Goal: Information Seeking & Learning: Check status

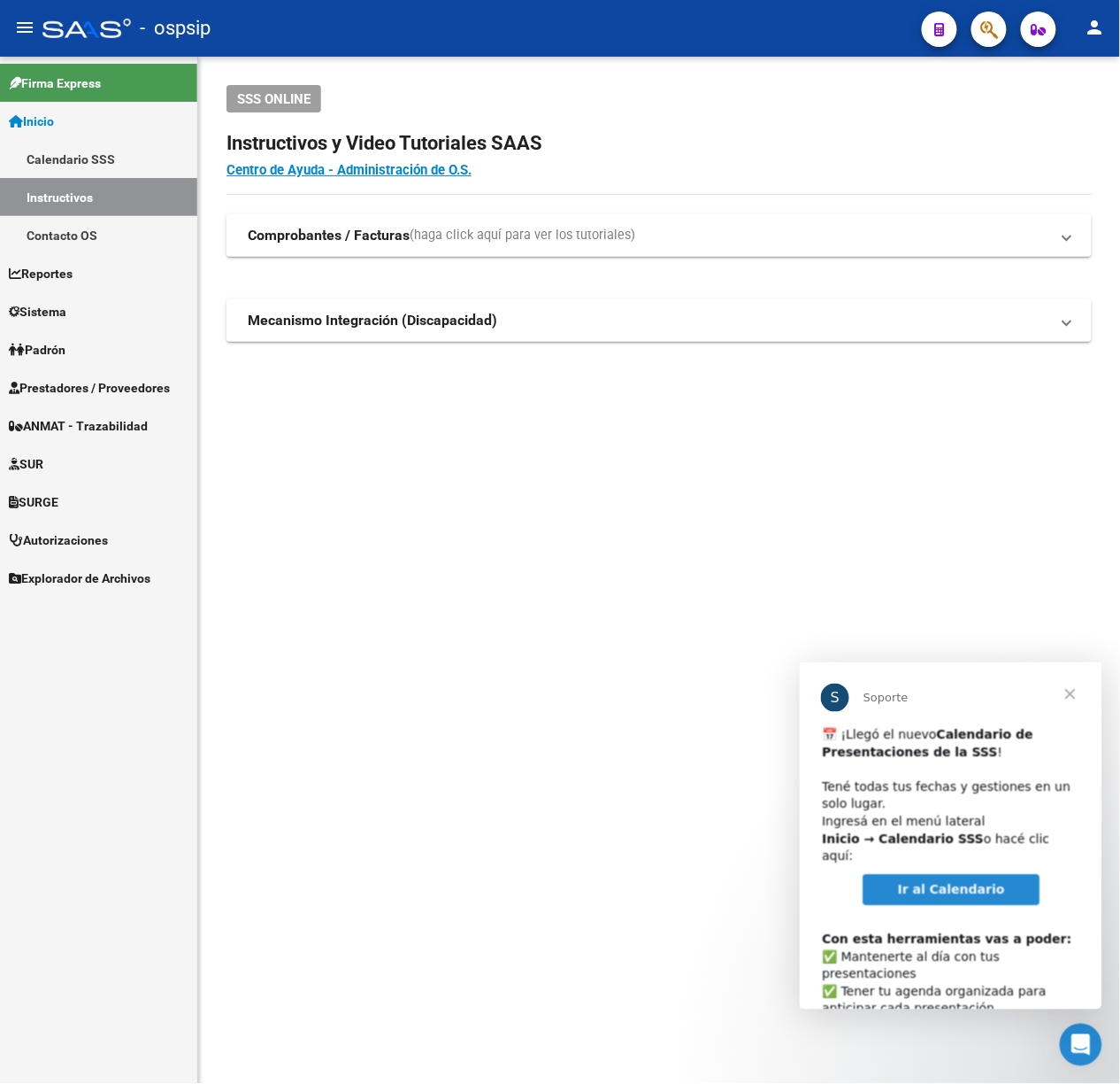
click at [989, 12] on span "button" at bounding box center [989, 30] width 17 height 36
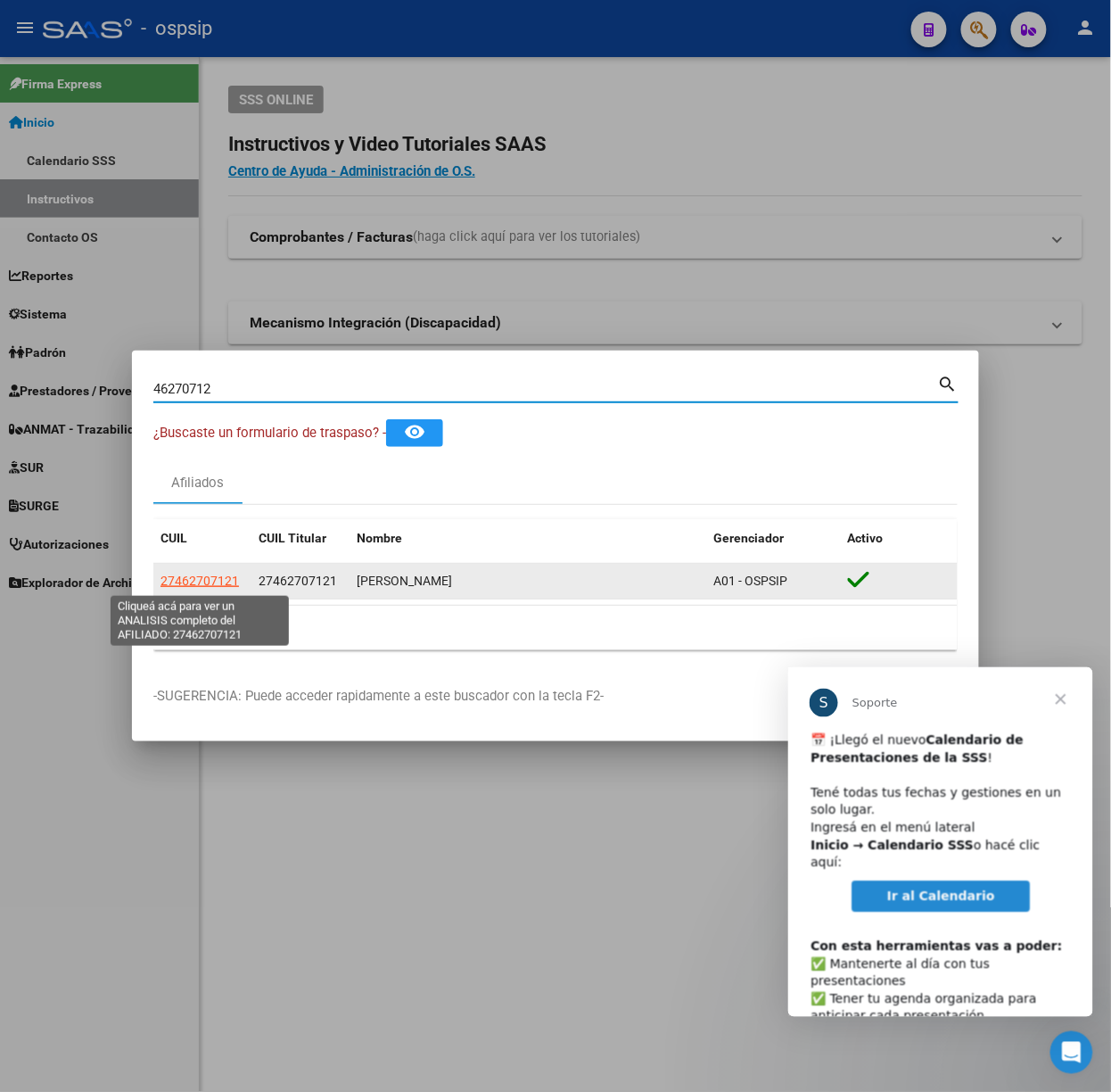
click at [200, 582] on span "27462707121" at bounding box center [199, 581] width 78 height 15
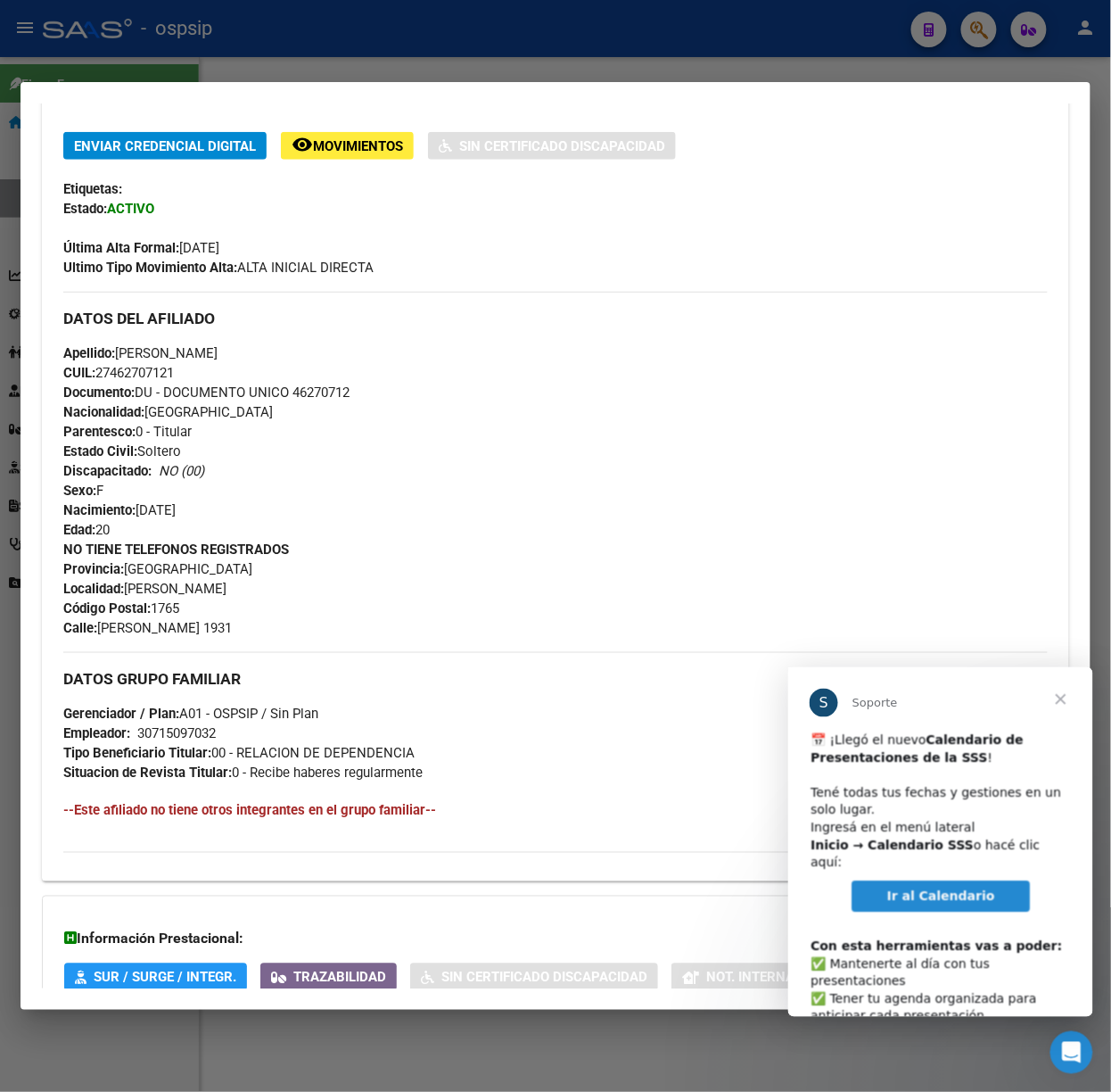
scroll to position [524, 0]
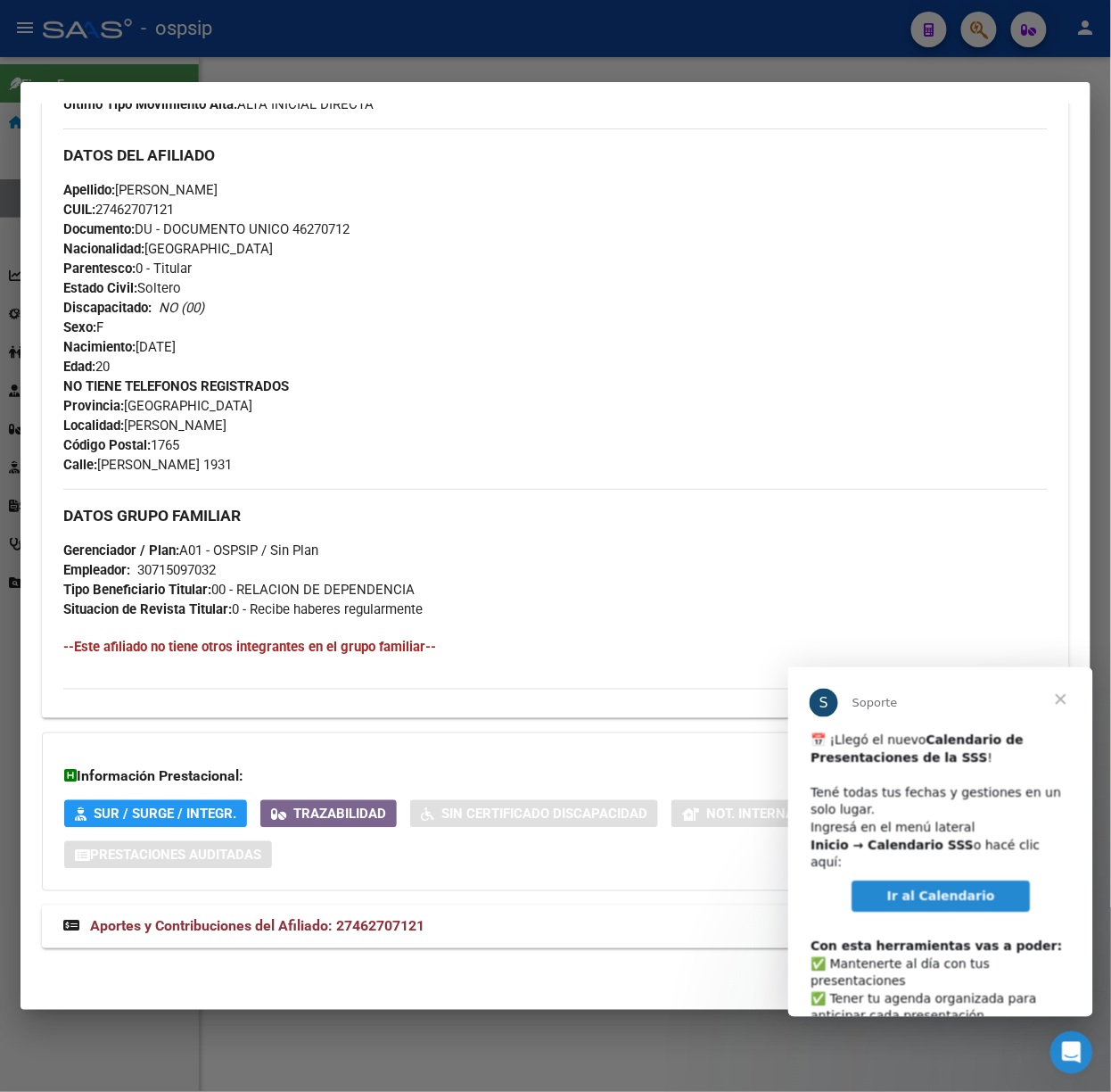
click at [389, 931] on span "Aportes y Contribuciones del Afiliado: 27462707121" at bounding box center [257, 926] width 334 height 17
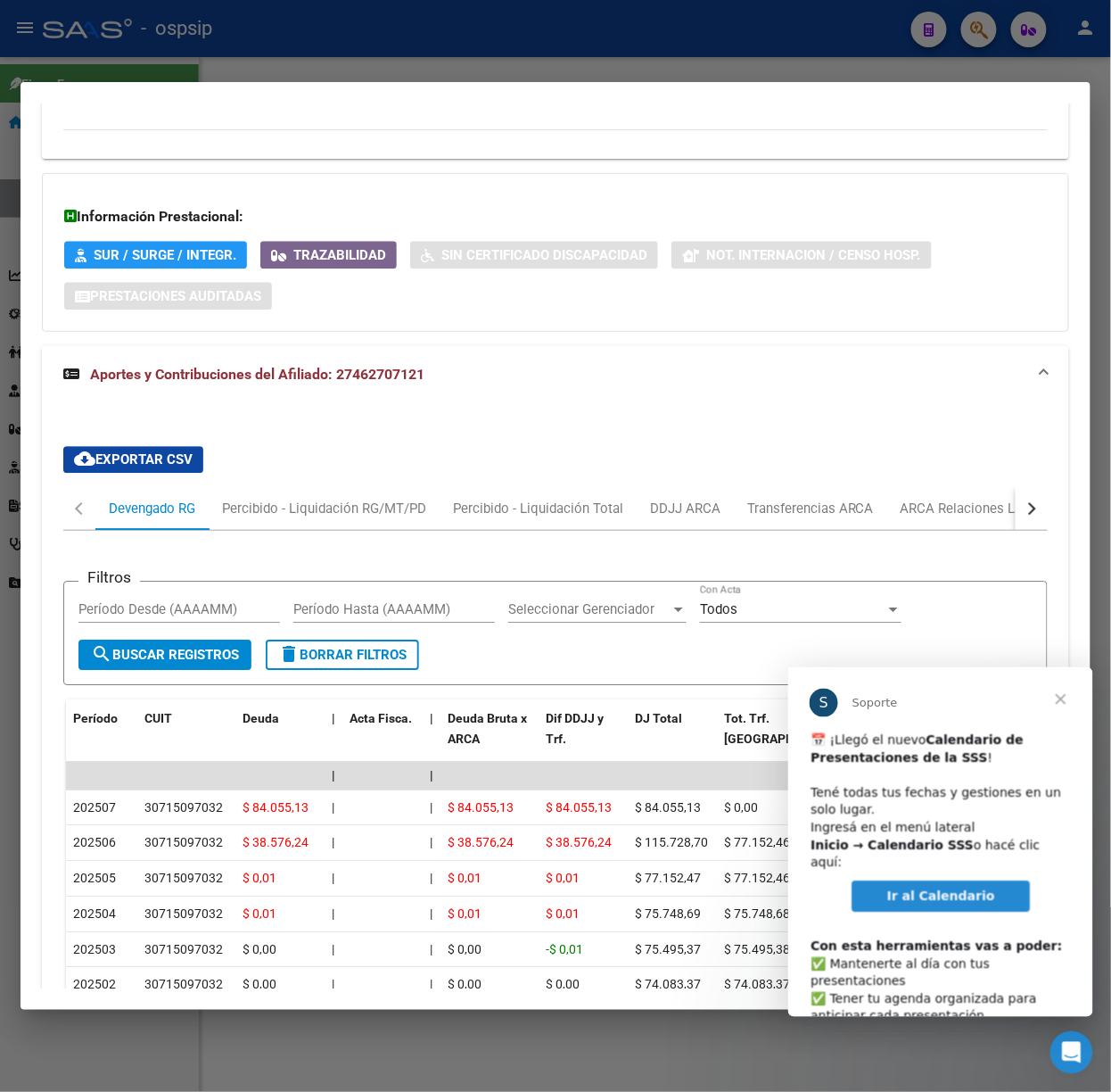
scroll to position [1203, 0]
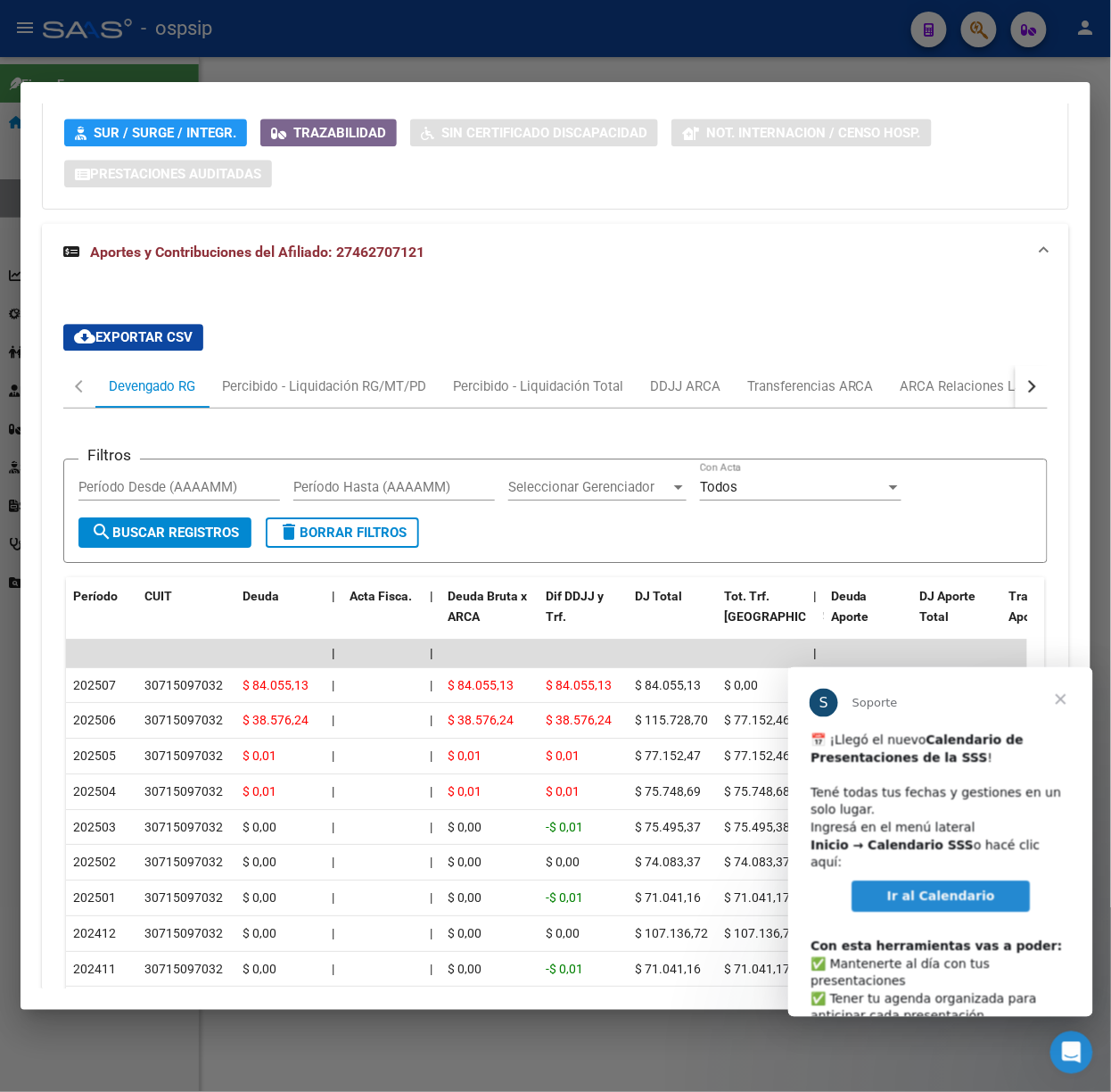
click at [1063, 697] on span "Cerrar" at bounding box center [1060, 699] width 64 height 64
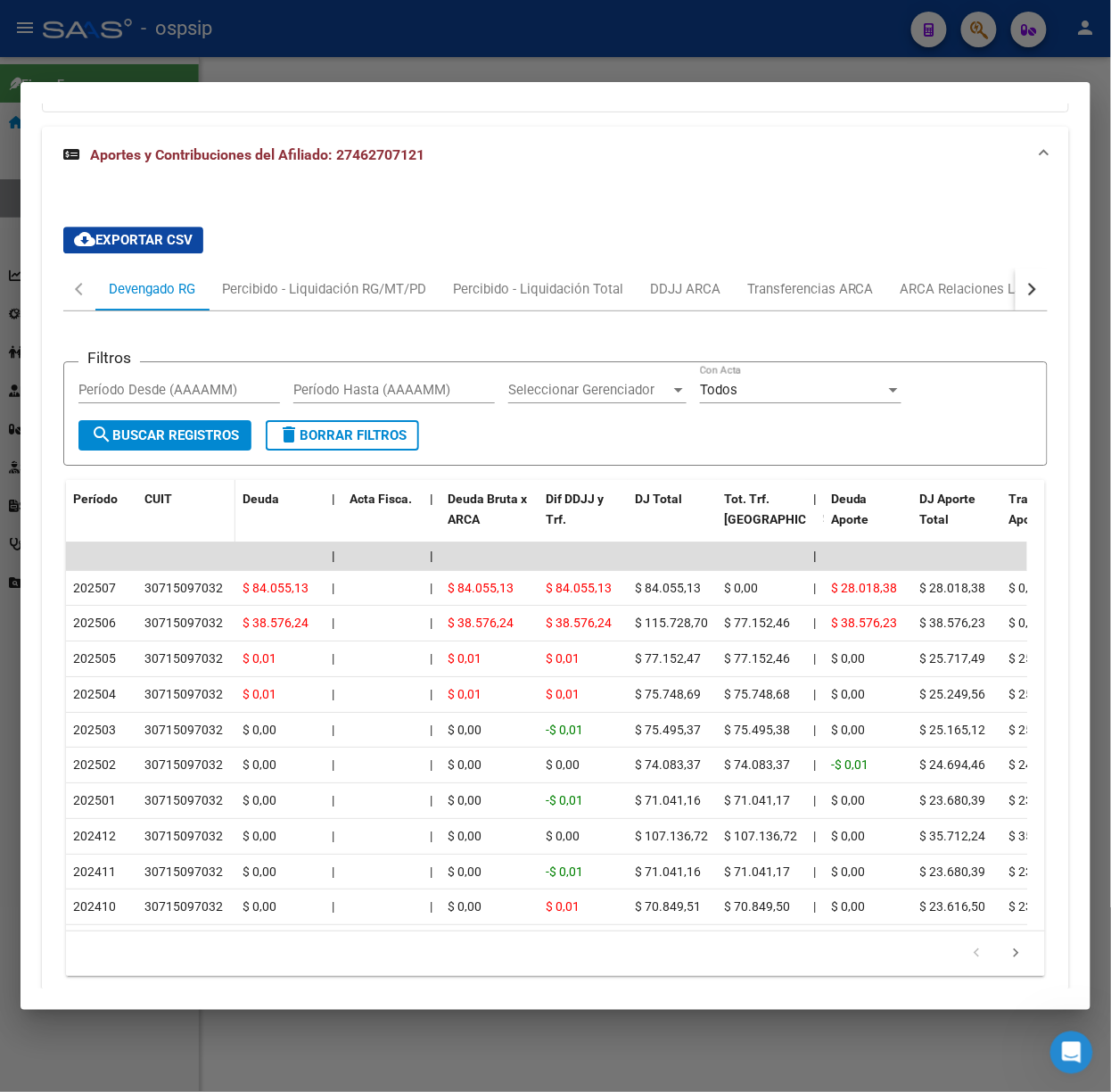
scroll to position [1393, 0]
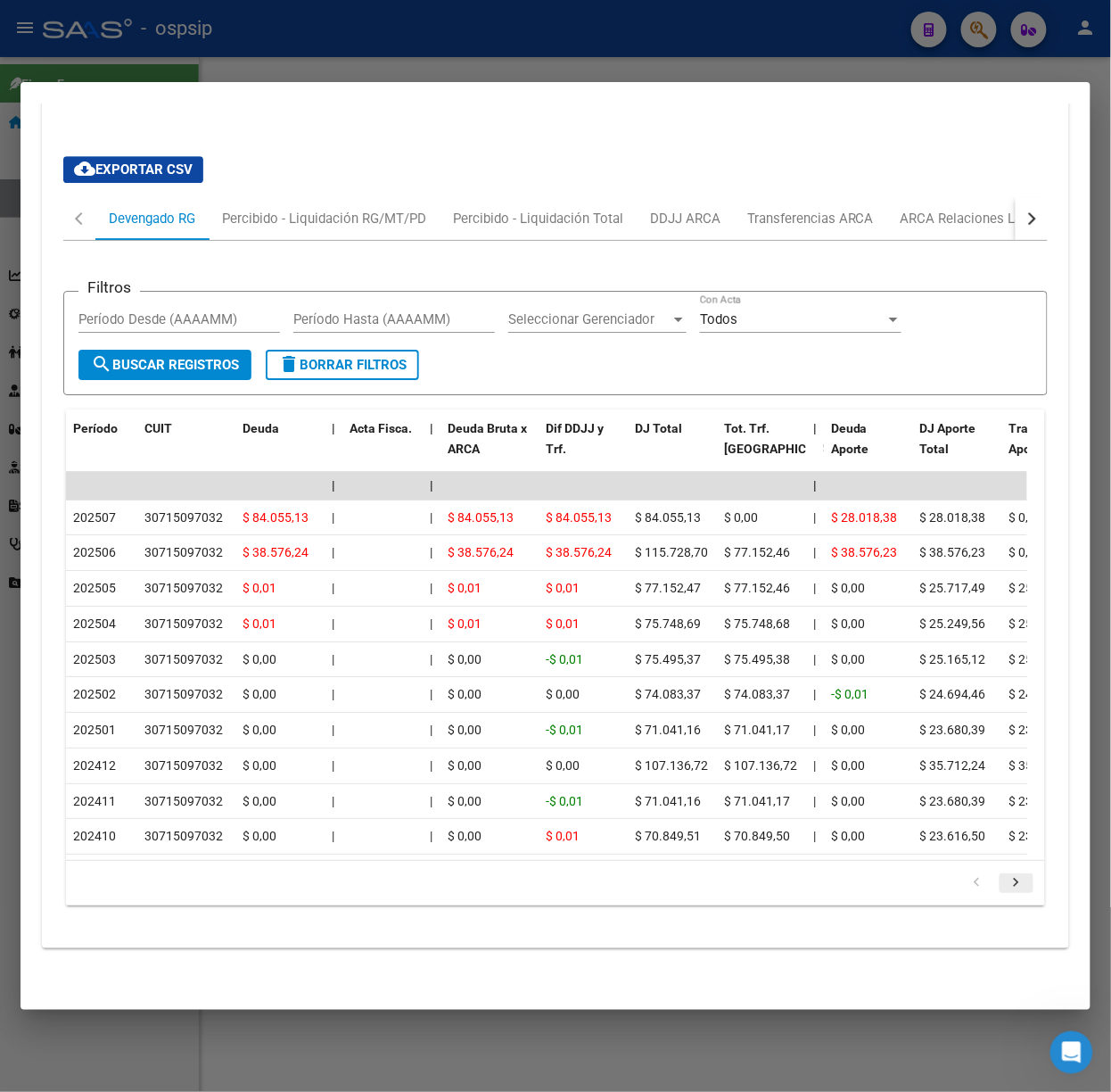
click at [1004, 882] on icon "go to next page" at bounding box center [1015, 884] width 23 height 21
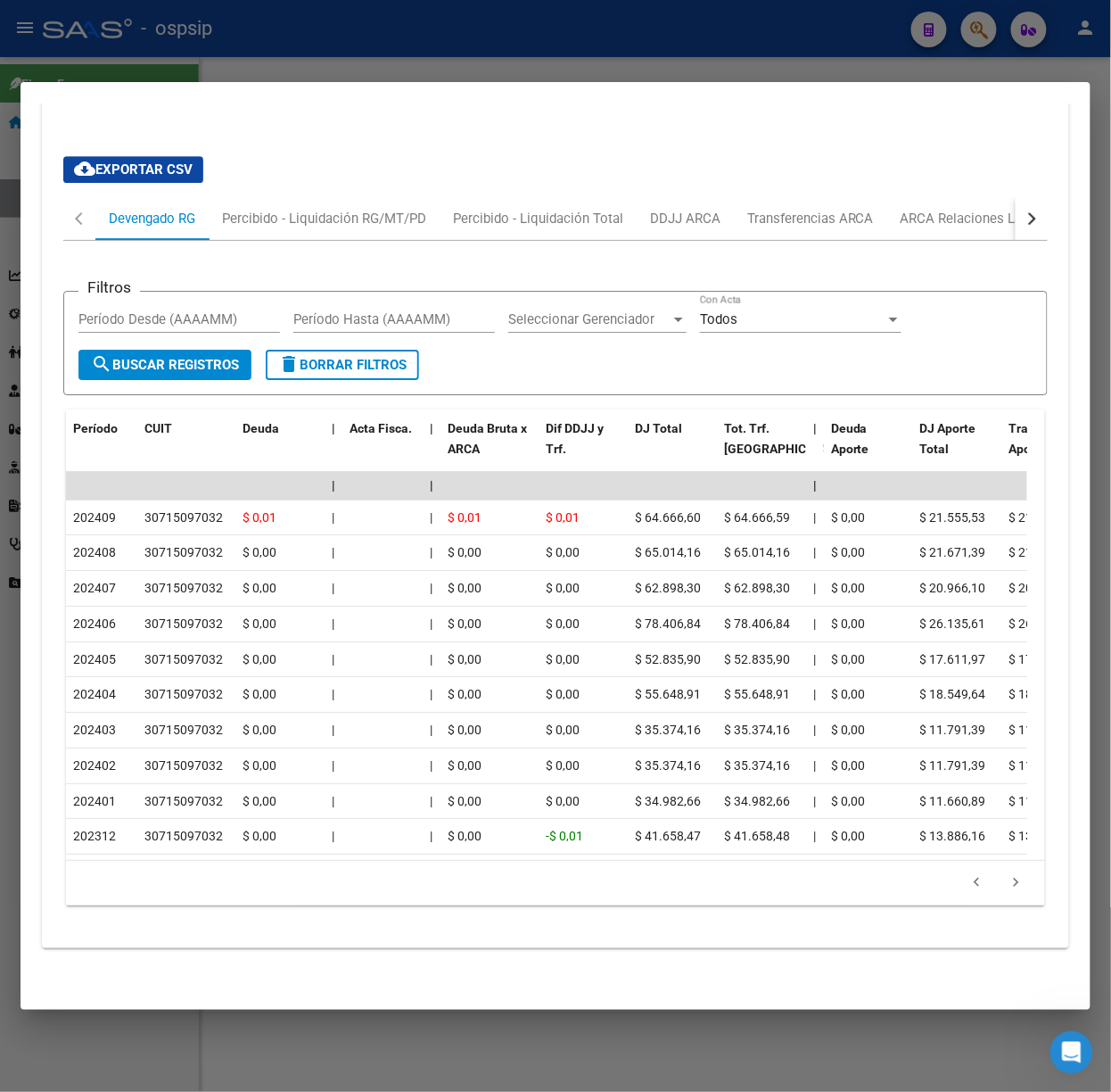
click at [906, 74] on div at bounding box center [555, 546] width 1111 height 1092
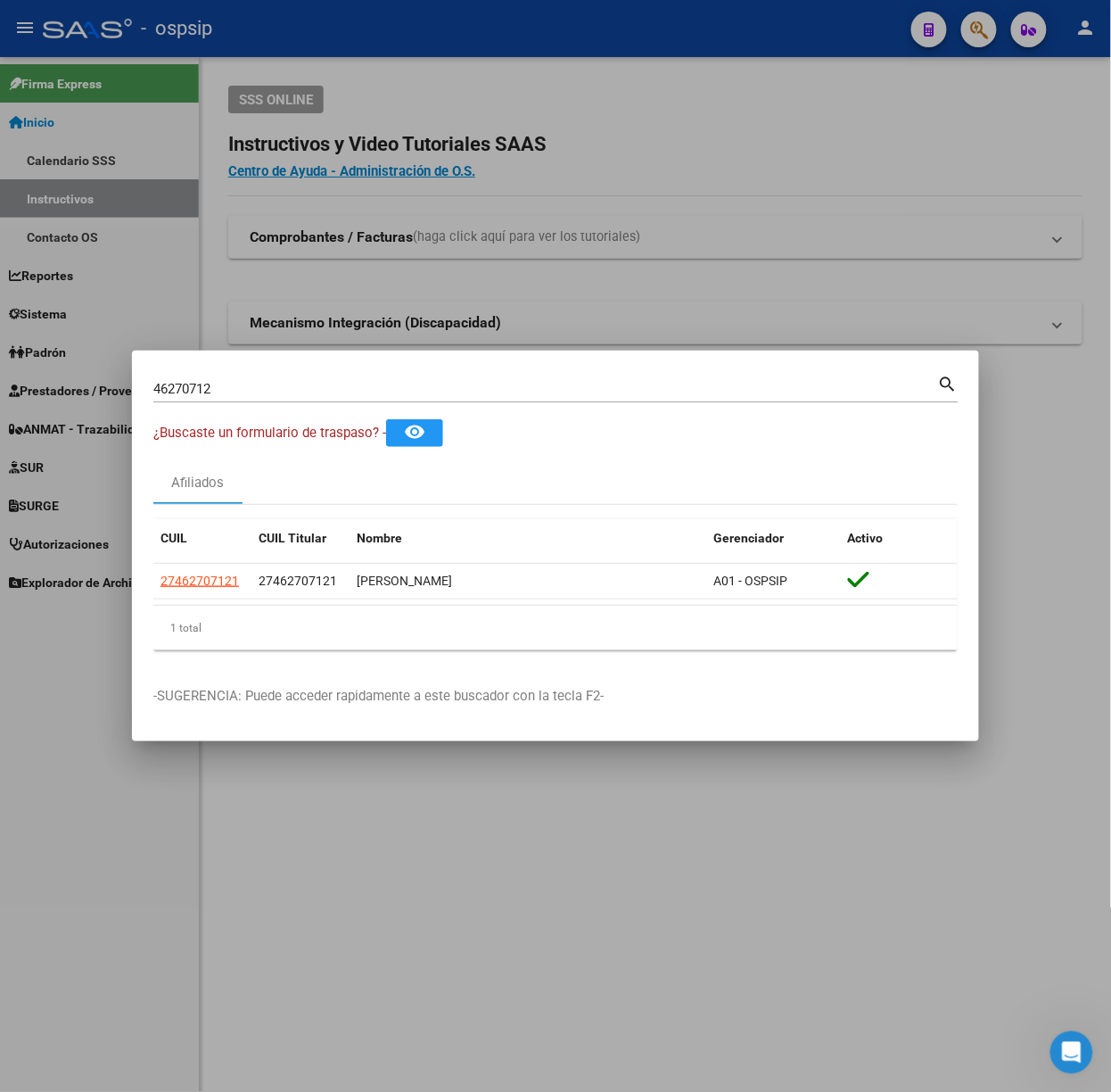
click at [386, 387] on input "46270712" at bounding box center [546, 388] width 785 height 16
type input "28679634"
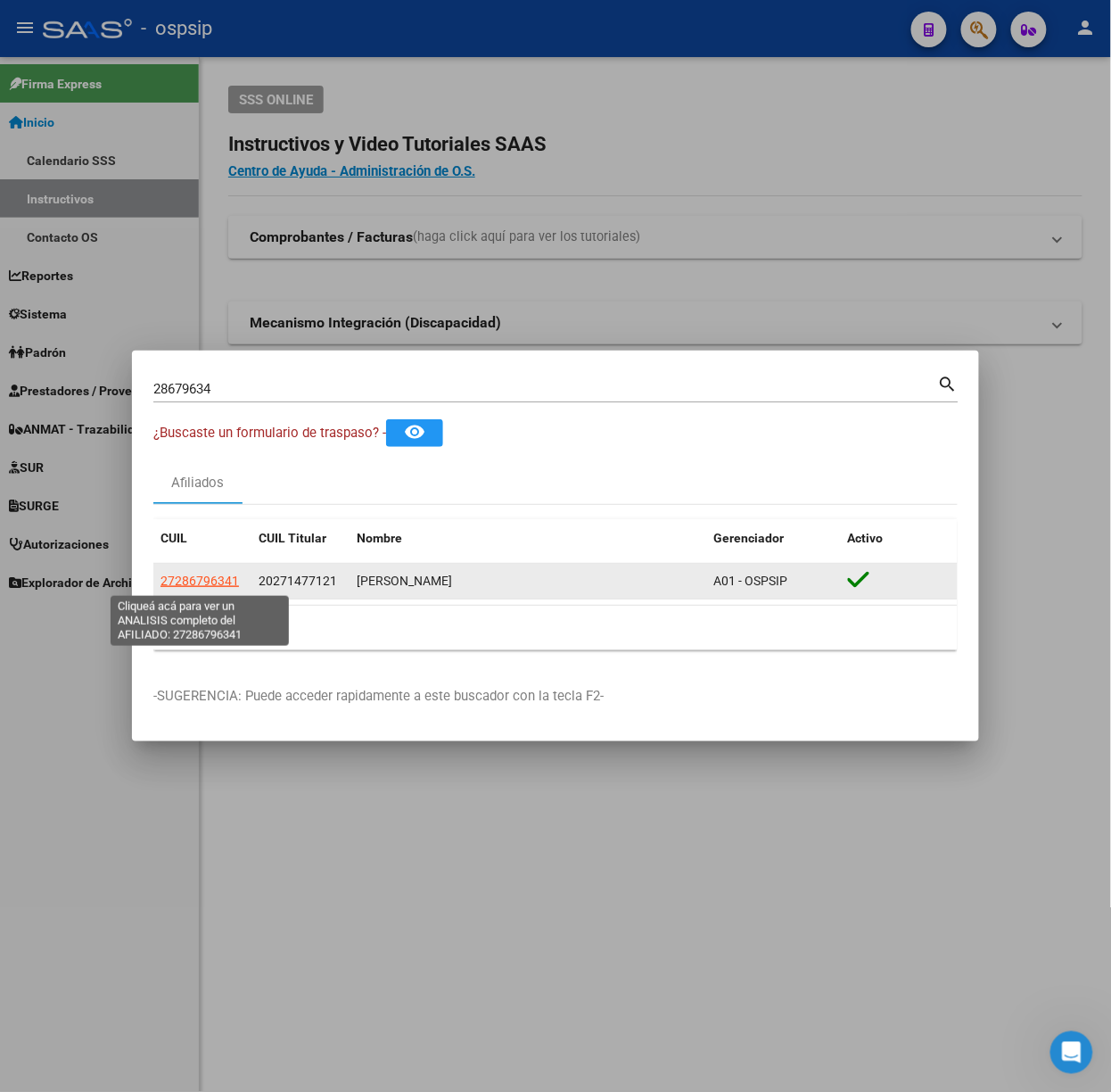
click at [224, 575] on span "27286796341" at bounding box center [199, 581] width 78 height 15
type textarea "27286796341"
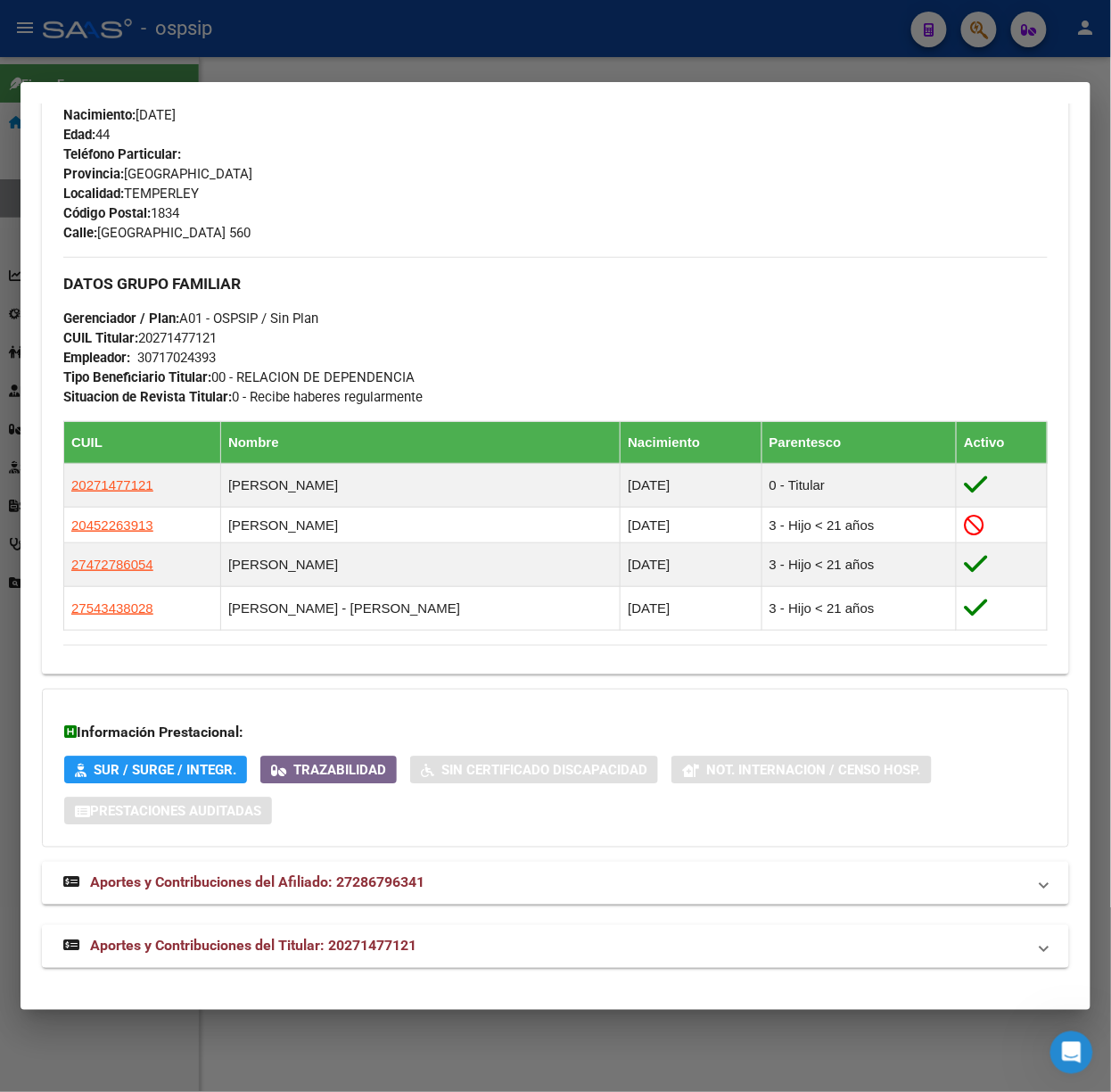
click at [382, 950] on span "Aportes y Contribuciones del Titular: 20271477121" at bounding box center [253, 946] width 326 height 17
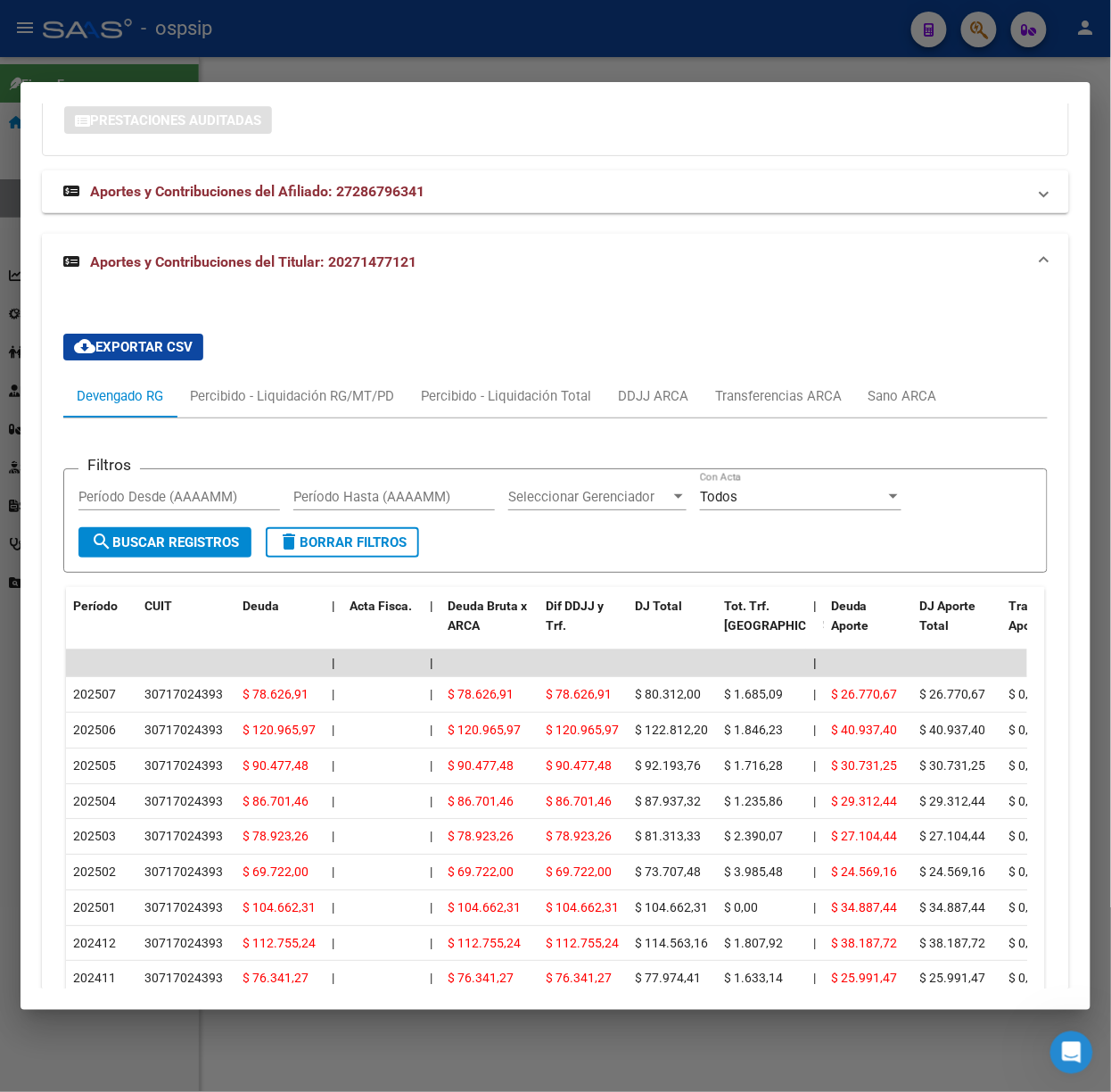
scroll to position [1678, 0]
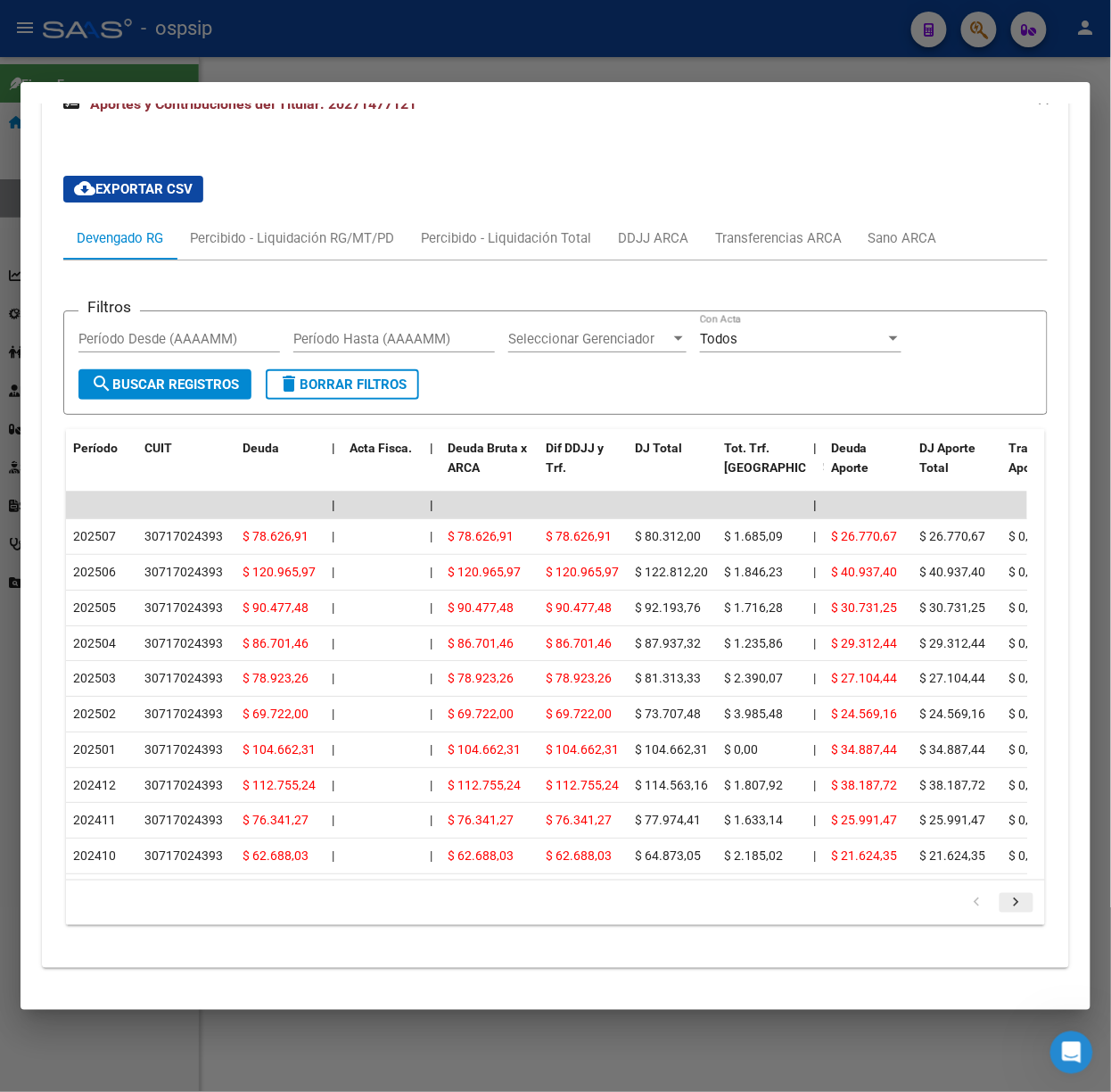
click at [1004, 900] on icon "go to next page" at bounding box center [1015, 904] width 23 height 21
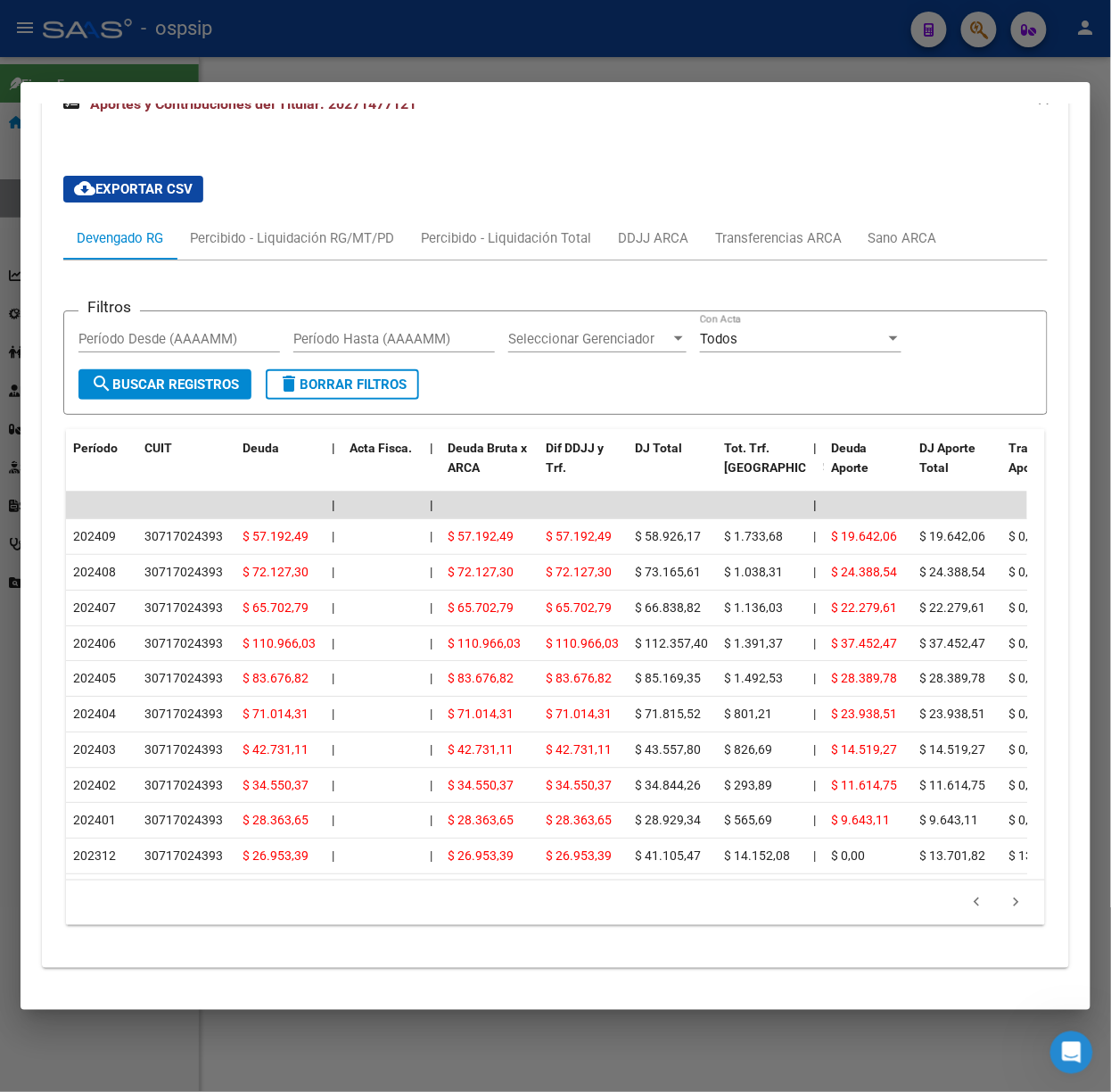
click at [164, 53] on div at bounding box center [555, 546] width 1111 height 1092
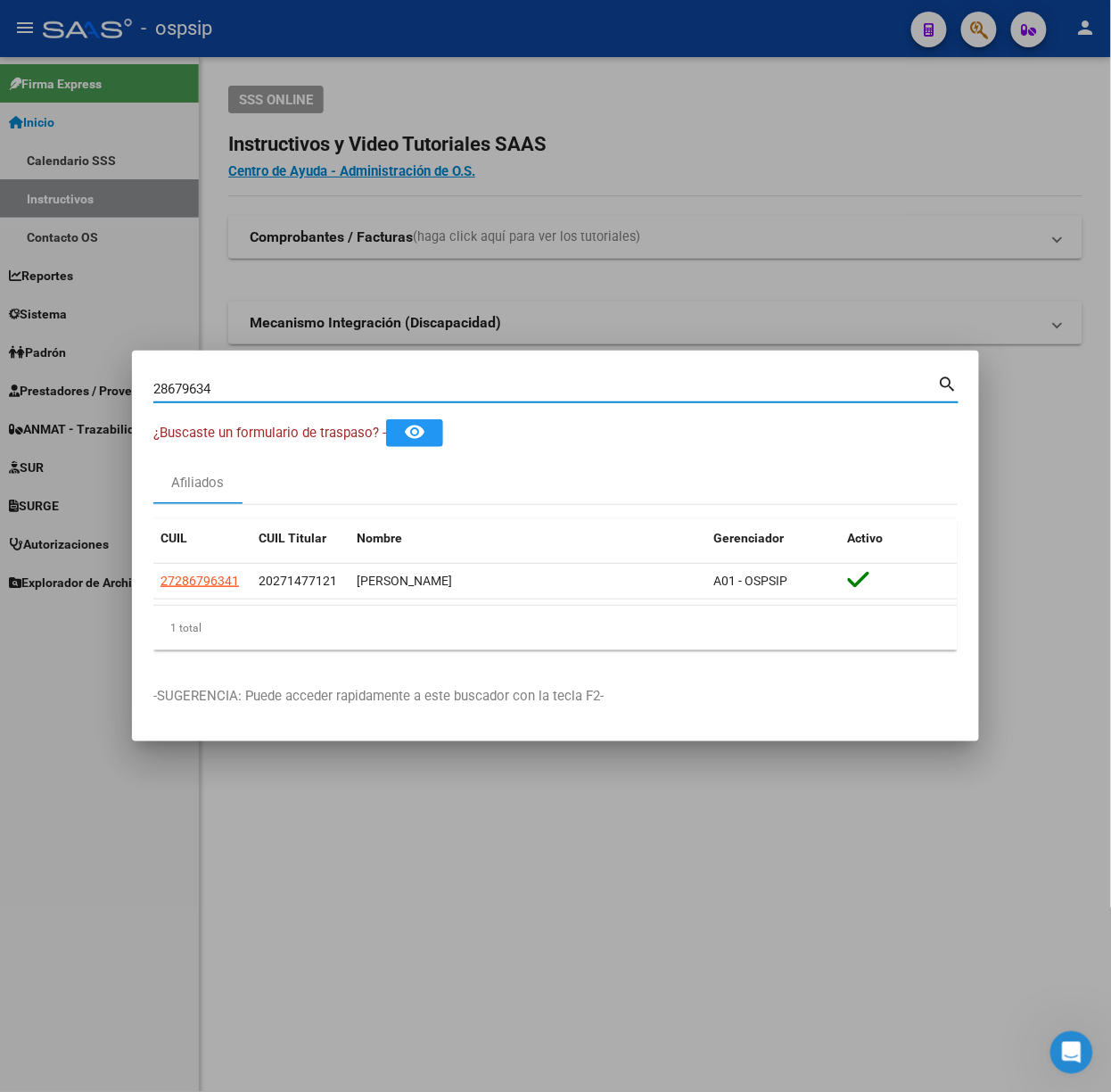
click at [250, 394] on input "28679634" at bounding box center [546, 388] width 785 height 16
type input "46008936"
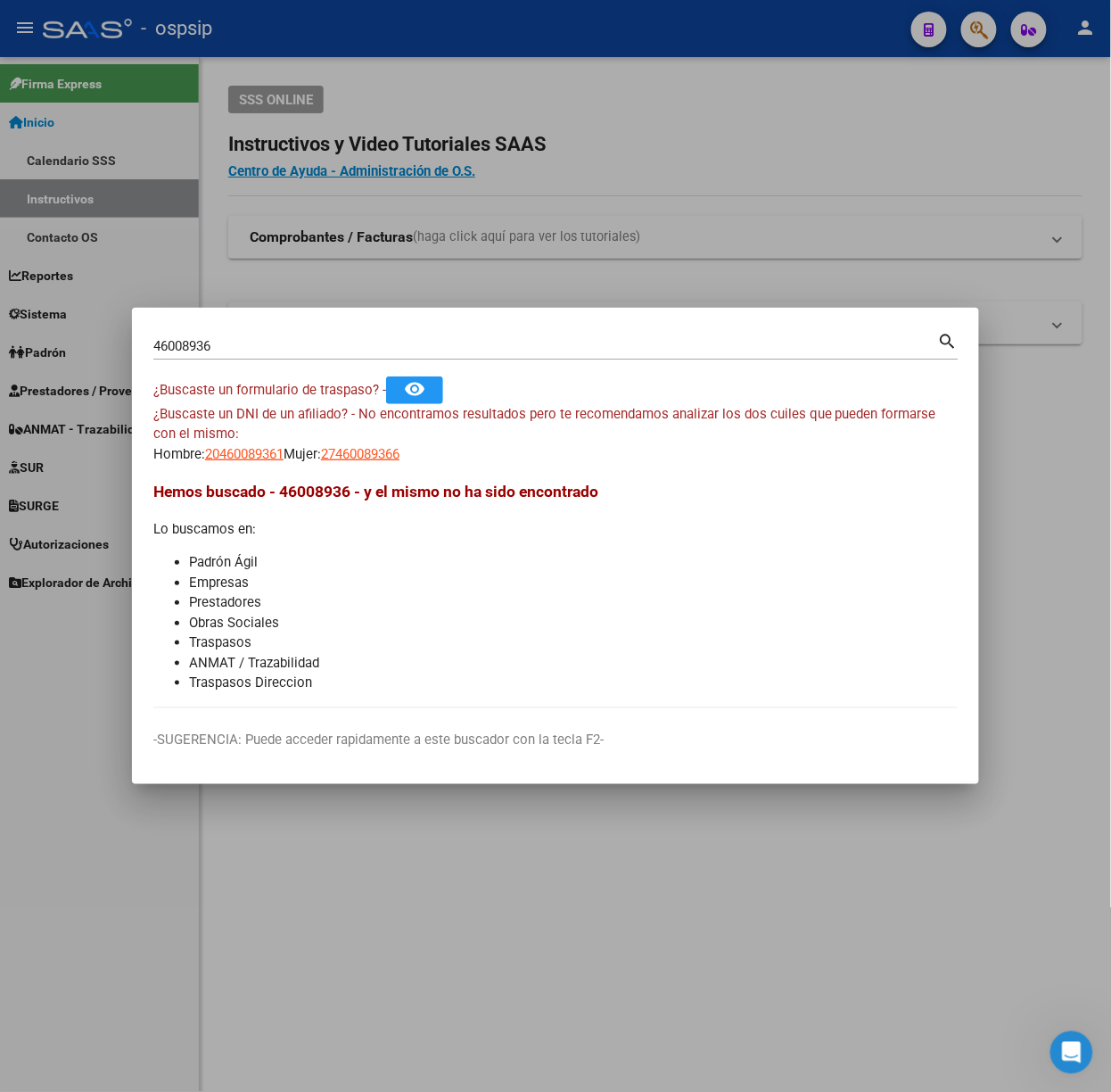
click at [256, 468] on mat-dialog-content "46008936 Buscar (apellido, dni, cuil, nro traspaso, cuit, obra social) search ¿…" at bounding box center [556, 518] width 847 height 379
click at [252, 458] on span "20460089361" at bounding box center [244, 453] width 78 height 16
type textarea "20460089361"
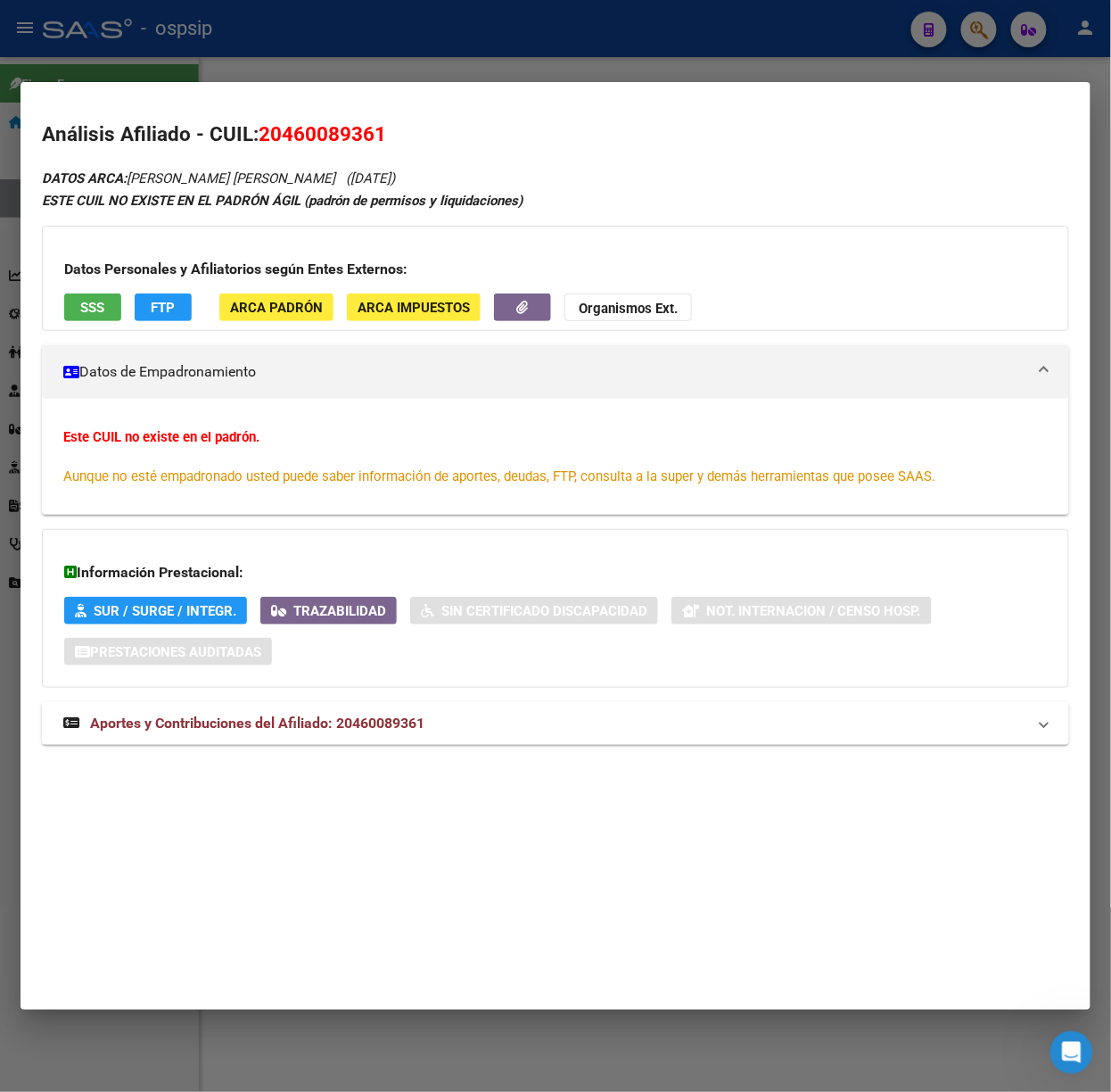
click at [403, 730] on mat-expansion-panel-header "Aportes y Contribuciones del Afiliado: 20460089361" at bounding box center [556, 723] width 1027 height 43
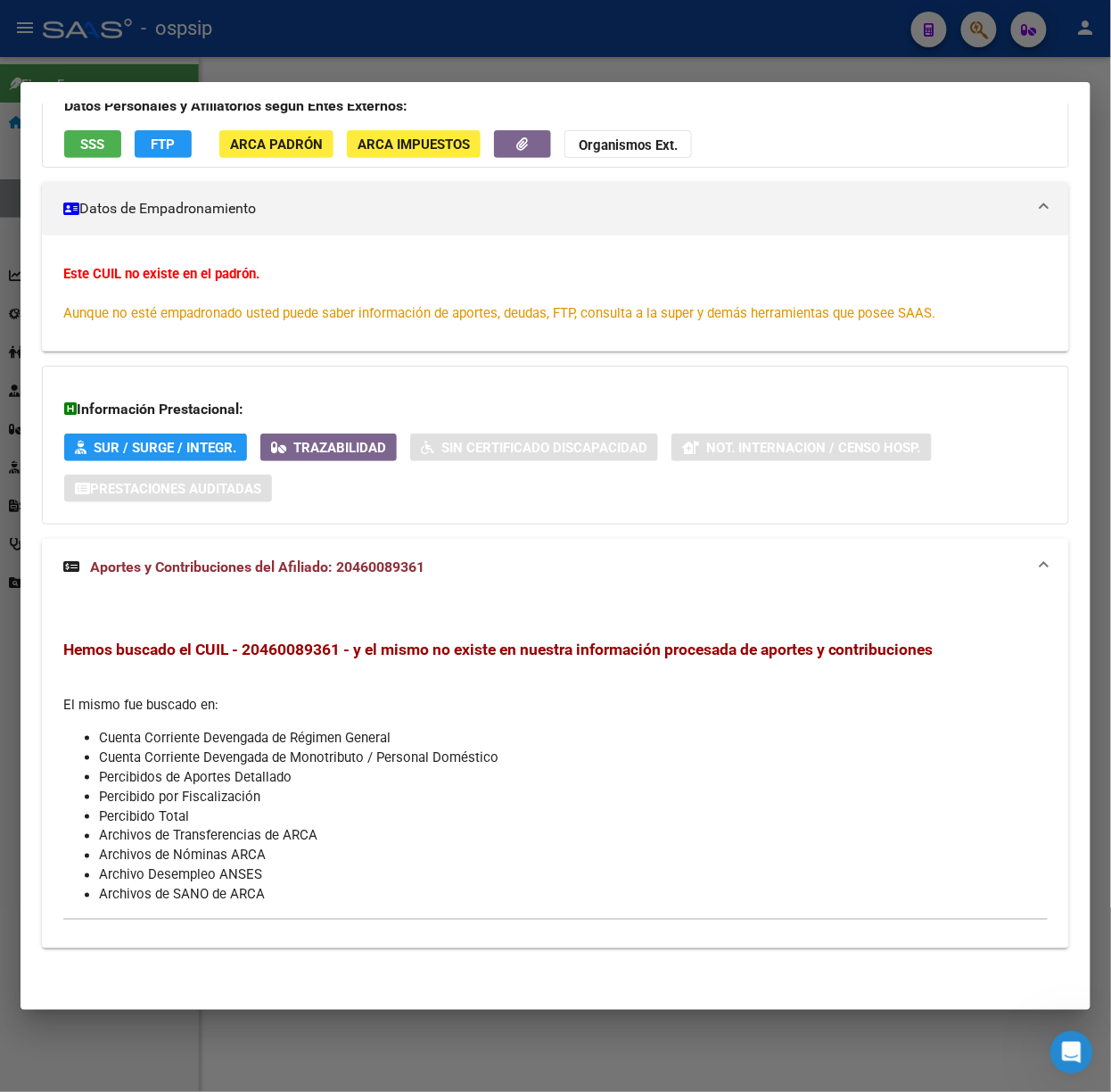
scroll to position [0, 0]
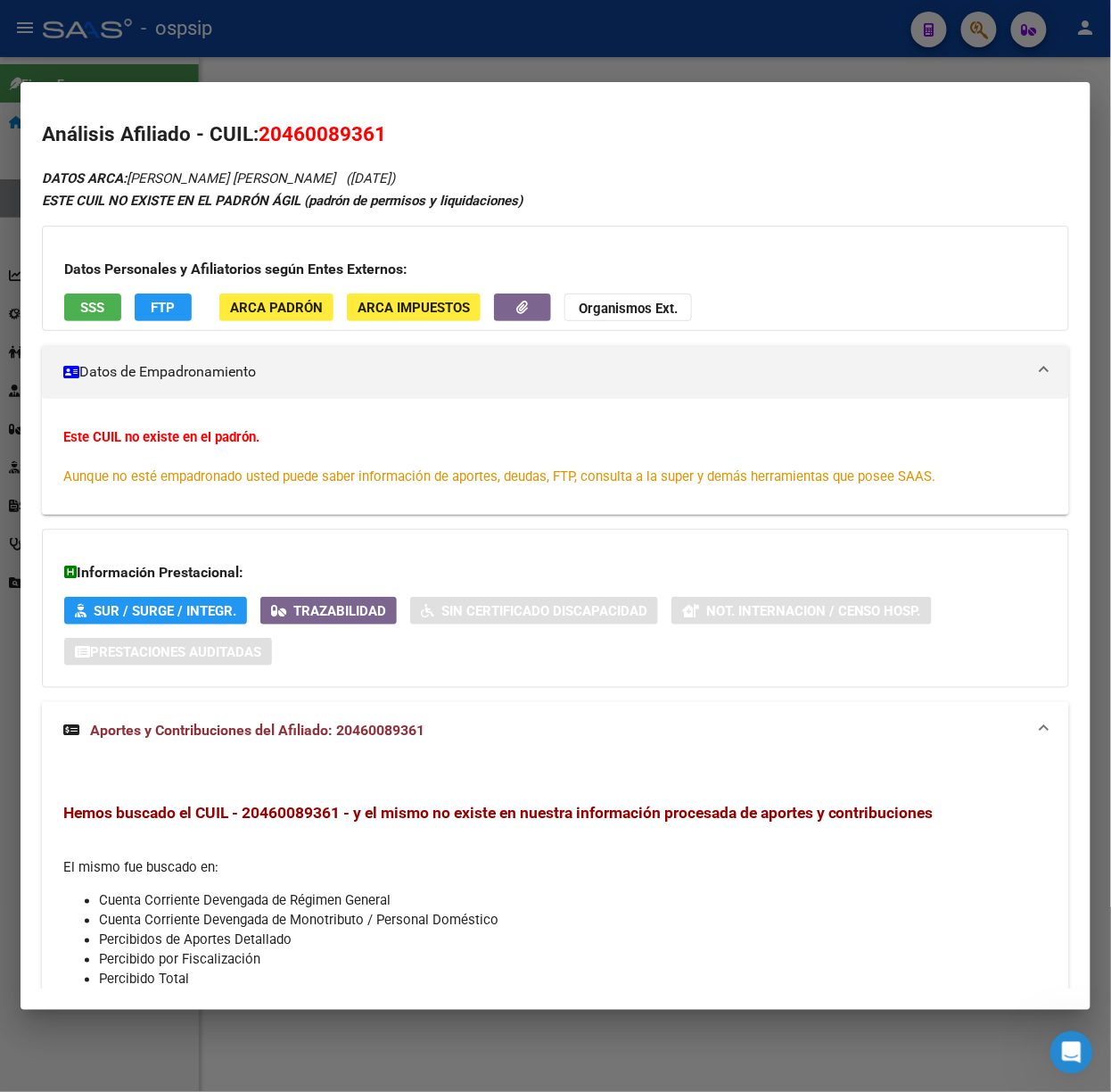
click at [115, 323] on div "Datos Personales y Afiliatorios según Entes Externos: SSS FTP ARCA Padrón ARCA …" at bounding box center [556, 278] width 1027 height 105
click at [111, 311] on button "SSS" at bounding box center [93, 307] width 57 height 28
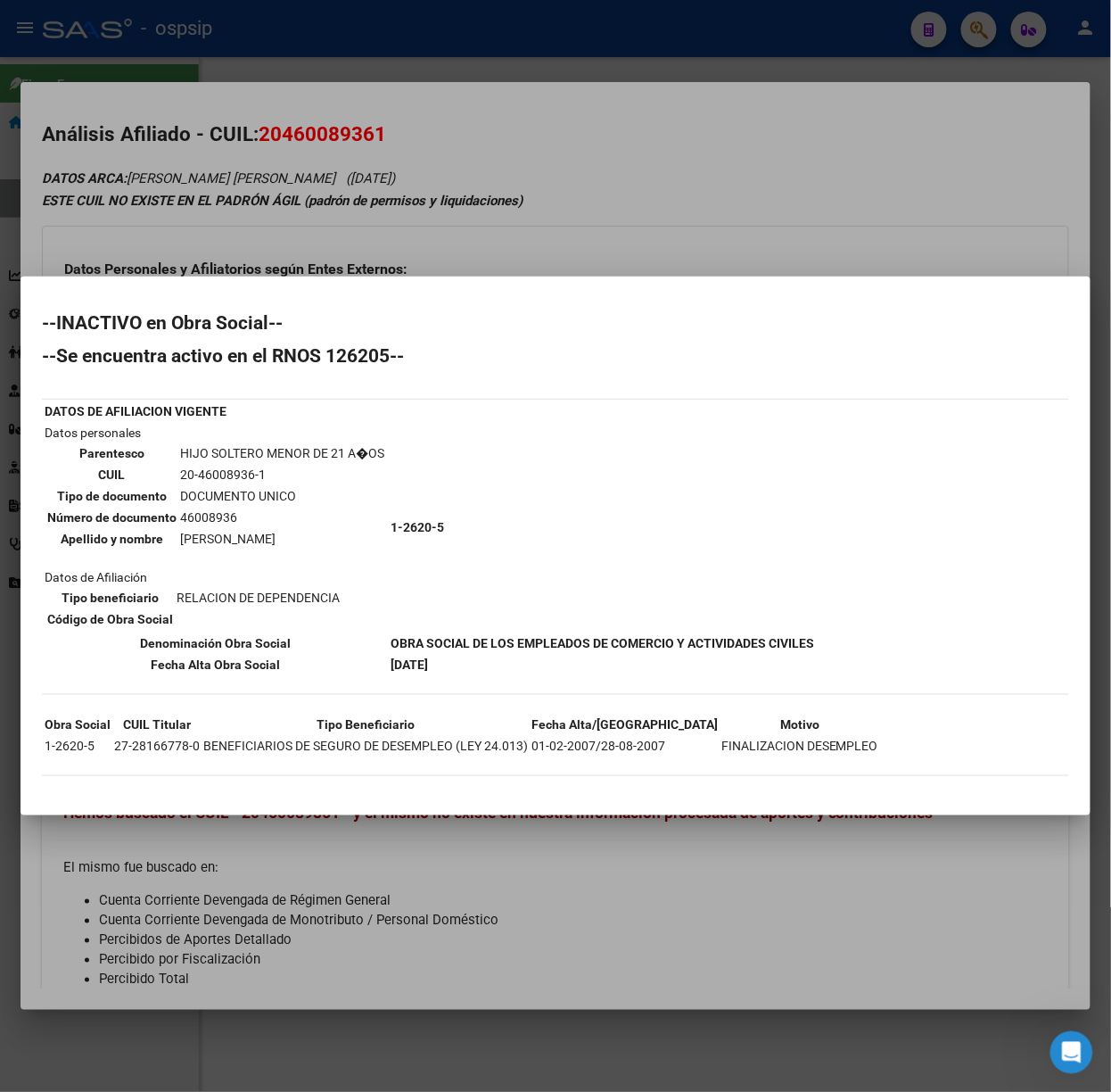
click at [221, 180] on div at bounding box center [555, 546] width 1111 height 1092
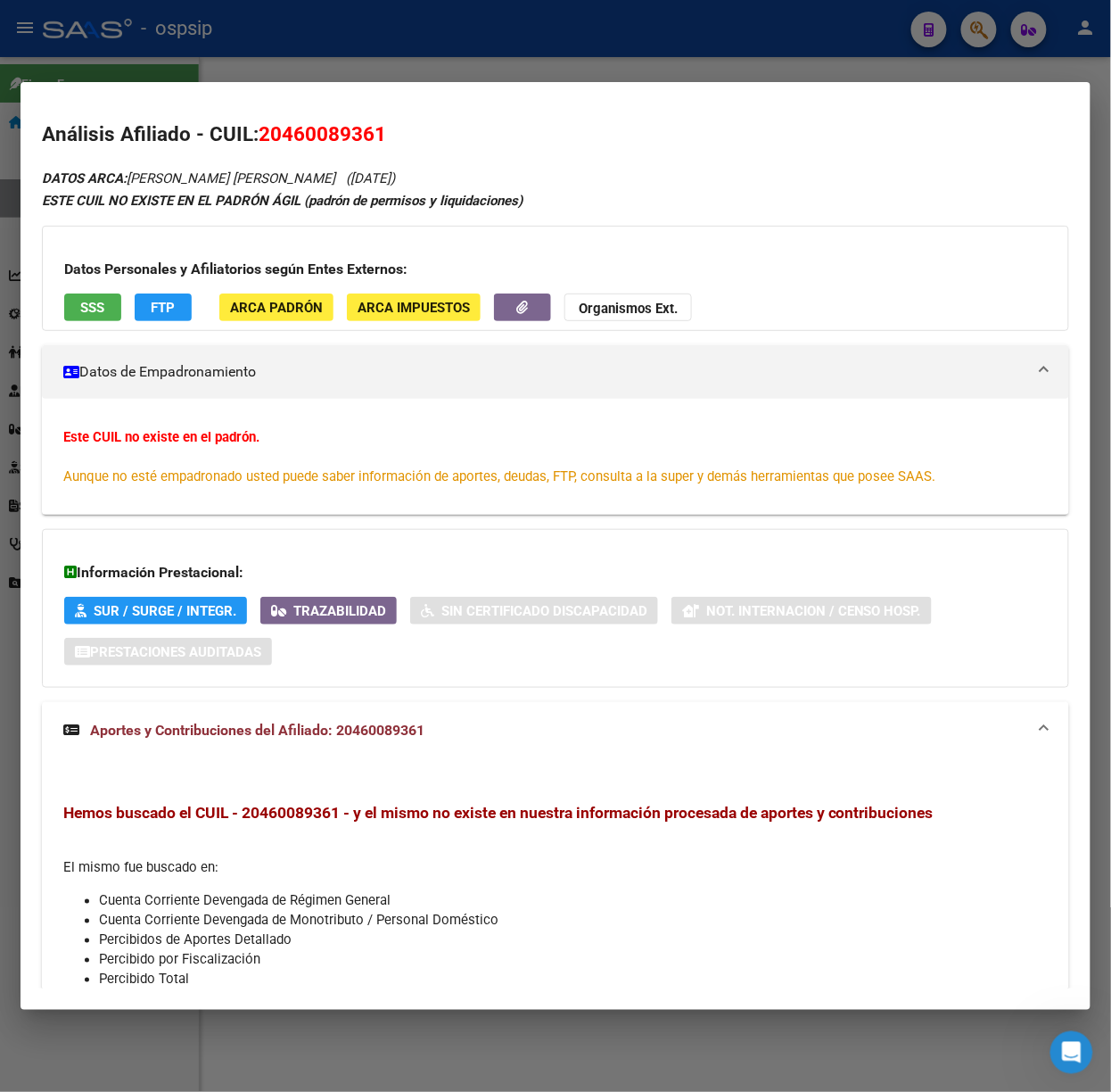
drag, startPoint x: 164, startPoint y: 74, endPoint x: 203, endPoint y: 131, distance: 69.1
click at [164, 74] on div at bounding box center [555, 546] width 1111 height 1092
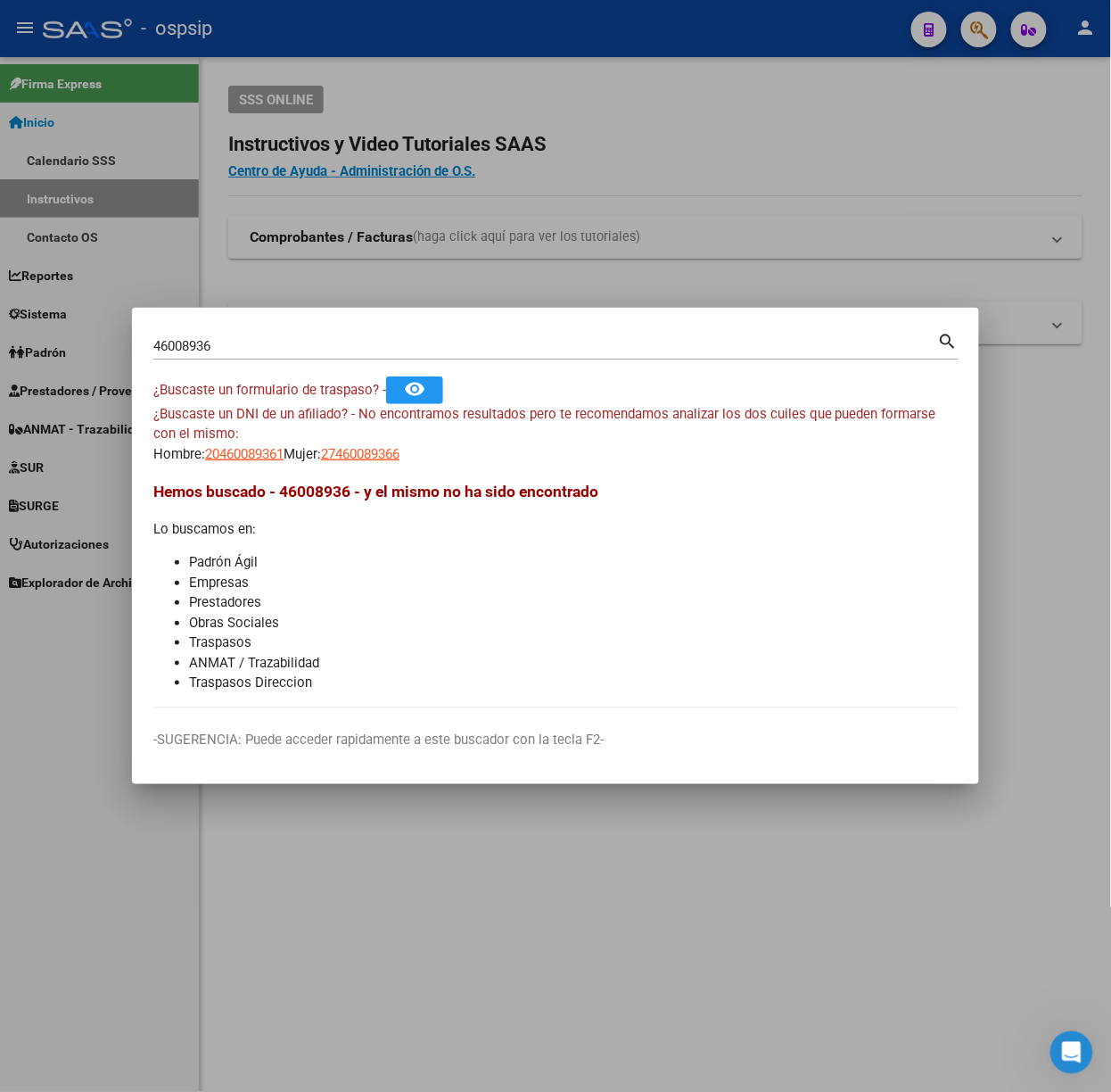
click at [252, 344] on input "46008936" at bounding box center [546, 346] width 785 height 16
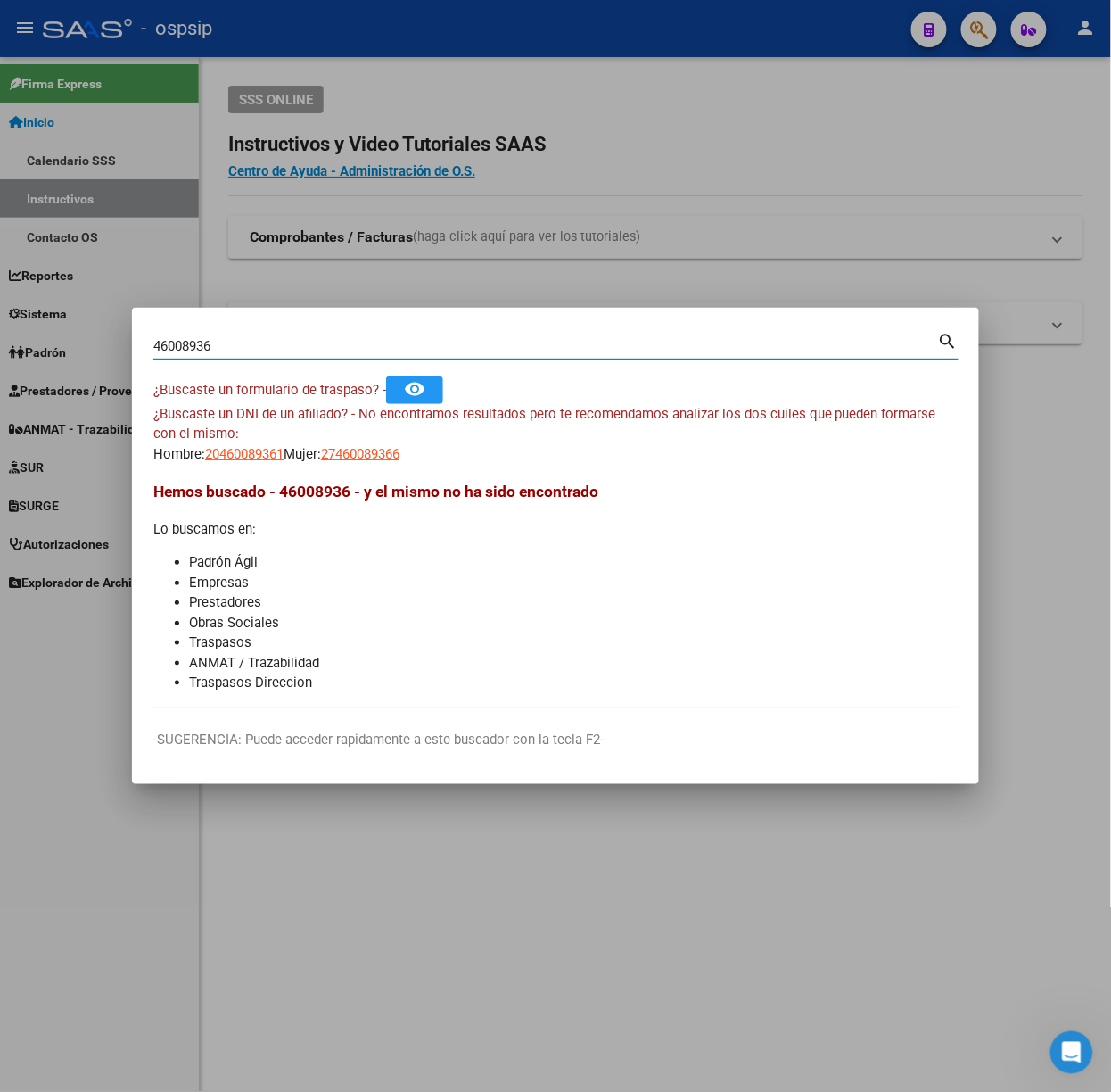
click at [252, 344] on input "46008936" at bounding box center [546, 346] width 785 height 16
type input "17612843"
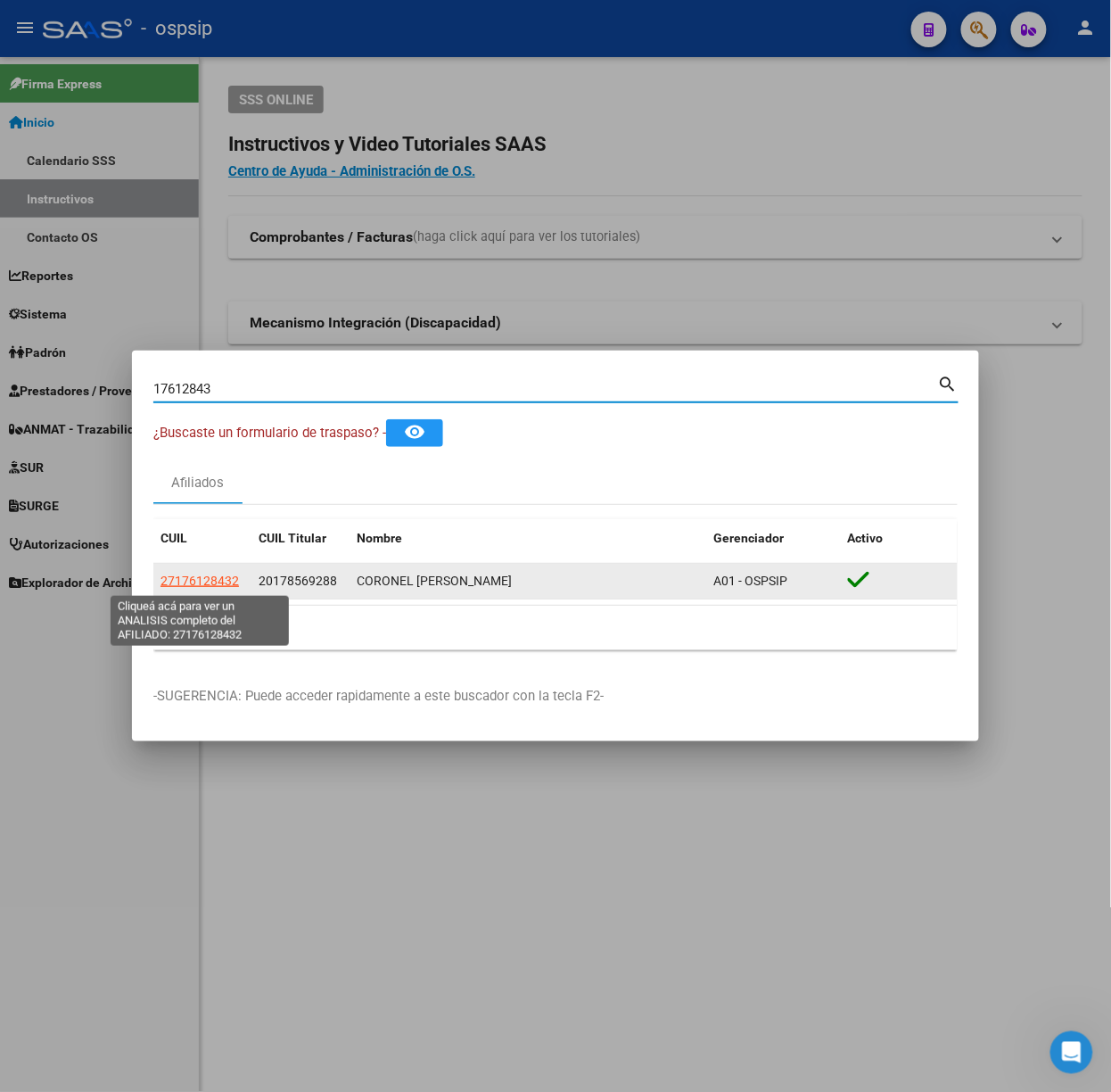
click at [204, 583] on span "27176128432" at bounding box center [199, 581] width 78 height 15
type textarea "27176128432"
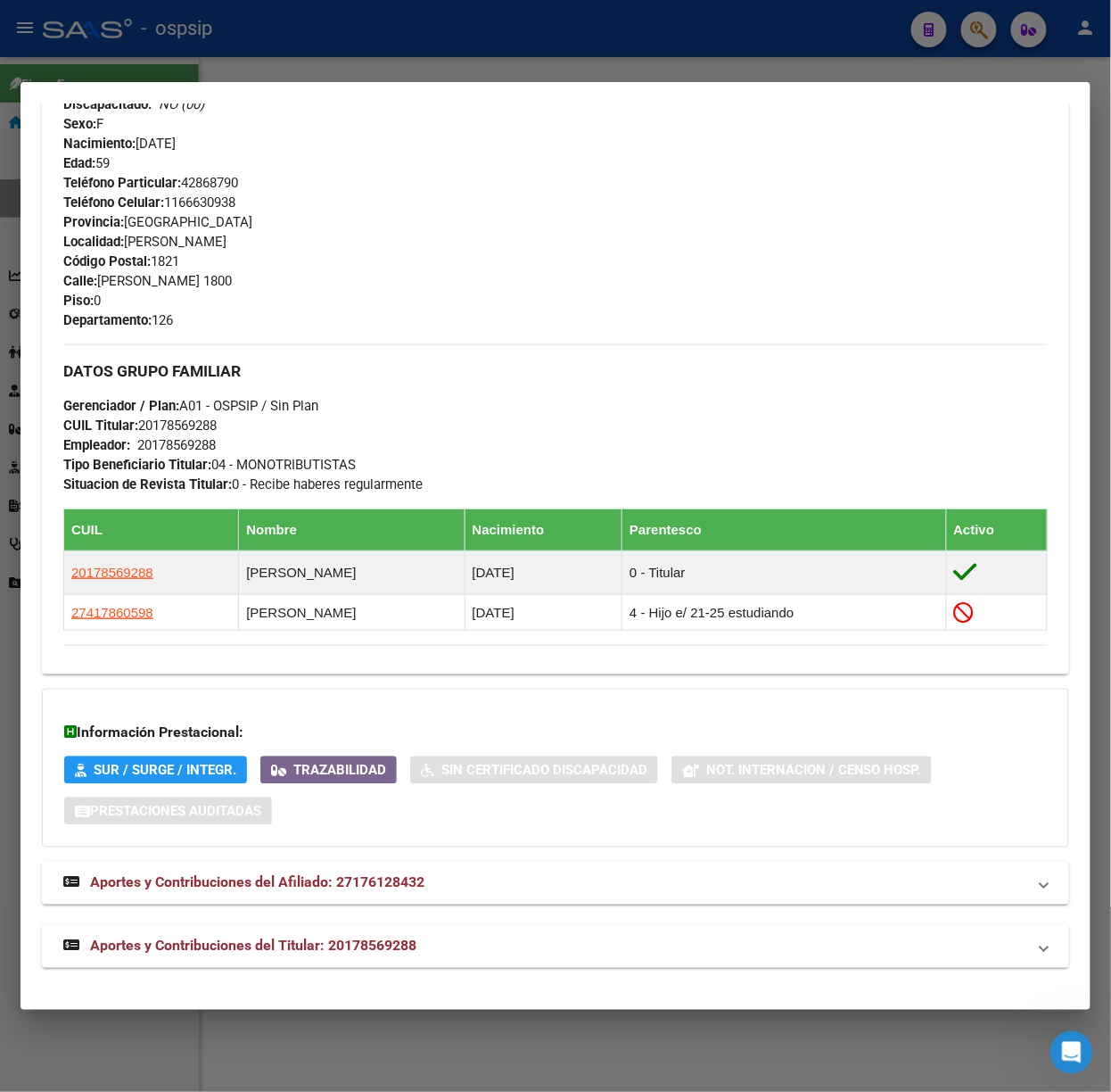
click at [423, 942] on mat-panel-title "Aportes y Contribuciones del Titular: 20178569288" at bounding box center [545, 946] width 963 height 21
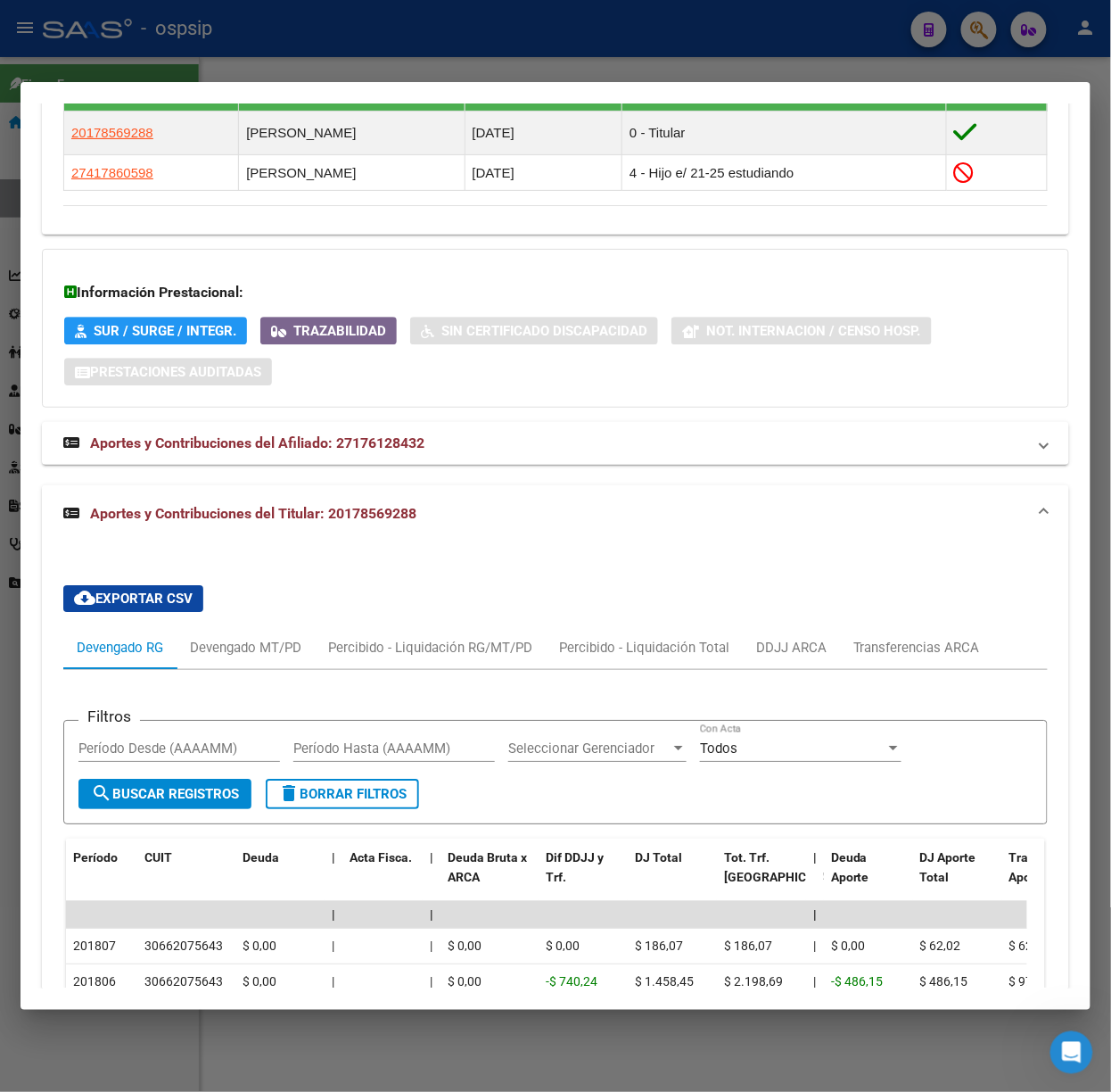
scroll to position [1189, 0]
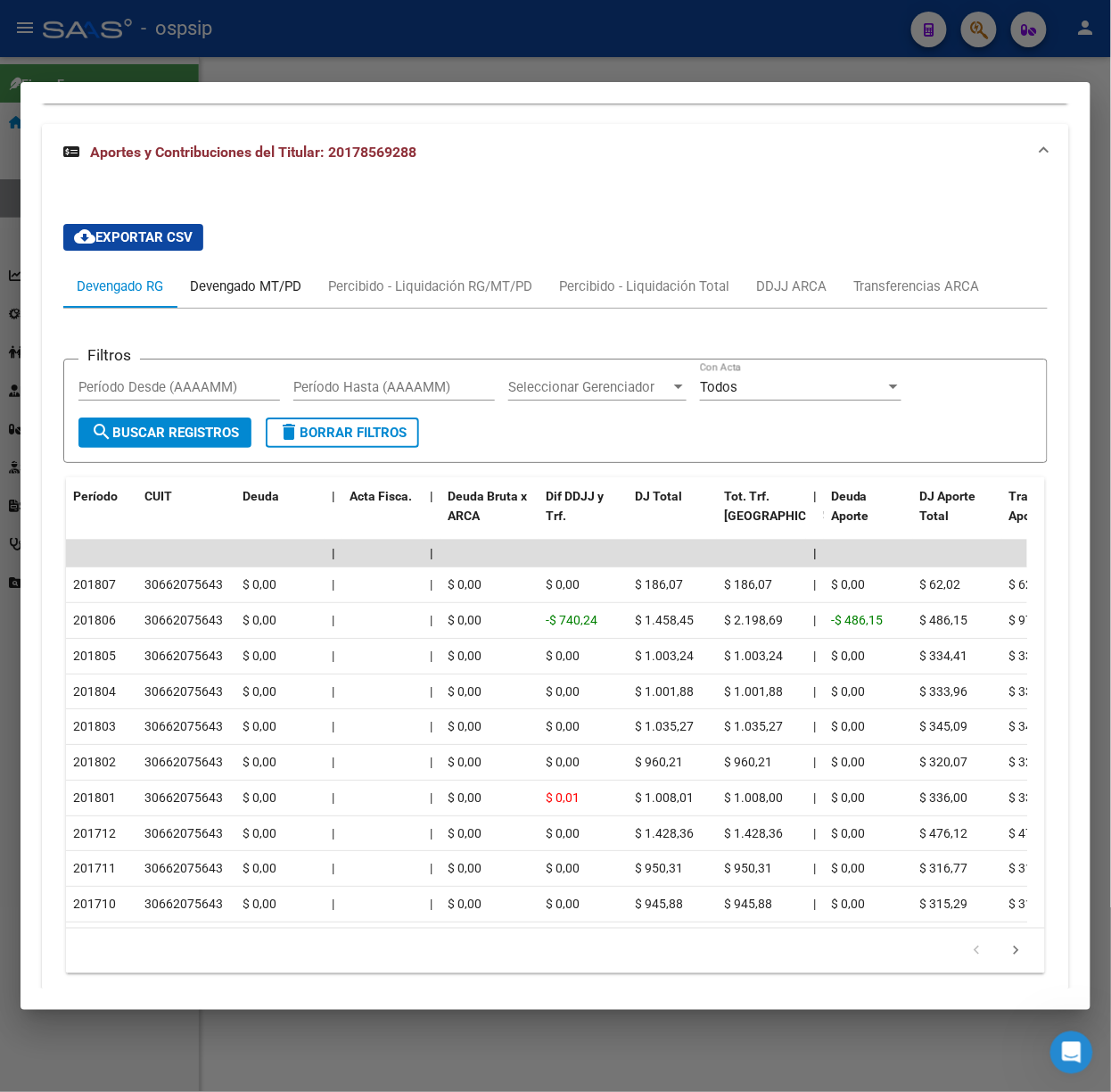
click at [232, 290] on div "Devengado MT/PD" at bounding box center [245, 286] width 111 height 19
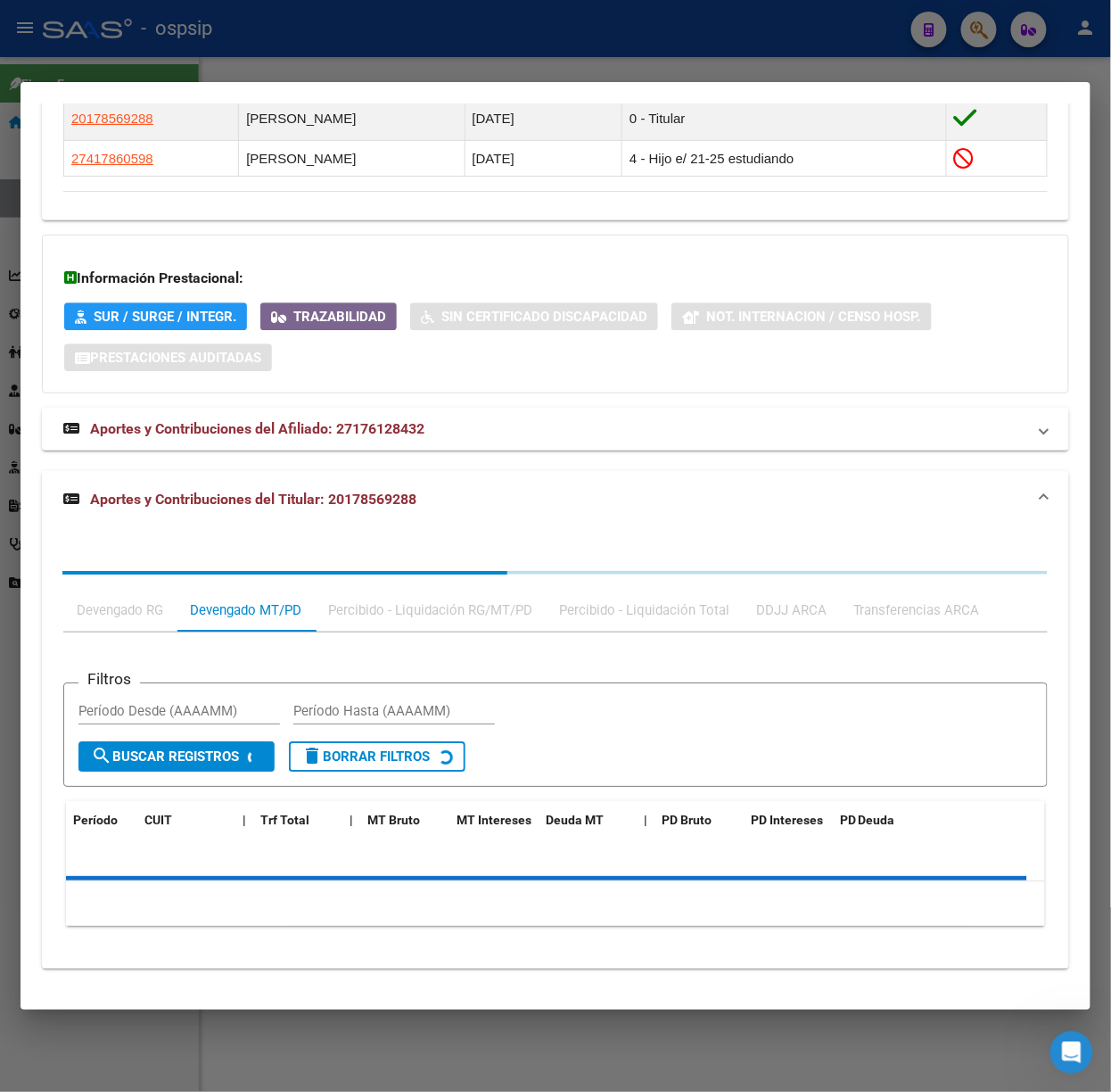
scroll to position [1540, 0]
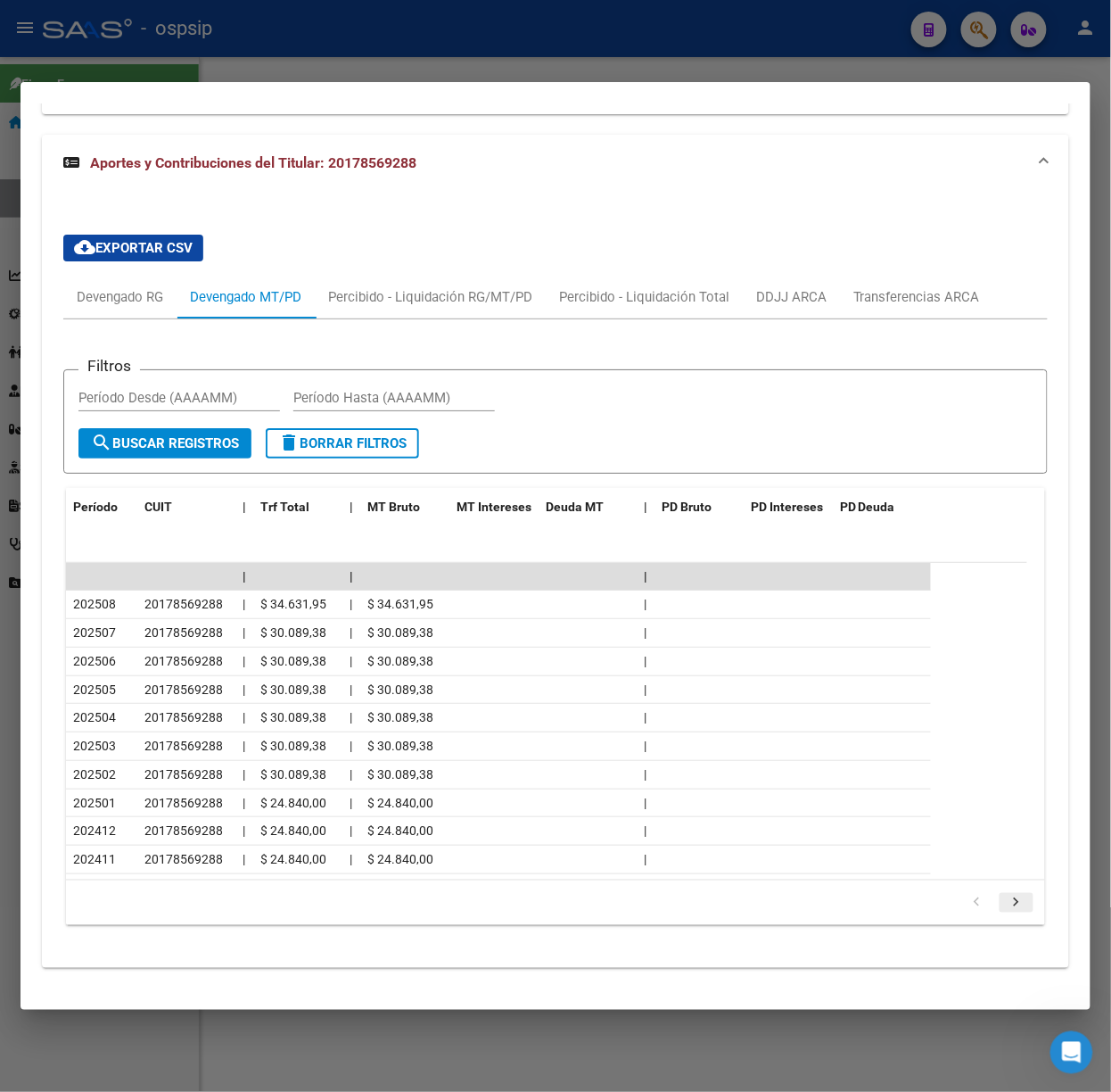
click at [1013, 904] on link "go to next page" at bounding box center [1016, 902] width 34 height 19
click at [386, 70] on div at bounding box center [555, 546] width 1111 height 1092
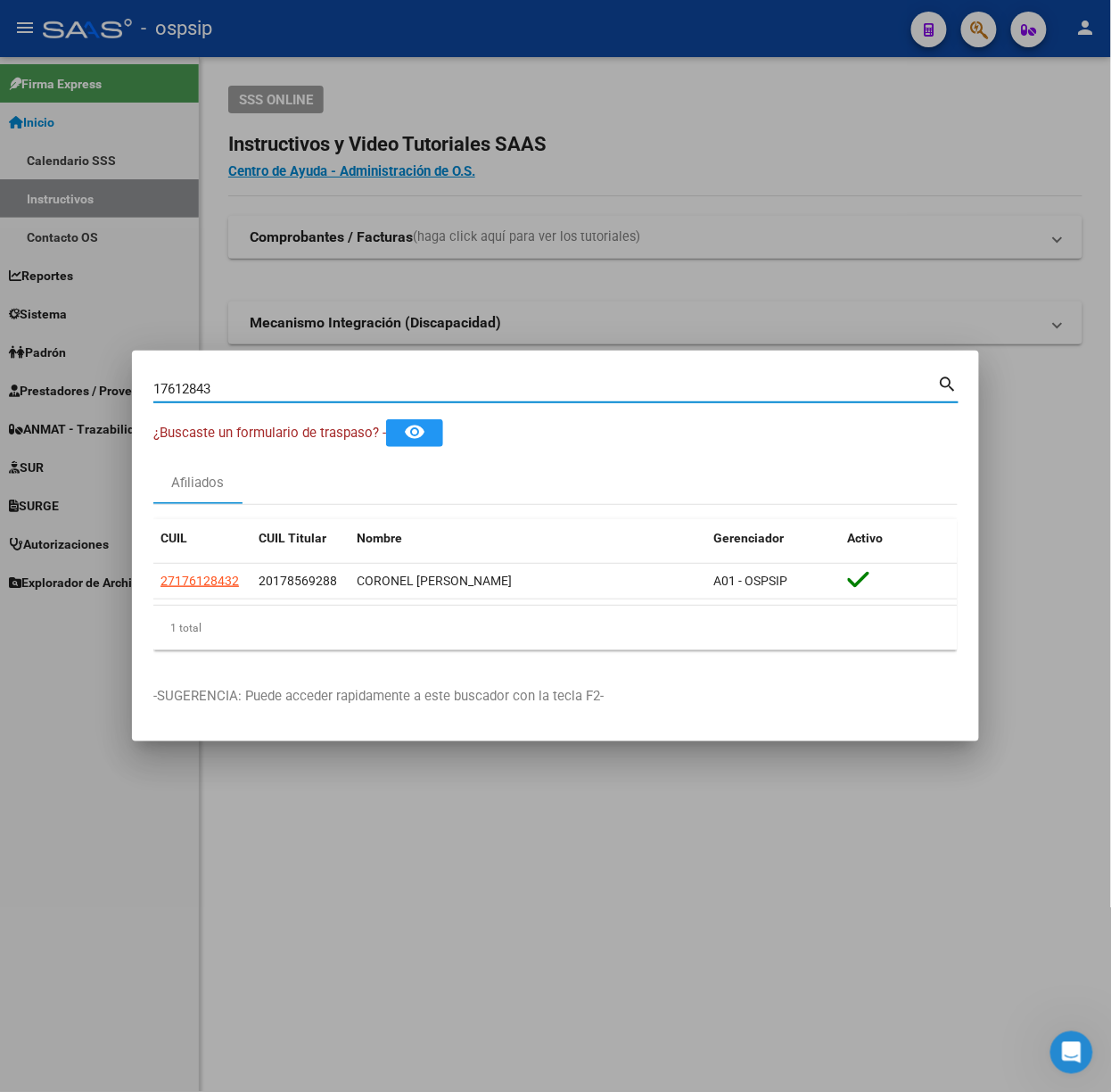
click at [351, 387] on input "17612843" at bounding box center [546, 388] width 785 height 16
type input "36665084"
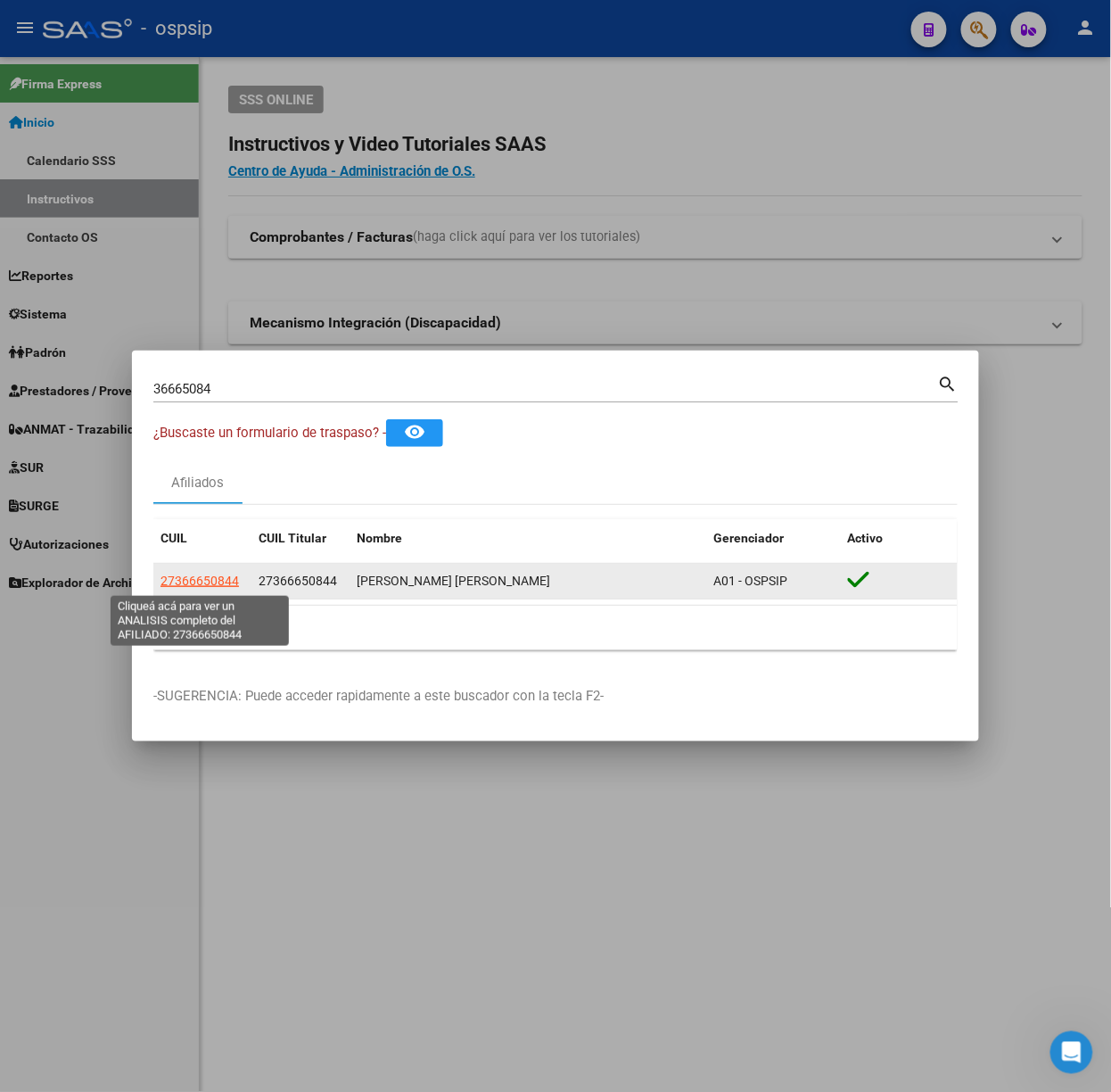
click at [189, 580] on span "27366650844" at bounding box center [199, 581] width 78 height 15
type textarea "27366650844"
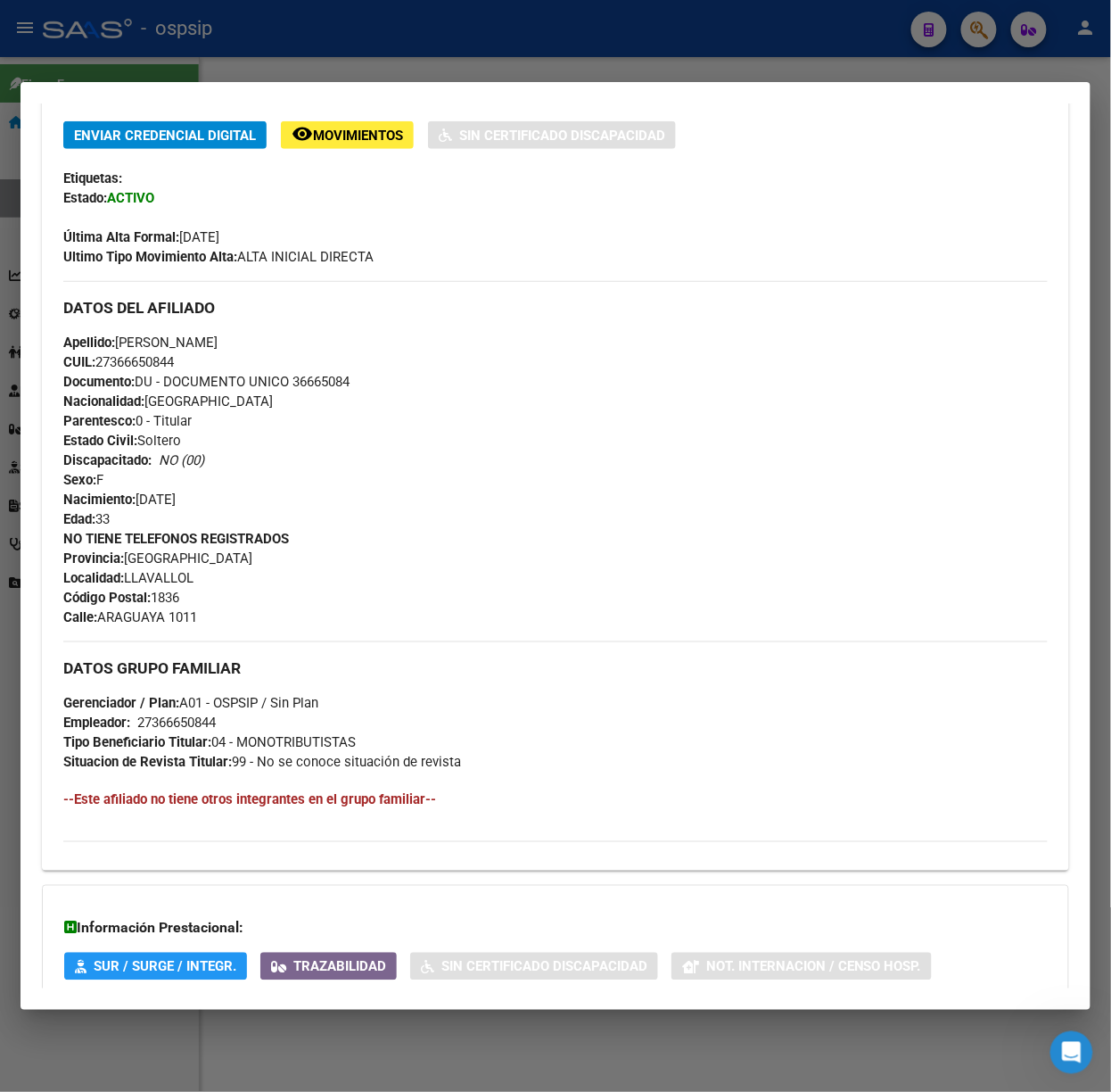
scroll to position [524, 0]
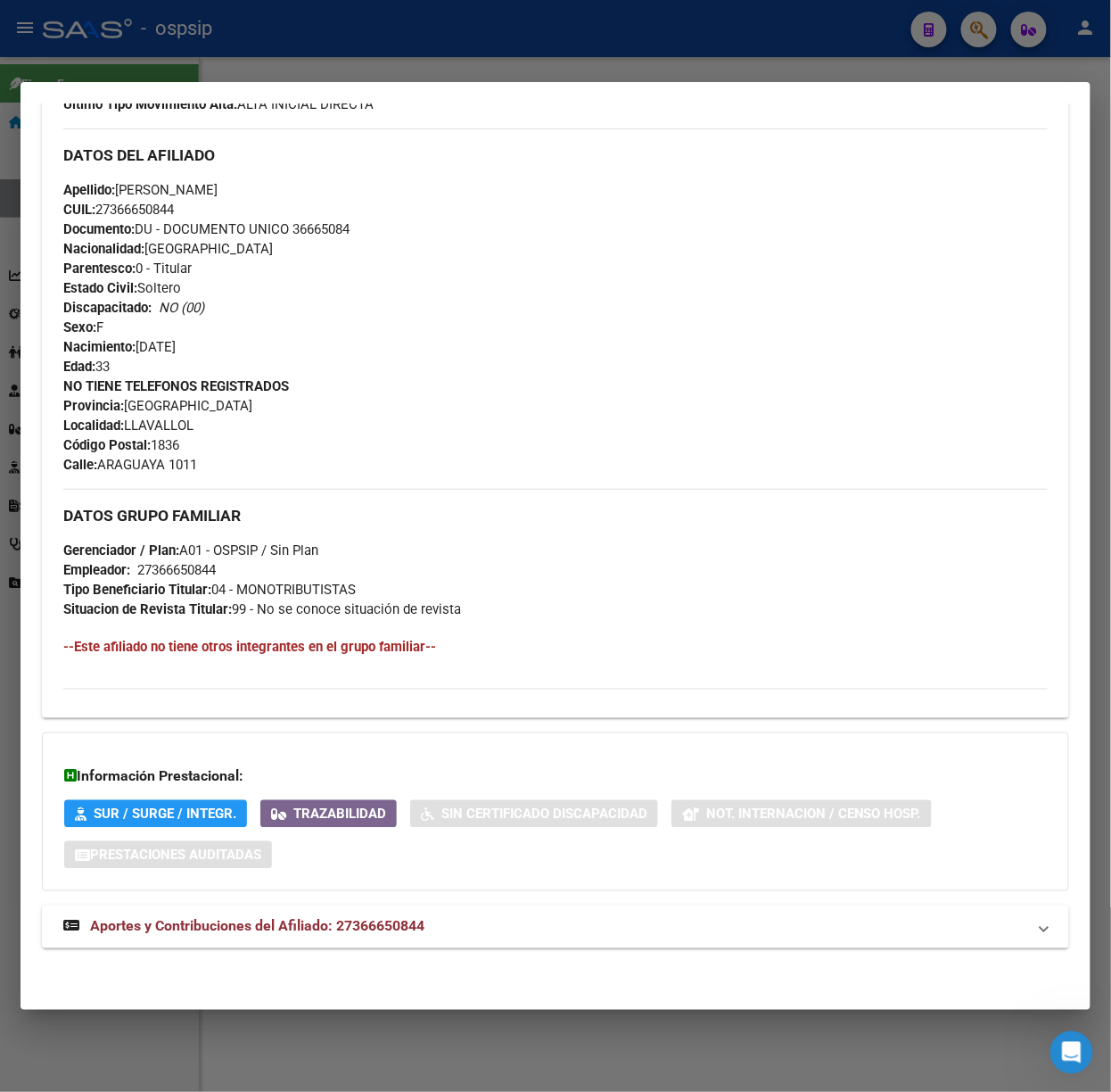
click at [336, 916] on strong "Aportes y Contribuciones del Afiliado: 27366650844" at bounding box center [244, 926] width 361 height 21
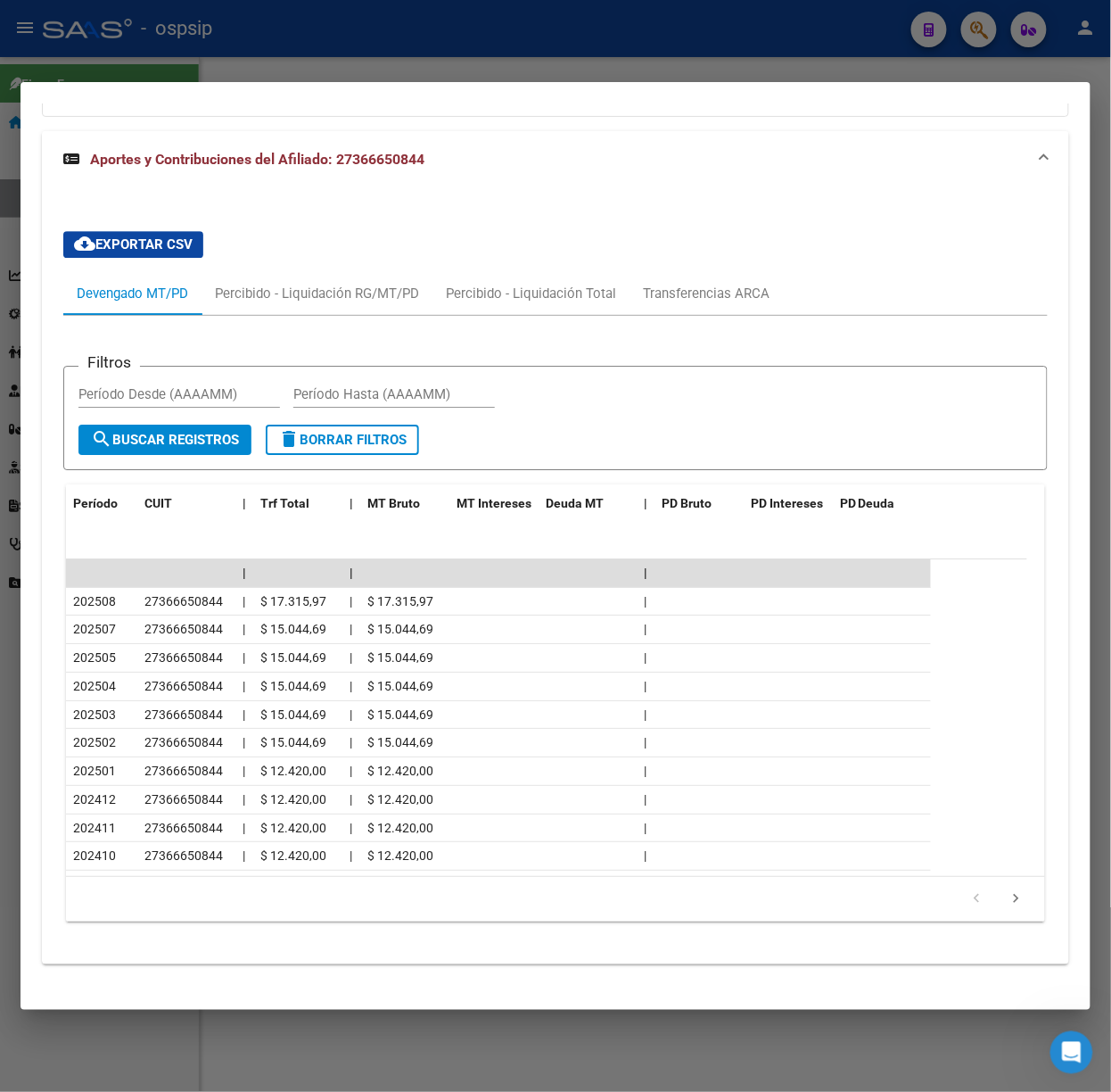
scroll to position [1317, 0]
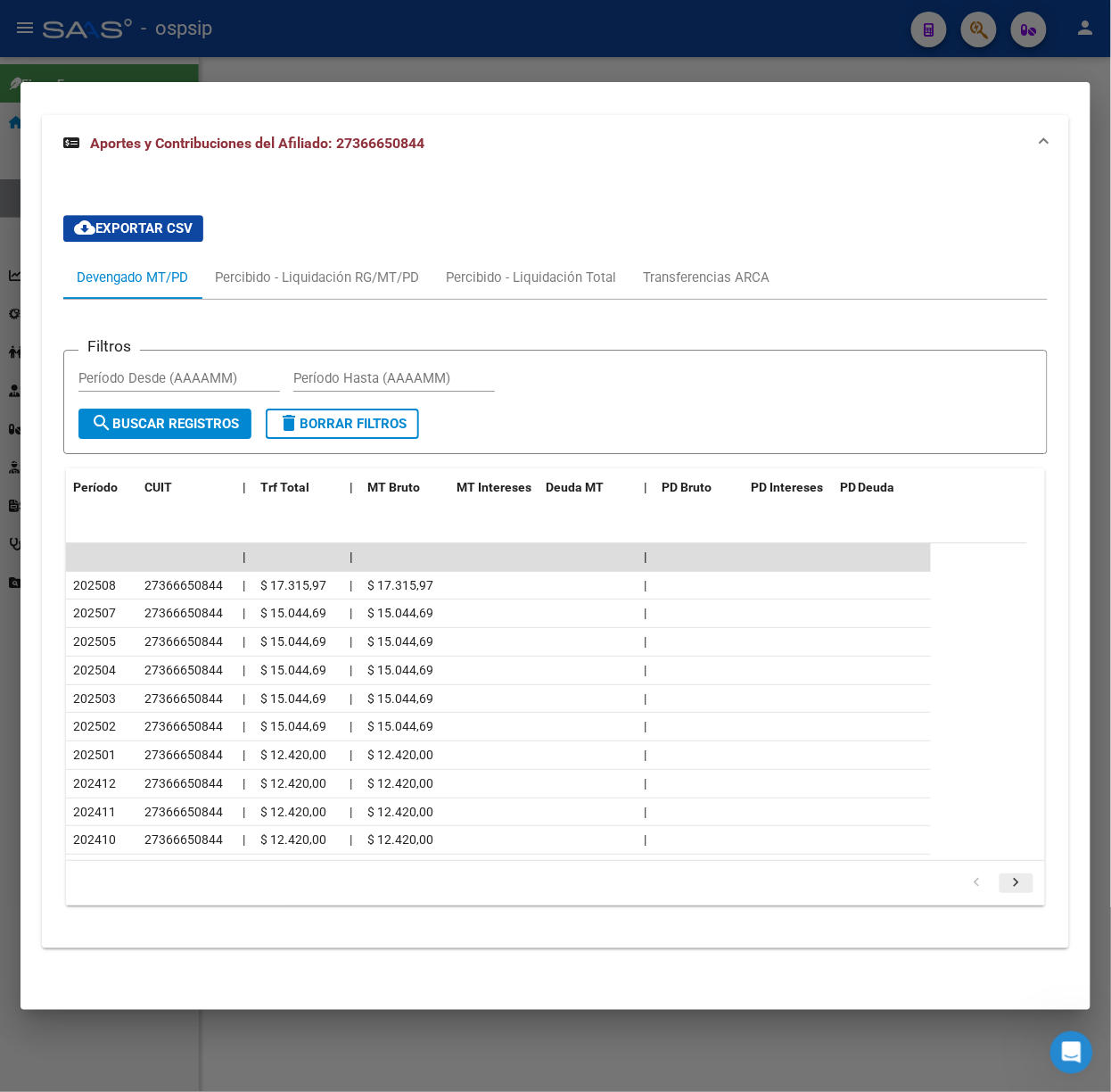
click at [1004, 882] on icon "go to next page" at bounding box center [1015, 884] width 23 height 21
click at [176, 74] on div at bounding box center [555, 546] width 1111 height 1092
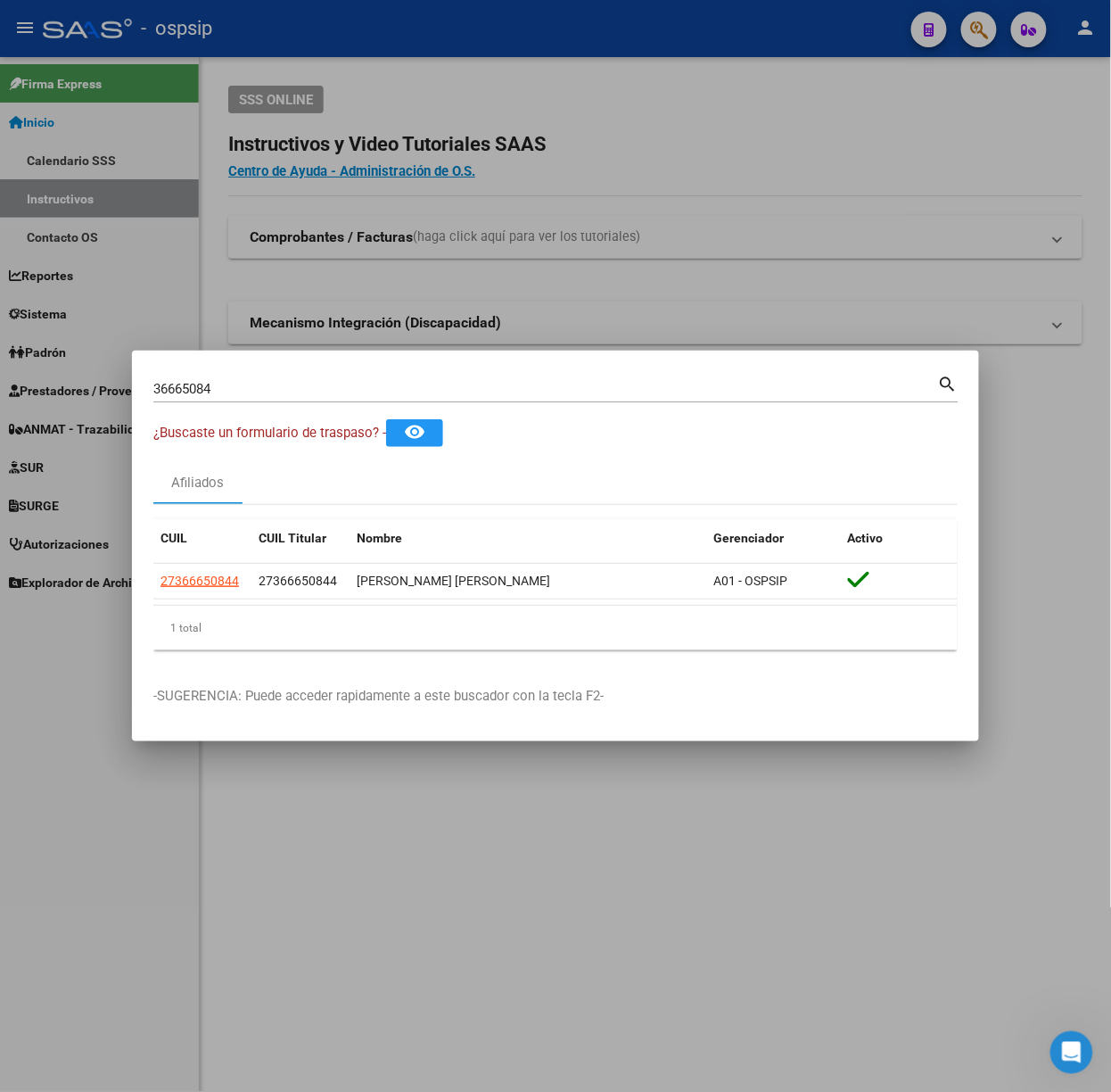
click at [289, 389] on input "36665084" at bounding box center [546, 388] width 785 height 16
type input "49757093"
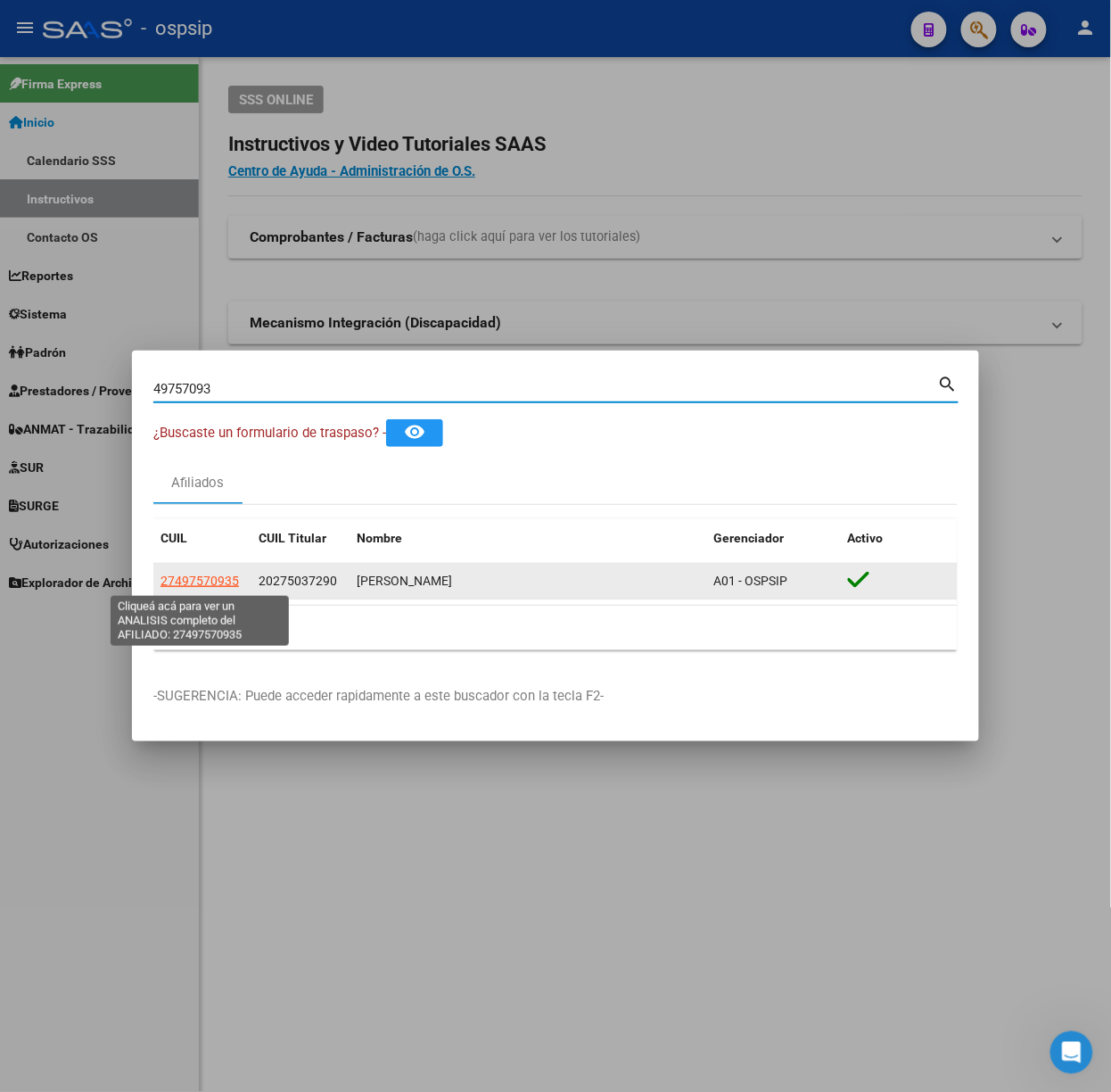
click at [218, 582] on span "27497570935" at bounding box center [199, 581] width 78 height 15
type textarea "27497570935"
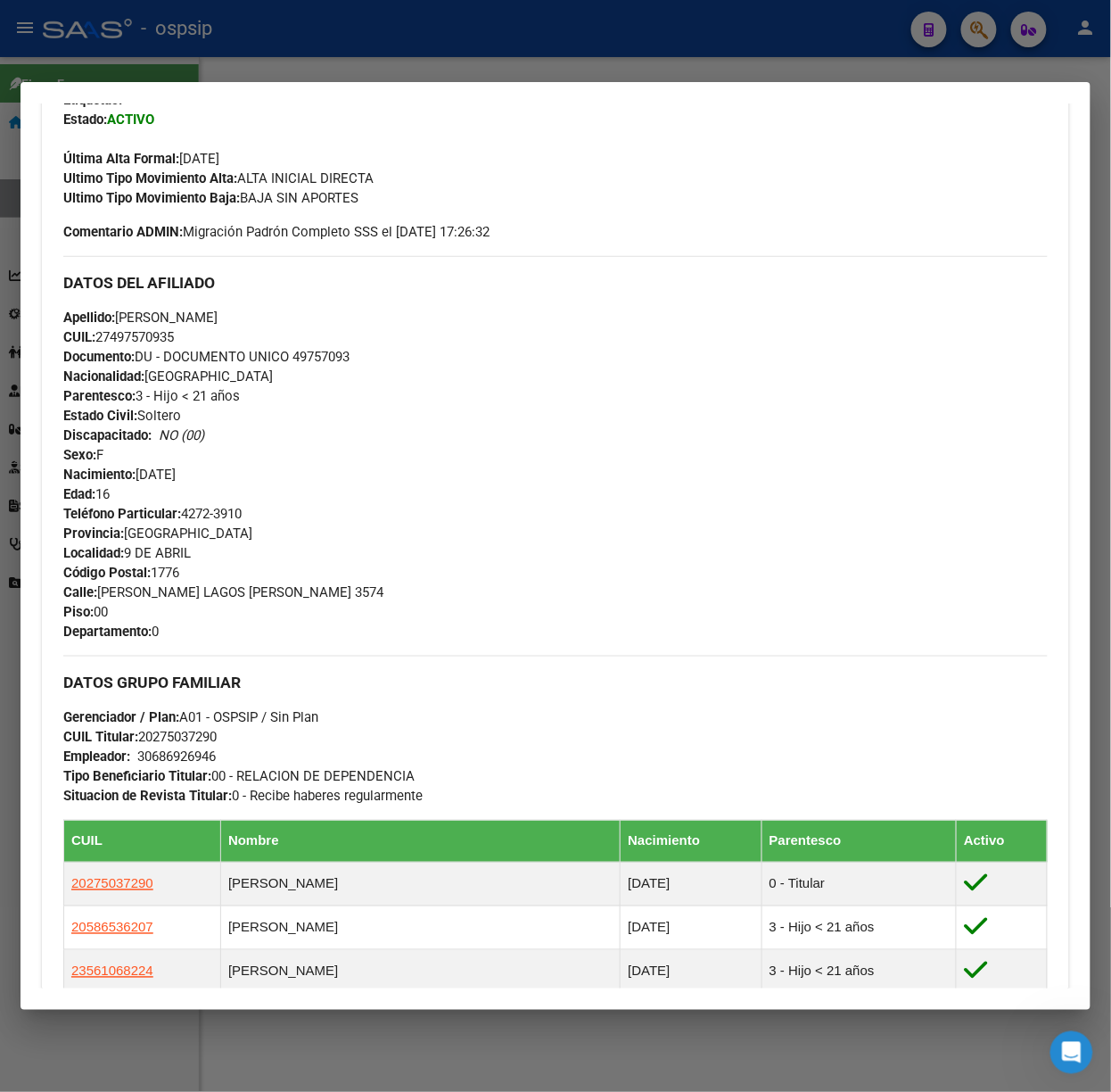
scroll to position [854, 0]
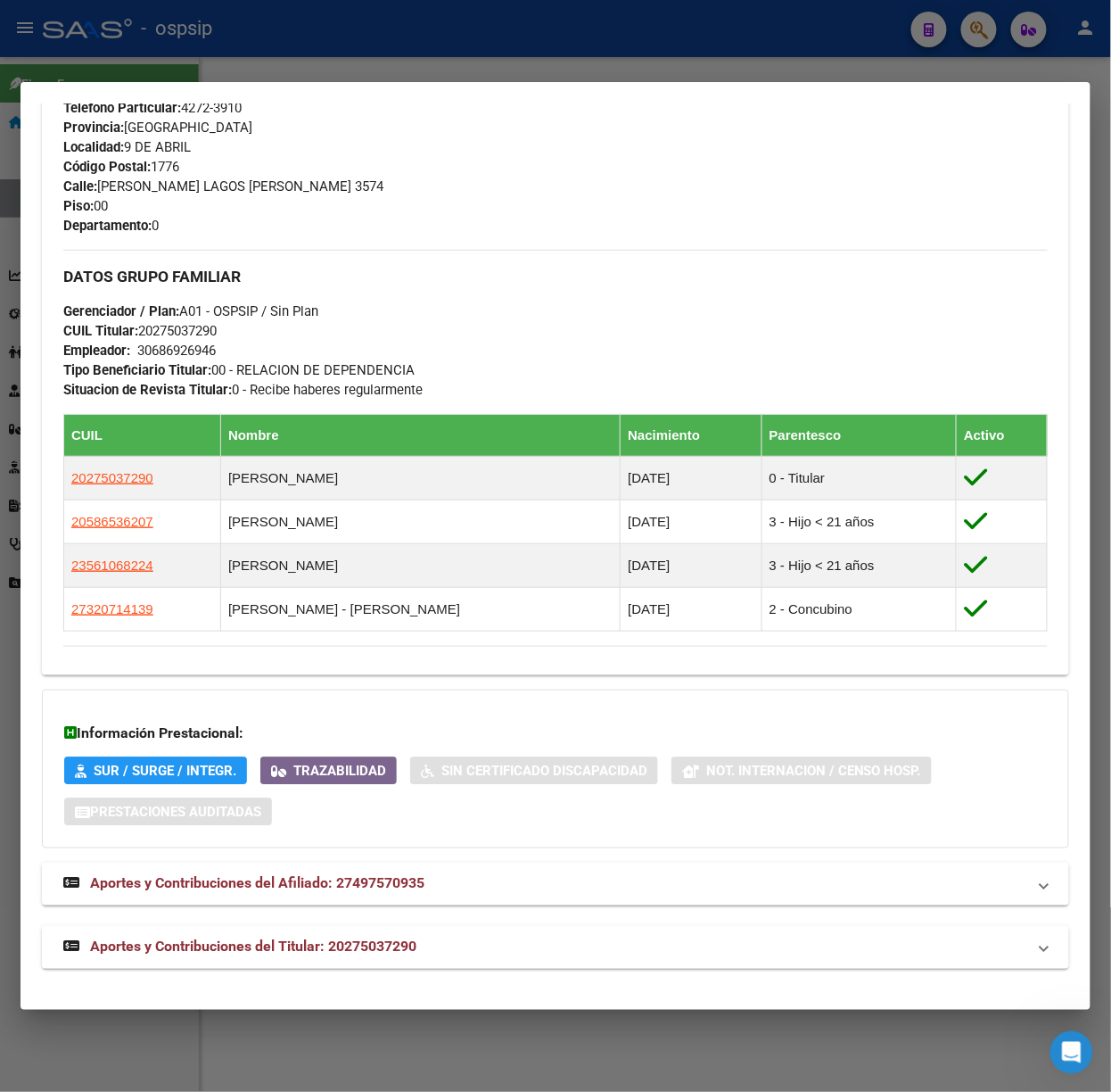
click at [404, 968] on mat-expansion-panel-header "Aportes y Contribuciones del Titular: 20275037290" at bounding box center [556, 947] width 1027 height 43
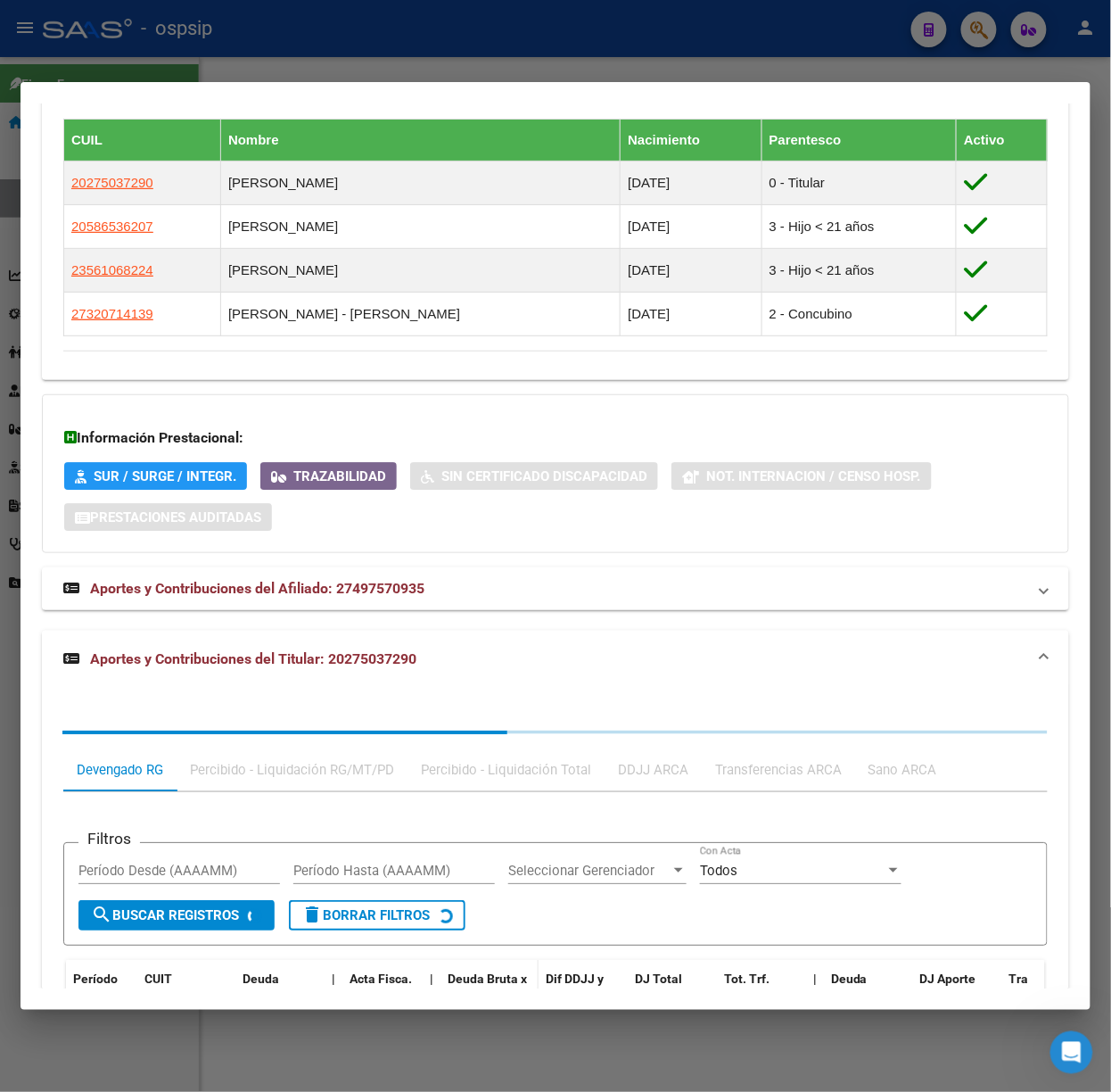
scroll to position [1297, 0]
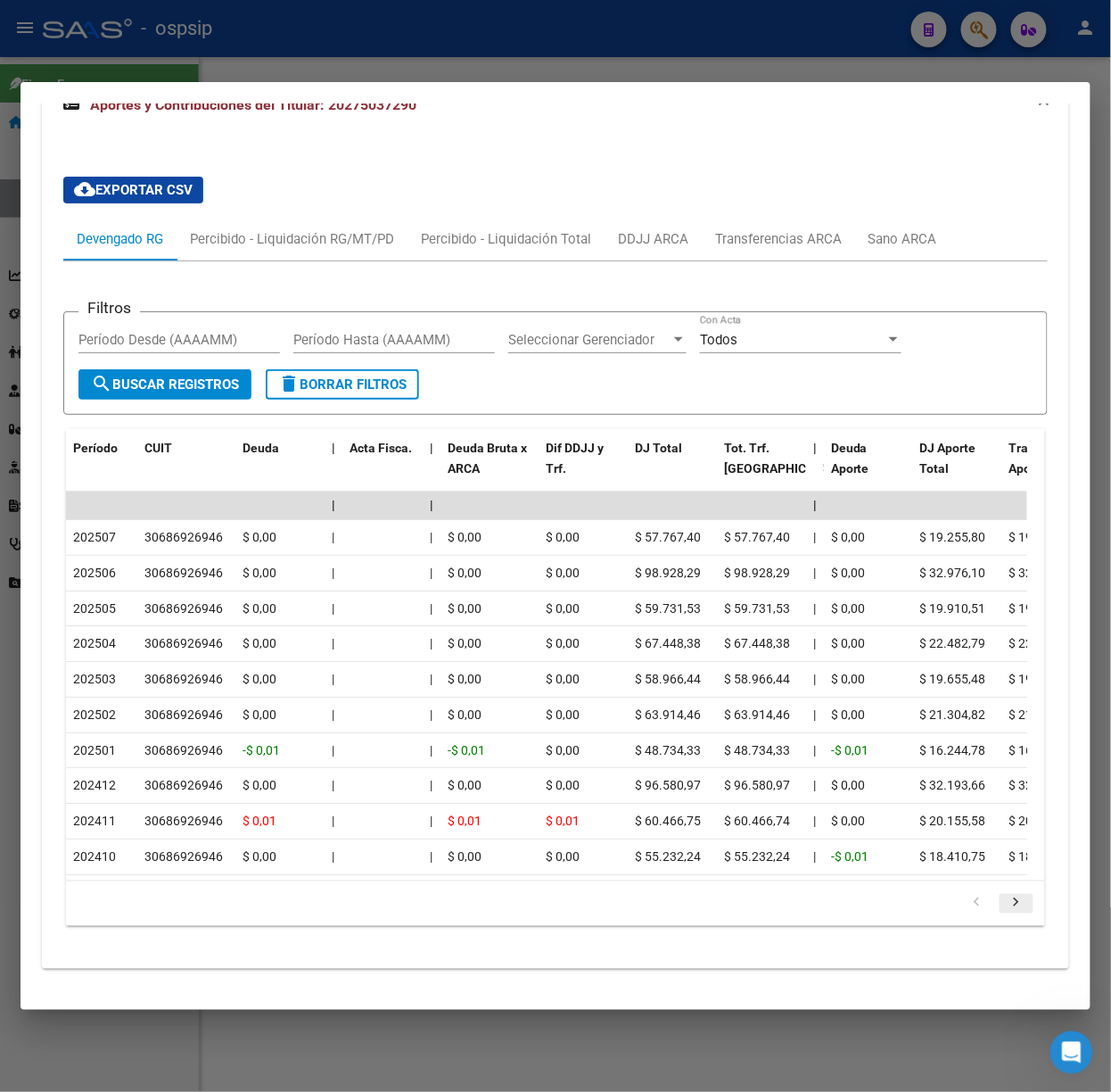
click at [1004, 906] on icon "go to next page" at bounding box center [1015, 904] width 23 height 21
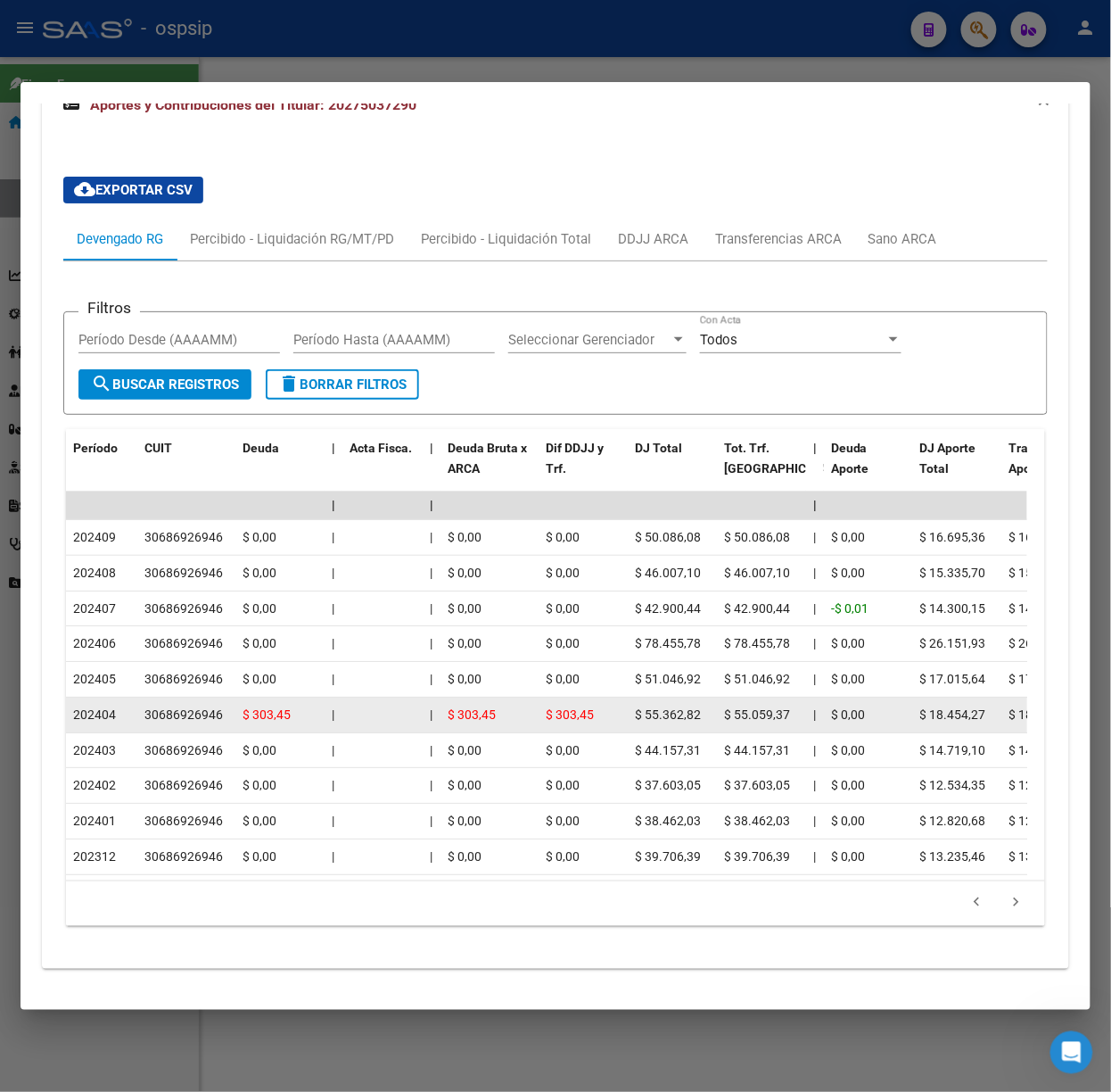
scroll to position [1724, 0]
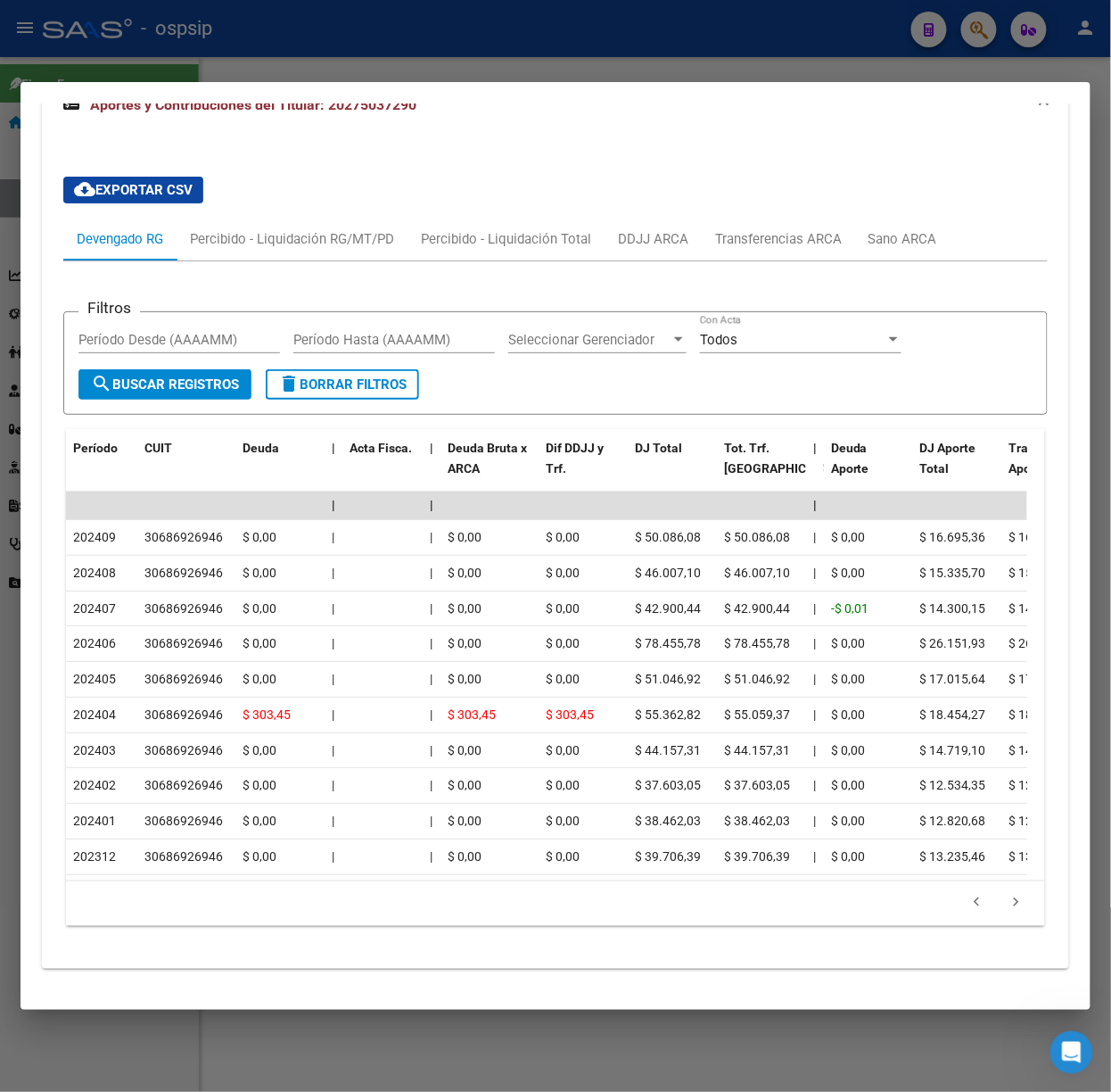
click at [304, 74] on div at bounding box center [555, 546] width 1111 height 1092
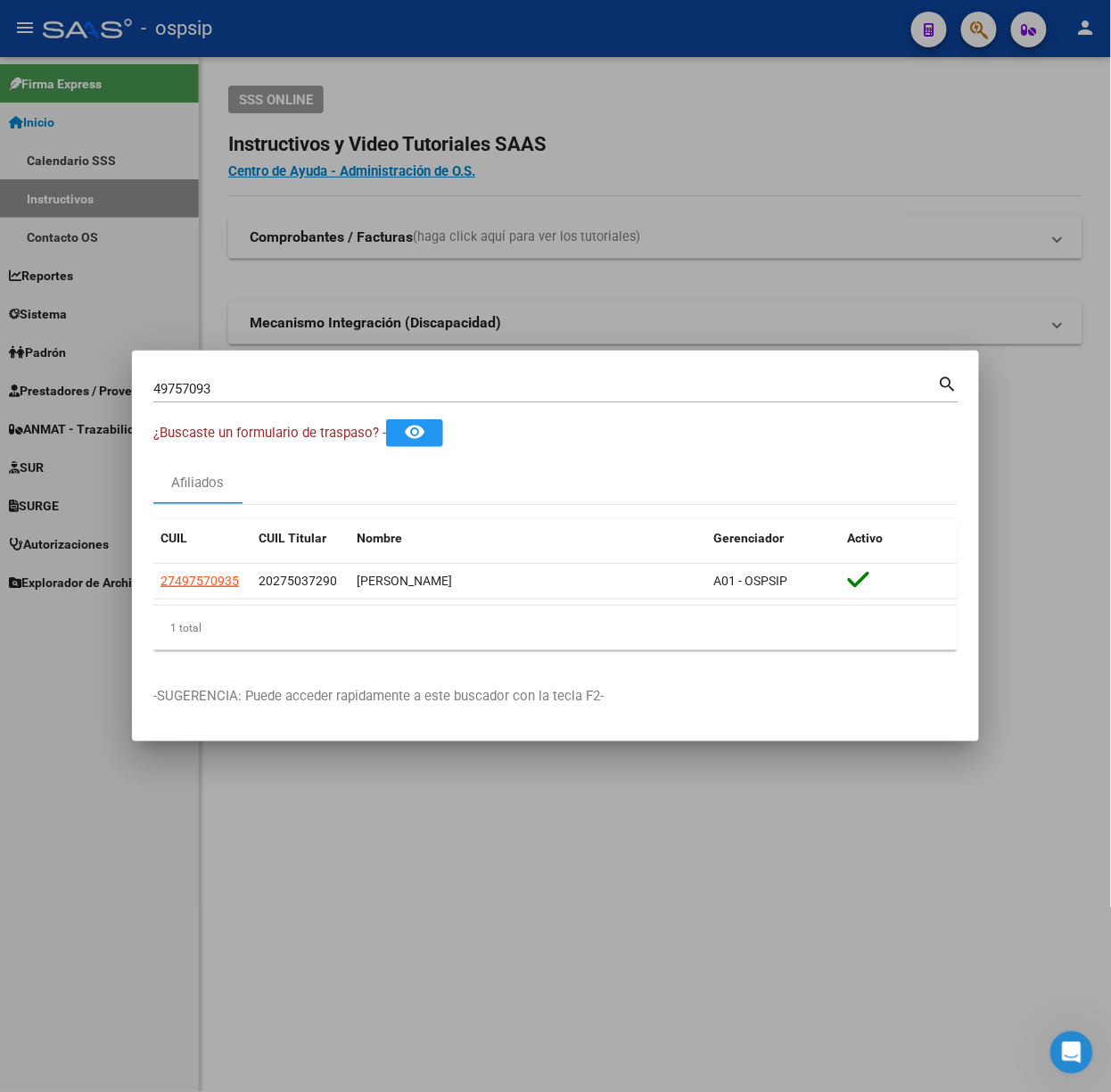
click at [297, 366] on mat-dialog-container "49757093 Buscar (apellido, dni, cuil, nro traspaso, cuit, obra social) search ¿…" at bounding box center [556, 545] width 847 height 391
click at [304, 379] on div "49757093 Buscar (apellido, dni, cuil, [PERSON_NAME], cuit, obra social)" at bounding box center [546, 388] width 785 height 27
click at [312, 386] on input "49757093" at bounding box center [546, 388] width 785 height 16
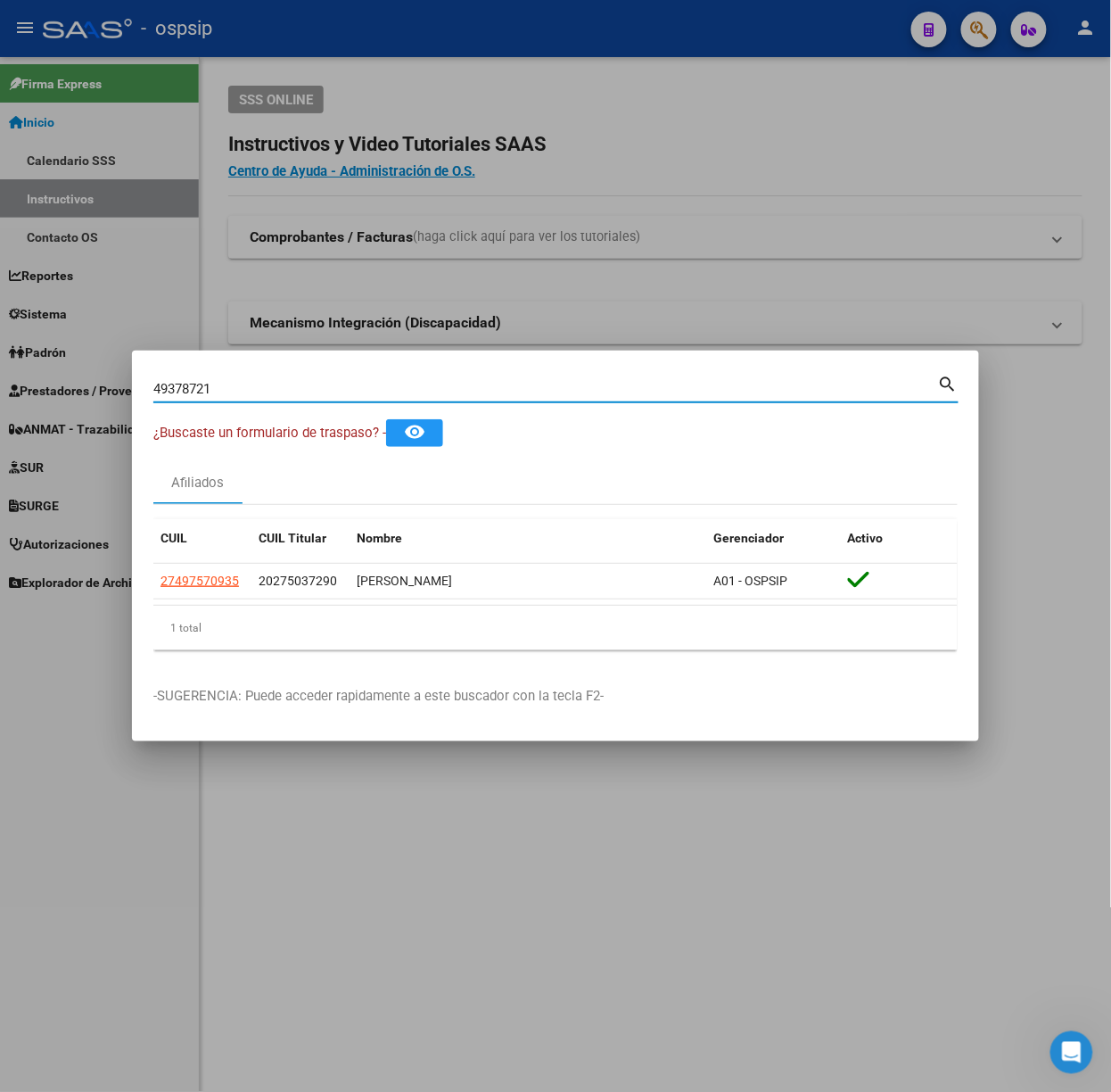
type input "49378721"
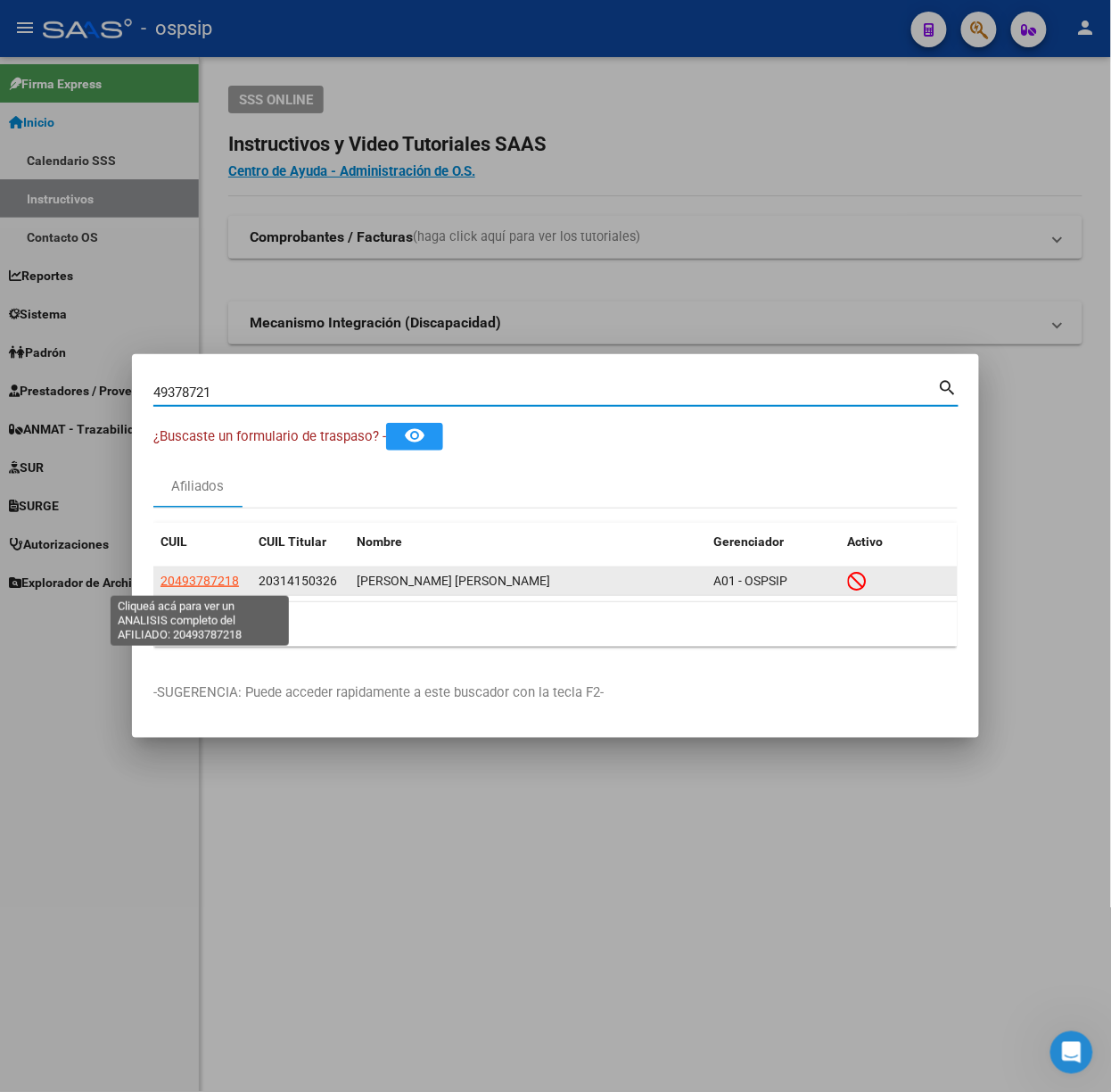
click at [204, 580] on span "20493787218" at bounding box center [199, 581] width 78 height 15
type textarea "20493787218"
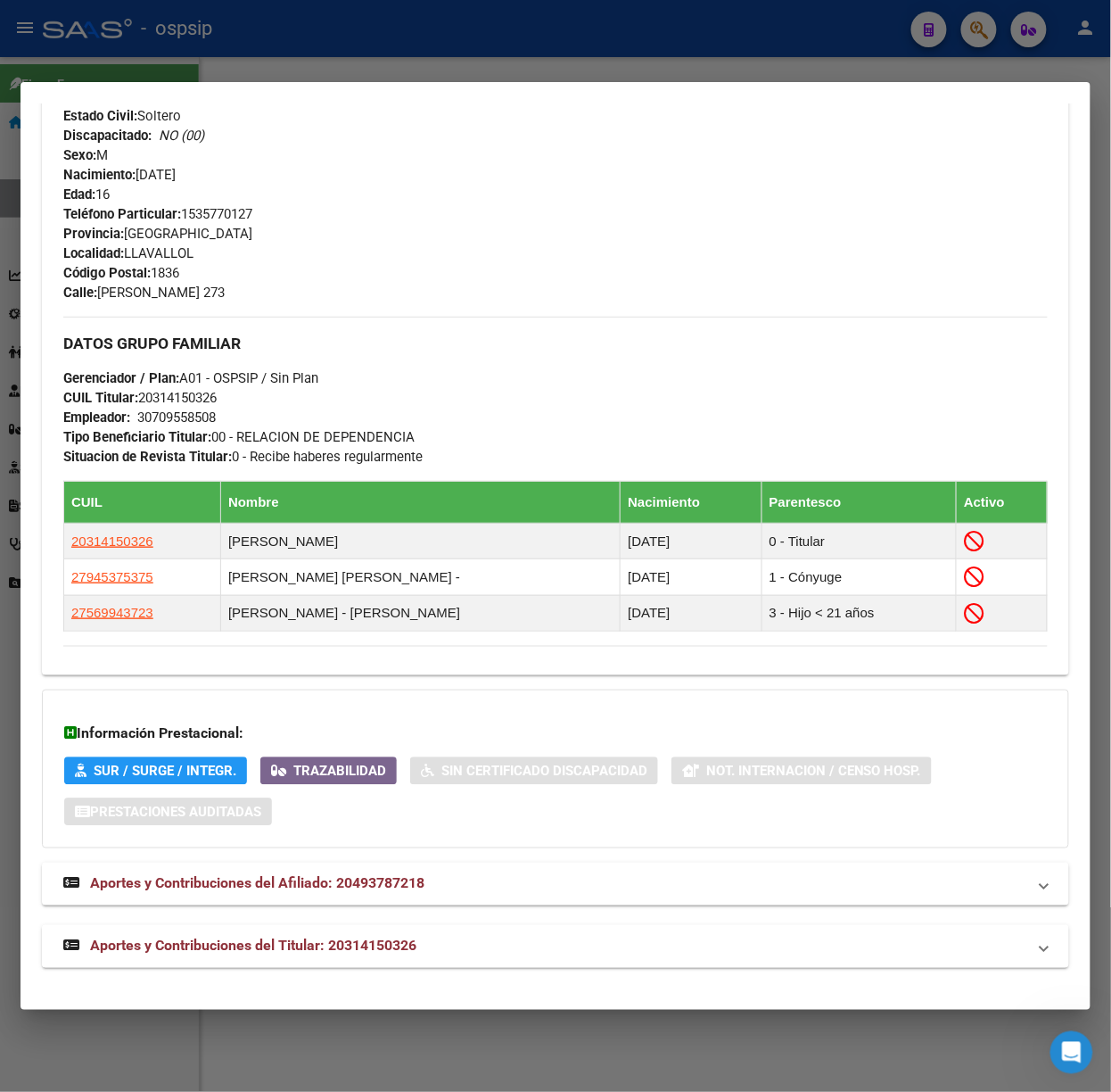
click at [429, 929] on mat-expansion-panel-header "Aportes y Contribuciones del Titular: 20314150326" at bounding box center [556, 946] width 1027 height 43
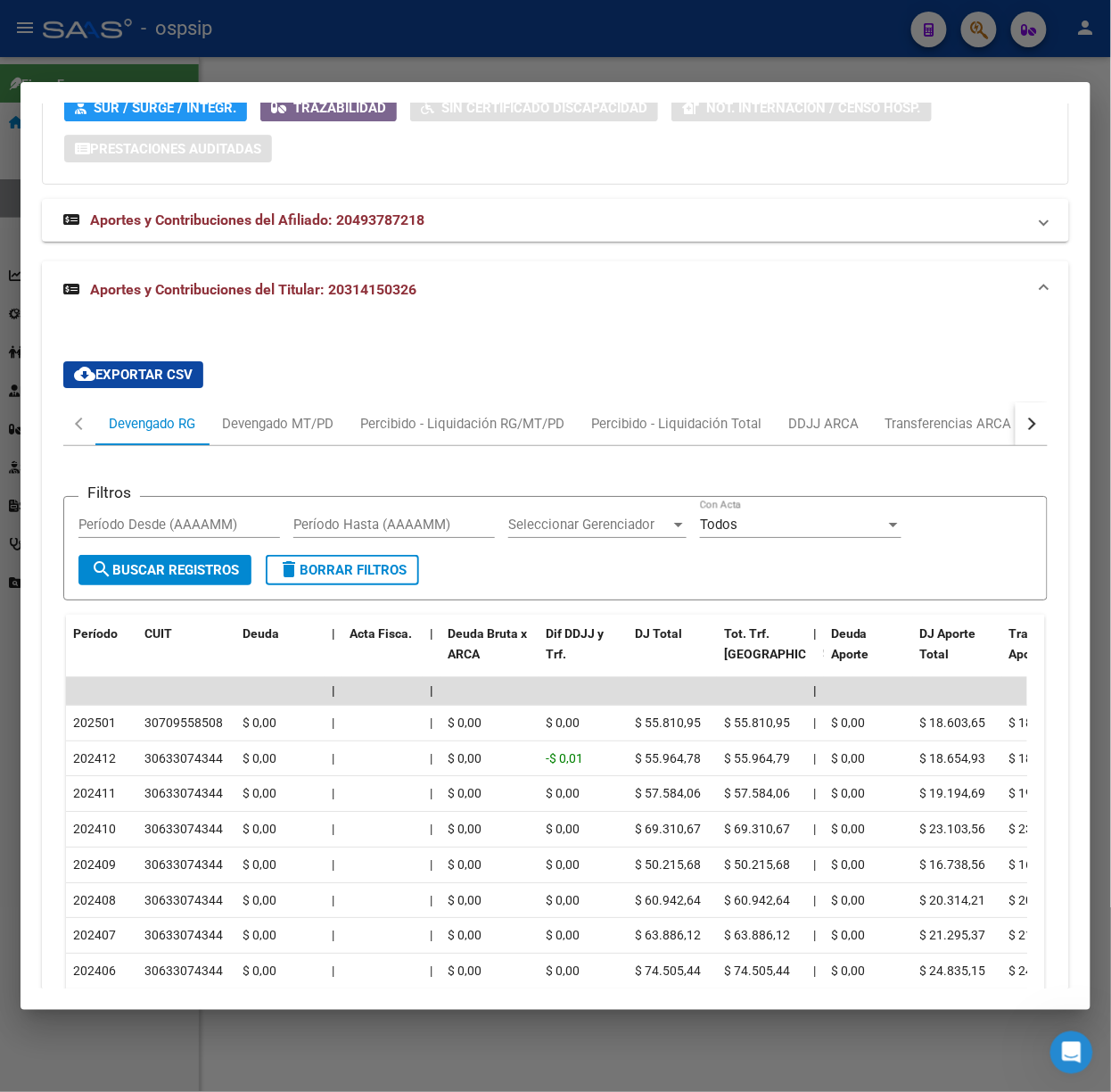
scroll to position [1450, 0]
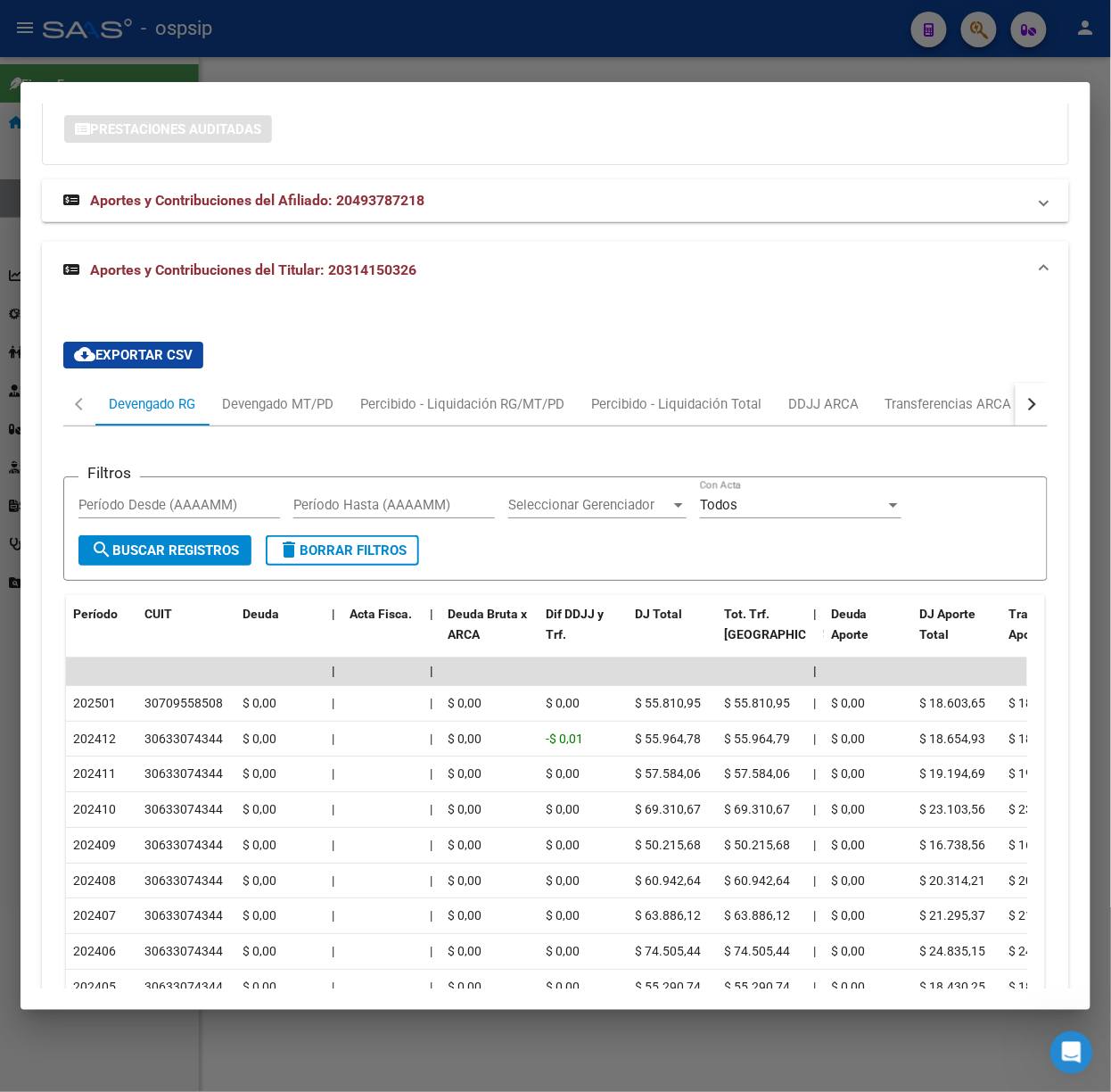
click at [154, 64] on div at bounding box center [555, 546] width 1111 height 1092
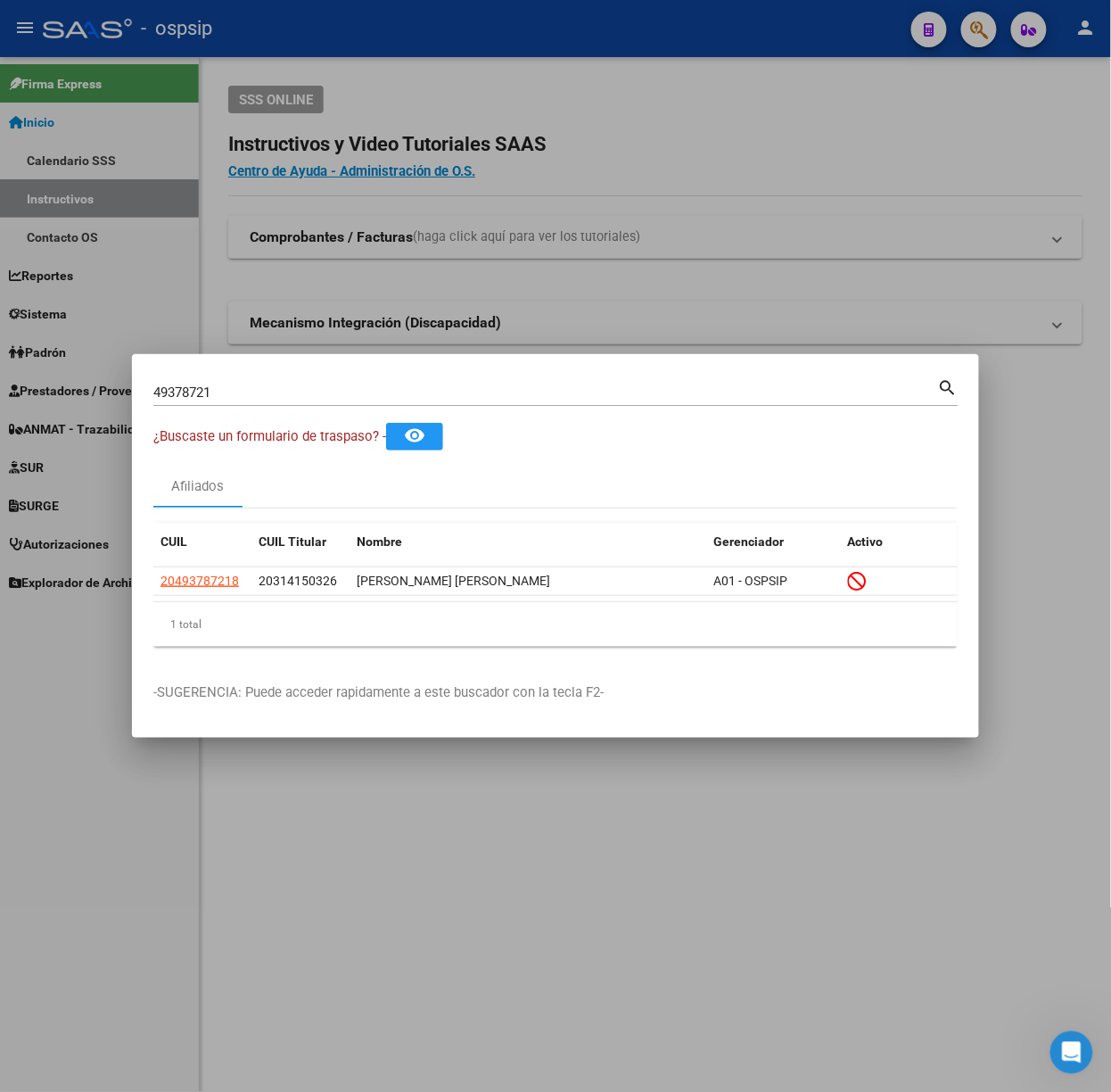
click at [251, 401] on div "49378721 Buscar (apellido, dni, [PERSON_NAME], [PERSON_NAME], cuit, obra social)" at bounding box center [546, 392] width 785 height 27
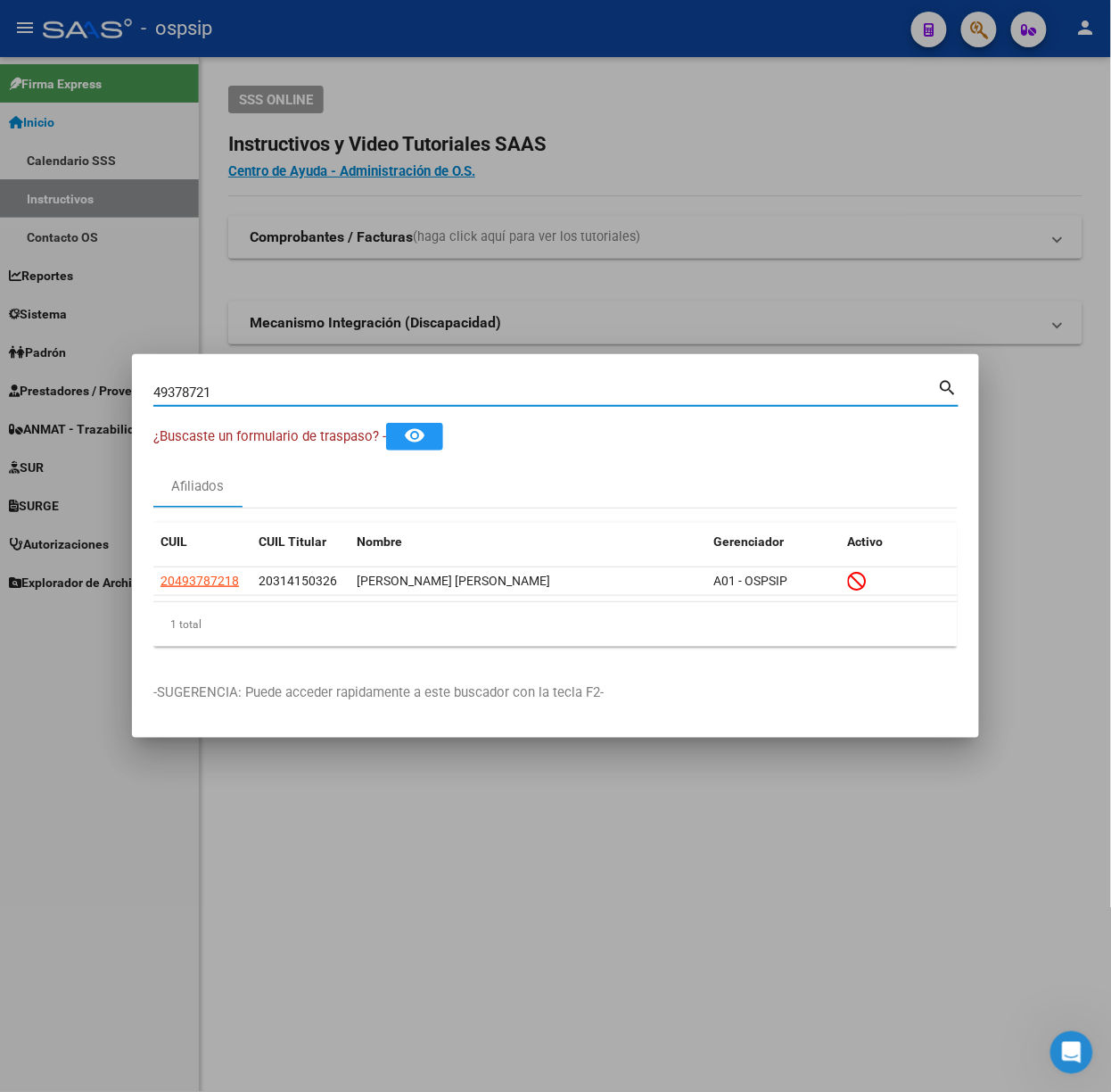
click at [251, 400] on input "49378721" at bounding box center [546, 392] width 785 height 16
type input "45678335"
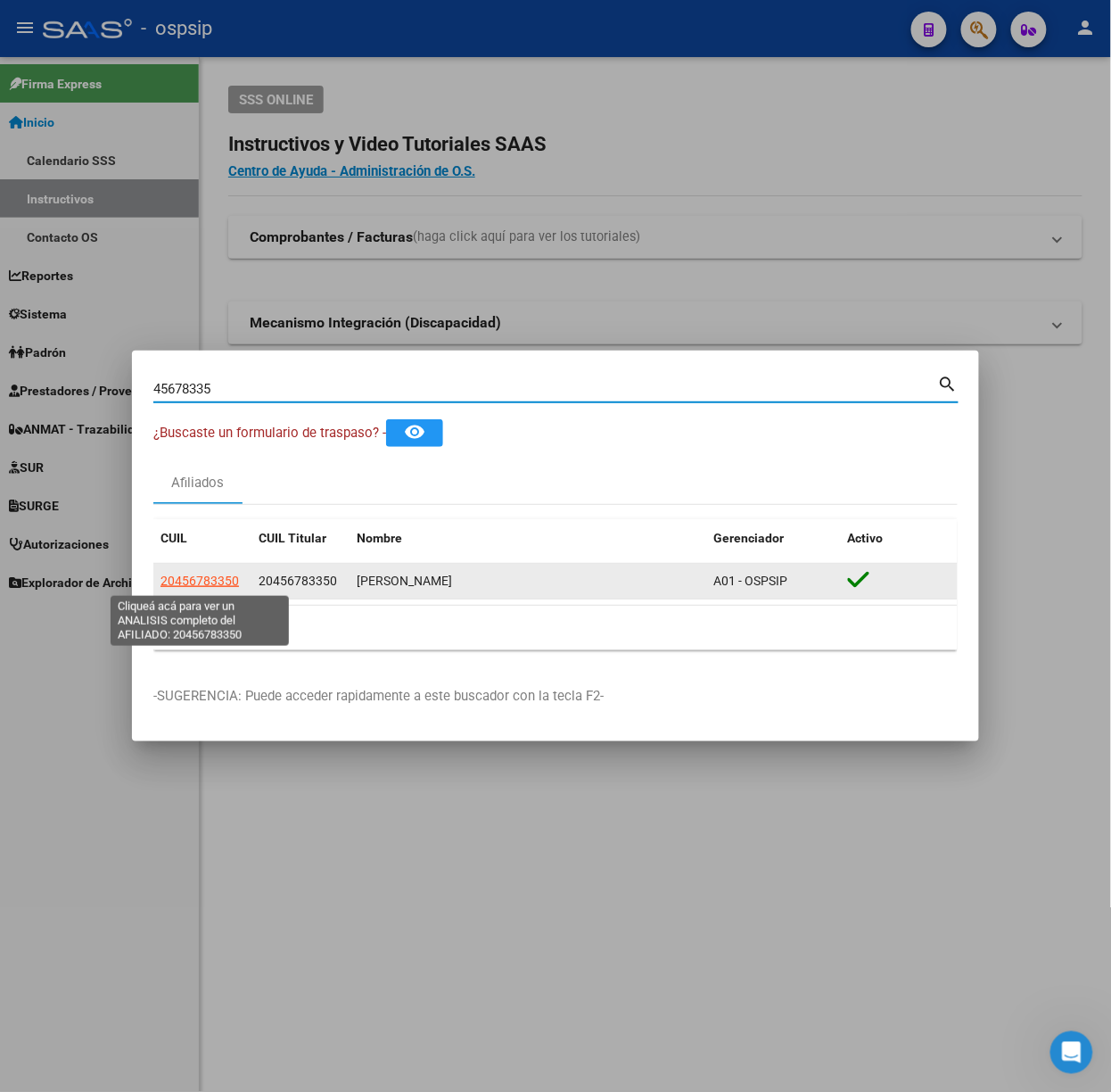
click at [219, 585] on span "20456783350" at bounding box center [199, 581] width 78 height 15
type textarea "20456783350"
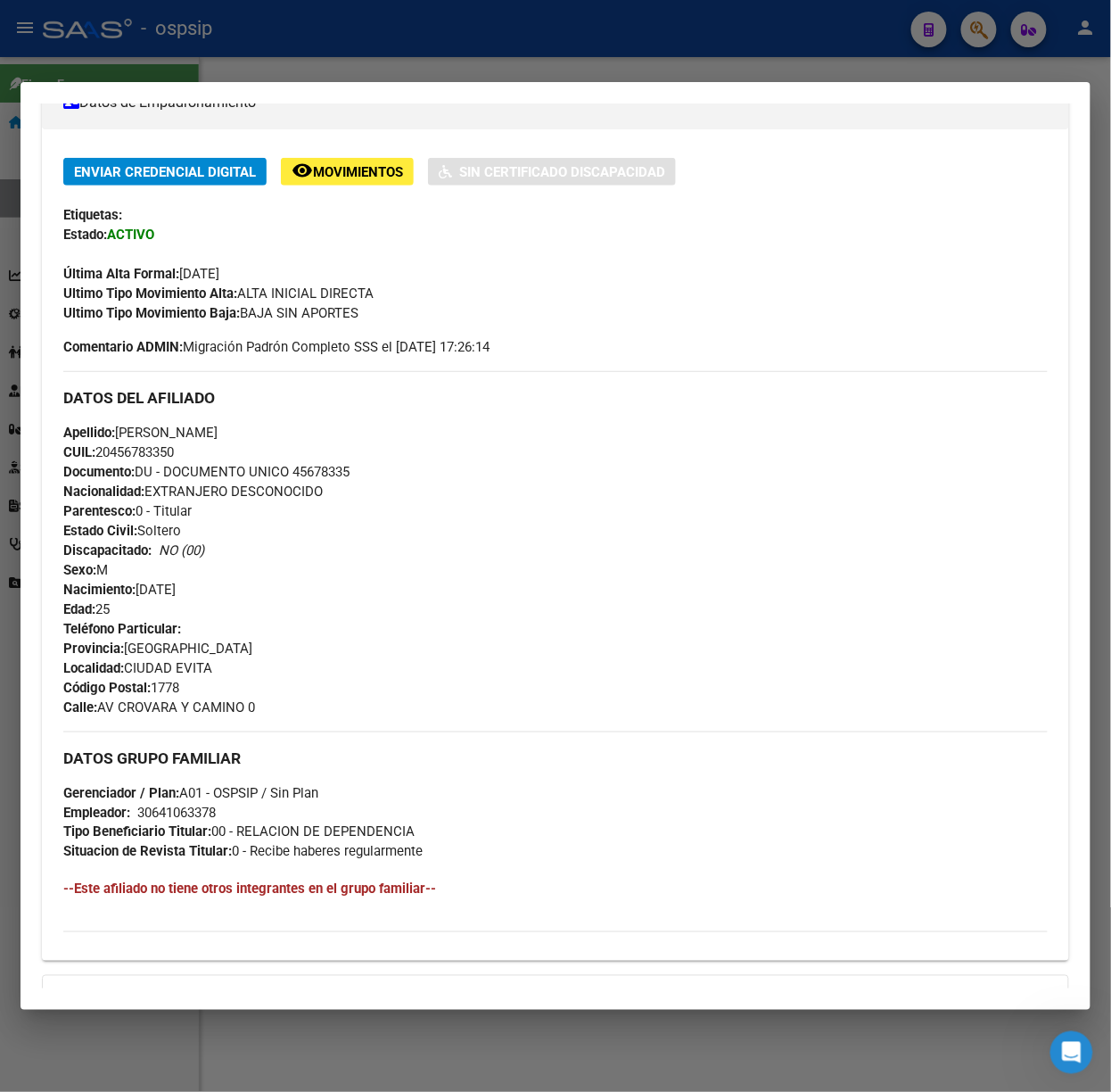
scroll to position [578, 0]
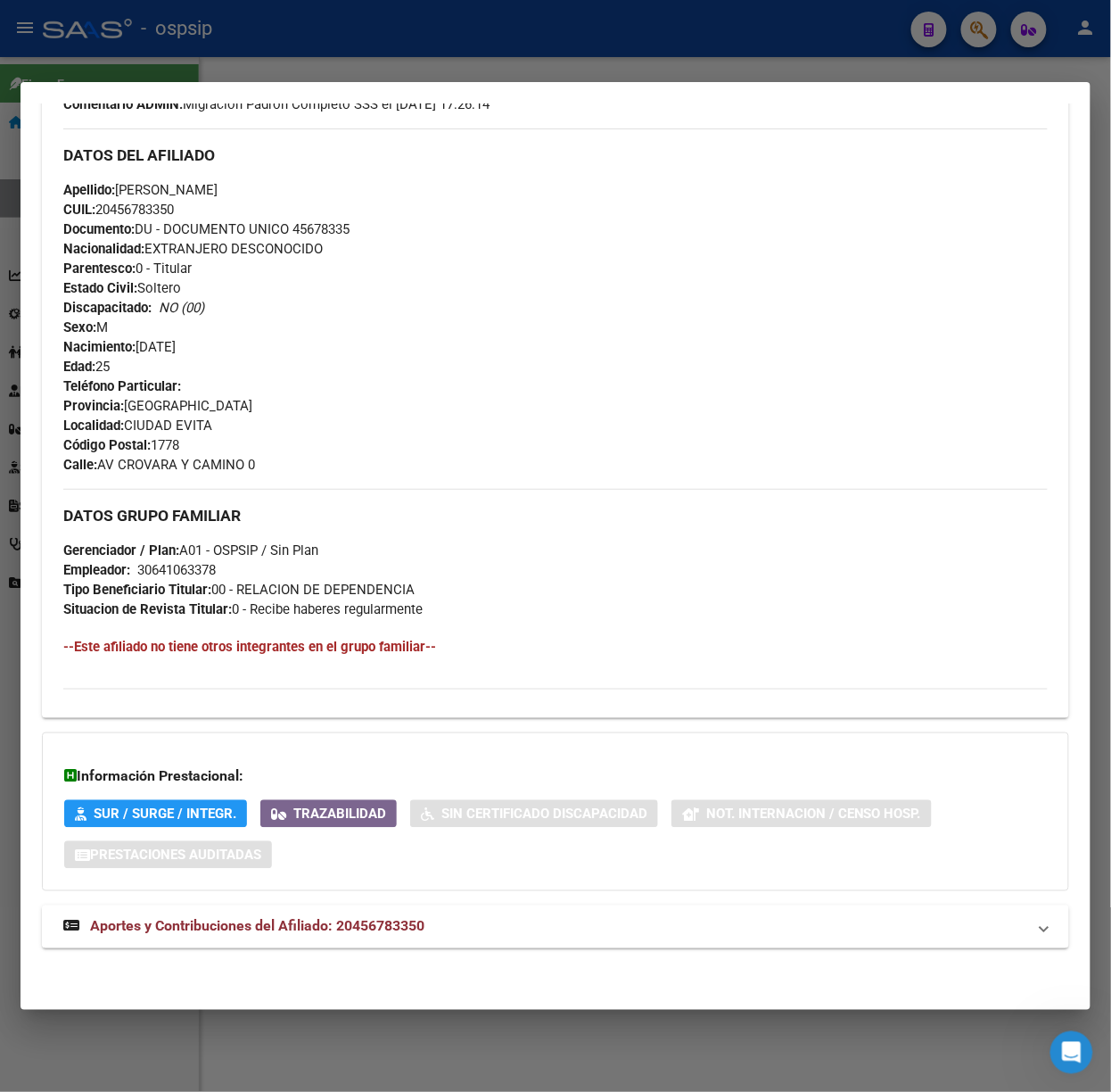
click at [328, 942] on mat-expansion-panel-header "Aportes y Contribuciones del Afiliado: 20456783350" at bounding box center [556, 927] width 1027 height 43
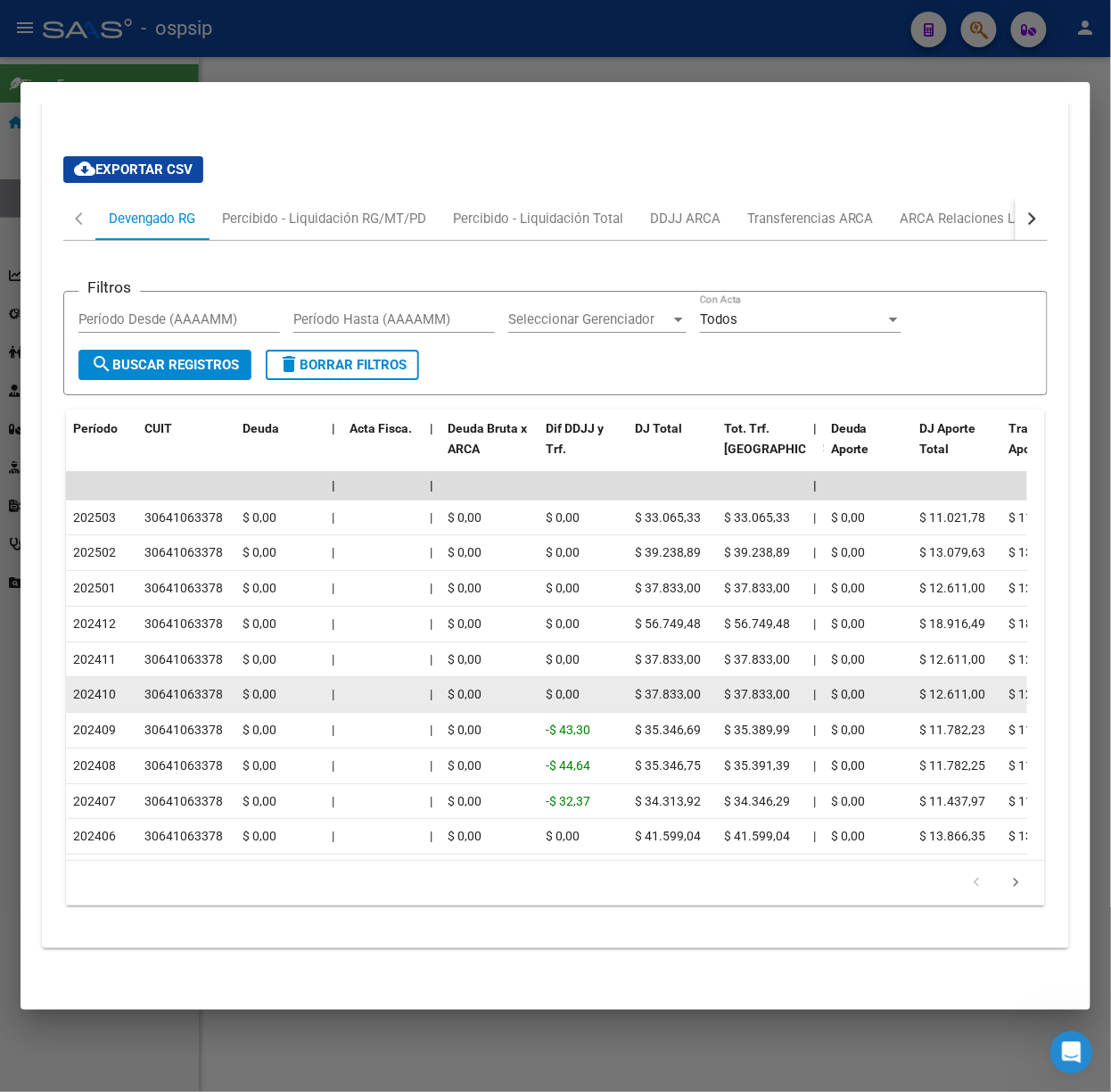
scroll to position [1447, 0]
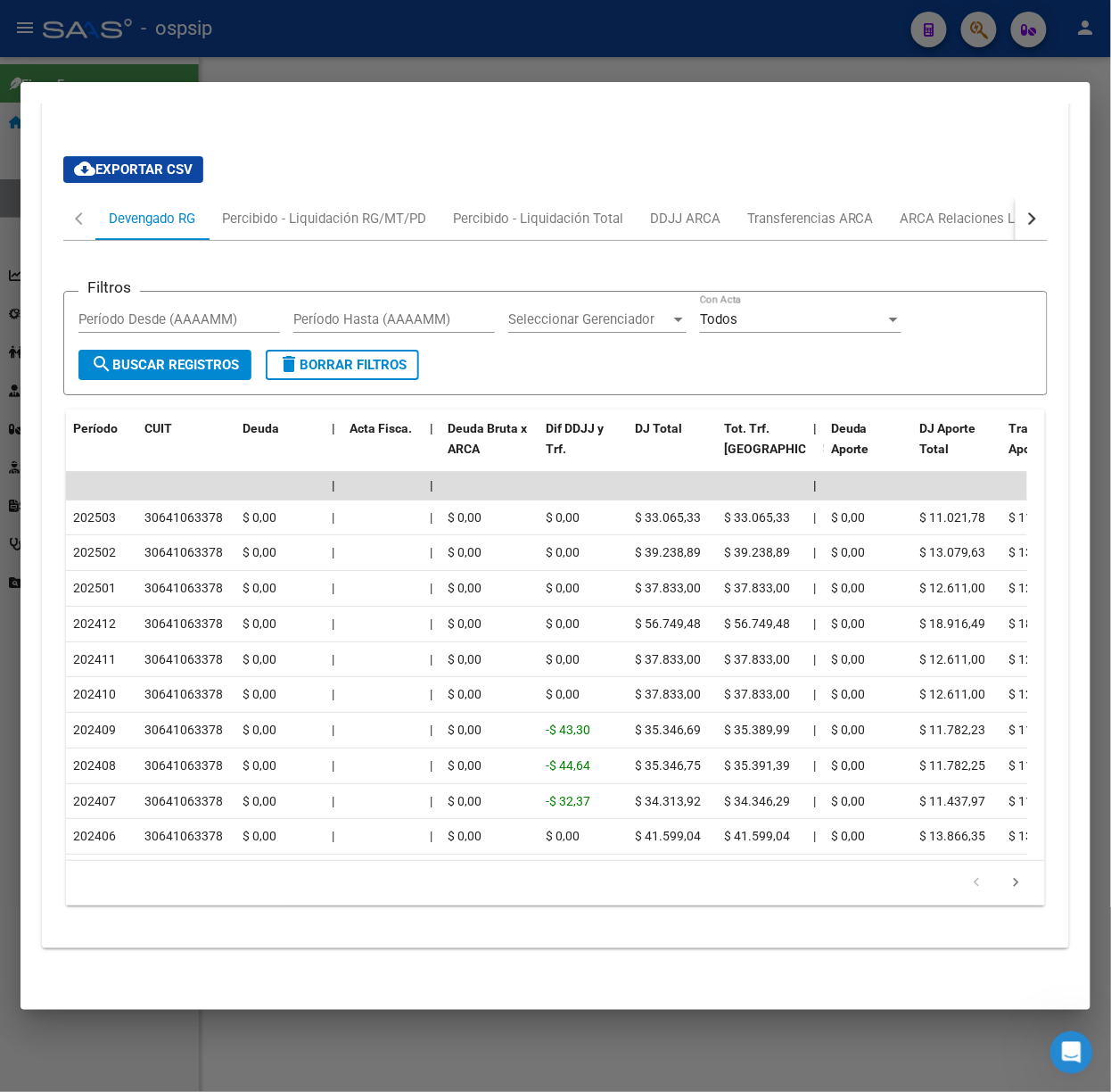
click at [212, 82] on mat-dialog-container "Análisis Afiliado - CUIL: 20456783350 DATOS PADRÓN ÁGIL: [PERSON_NAME] | ACTIVO…" at bounding box center [555, 545] width 1070 height 927
click at [165, 57] on div at bounding box center [555, 546] width 1111 height 1092
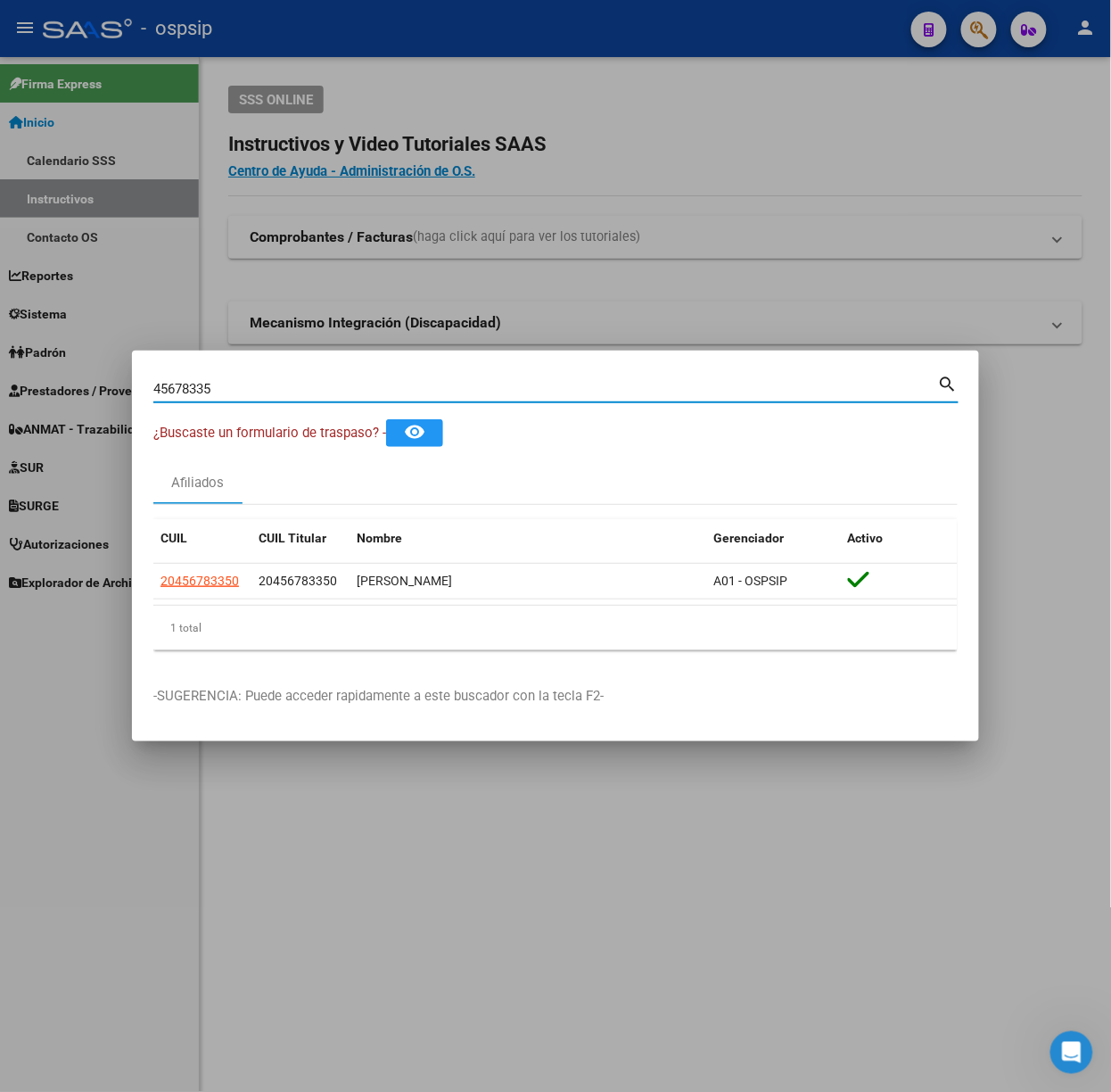
click at [226, 391] on input "45678335" at bounding box center [546, 388] width 785 height 16
type input "44770249"
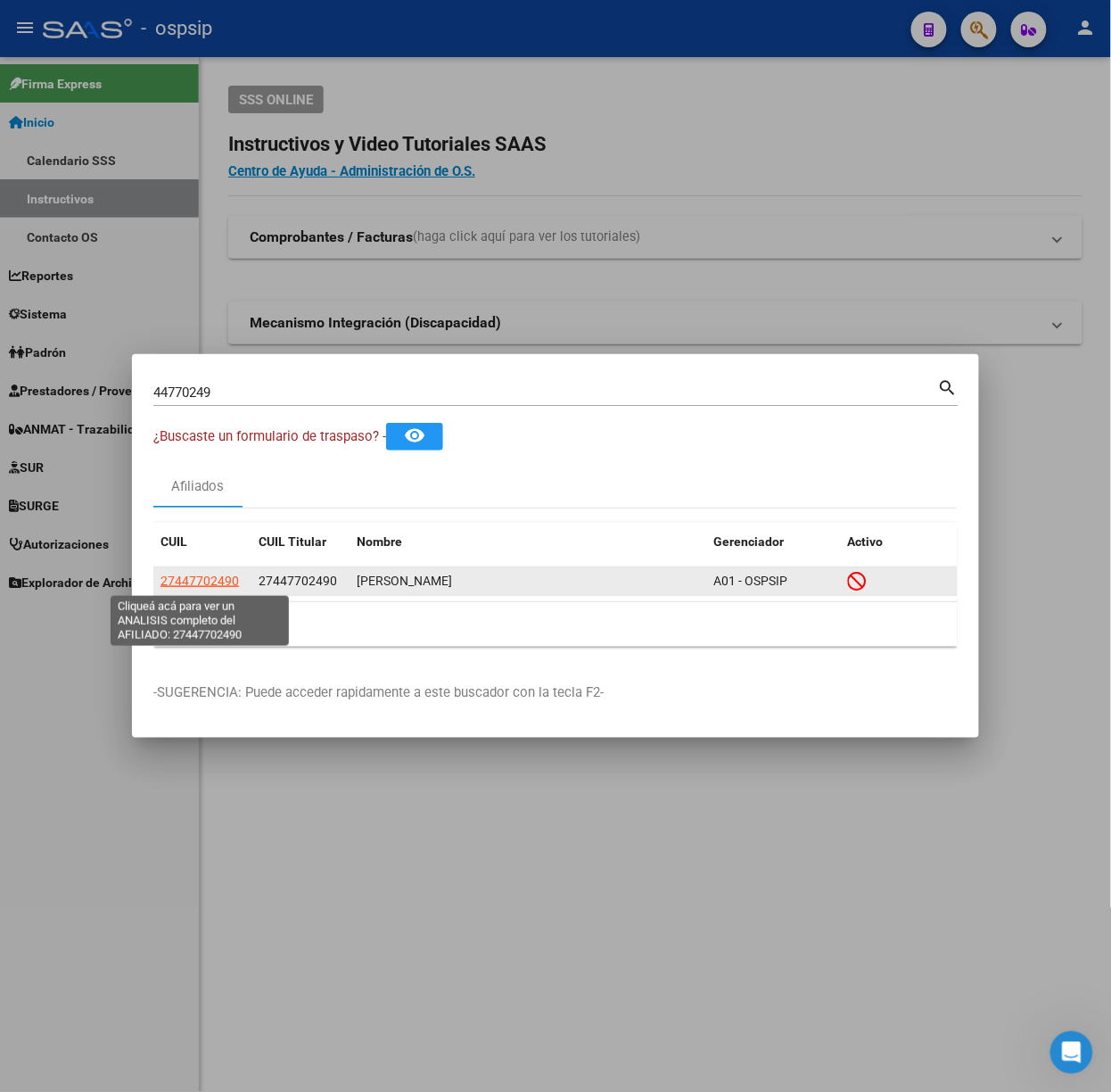
click at [218, 579] on span "27447702490" at bounding box center [199, 581] width 78 height 15
type textarea "27447702490"
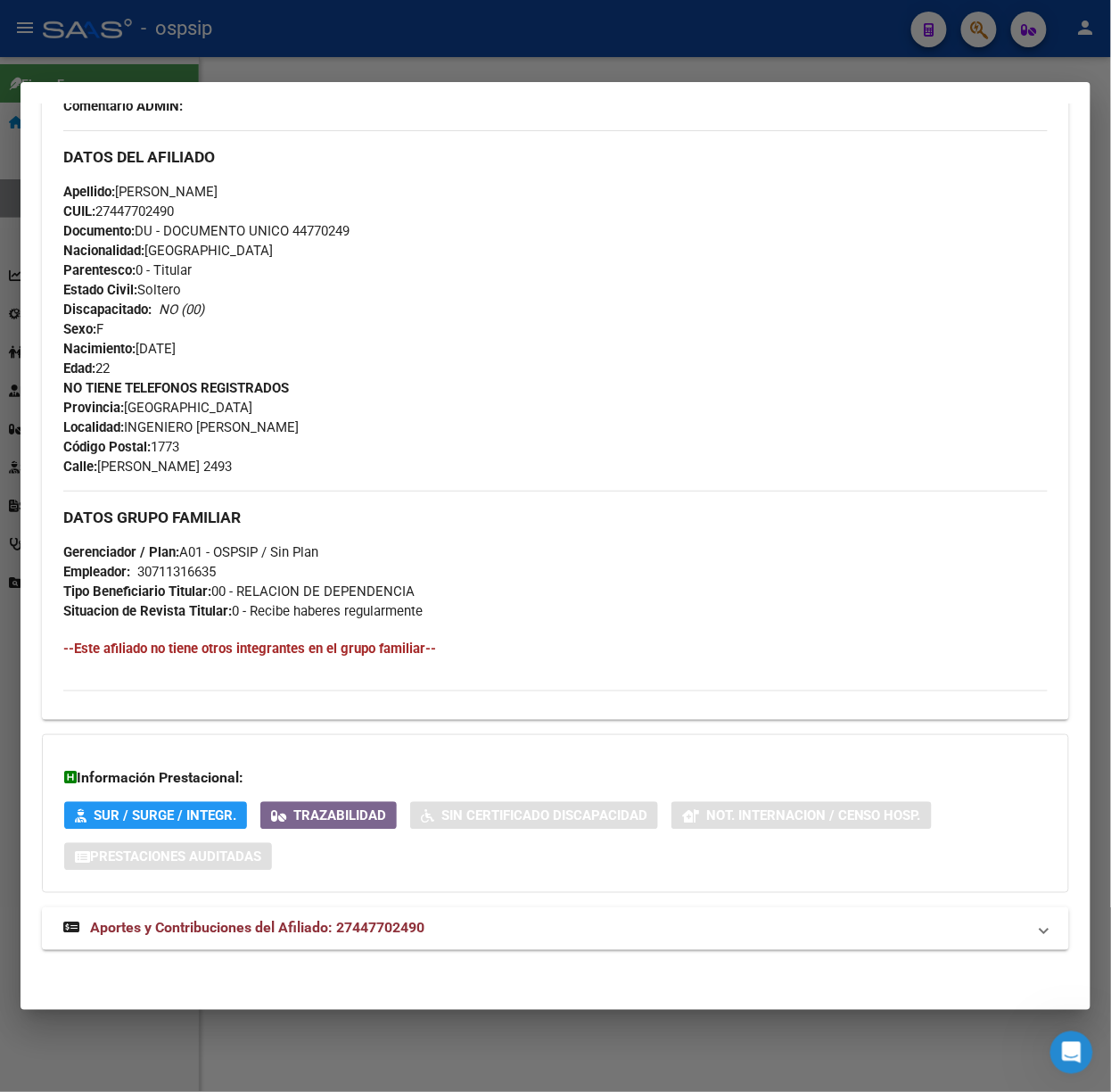
scroll to position [557, 0]
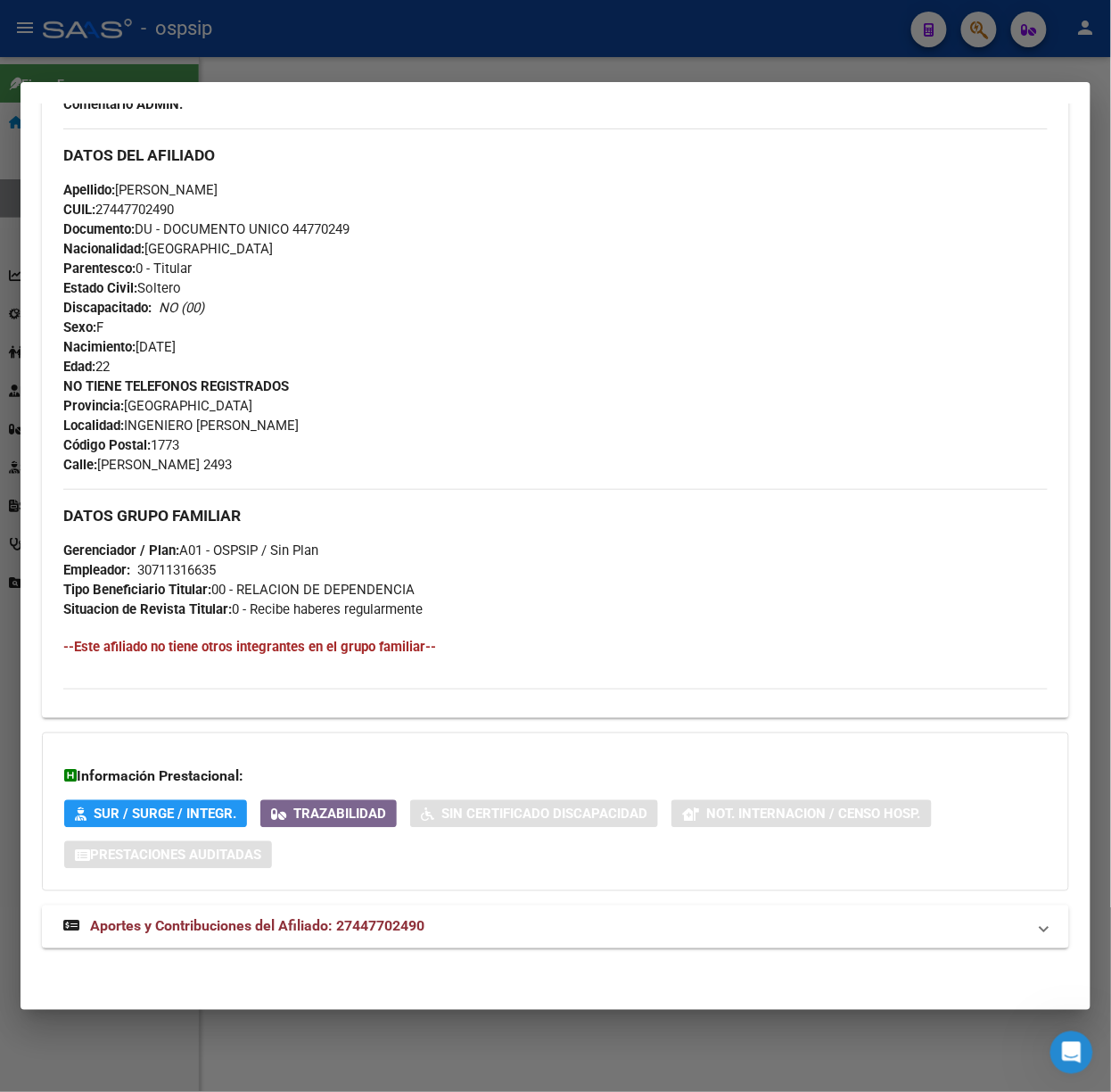
click at [379, 916] on strong "Aportes y Contribuciones del Afiliado: 27447702490" at bounding box center [244, 926] width 361 height 21
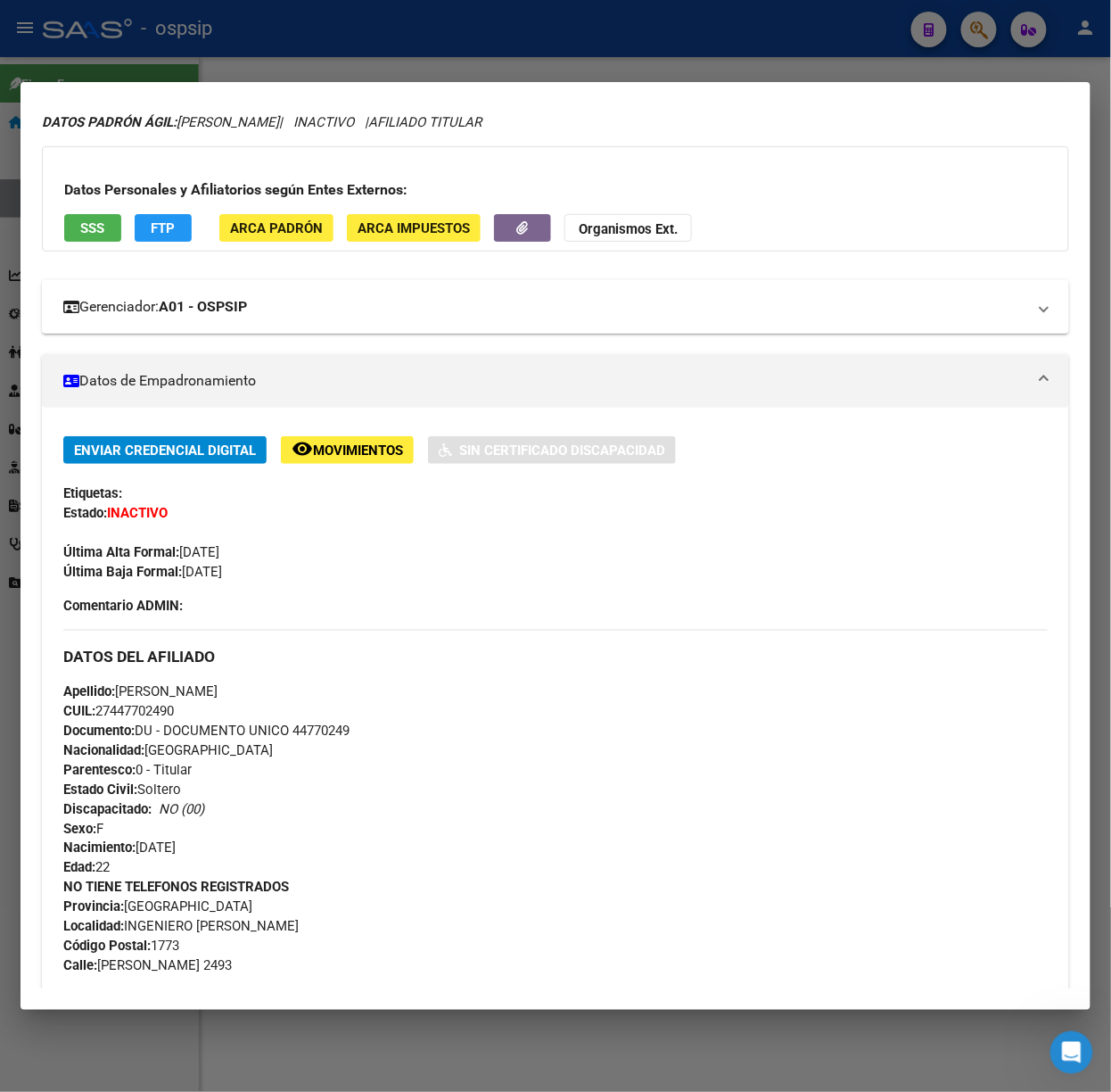
scroll to position [0, 0]
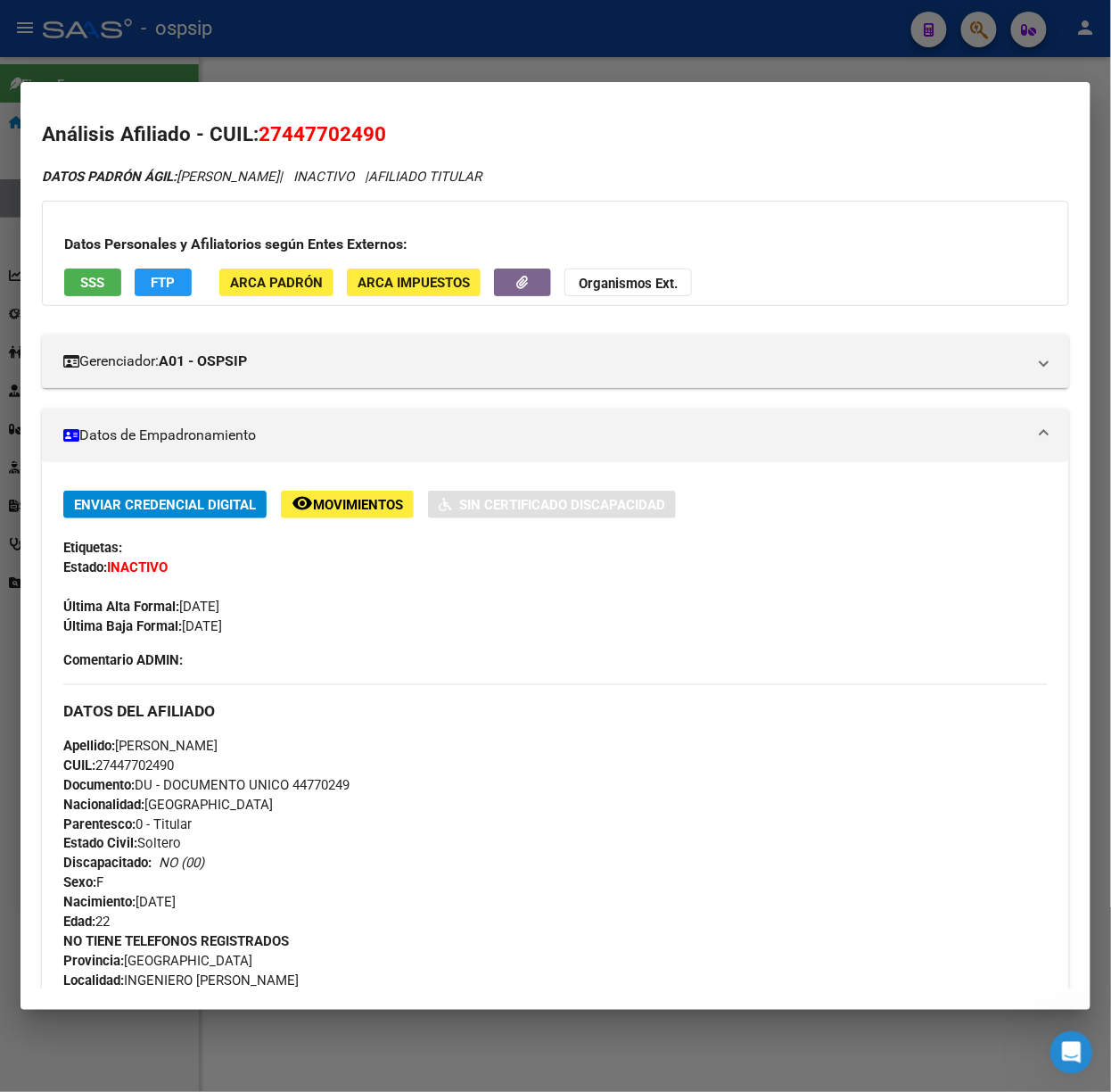
click at [84, 297] on div "Datos Personales y Afiliatorios según Entes Externos: SSS FTP ARCA Padrón ARCA …" at bounding box center [556, 253] width 1027 height 105
click at [74, 283] on button "SSS" at bounding box center [93, 282] width 57 height 28
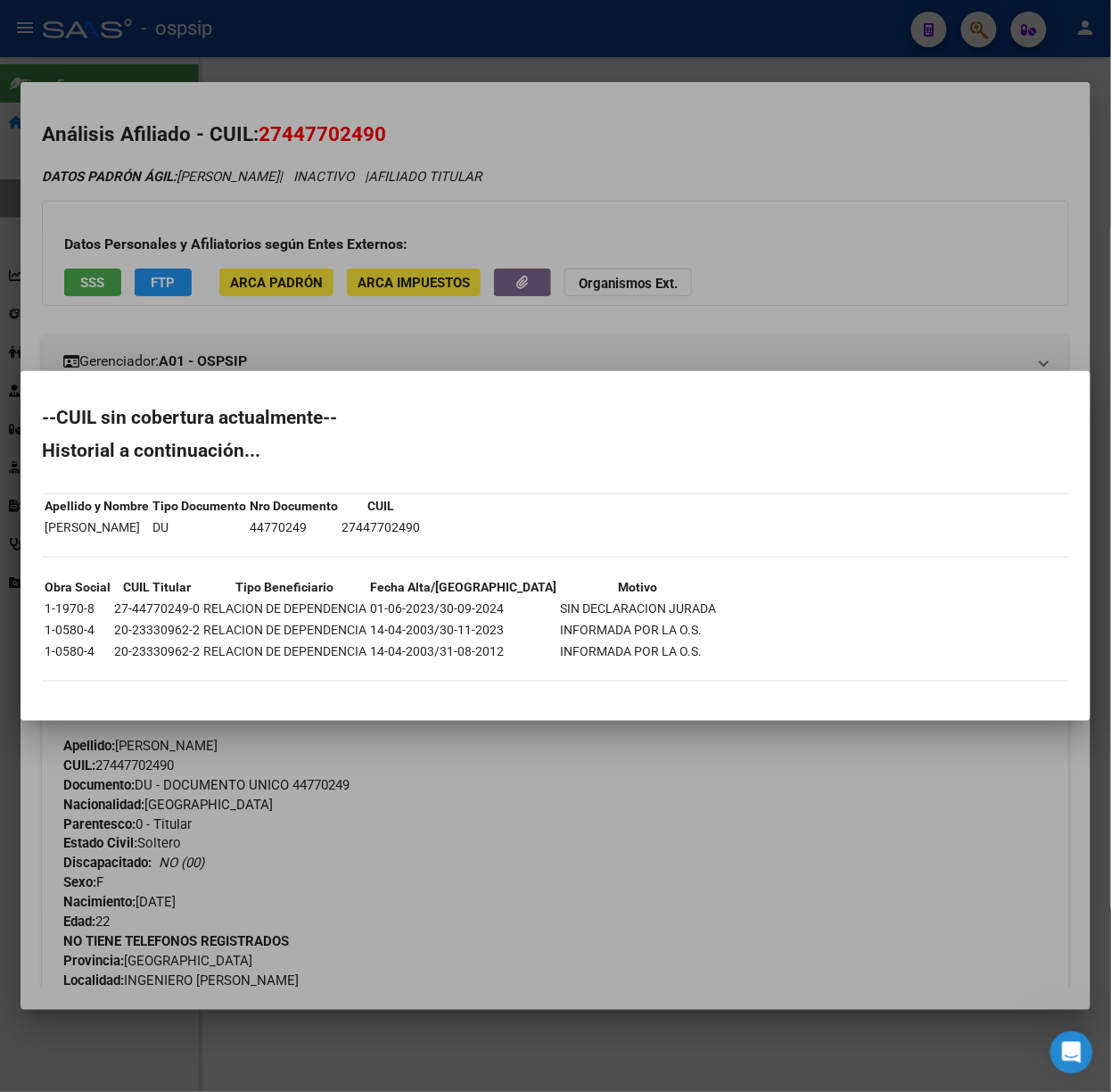
click at [204, 293] on div at bounding box center [555, 546] width 1111 height 1092
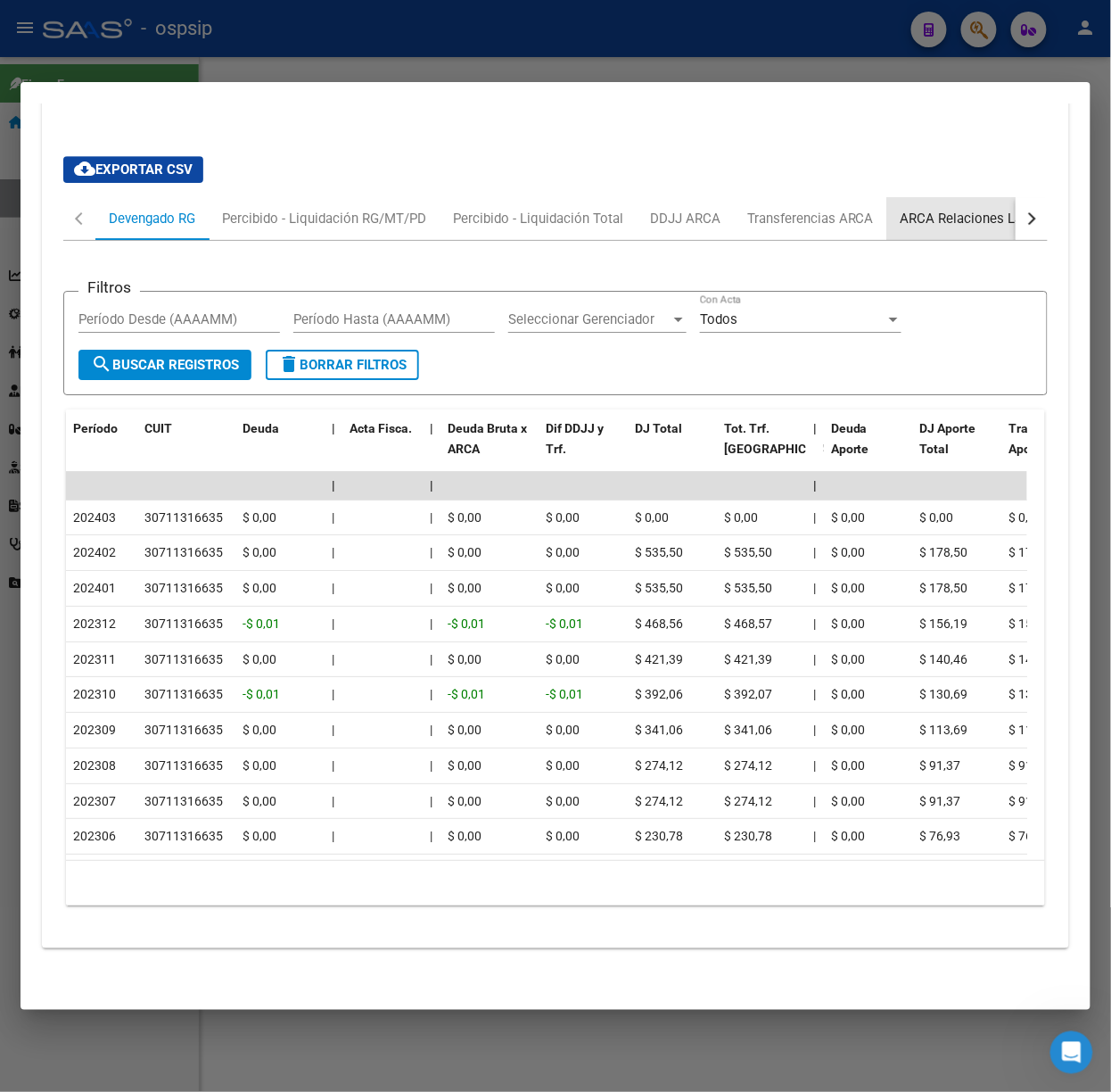
click at [954, 209] on div "ARCA Relaciones Laborales" at bounding box center [983, 218] width 166 height 19
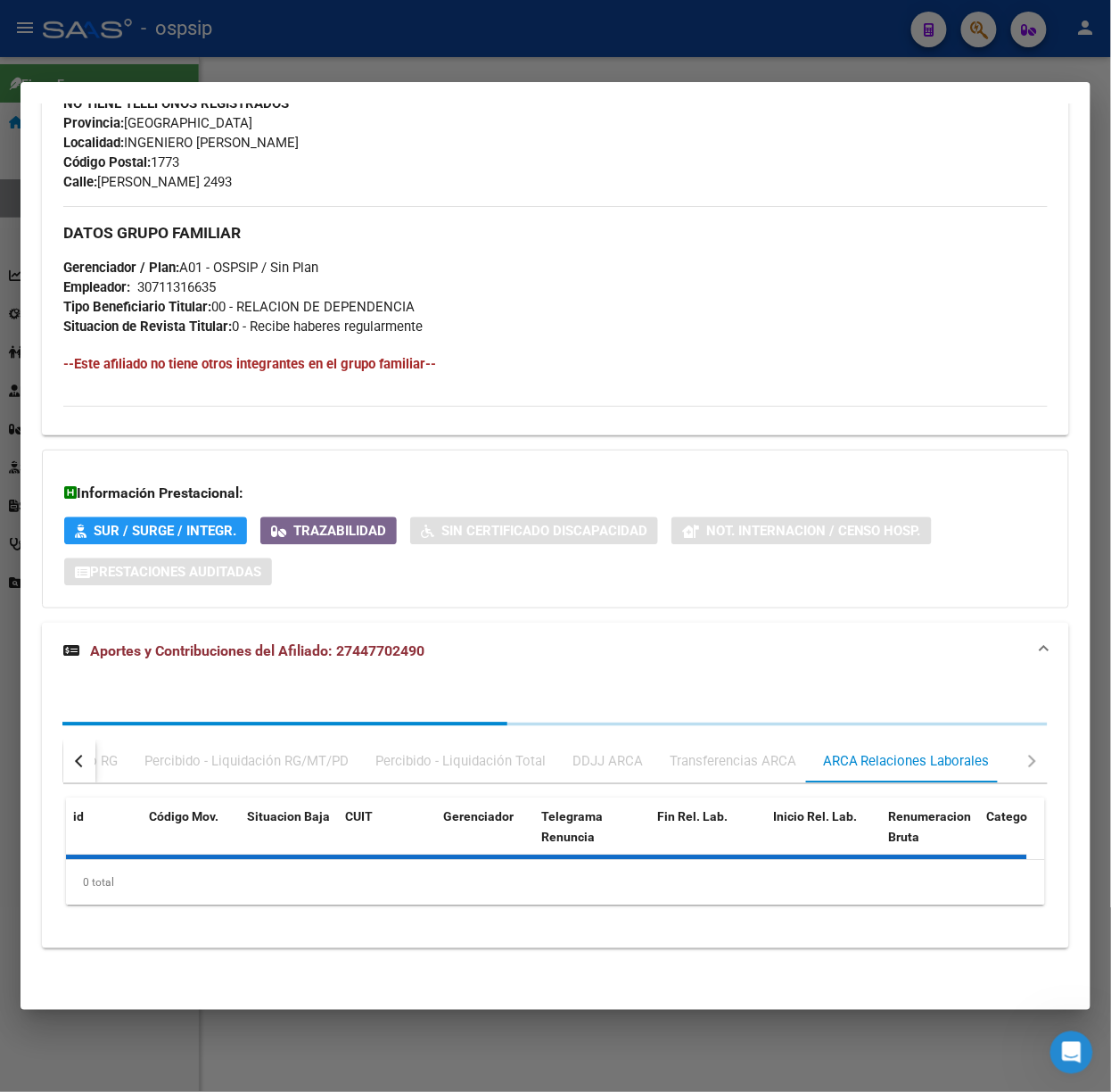
scroll to position [972, 0]
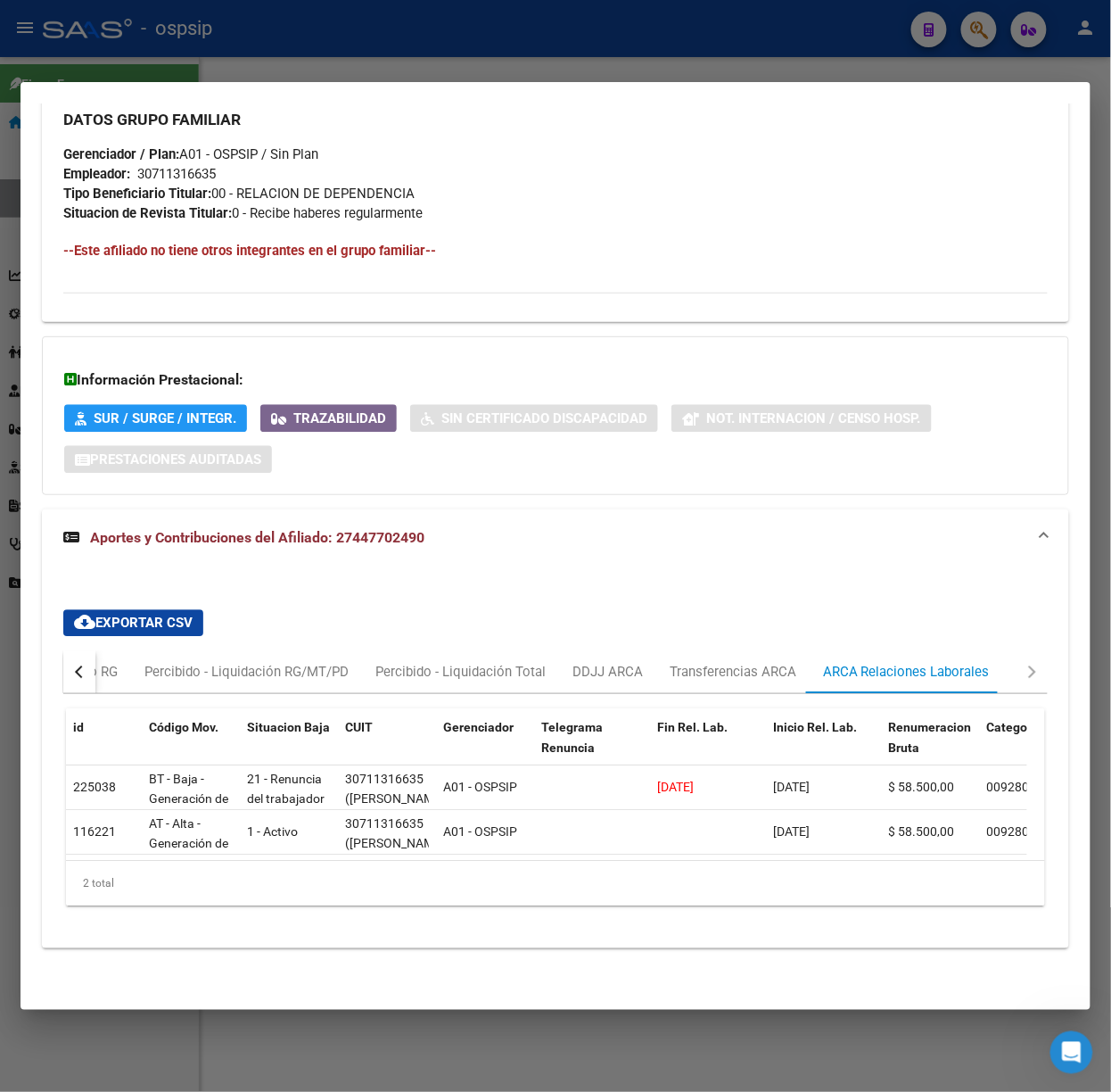
drag, startPoint x: 163, startPoint y: 13, endPoint x: 187, endPoint y: 91, distance: 81.6
click at [163, 13] on div at bounding box center [555, 546] width 1111 height 1092
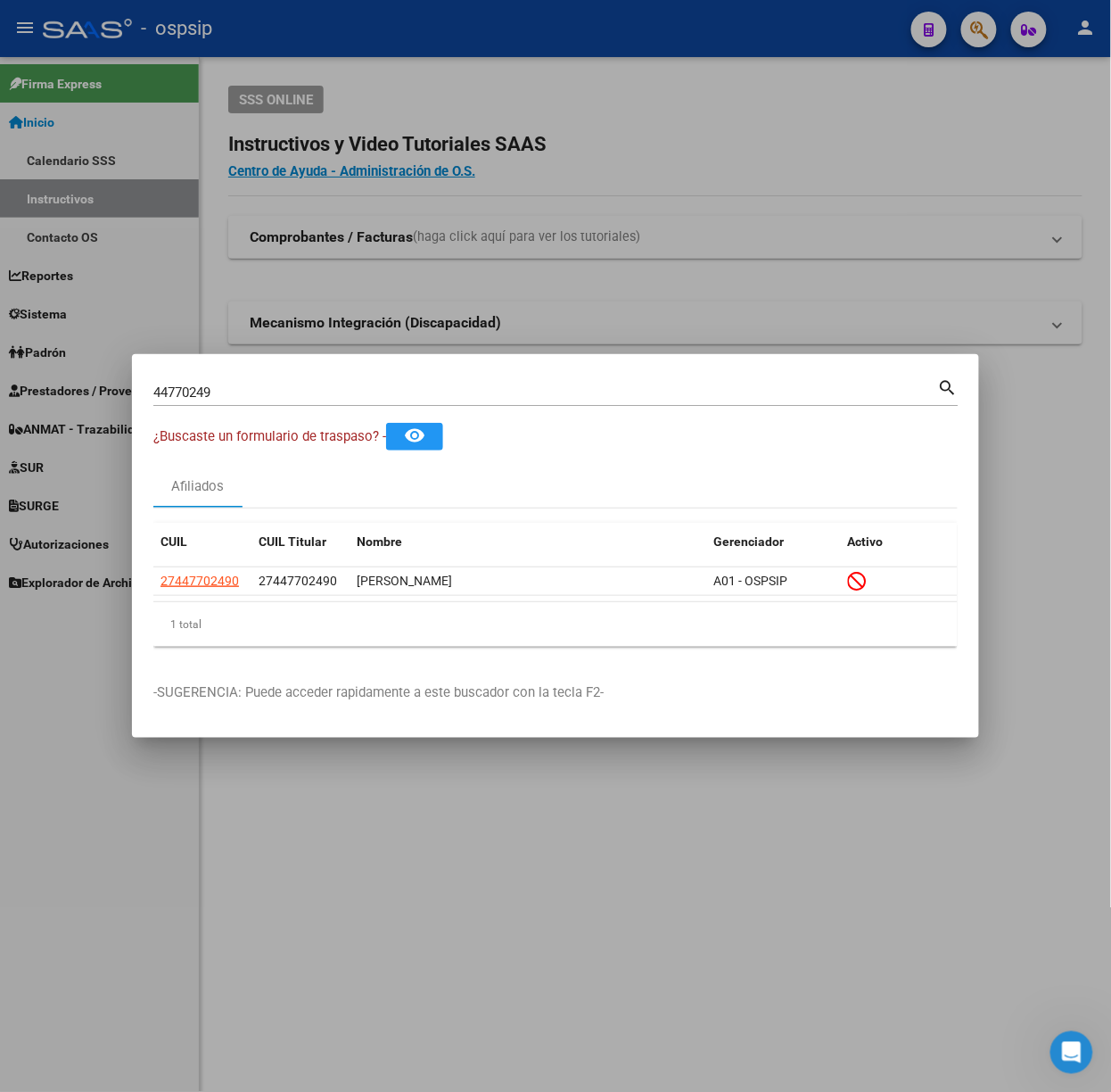
click at [232, 396] on input "44770249" at bounding box center [546, 392] width 785 height 16
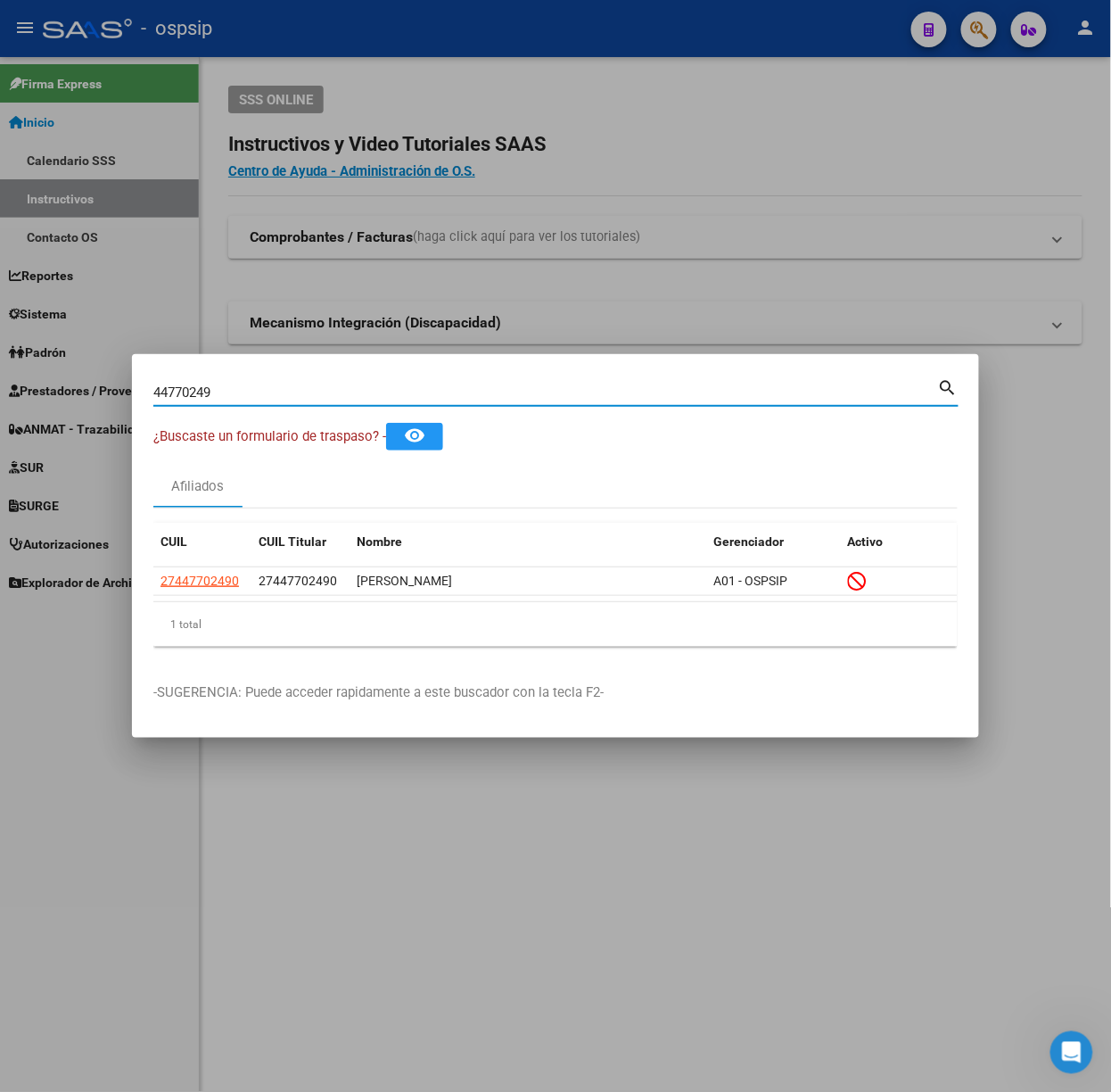
click at [232, 396] on input "44770249" at bounding box center [546, 392] width 785 height 16
type input "27627903"
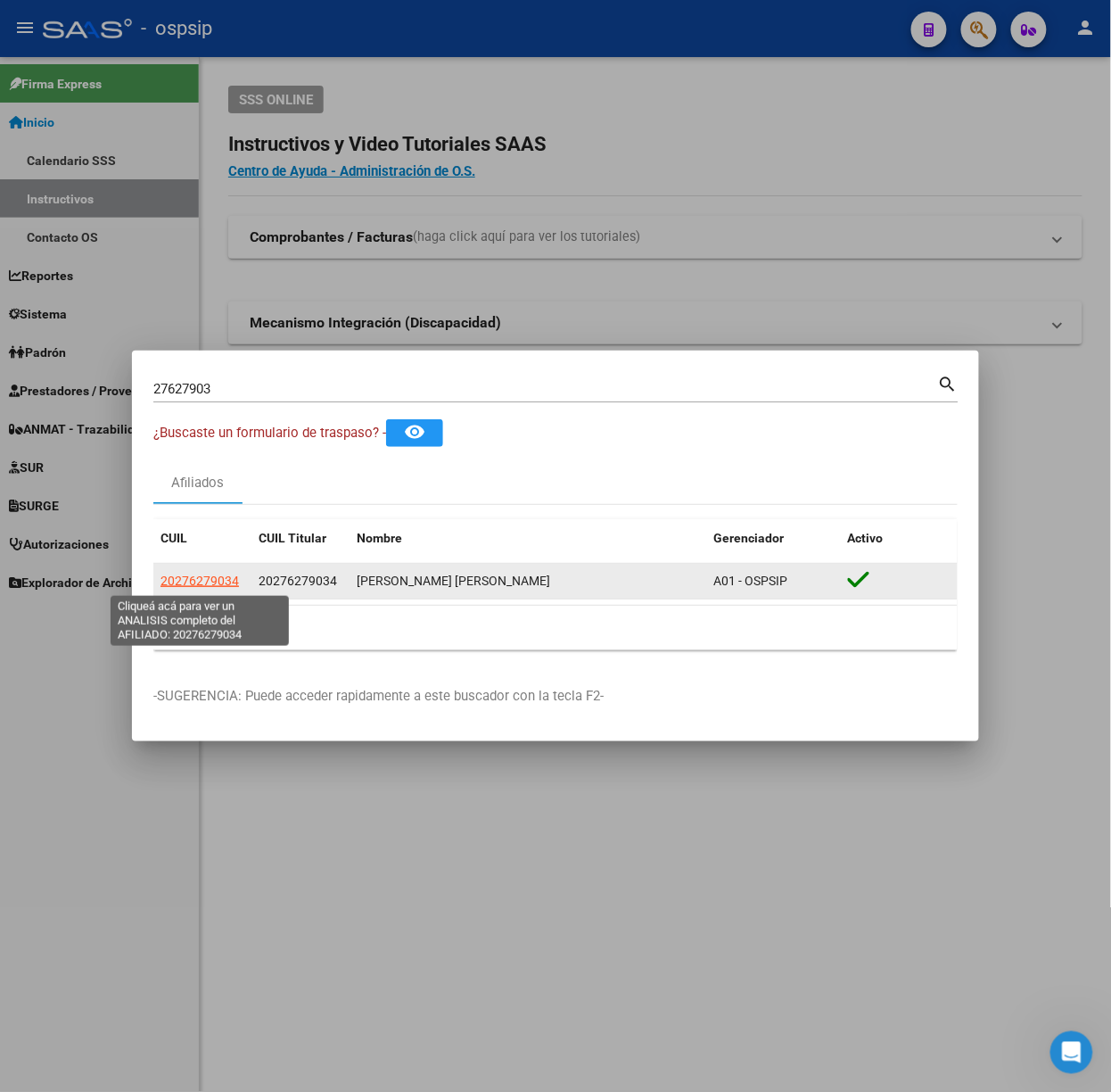
click at [203, 574] on span "20276279034" at bounding box center [199, 581] width 78 height 15
type textarea "20276279034"
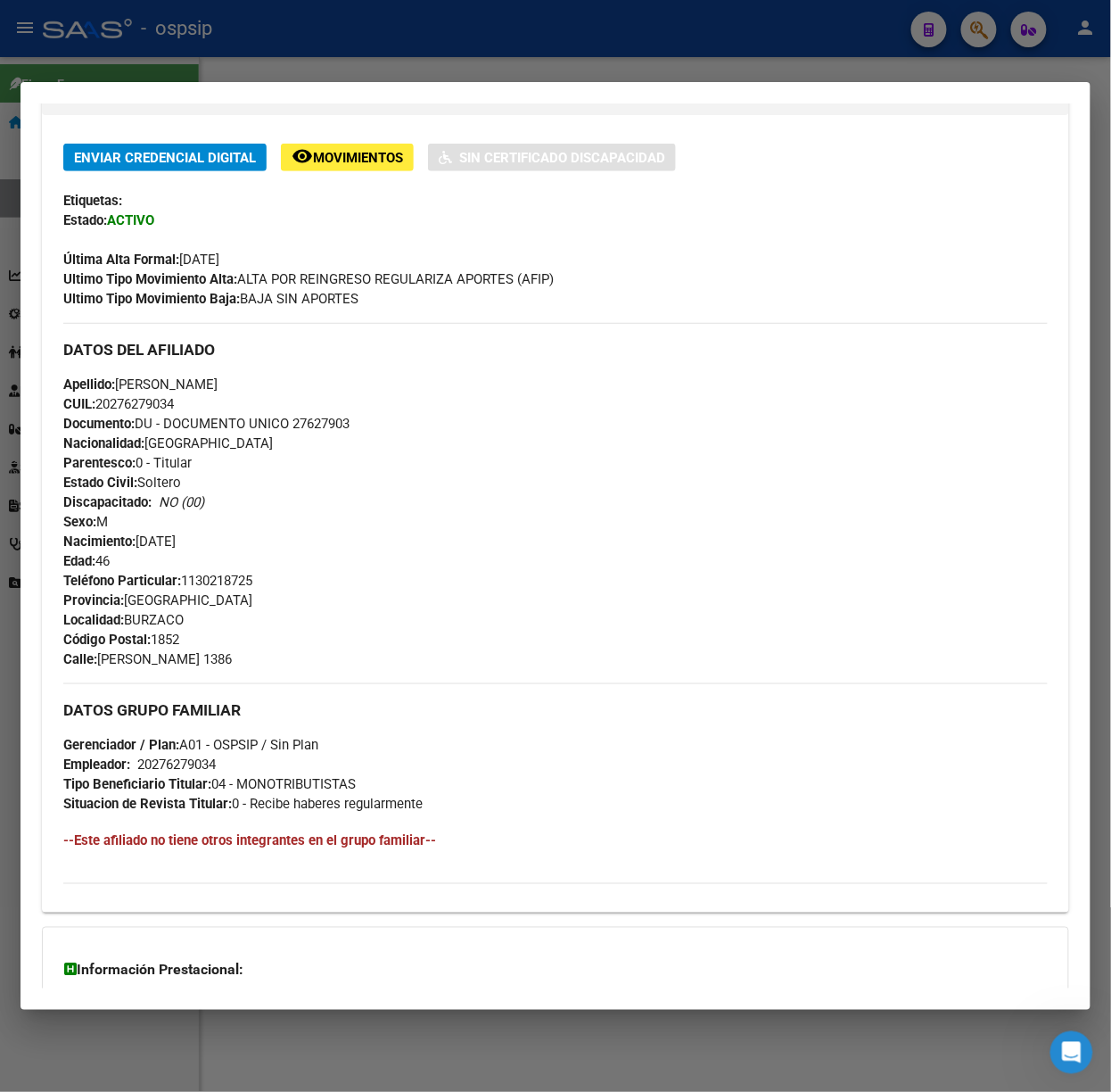
scroll to position [543, 0]
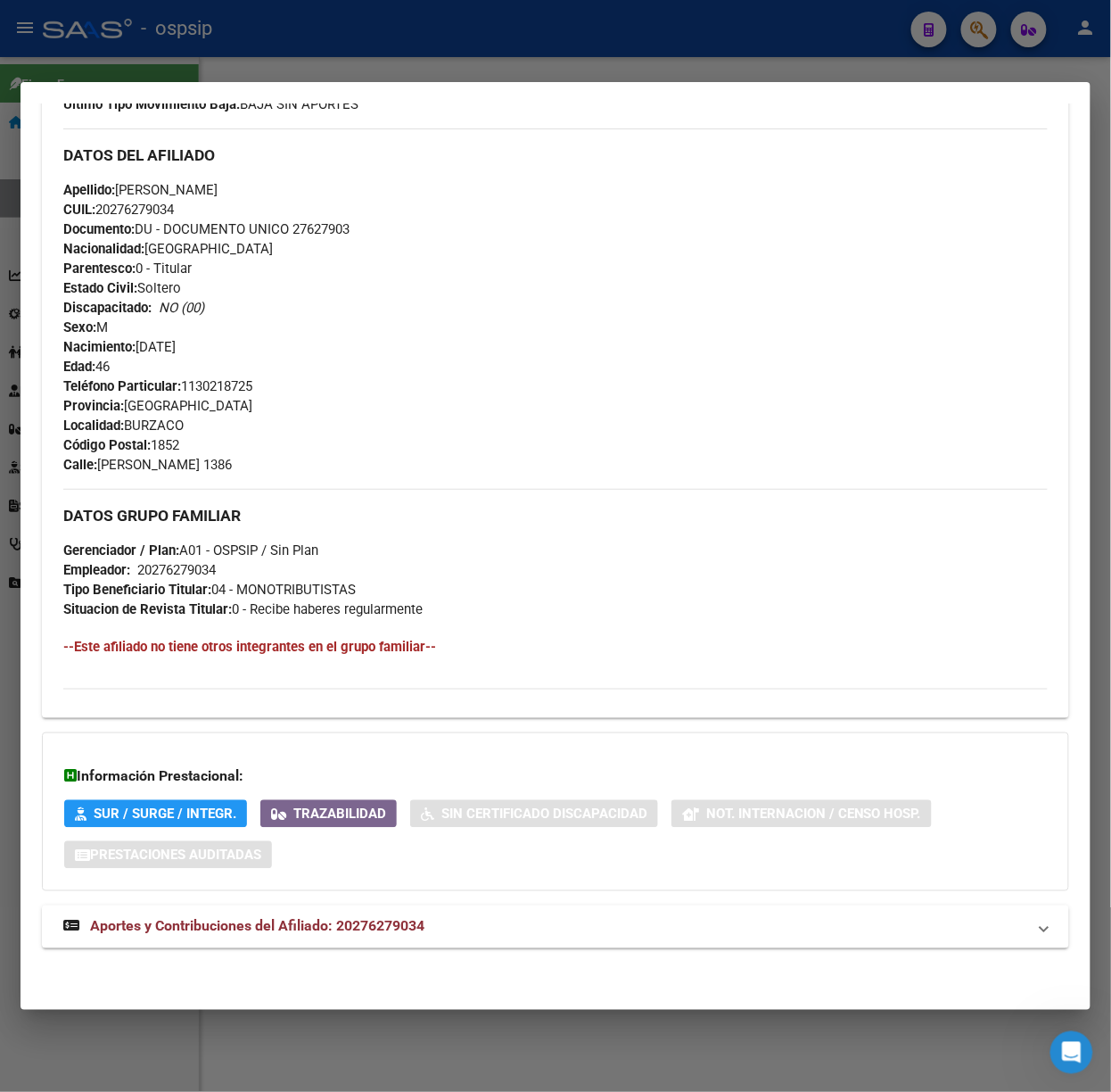
drag, startPoint x: 443, startPoint y: 960, endPoint x: 438, endPoint y: 922, distance: 38.3
click at [443, 961] on div "DATOS PADRÓN ÁGIL: [PERSON_NAME] [PERSON_NAME] | ACTIVO | AFILIADO TITULAR Dato…" at bounding box center [556, 297] width 1027 height 1343
click at [438, 917] on mat-panel-title "Aportes y Contribuciones del Afiliado: 20276279034" at bounding box center [545, 926] width 963 height 21
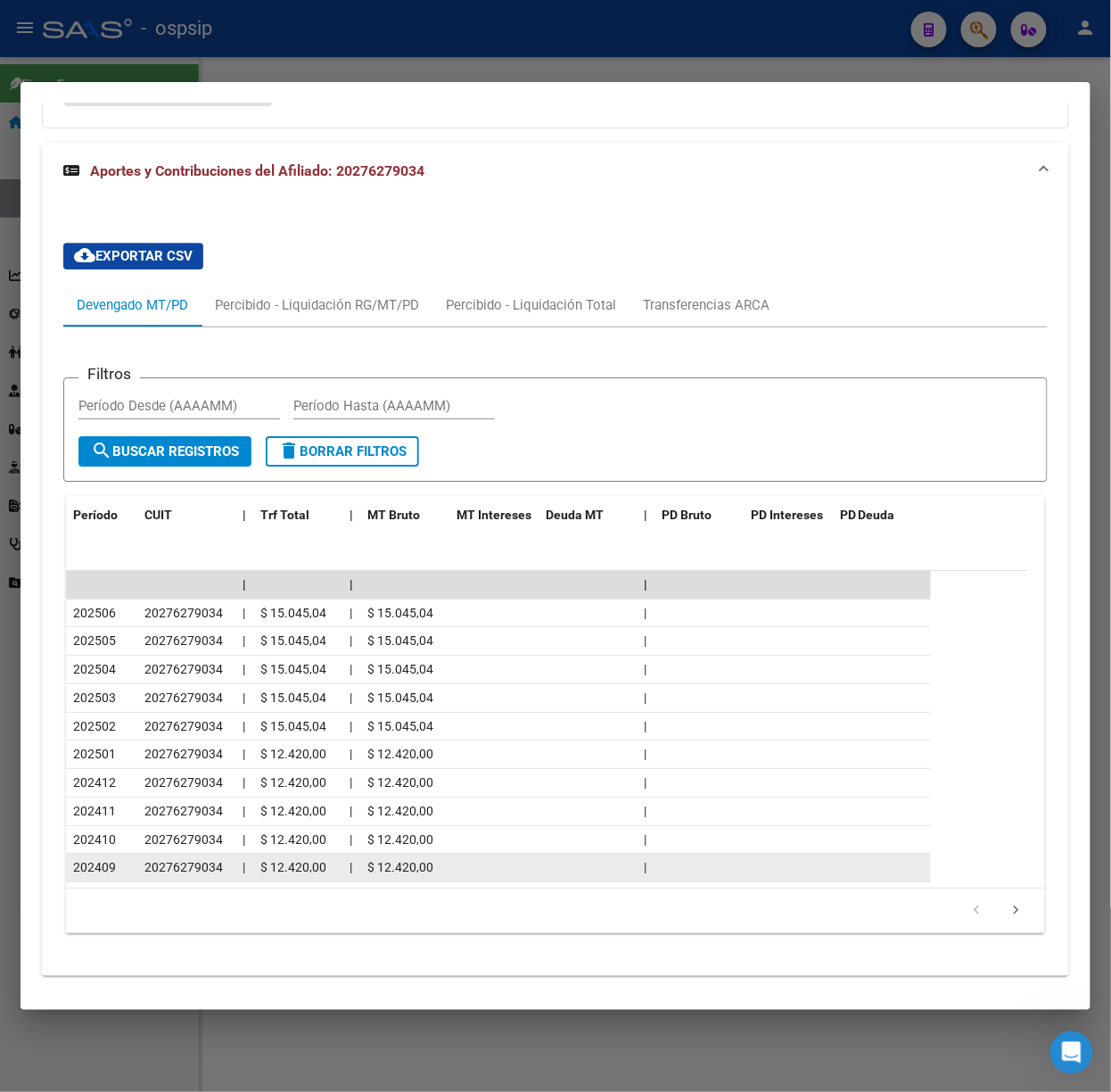
scroll to position [1336, 0]
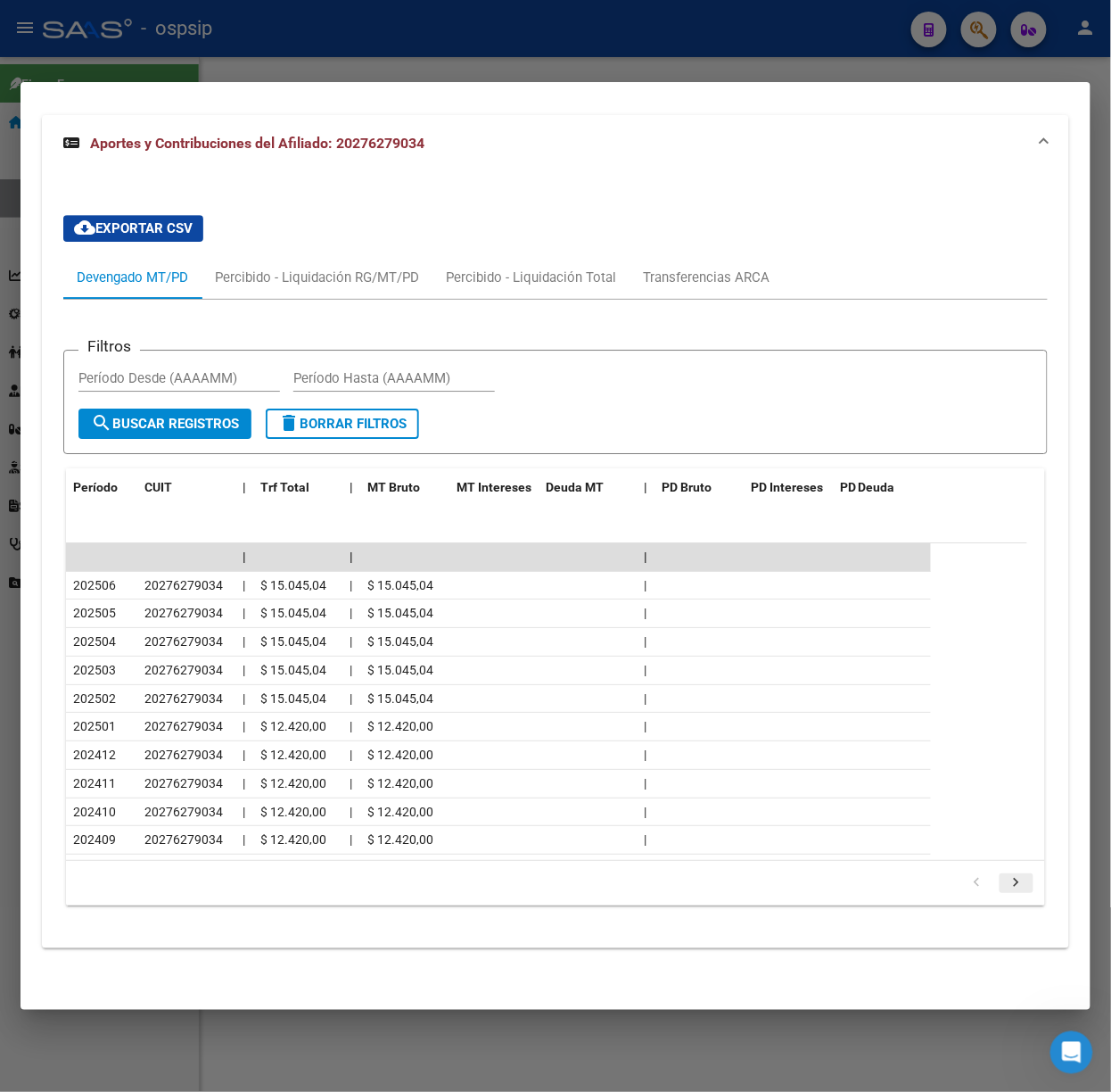
click at [1009, 879] on icon "go to next page" at bounding box center [1015, 884] width 23 height 21
click at [153, 44] on div at bounding box center [555, 546] width 1111 height 1092
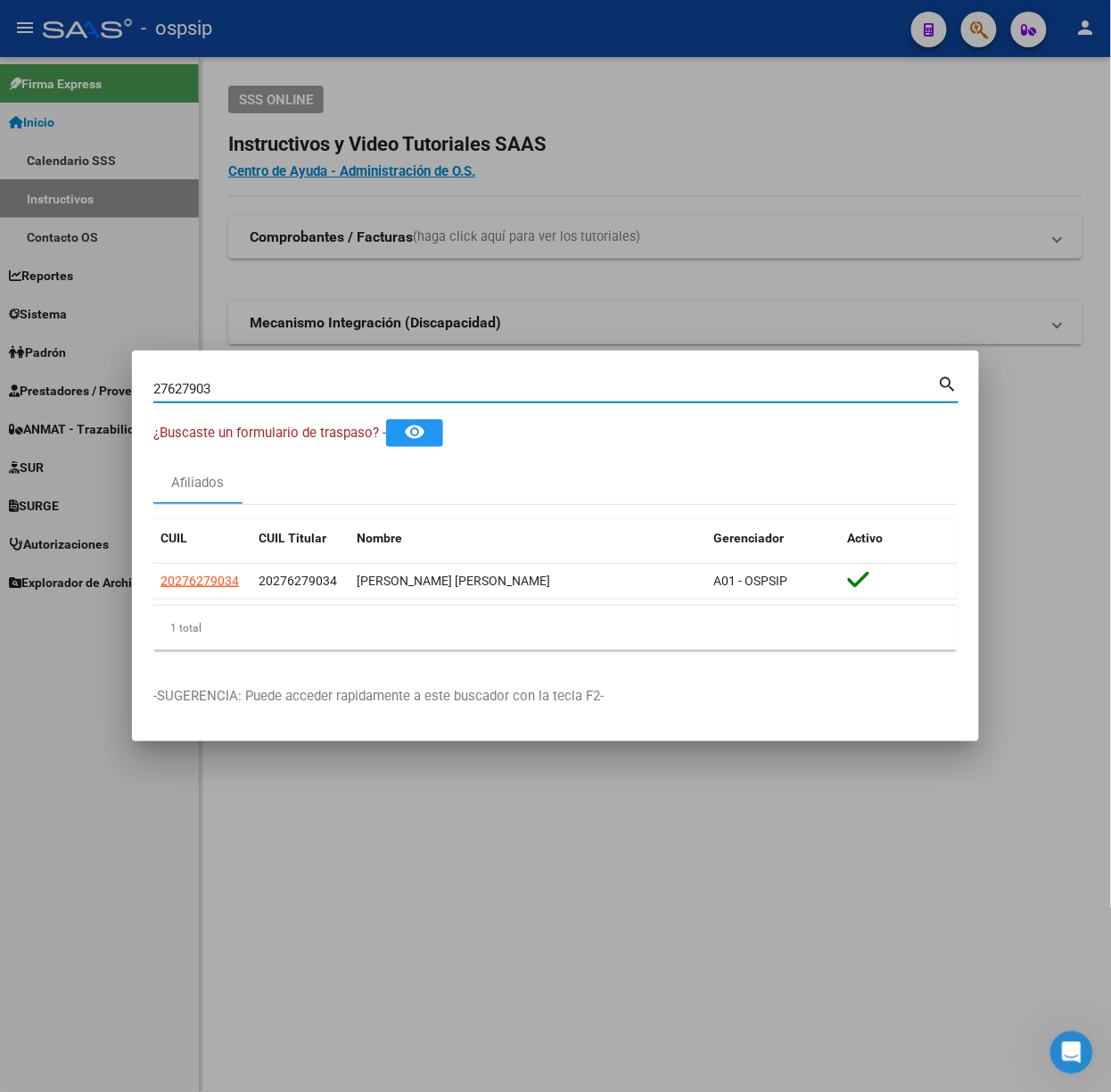
click at [272, 389] on input "27627903" at bounding box center [546, 388] width 785 height 16
type input "41148206"
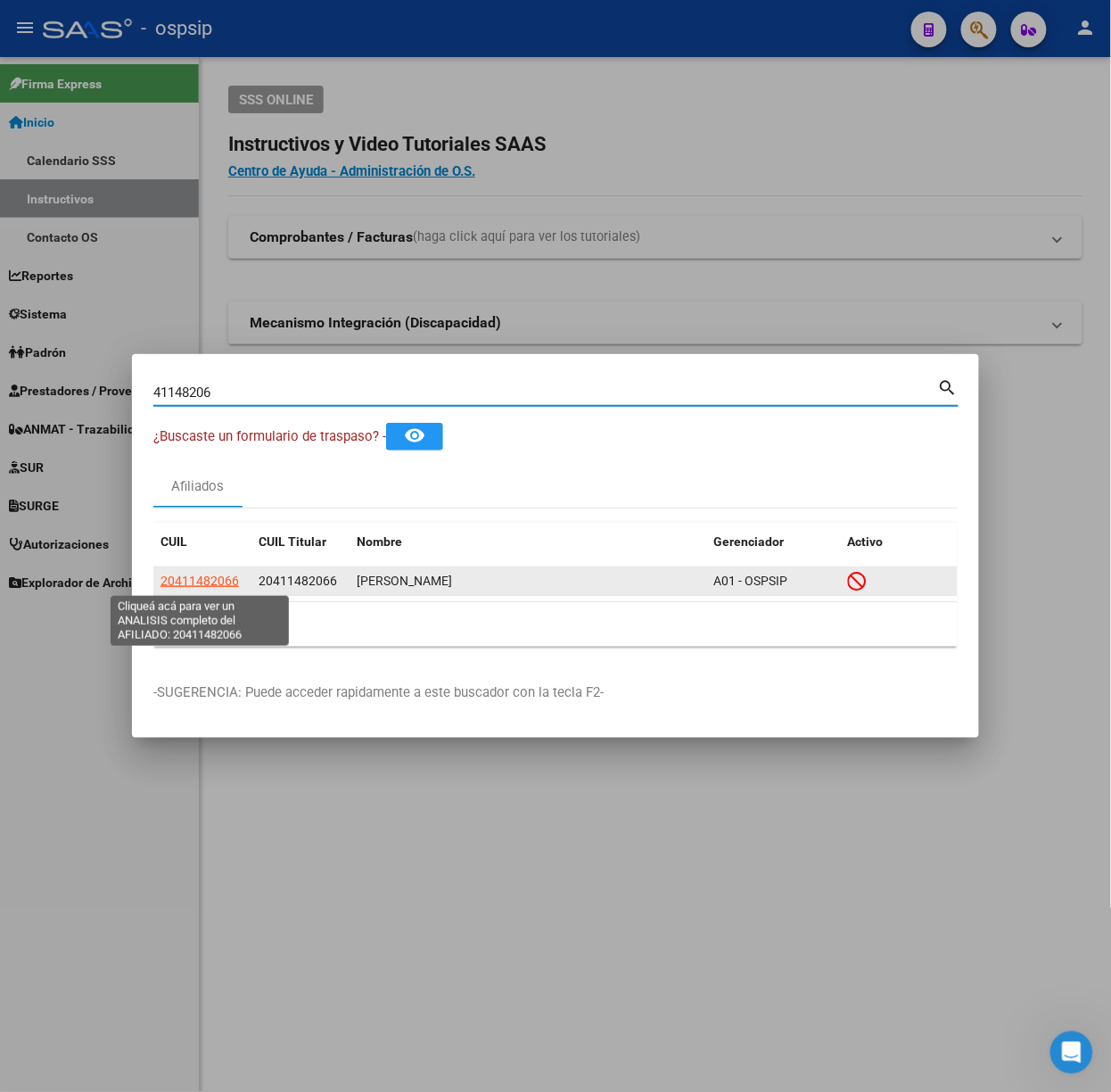
click at [204, 576] on span "20411482066" at bounding box center [199, 581] width 78 height 15
type textarea "20411482066"
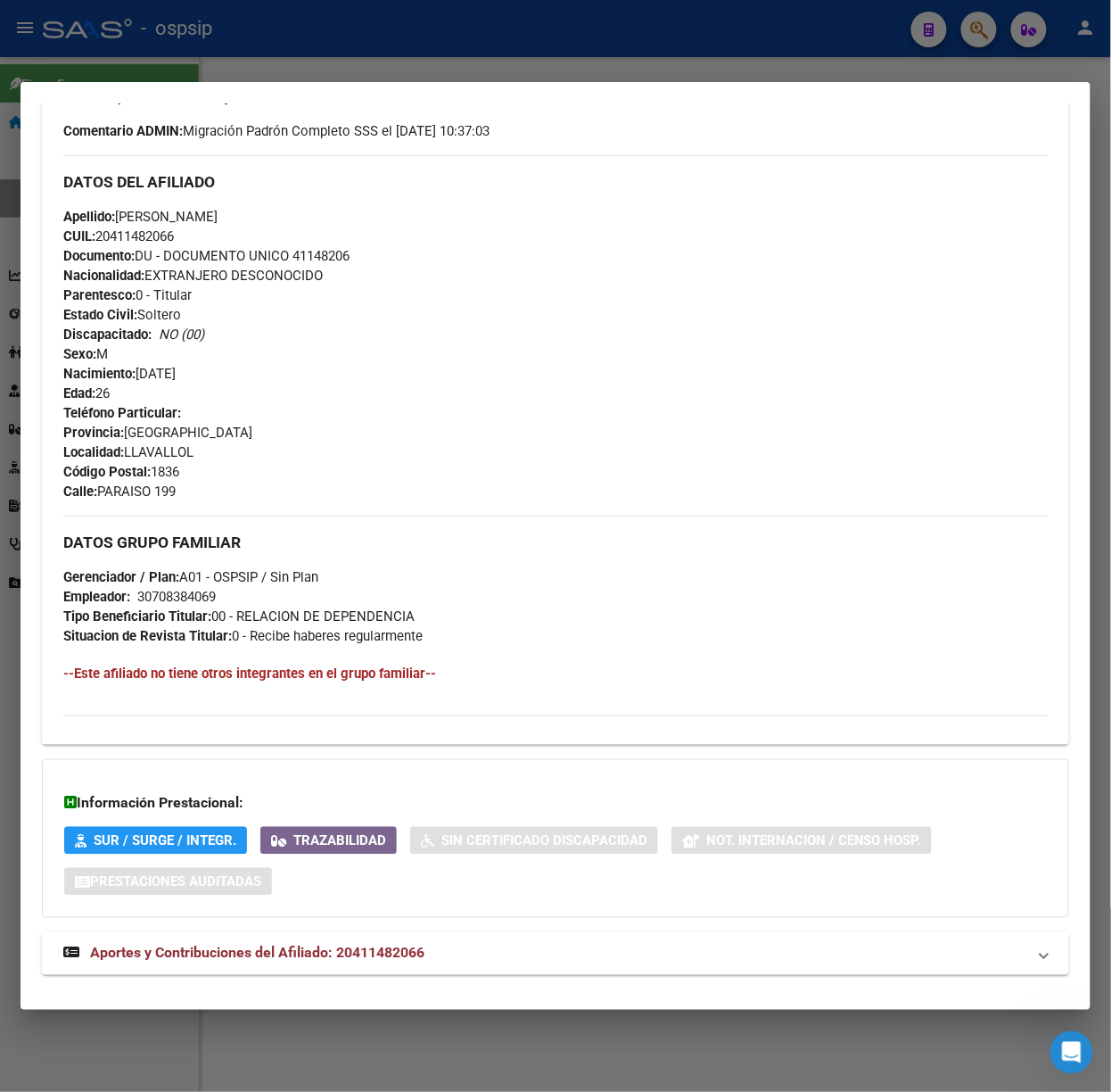
scroll to position [597, 0]
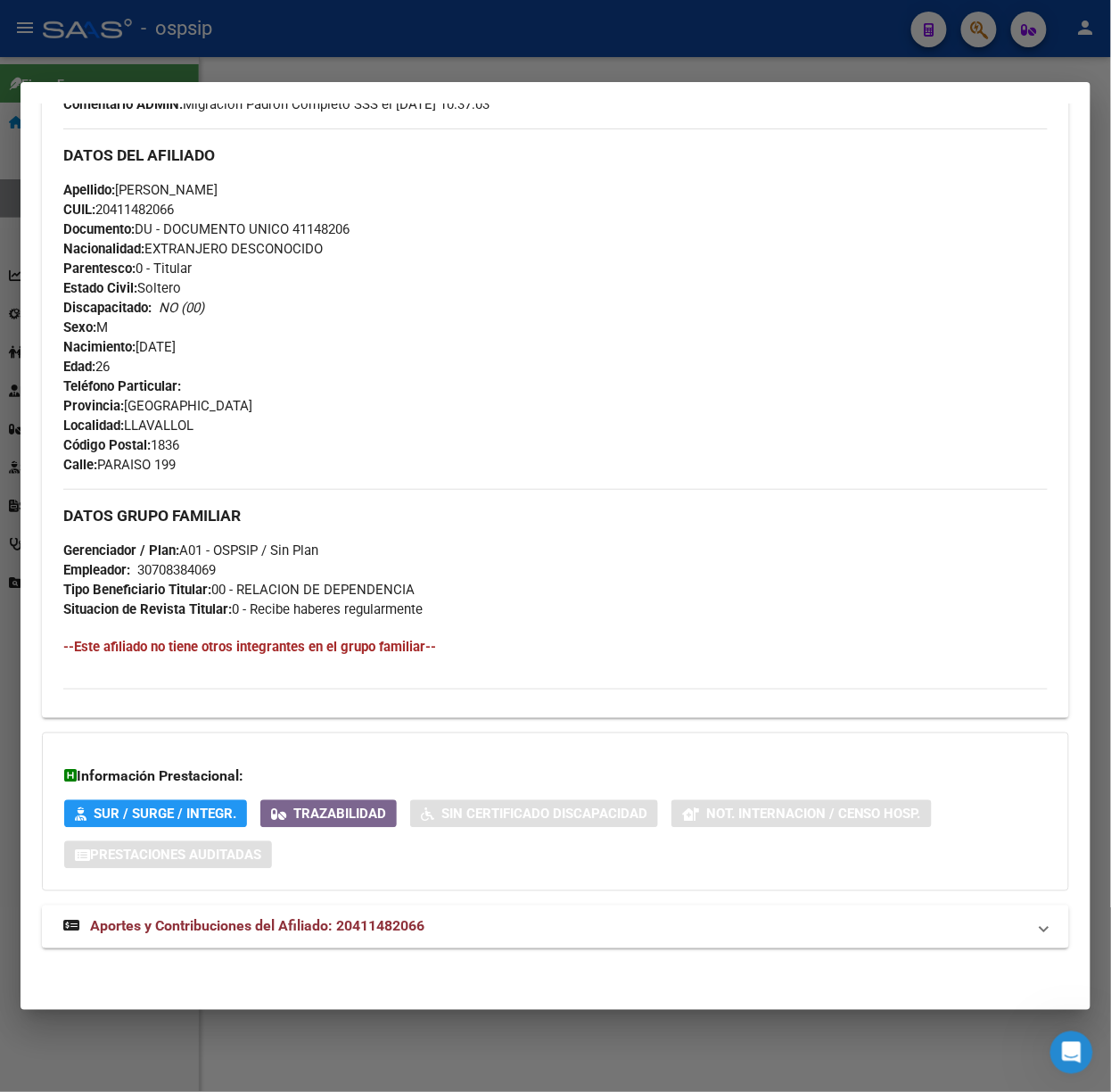
click at [403, 927] on span "Aportes y Contribuciones del Afiliado: 20411482066" at bounding box center [257, 926] width 334 height 17
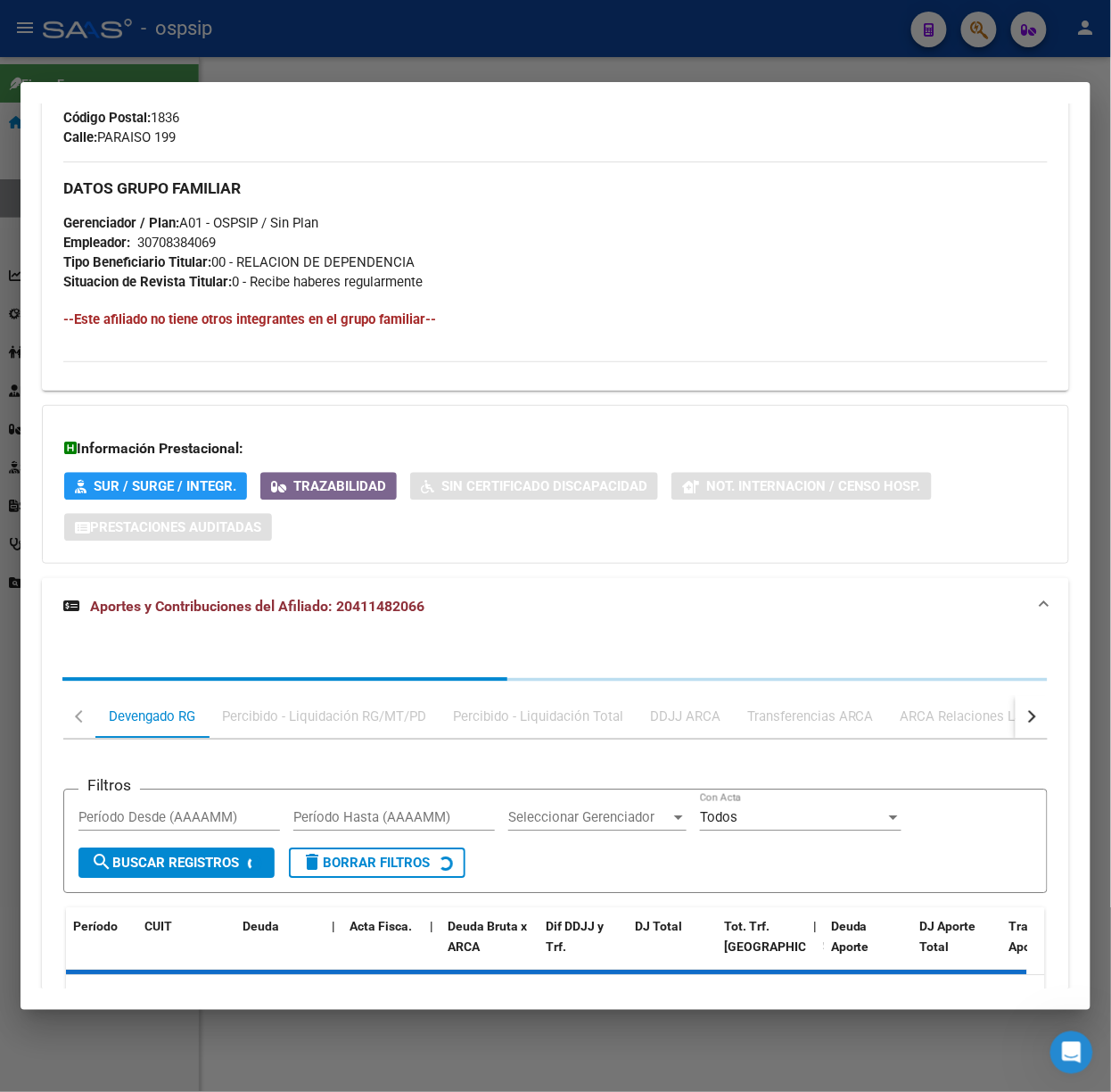
scroll to position [1039, 0]
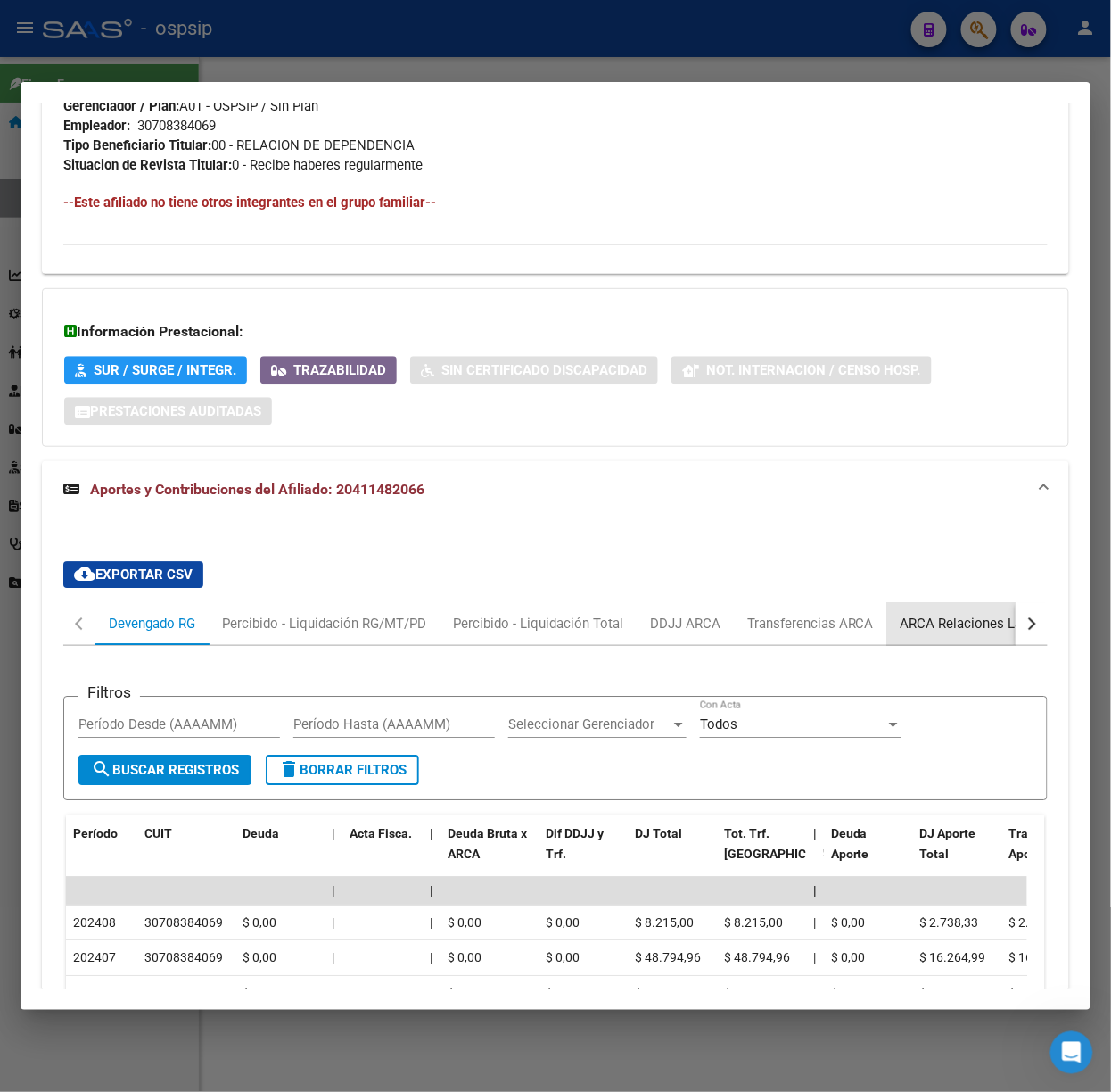
click at [929, 630] on div "ARCA Relaciones Laborales" at bounding box center [983, 622] width 166 height 19
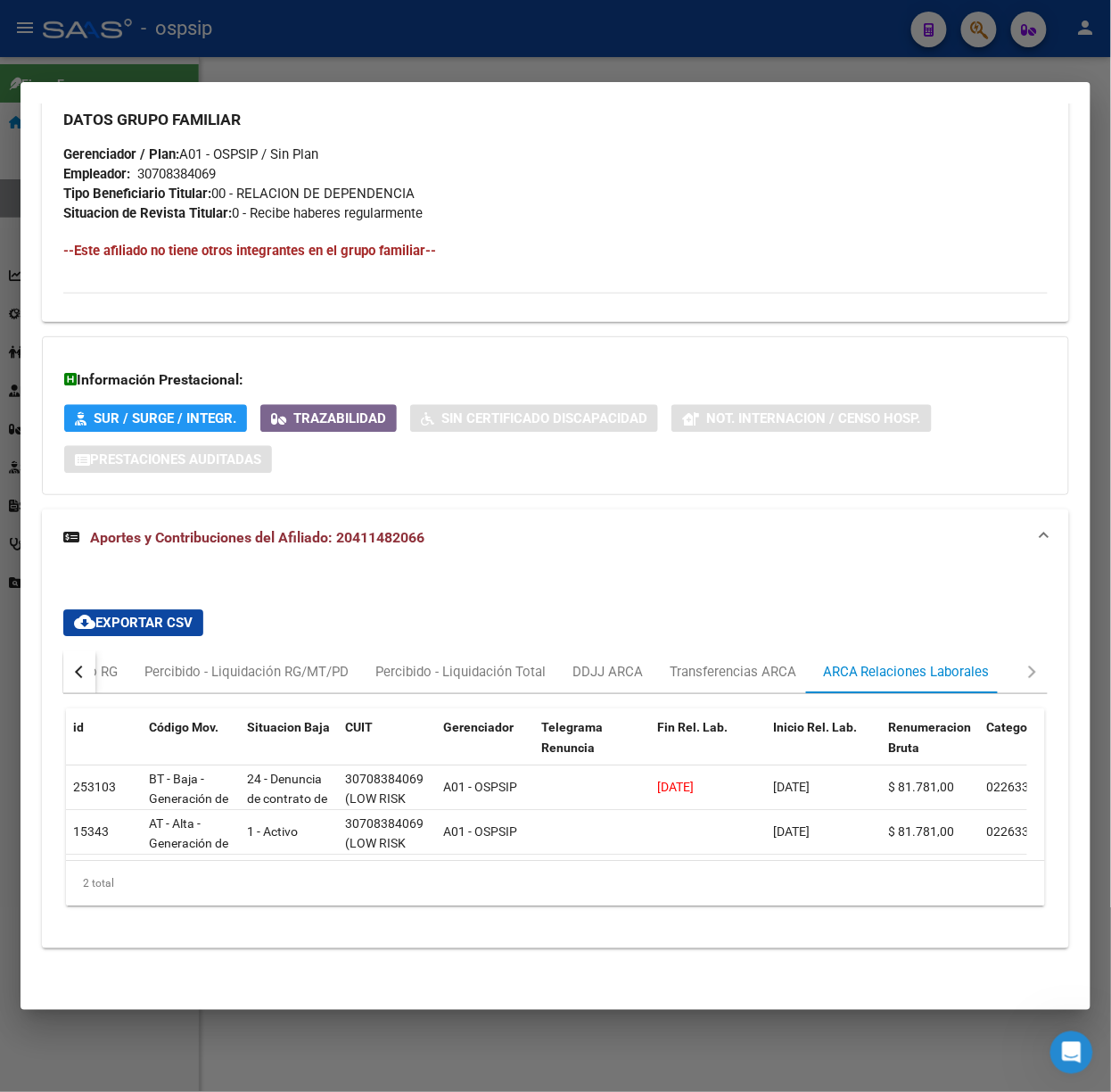
scroll to position [0, 0]
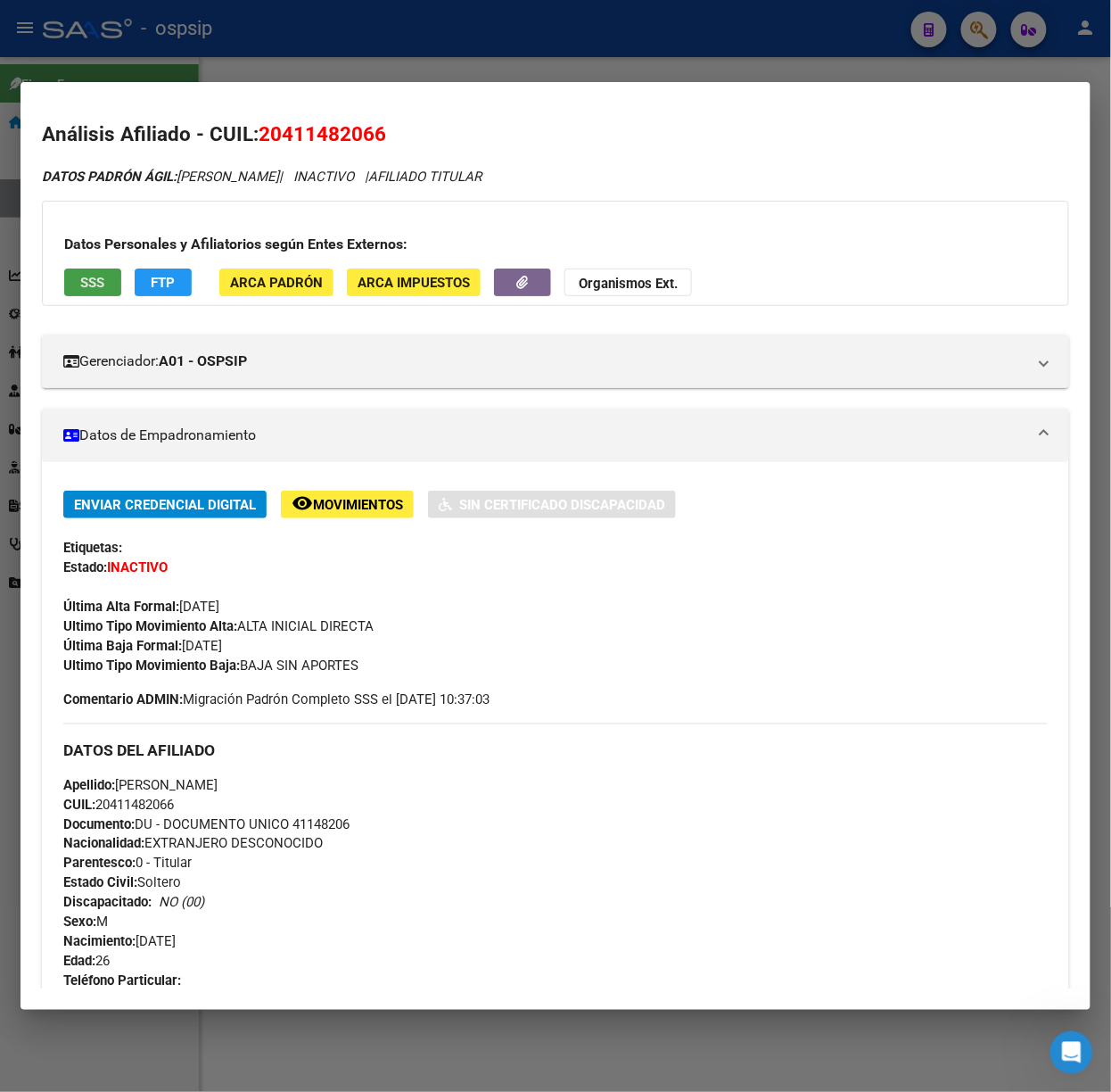
click at [105, 289] on span "SSS" at bounding box center [93, 282] width 24 height 16
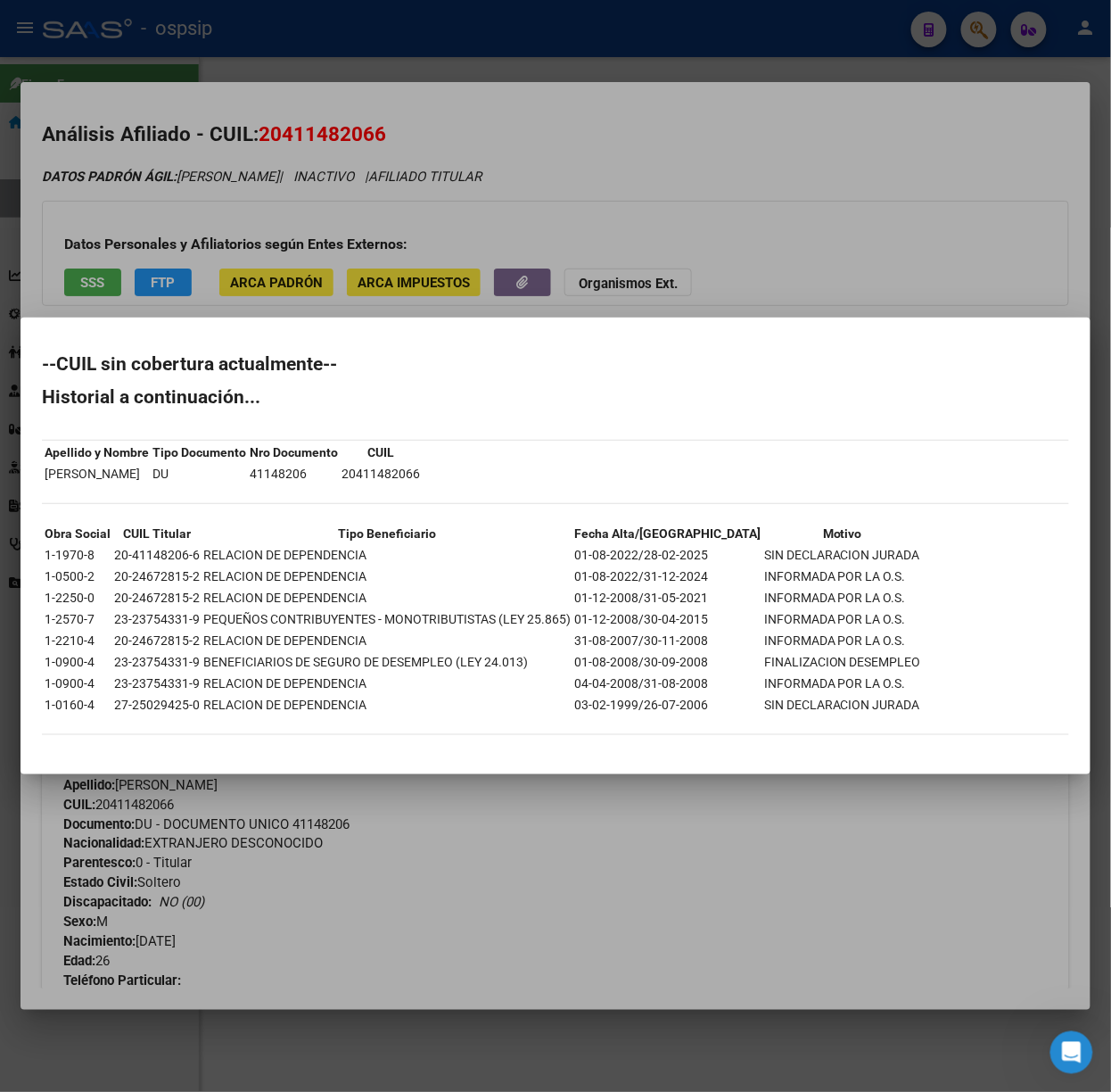
click at [212, 266] on div at bounding box center [555, 546] width 1111 height 1092
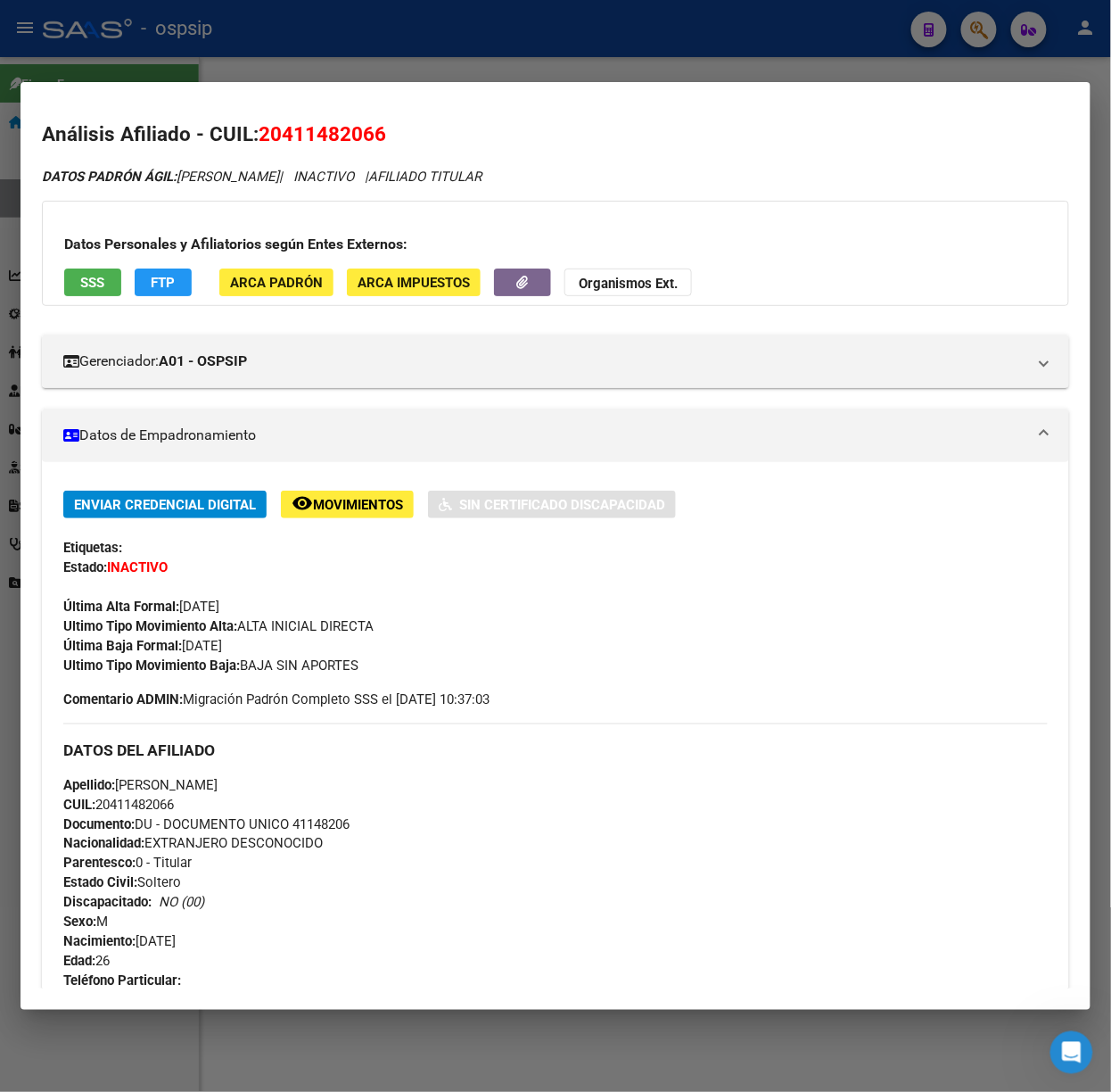
click at [256, 70] on div at bounding box center [555, 546] width 1111 height 1092
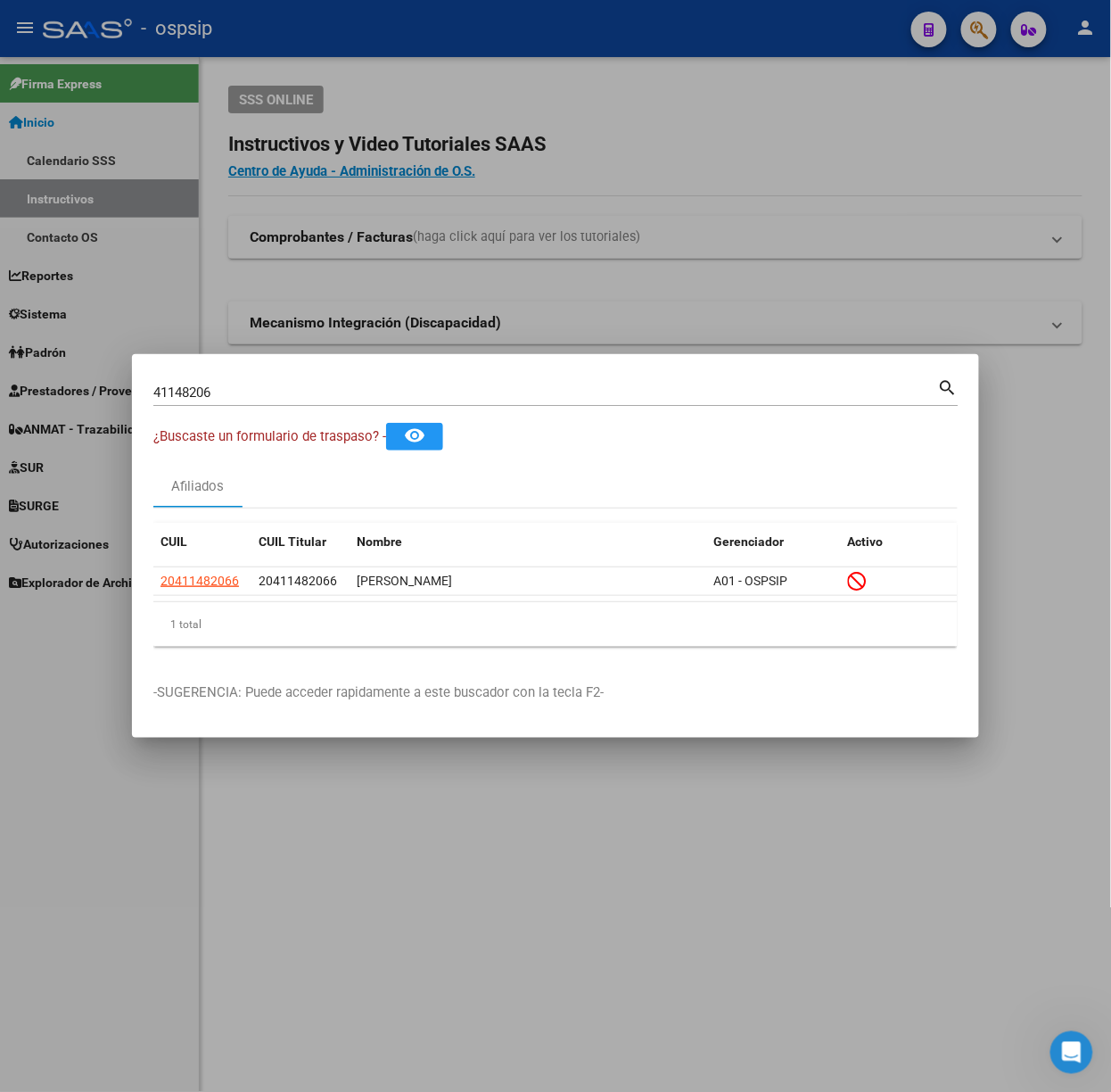
click at [322, 397] on input "41148206" at bounding box center [546, 392] width 785 height 16
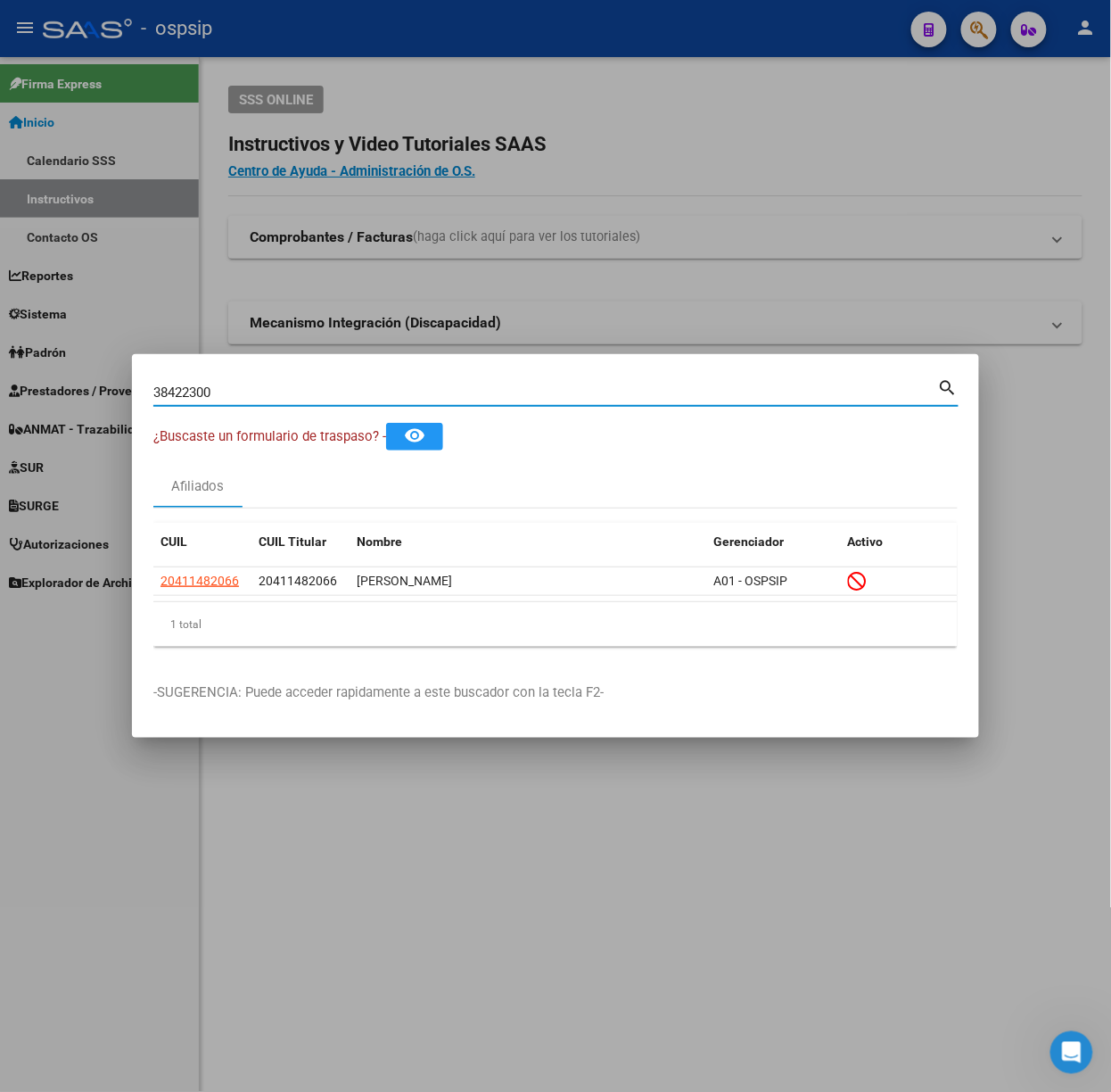
type input "38422300"
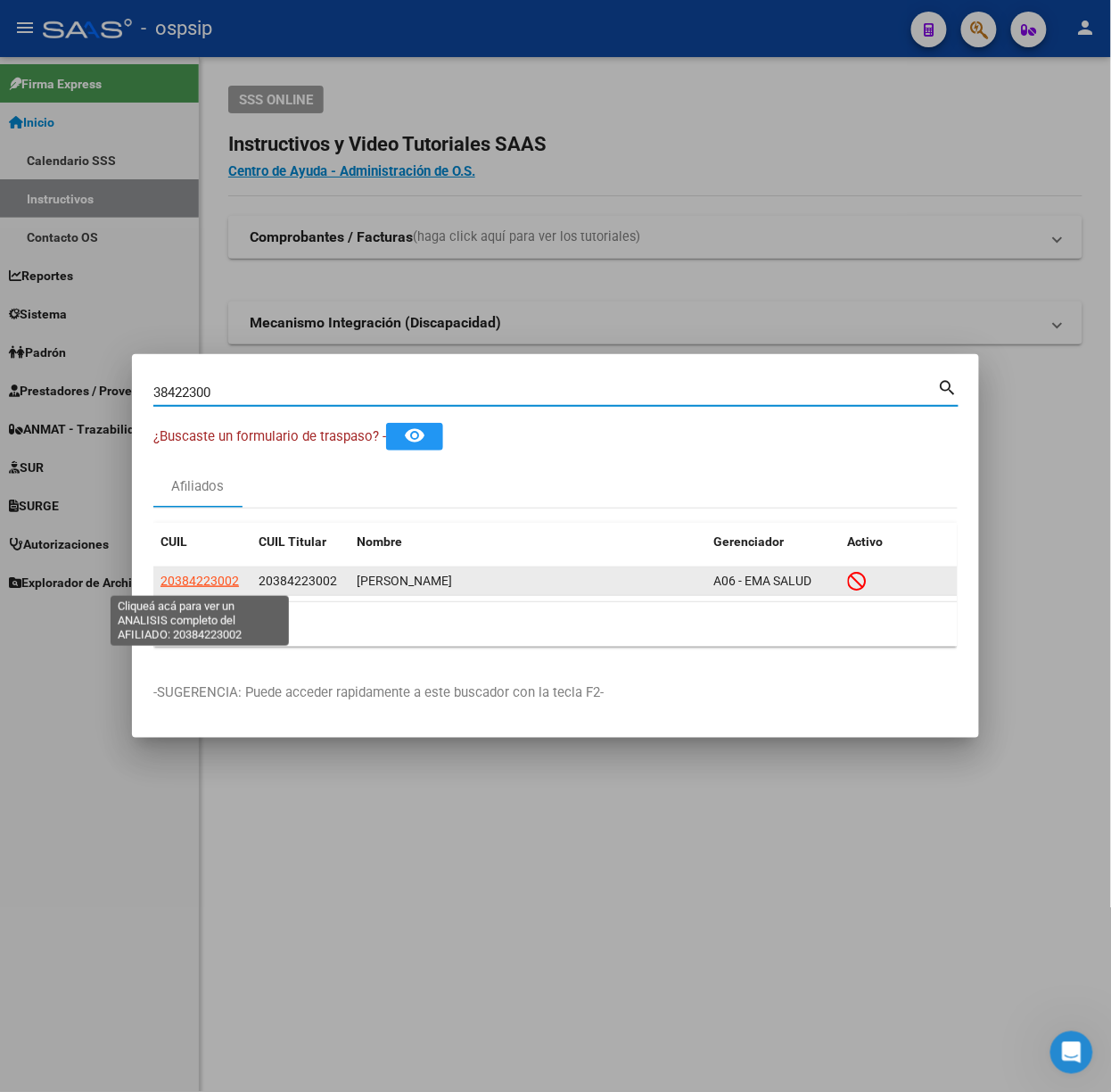
click at [224, 575] on span "20384223002" at bounding box center [199, 581] width 78 height 15
type textarea "20384223002"
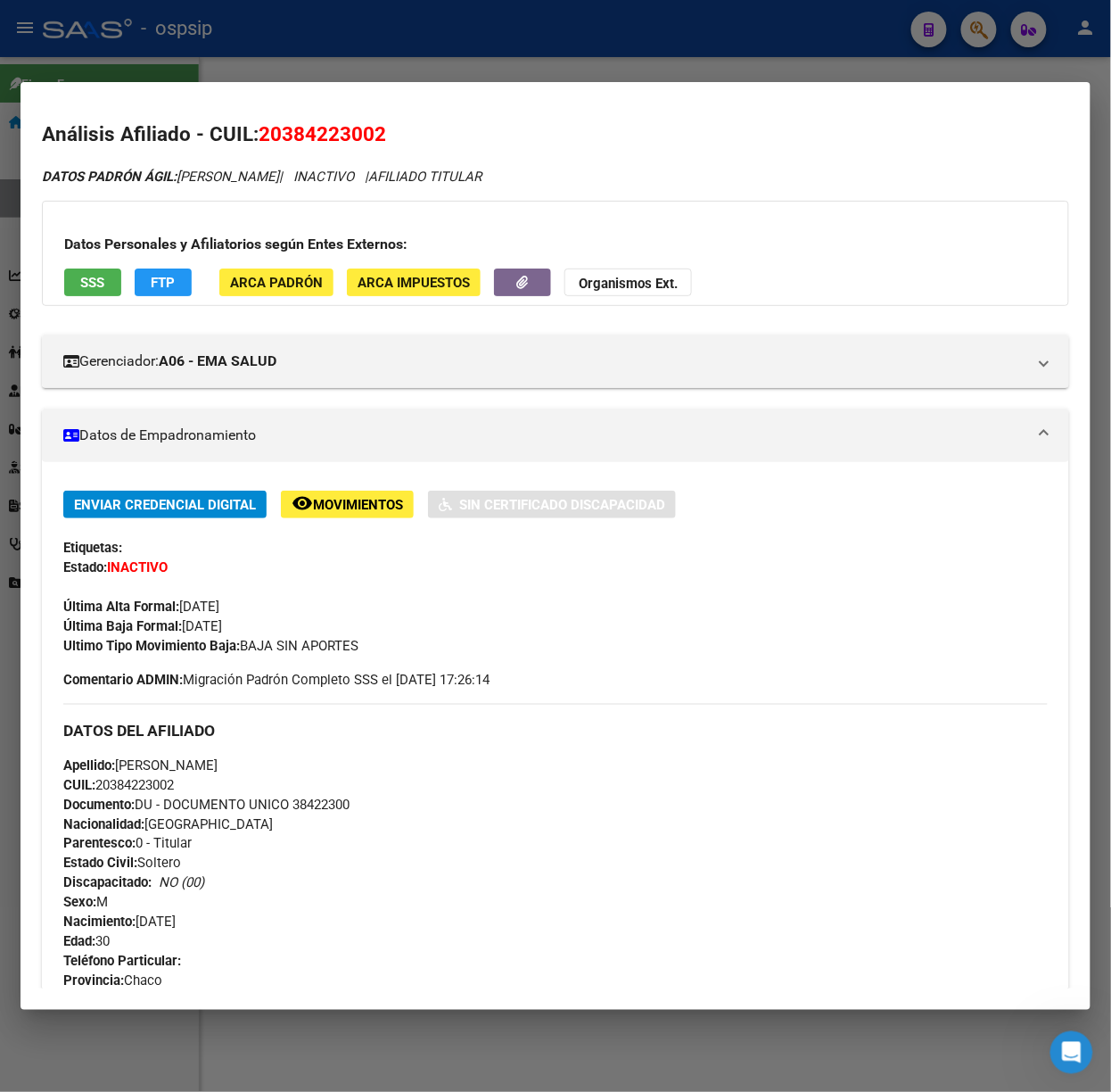
scroll to position [578, 0]
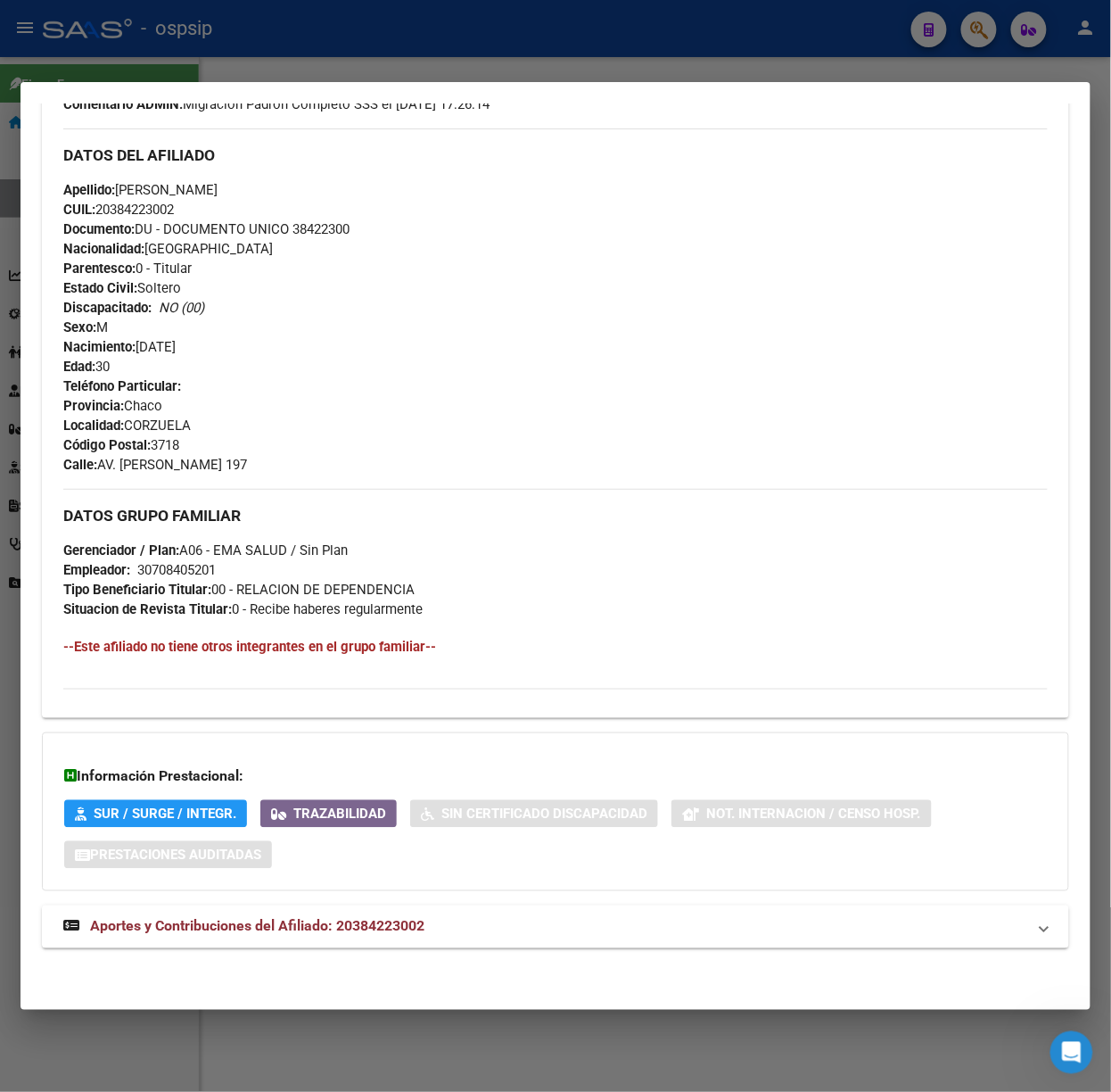
click at [372, 950] on div "DATOS PADRÓN ÁGIL: [PERSON_NAME] | INACTIVO | AFILIADO TITULAR Datos Personales…" at bounding box center [556, 280] width 1027 height 1377
click at [373, 935] on strong "Aportes y Contribuciones del Afiliado: 20384223002" at bounding box center [244, 926] width 361 height 21
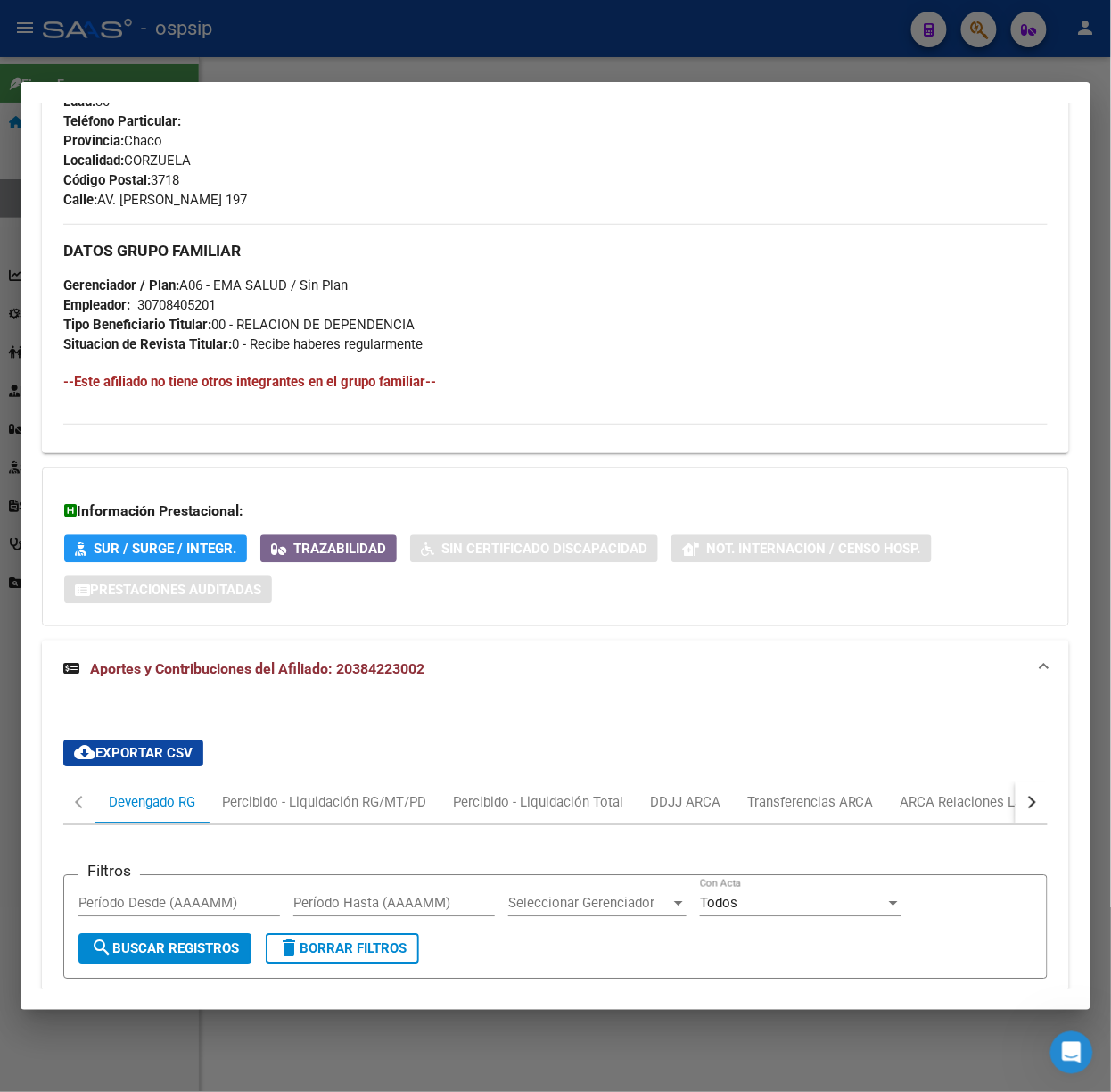
scroll to position [1070, 0]
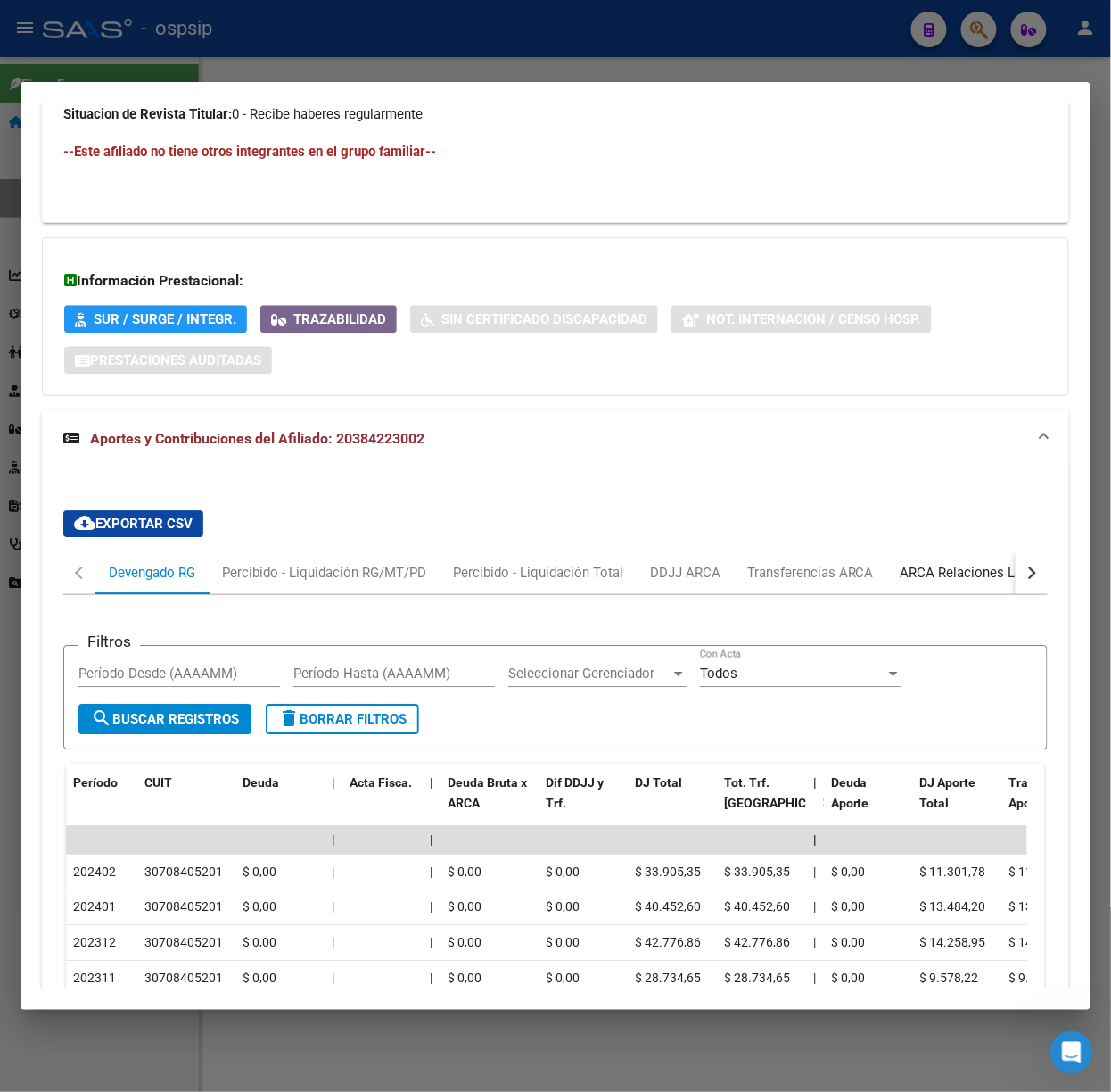
click at [959, 573] on div "ARCA Relaciones Laborales" at bounding box center [983, 572] width 166 height 19
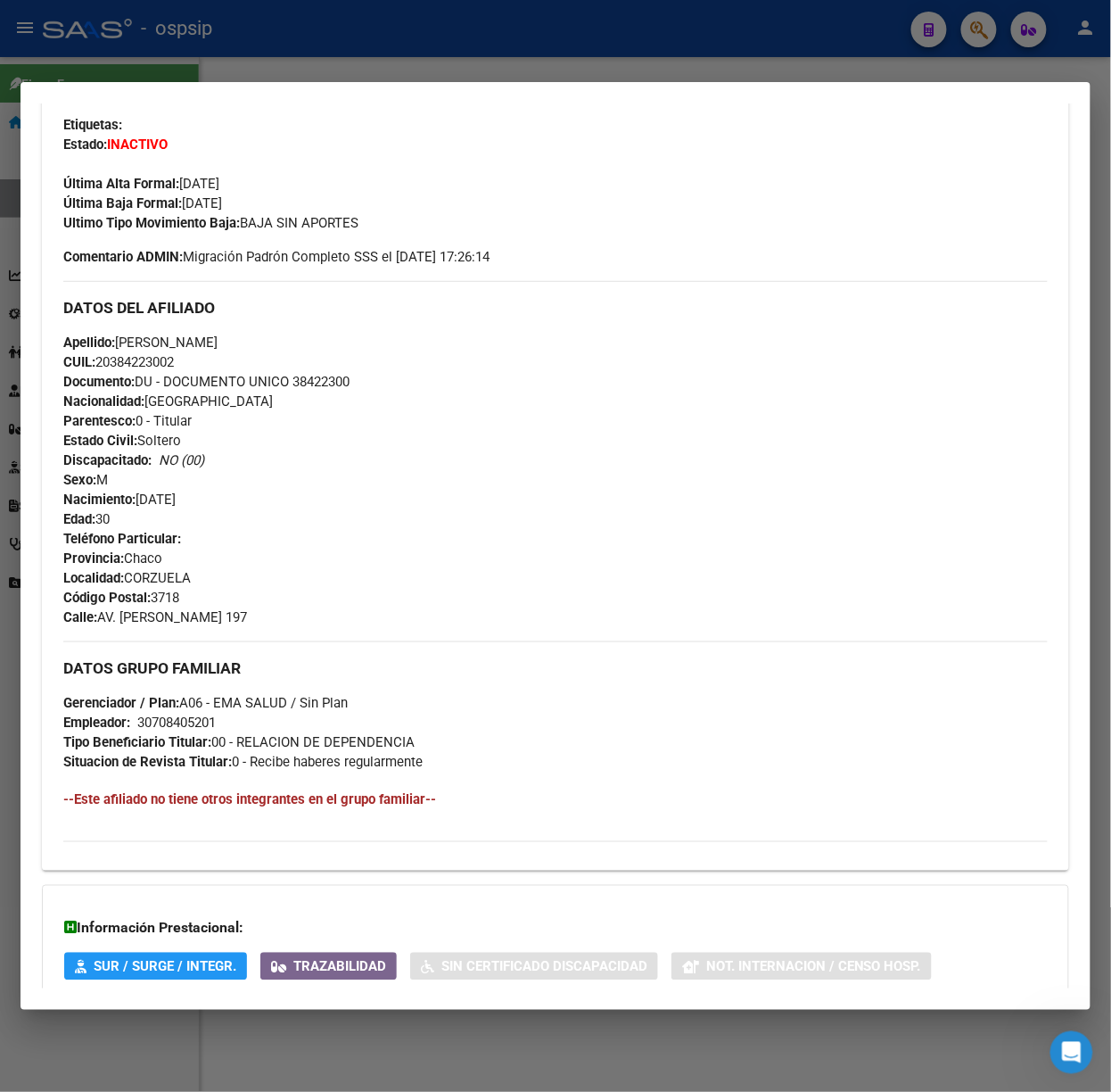
scroll to position [0, 0]
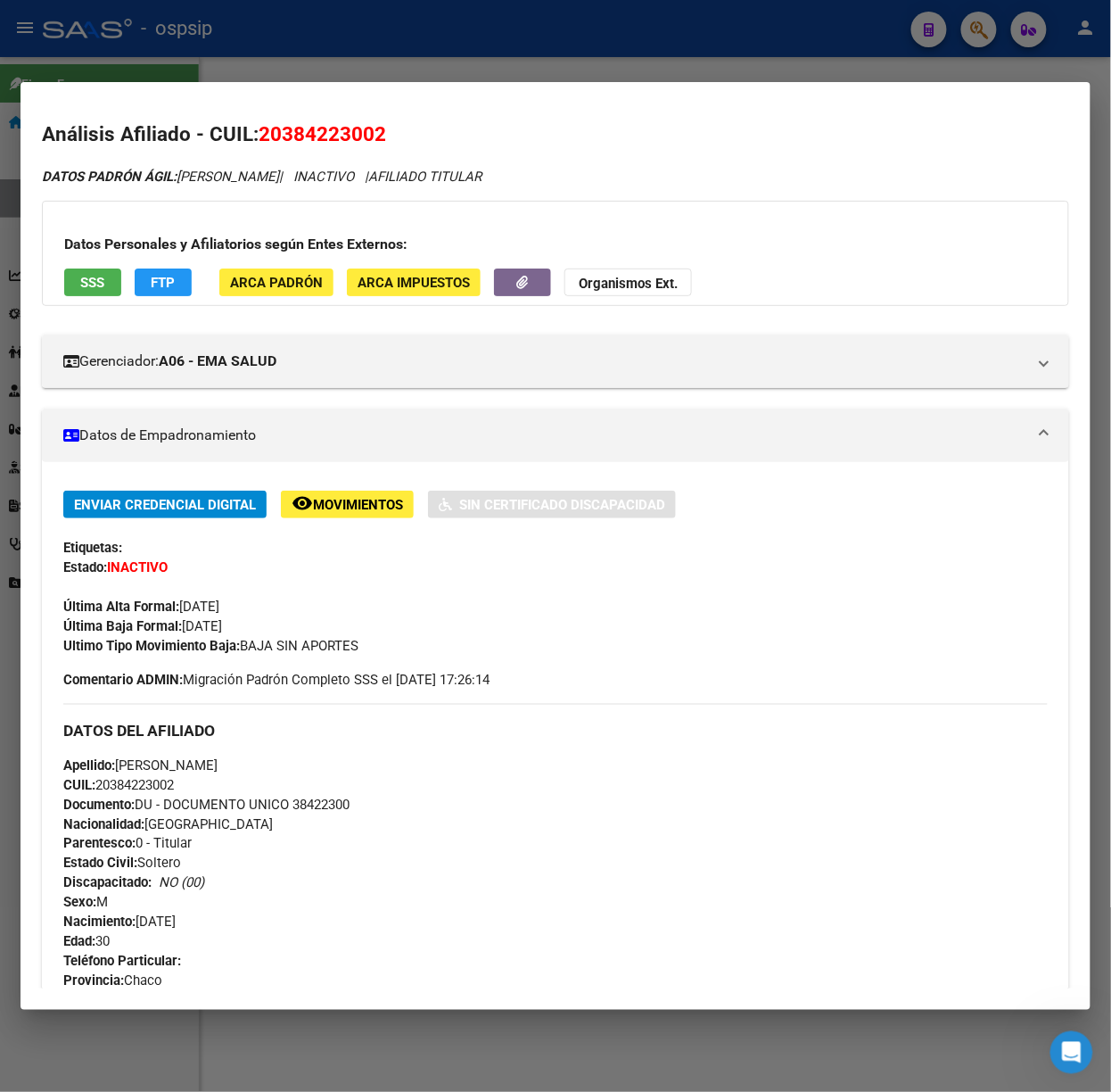
drag, startPoint x: 496, startPoint y: 7, endPoint x: 490, endPoint y: 15, distance: 10.0
click at [493, 11] on div at bounding box center [555, 546] width 1111 height 1092
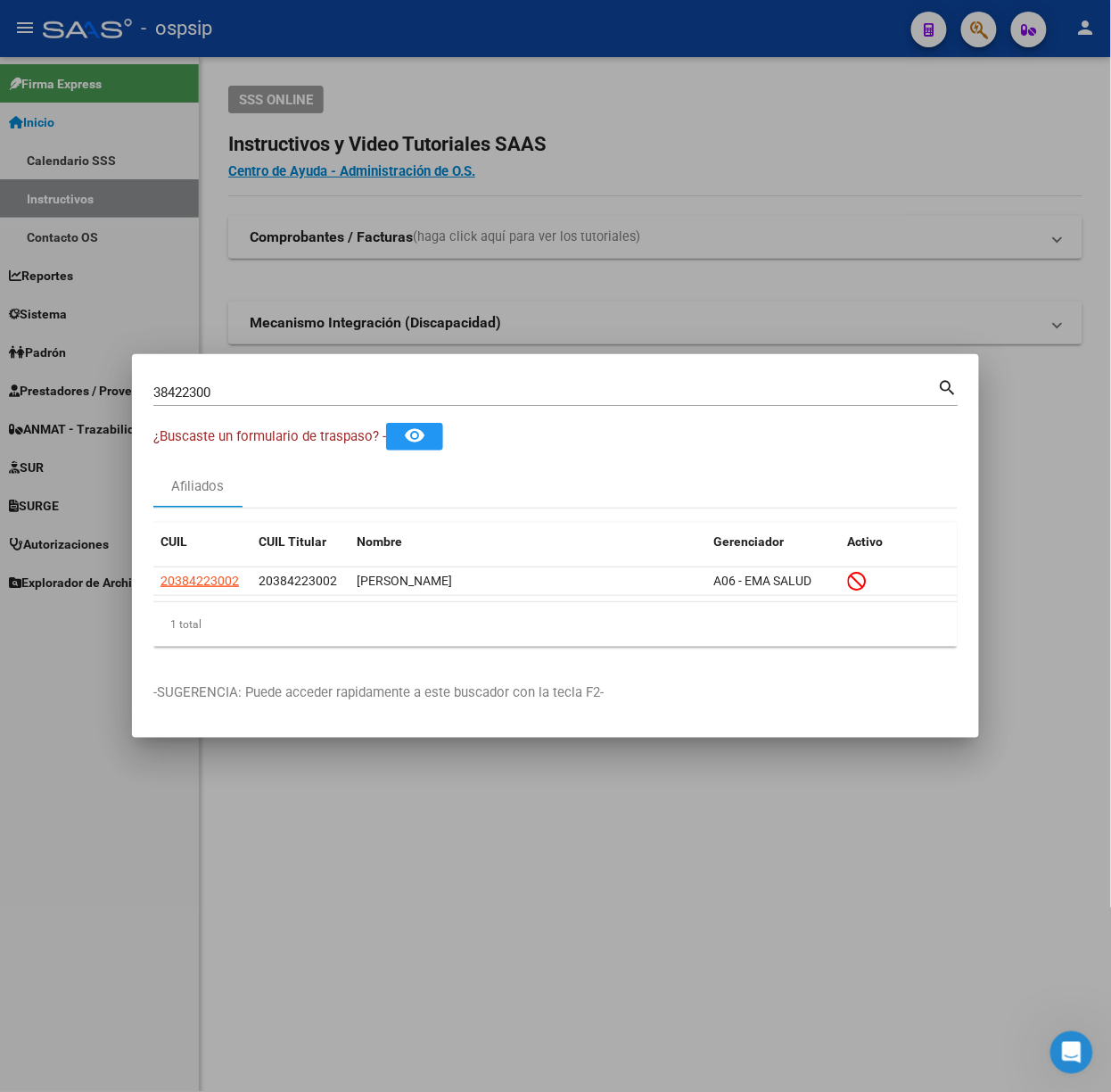
click at [289, 386] on input "38422300" at bounding box center [546, 392] width 785 height 16
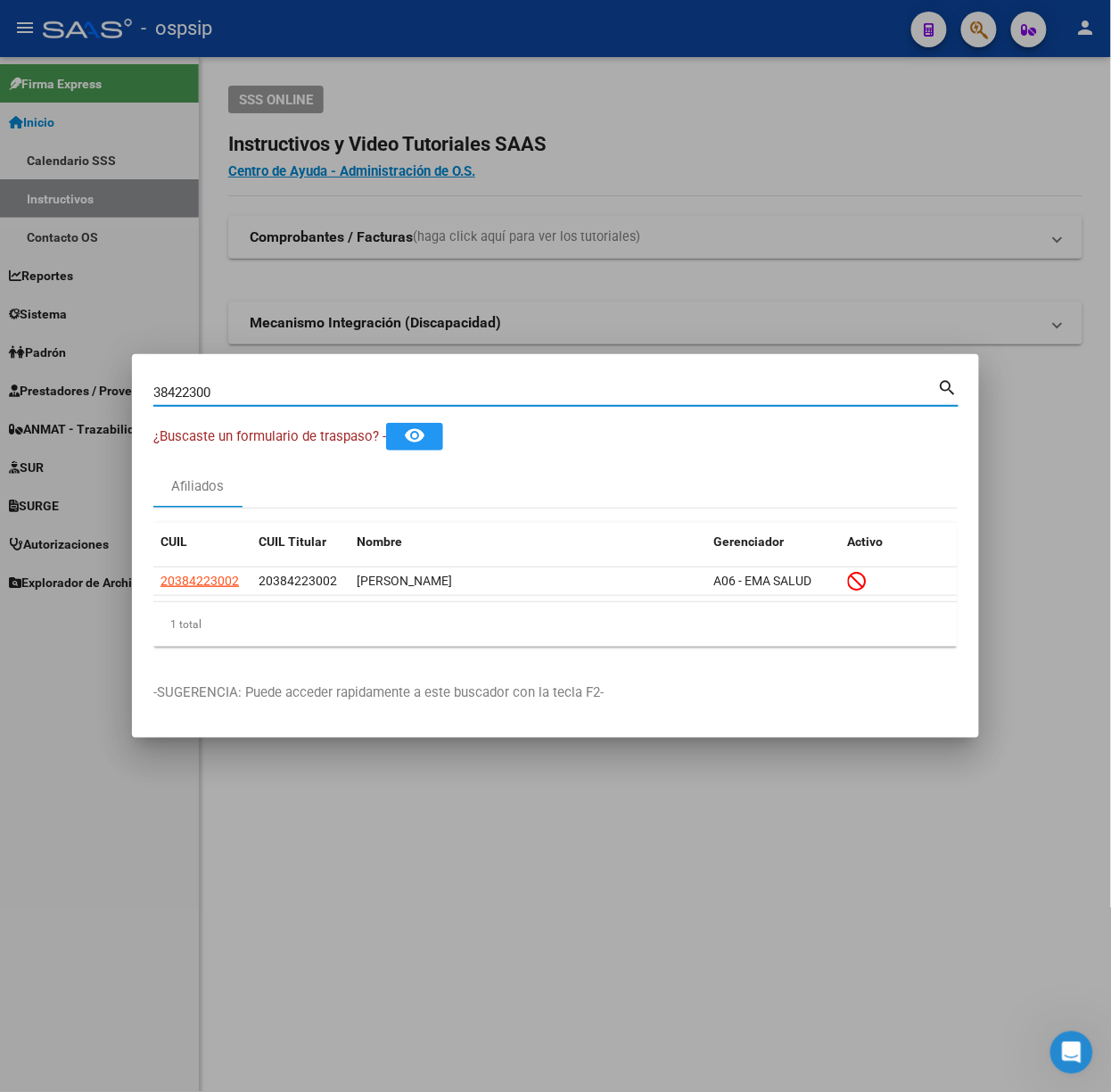
click at [289, 386] on input "38422300" at bounding box center [546, 392] width 785 height 16
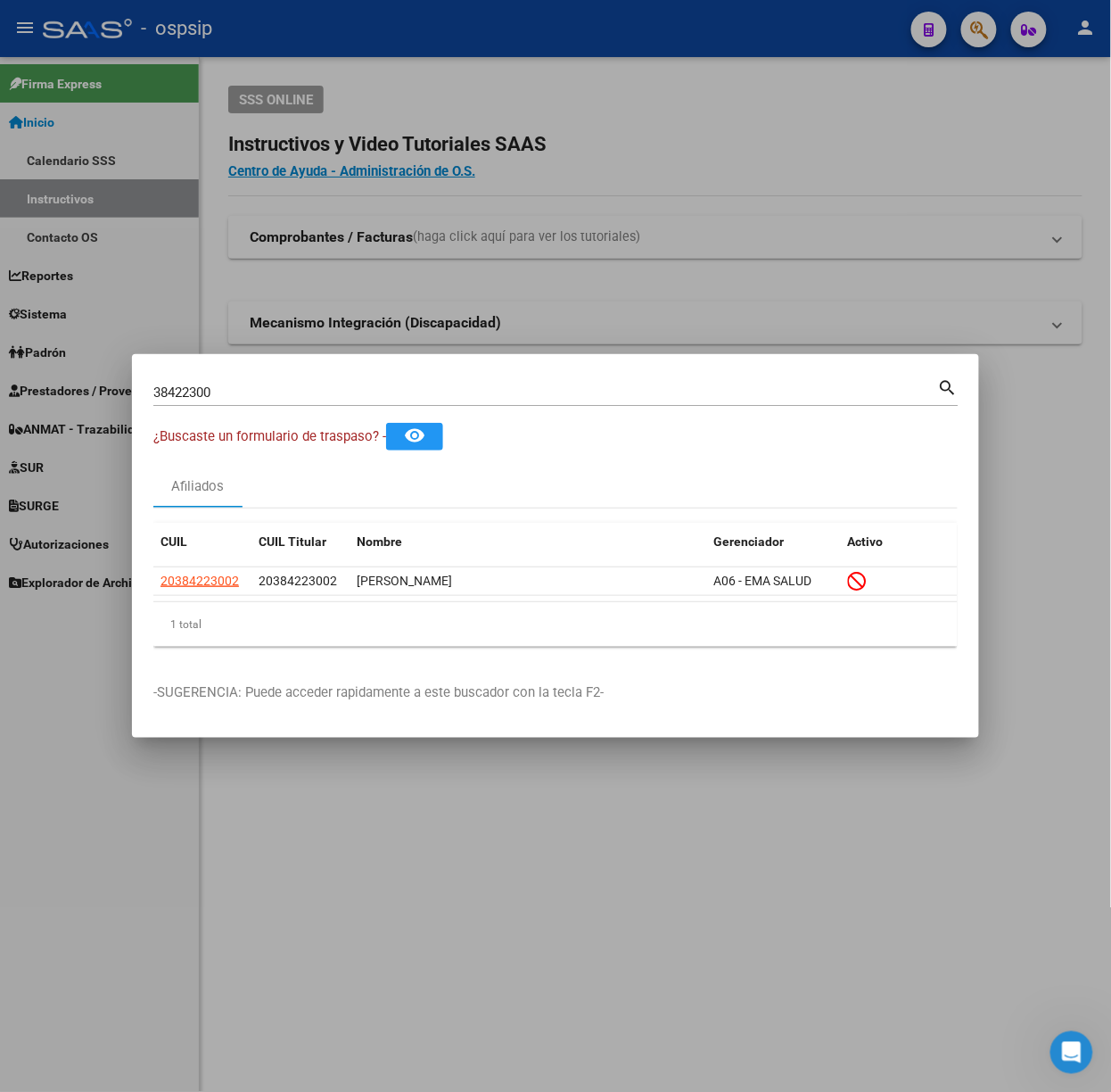
click at [280, 429] on span "¿Buscaste un formulario de traspaso? -" at bounding box center [269, 436] width 232 height 16
click at [273, 407] on div "38422300 Buscar (apellido, dni, cuil, [PERSON_NAME], cuit, obra social) search" at bounding box center [556, 398] width 805 height 47
click at [273, 391] on input "38422300" at bounding box center [546, 392] width 785 height 16
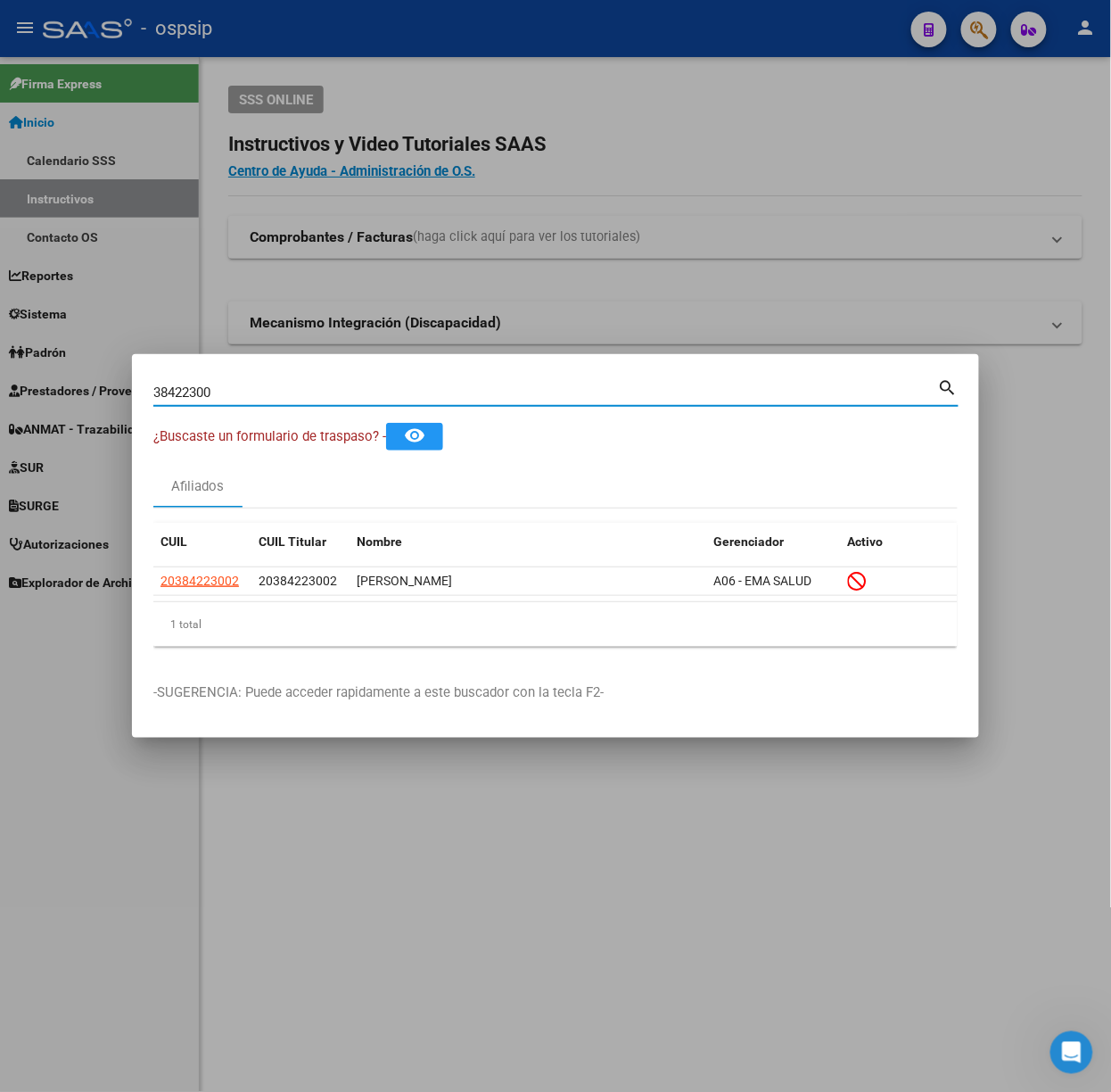
click at [273, 391] on input "38422300" at bounding box center [546, 392] width 785 height 16
type input "41103076"
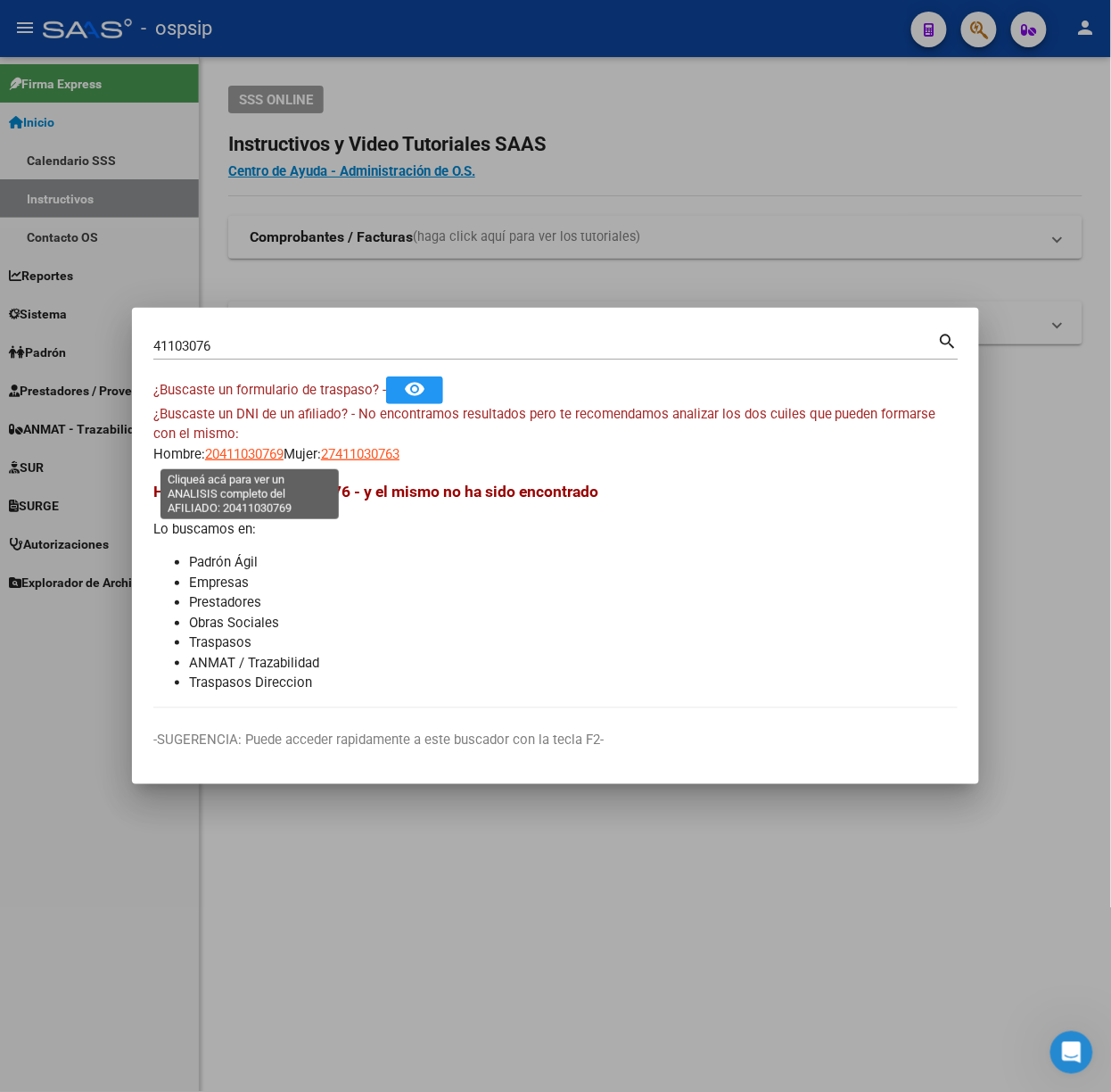
click at [261, 446] on span "20411030769" at bounding box center [244, 453] width 78 height 16
type textarea "20411030769"
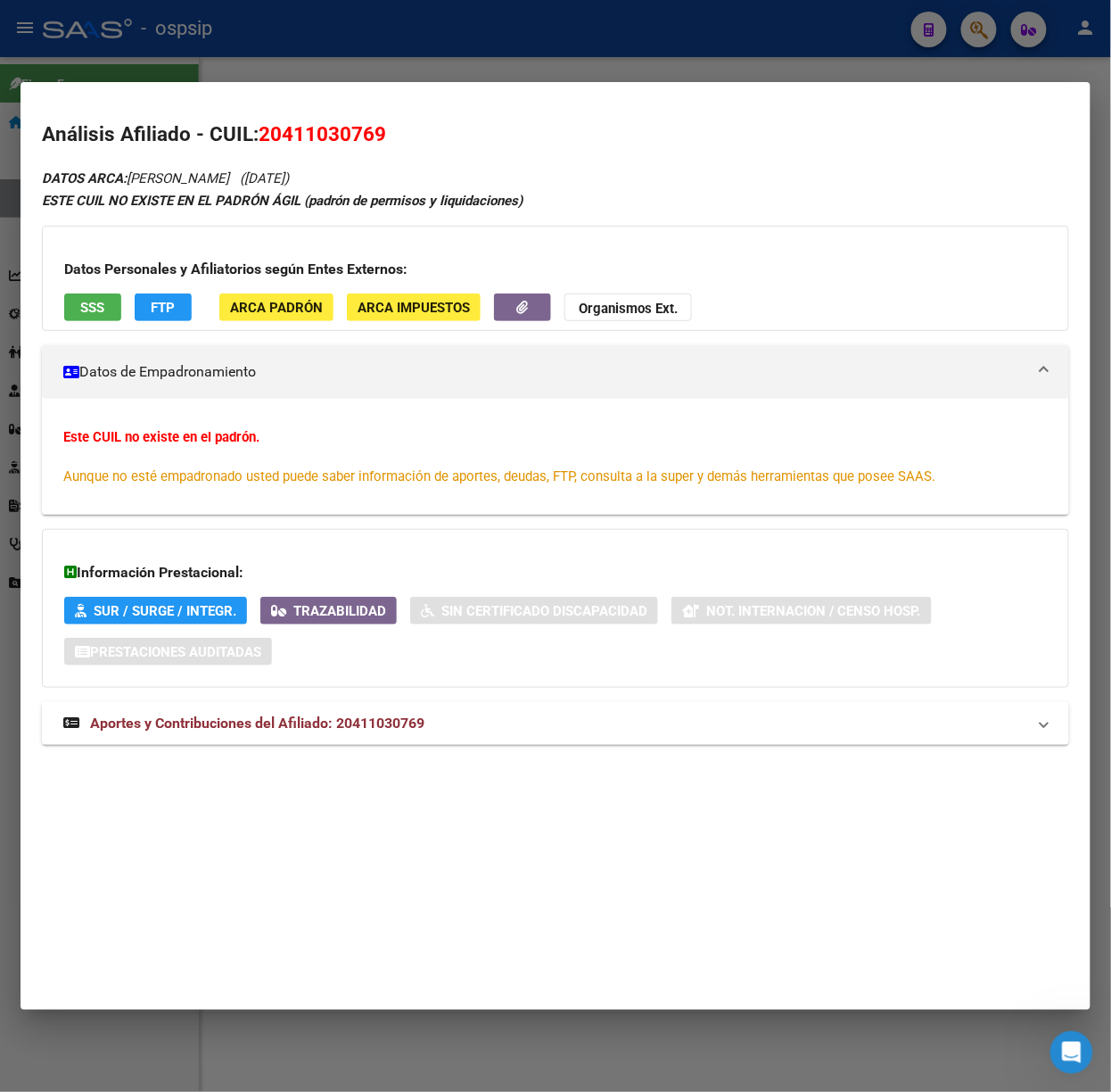
click at [404, 711] on mat-expansion-panel-header "Aportes y Contribuciones del Afiliado: 20411030769" at bounding box center [556, 723] width 1027 height 43
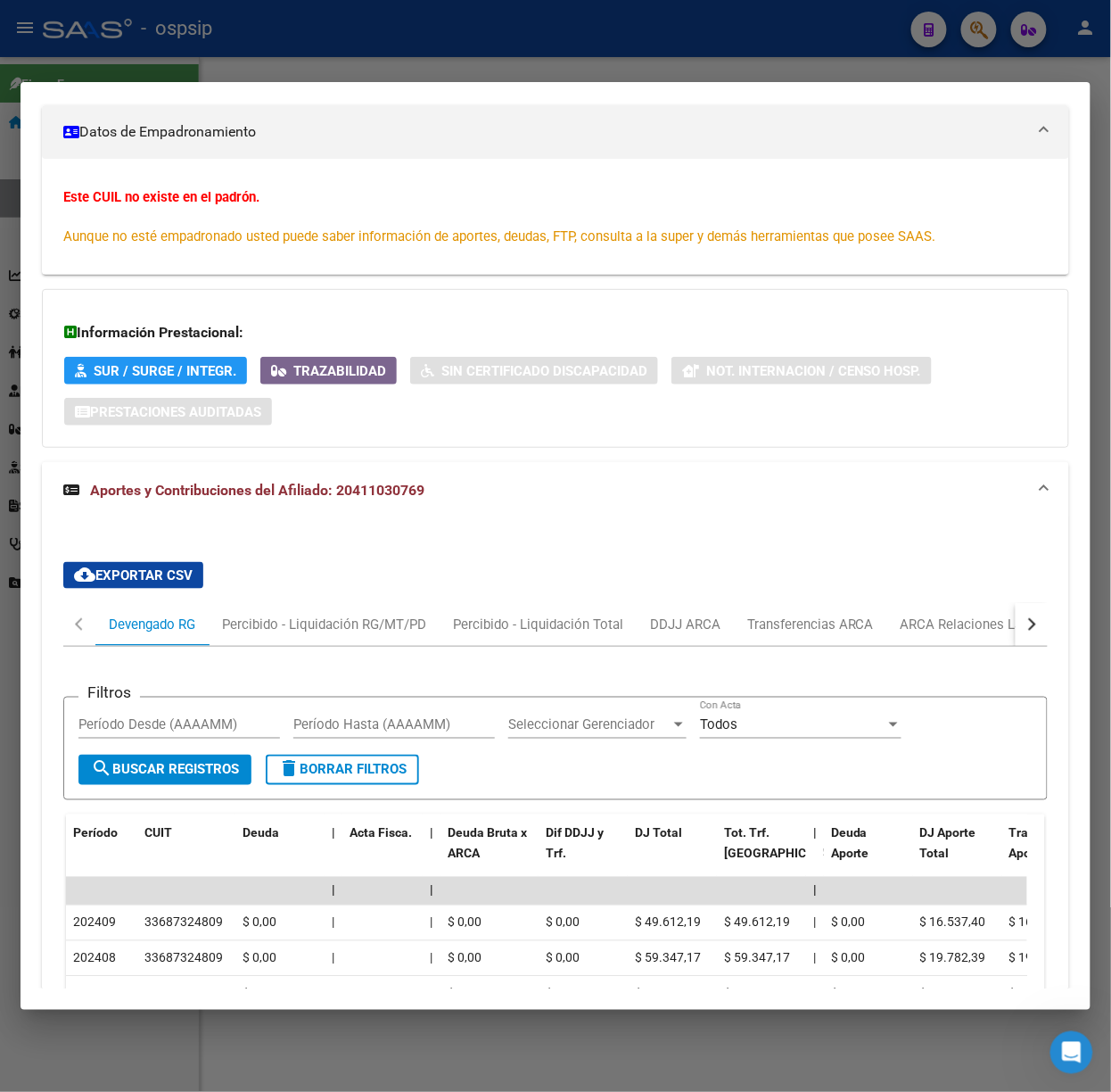
scroll to position [597, 0]
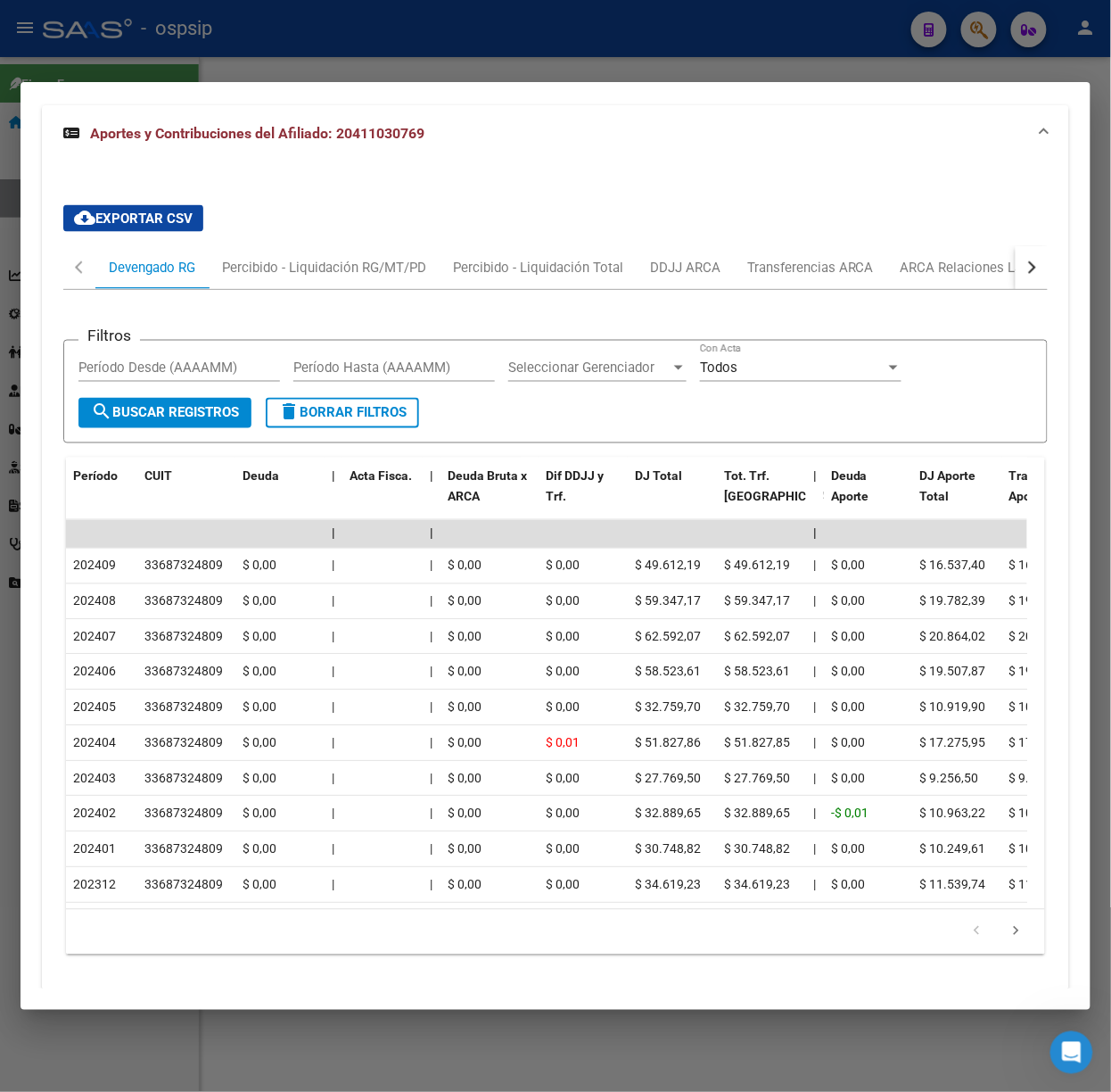
click at [309, 37] on div at bounding box center [555, 546] width 1111 height 1092
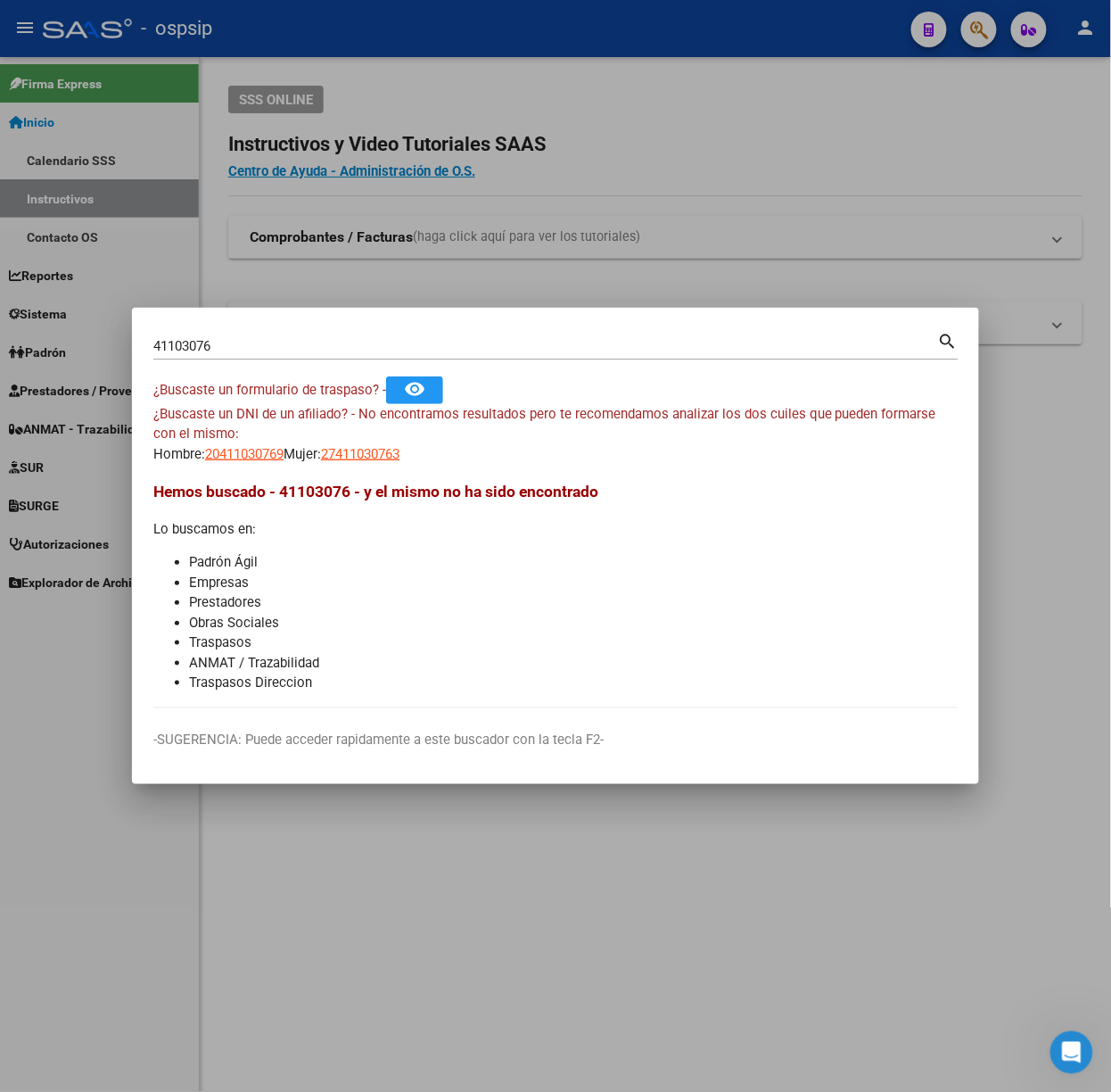
click at [307, 357] on div "41103076 Buscar (apellido, dni, [PERSON_NAME], [PERSON_NAME], cuit, obra social)" at bounding box center [546, 346] width 785 height 27
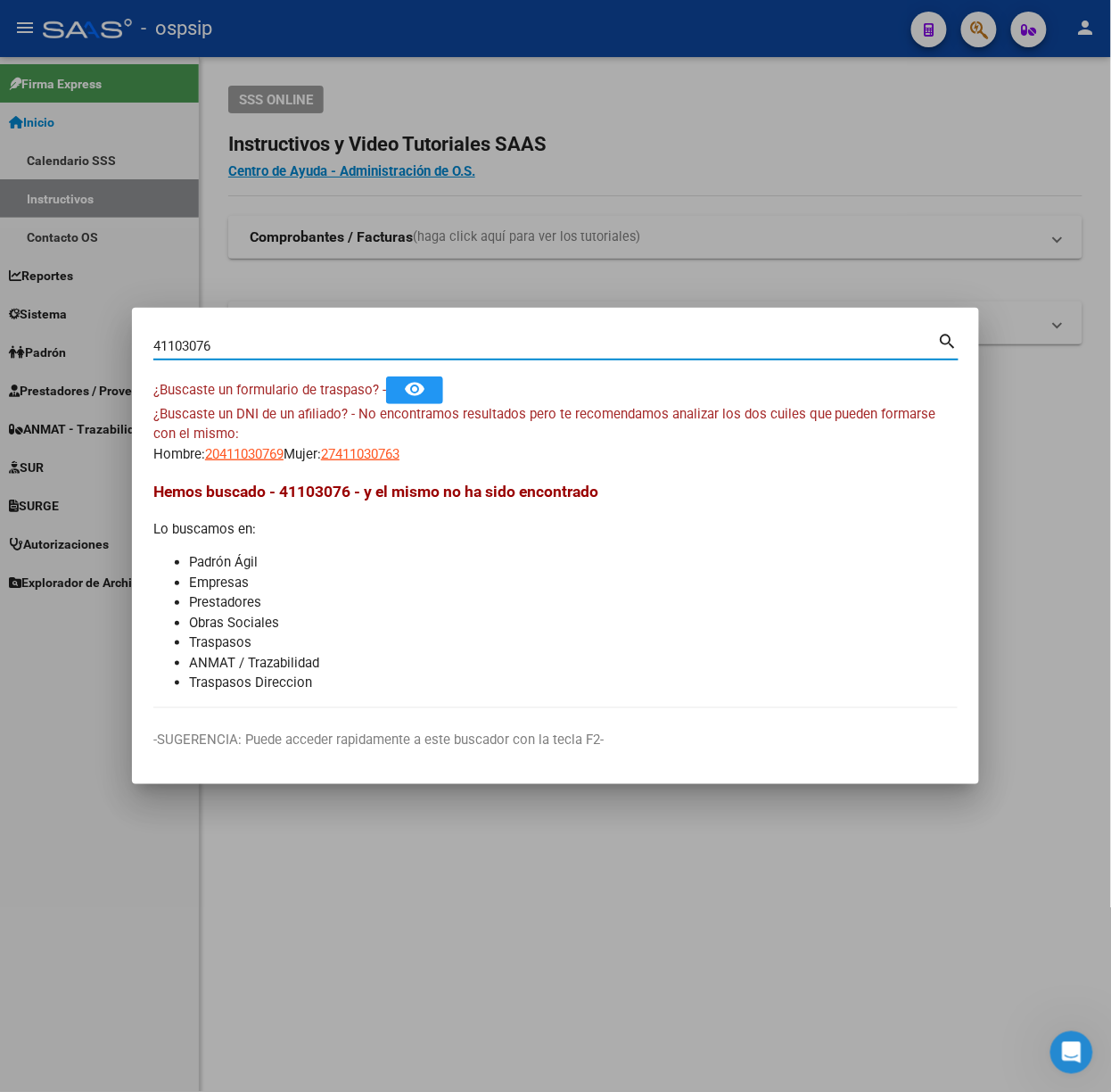
click at [307, 344] on input "41103076" at bounding box center [546, 346] width 785 height 16
type input "59593749"
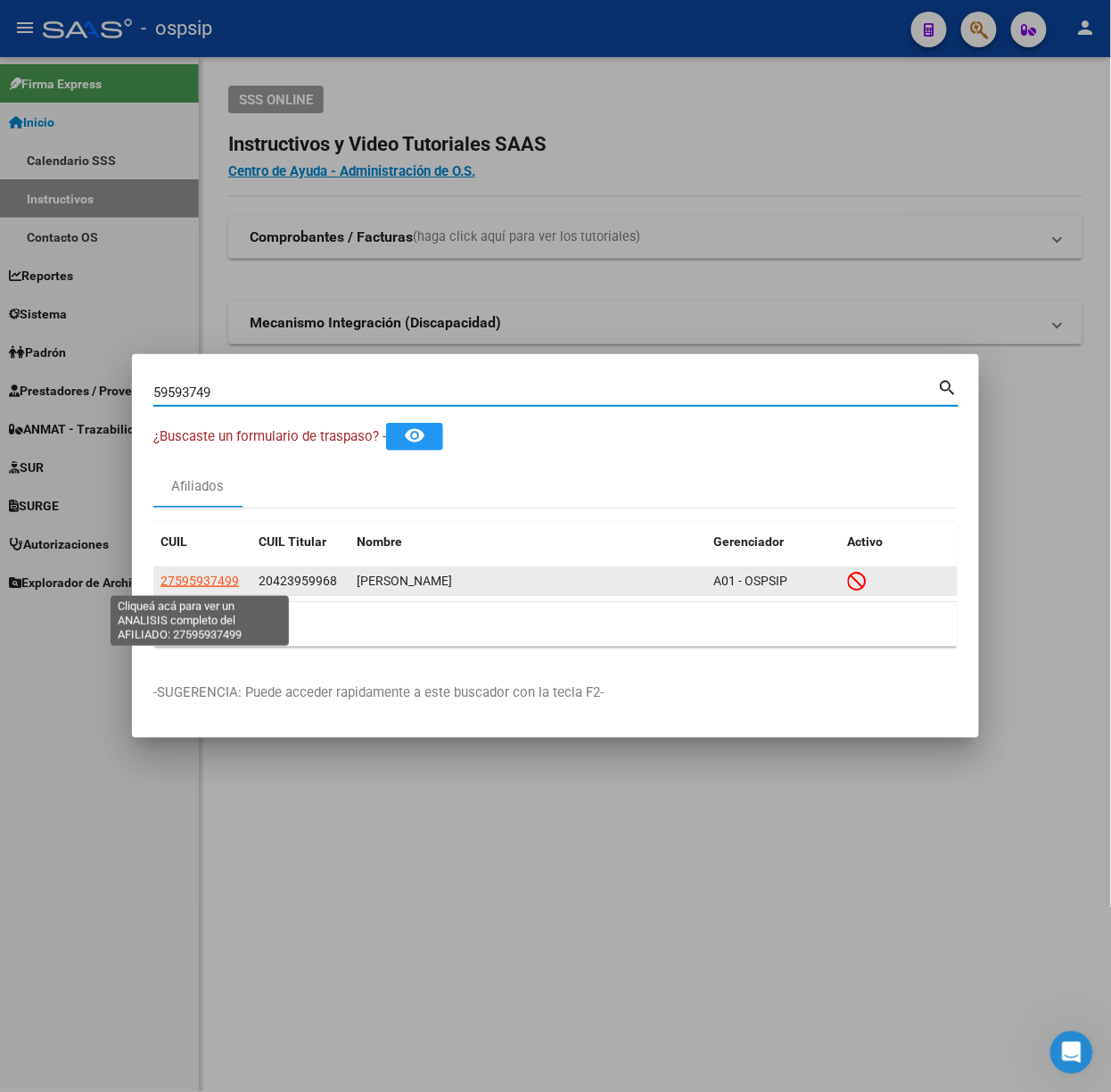
click at [210, 578] on span "27595937499" at bounding box center [199, 581] width 78 height 15
type textarea "27595937499"
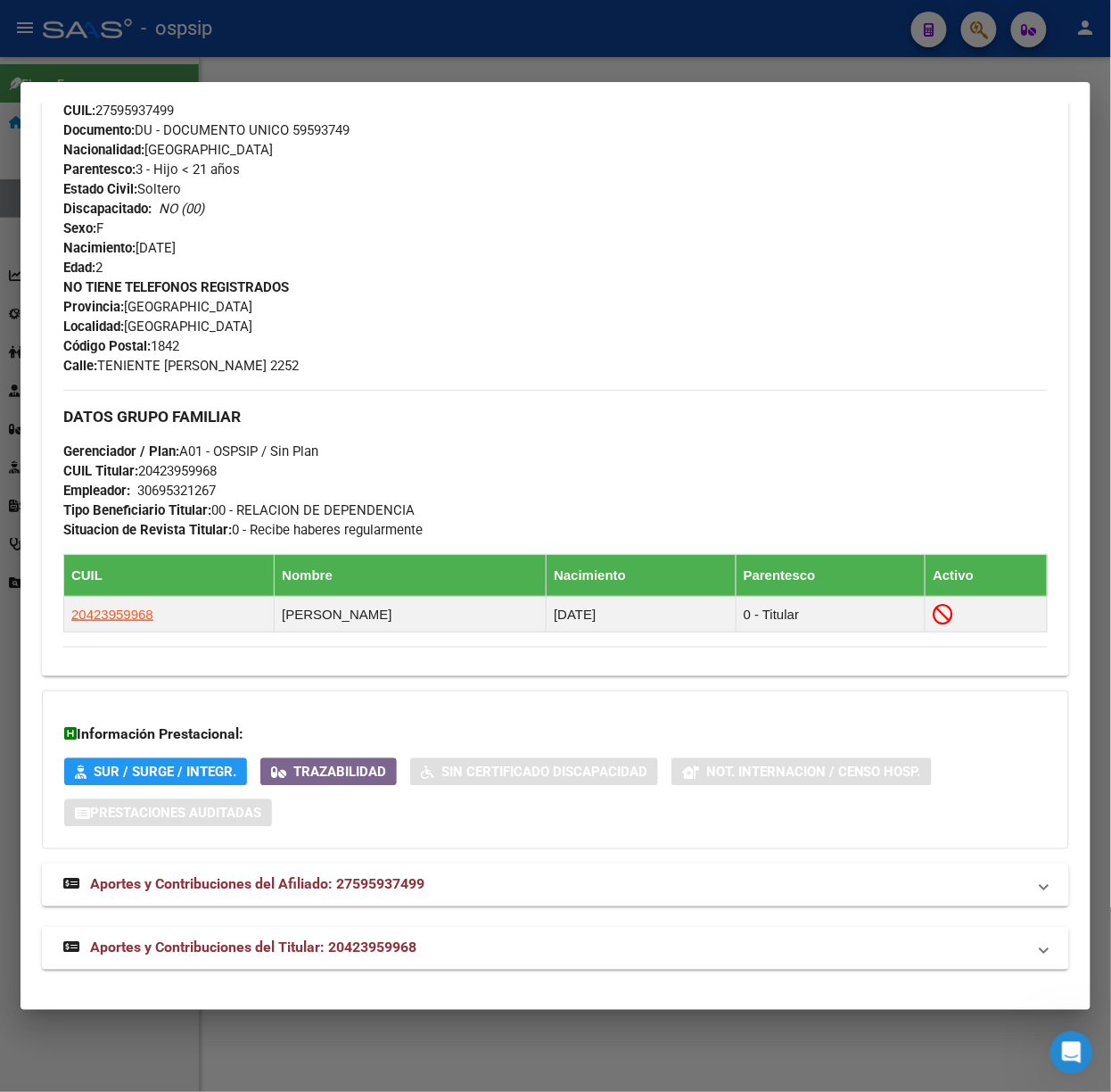
scroll to position [643, 0]
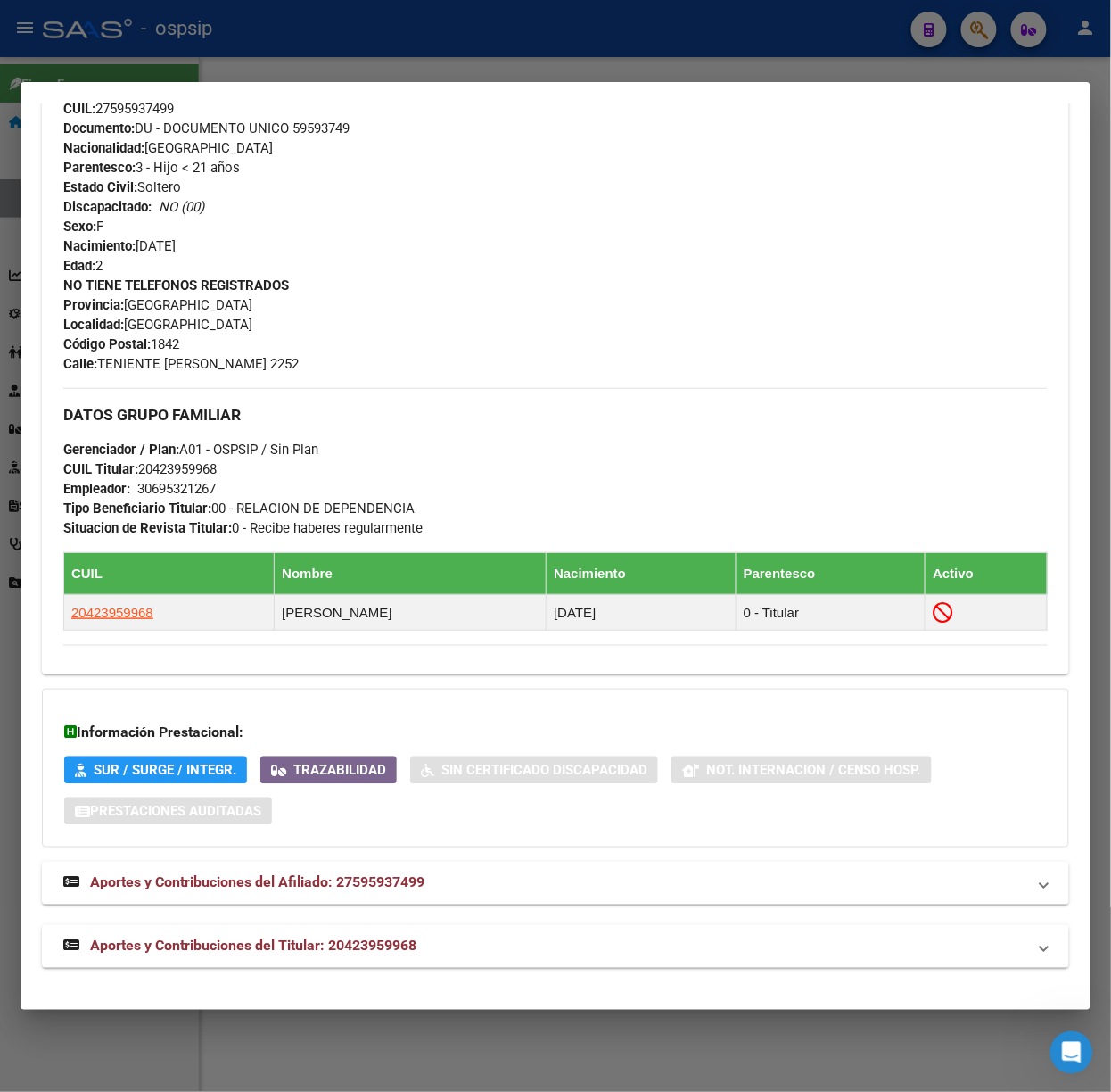
click at [447, 924] on div "DATOS PADRÓN ÁGIL: [PERSON_NAME] | INACTIVO | FAMILIAR DE: 20423959968 Datos Pe…" at bounding box center [556, 246] width 1027 height 1443
click at [455, 936] on mat-expansion-panel-header "Aportes y Contribuciones del Titular: 20423959968" at bounding box center [556, 946] width 1027 height 43
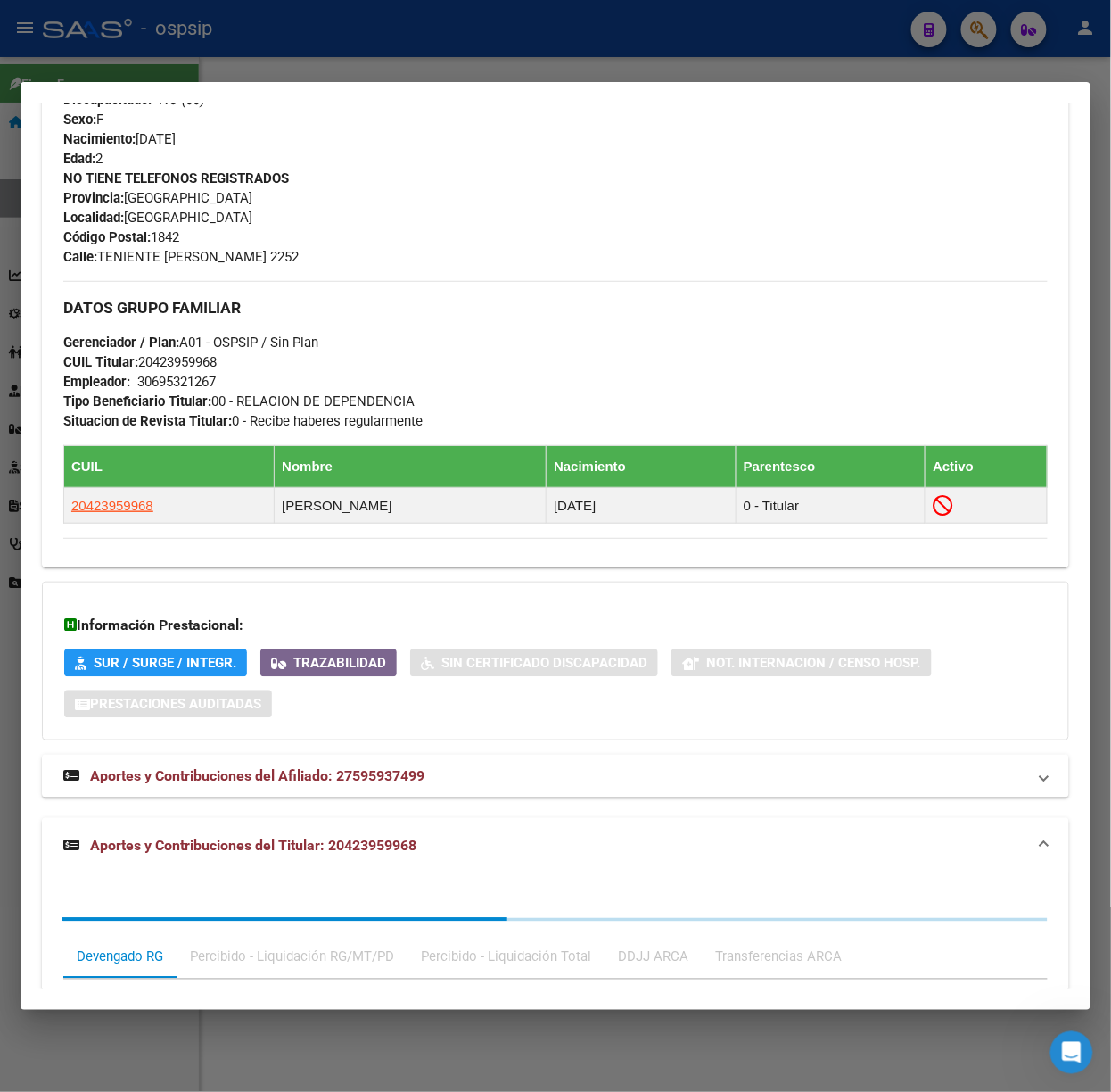
scroll to position [1086, 0]
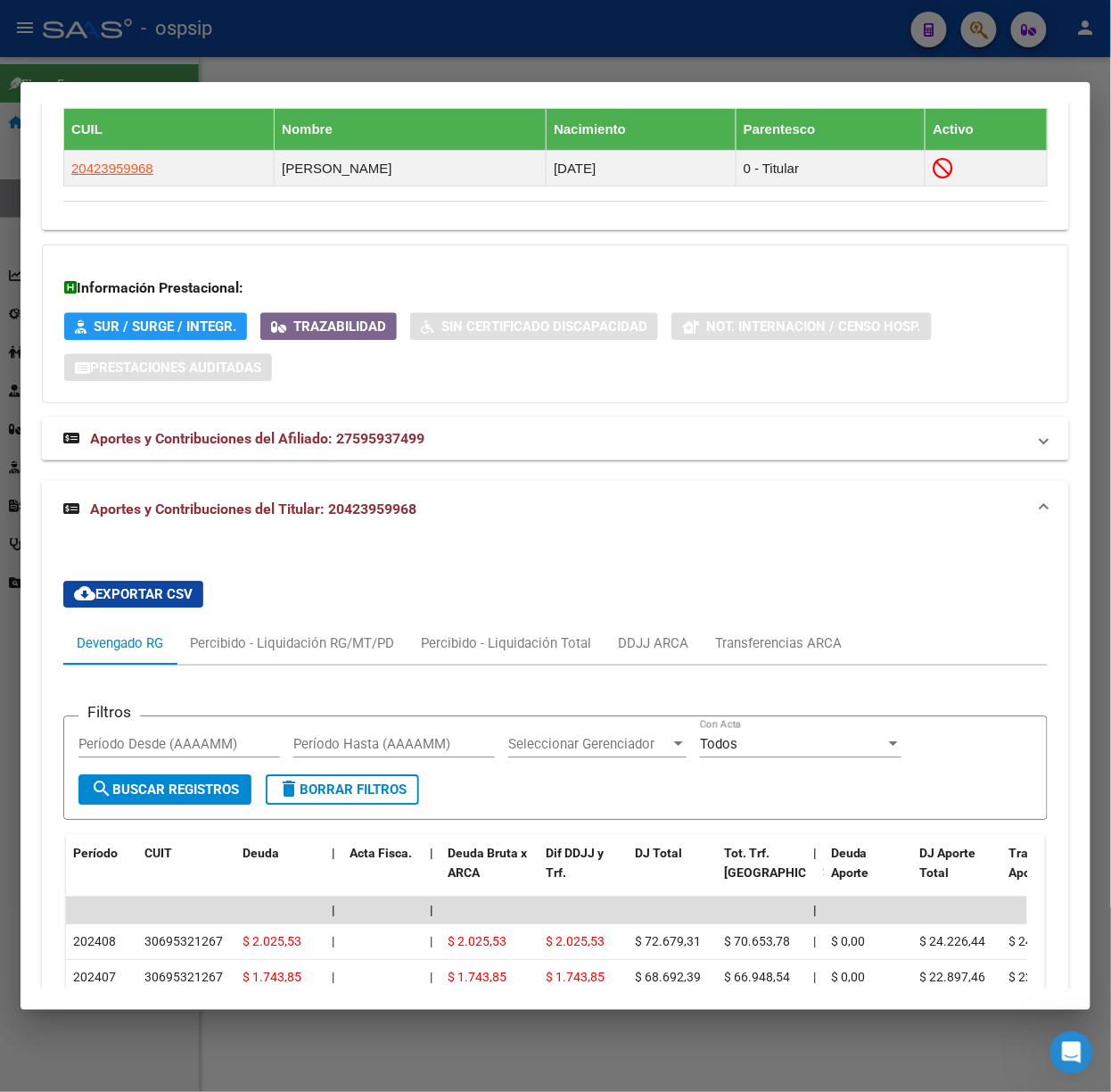
click at [283, 64] on div at bounding box center [555, 546] width 1111 height 1092
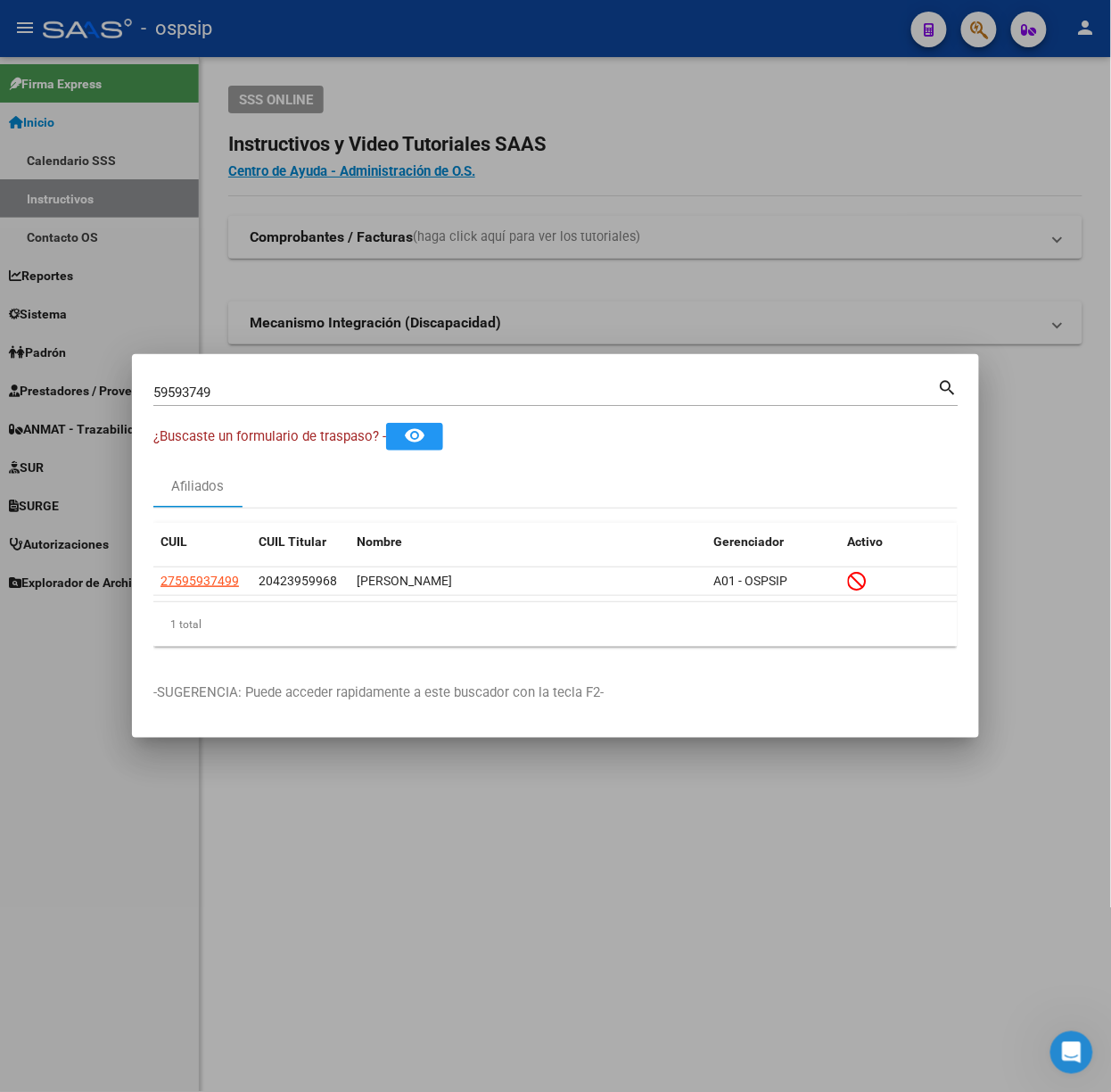
click at [308, 407] on div "59593749 Buscar (apellido, dni, [PERSON_NAME], [PERSON_NAME], cuit, obra social…" at bounding box center [556, 398] width 805 height 47
click at [303, 404] on div "59593749 Buscar (apellido, dni, [PERSON_NAME], [PERSON_NAME], cuit, obra social)" at bounding box center [546, 392] width 785 height 27
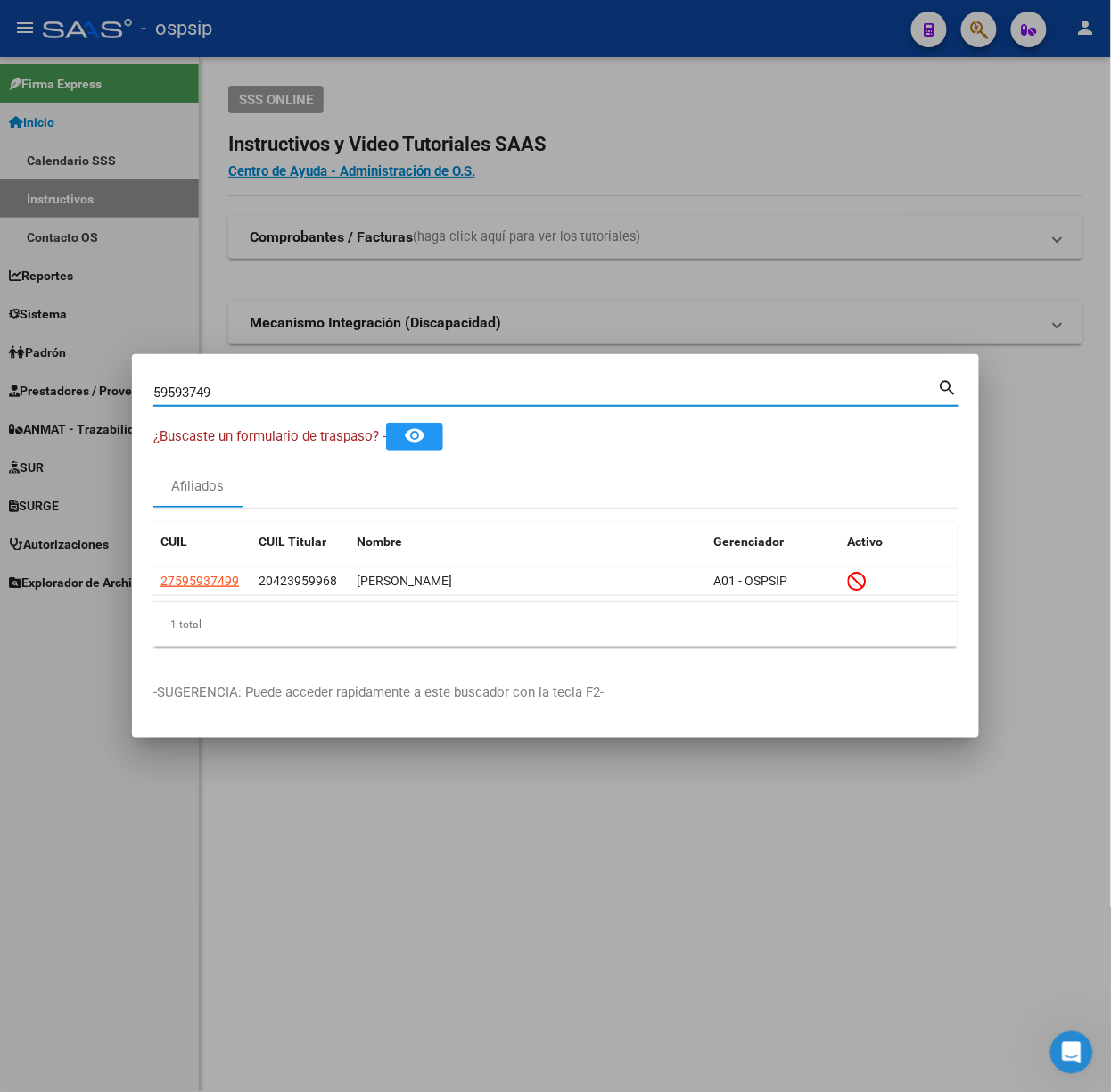
click at [294, 393] on input "59593749" at bounding box center [546, 392] width 785 height 16
type input "55962984"
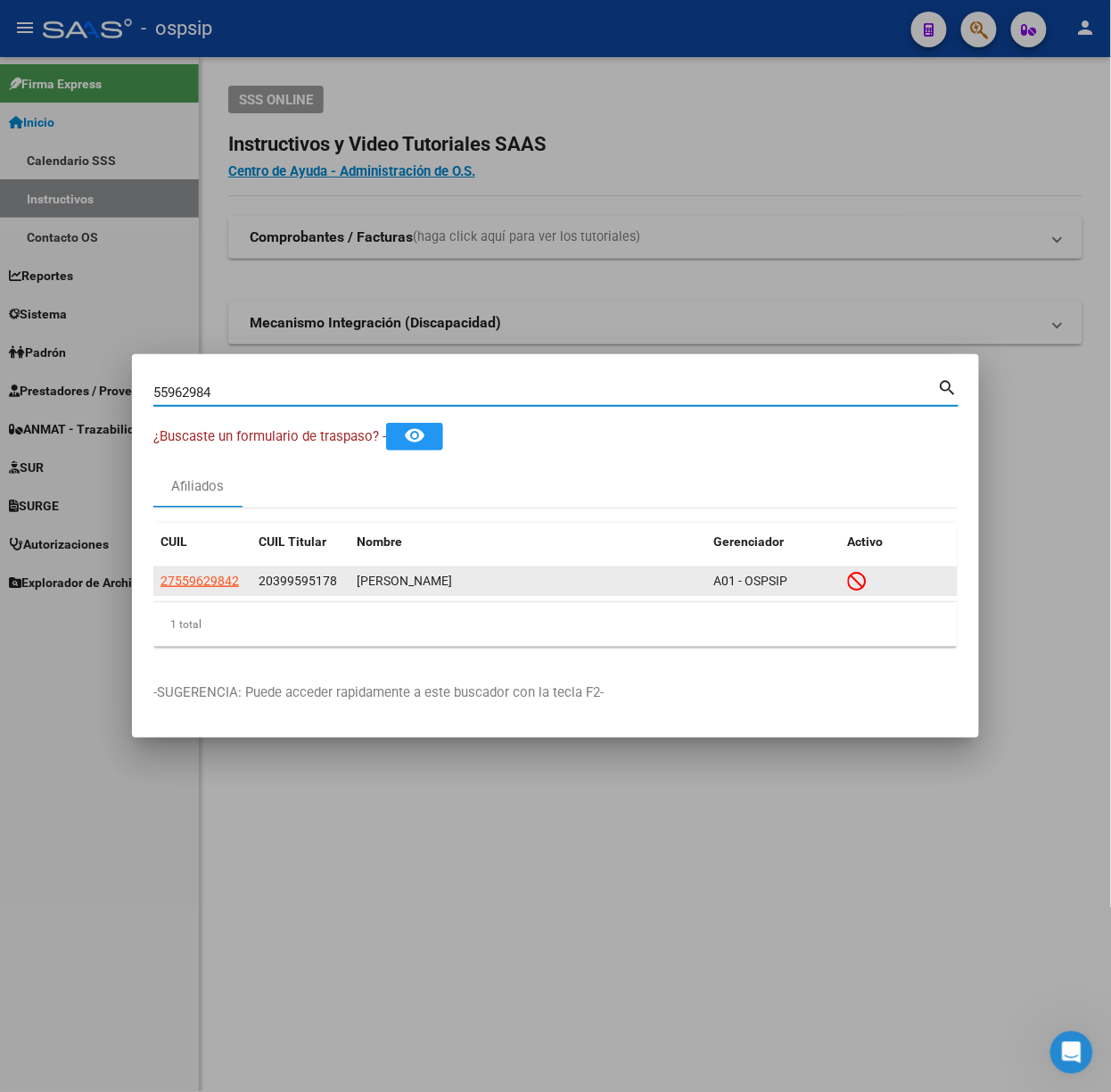
click at [209, 572] on app-link-go-to "27559629842" at bounding box center [199, 581] width 78 height 20
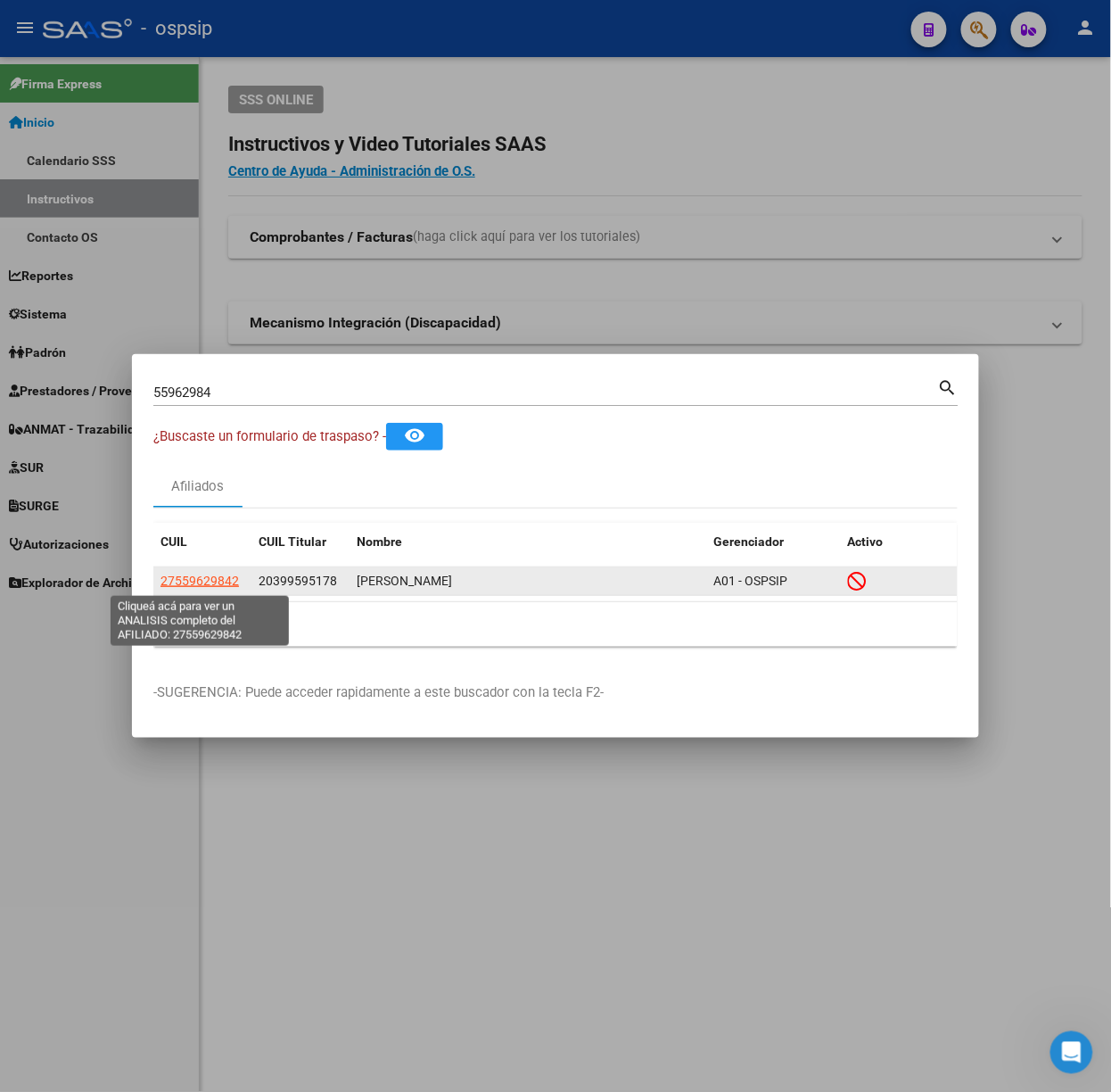
click at [209, 575] on span "27559629842" at bounding box center [199, 581] width 78 height 15
type textarea "27559629842"
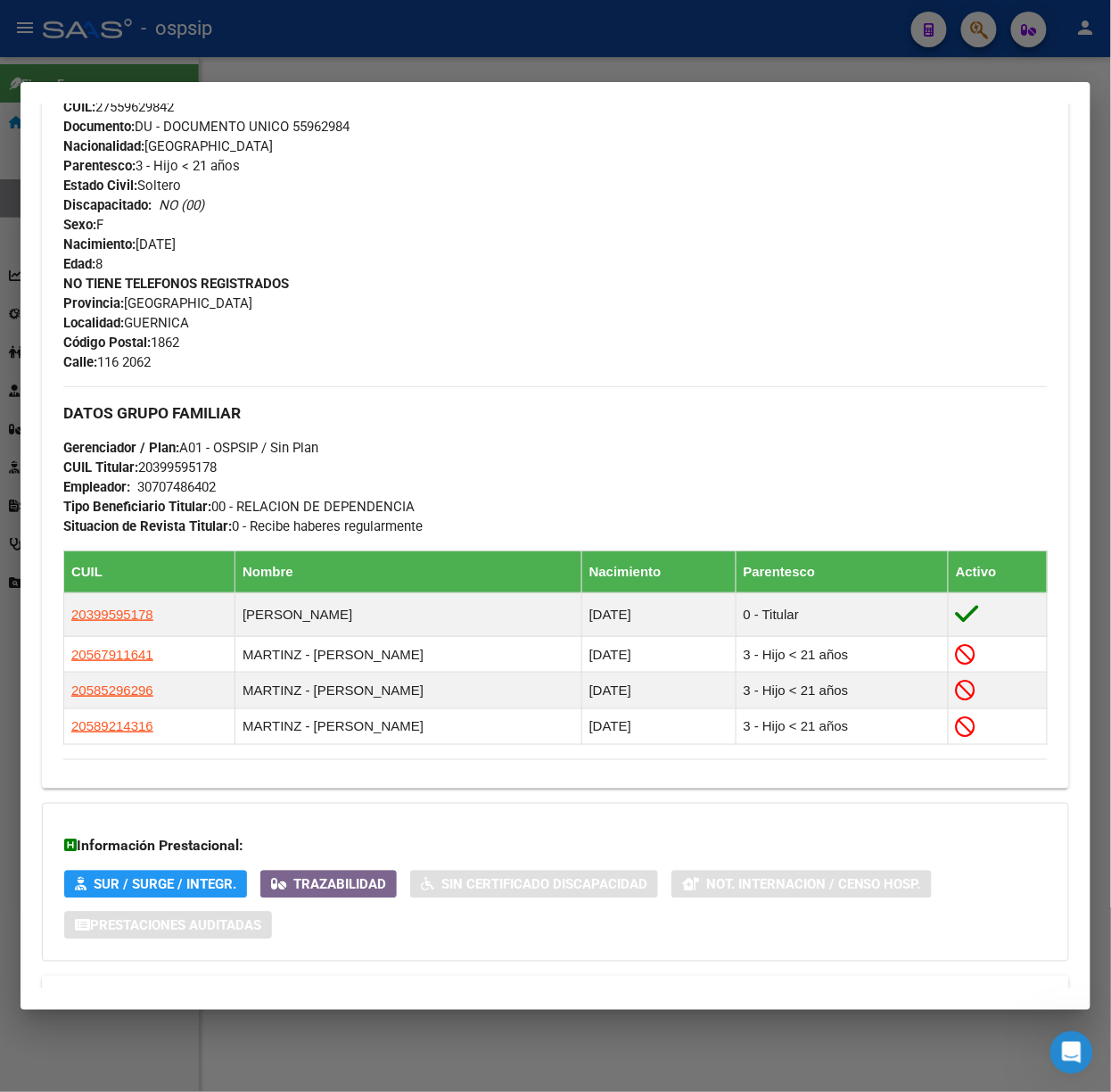
scroll to position [779, 0]
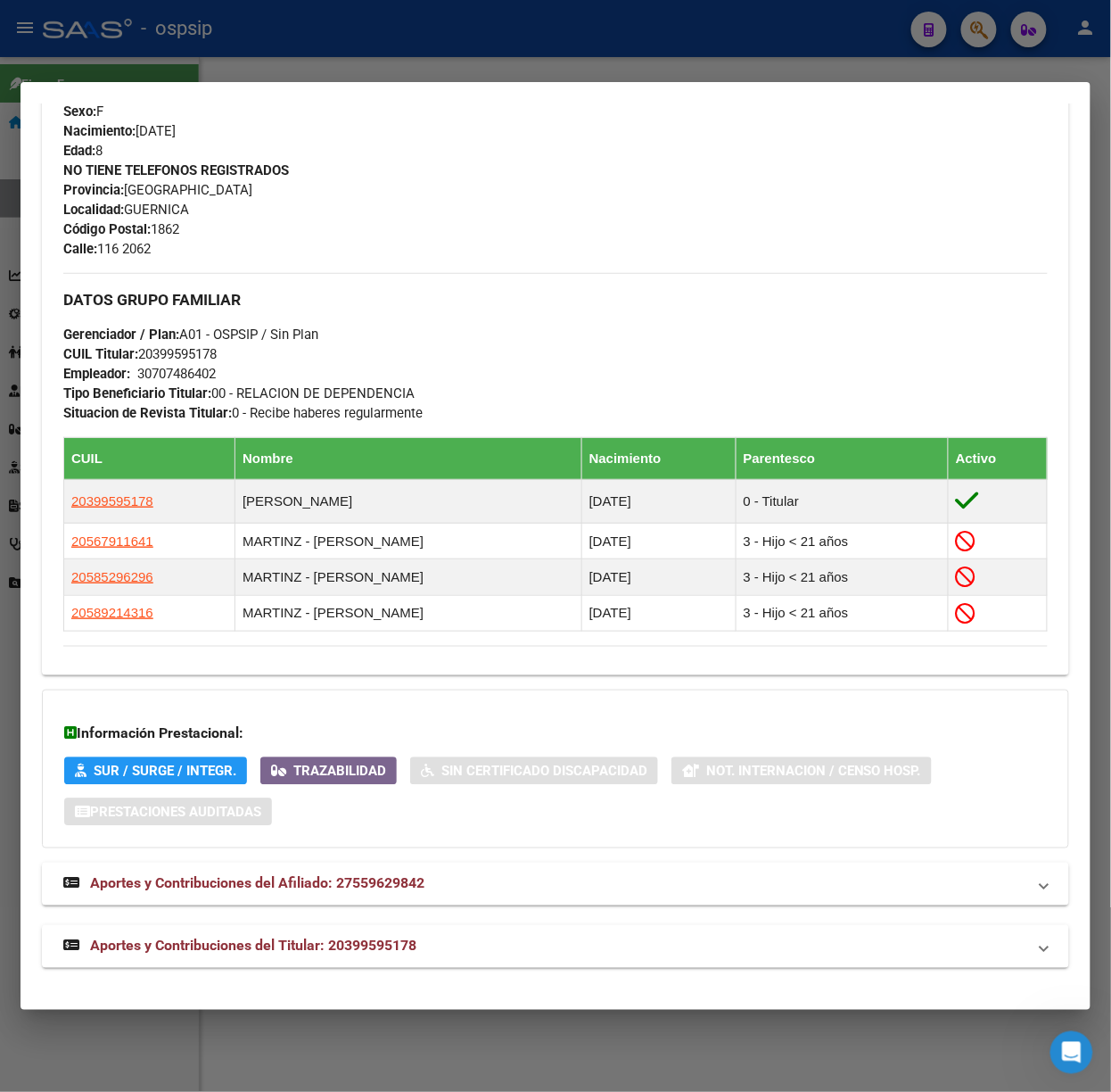
click at [448, 918] on div "DATOS PADRÓN ÁGIL: [PERSON_NAME] | INACTIVO | FAMILIAR DE: 20399595178 Datos Pe…" at bounding box center [556, 178] width 1027 height 1577
click at [480, 961] on mat-expansion-panel-header "Aportes y Contribuciones del Titular: 20399595178" at bounding box center [556, 946] width 1027 height 43
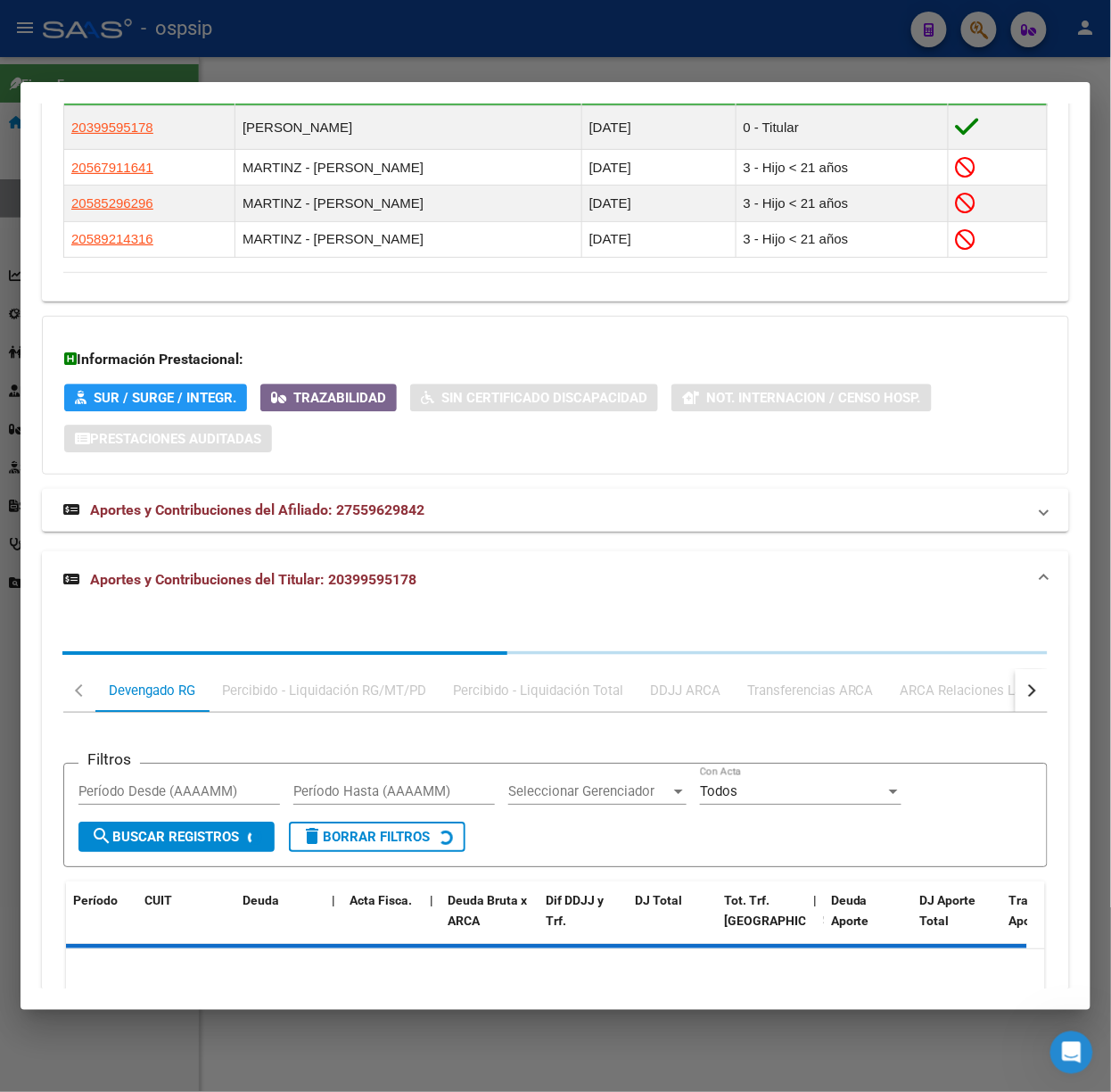
scroll to position [1222, 0]
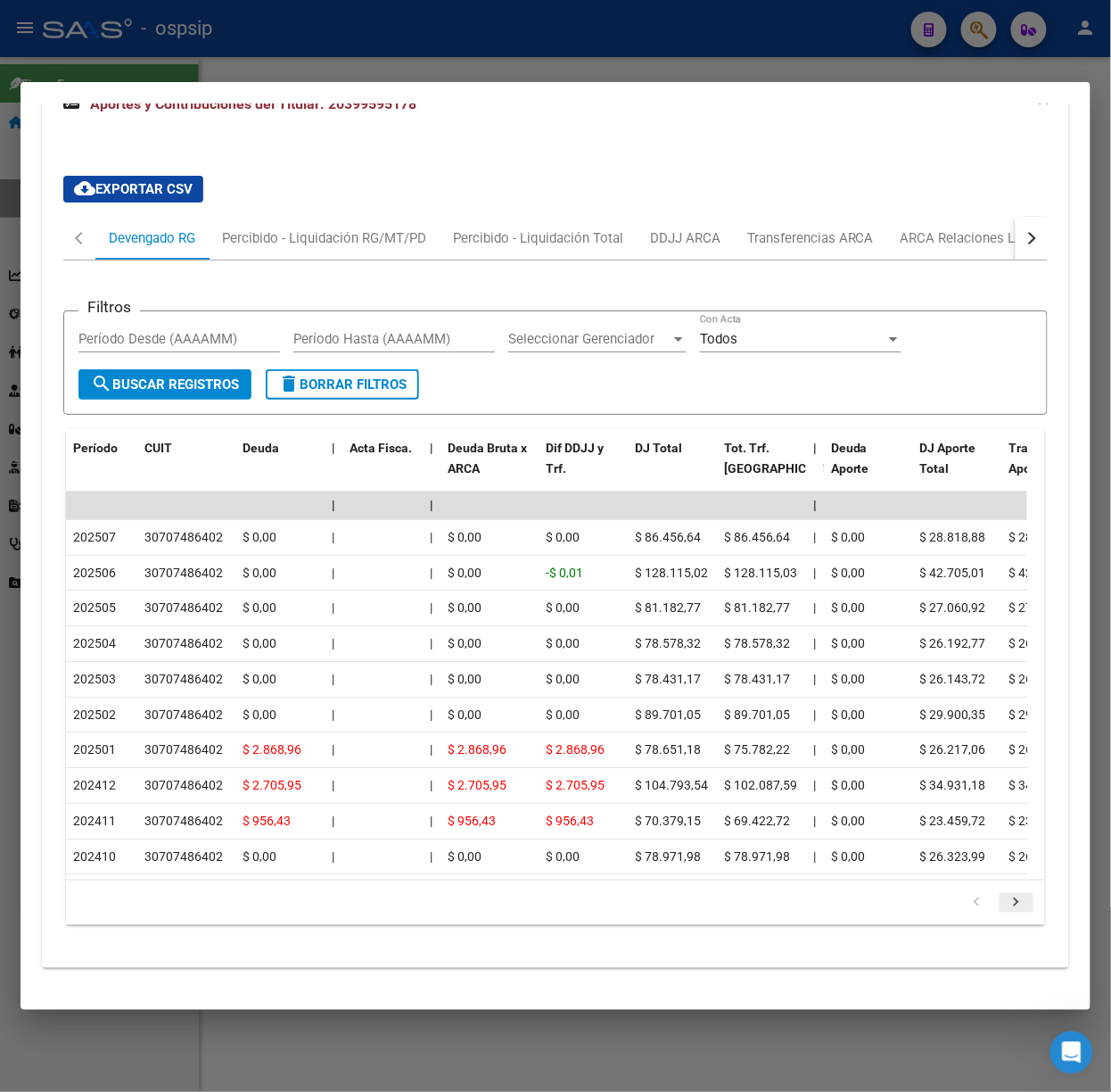
click at [1004, 908] on icon "go to next page" at bounding box center [1015, 904] width 23 height 21
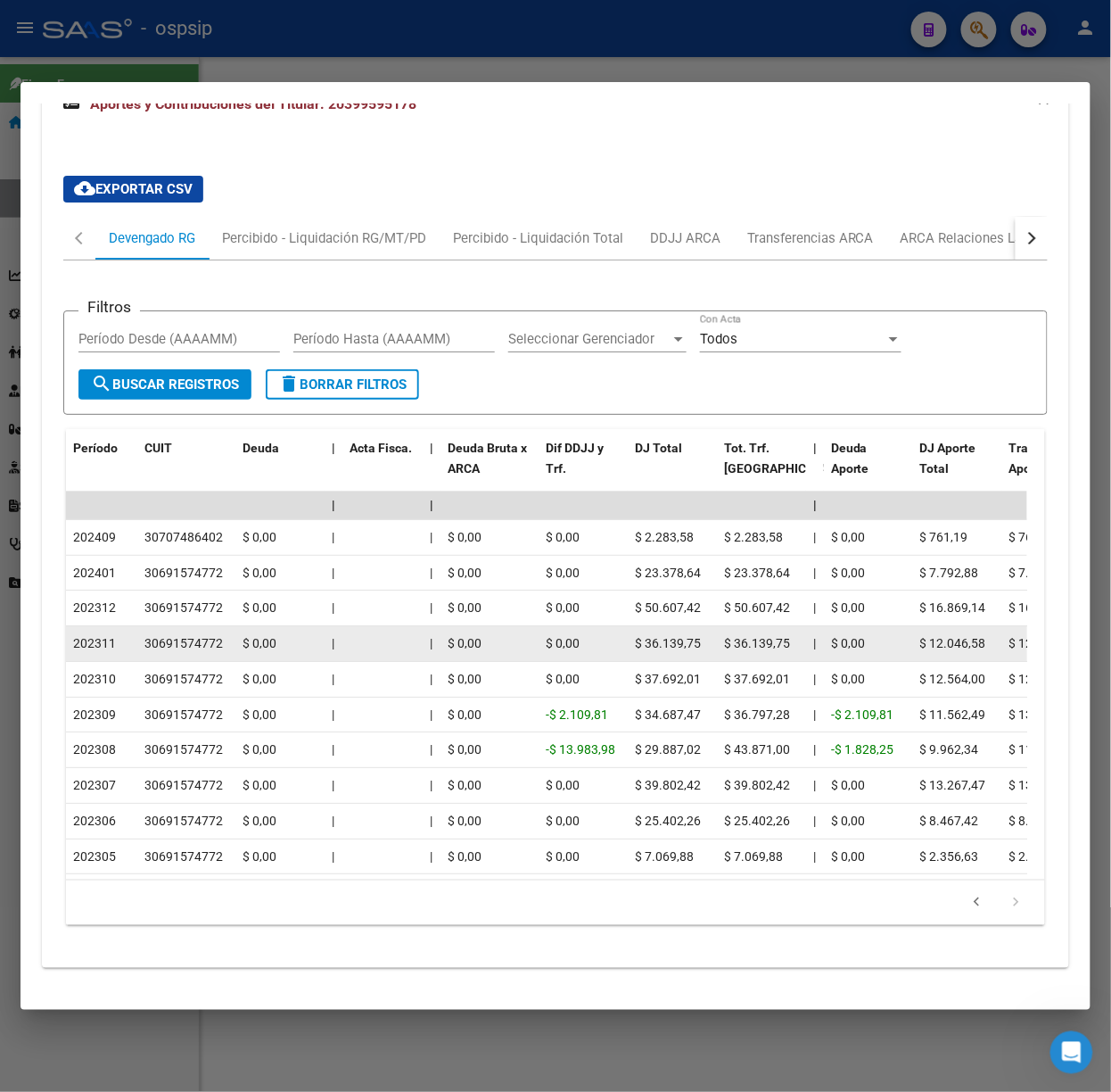
scroll to position [1650, 0]
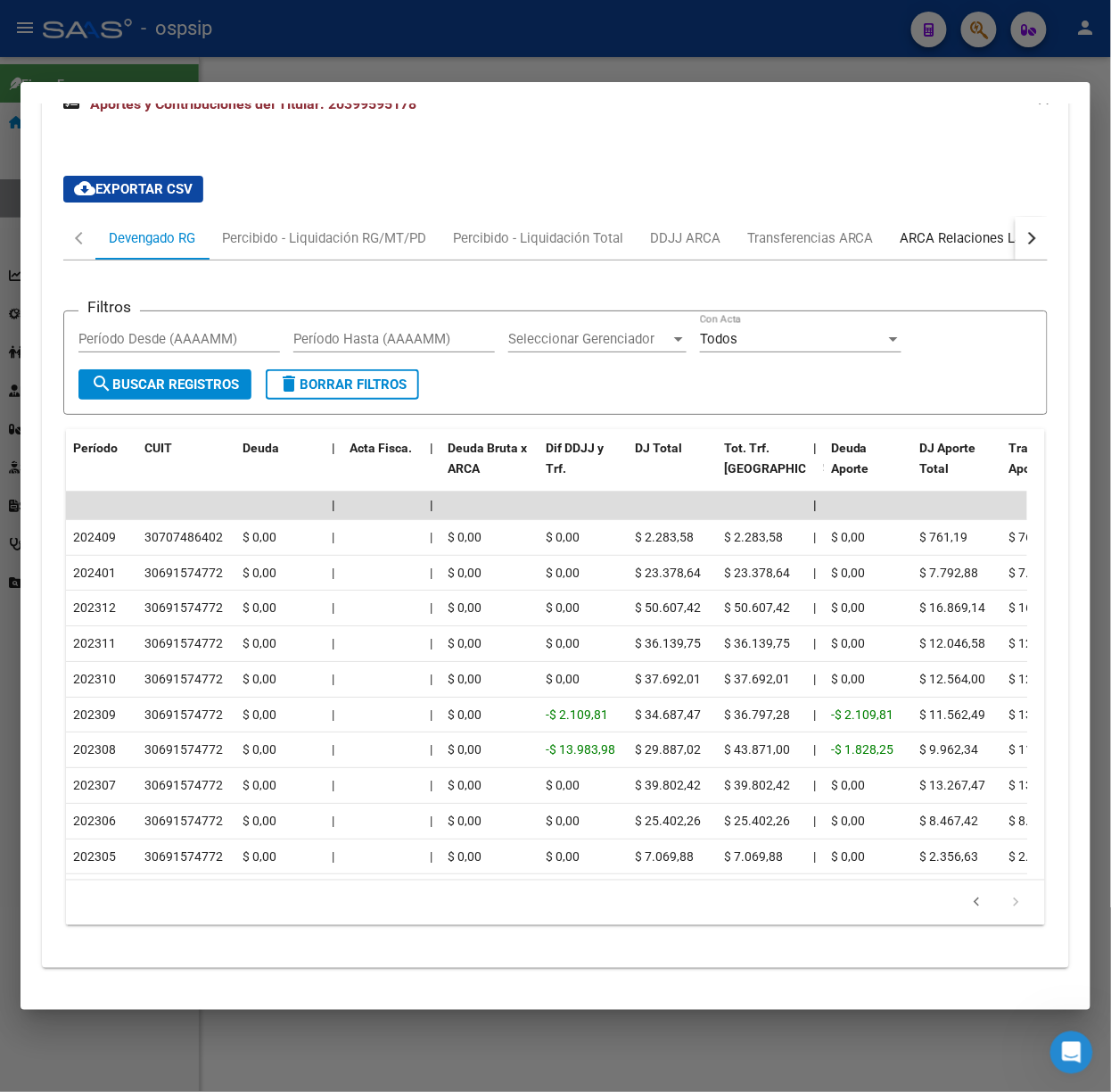
click at [952, 217] on div "ARCA Relaciones Laborales" at bounding box center [983, 238] width 194 height 43
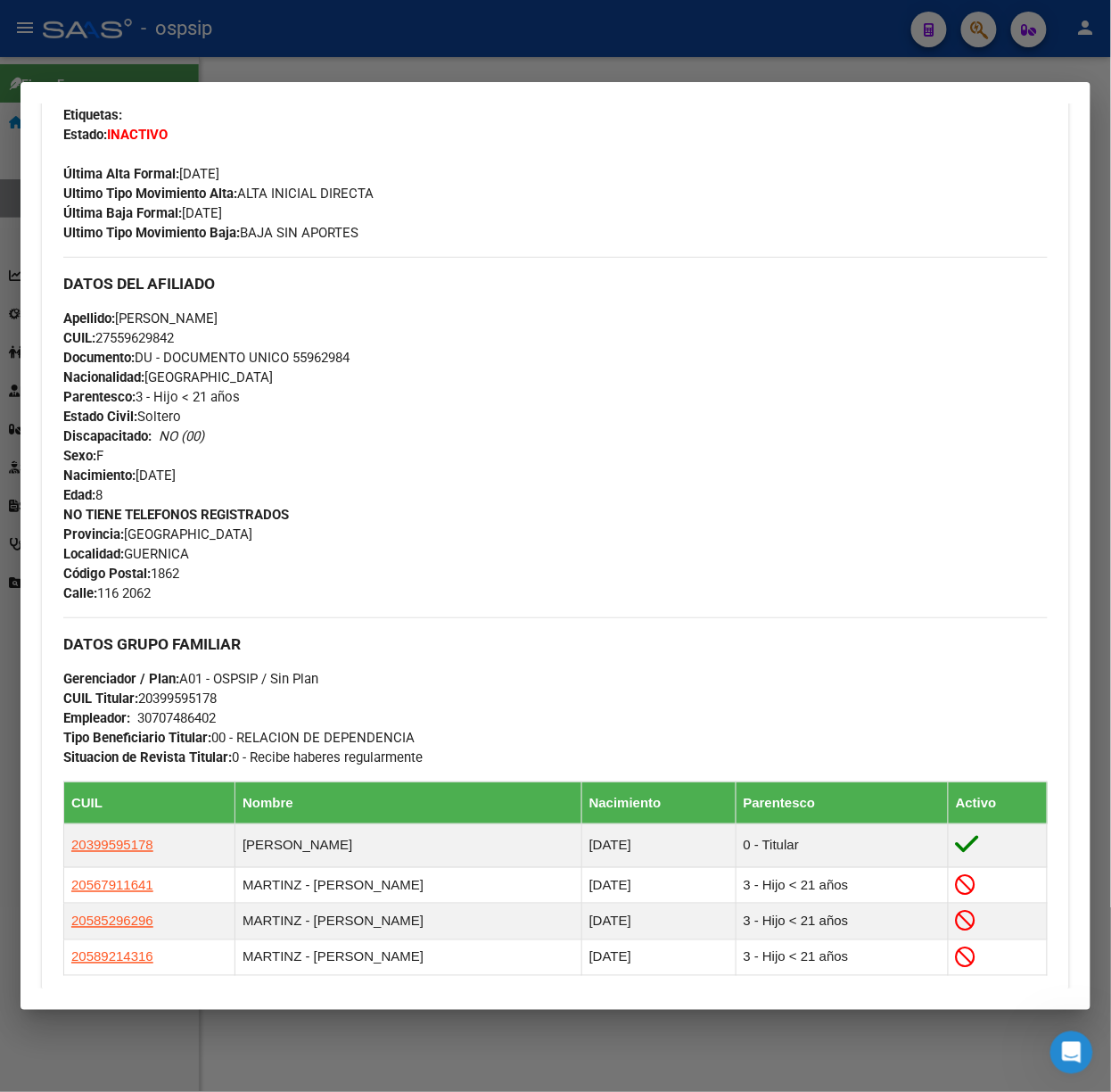
scroll to position [50, 0]
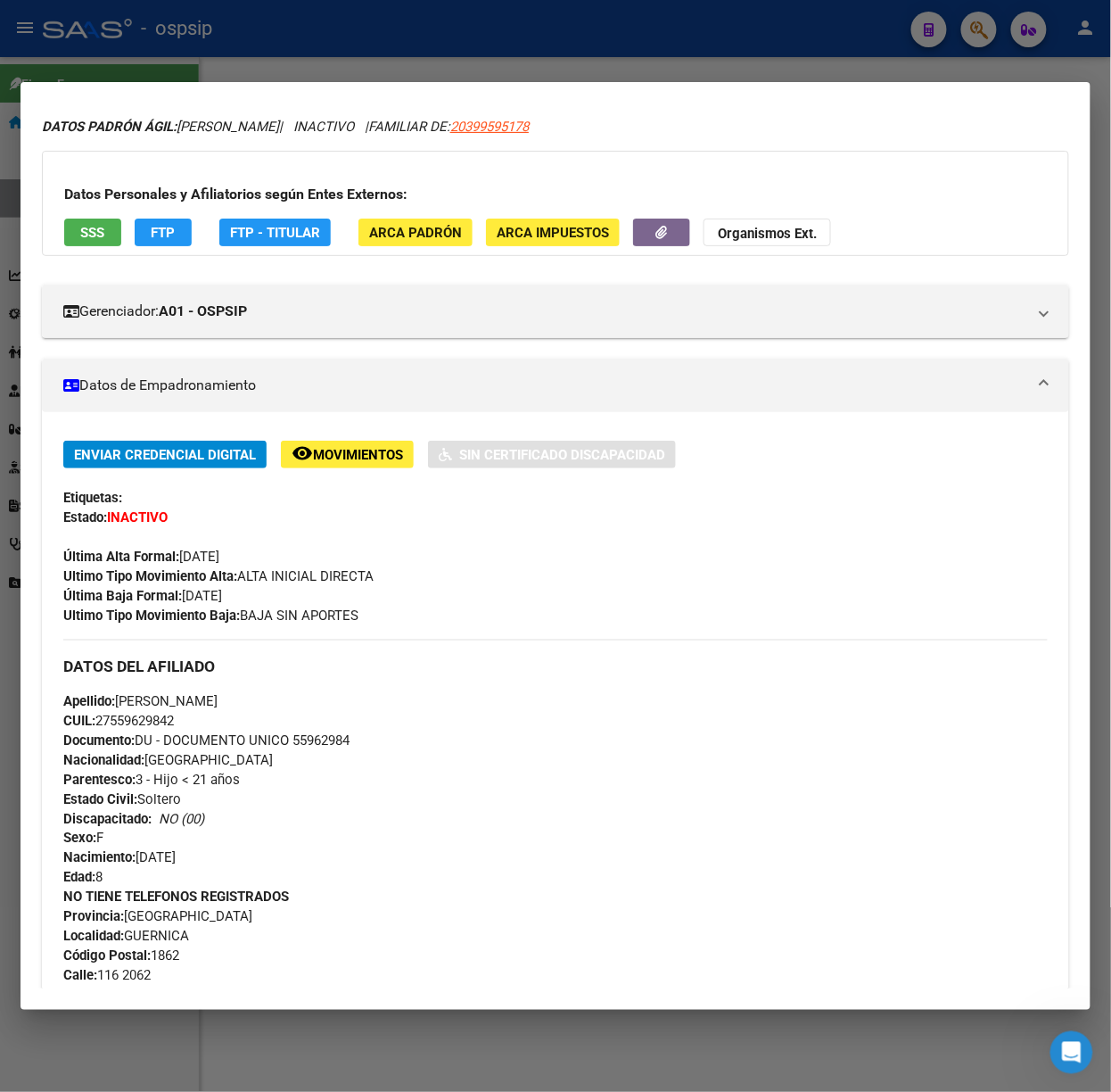
click at [89, 236] on span "SSS" at bounding box center [93, 232] width 24 height 16
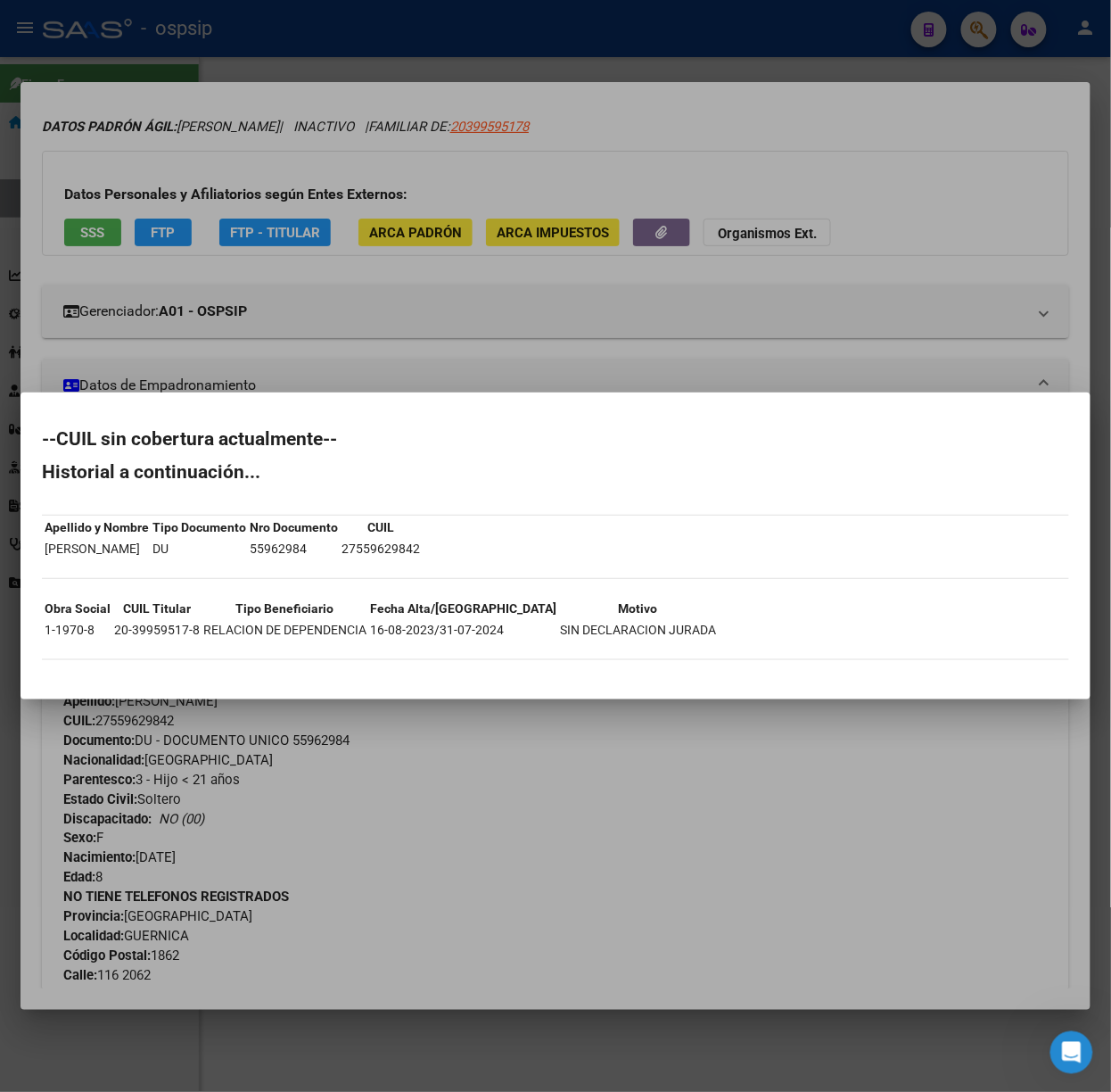
click at [220, 226] on div at bounding box center [555, 546] width 1111 height 1092
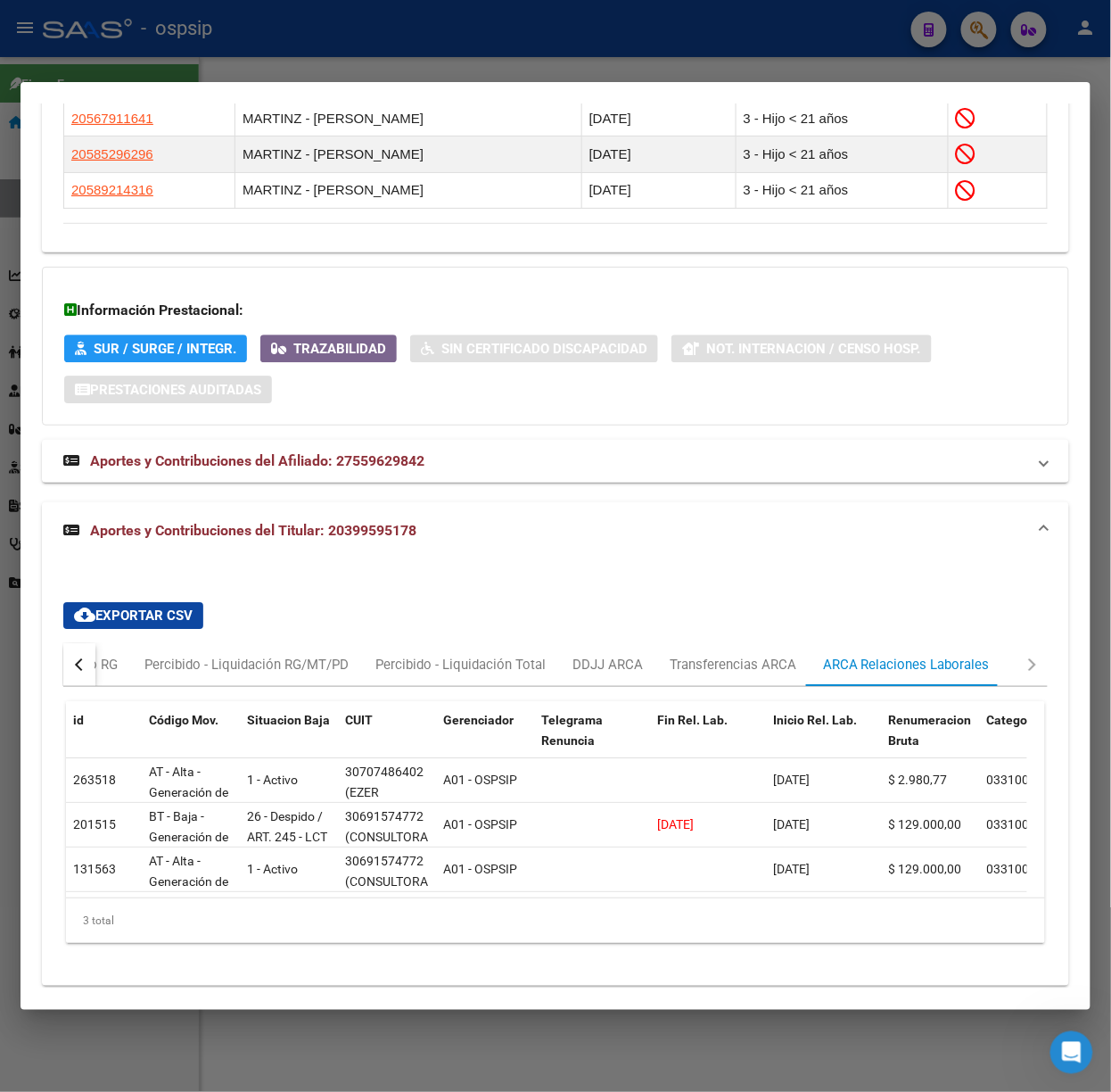
scroll to position [1239, 0]
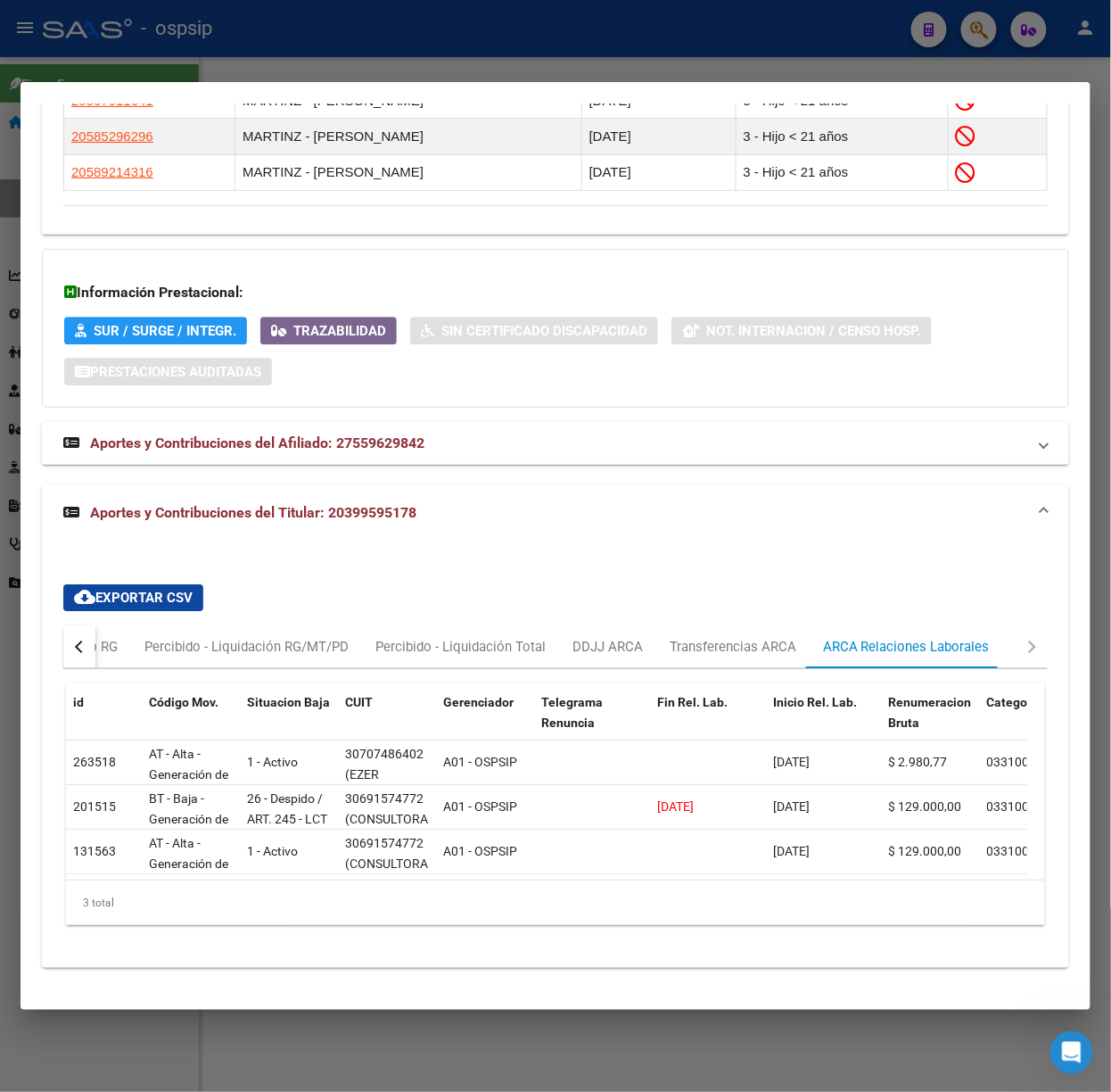
click at [353, 40] on div at bounding box center [555, 546] width 1111 height 1092
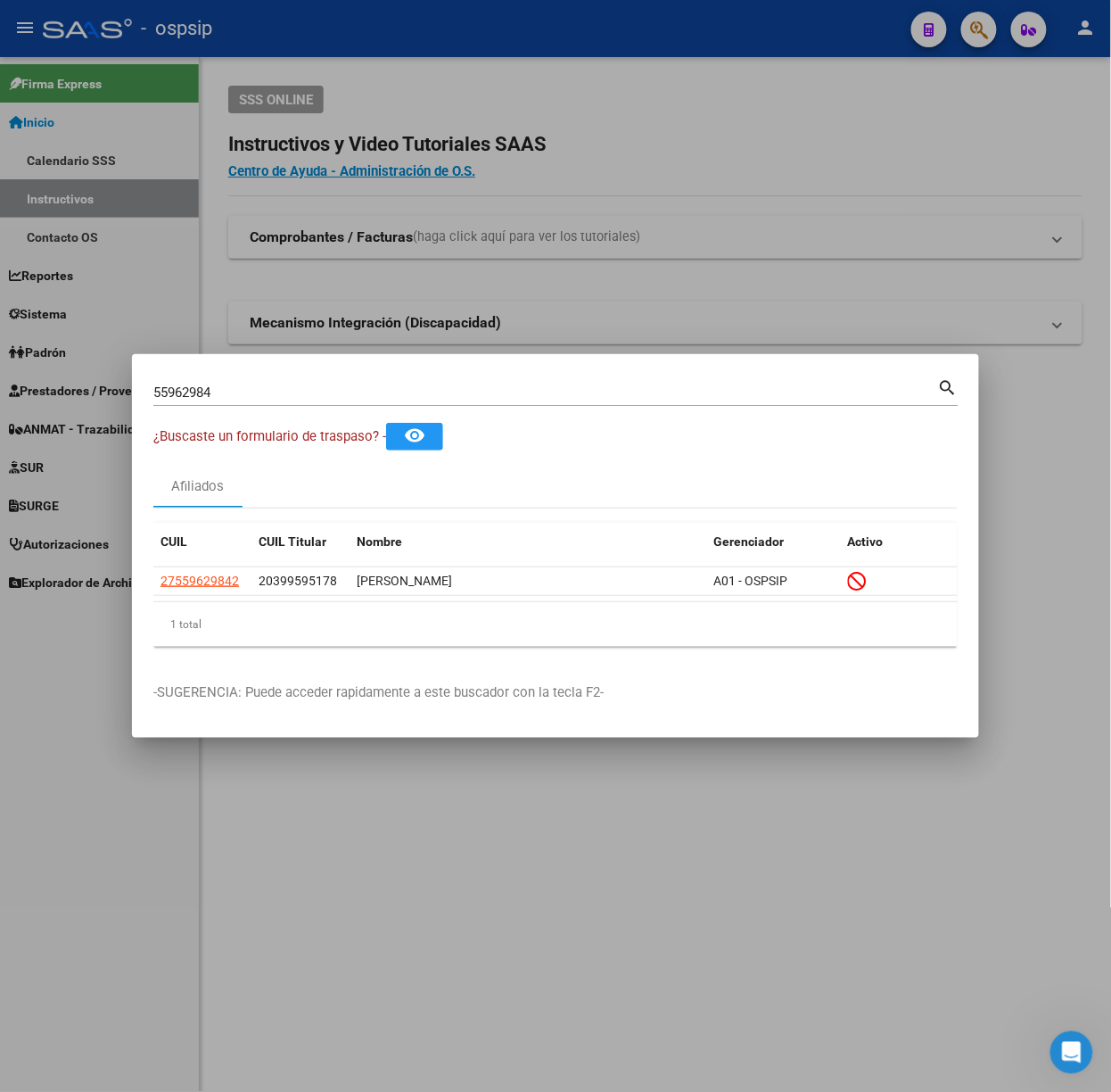
click at [373, 397] on input "55962984" at bounding box center [546, 392] width 785 height 16
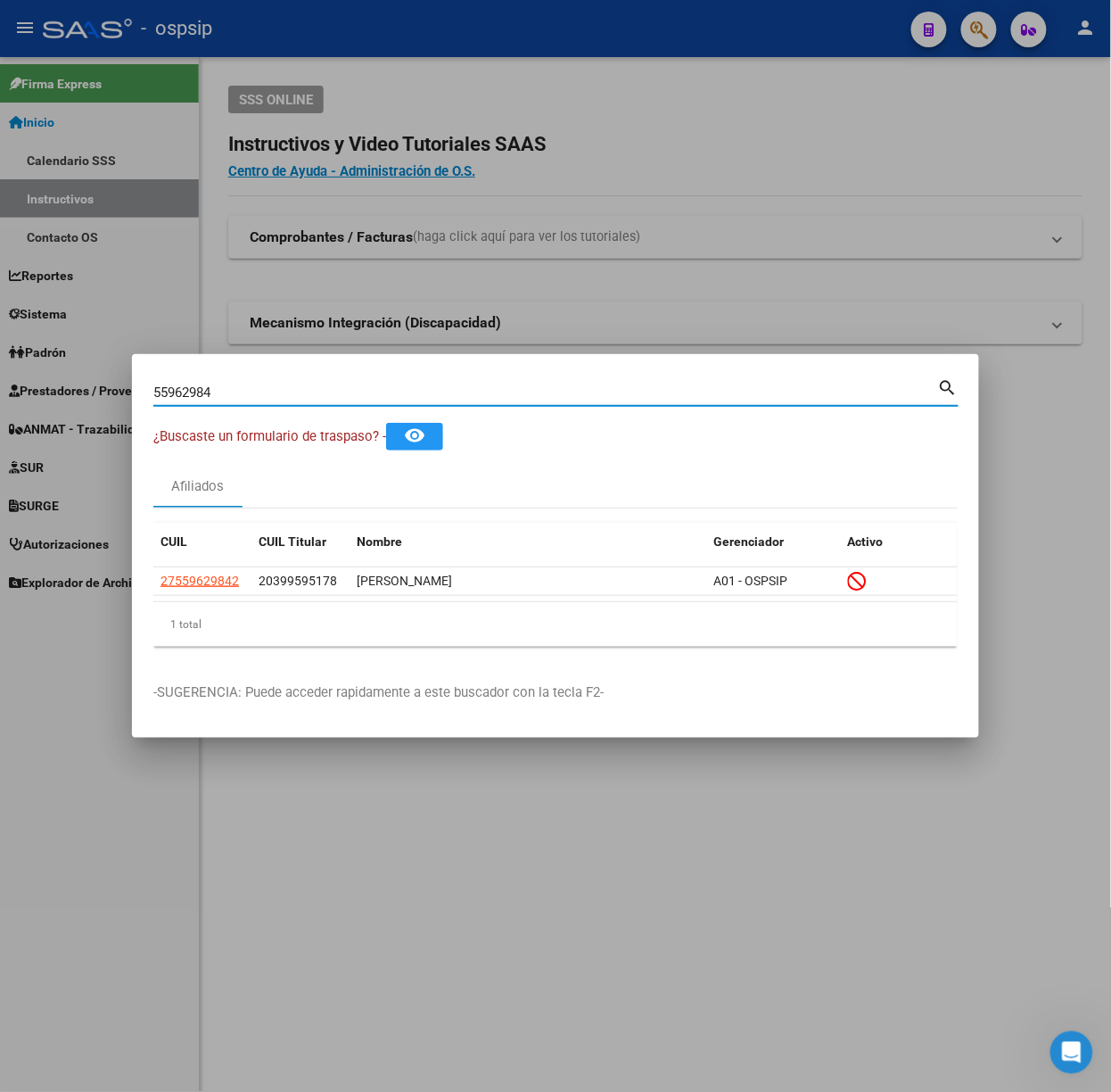
click at [375, 397] on input "55962984" at bounding box center [546, 392] width 785 height 16
type input "49093700"
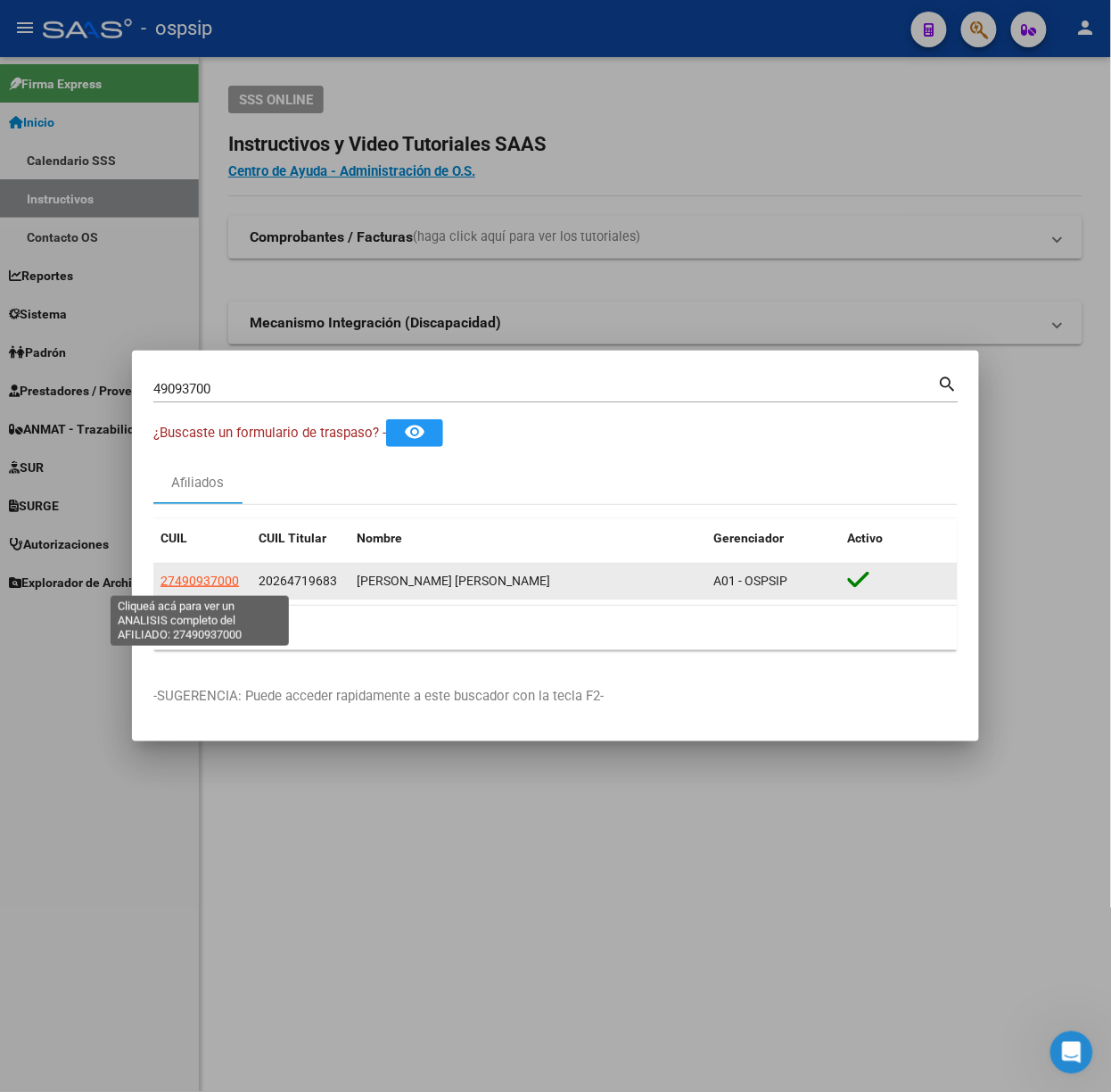
click at [219, 579] on span "27490937000" at bounding box center [199, 581] width 78 height 15
type textarea "27490937000"
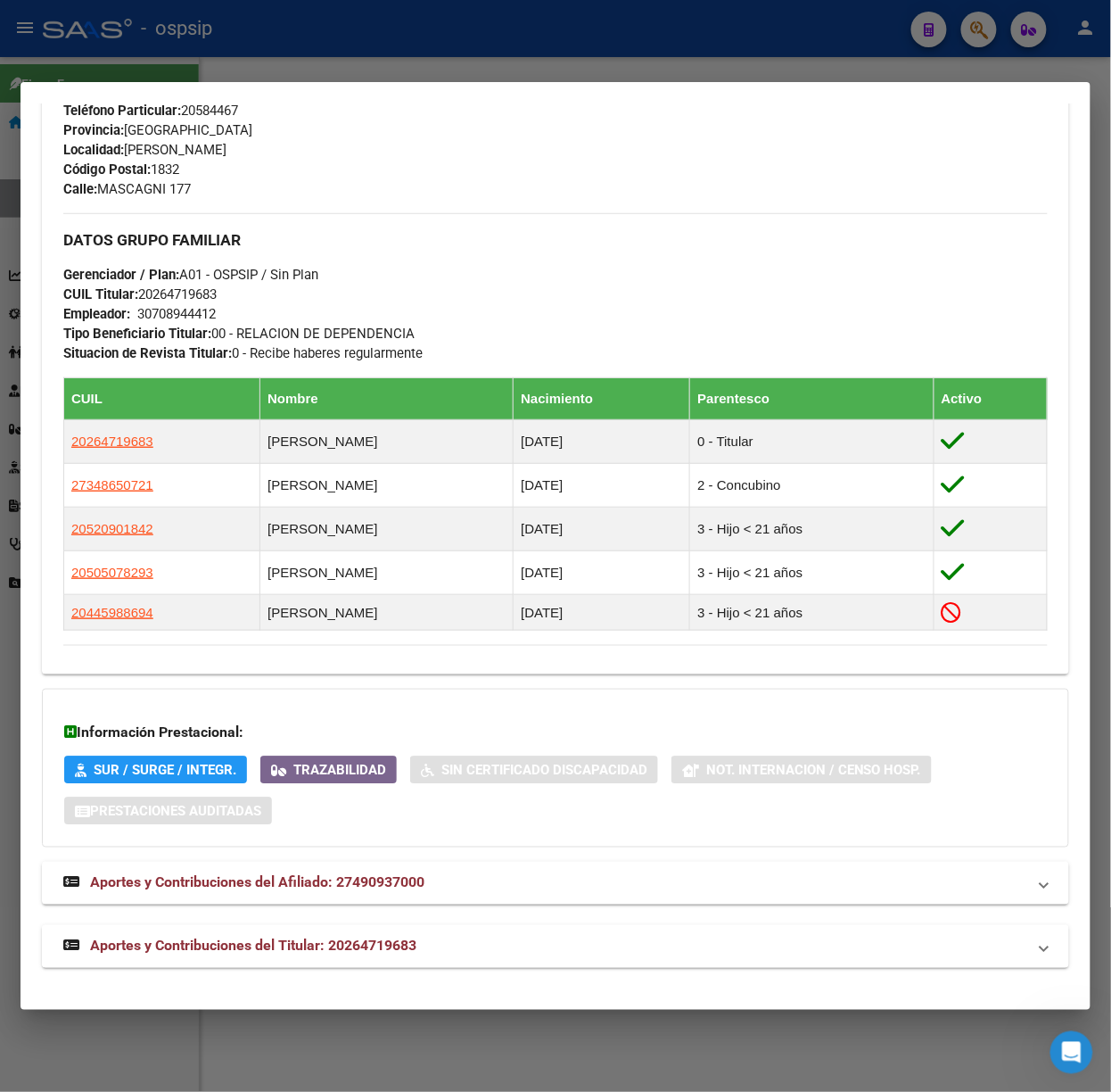
click at [421, 947] on mat-panel-title "Aportes y Contribuciones del Titular: 20264719683" at bounding box center [545, 946] width 963 height 21
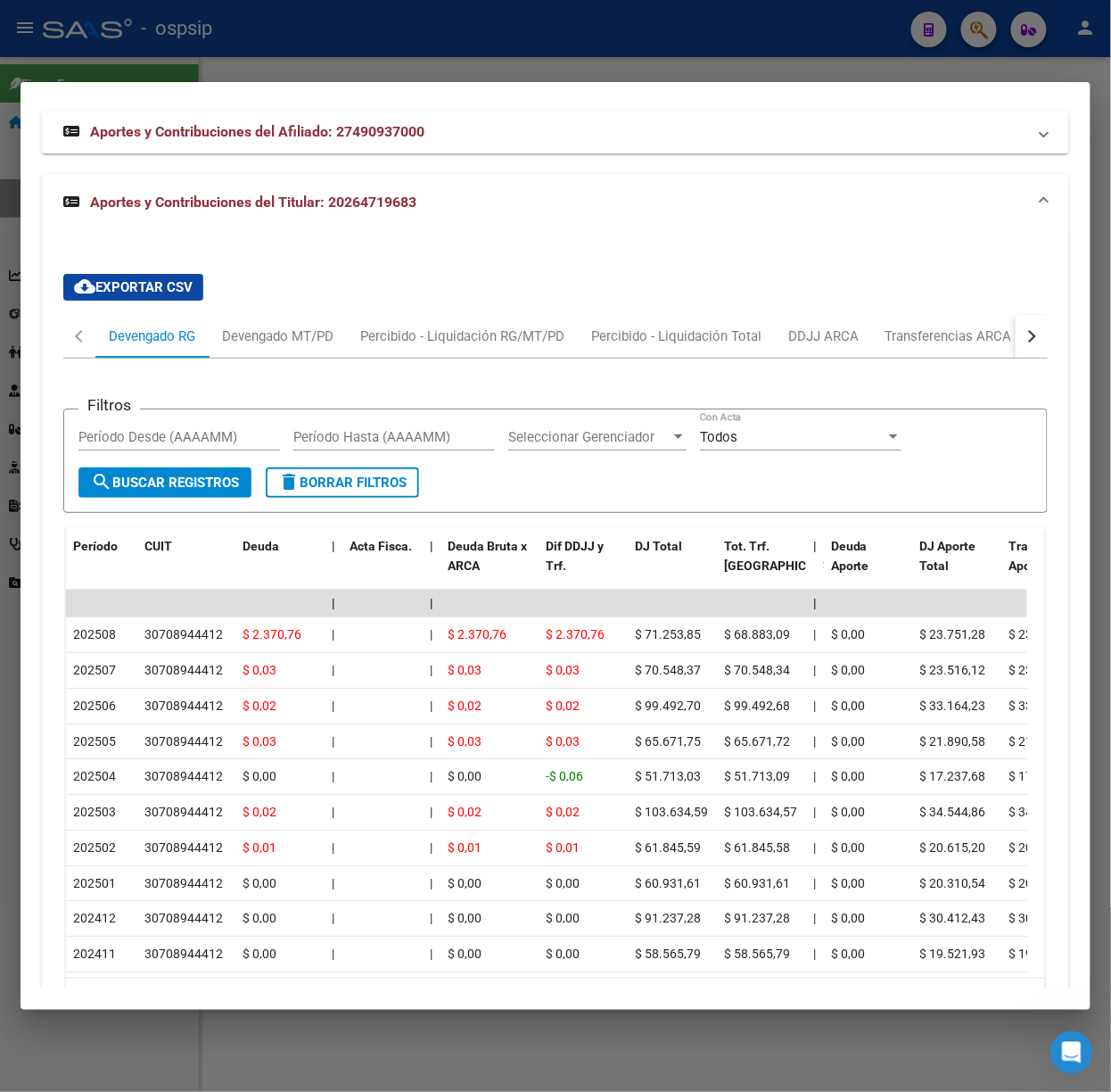
scroll to position [1721, 0]
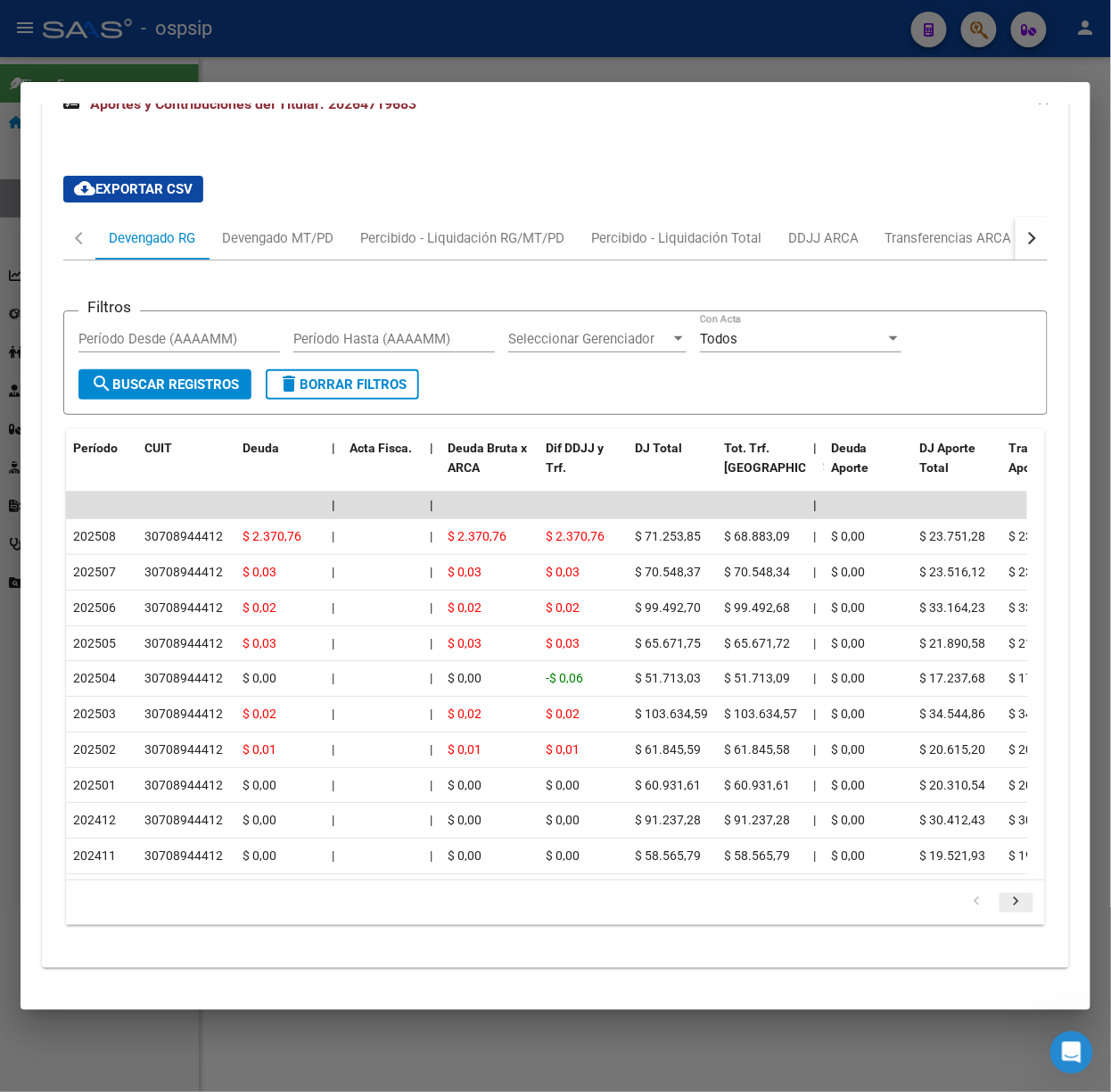
click at [1007, 895] on icon "go to next page" at bounding box center [1015, 904] width 23 height 21
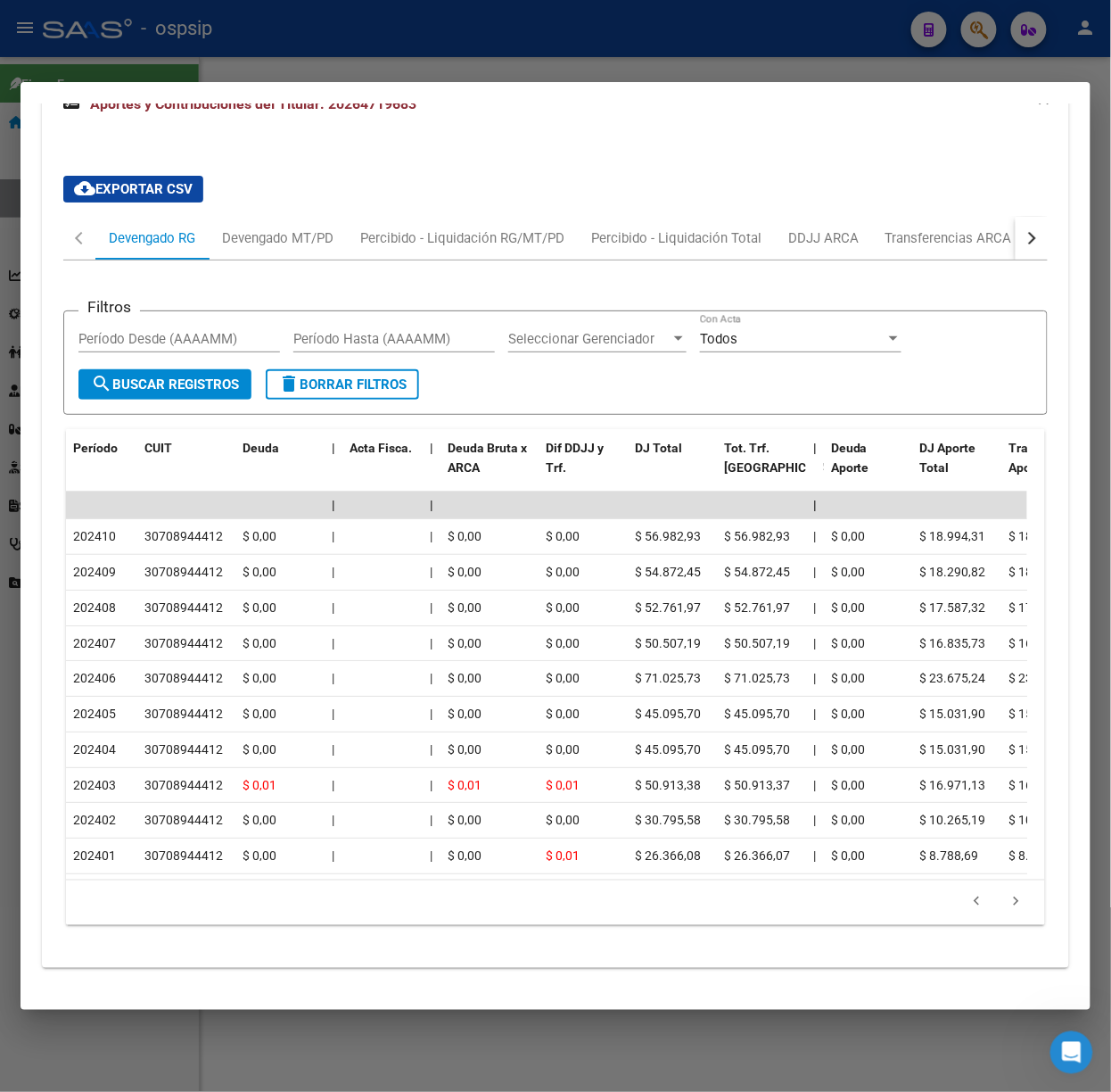
click at [429, 34] on div at bounding box center [555, 546] width 1111 height 1092
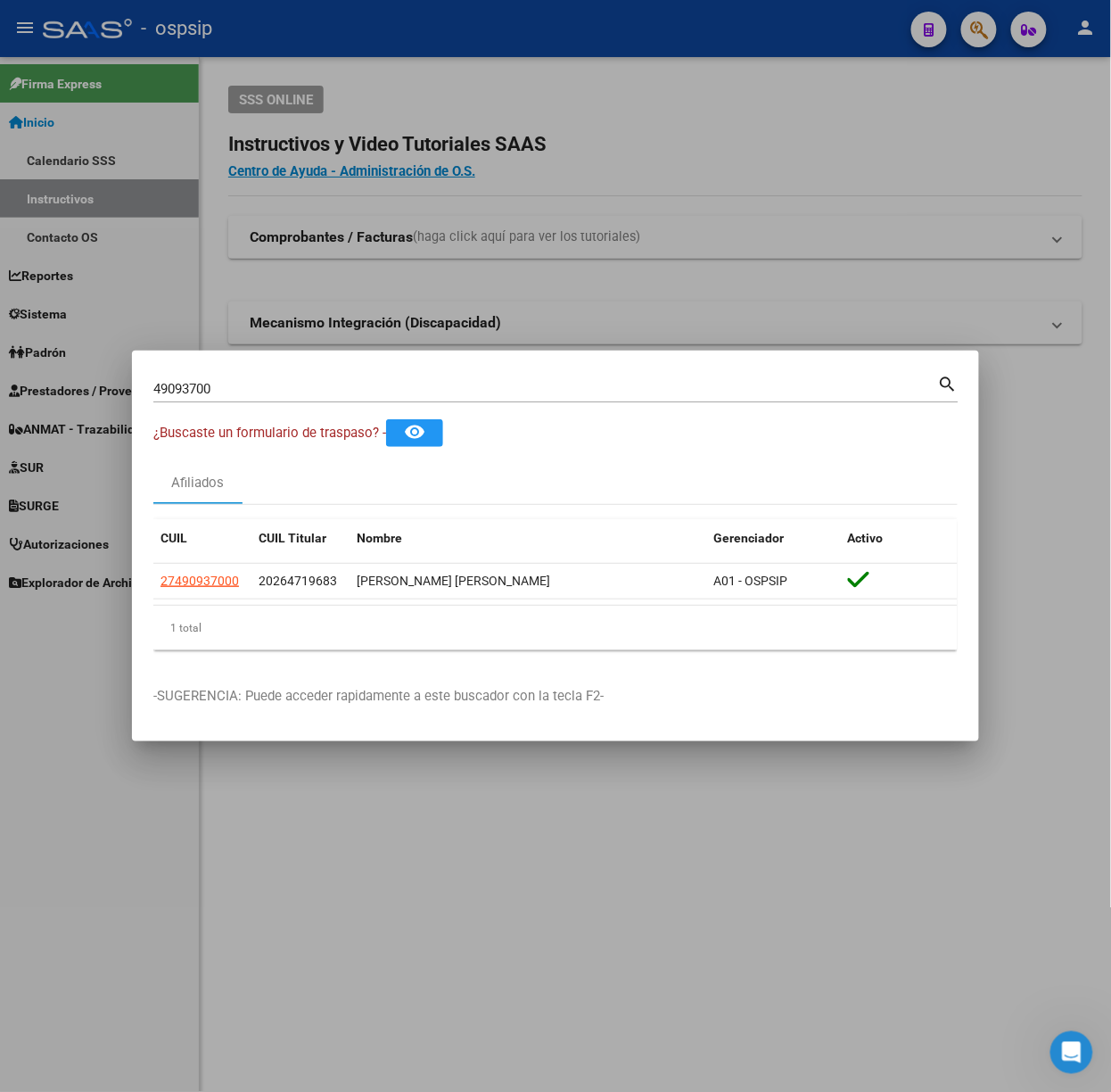
click at [349, 385] on input "49093700" at bounding box center [546, 388] width 785 height 16
type input "59350535"
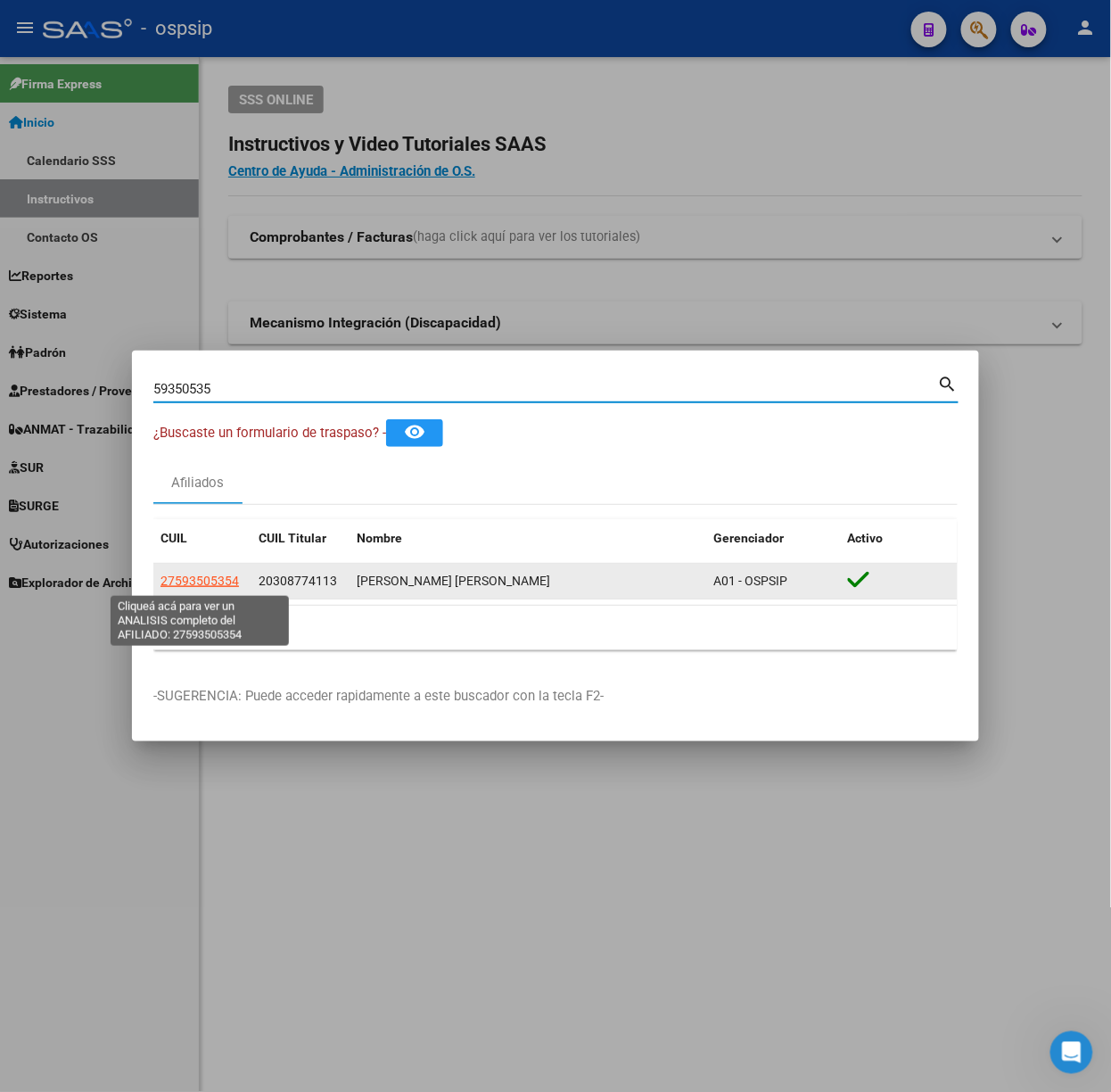
click at [218, 574] on span "27593505354" at bounding box center [199, 581] width 78 height 15
type textarea "27593505354"
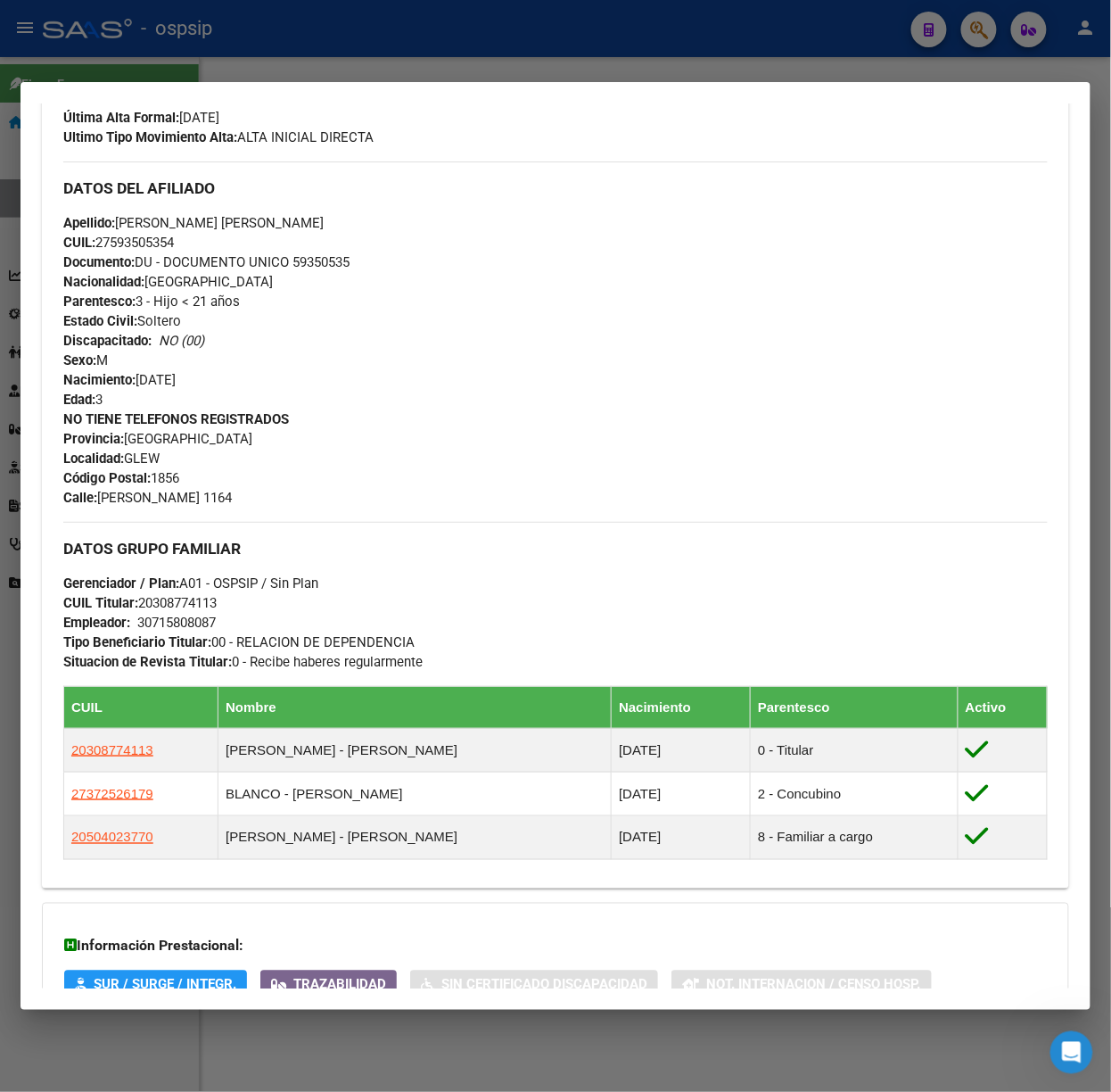
scroll to position [703, 0]
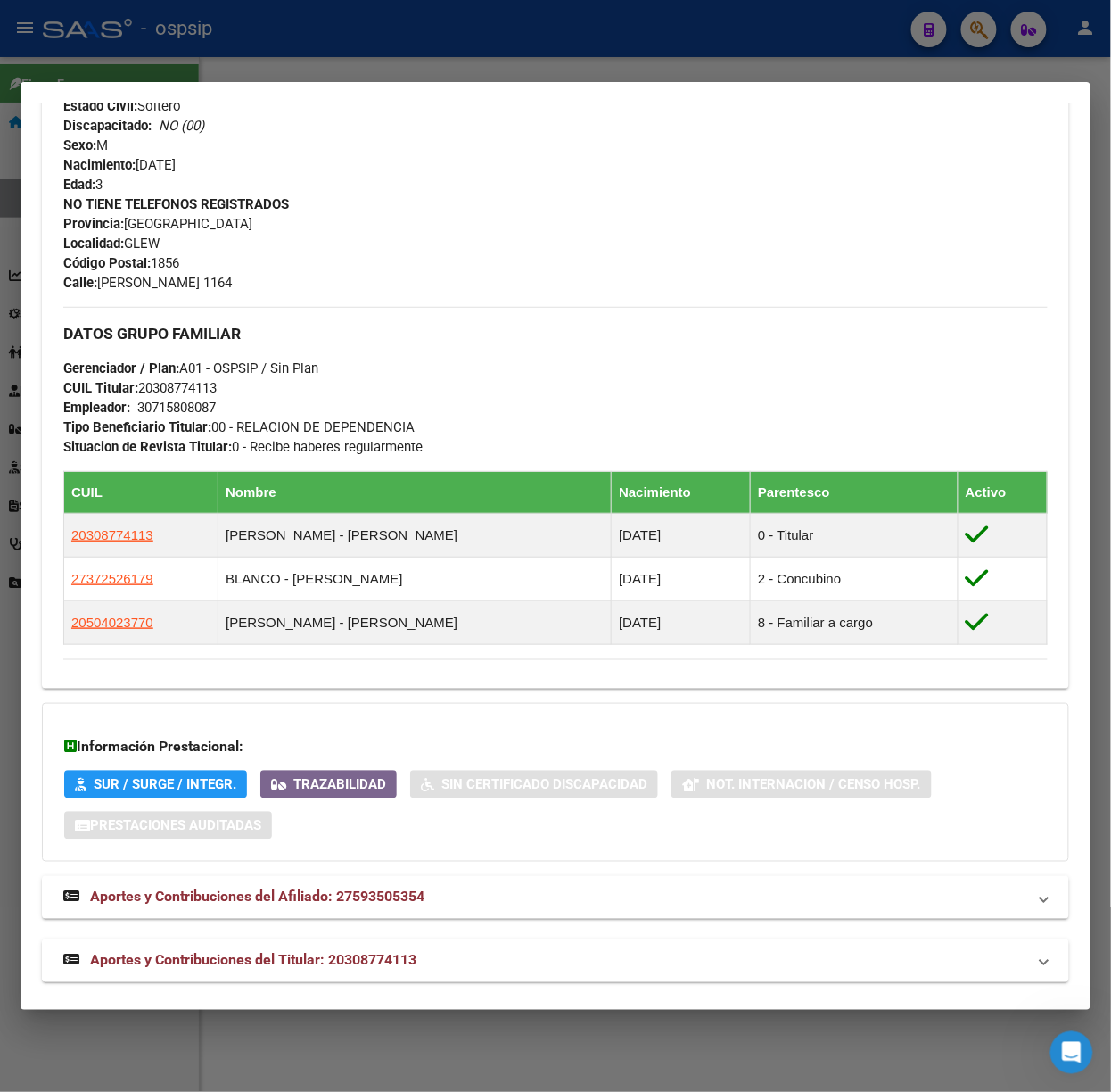
click at [433, 943] on mat-expansion-panel-header "Aportes y Contribuciones del Titular: 20308774113" at bounding box center [556, 961] width 1027 height 43
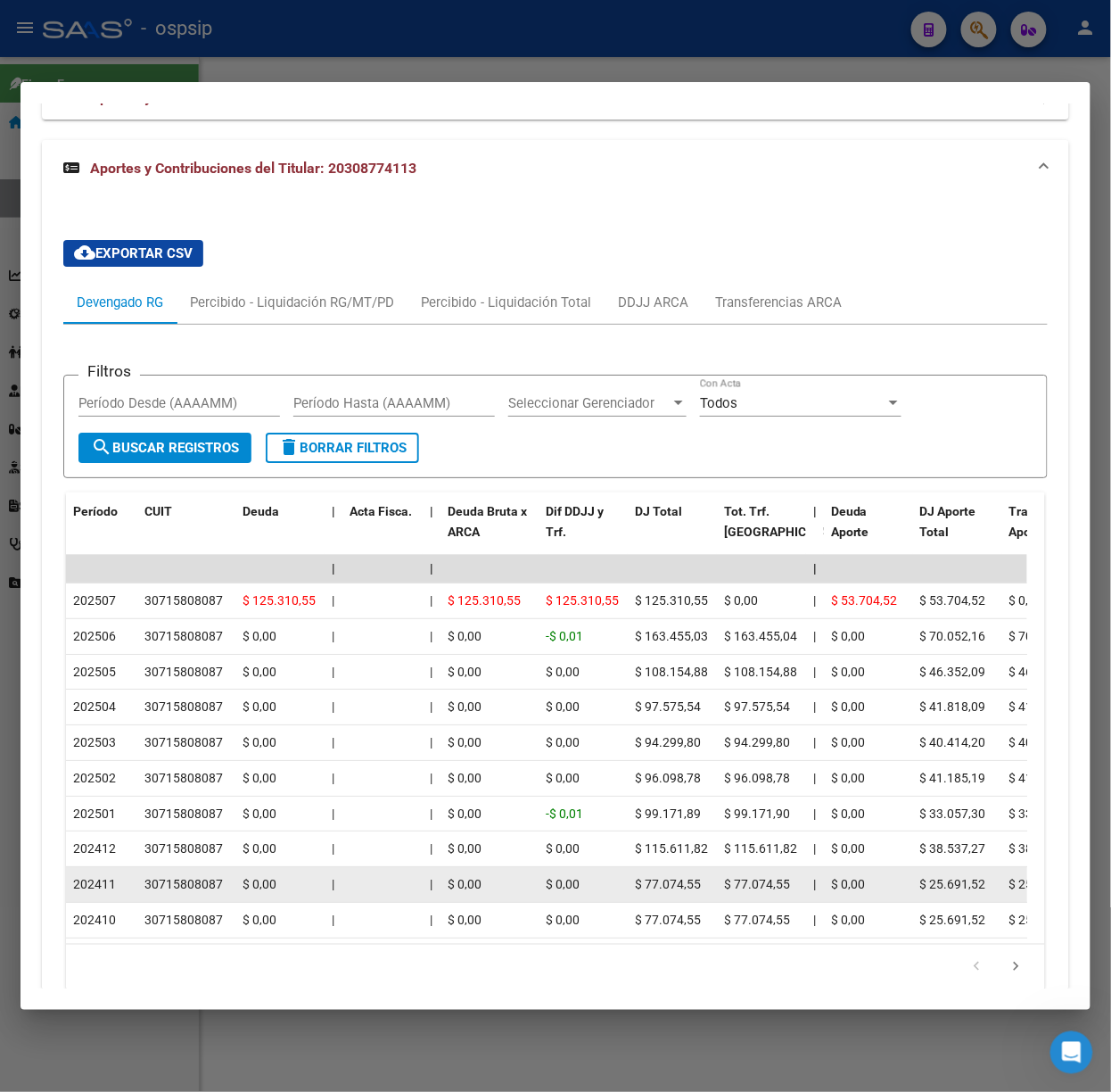
scroll to position [1588, 0]
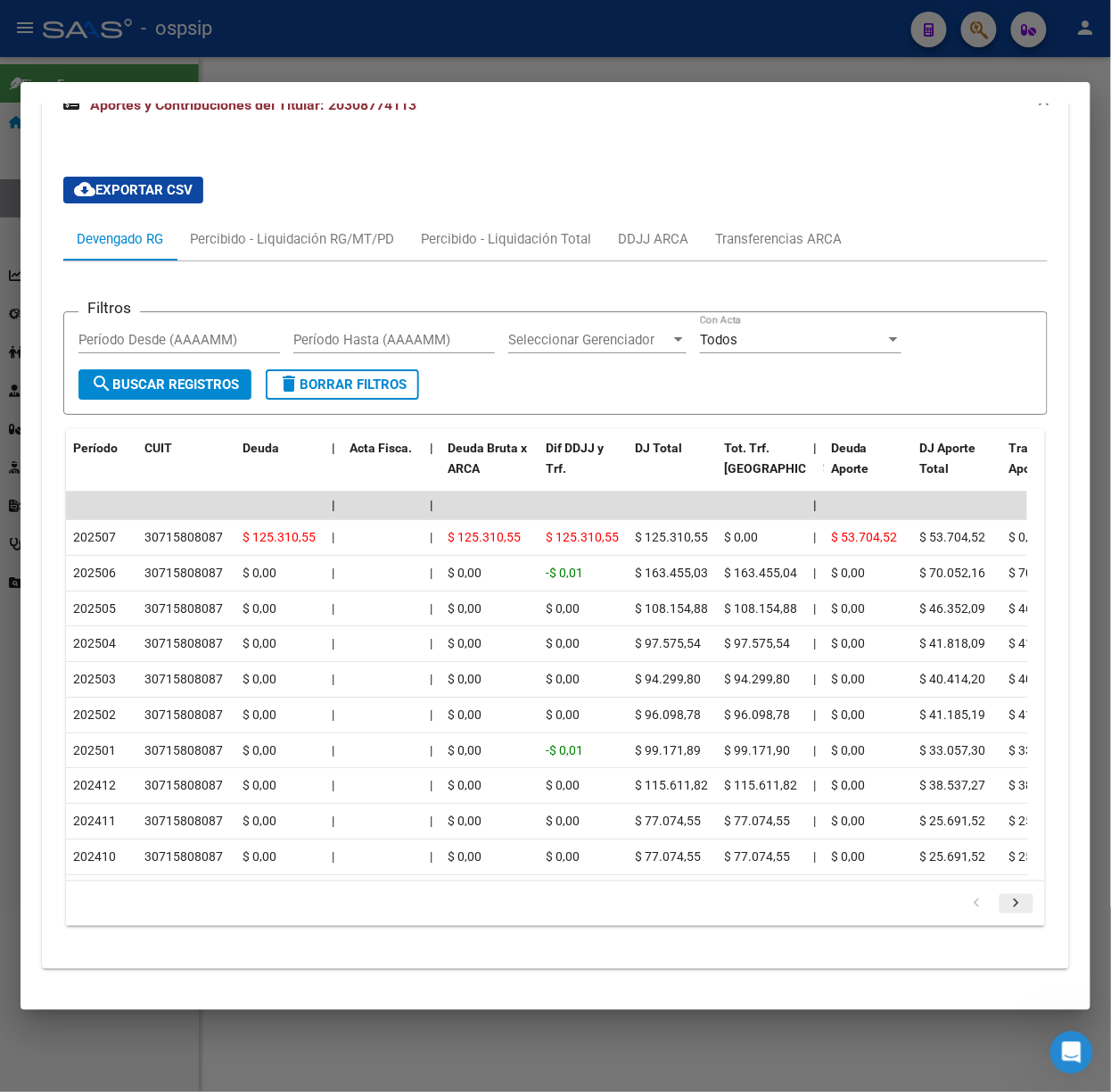
click at [1004, 894] on icon "go to next page" at bounding box center [1015, 904] width 23 height 21
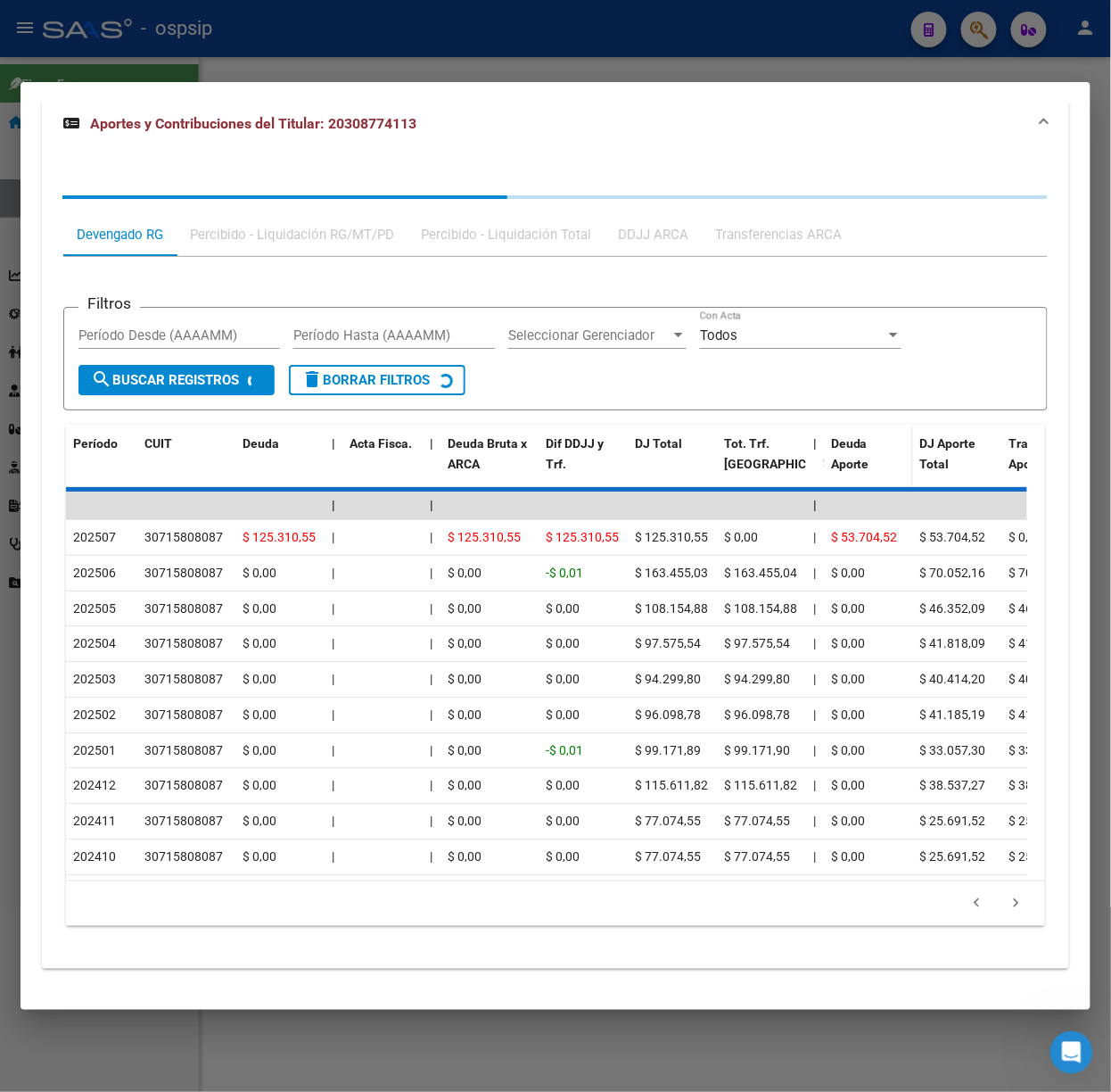
scroll to position [1446, 0]
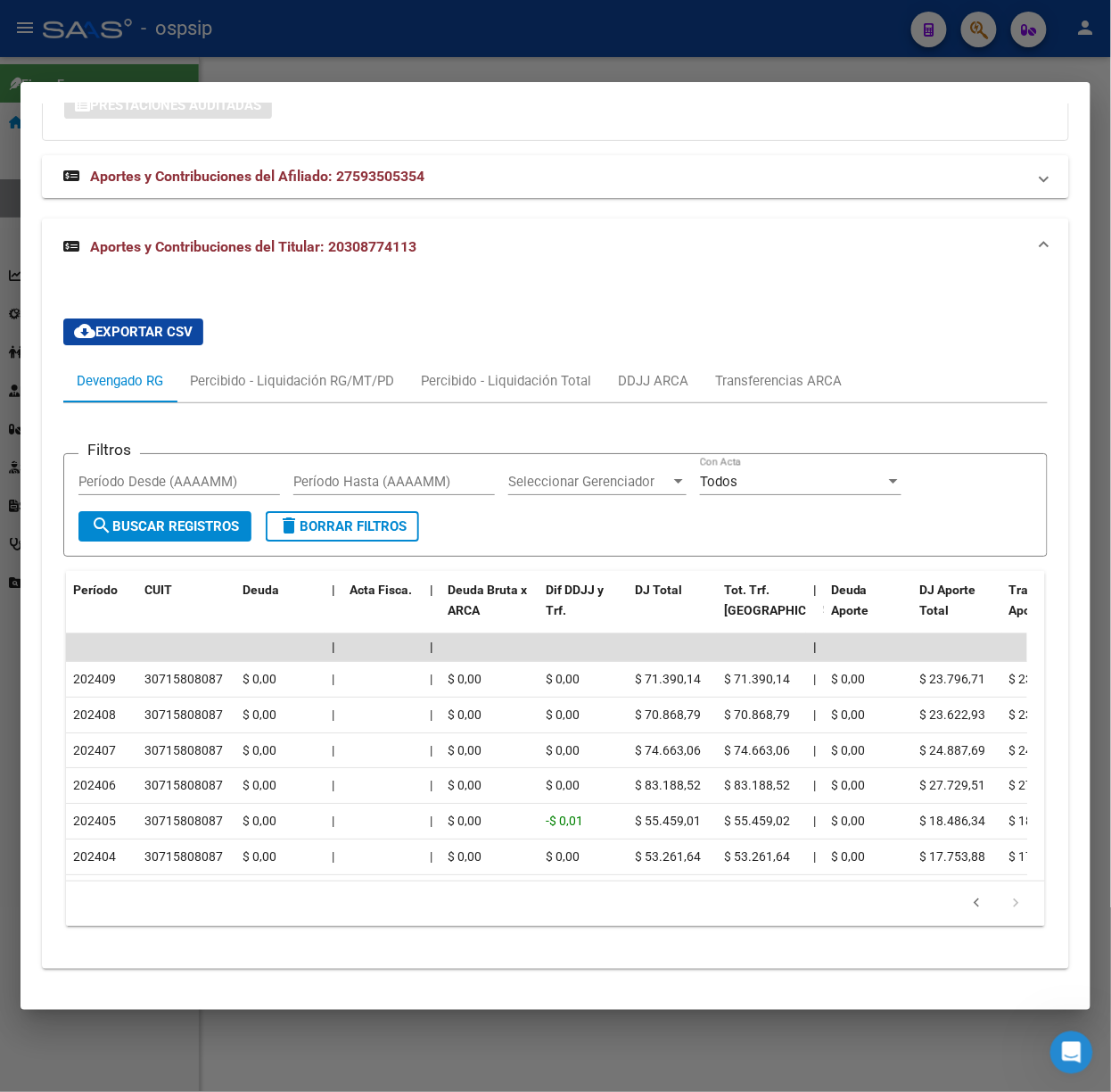
click at [482, 70] on div at bounding box center [555, 546] width 1111 height 1092
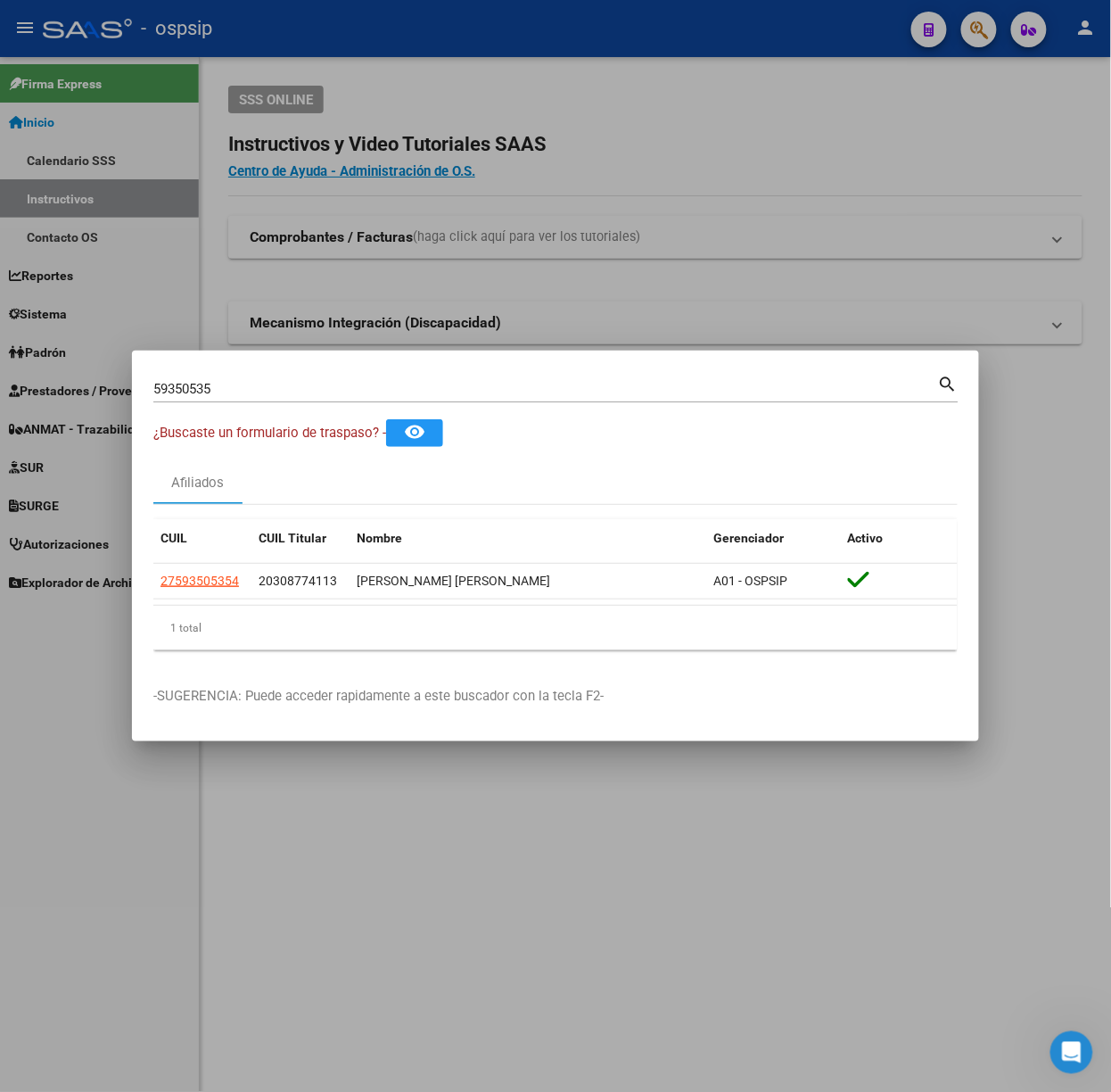
click at [401, 386] on input "59350535" at bounding box center [546, 388] width 785 height 16
type input "50014093"
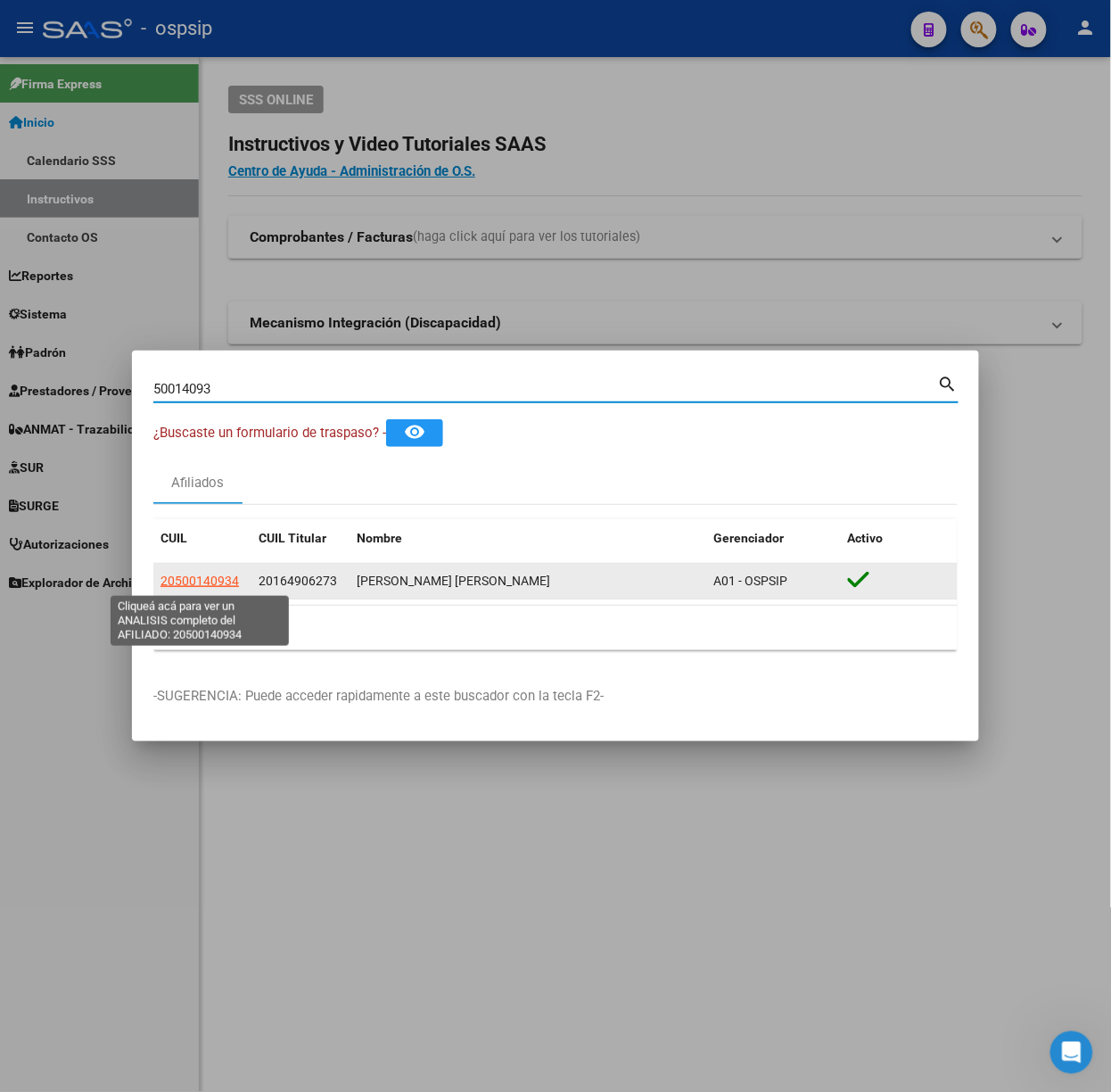
click at [210, 587] on span "20500140934" at bounding box center [199, 581] width 78 height 15
type textarea "20500140934"
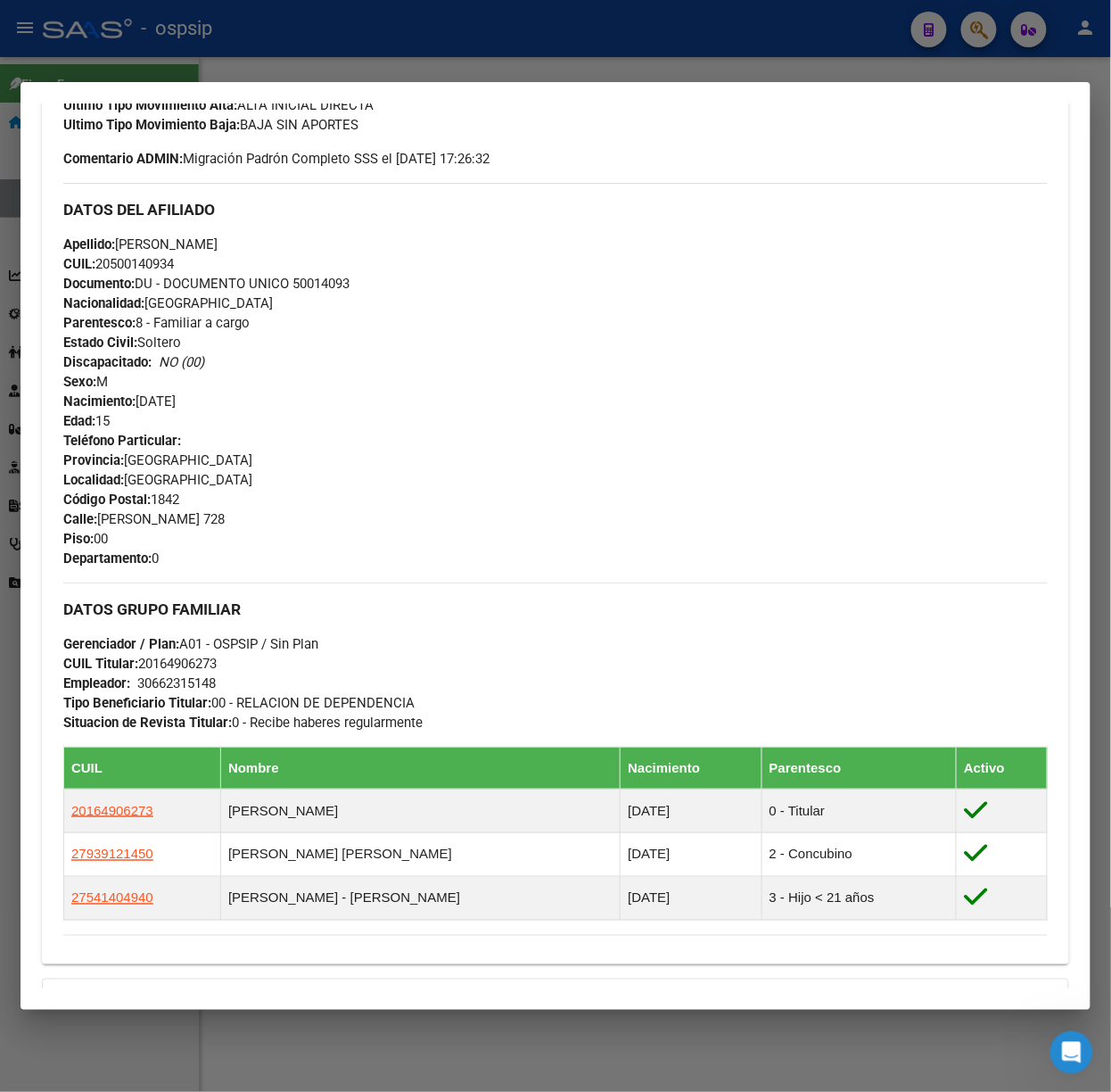
scroll to position [812, 0]
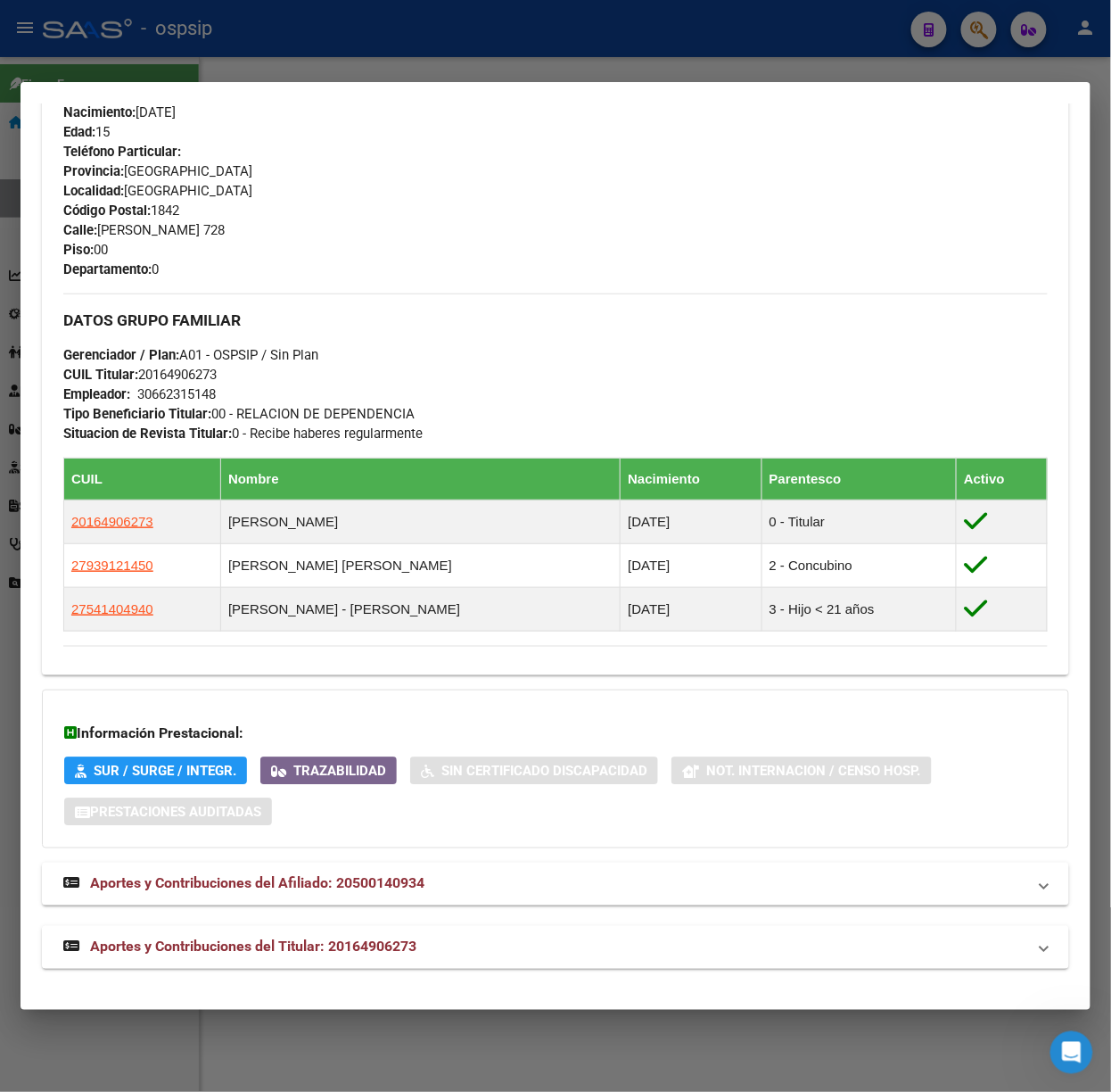
click at [472, 937] on mat-panel-title "Aportes y Contribuciones del Titular: 20164906273" at bounding box center [545, 947] width 963 height 21
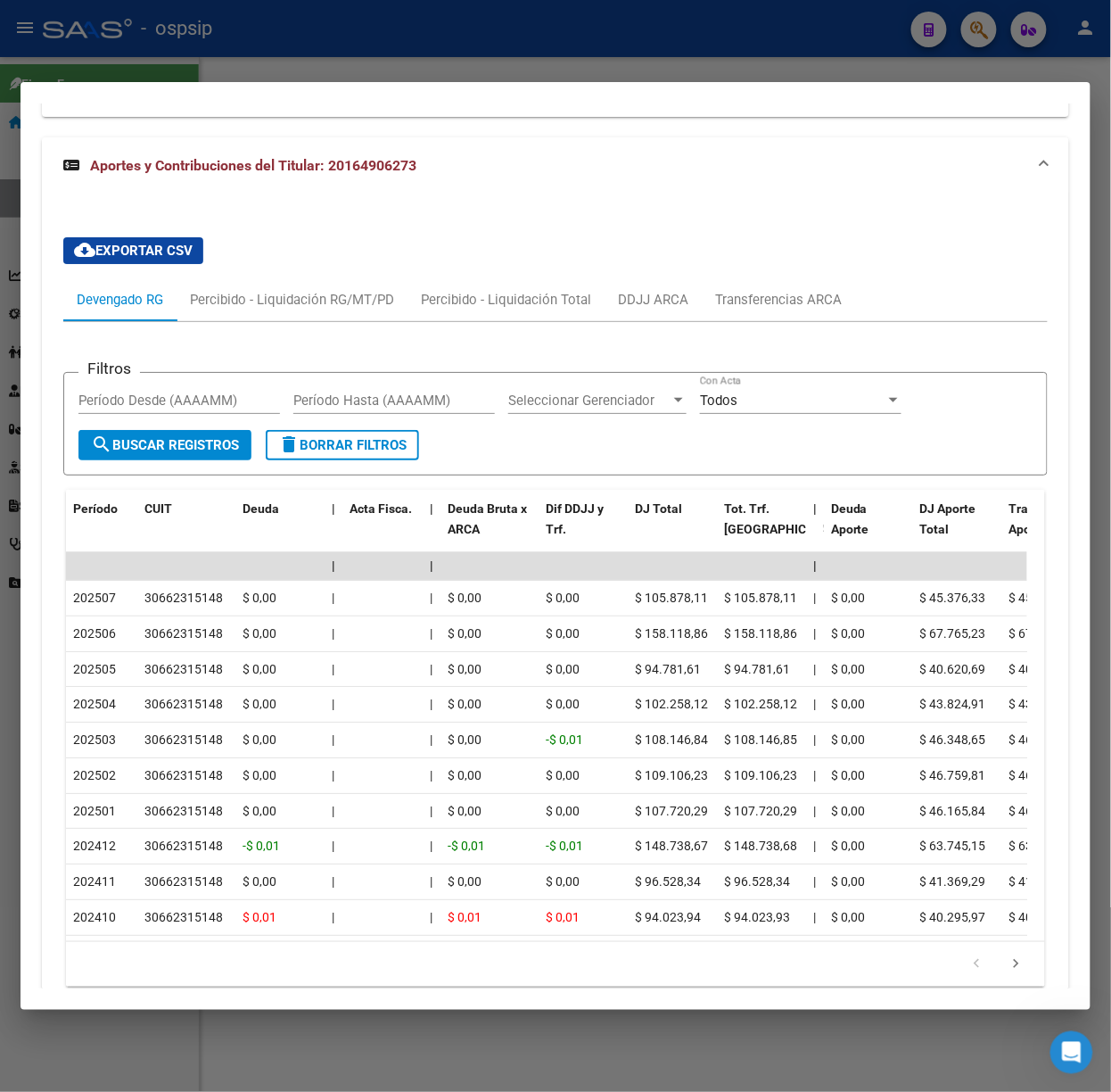
scroll to position [1681, 0]
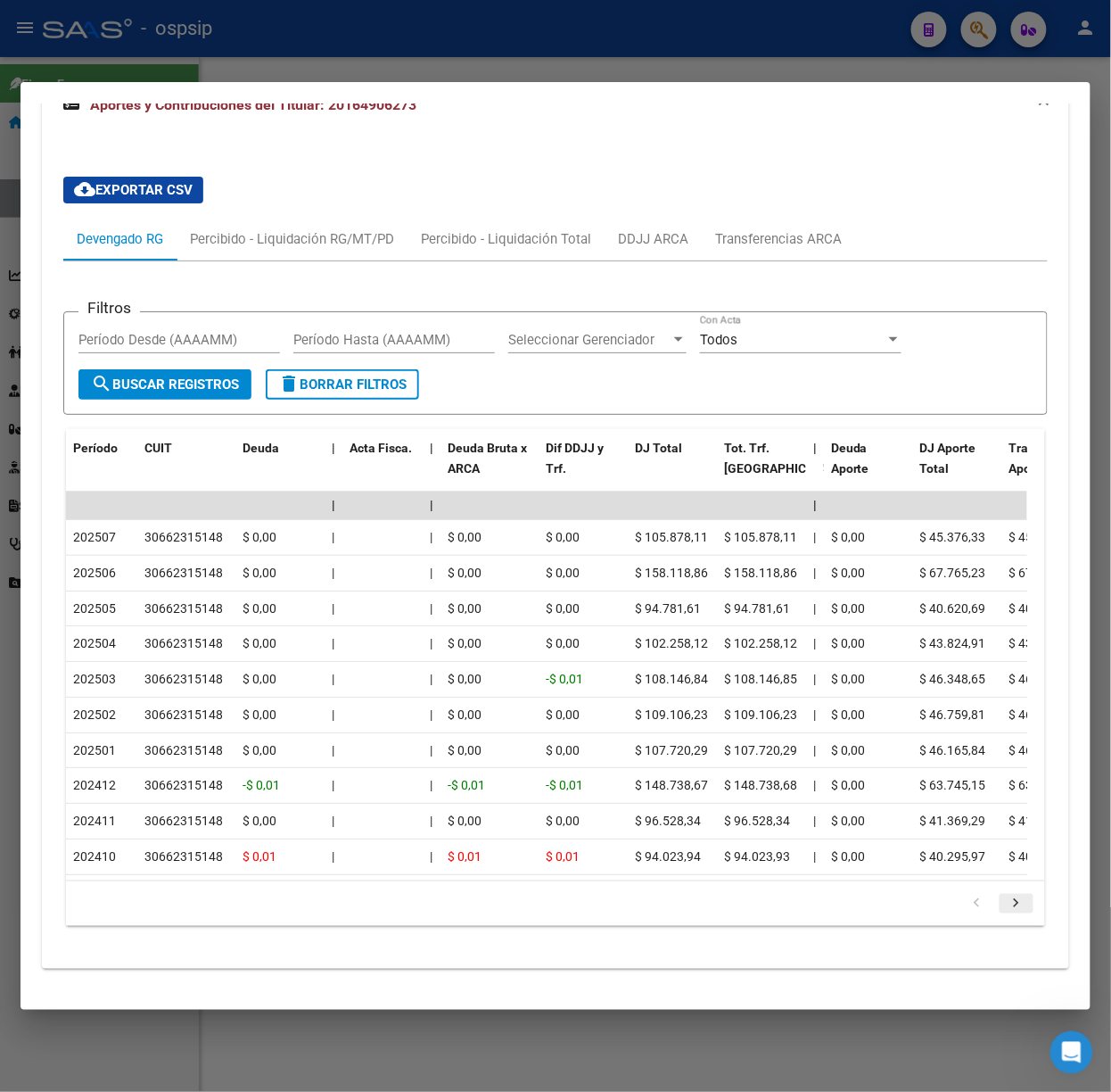
click at [1006, 896] on icon "go to next page" at bounding box center [1015, 904] width 23 height 21
click at [269, 63] on div at bounding box center [555, 546] width 1111 height 1092
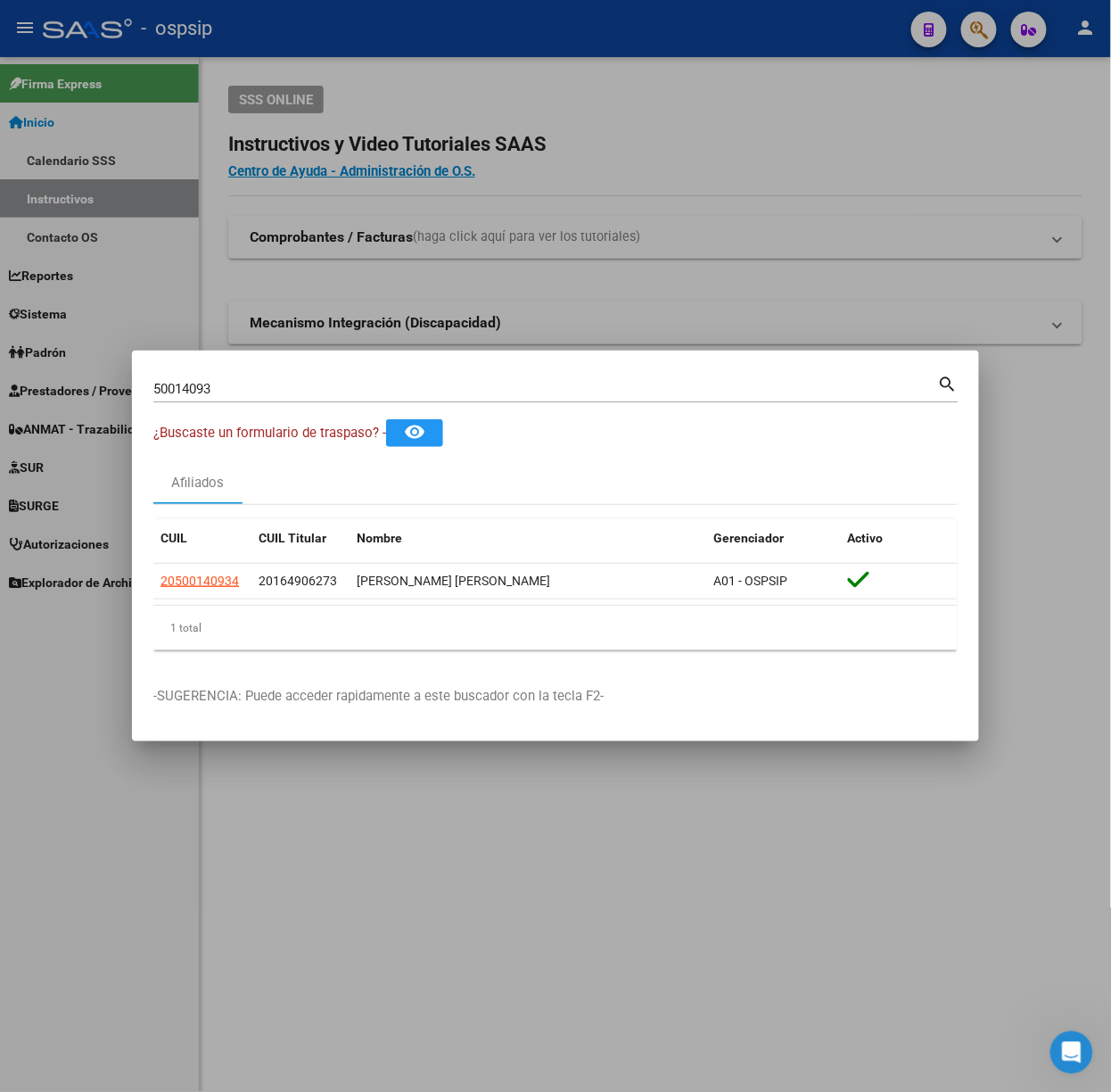
click at [312, 397] on div "50014093 Buscar (apellido, dni, cuil, [PERSON_NAME], cuit, obra social)" at bounding box center [546, 388] width 785 height 27
click at [309, 390] on input "50014093" at bounding box center [546, 388] width 785 height 16
type input "22769967"
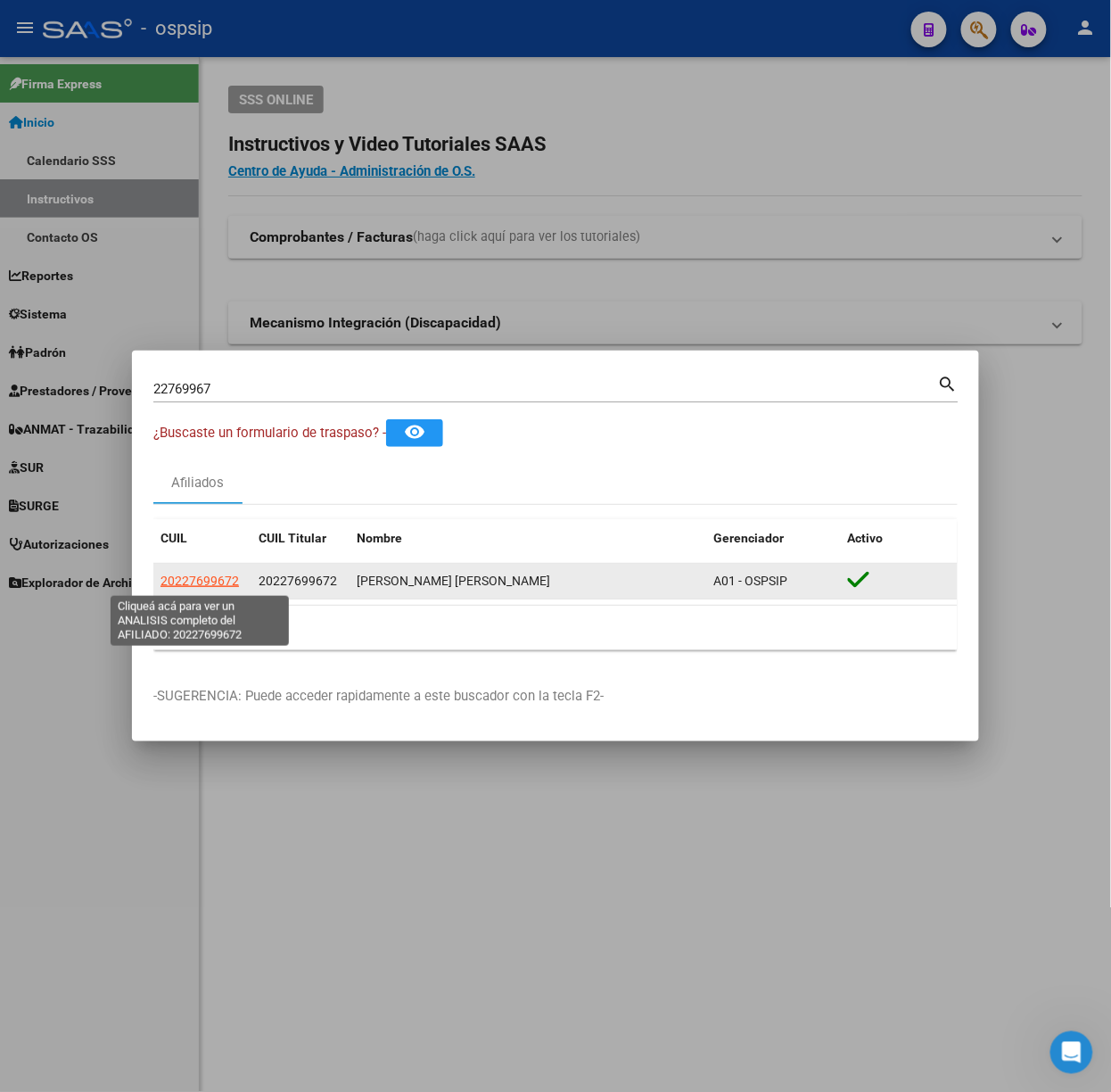
click at [216, 586] on span "20227699672" at bounding box center [199, 581] width 78 height 15
type textarea "20227699672"
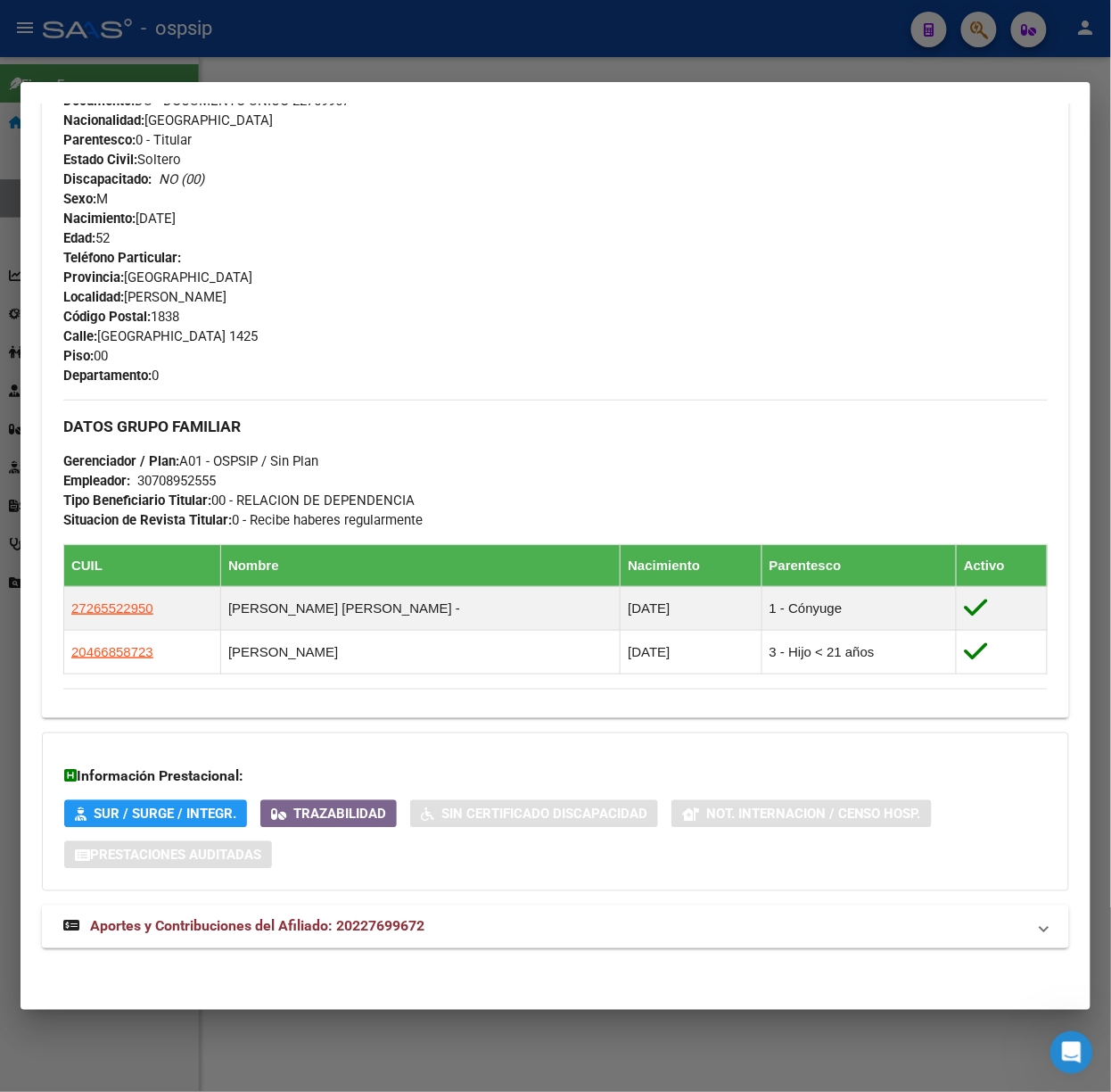
click at [336, 911] on mat-expansion-panel-header "Aportes y Contribuciones del Afiliado: 20227699672" at bounding box center [556, 927] width 1027 height 43
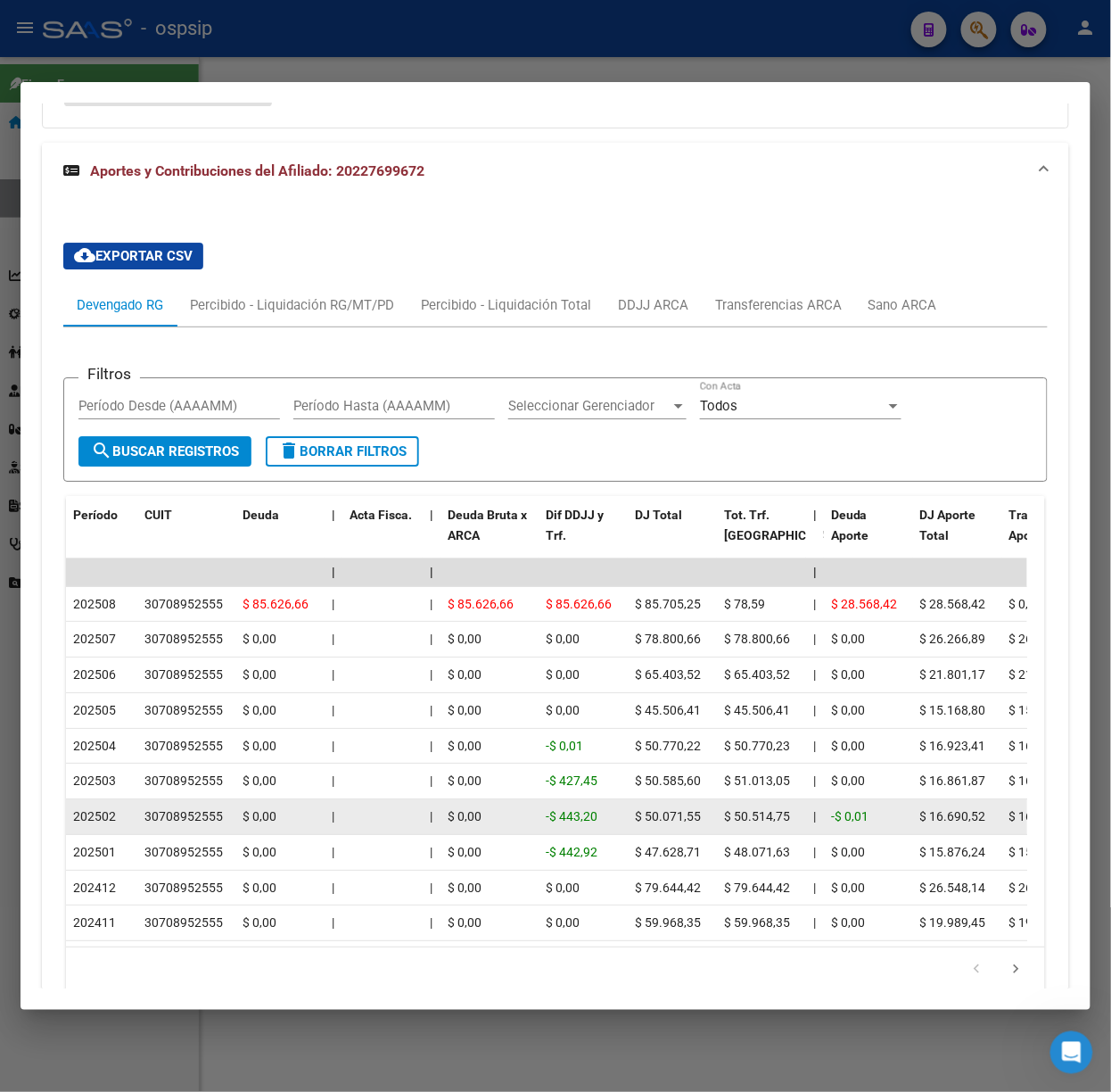
scroll to position [1536, 0]
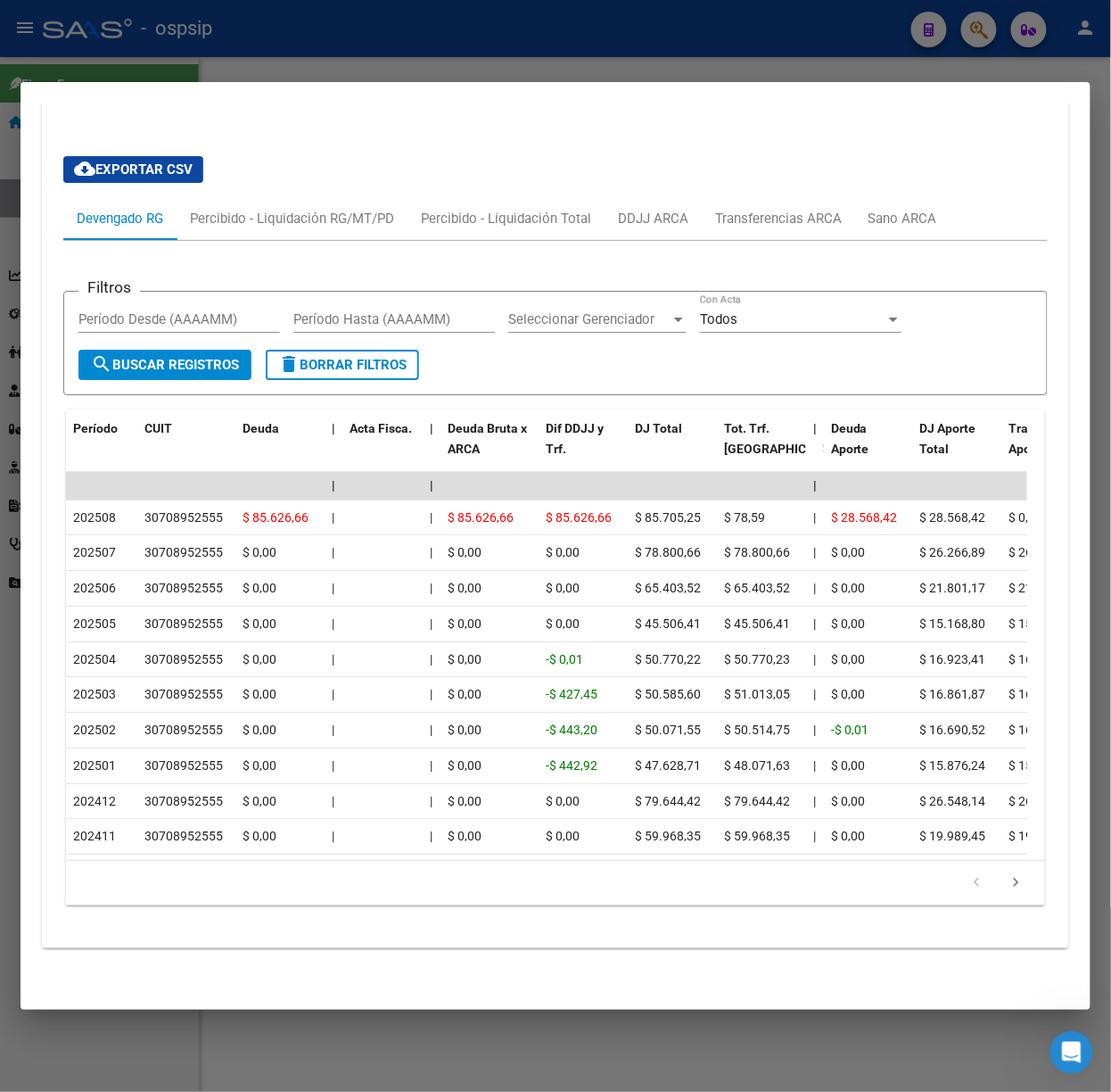
click at [999, 871] on li at bounding box center [1016, 882] width 40 height 30
click at [1004, 874] on icon "go to next page" at bounding box center [1015, 884] width 23 height 21
click at [196, 68] on div at bounding box center [555, 546] width 1111 height 1092
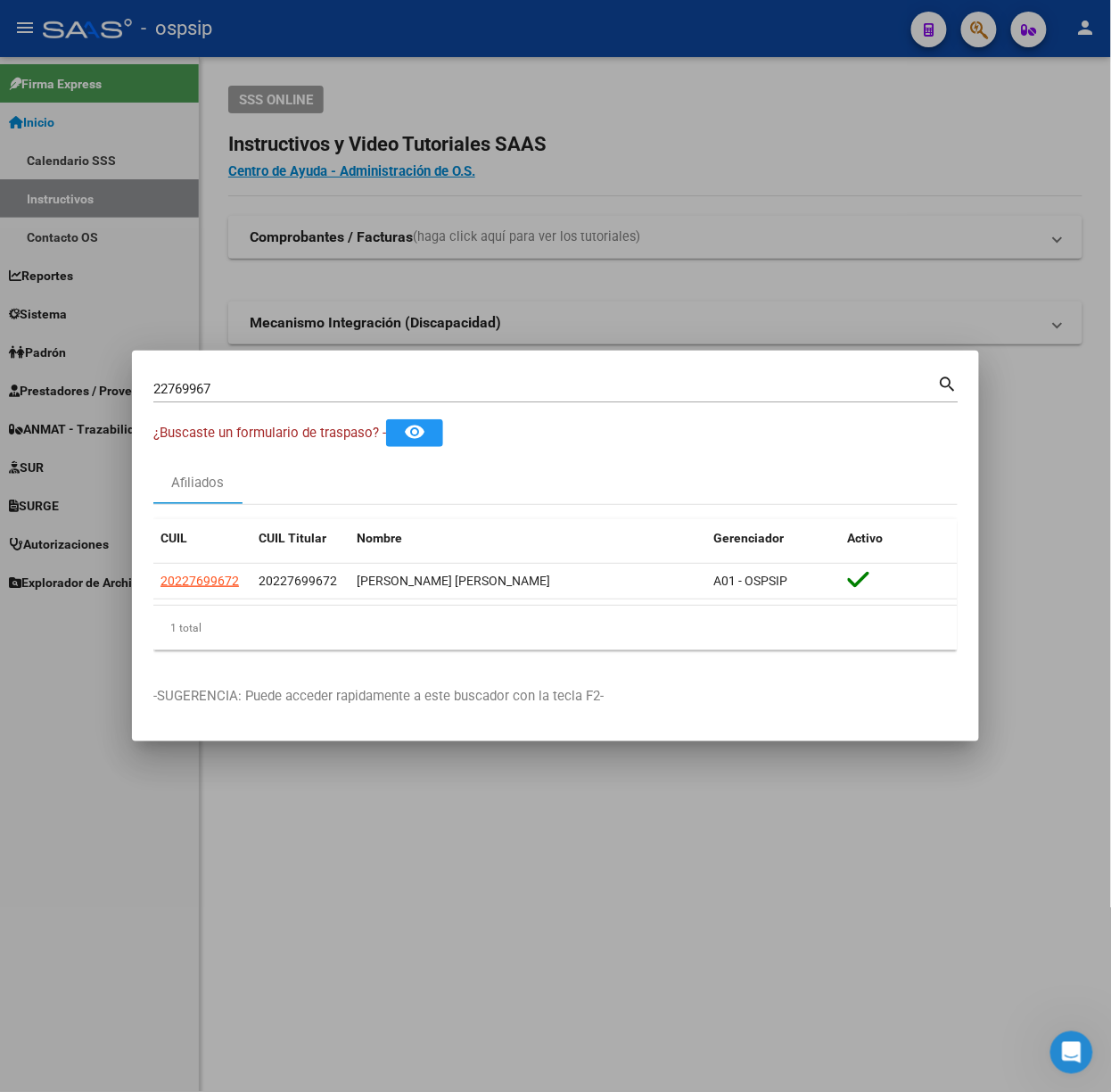
click at [275, 392] on input "22769967" at bounding box center [546, 388] width 785 height 16
type input "31262468"
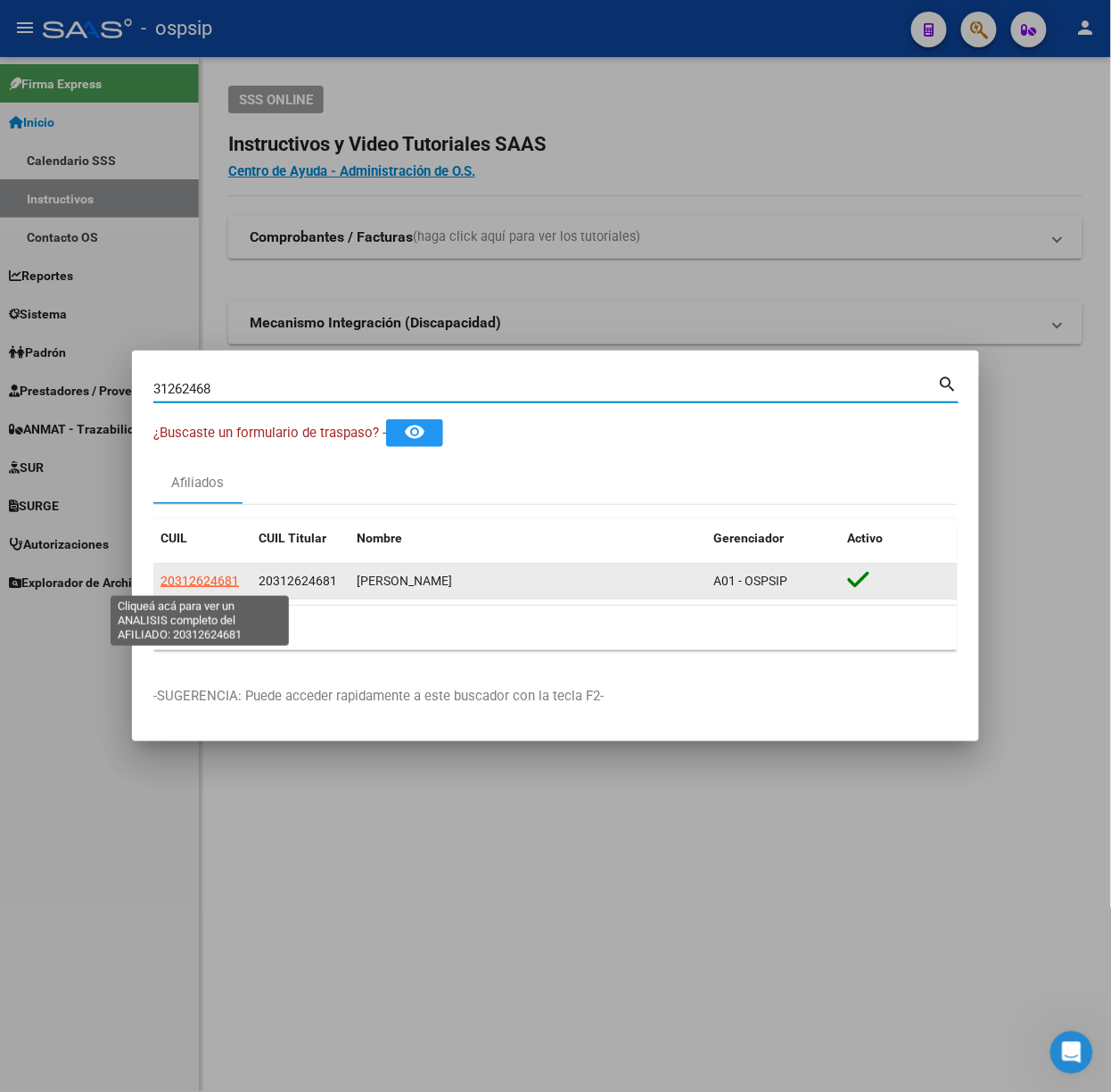
click at [199, 582] on span "20312624681" at bounding box center [199, 581] width 78 height 15
type textarea "20312624681"
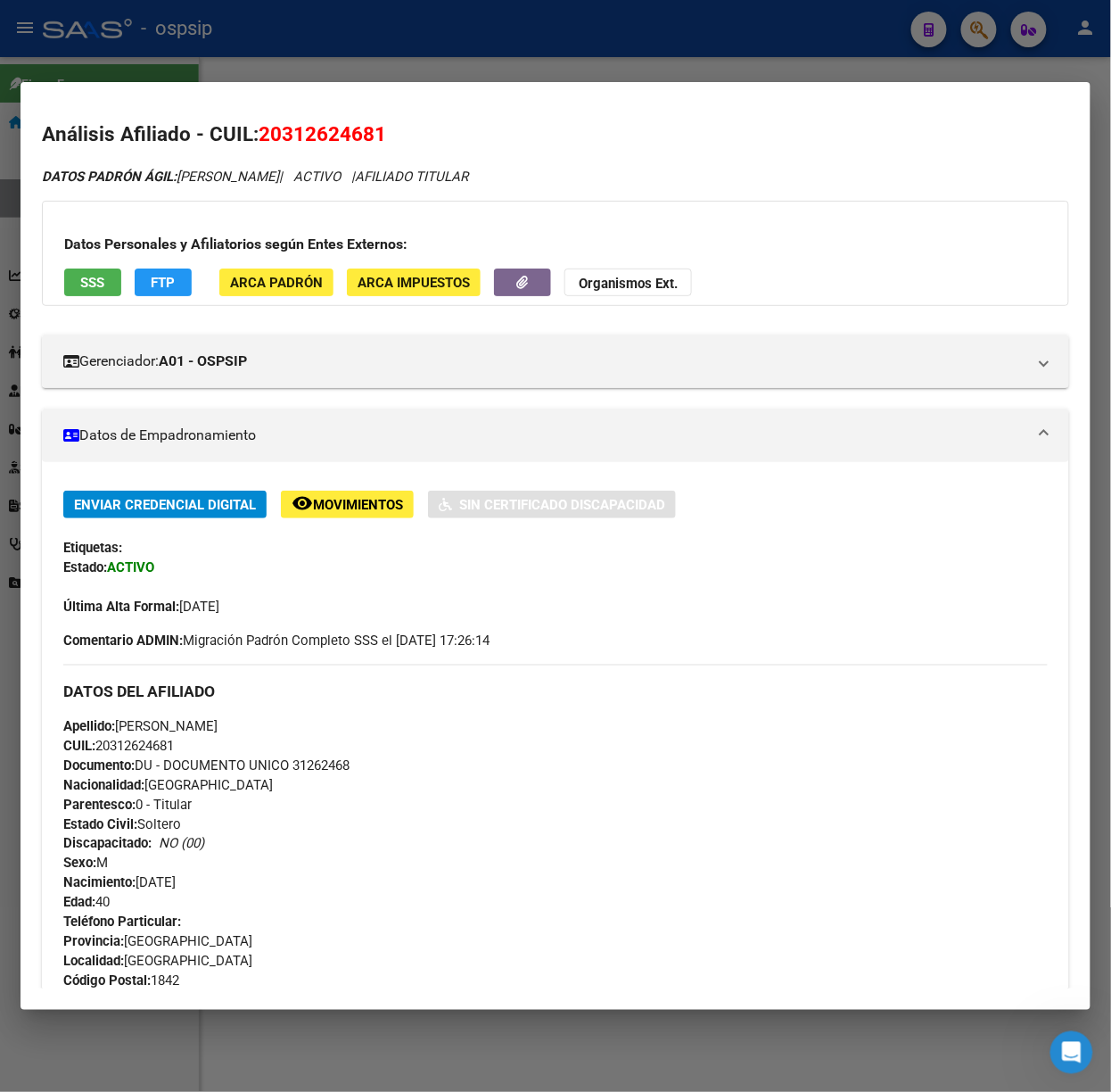
scroll to position [539, 0]
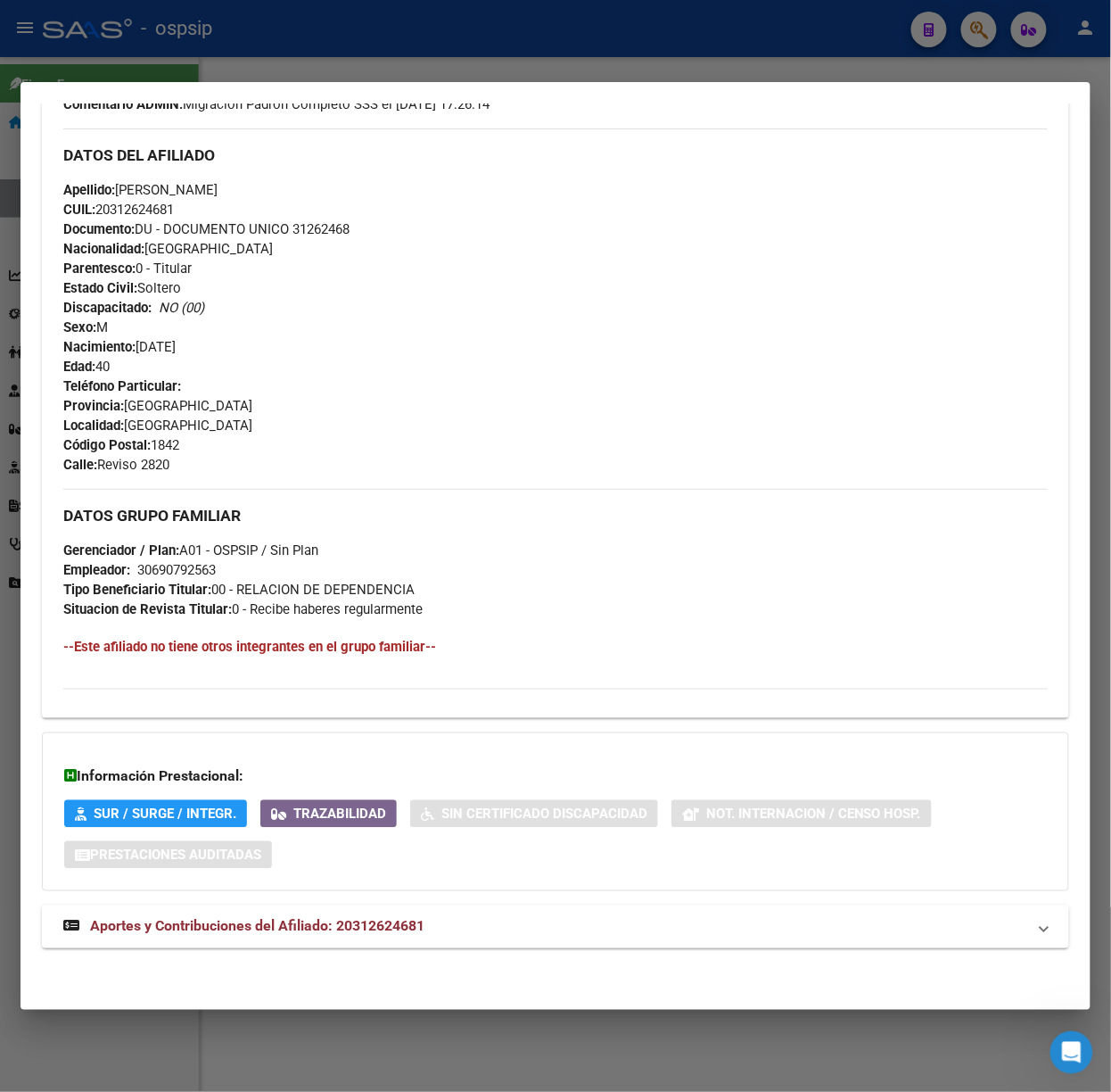
click at [364, 939] on mat-expansion-panel-header "Aportes y Contribuciones del Afiliado: 20312624681" at bounding box center [556, 927] width 1027 height 43
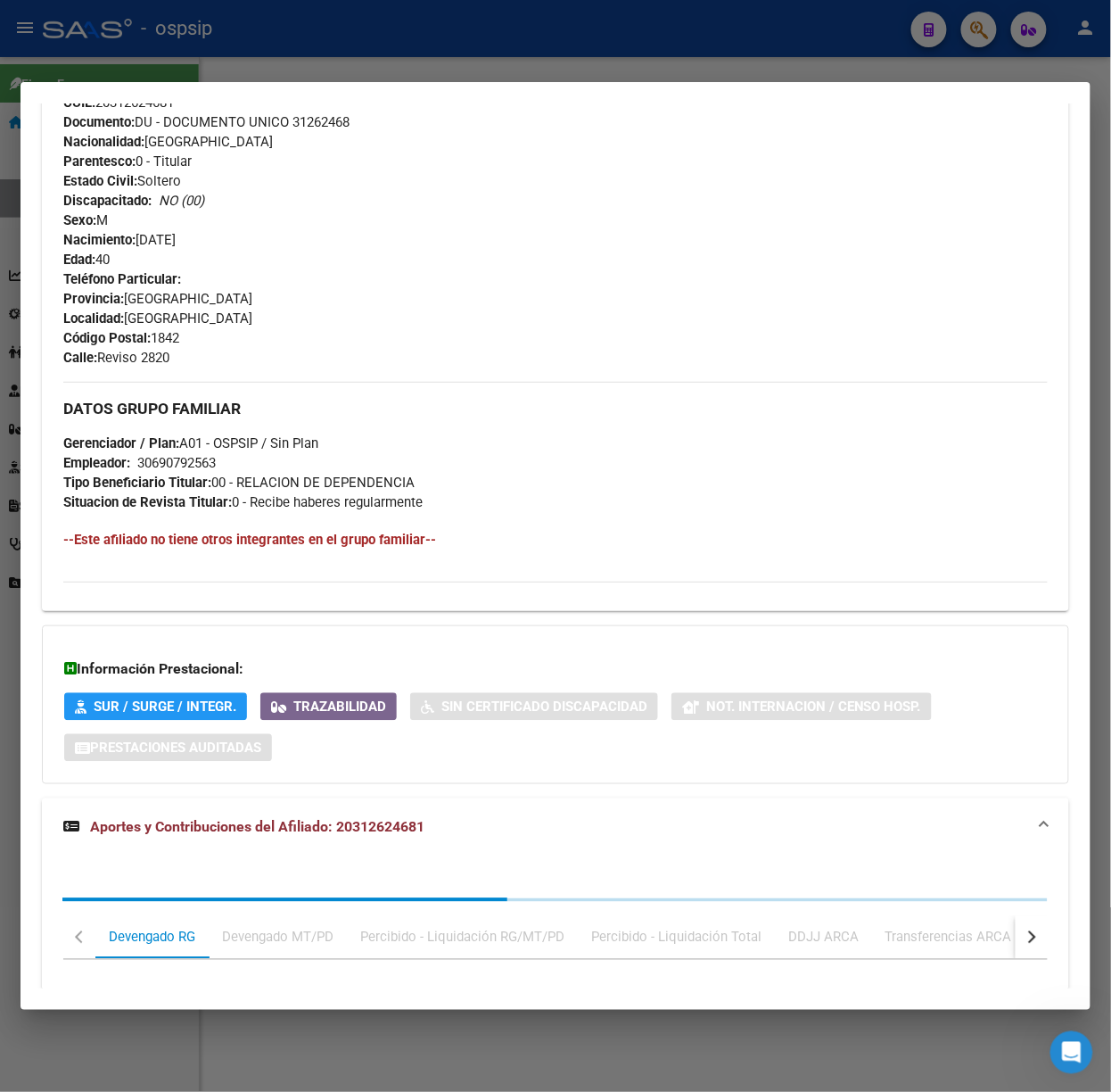
scroll to position [979, 0]
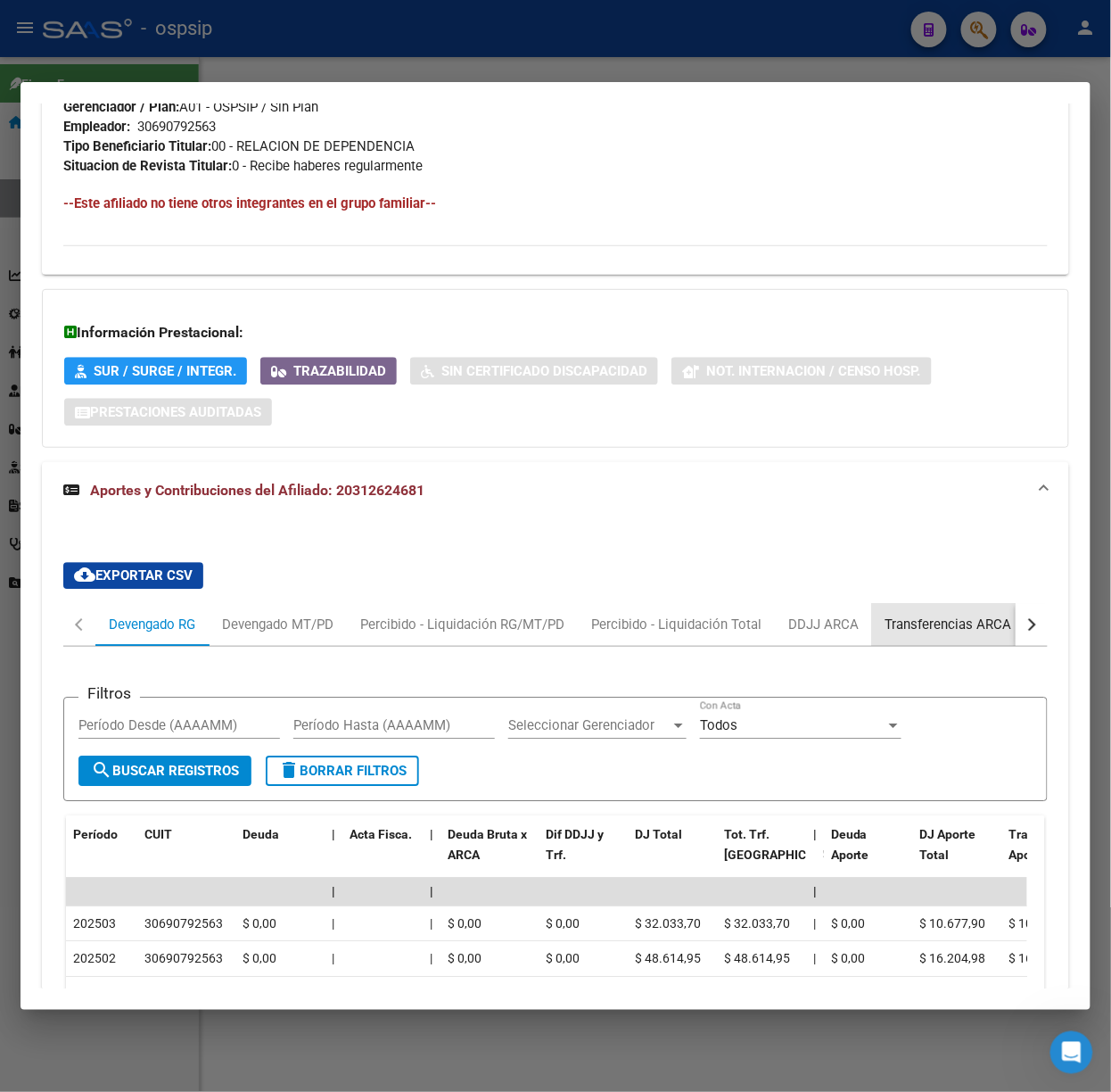
click at [929, 641] on div "Transferencias ARCA" at bounding box center [948, 624] width 153 height 43
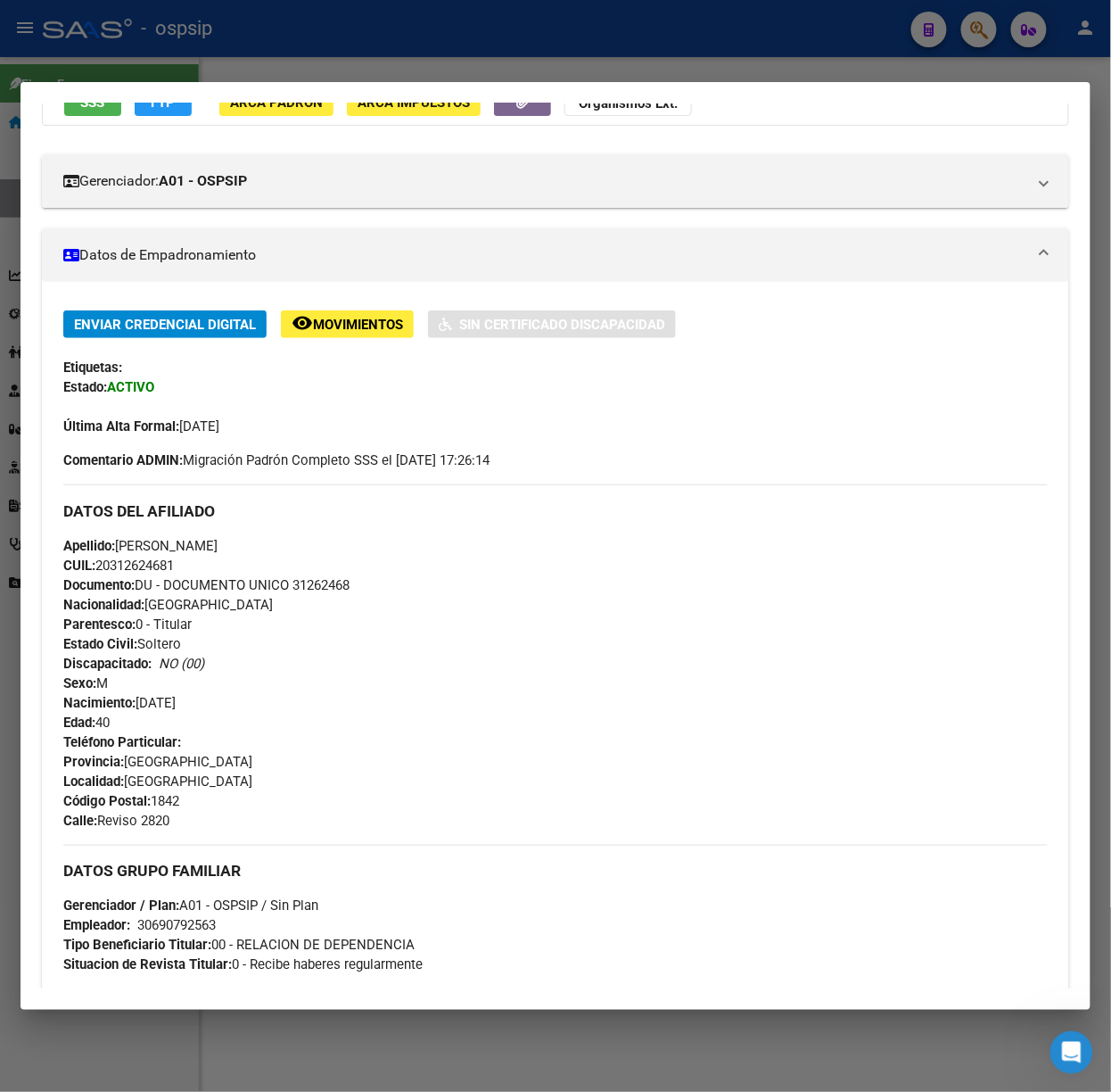
scroll to position [0, 0]
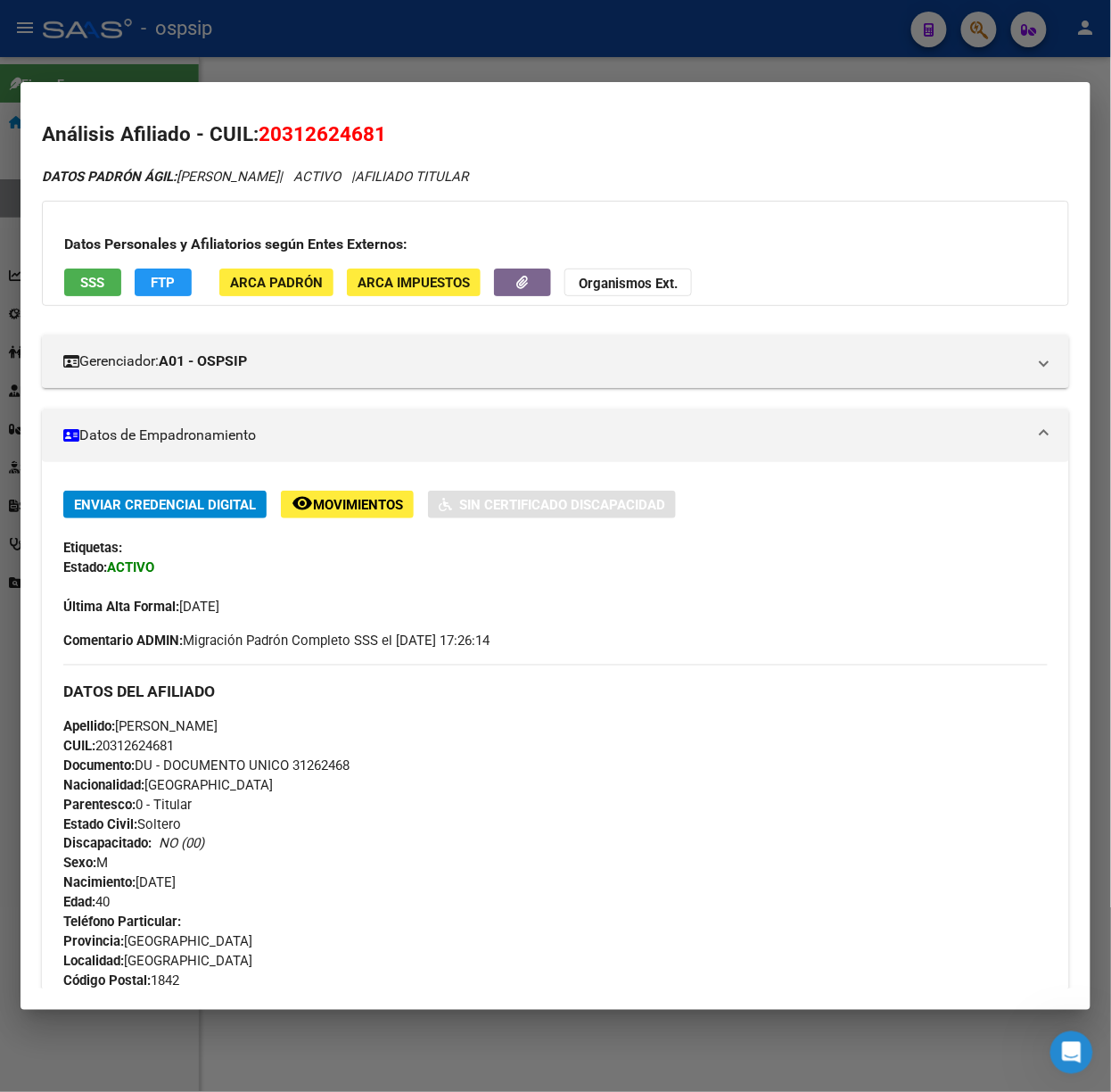
click at [87, 301] on div "Datos Personales y Afiliatorios según Entes Externos: SSS FTP ARCA Padrón ARCA …" at bounding box center [556, 253] width 1027 height 105
click at [80, 298] on div "Datos Personales y Afiliatorios según Entes Externos: SSS FTP ARCA Padrón ARCA …" at bounding box center [556, 253] width 1027 height 105
click at [74, 290] on button "SSS" at bounding box center [93, 282] width 57 height 28
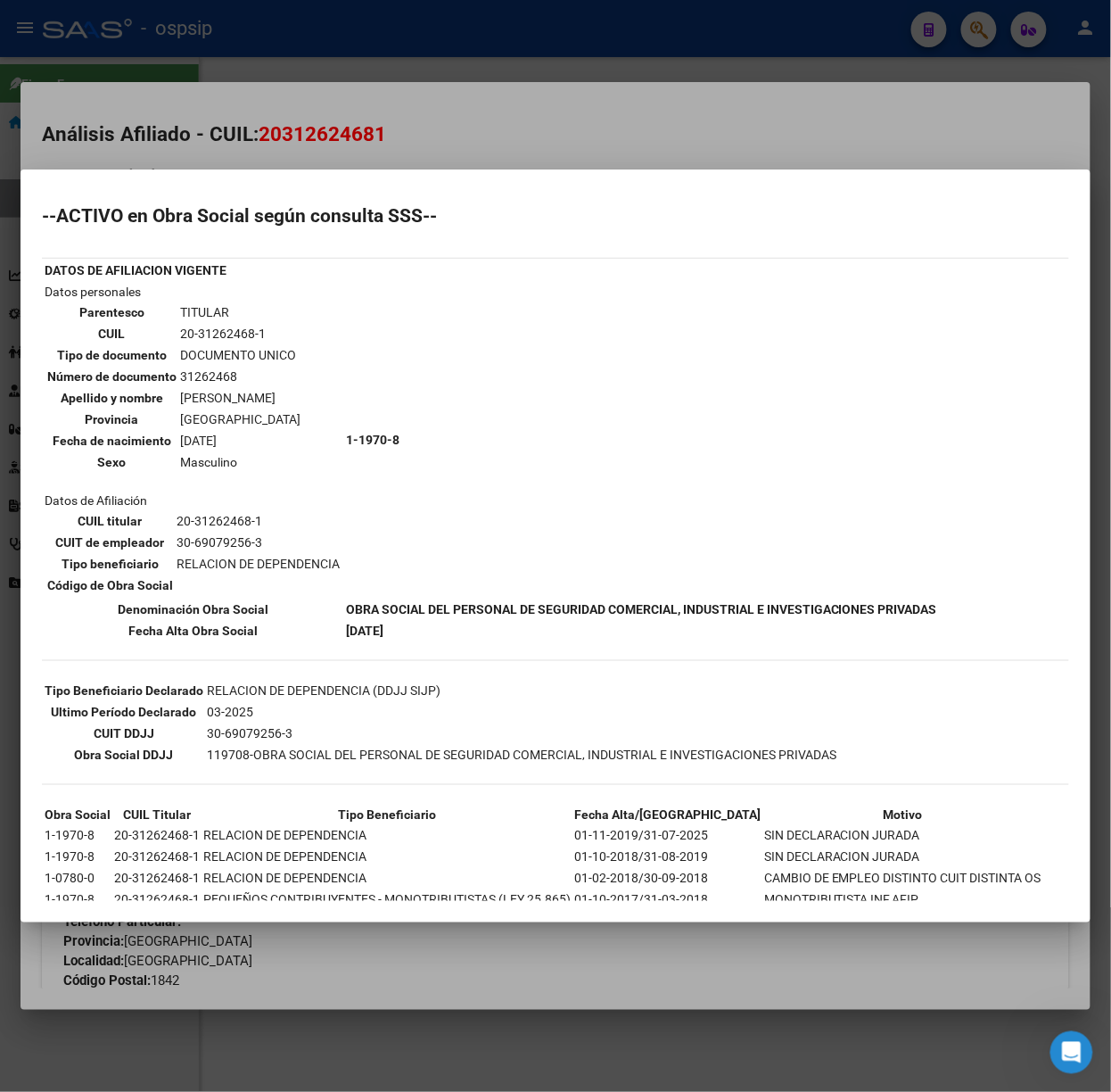
click at [323, 171] on mat-dialog-container "--ACTIVO en Obra Social según consulta SSS-- DATOS DE AFILIACION VIGENTE Datos …" at bounding box center [555, 545] width 1070 height 753
click at [328, 152] on div at bounding box center [555, 546] width 1111 height 1092
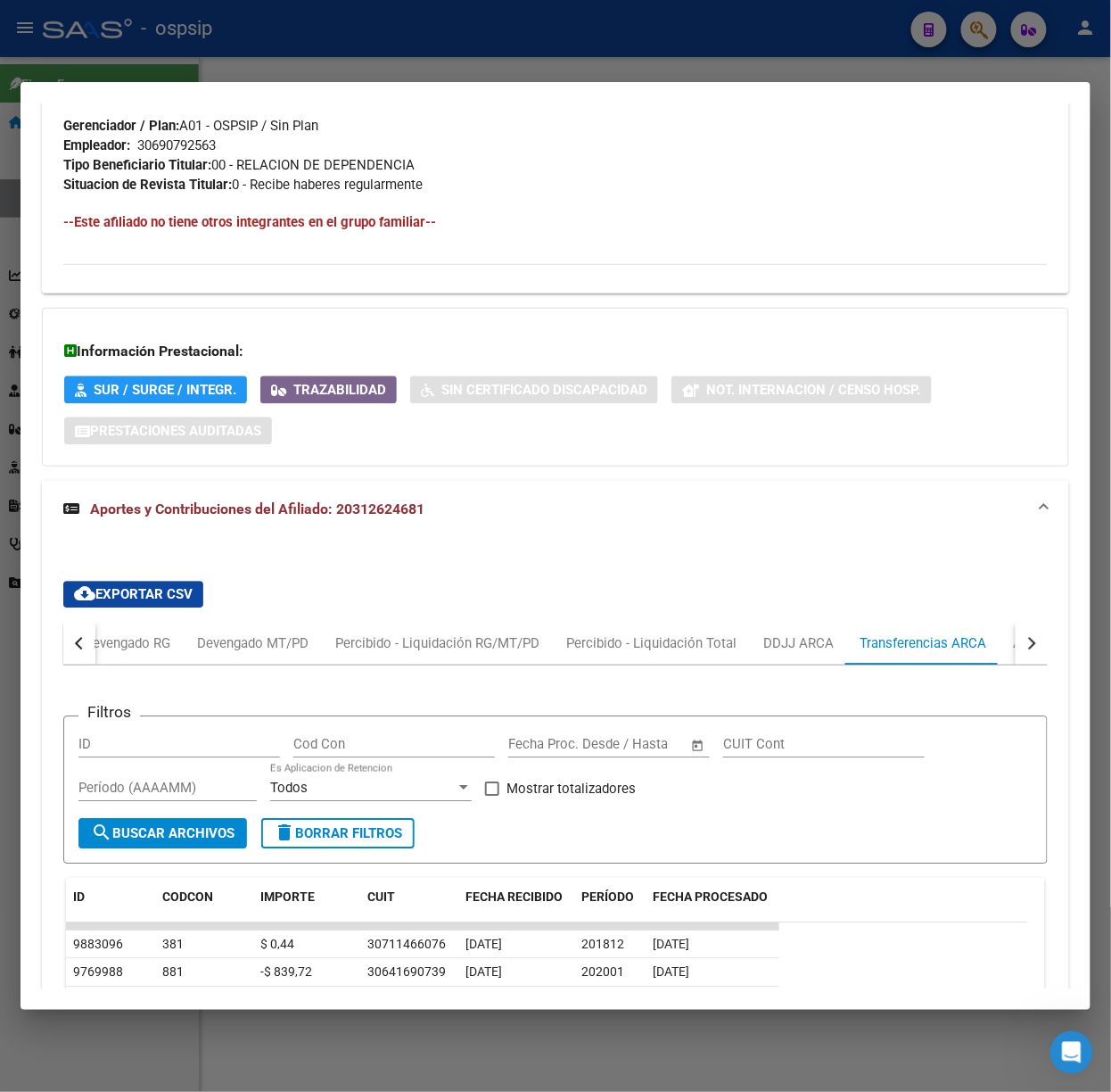
scroll to position [1325, 0]
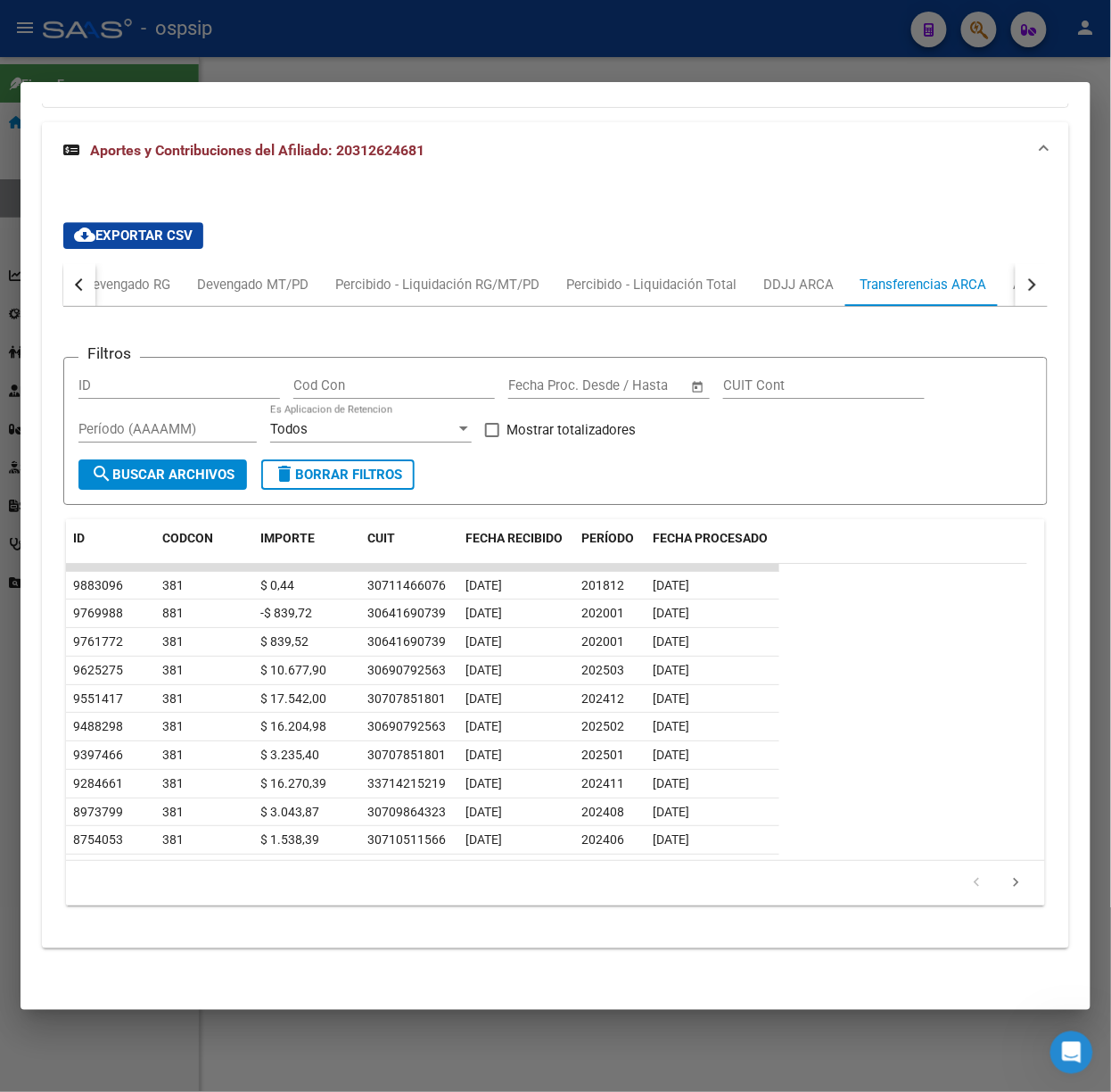
click at [1015, 273] on button "button" at bounding box center [1031, 284] width 32 height 43
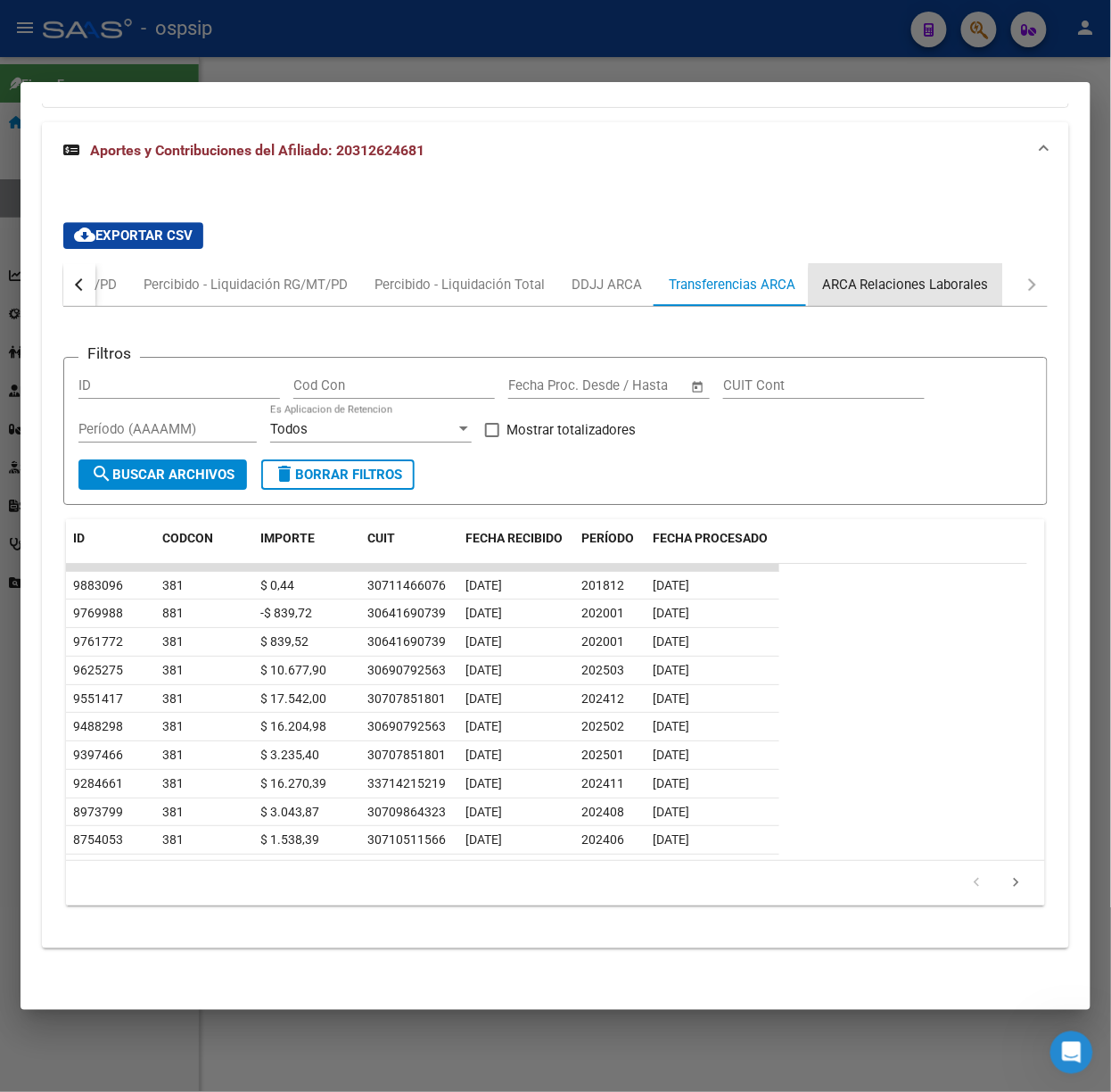
click at [963, 285] on div "ARCA Relaciones Laborales" at bounding box center [905, 284] width 166 height 19
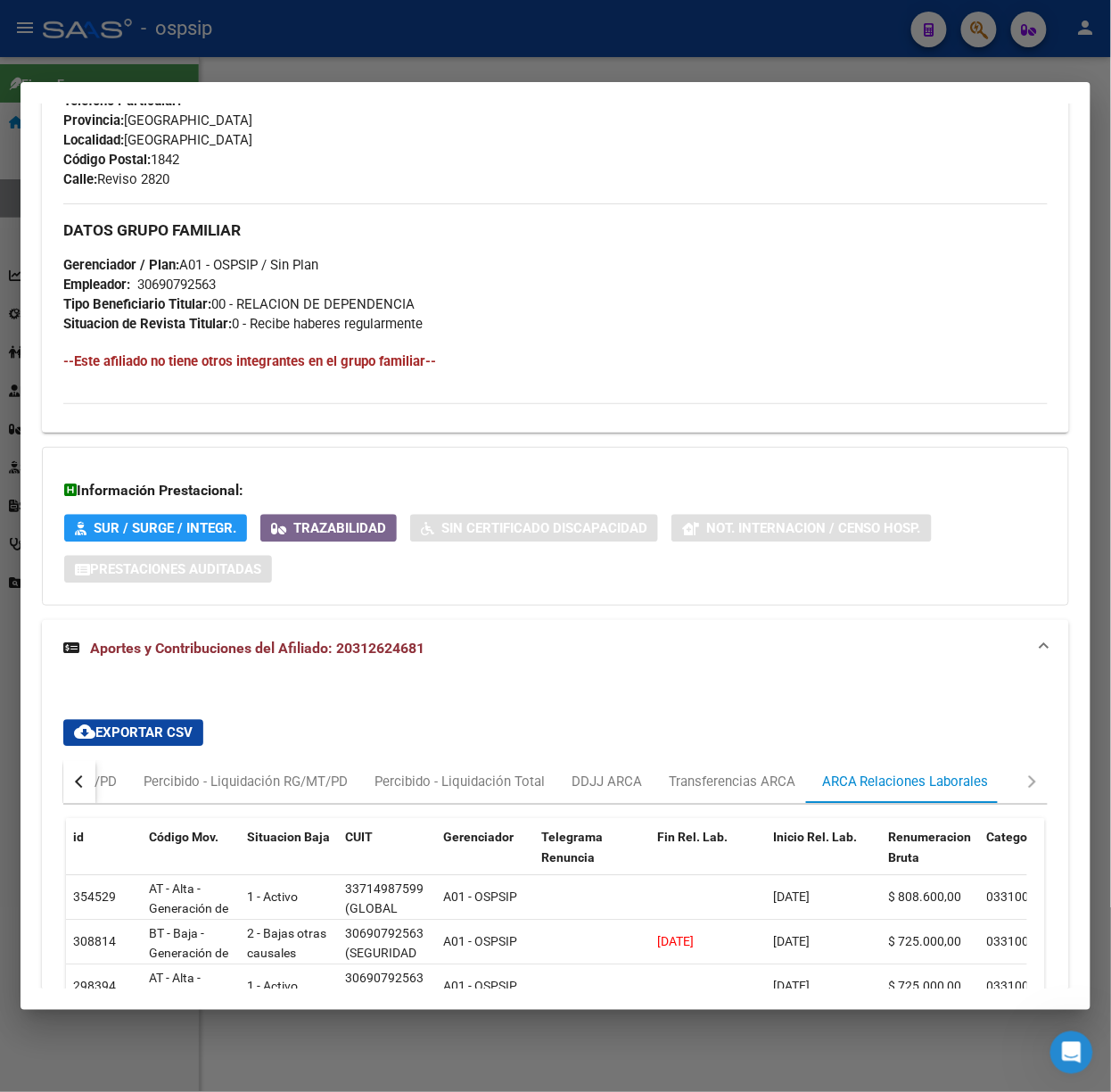
scroll to position [1309, 0]
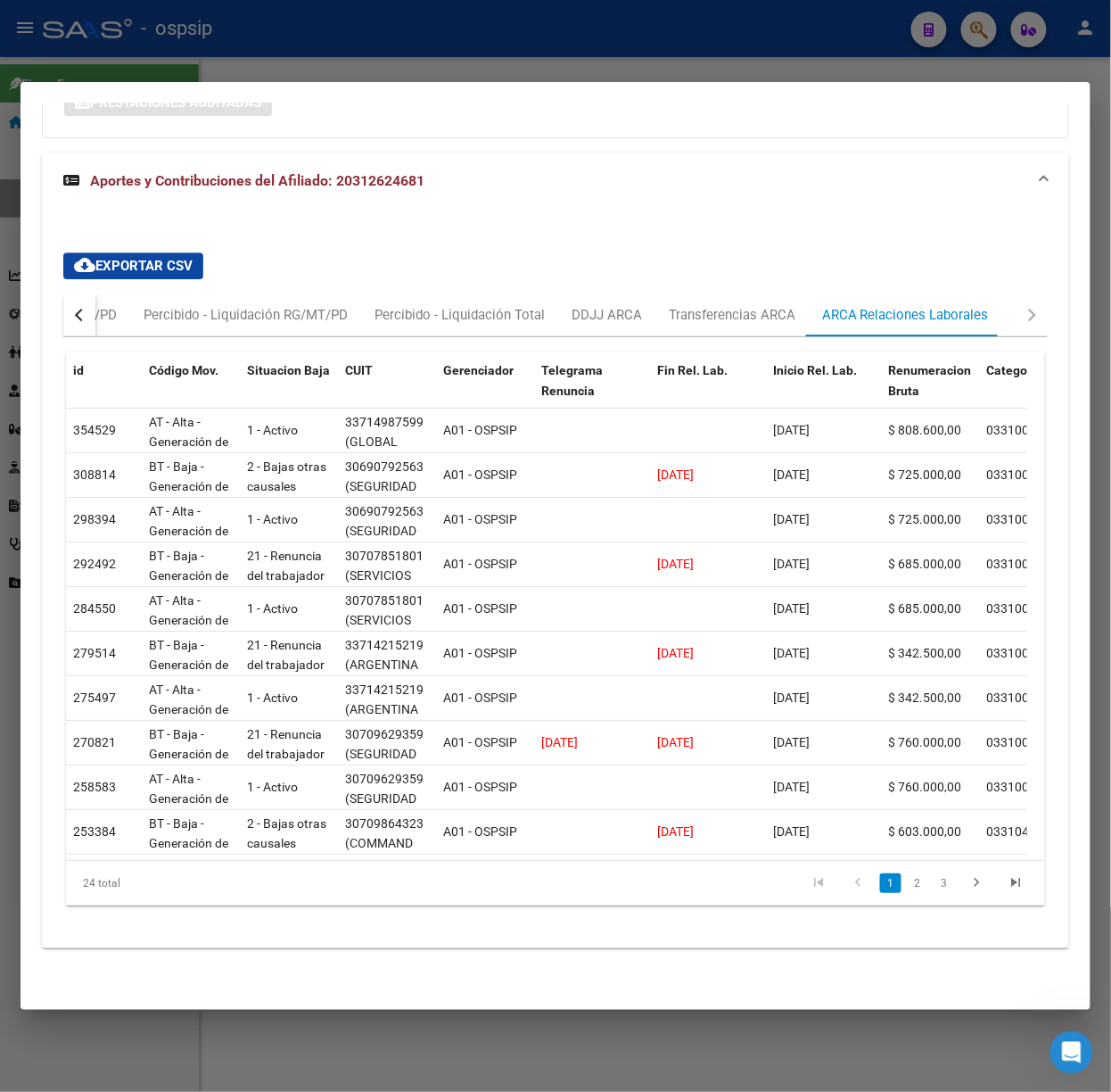
click at [194, 70] on div at bounding box center [555, 546] width 1111 height 1092
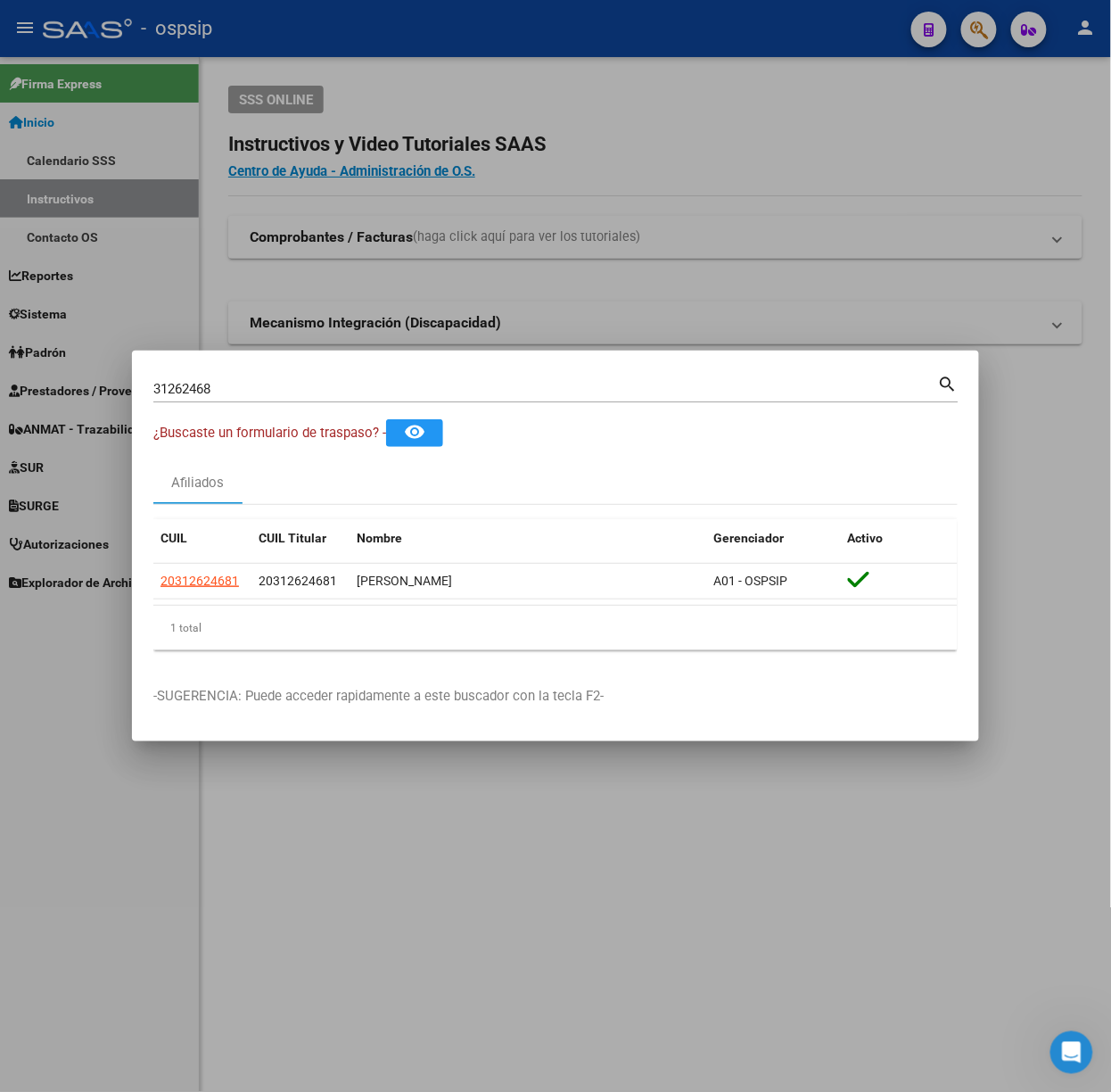
click at [268, 389] on input "31262468" at bounding box center [546, 388] width 785 height 16
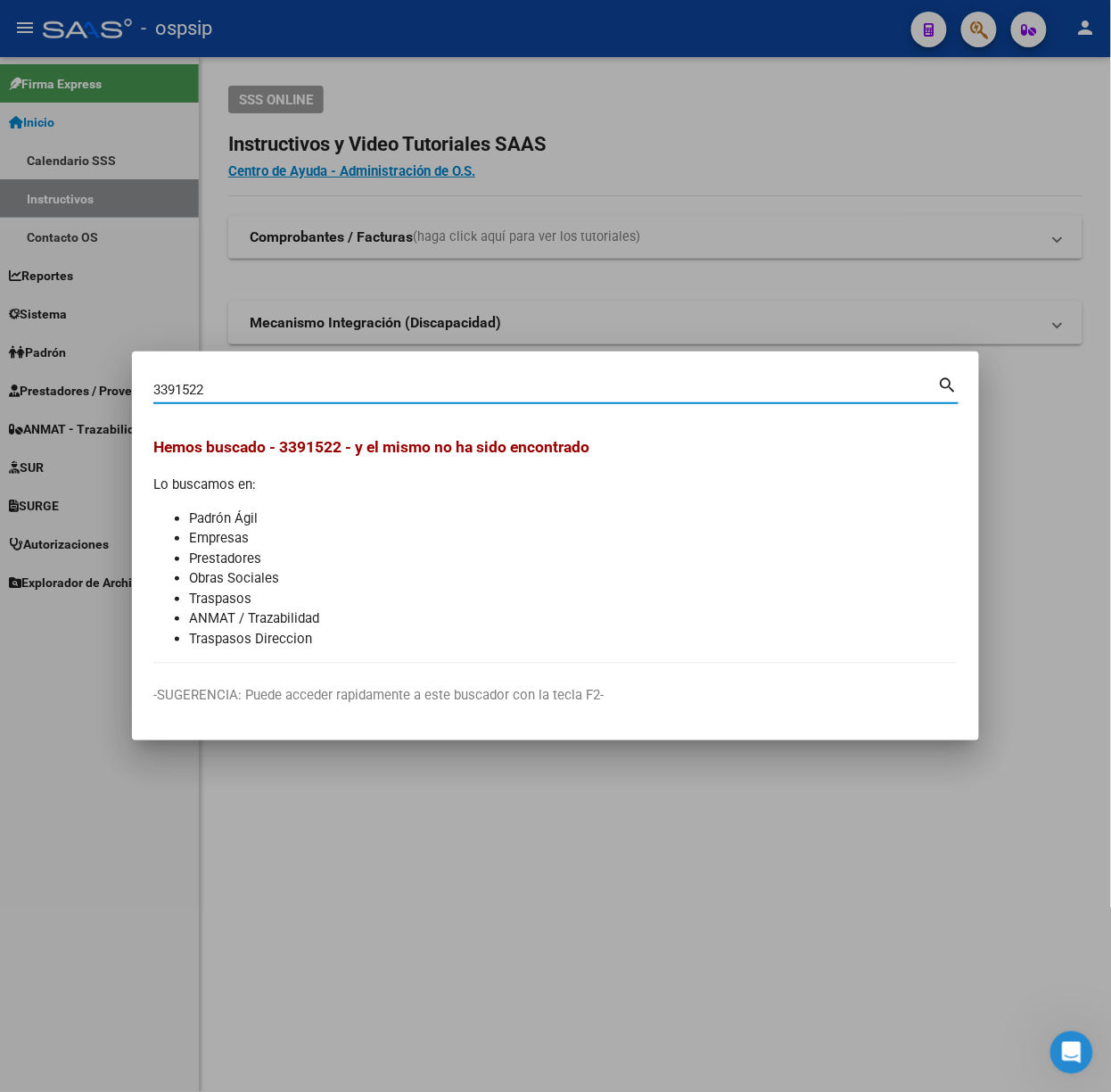
click at [172, 383] on input "3391522" at bounding box center [546, 389] width 785 height 16
type input "33991522"
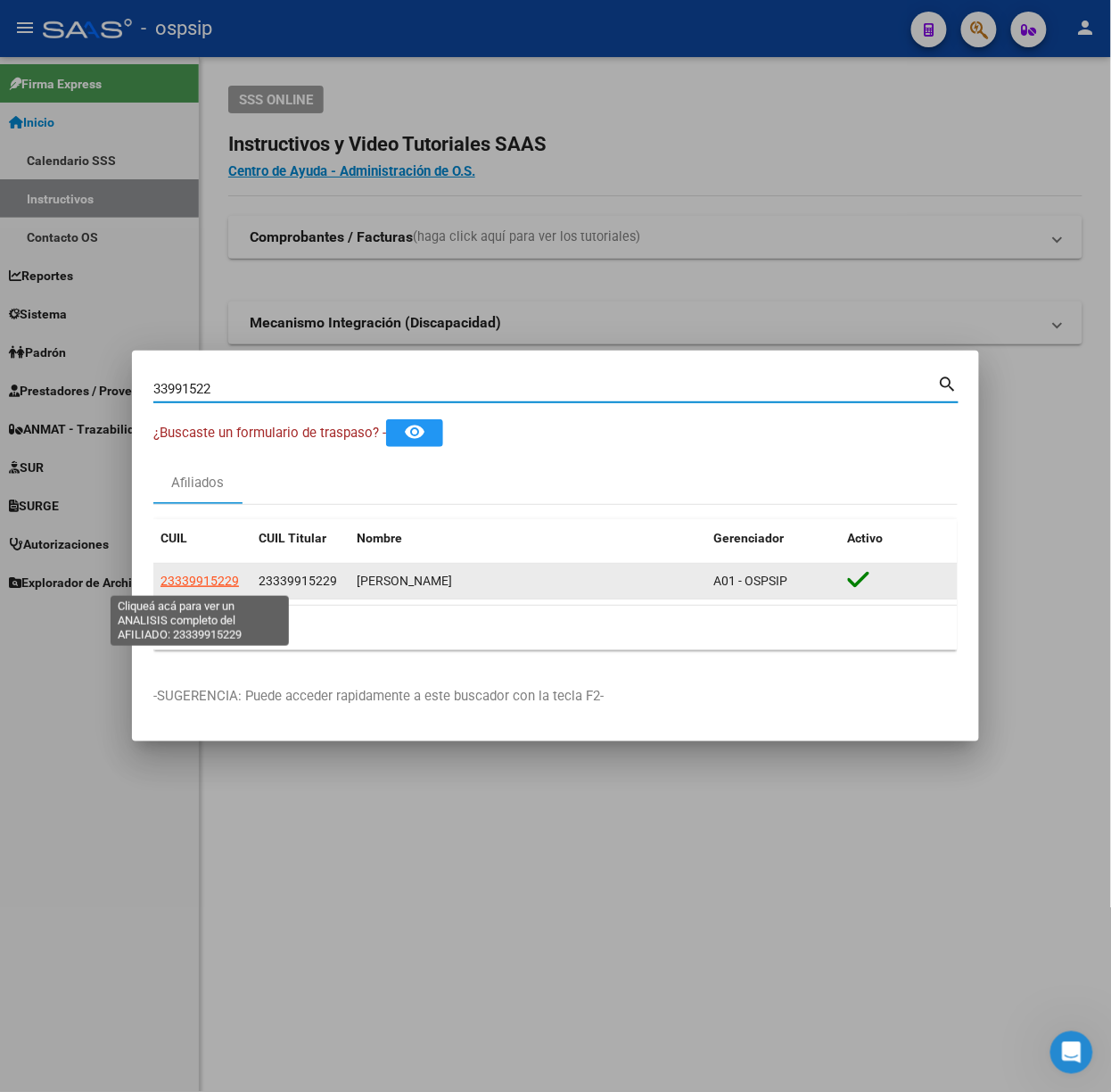
click at [219, 583] on span "23339915229" at bounding box center [199, 581] width 78 height 15
type textarea "23339915229"
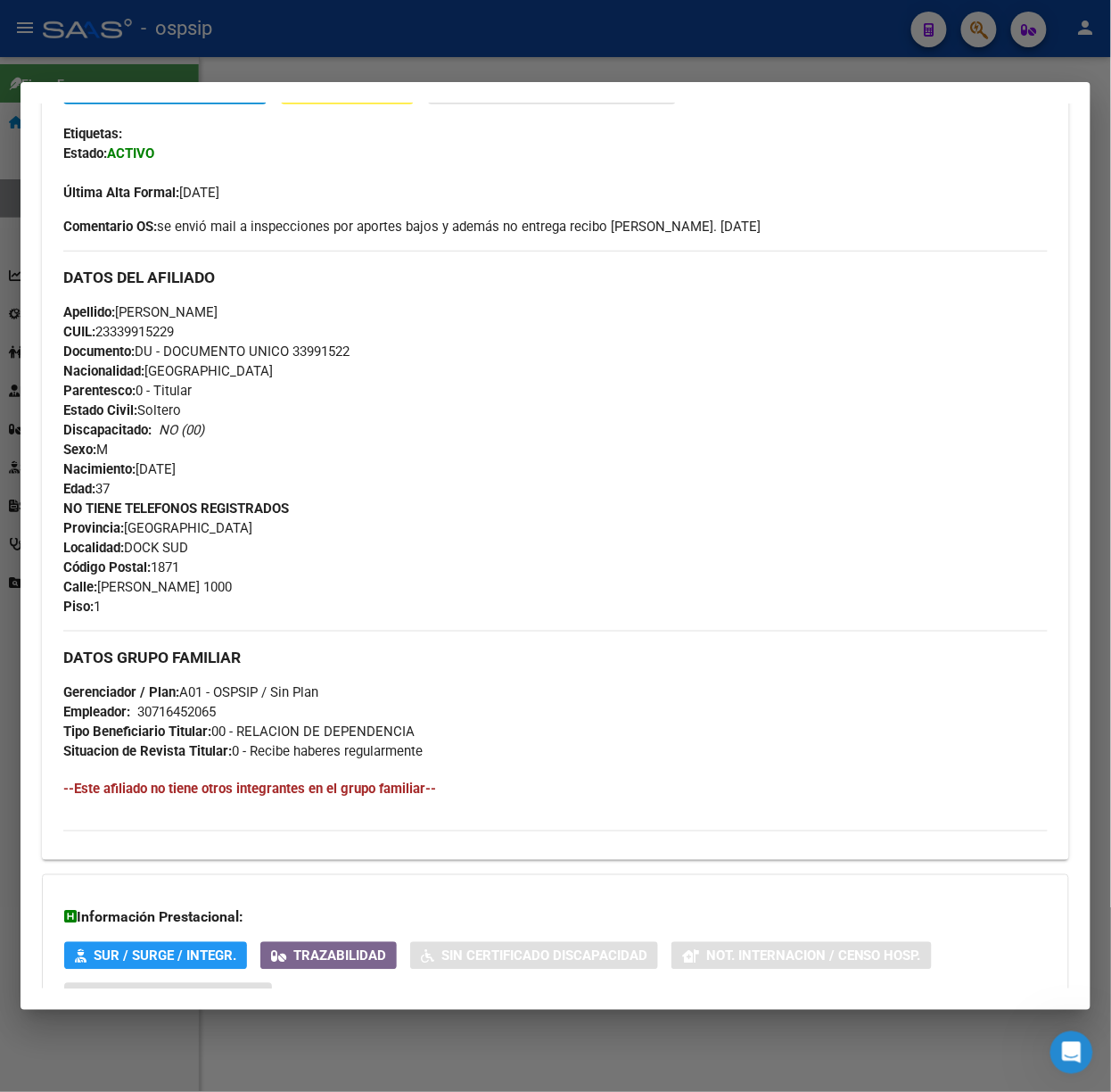
scroll to position [557, 0]
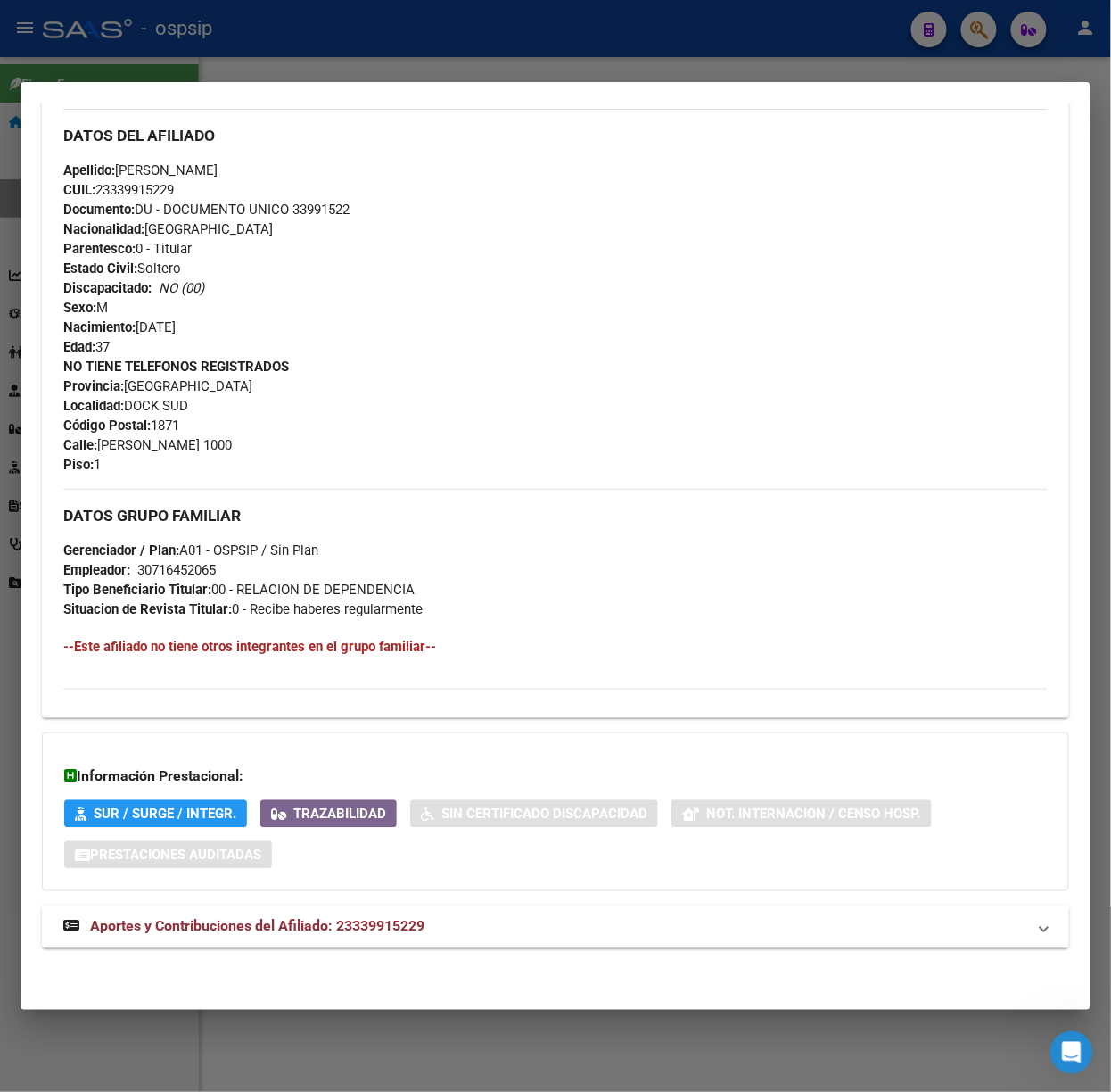
click at [428, 961] on div "DATOS PADRÓN ÁGIL: [PERSON_NAME] | ACTIVO | AFILIADO TITULAR Datos Personales y…" at bounding box center [556, 290] width 1027 height 1358
click at [414, 935] on strong "Aportes y Contribuciones del Afiliado: 23339915229" at bounding box center [244, 926] width 361 height 21
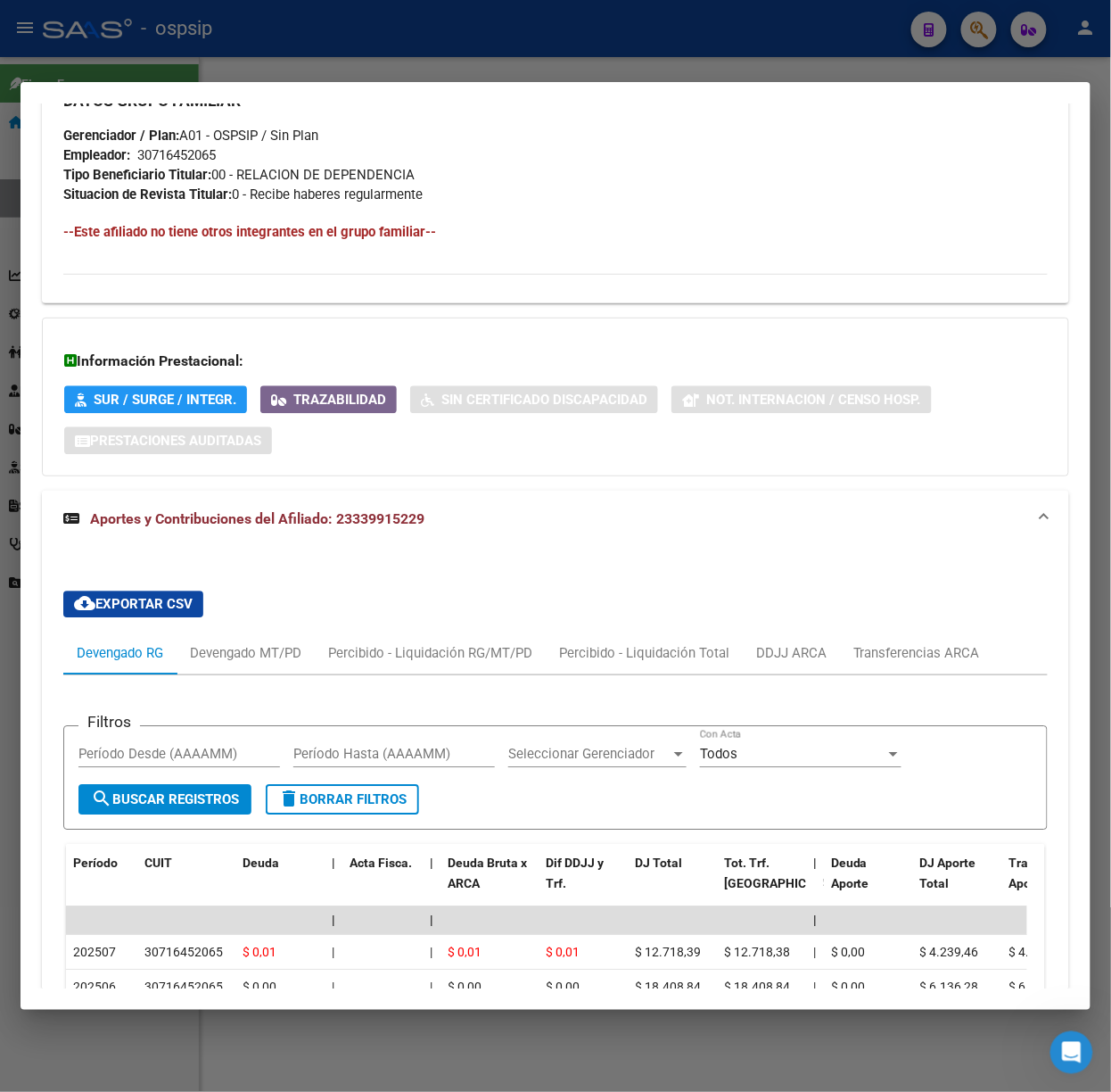
scroll to position [1000, 0]
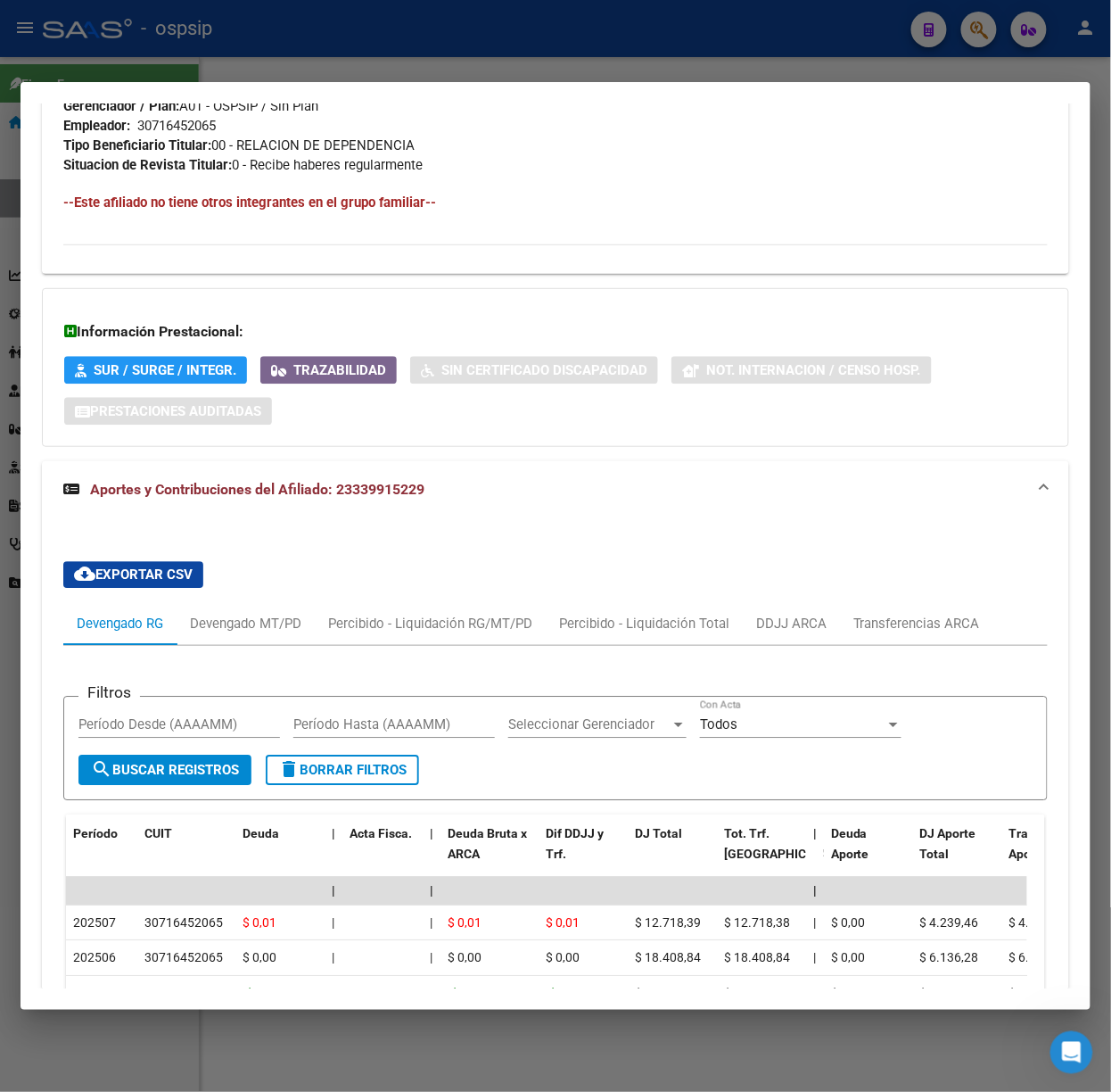
click at [187, 74] on div at bounding box center [555, 546] width 1111 height 1092
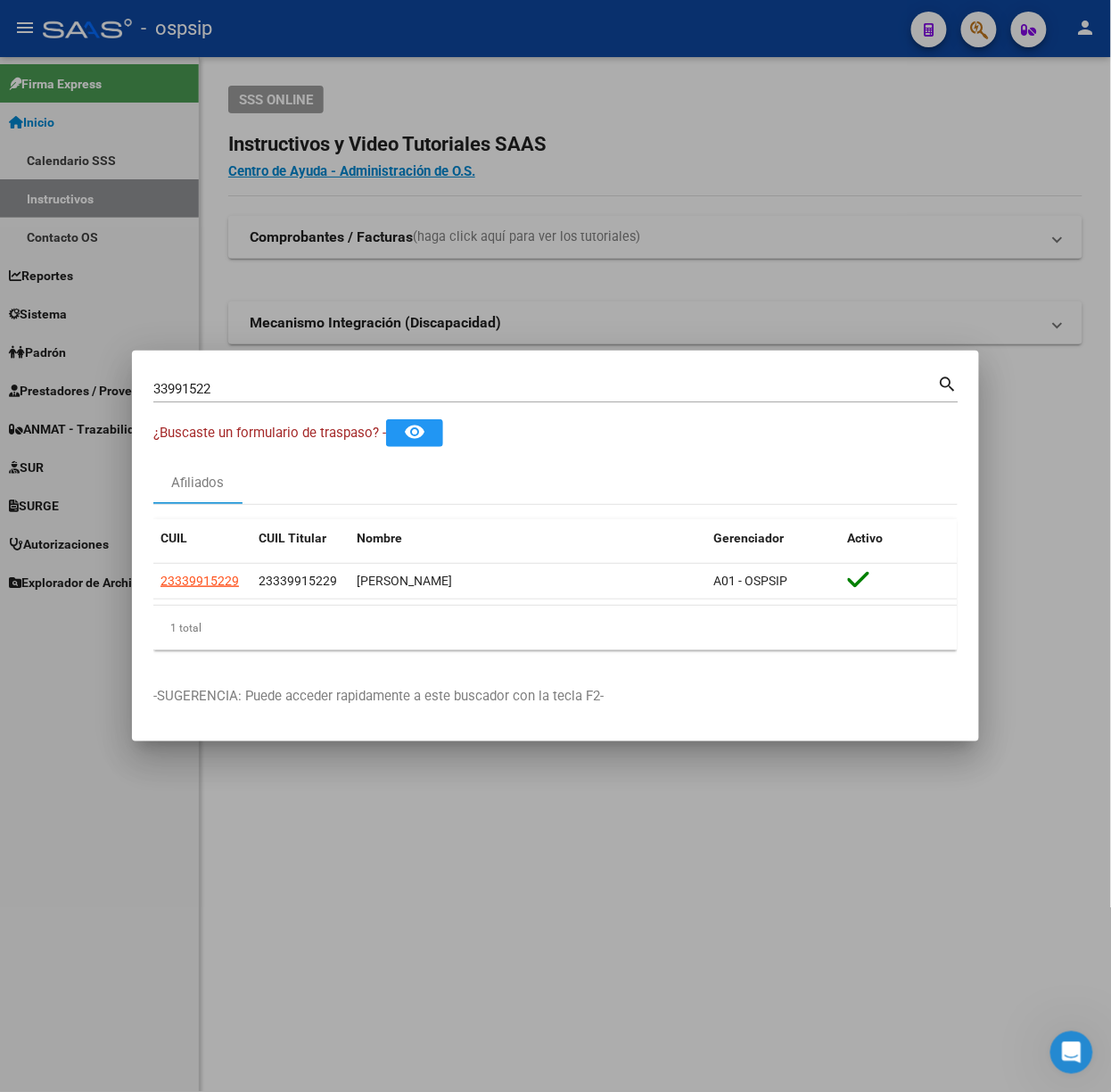
click at [365, 382] on input "33991522" at bounding box center [546, 388] width 785 height 16
type input "94284253"
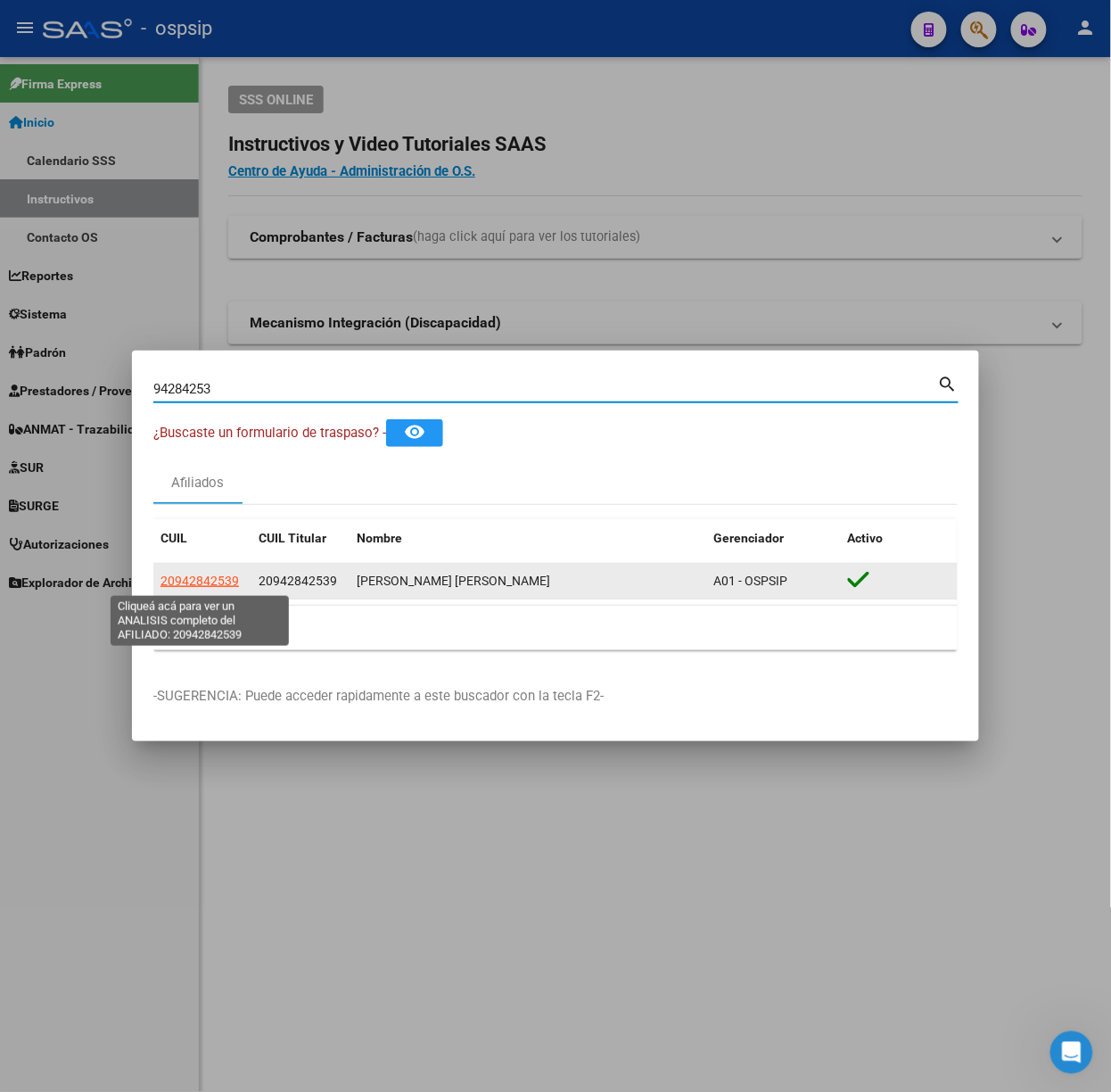
click at [230, 583] on span "20942842539" at bounding box center [199, 581] width 78 height 15
type textarea "20942842539"
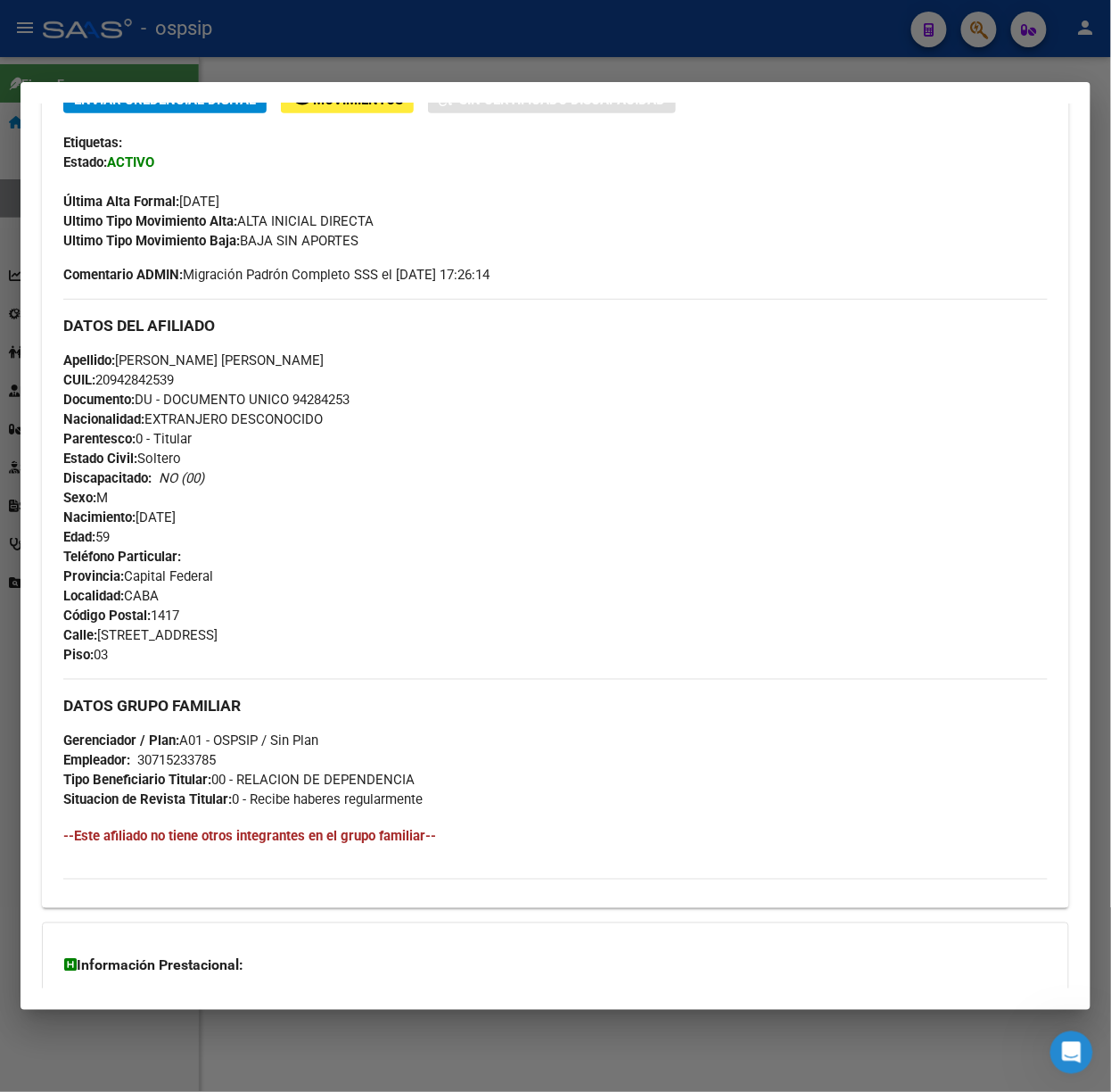
scroll to position [597, 0]
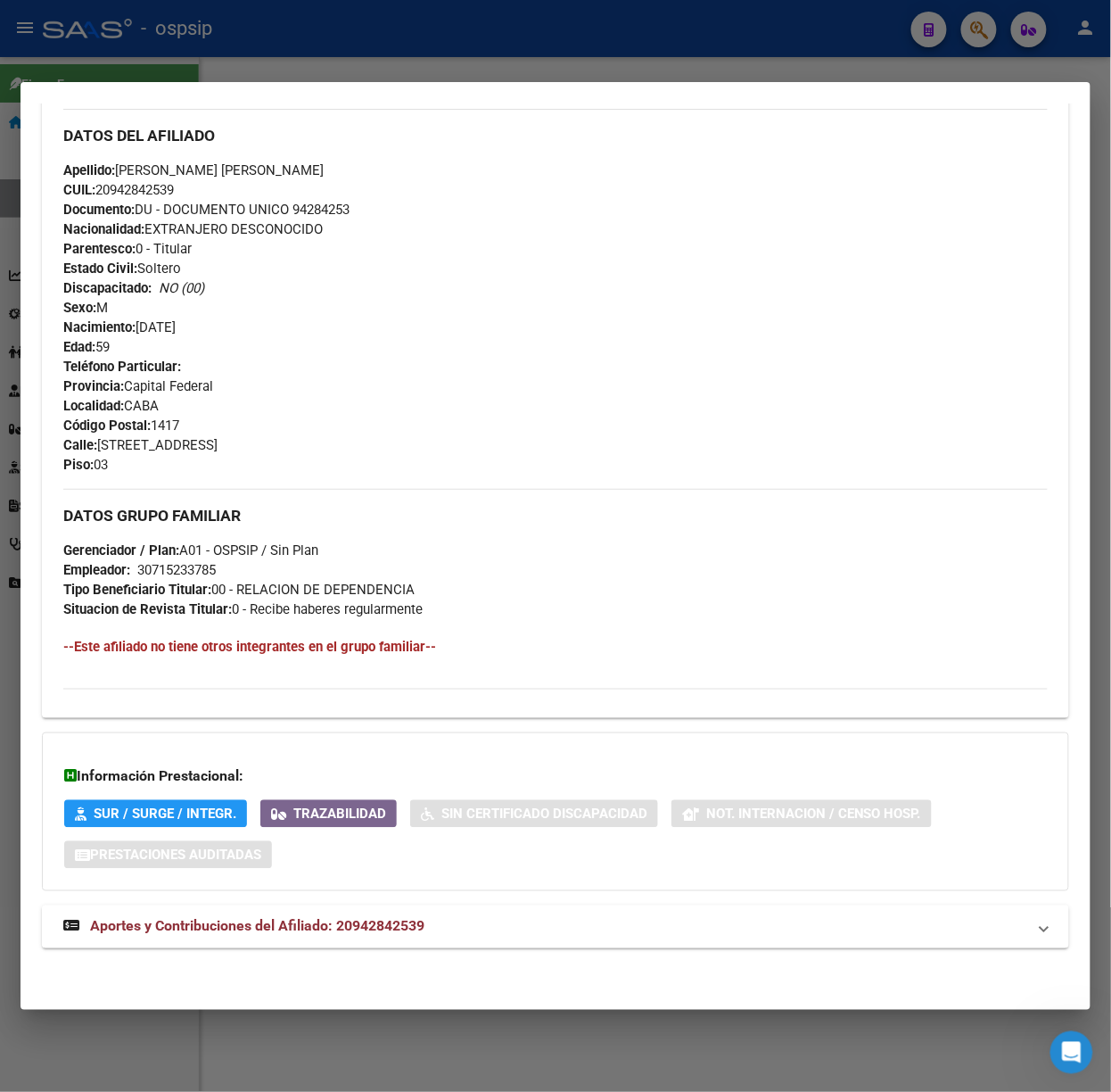
click at [436, 921] on mat-panel-title "Aportes y Contribuciones del Afiliado: 20942842539" at bounding box center [545, 926] width 963 height 21
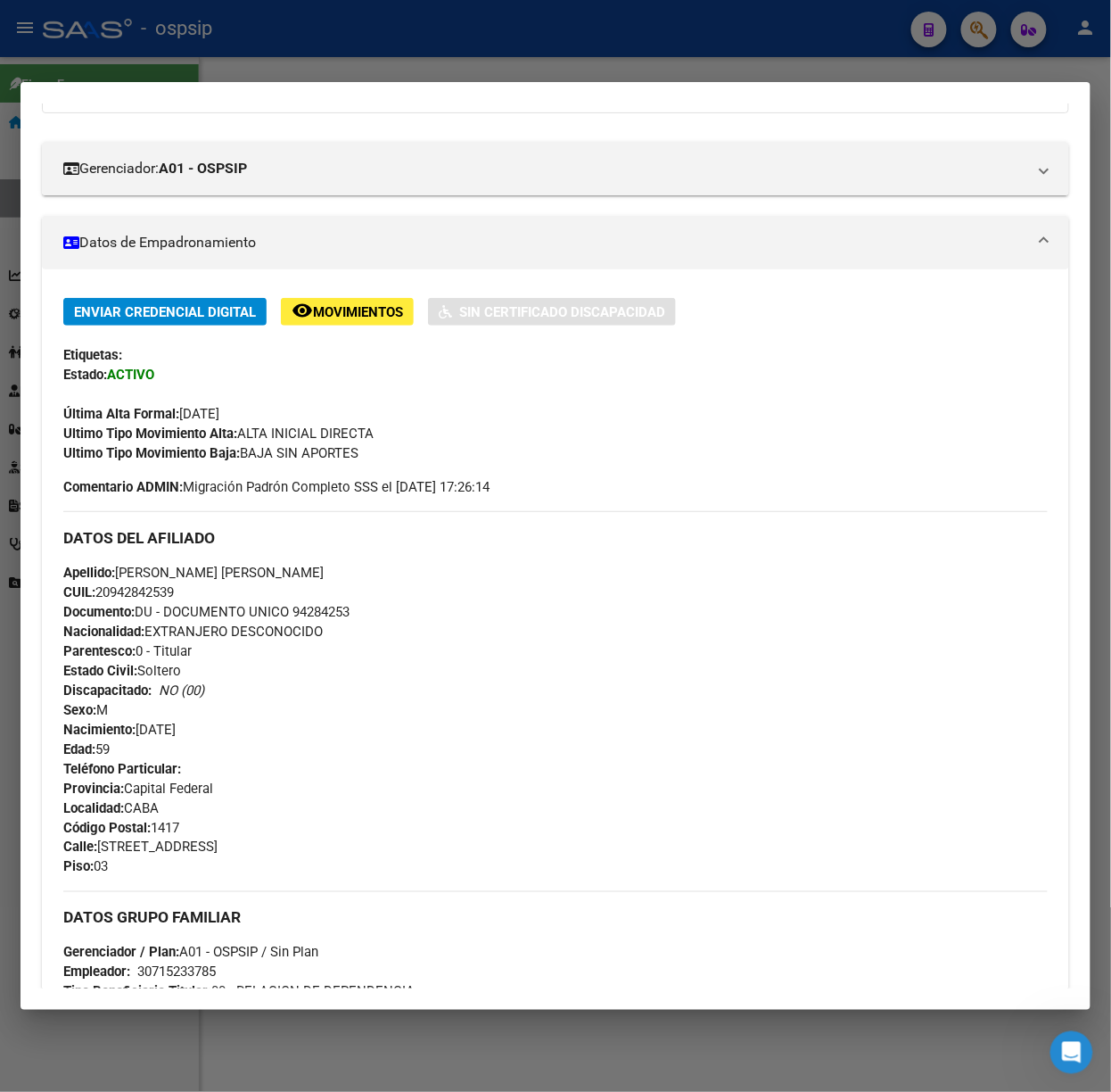
scroll to position [40, 0]
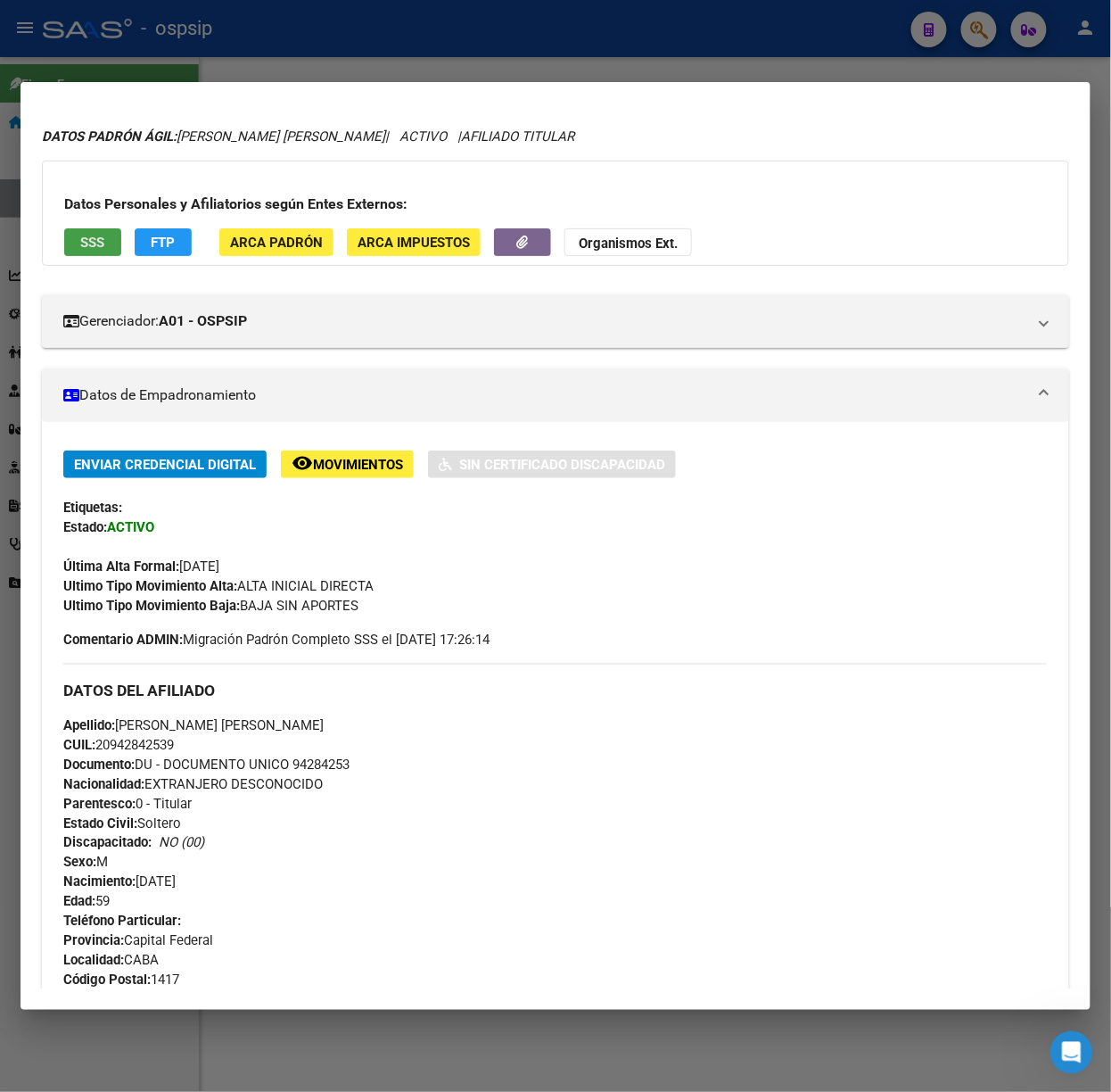
click at [90, 243] on span "SSS" at bounding box center [93, 242] width 24 height 16
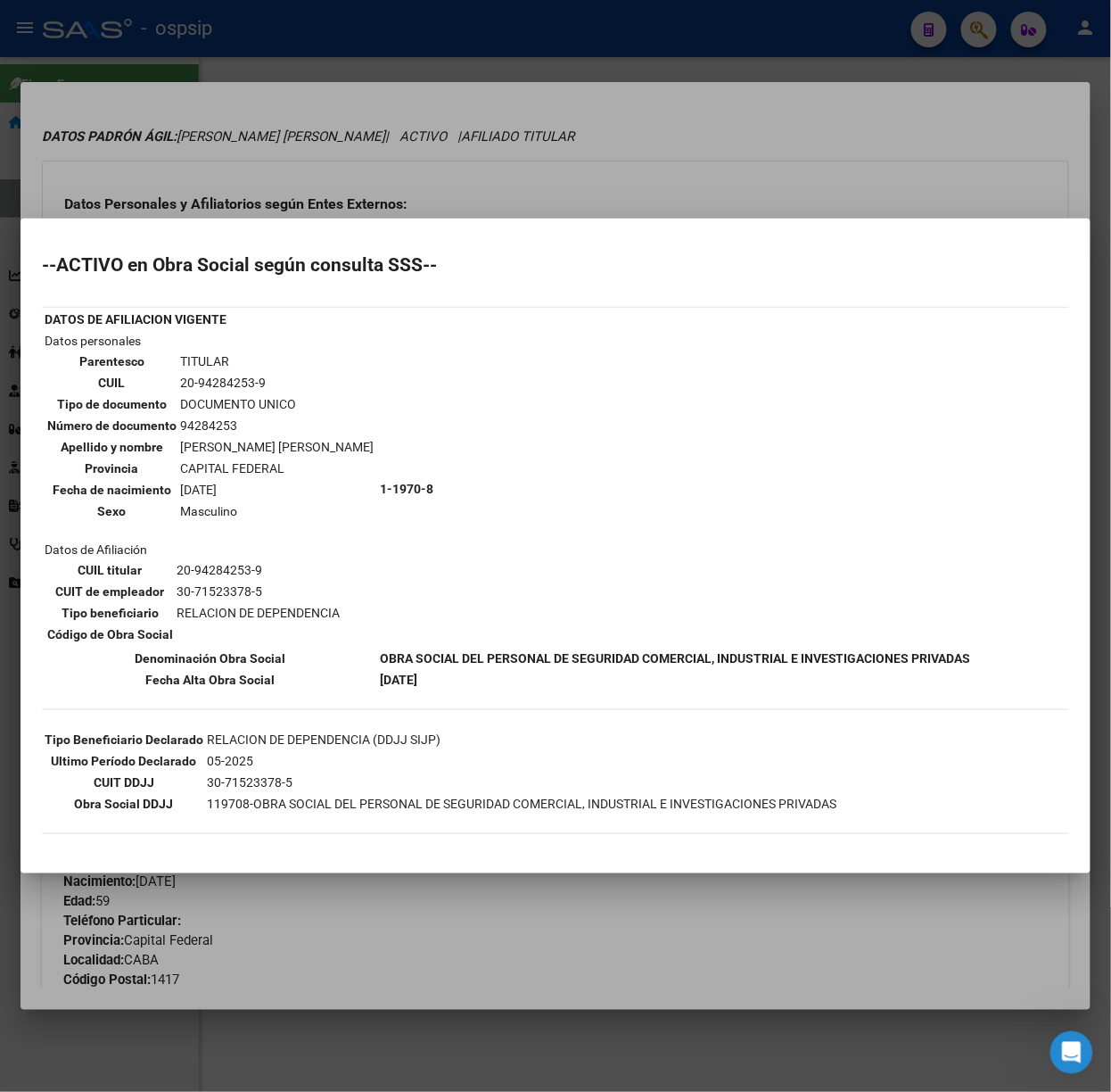
click at [362, 207] on div at bounding box center [555, 546] width 1111 height 1092
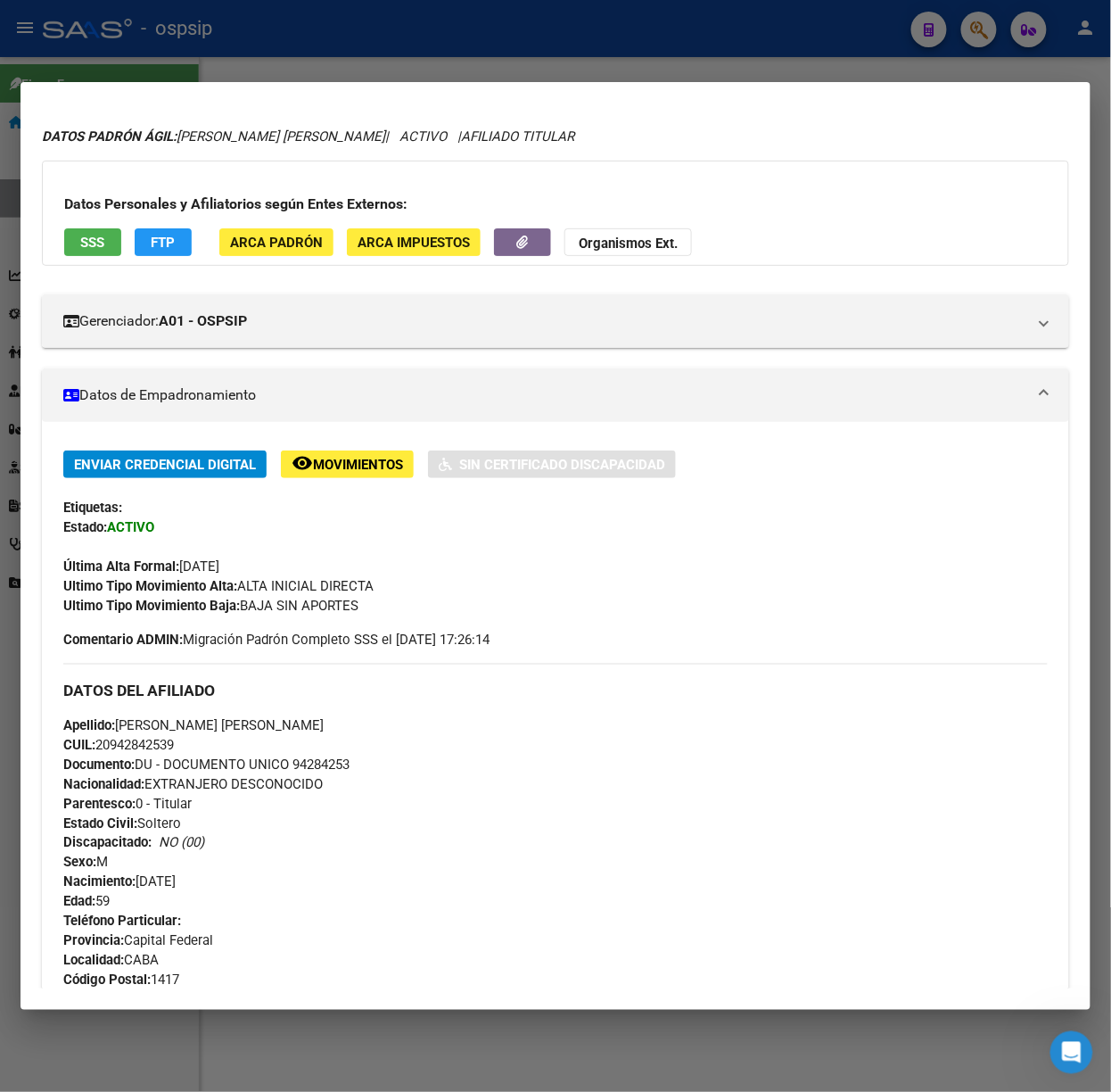
click at [604, 82] on mat-dialog-container "Análisis Afiliado - CUIL: 20942842539 DATOS PADRÓN ÁGIL: [PERSON_NAME] [PERSON_…" at bounding box center [555, 545] width 1070 height 927
click at [266, 70] on div at bounding box center [555, 546] width 1111 height 1092
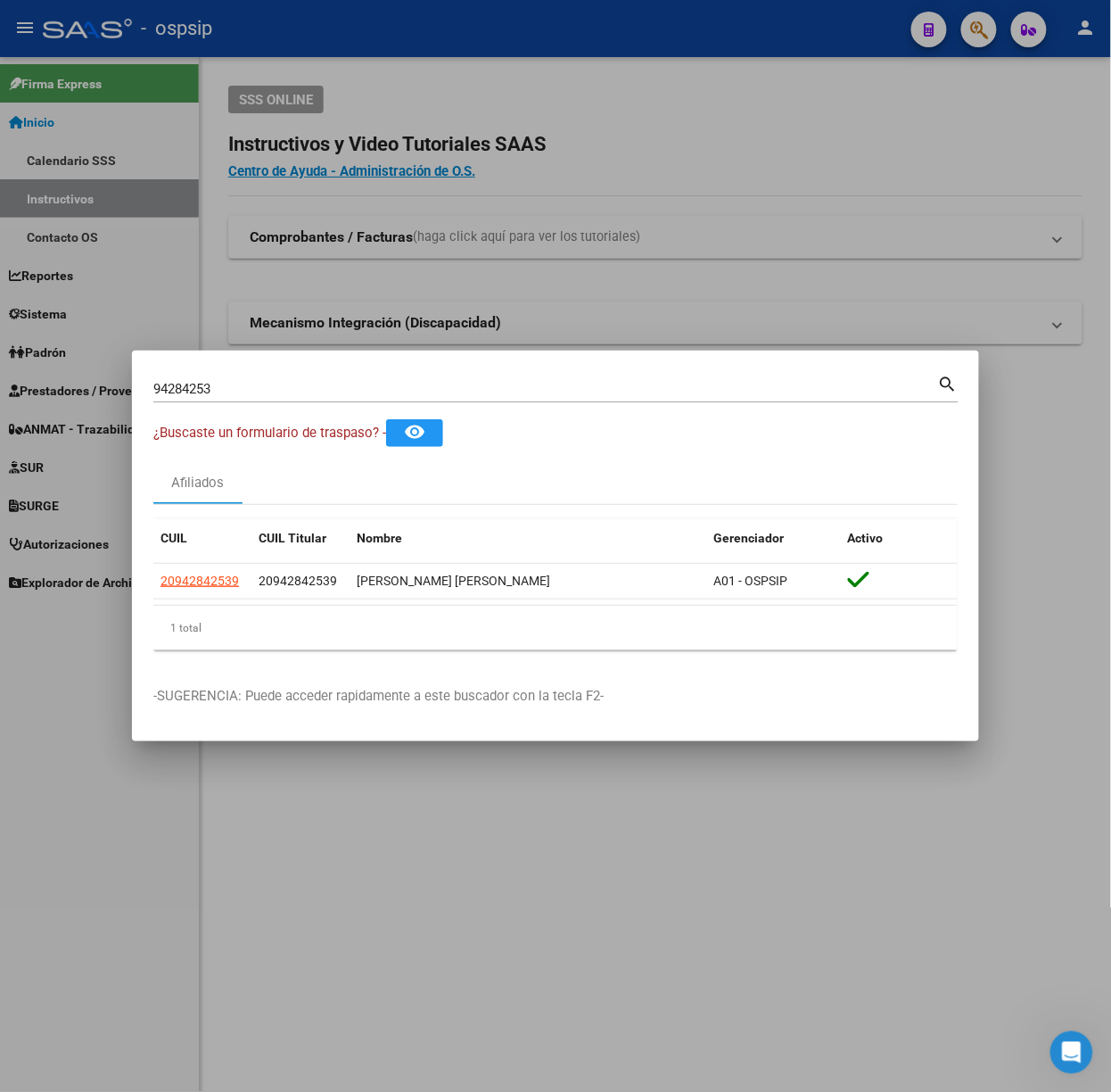
click at [300, 387] on input "94284253" at bounding box center [546, 388] width 785 height 16
type input "40301909"
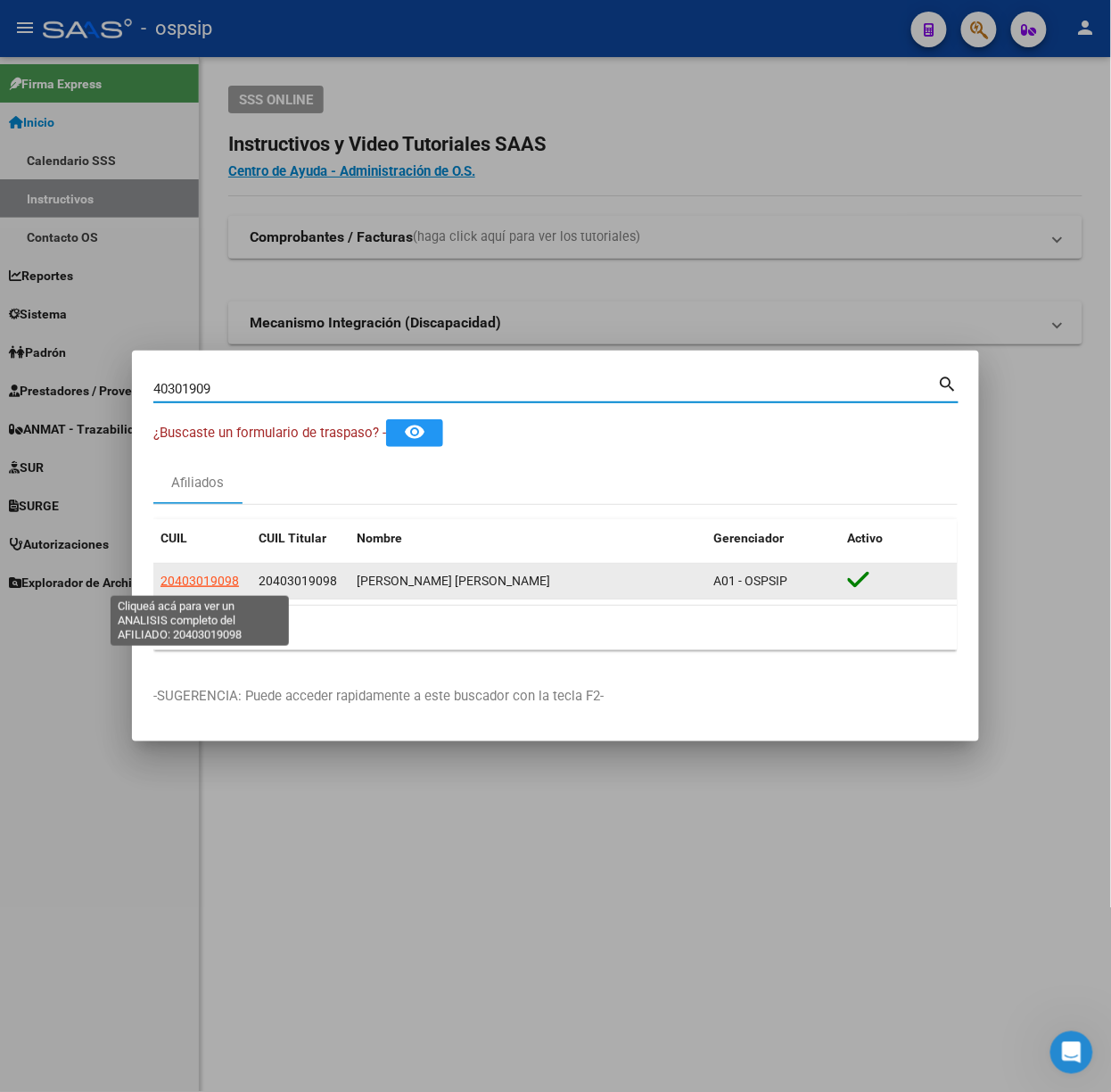
click at [232, 580] on span "20403019098" at bounding box center [199, 581] width 78 height 15
type textarea "20403019098"
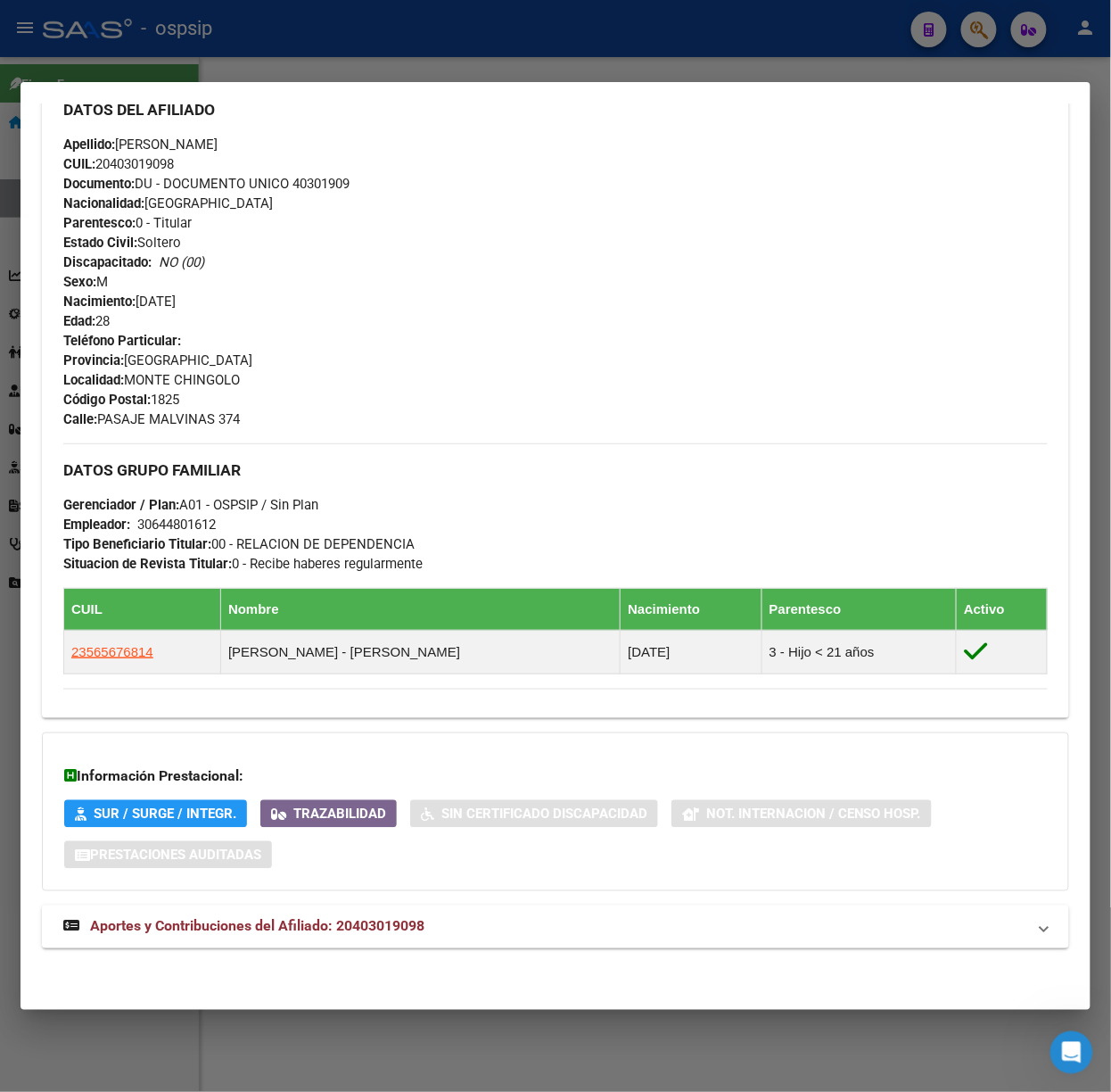
click at [463, 912] on mat-expansion-panel-header "Aportes y Contribuciones del Afiliado: 20403019098" at bounding box center [556, 927] width 1027 height 43
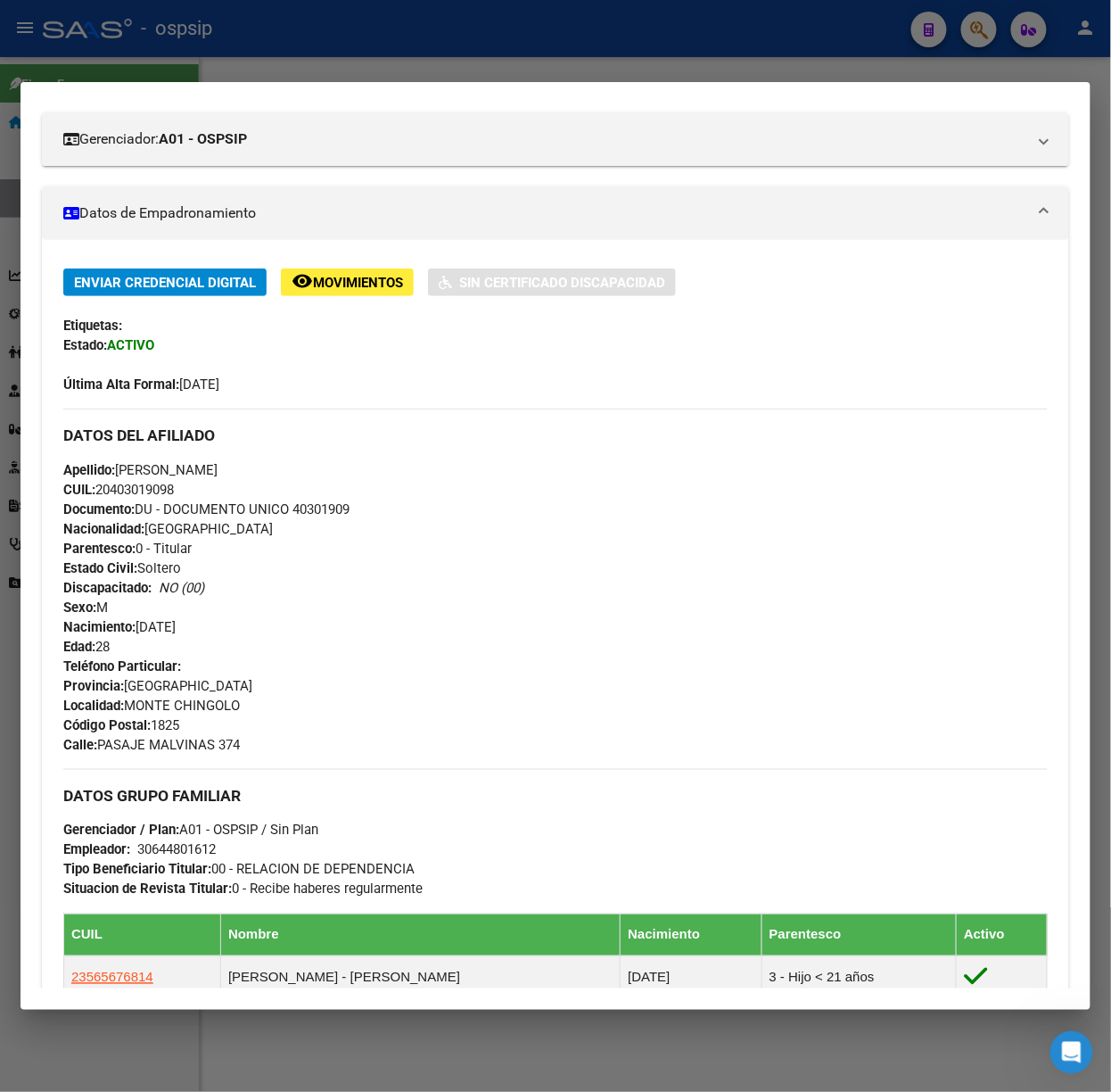
scroll to position [0, 0]
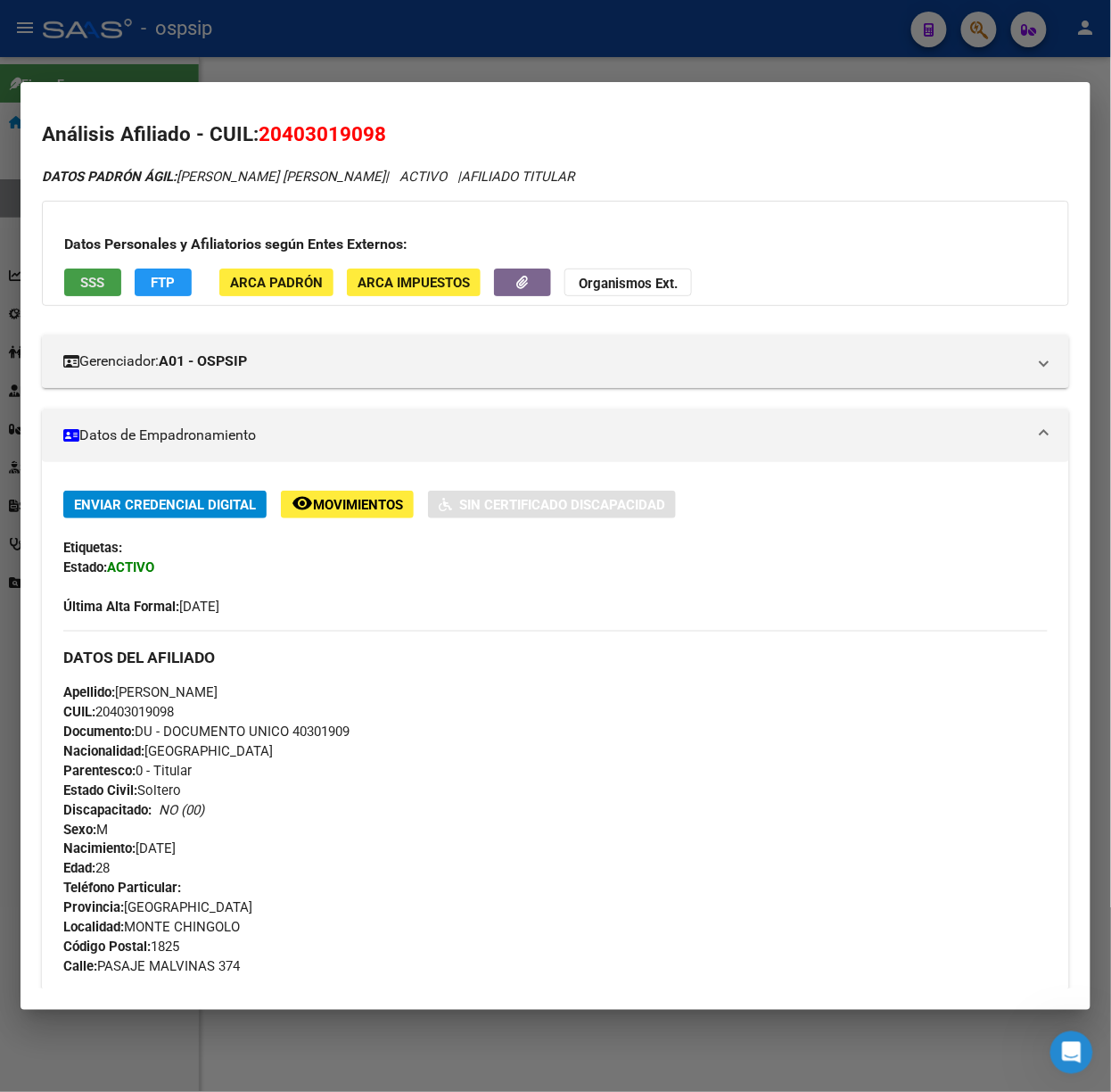
click at [84, 277] on span "SSS" at bounding box center [93, 282] width 24 height 16
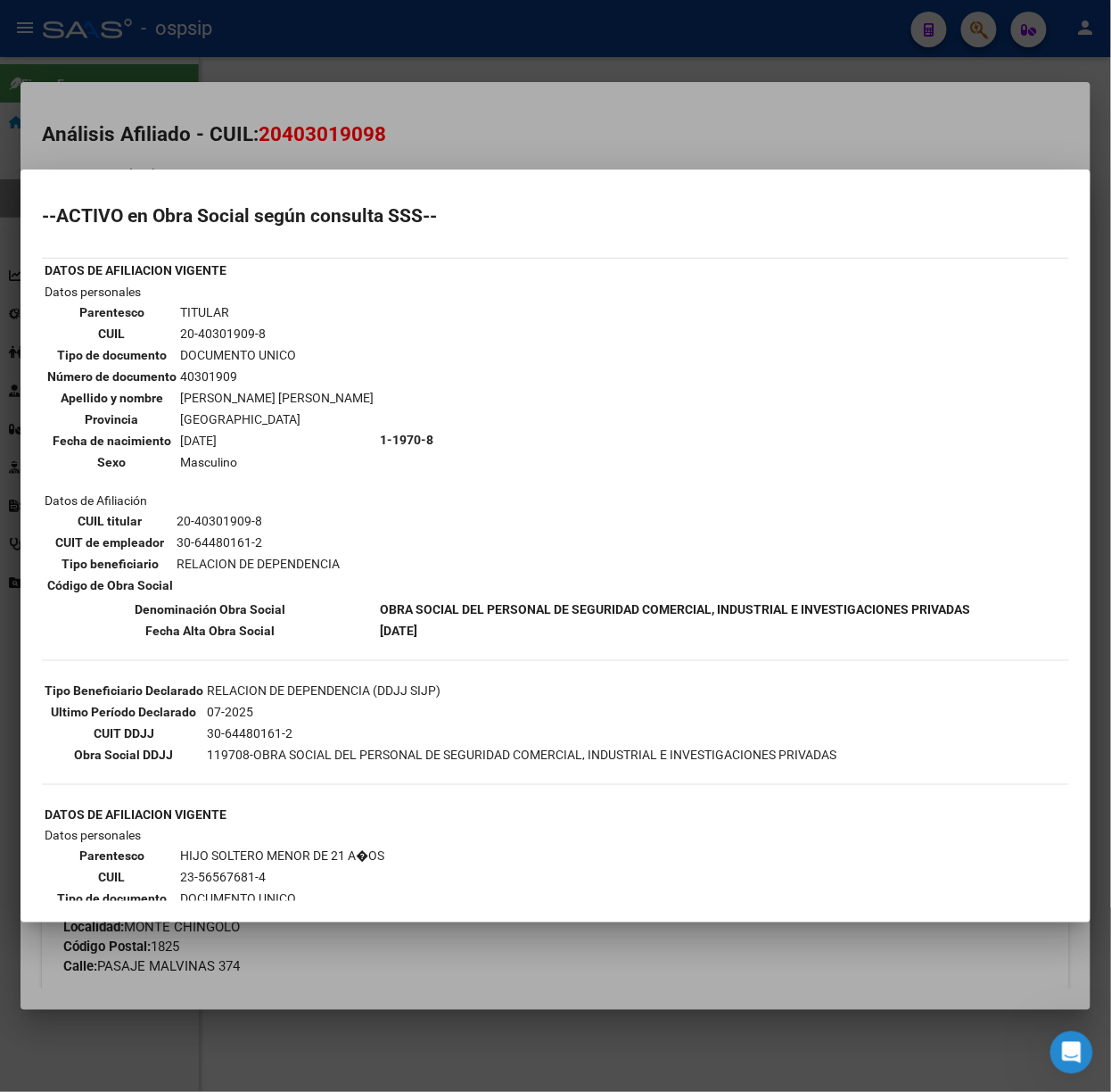
click at [307, 47] on div at bounding box center [555, 546] width 1111 height 1092
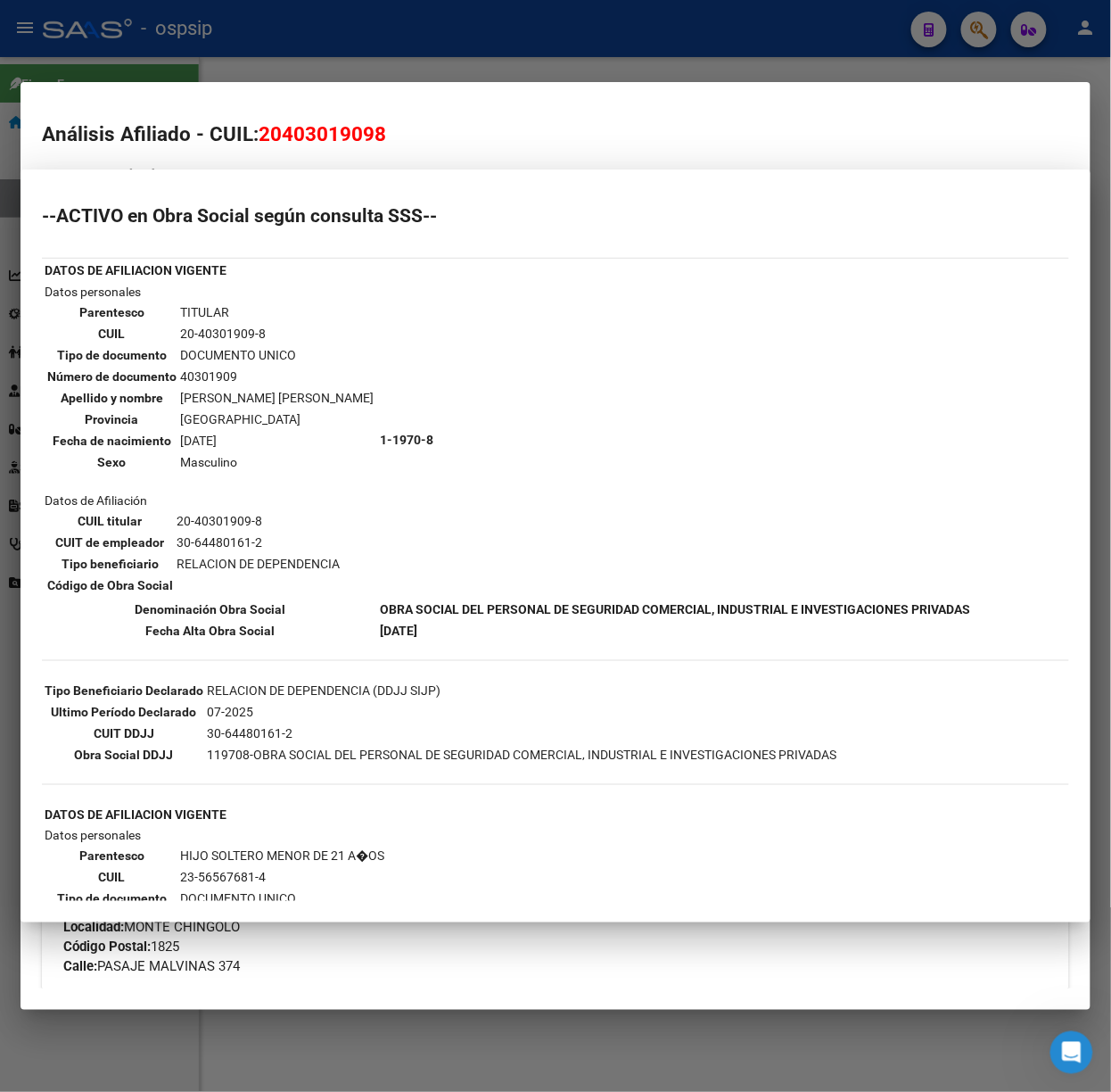
click at [307, 47] on div at bounding box center [555, 546] width 1111 height 1092
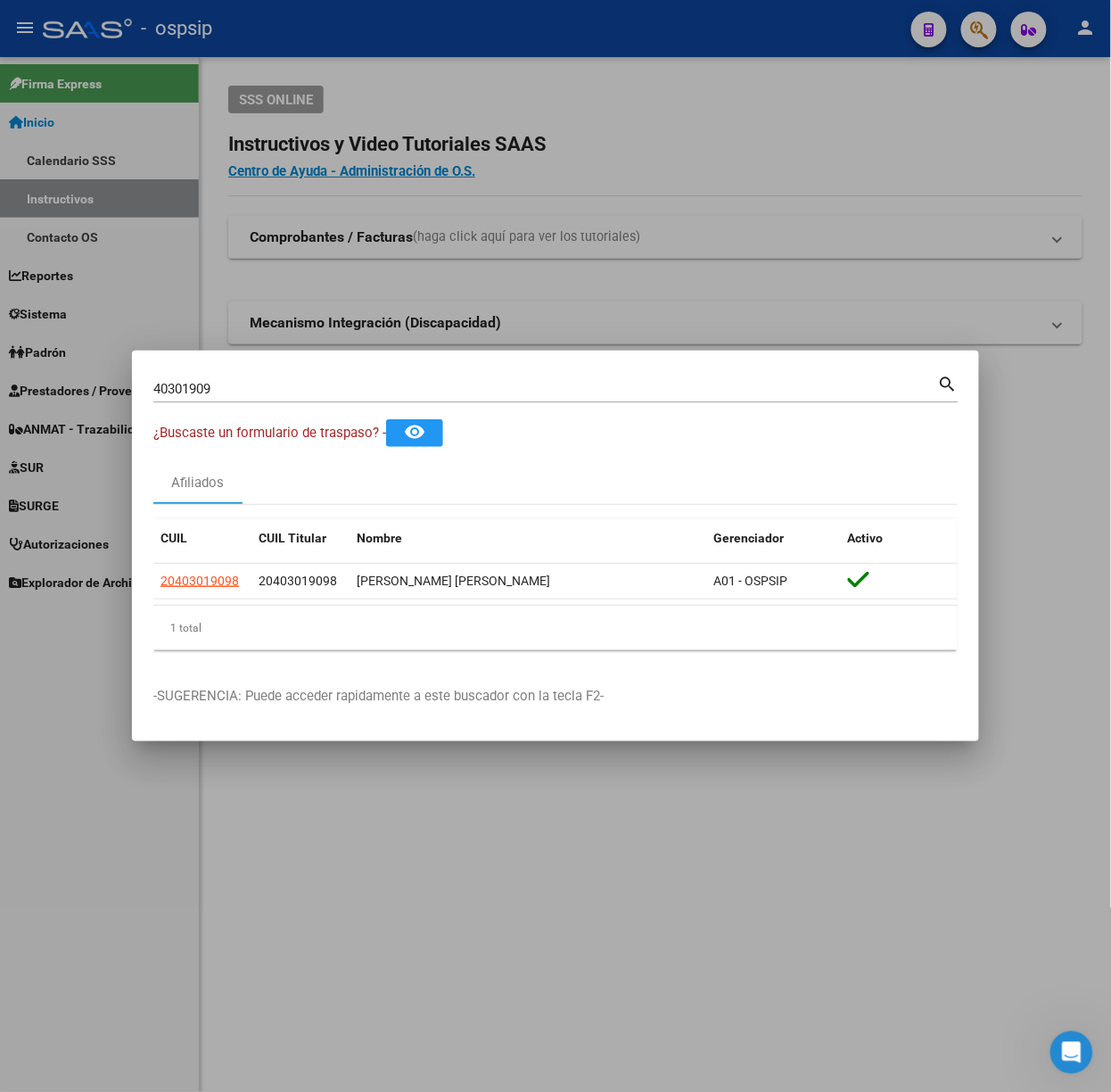
click at [349, 406] on div "40301909 Buscar (apellido, dni, cuil, nro traspaso, cuit, obra social) search" at bounding box center [556, 395] width 805 height 47
click at [340, 398] on div "40301909 Buscar (apellido, dni, [PERSON_NAME], nro traspaso, cuit, obra social)" at bounding box center [546, 388] width 785 height 27
click at [335, 390] on input "40301909" at bounding box center [546, 388] width 785 height 16
type input "18167381"
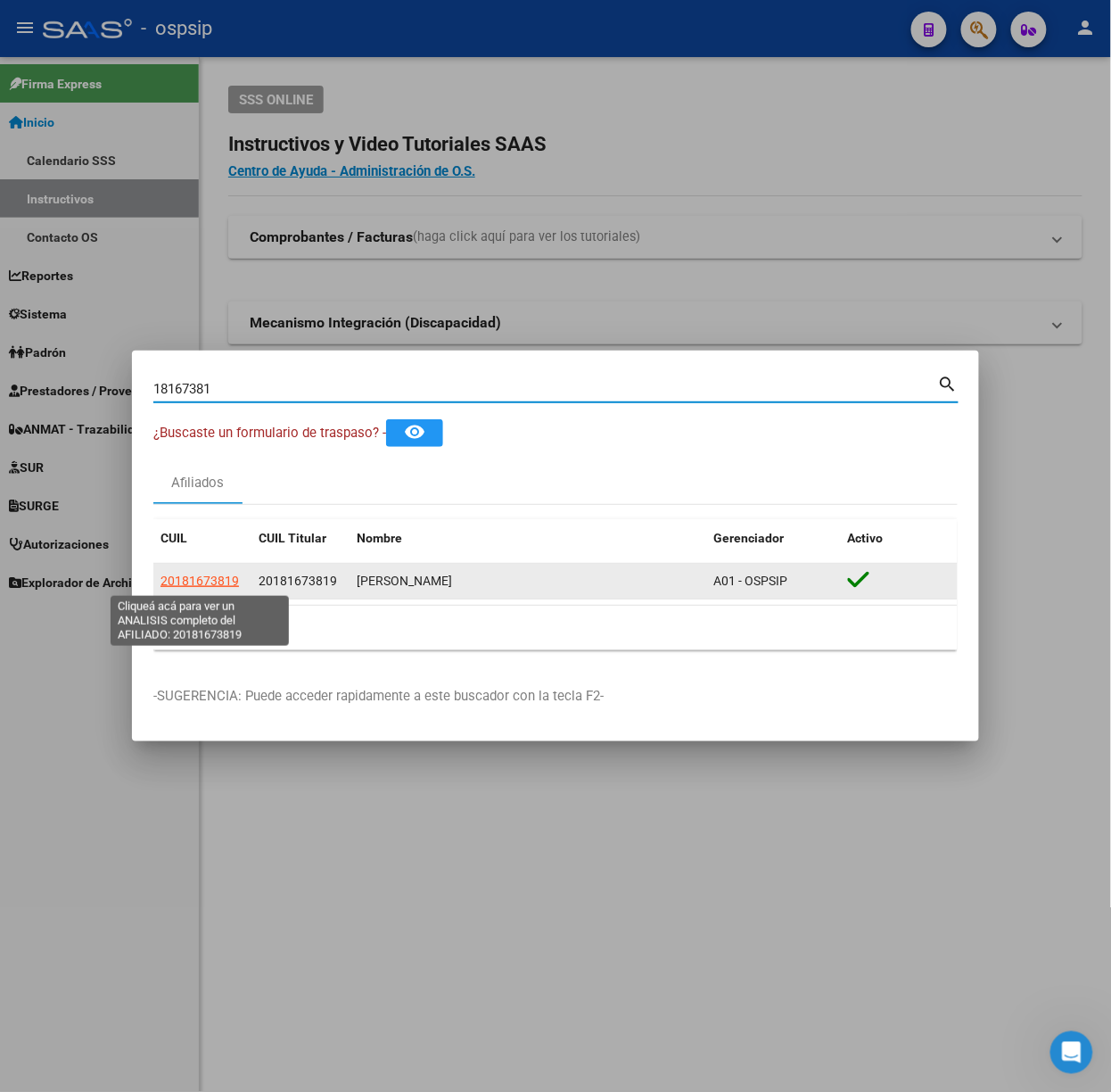
click at [200, 583] on span "20181673819" at bounding box center [199, 581] width 78 height 15
type textarea "20181673819"
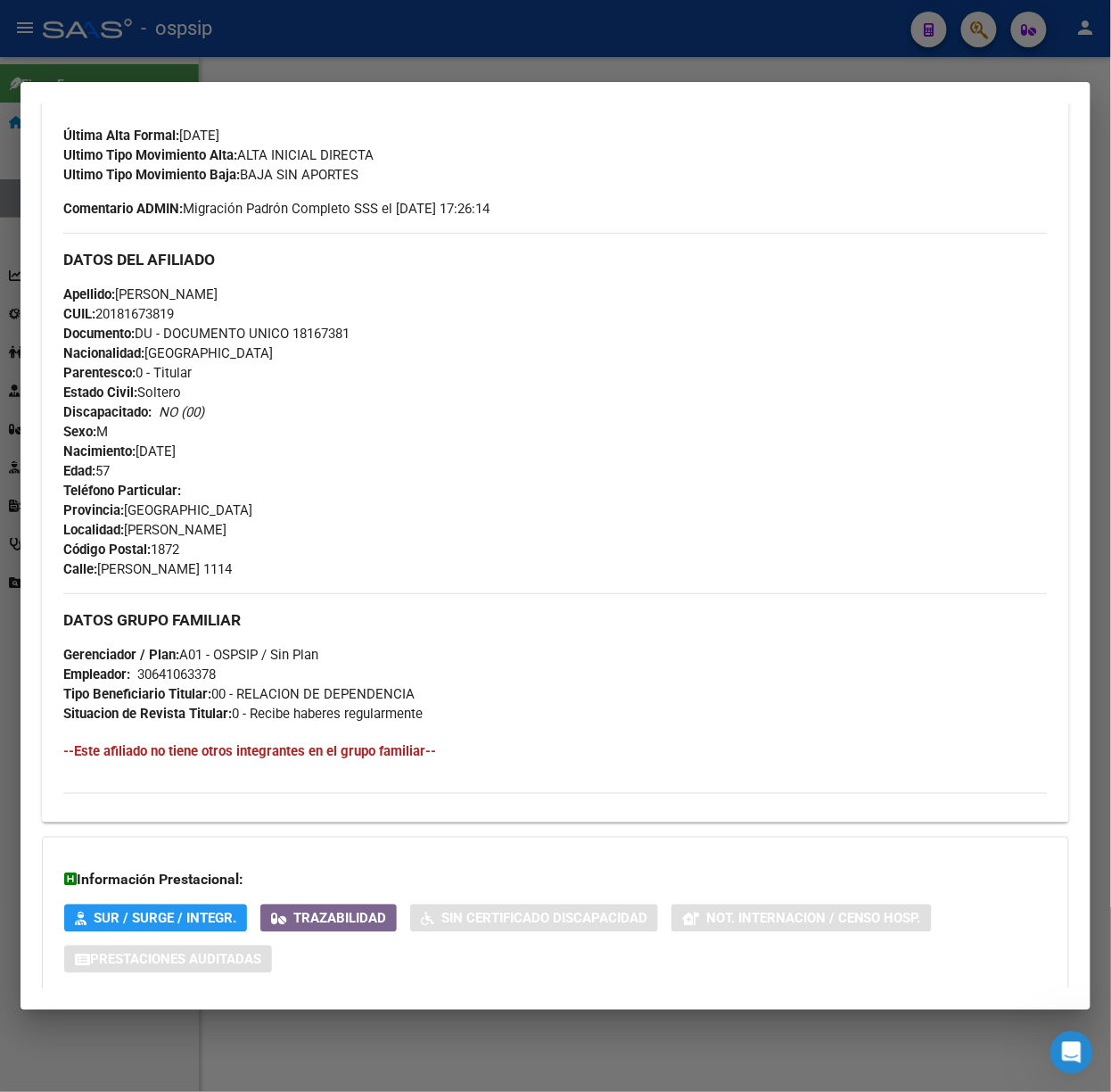
scroll to position [578, 0]
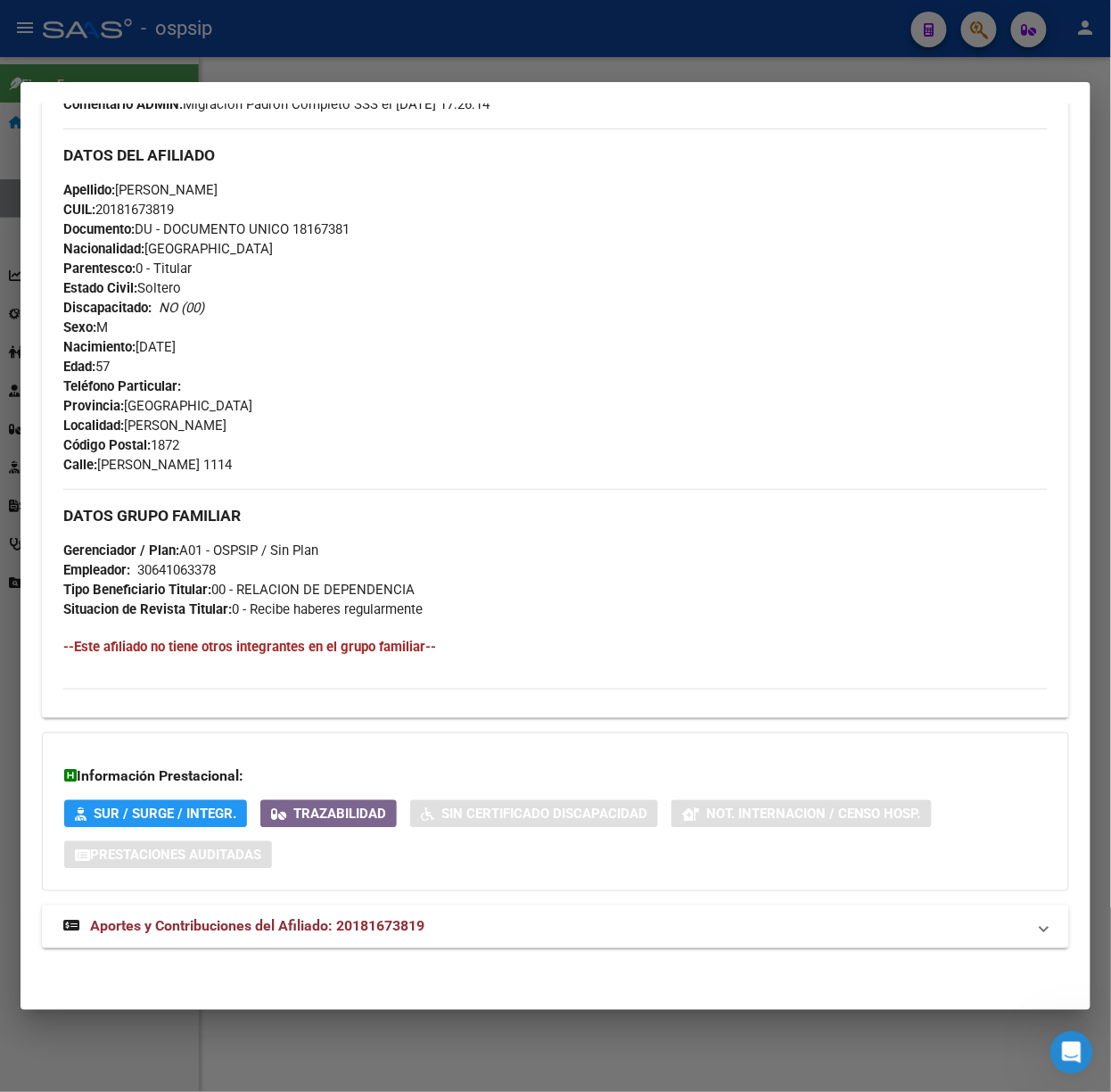
click at [457, 897] on div "DATOS PADRÓN ÁGIL: [PERSON_NAME] | ACTIVO | AFILIADO TITULAR Datos Personales y…" at bounding box center [556, 280] width 1027 height 1377
click at [467, 920] on mat-panel-title "Aportes y Contribuciones del Afiliado: 20181673819" at bounding box center [545, 926] width 963 height 21
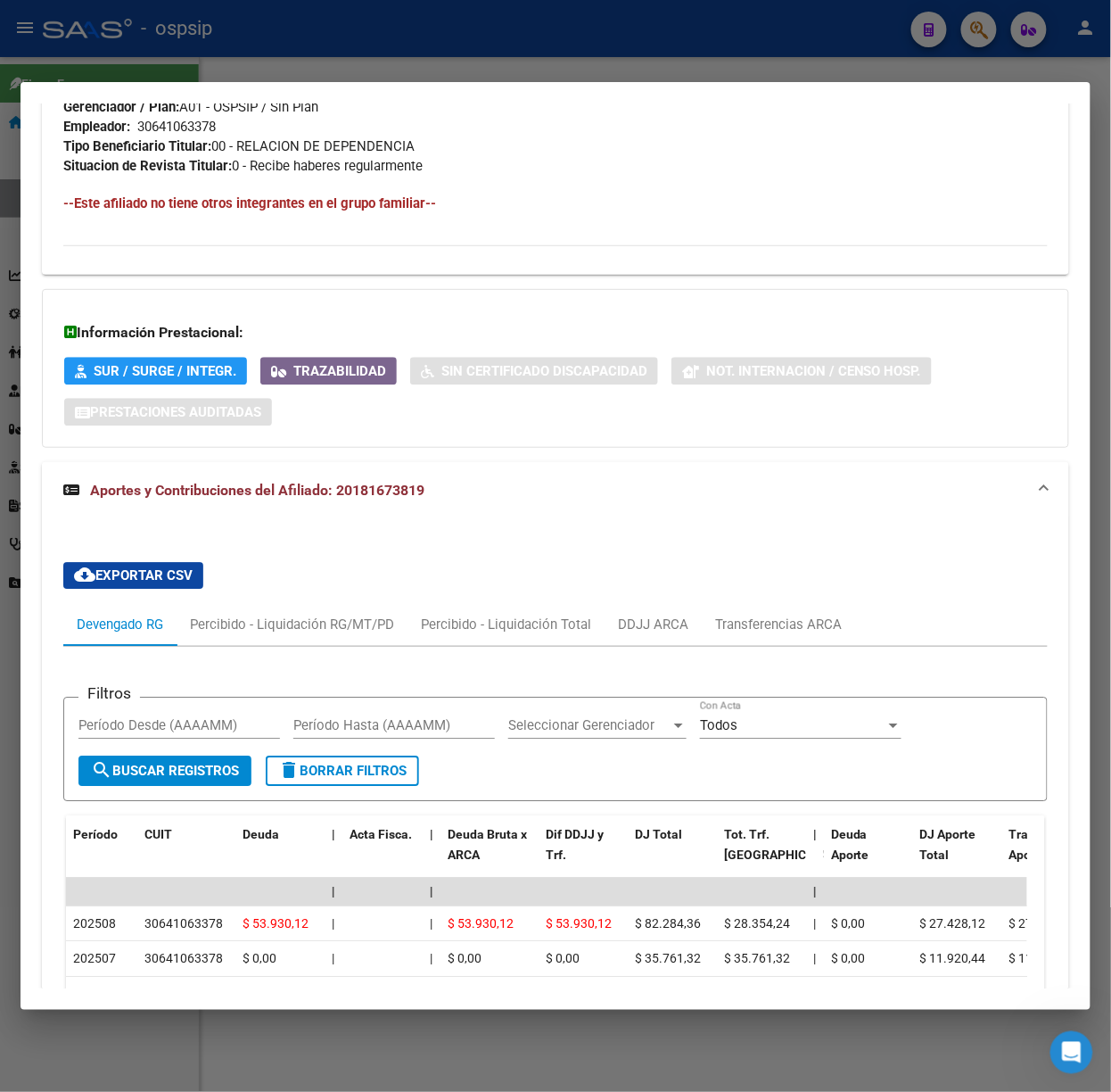
scroll to position [1138, 0]
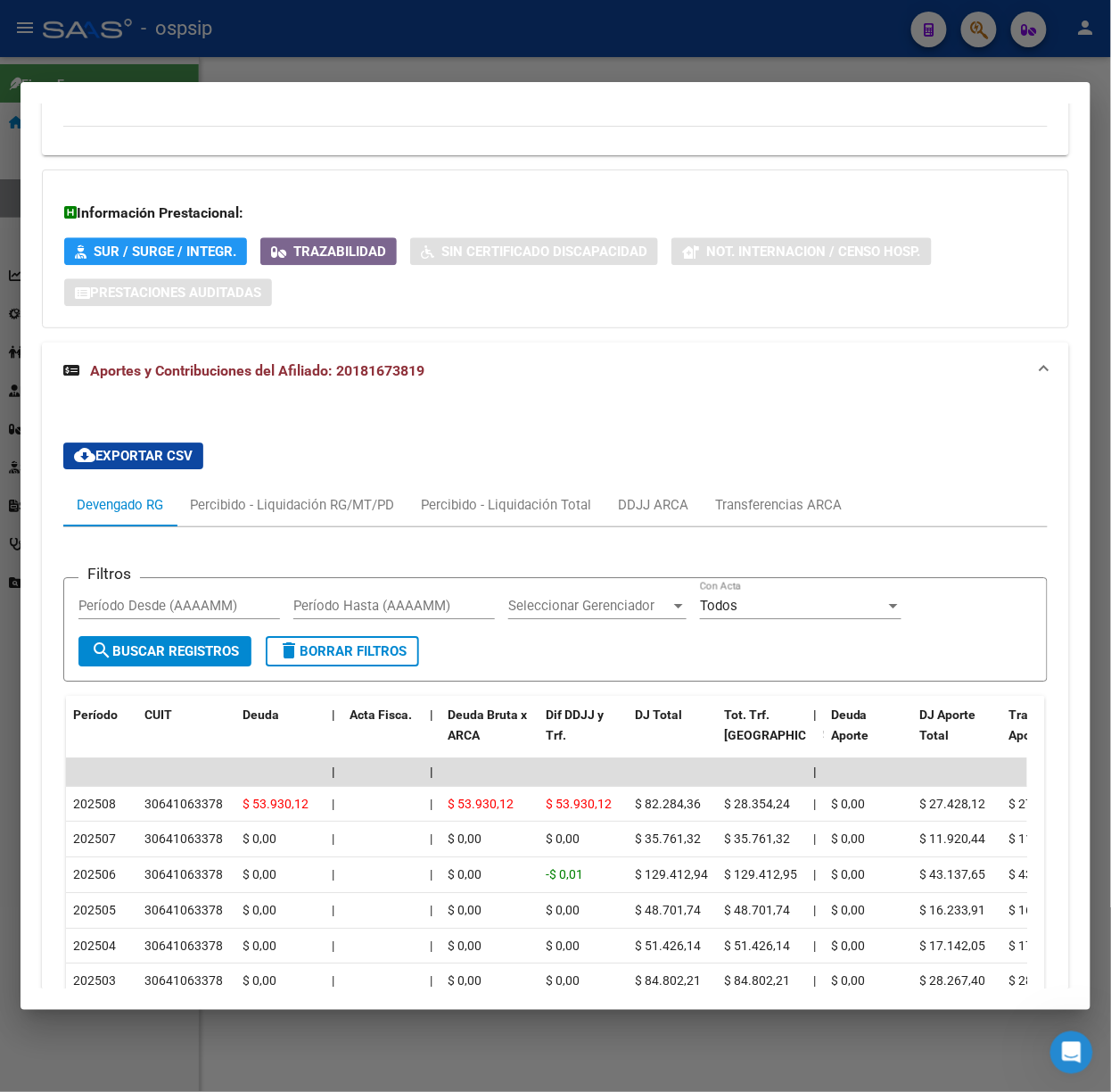
click at [358, 41] on div at bounding box center [555, 546] width 1111 height 1092
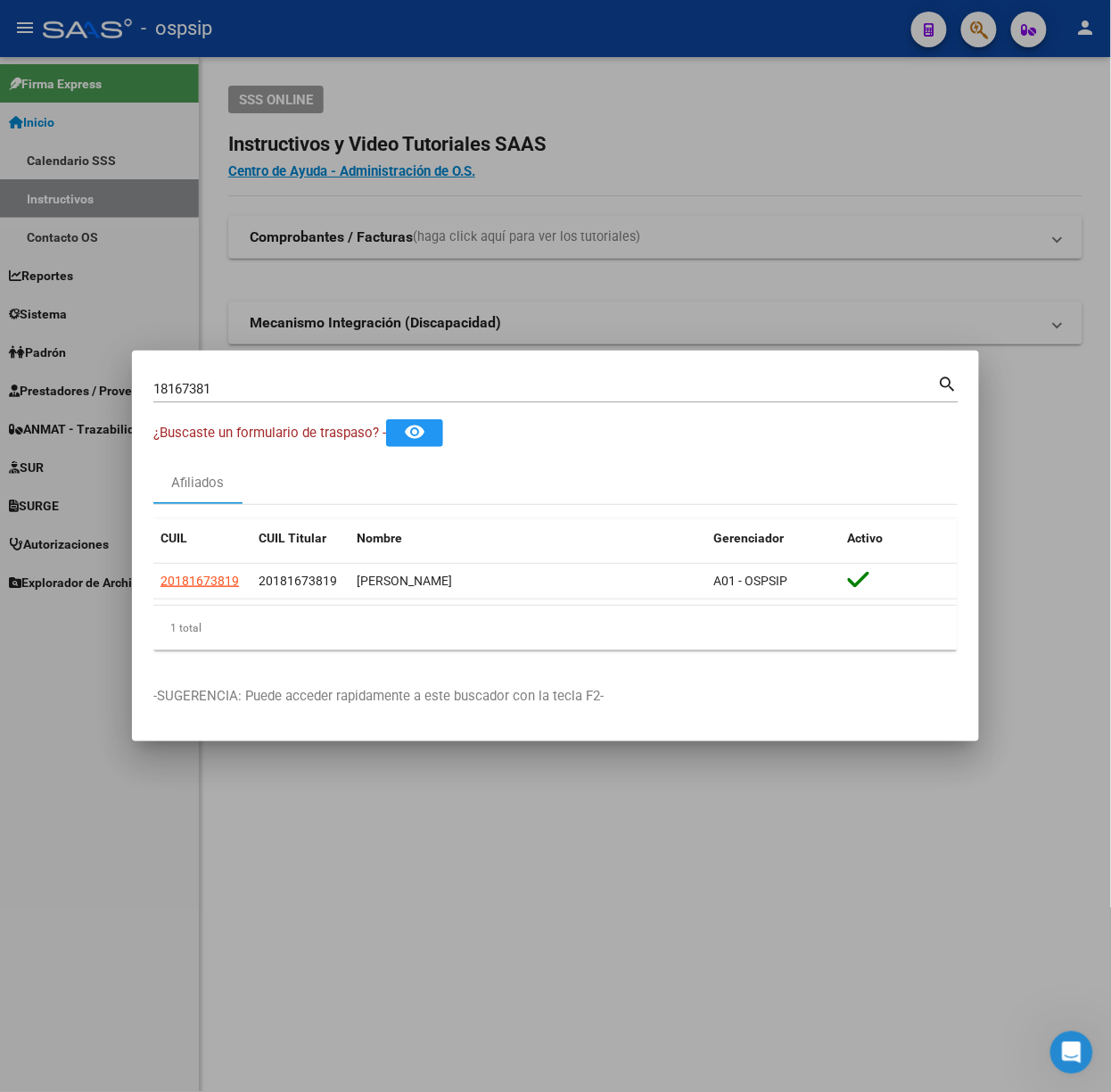
click at [355, 376] on div "18167381 Buscar (apellido, dni, [PERSON_NAME], [PERSON_NAME], cuit, obra social)" at bounding box center [546, 388] width 785 height 27
click at [357, 382] on input "18167381" at bounding box center [546, 388] width 785 height 16
type input "41639196"
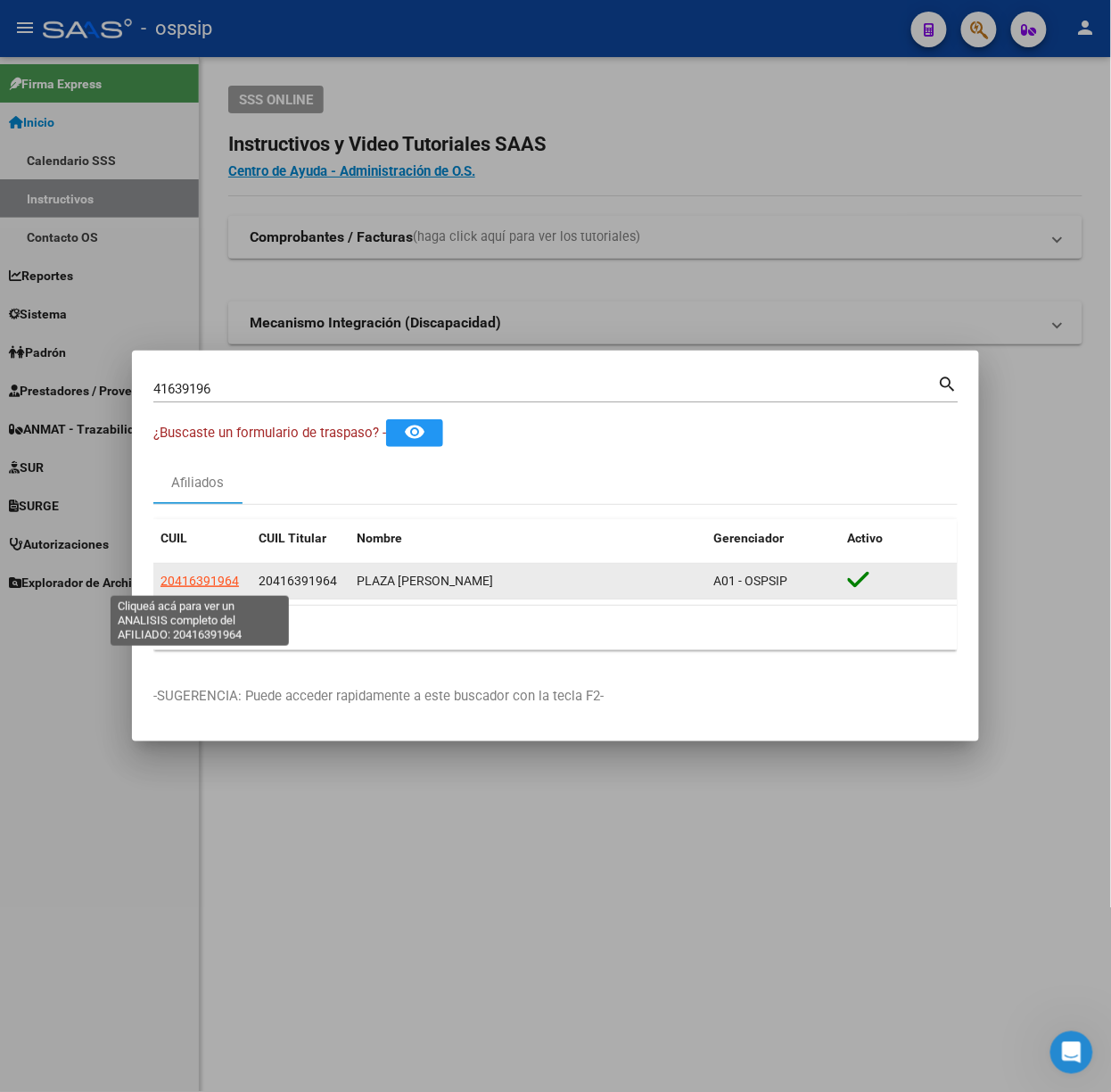
click at [198, 580] on span "20416391964" at bounding box center [199, 581] width 78 height 15
type textarea "20416391964"
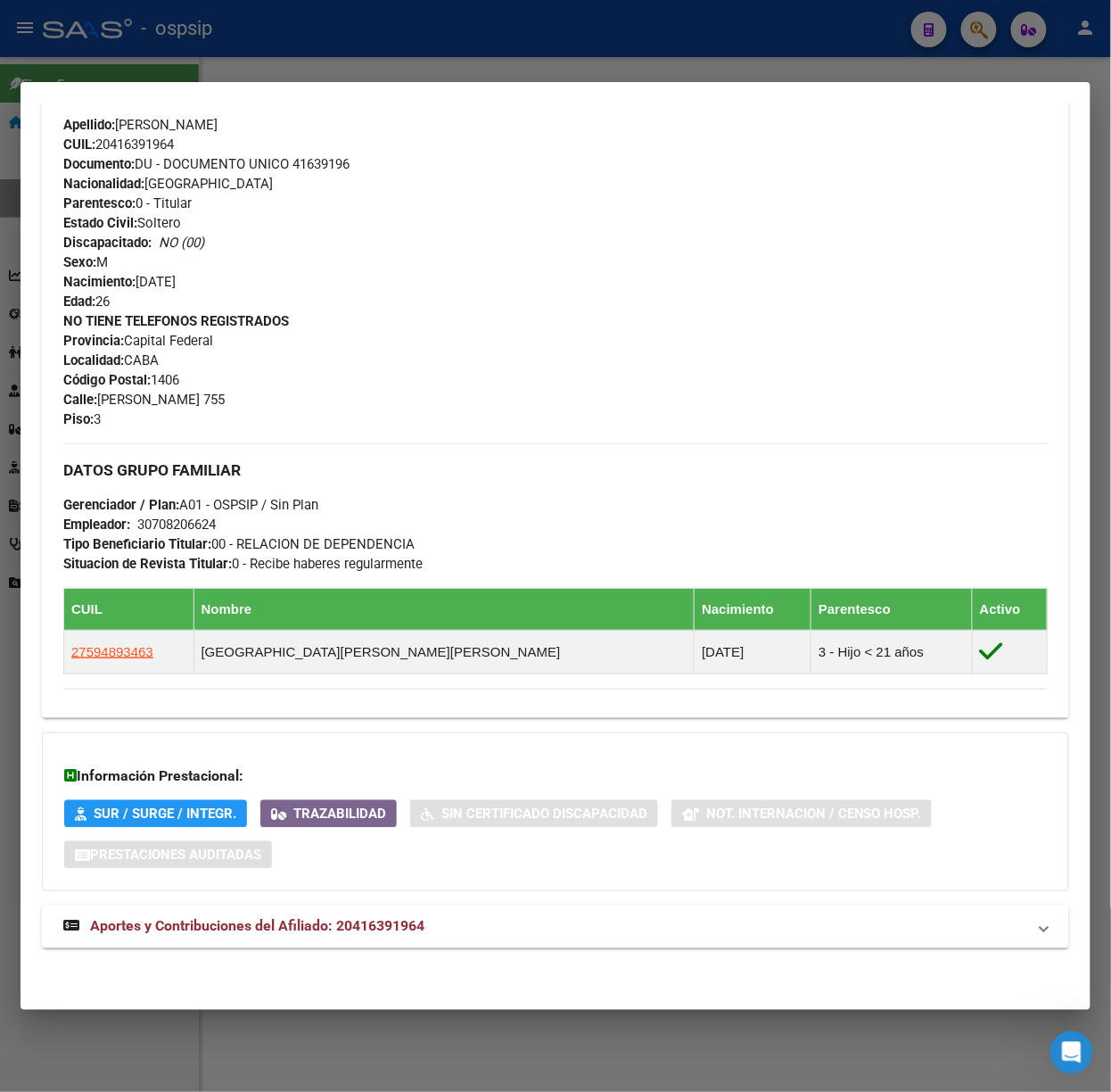
click at [478, 953] on div "DATOS PADRÓN ÁGIL: PLAZA [PERSON_NAME] | ACTIVO | AFILIADO TITULAR Datos Person…" at bounding box center [556, 274] width 1027 height 1389
click at [471, 927] on mat-panel-title "Aportes y Contribuciones del Afiliado: 20416391964" at bounding box center [545, 926] width 963 height 21
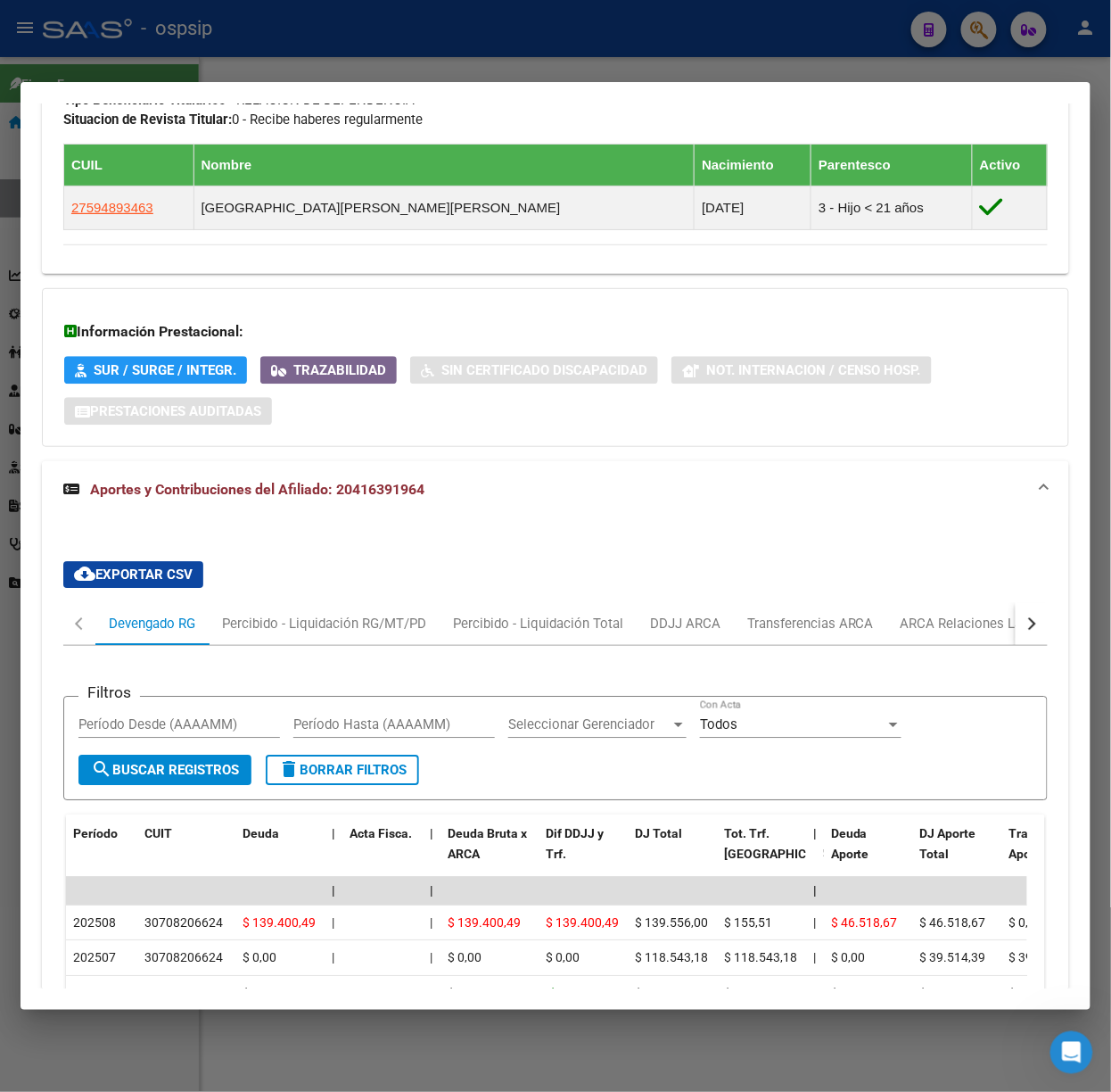
scroll to position [1459, 0]
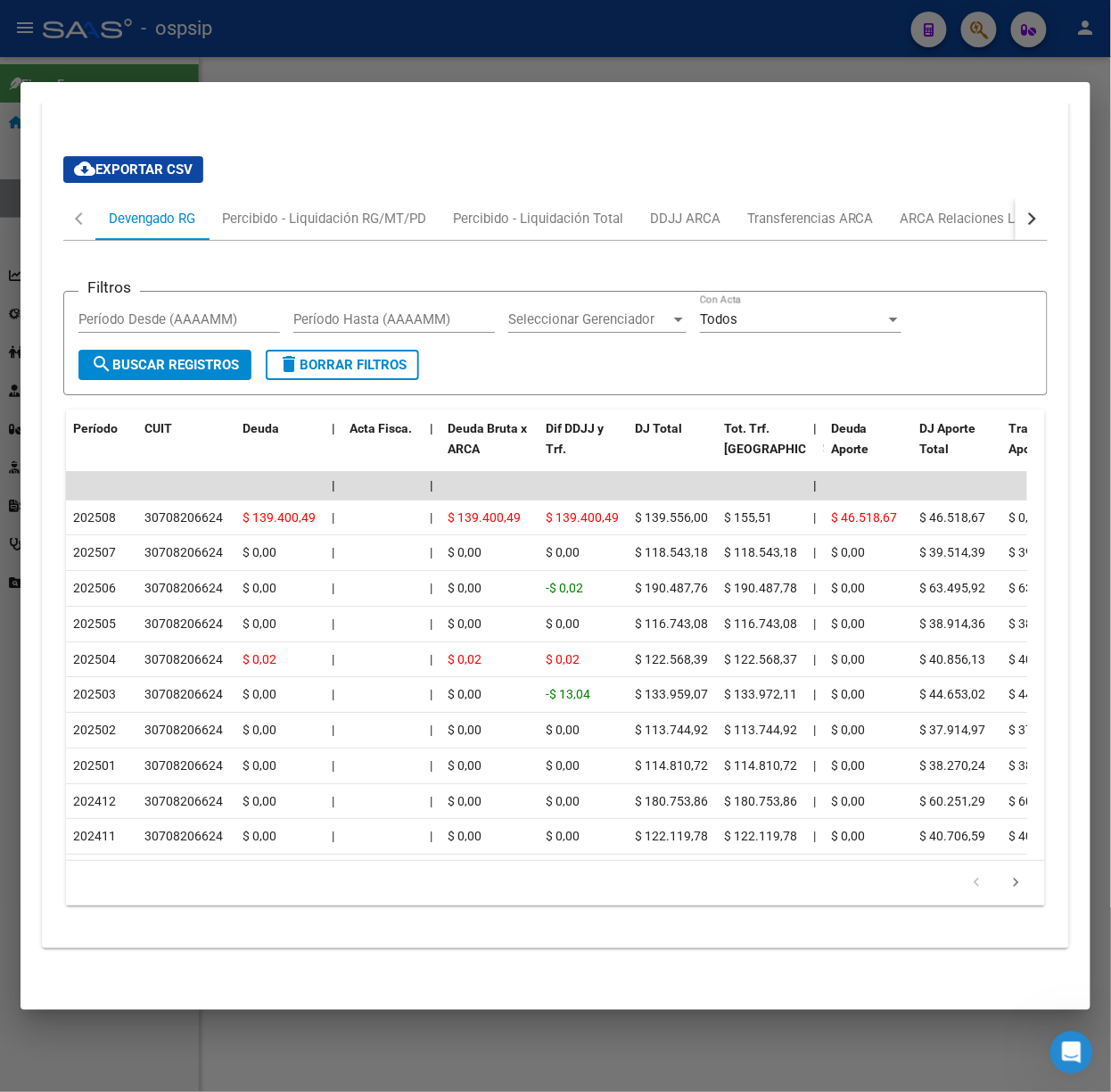
click at [318, 73] on div at bounding box center [555, 546] width 1111 height 1092
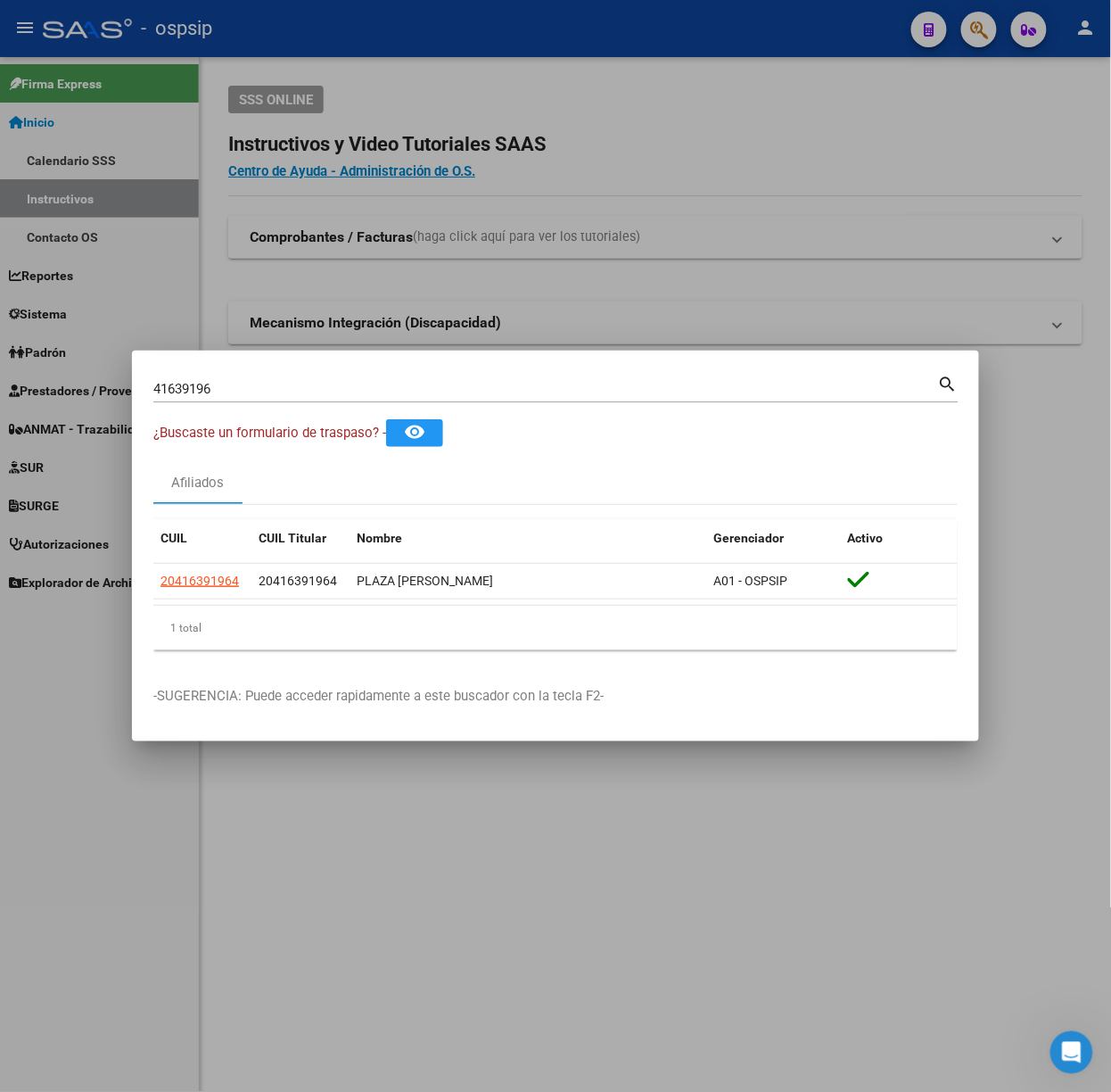
click at [265, 382] on input "41639196" at bounding box center [546, 388] width 785 height 16
type input "43720548"
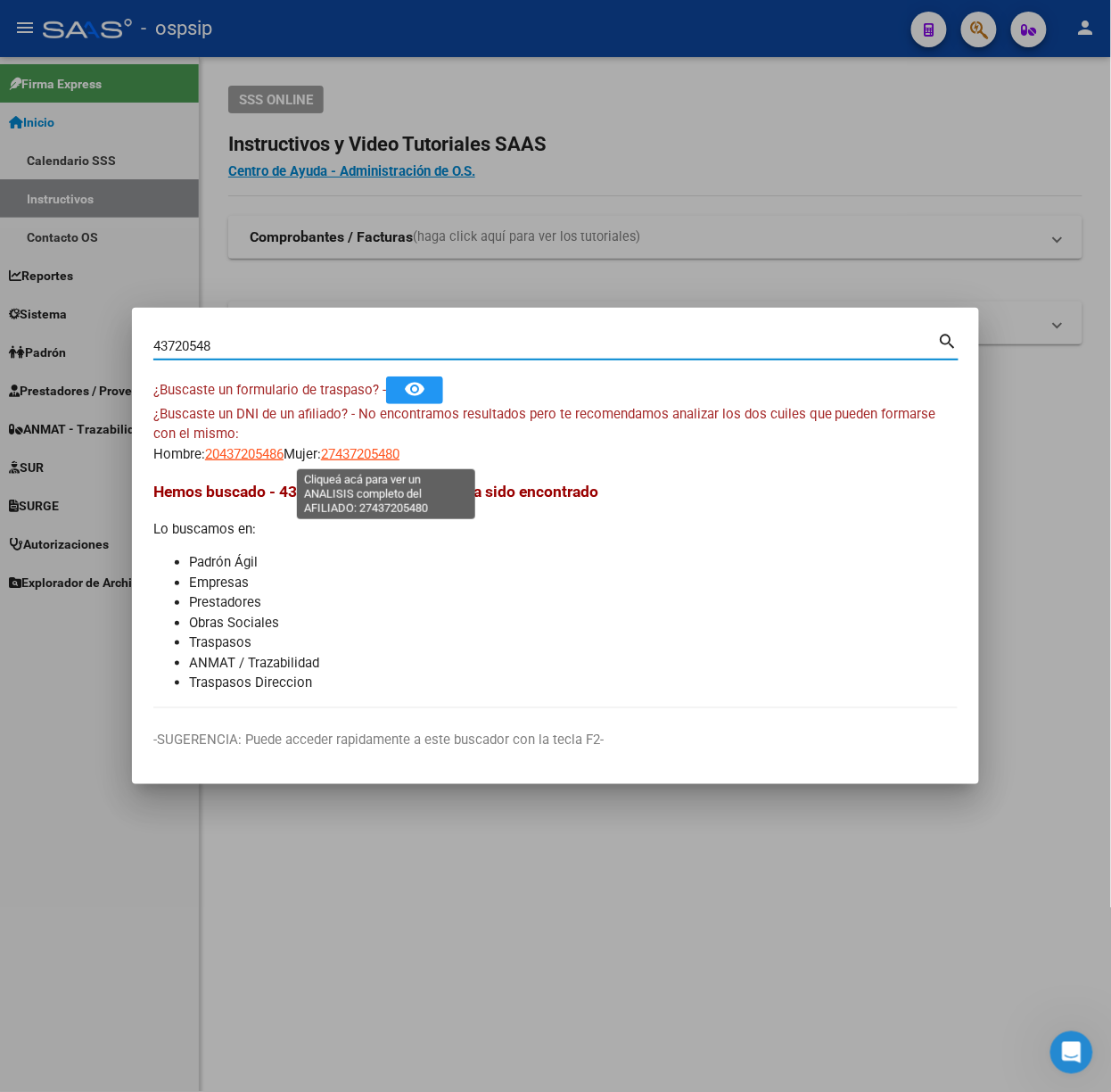
click at [400, 448] on span "27437205480" at bounding box center [359, 453] width 78 height 16
type textarea "27437205480"
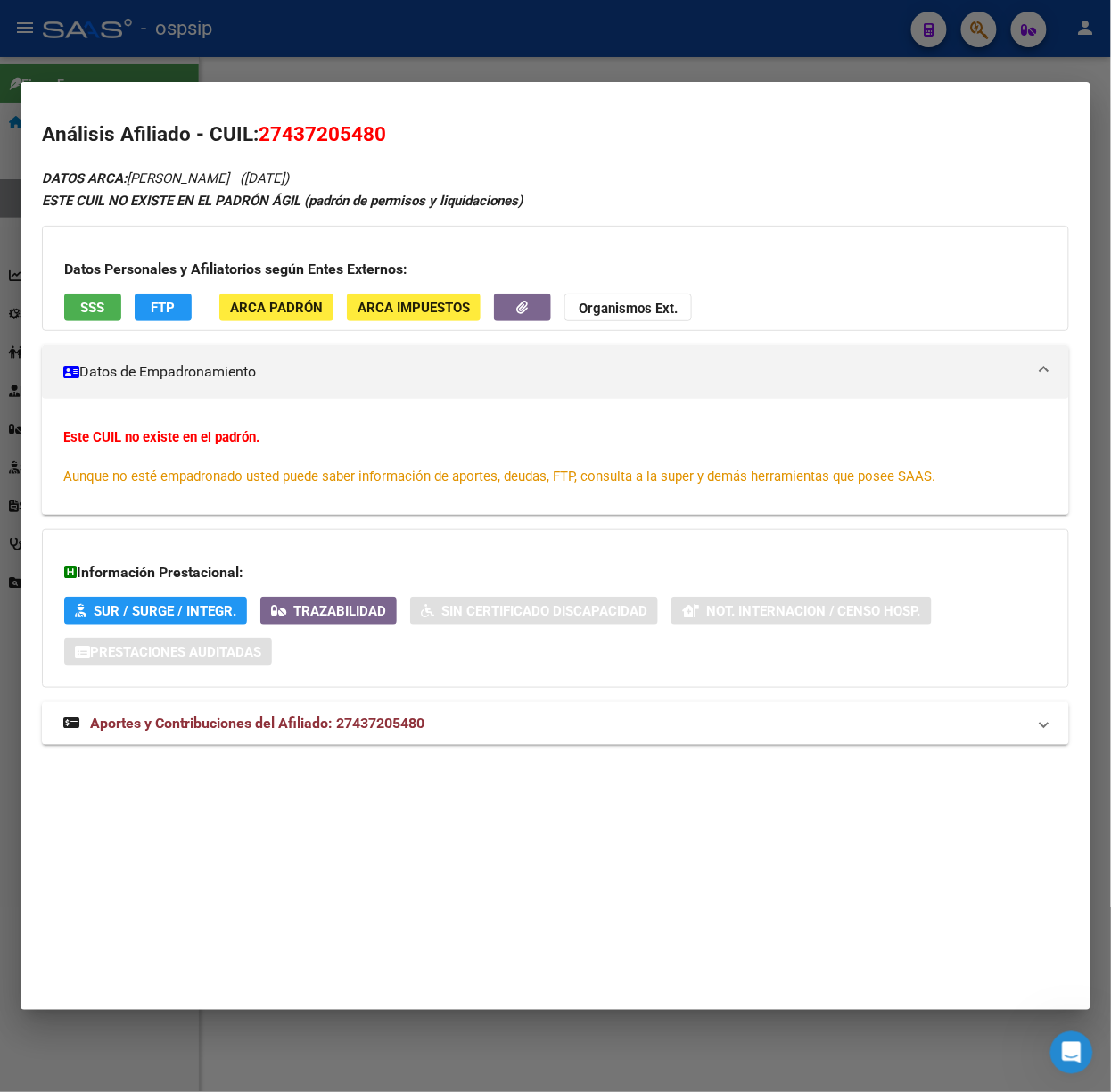
drag, startPoint x: 397, startPoint y: 700, endPoint x: 404, endPoint y: 715, distance: 16.6
click at [400, 701] on div "DATOS ARCA: [PERSON_NAME] ([DATE]) ESTE CUIL NO EXISTE EN EL PADRÓN ÁGIL (padró…" at bounding box center [556, 465] width 1027 height 597
click at [408, 724] on span "Aportes y Contribuciones del Afiliado: 27437205480" at bounding box center [257, 722] width 334 height 17
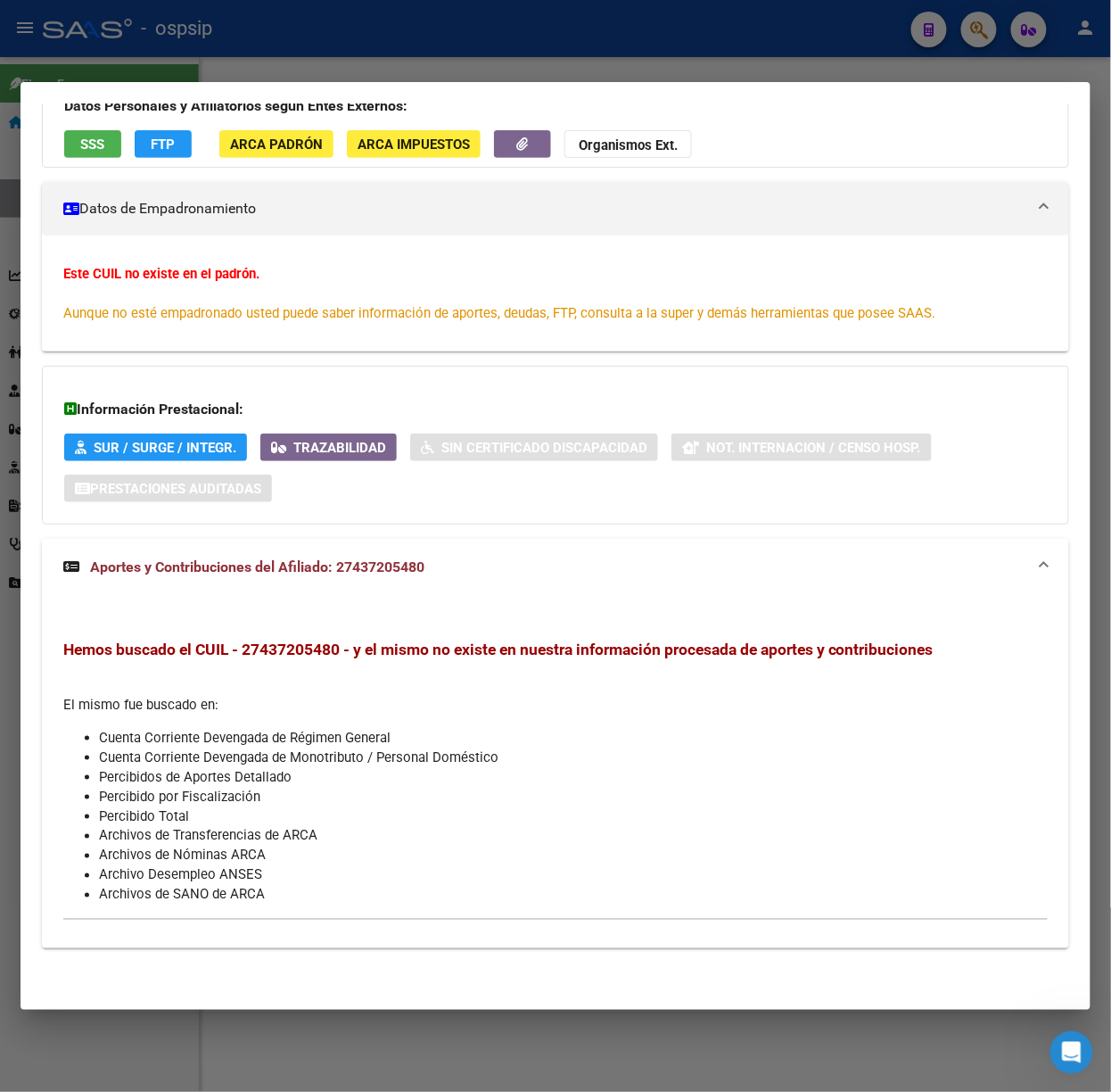
scroll to position [0, 0]
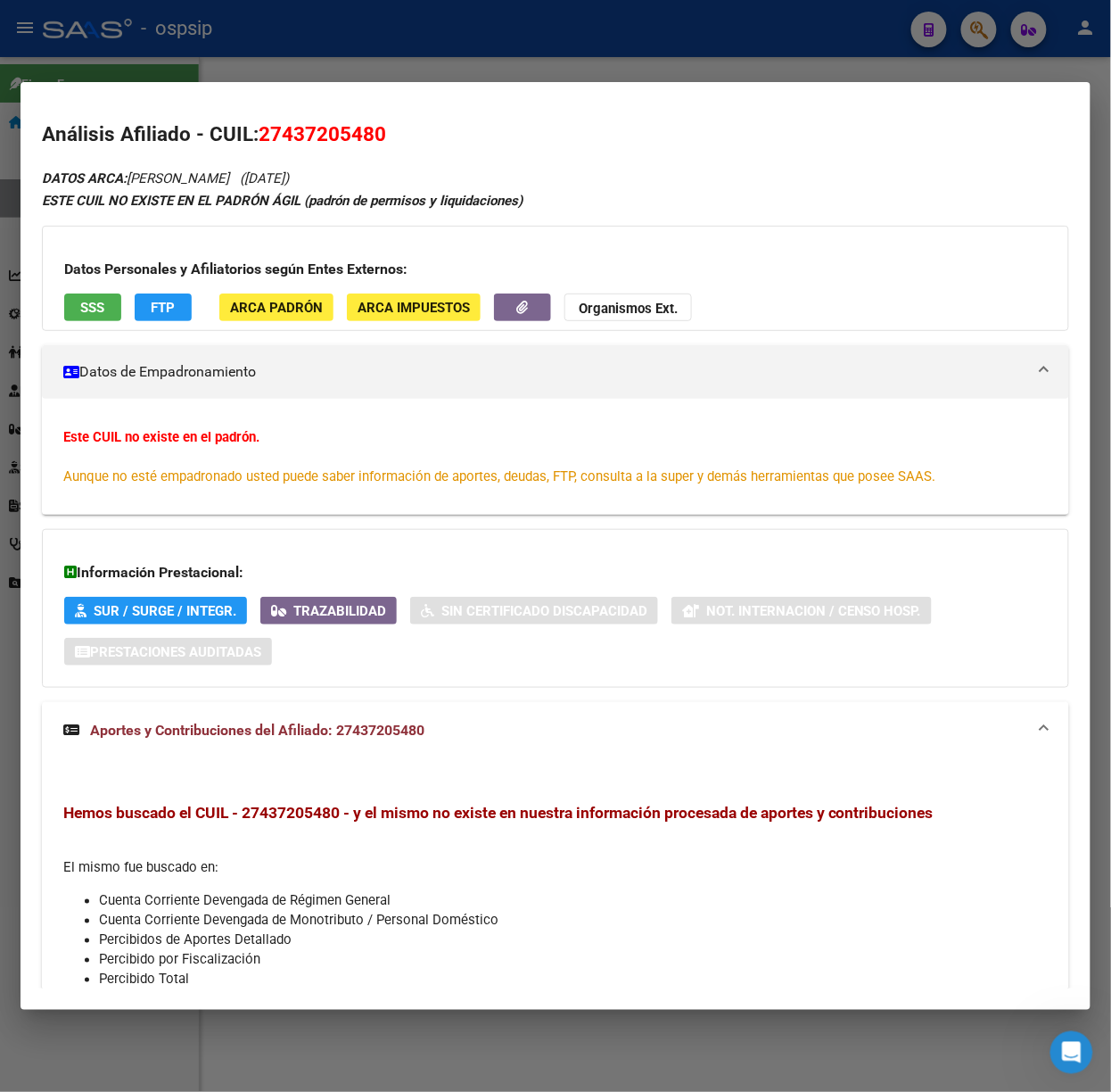
click at [95, 314] on span "SSS" at bounding box center [93, 307] width 24 height 16
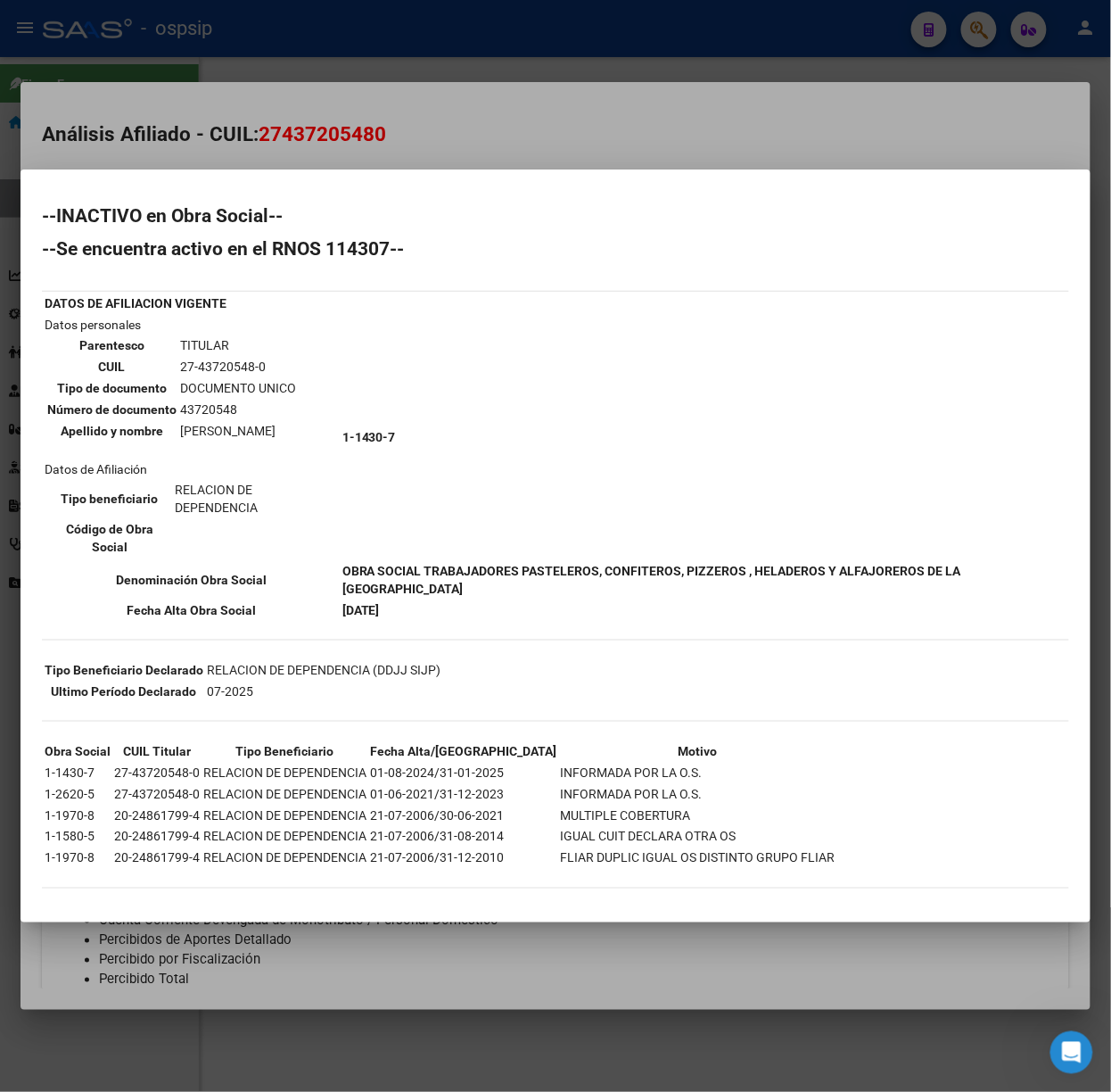
click at [523, 61] on div at bounding box center [555, 546] width 1111 height 1092
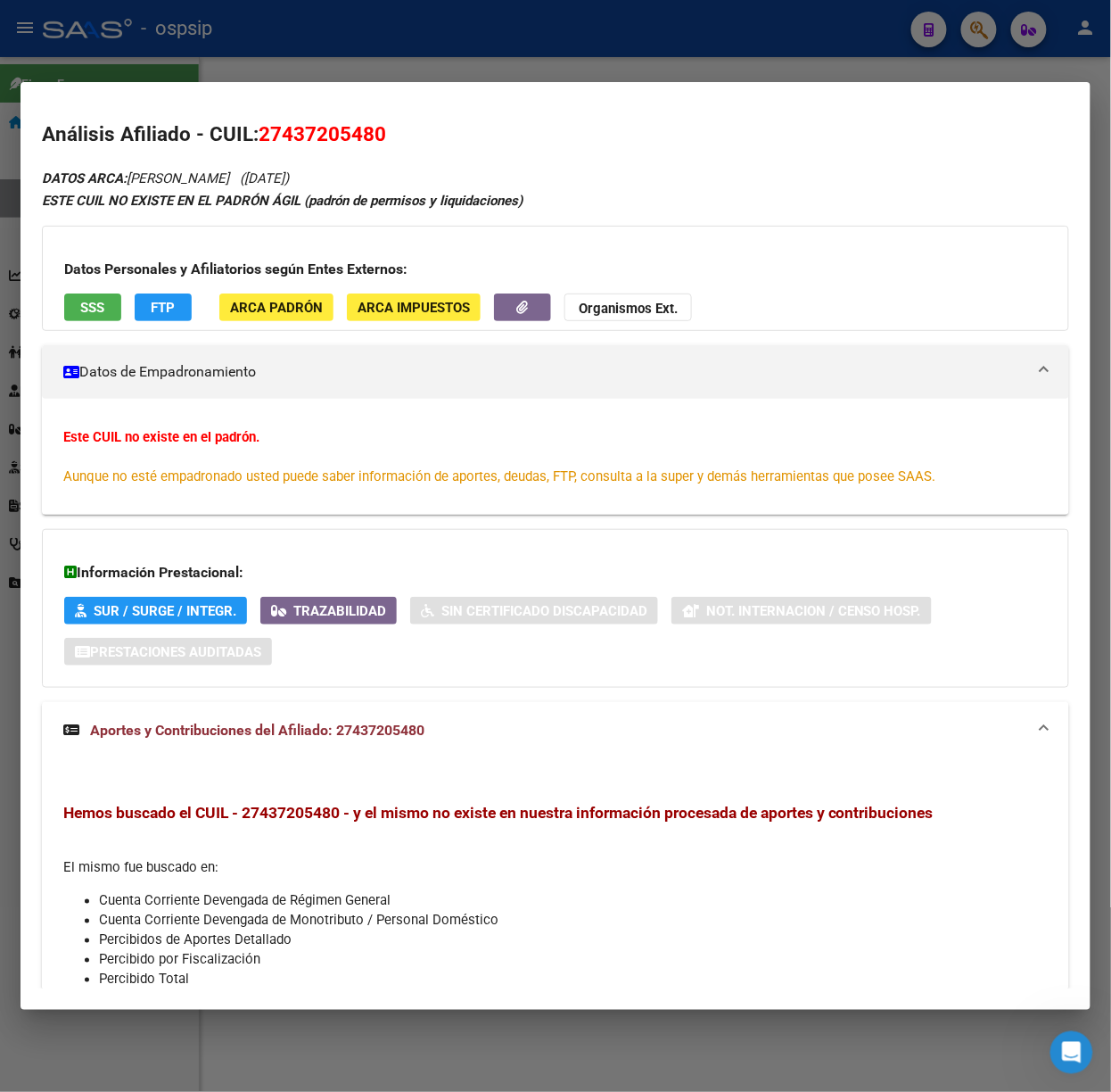
drag, startPoint x: 379, startPoint y: 74, endPoint x: 301, endPoint y: 204, distance: 151.6
click at [379, 74] on div at bounding box center [555, 546] width 1111 height 1092
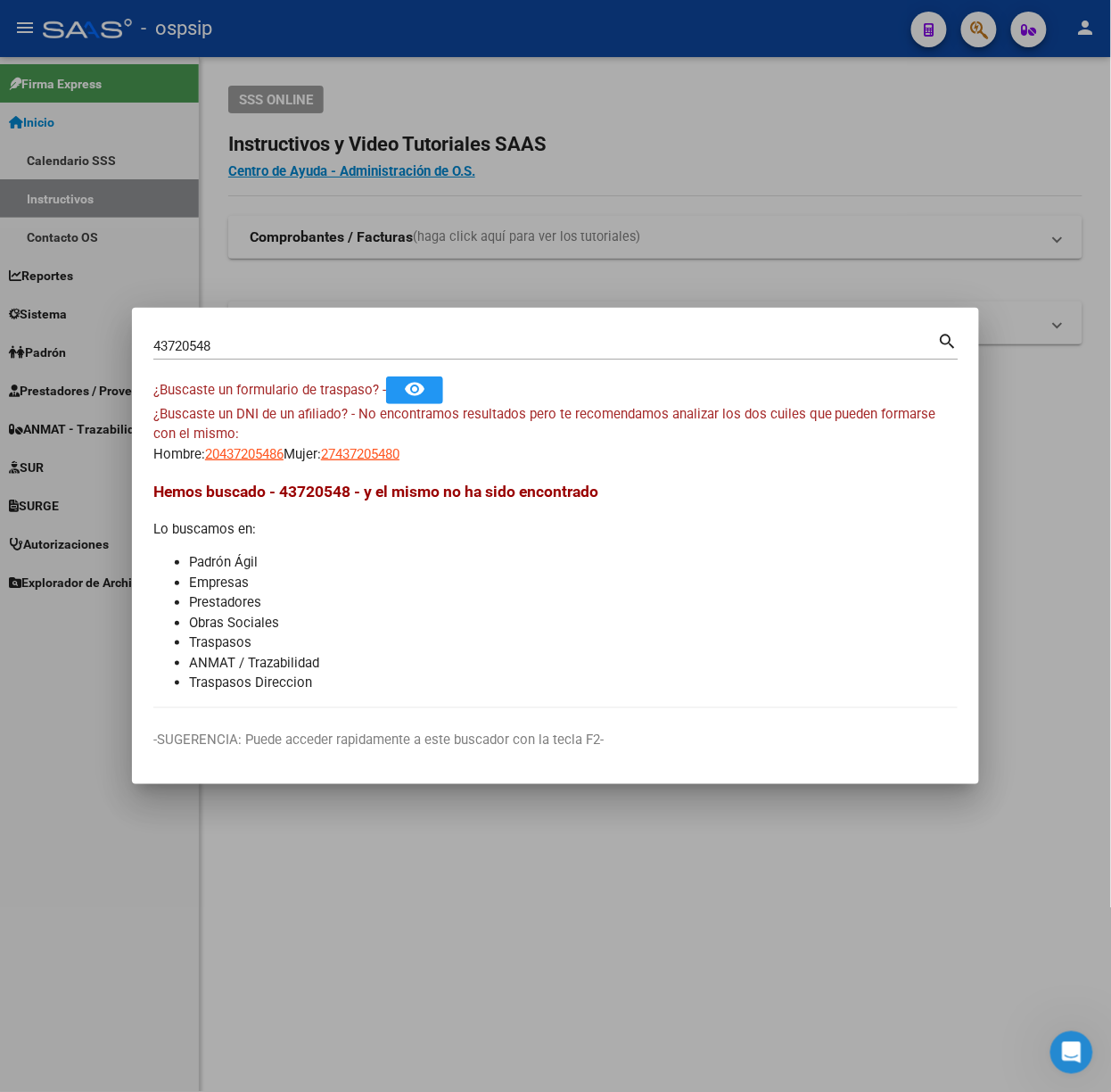
click at [218, 351] on input "43720548" at bounding box center [546, 346] width 785 height 16
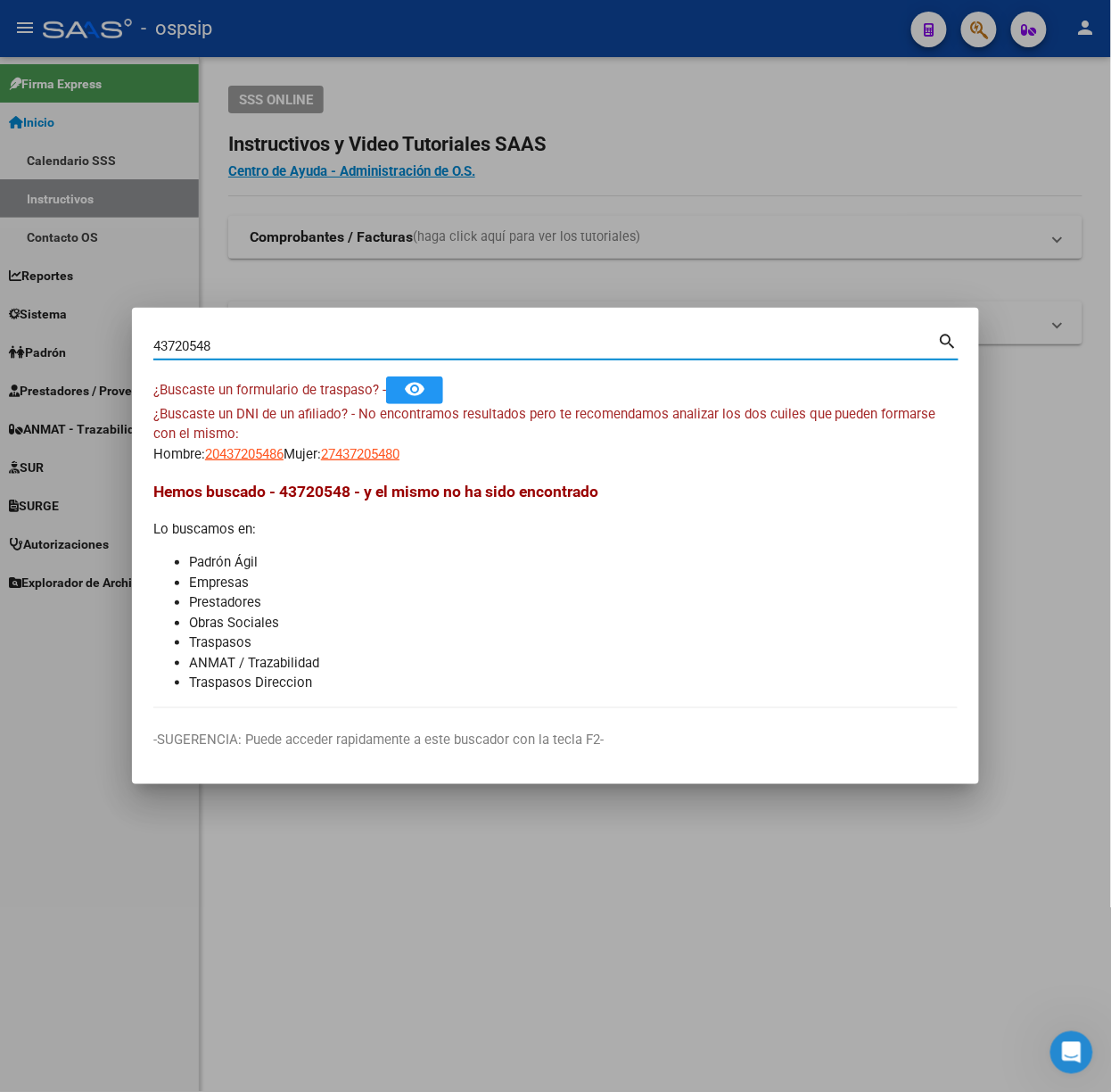
click at [218, 351] on input "43720548" at bounding box center [546, 346] width 785 height 16
type input "36556549"
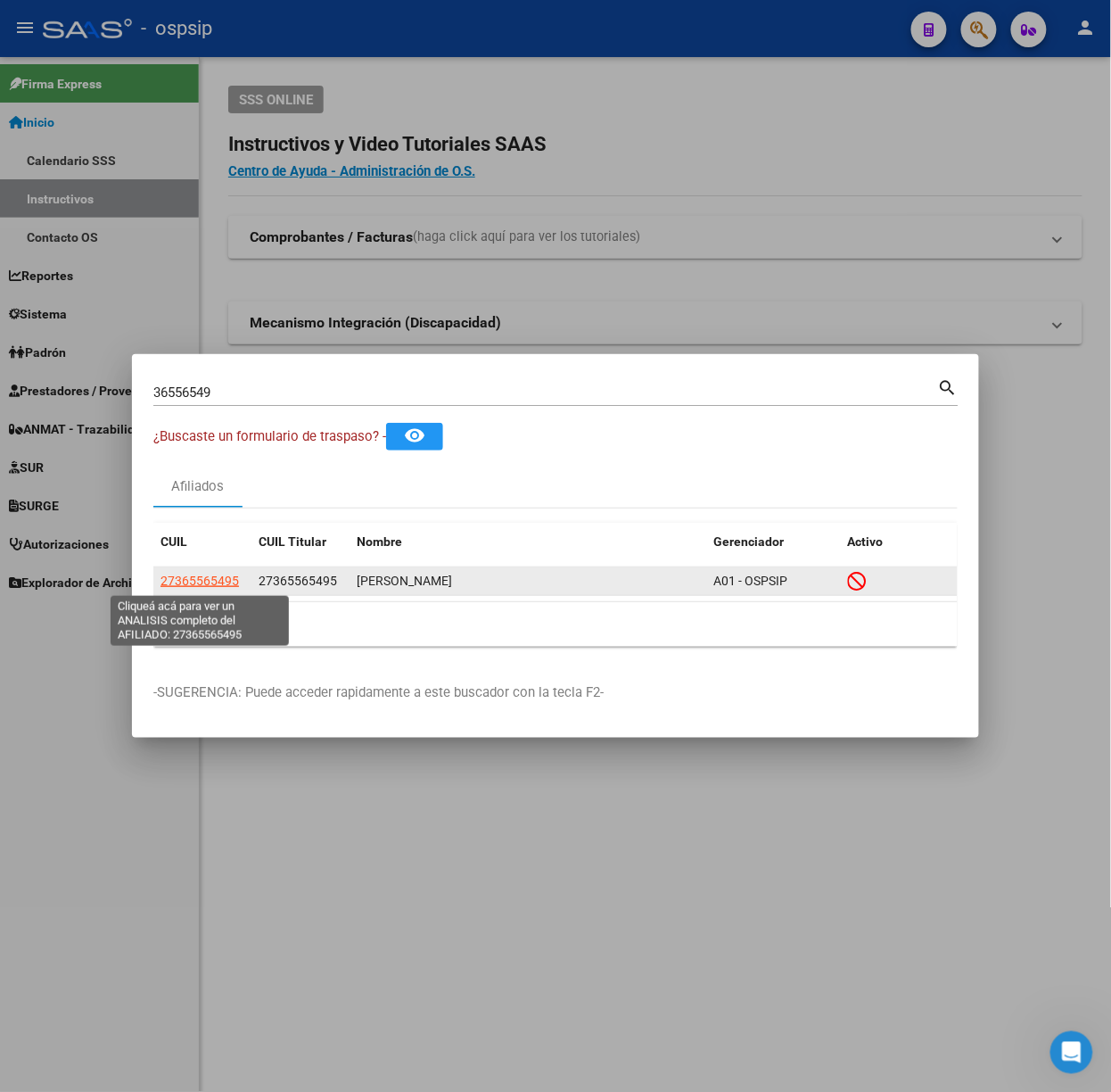
click at [214, 574] on span "27365565495" at bounding box center [199, 581] width 78 height 15
type textarea "27365565495"
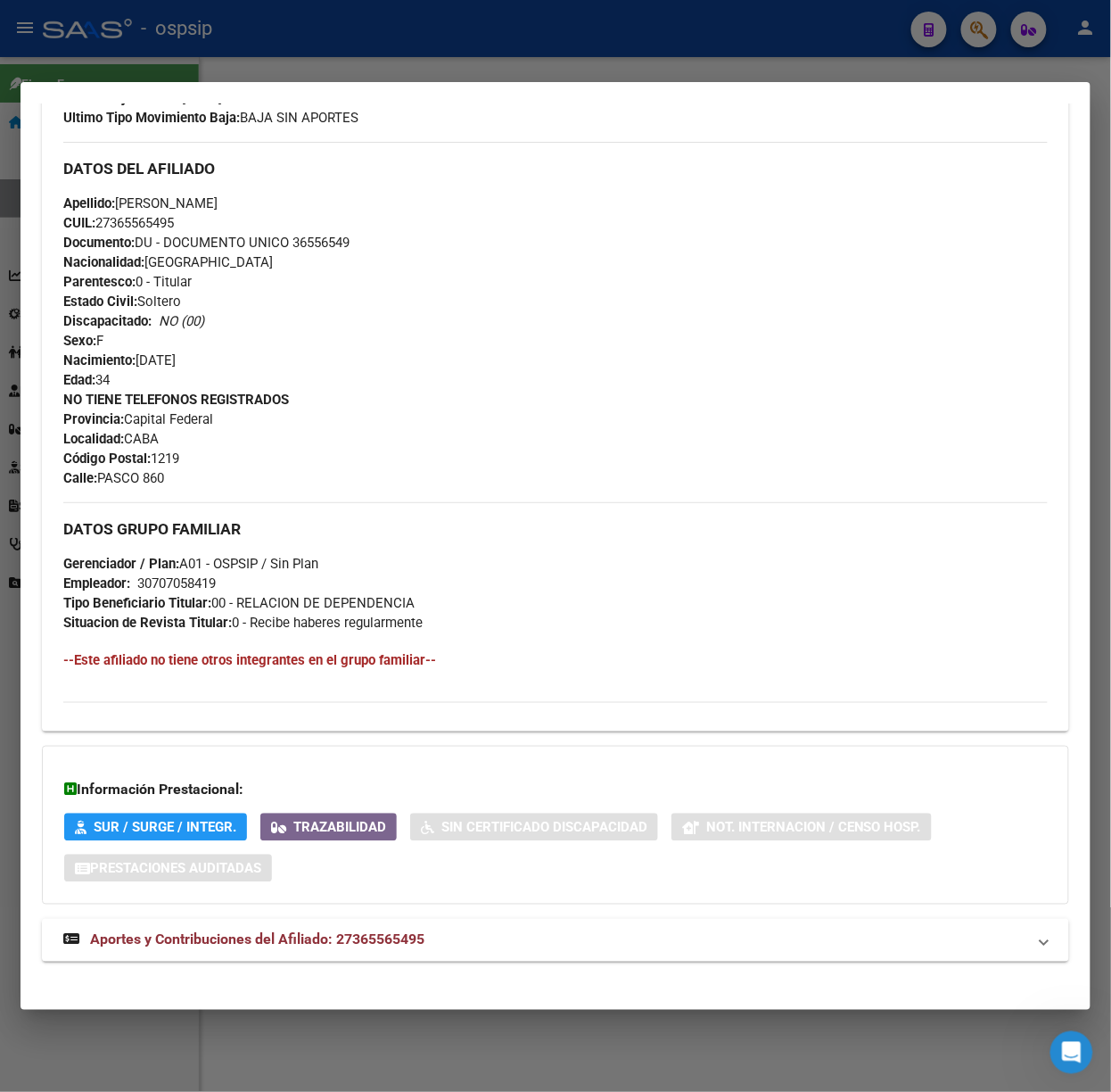
scroll to position [563, 0]
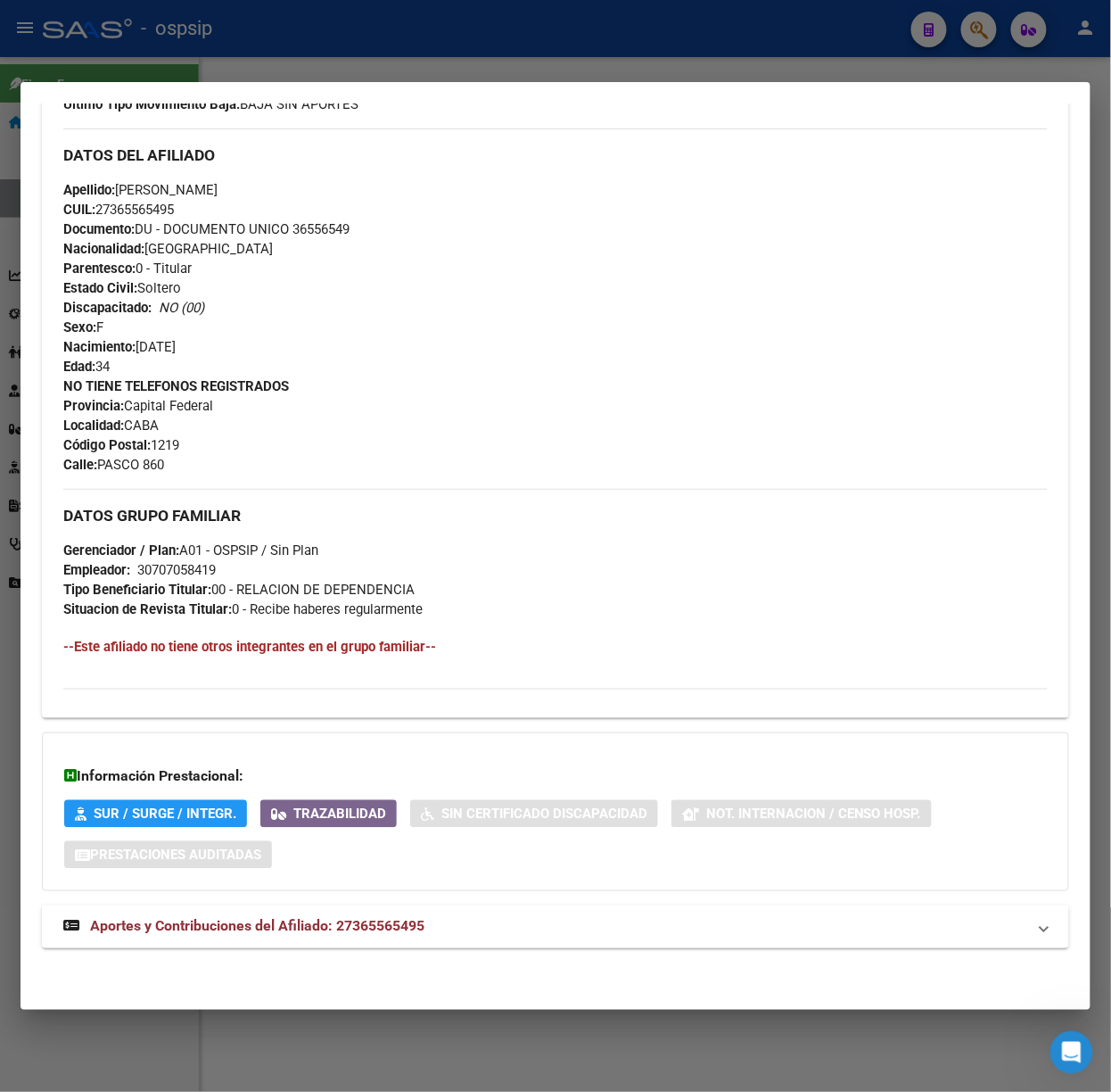
click at [380, 925] on span "Aportes y Contribuciones del Afiliado: 27365565495" at bounding box center [257, 926] width 334 height 17
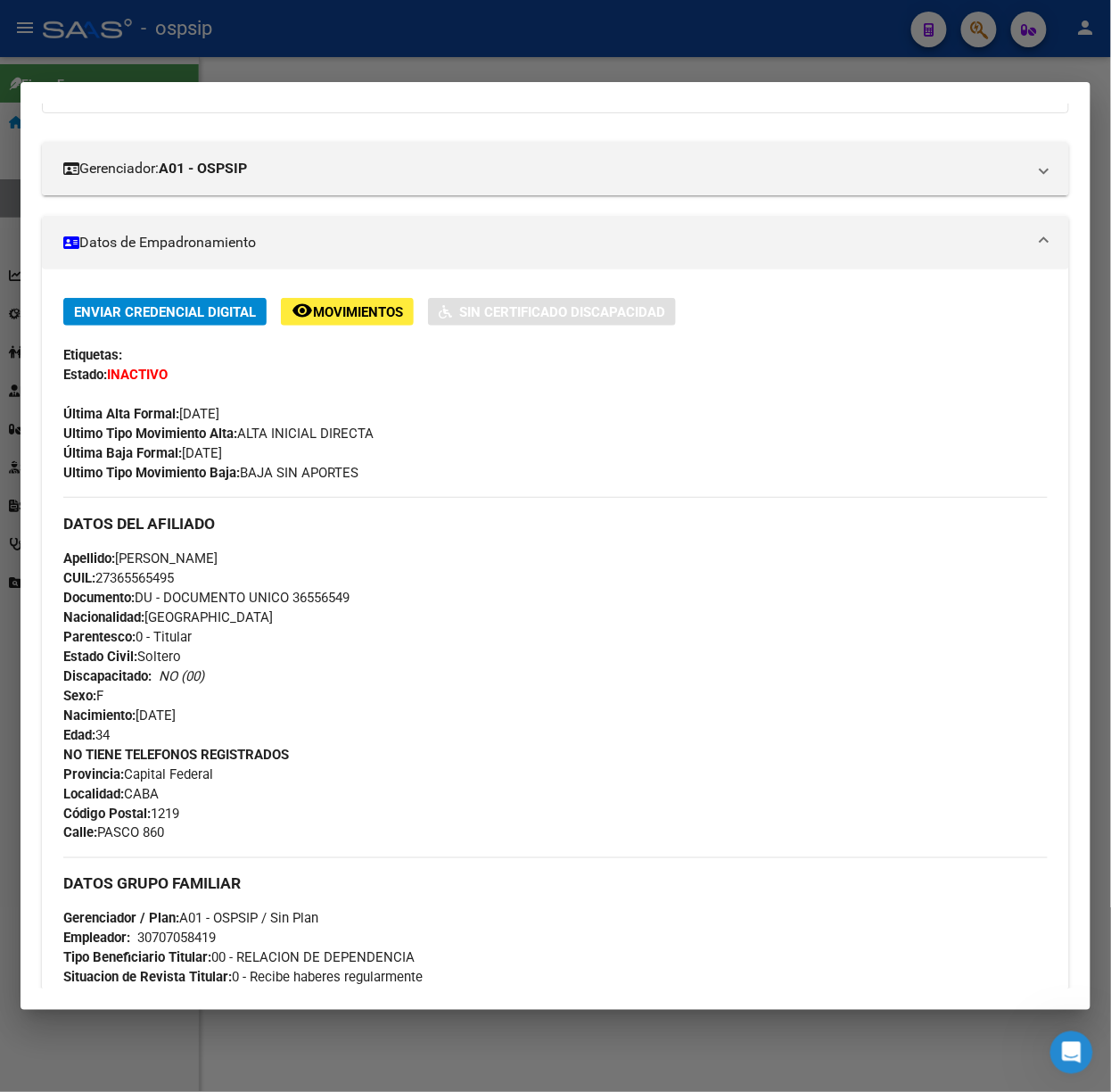
scroll to position [0, 0]
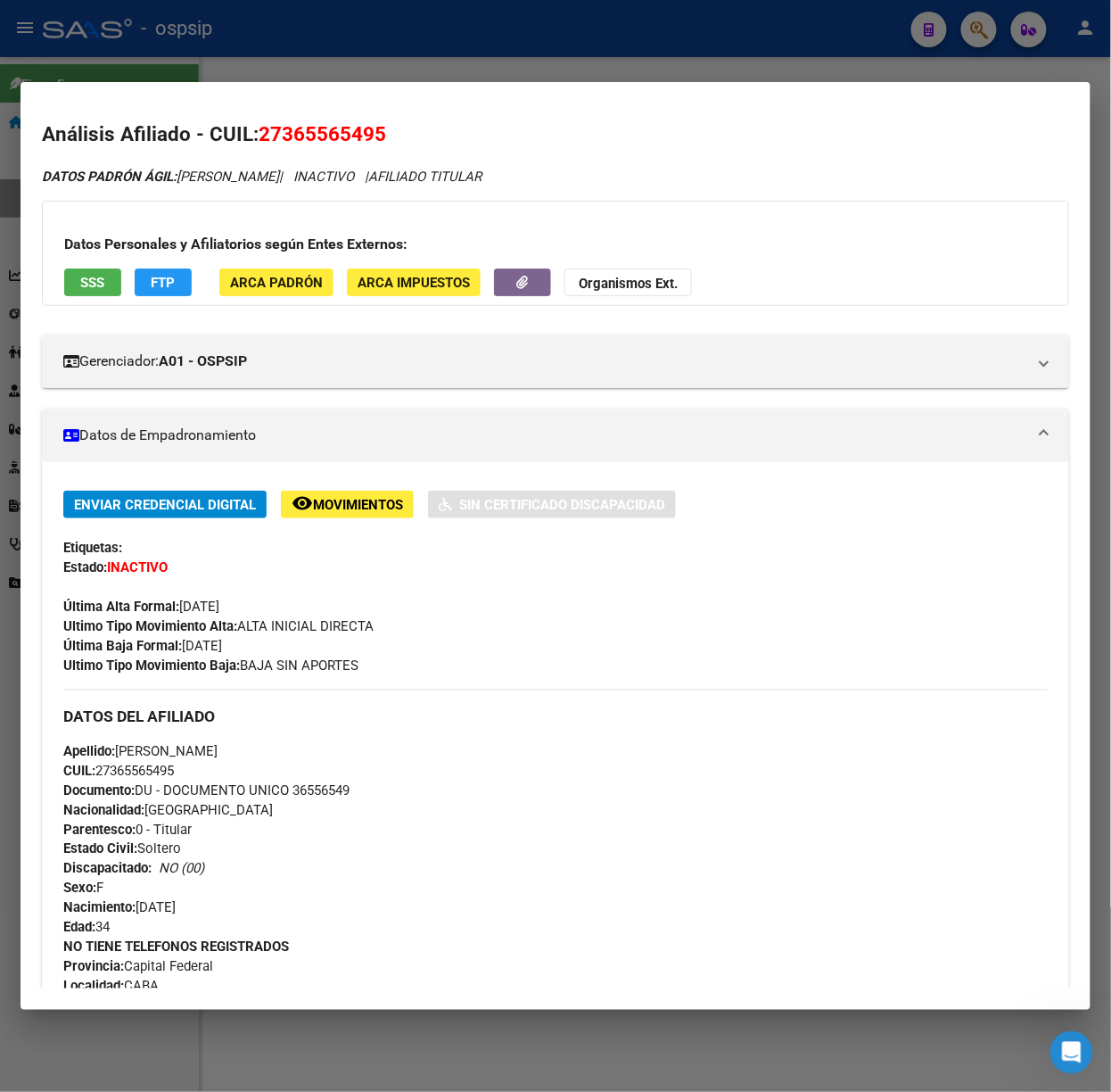
click at [86, 286] on span "SSS" at bounding box center [93, 282] width 24 height 16
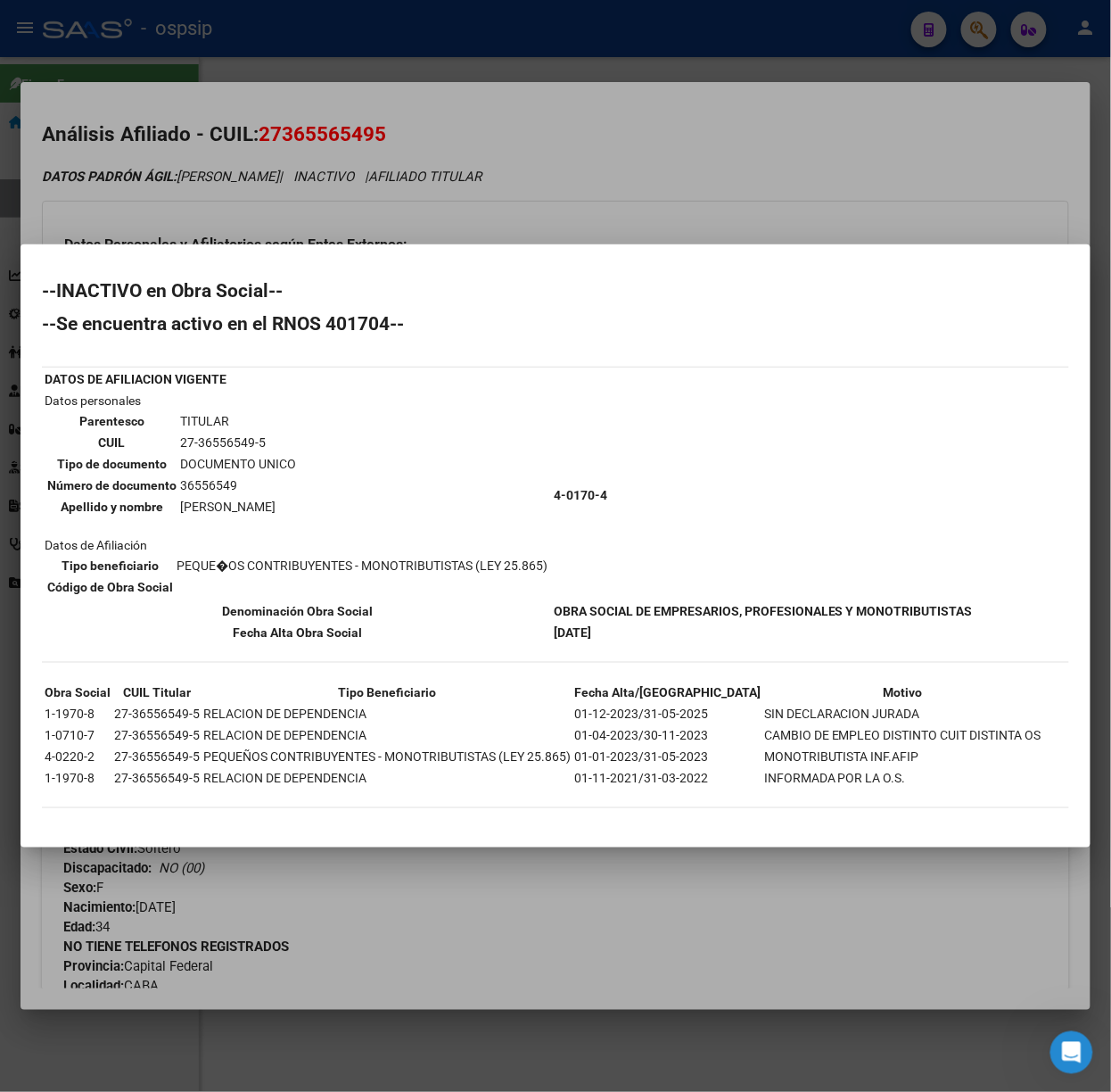
click at [344, 210] on div at bounding box center [555, 546] width 1111 height 1092
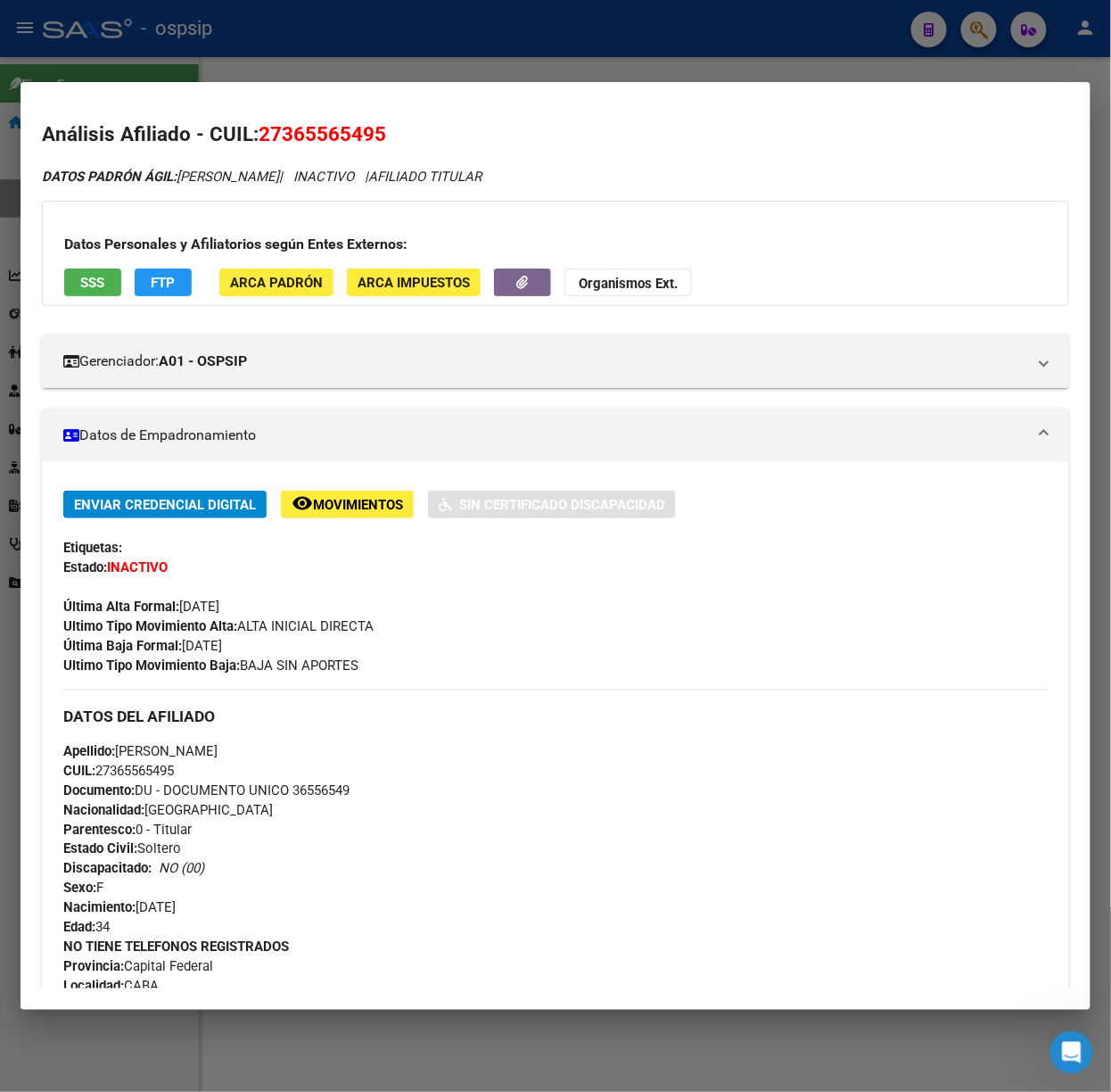
click at [380, 83] on mat-dialog-container "Análisis Afiliado - CUIL: 27365565495 DATOS PADRÓN ÁGIL: [PERSON_NAME] | INACTI…" at bounding box center [555, 545] width 1070 height 927
click at [360, 74] on div at bounding box center [555, 546] width 1111 height 1092
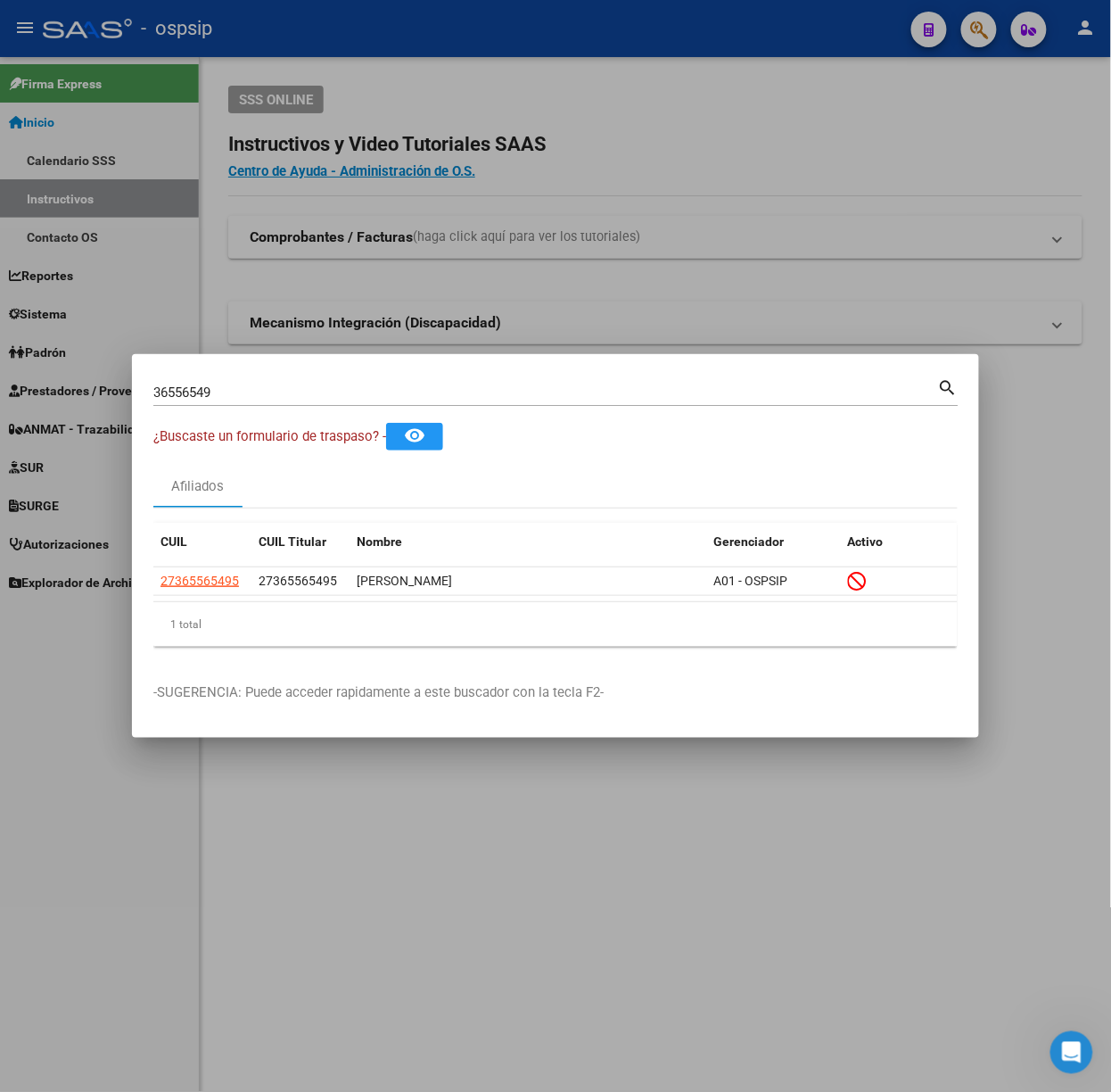
click at [314, 402] on div "36556549 Buscar (apellido, dni, [PERSON_NAME], [PERSON_NAME], cuit, obra social)" at bounding box center [546, 392] width 785 height 27
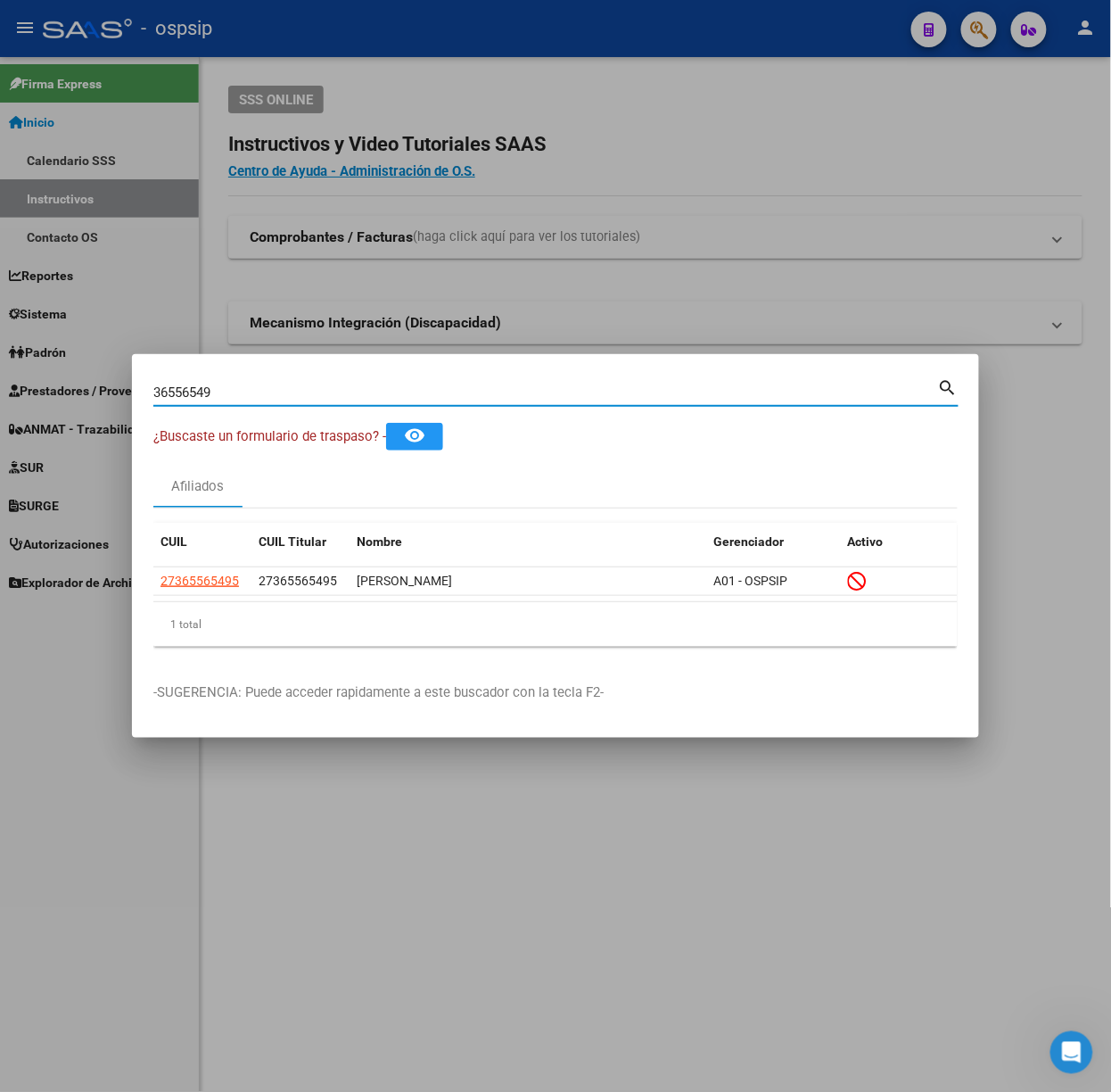
click at [304, 396] on input "36556549" at bounding box center [546, 392] width 785 height 16
type input "20651646"
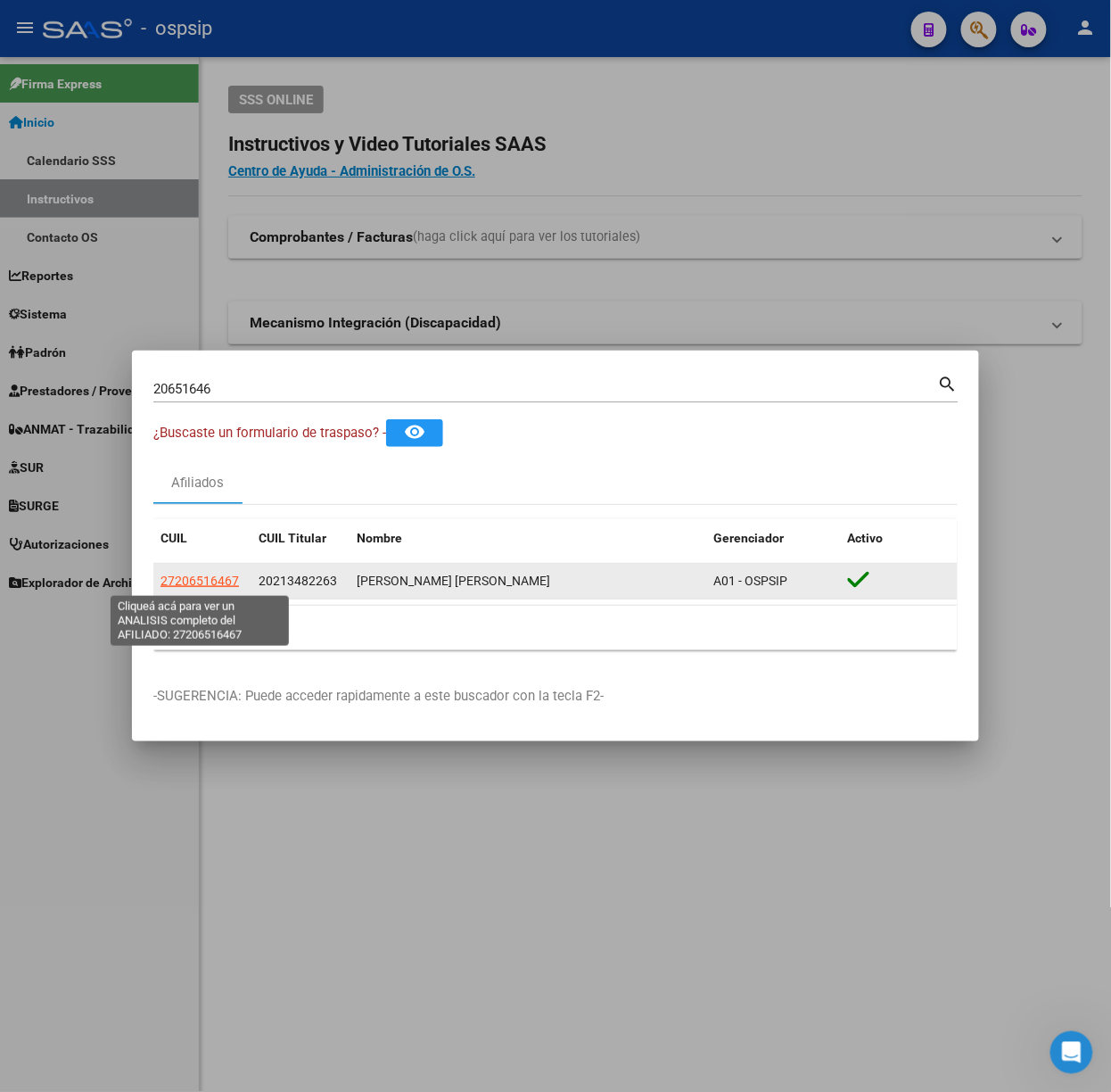
click at [208, 579] on span "27206516467" at bounding box center [199, 581] width 78 height 15
type textarea "27206516467"
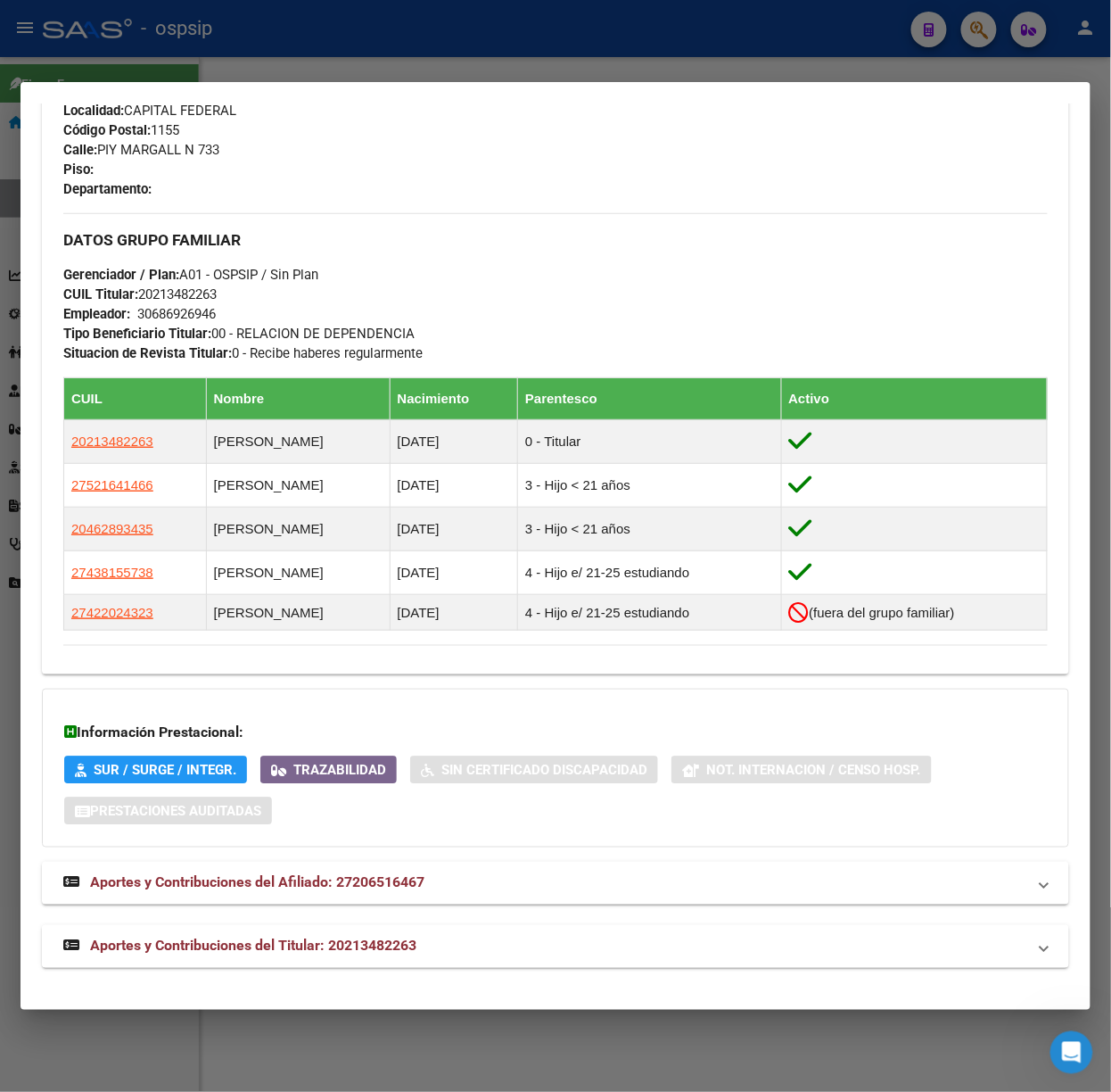
click at [383, 961] on mat-expansion-panel-header "Aportes y Contribuciones del Titular: 20213482263" at bounding box center [556, 946] width 1027 height 43
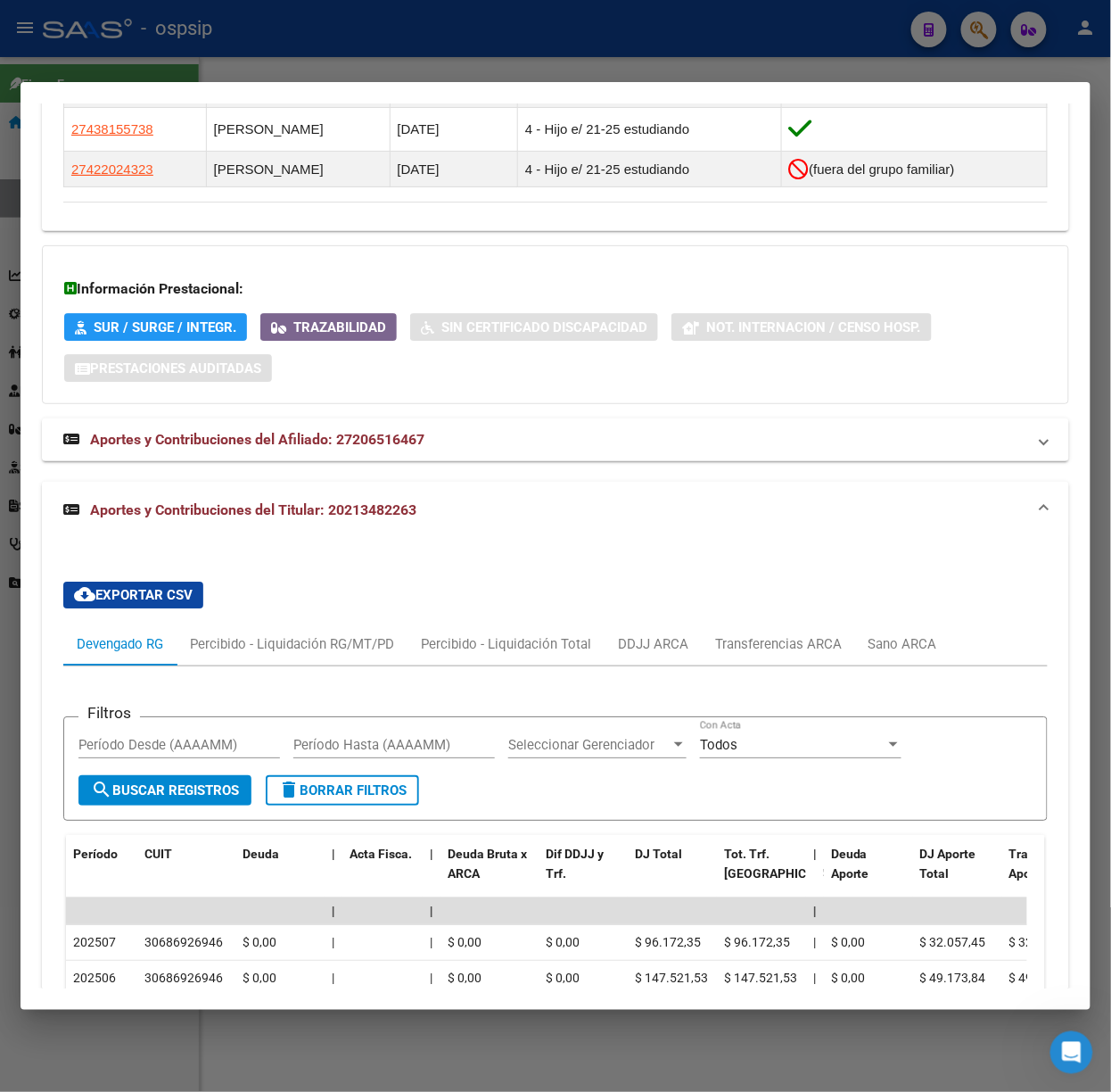
scroll to position [1689, 0]
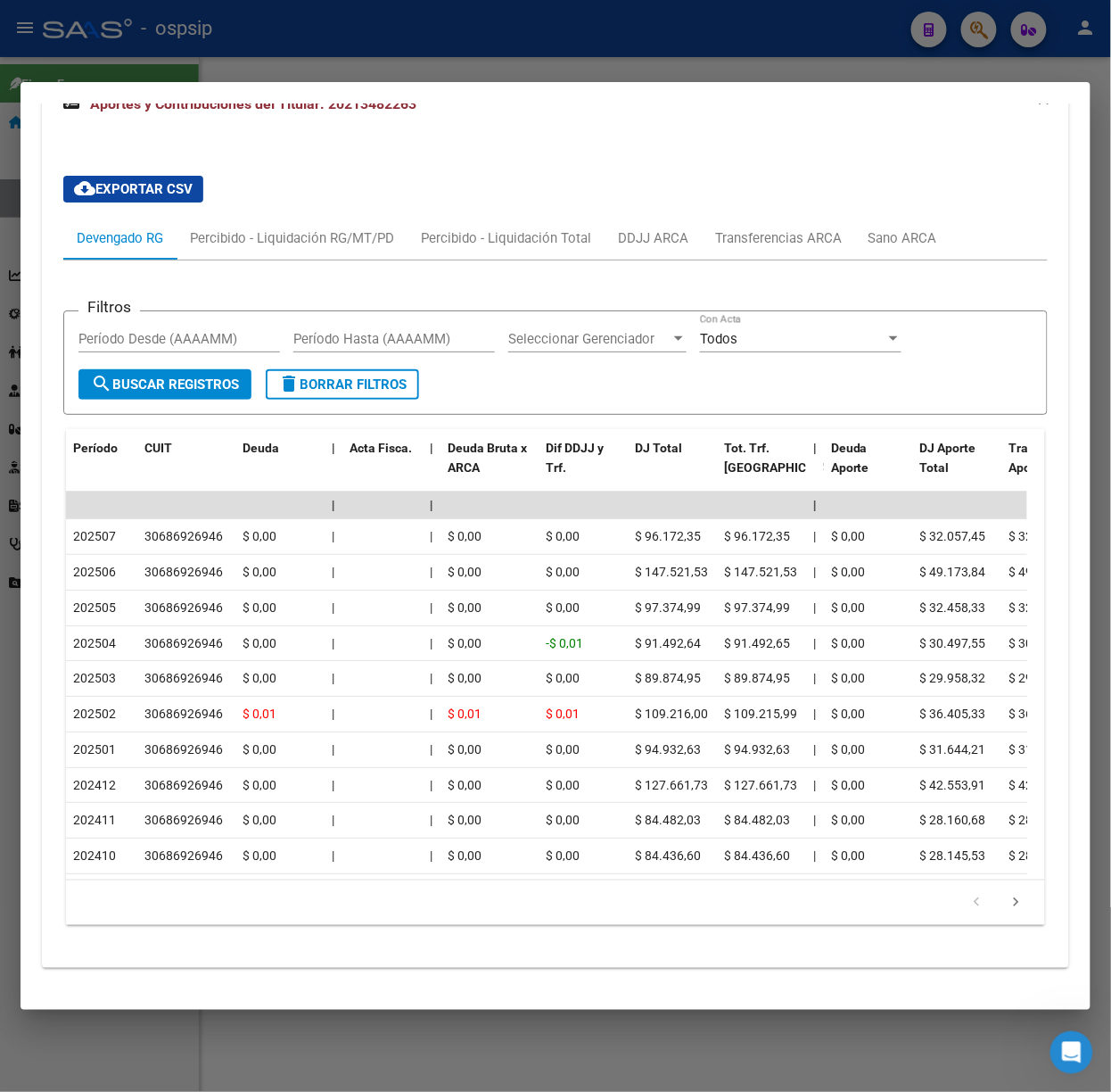
click at [387, 89] on mat-dialog-container "Análisis Afiliado - CUIL: 27206516467 DATOS PADRÓN ÁGIL: [PERSON_NAME] [PERSON_…" at bounding box center [555, 545] width 1070 height 927
click at [374, 51] on div at bounding box center [555, 546] width 1111 height 1092
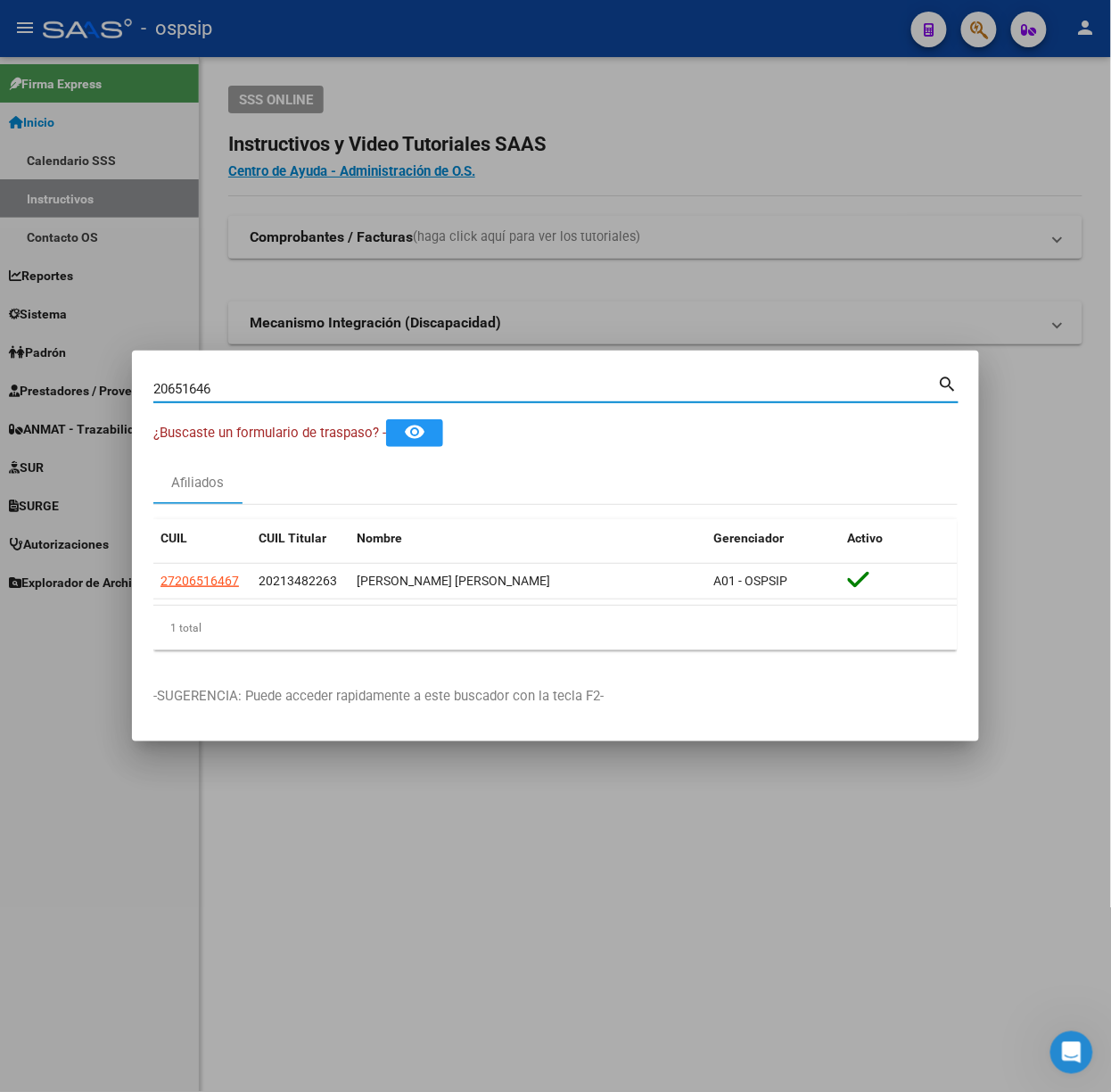
click at [210, 392] on input "20651646" at bounding box center [546, 388] width 785 height 16
type input "16145812"
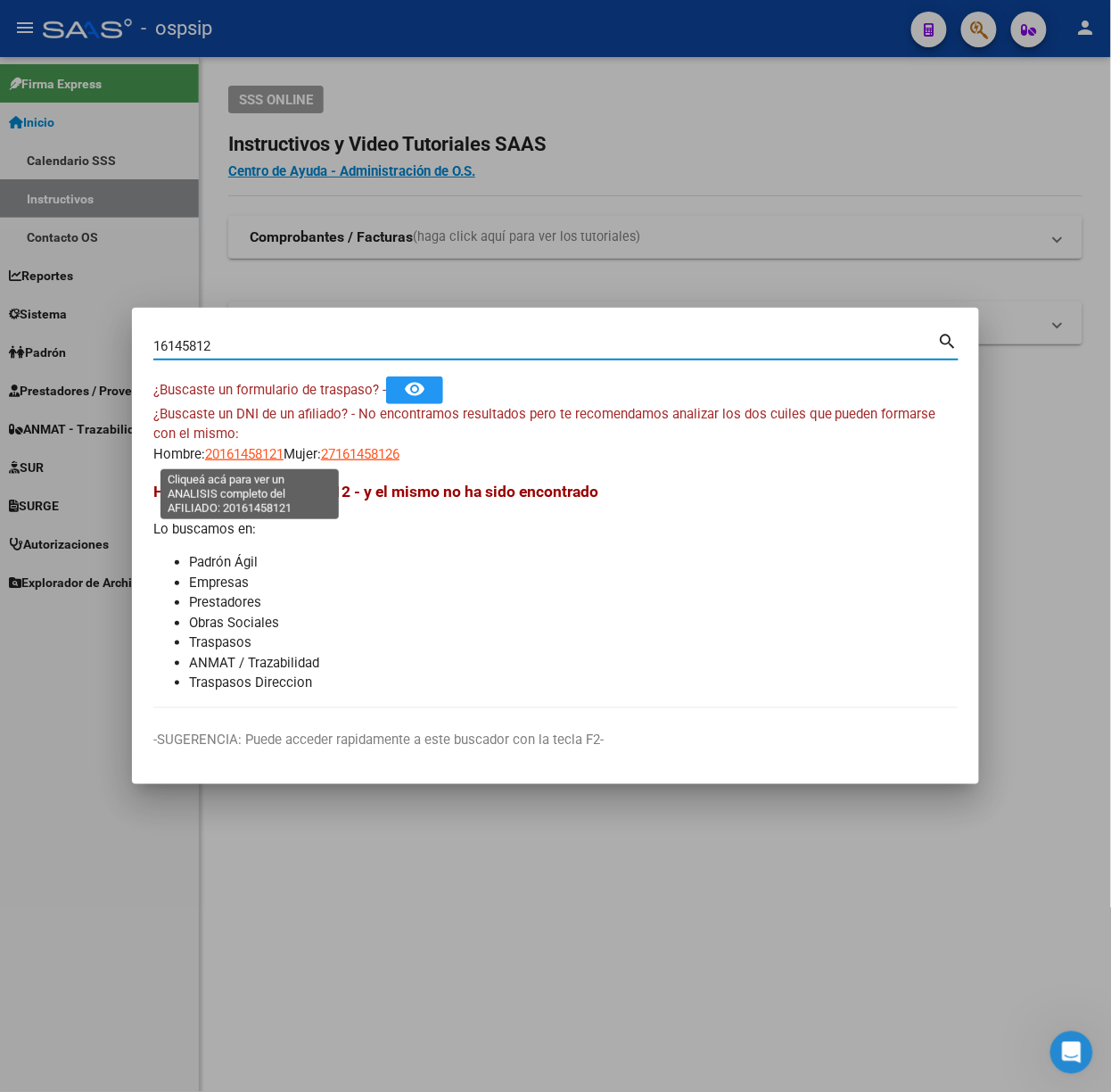
click at [262, 455] on span "20161458121" at bounding box center [244, 453] width 78 height 16
type textarea "20161458121"
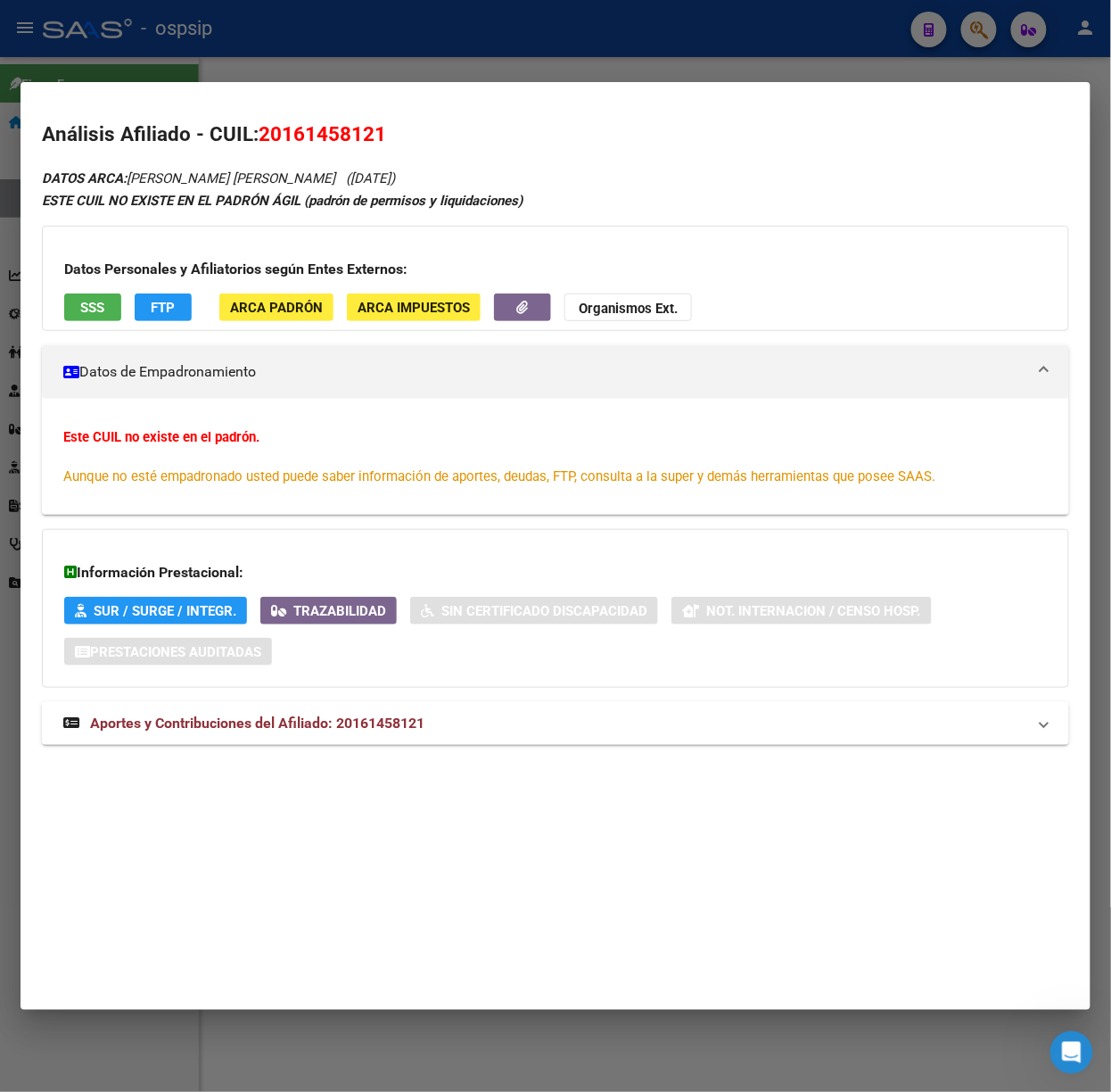
click at [368, 735] on mat-expansion-panel-header "Aportes y Contribuciones del Afiliado: 20161458121" at bounding box center [556, 723] width 1027 height 43
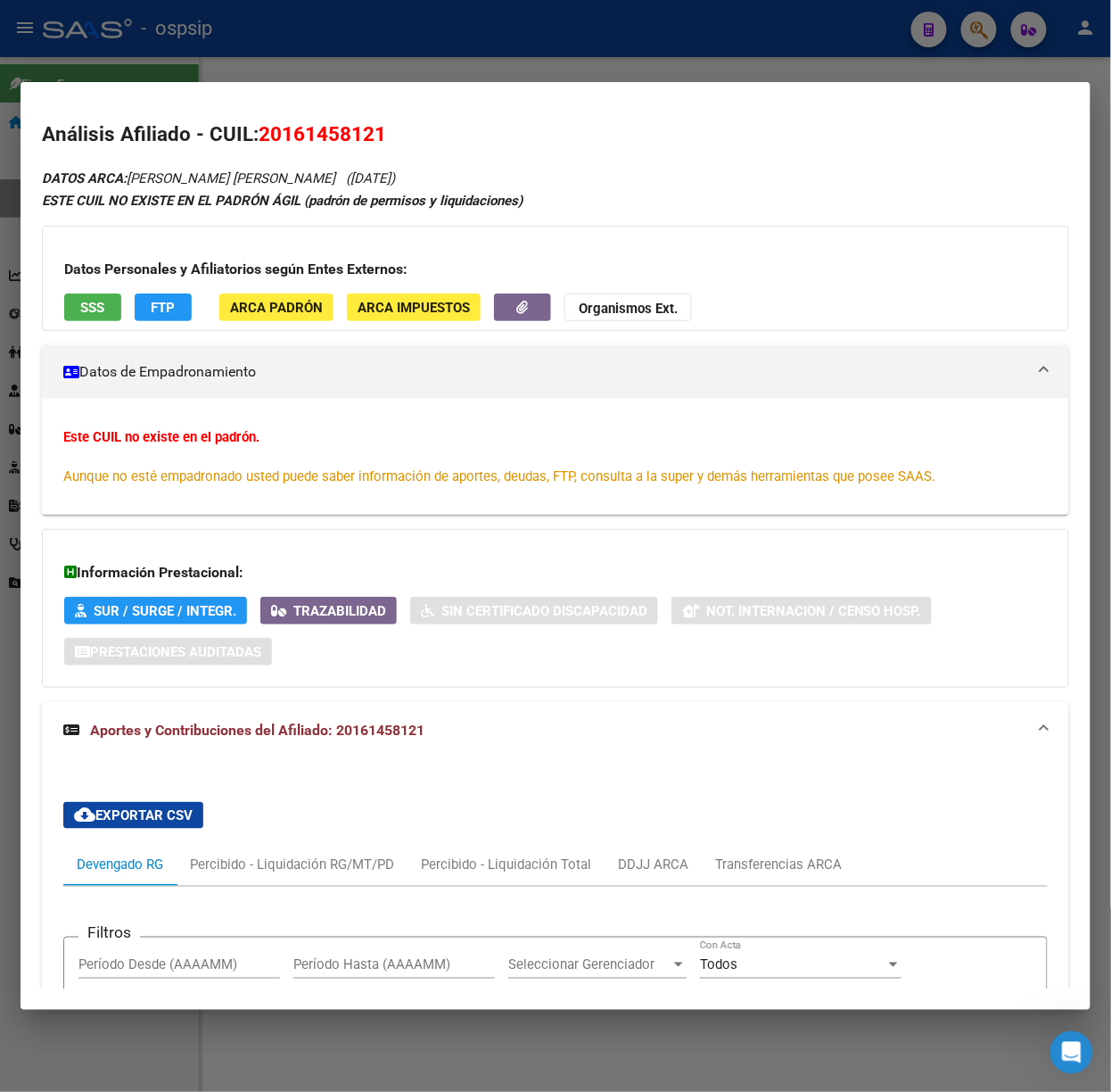
scroll to position [668, 0]
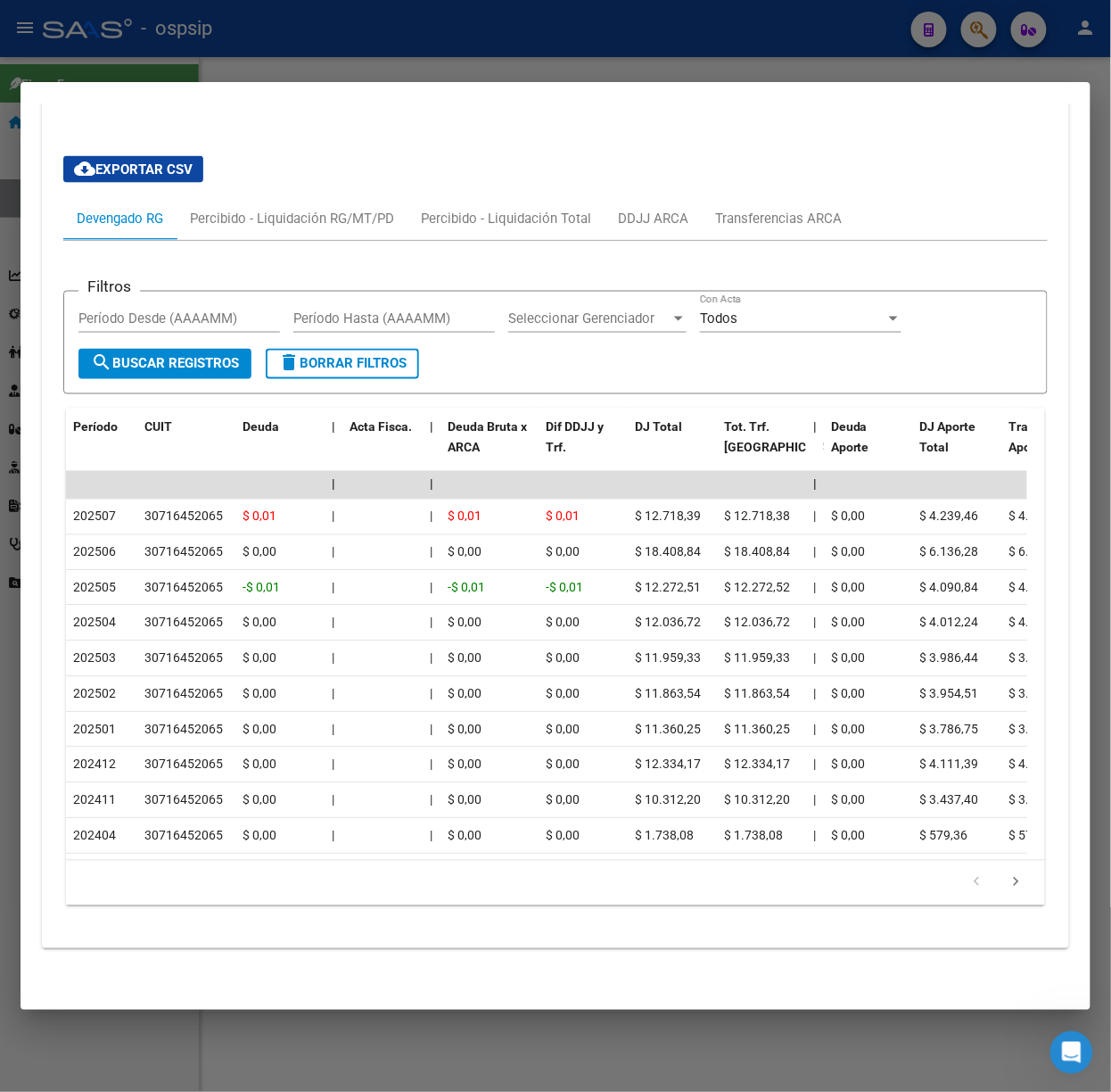
click at [439, 22] on div at bounding box center [555, 546] width 1111 height 1092
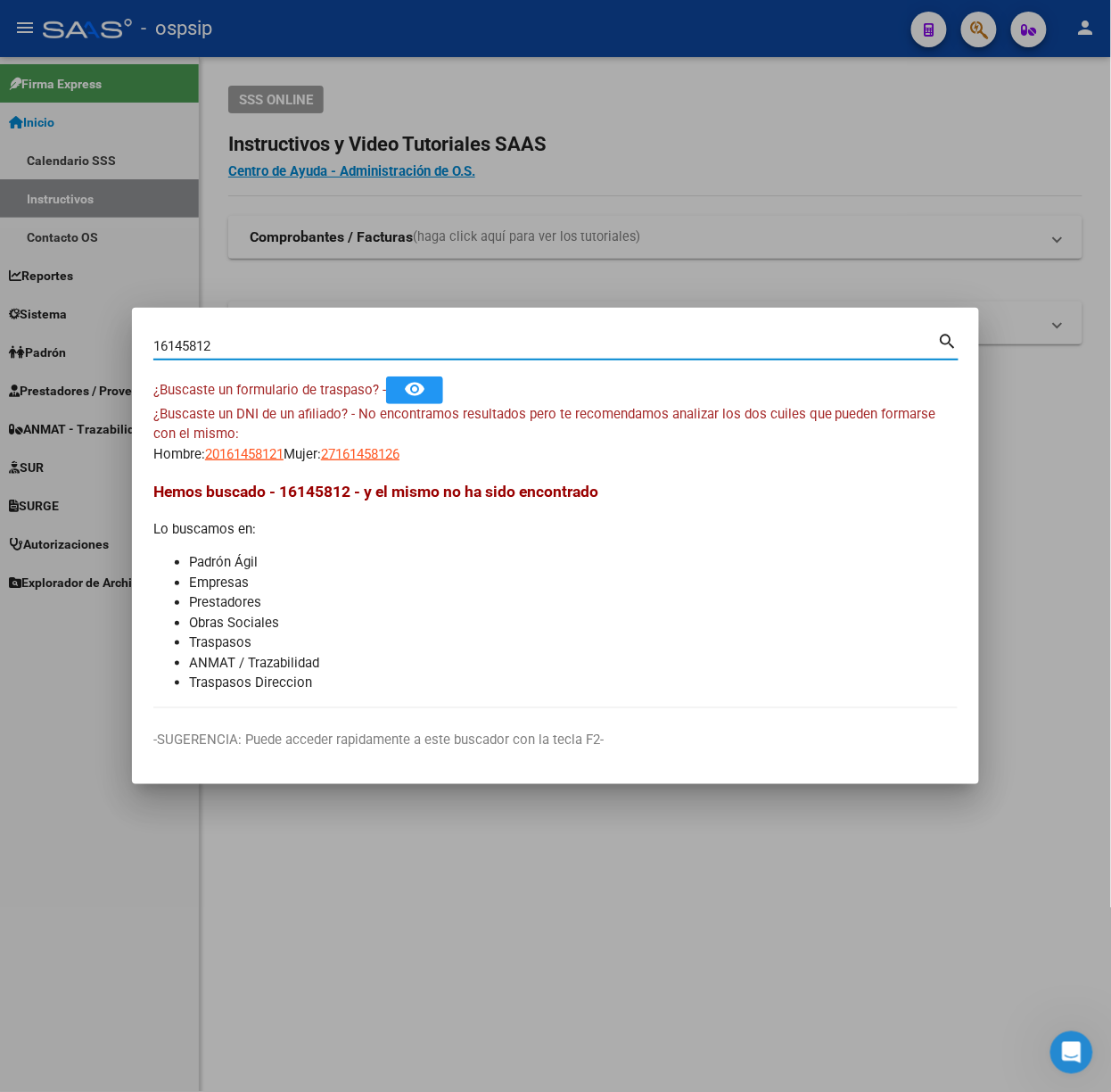
click at [381, 346] on input "16145812" at bounding box center [546, 346] width 785 height 16
type input "38354895"
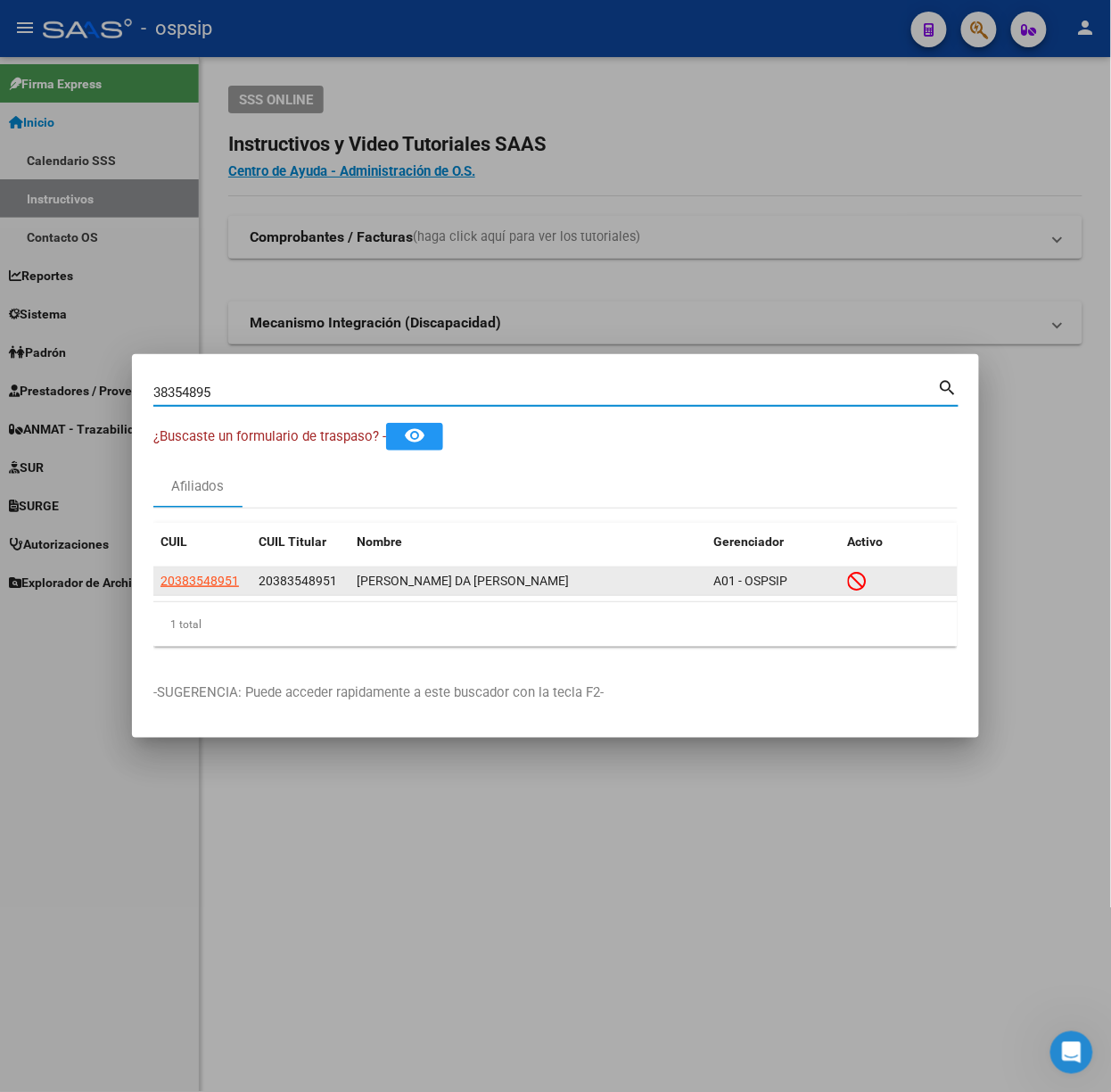
click at [226, 569] on datatable-body-cell "20383548951" at bounding box center [202, 581] width 98 height 28
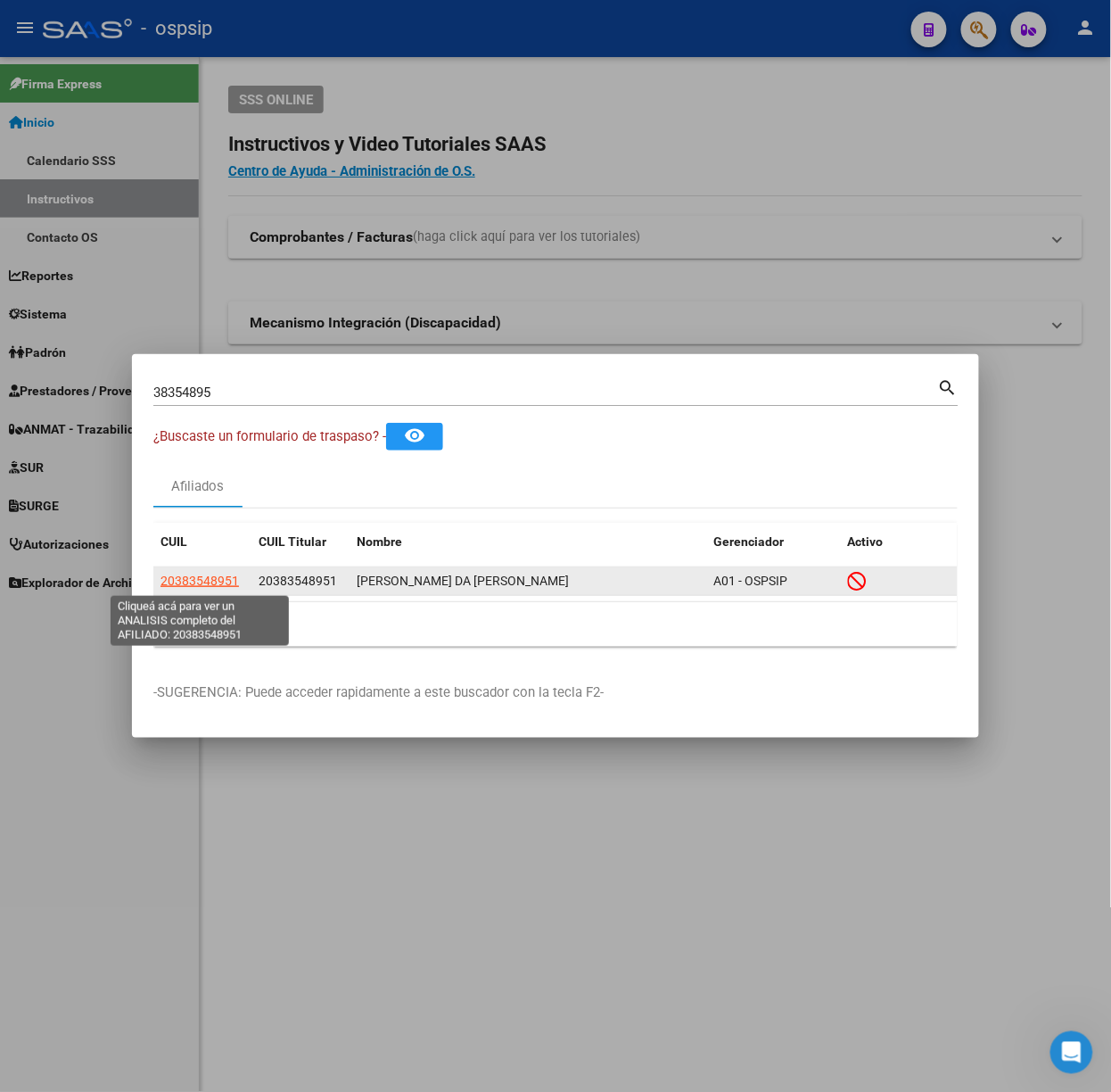
click at [216, 579] on span "20383548951" at bounding box center [199, 581] width 78 height 15
type textarea "20383548951"
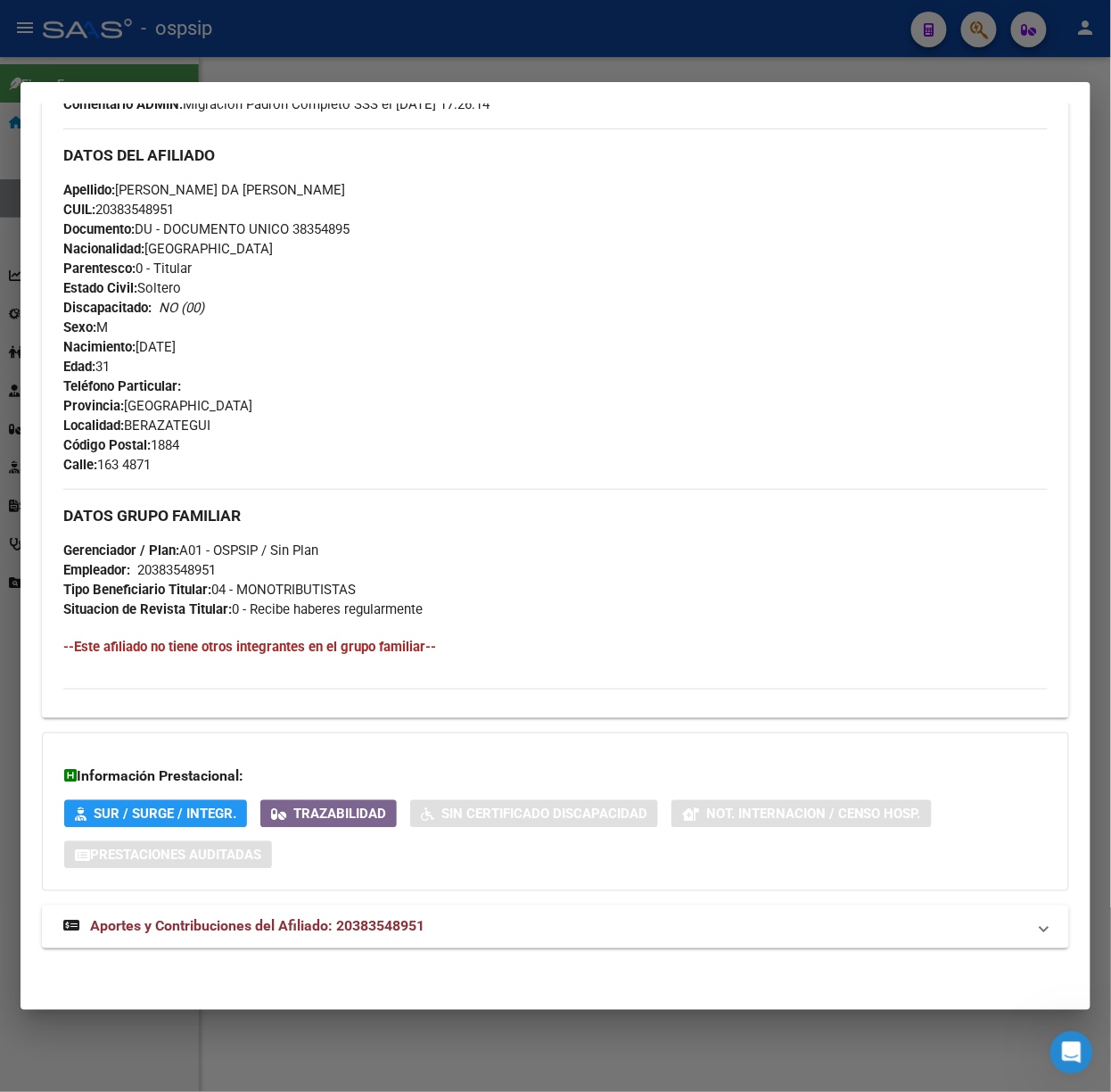
click at [403, 912] on mat-expansion-panel-header "Aportes y Contribuciones del Afiliado: 20383548951" at bounding box center [556, 927] width 1027 height 43
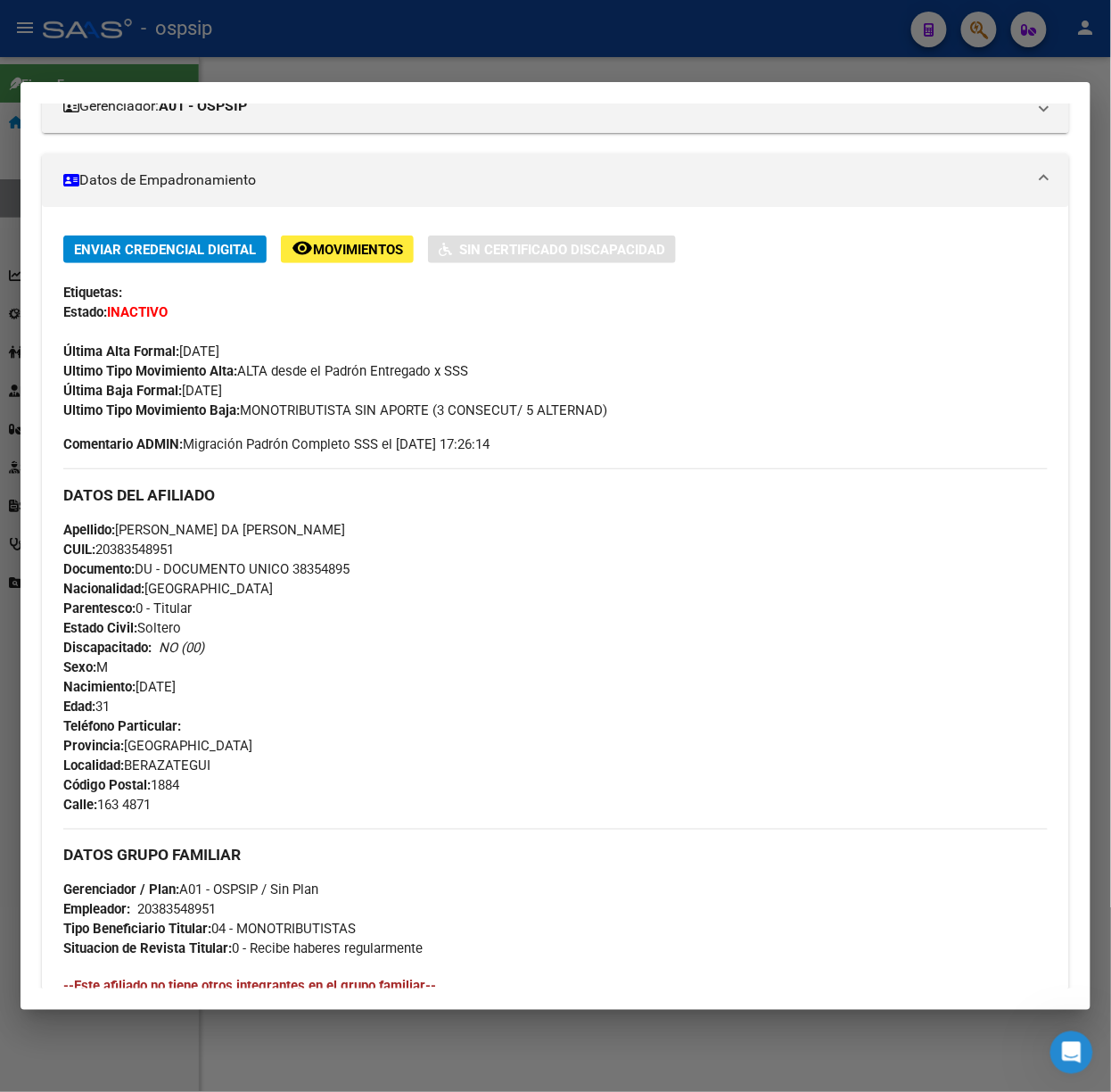
scroll to position [0, 0]
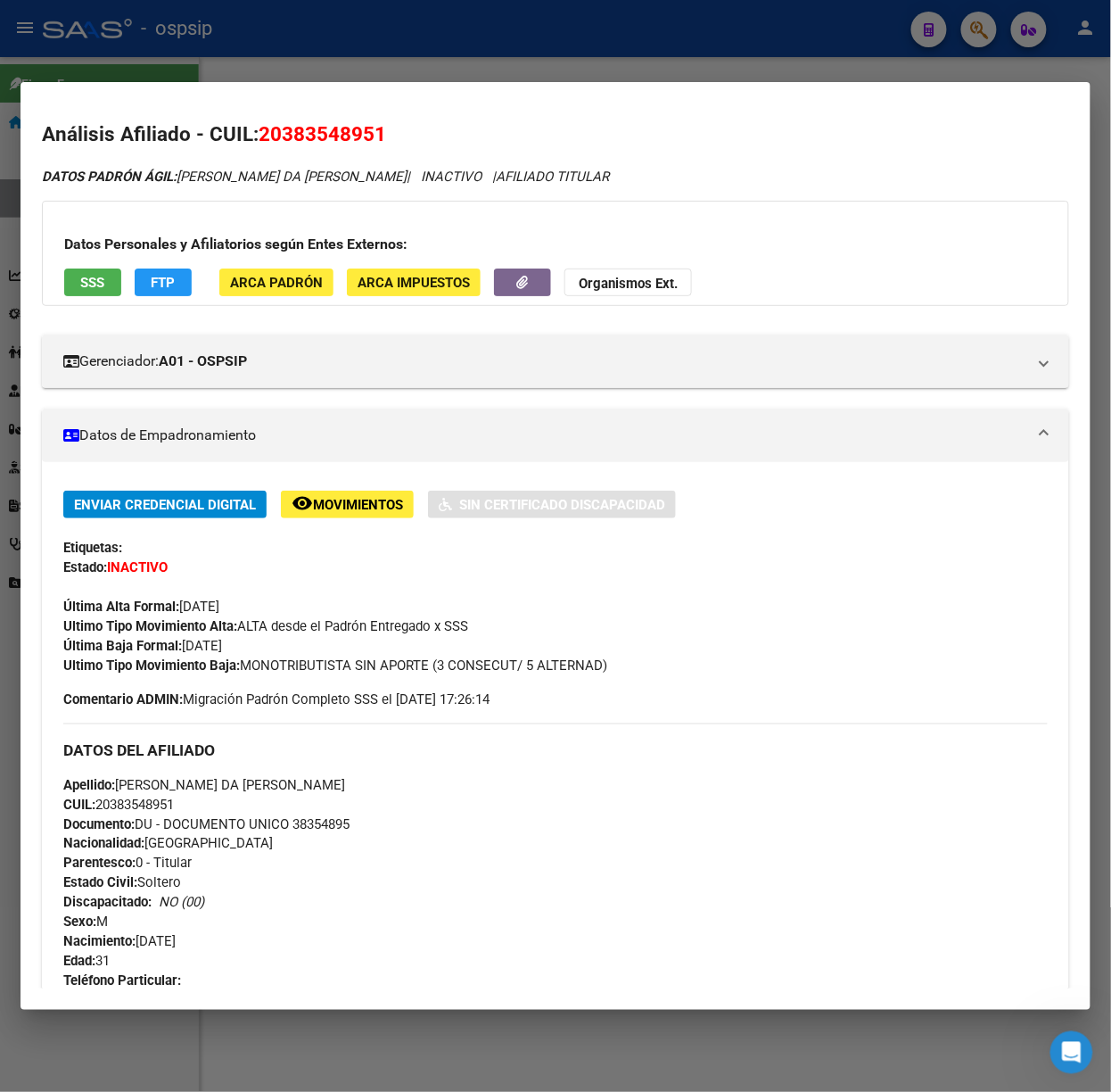
click at [94, 301] on div "Datos Personales y Afiliatorios según Entes Externos: SSS FTP ARCA Padrón ARCA …" at bounding box center [556, 253] width 1027 height 105
click at [94, 290] on span "SSS" at bounding box center [93, 282] width 24 height 16
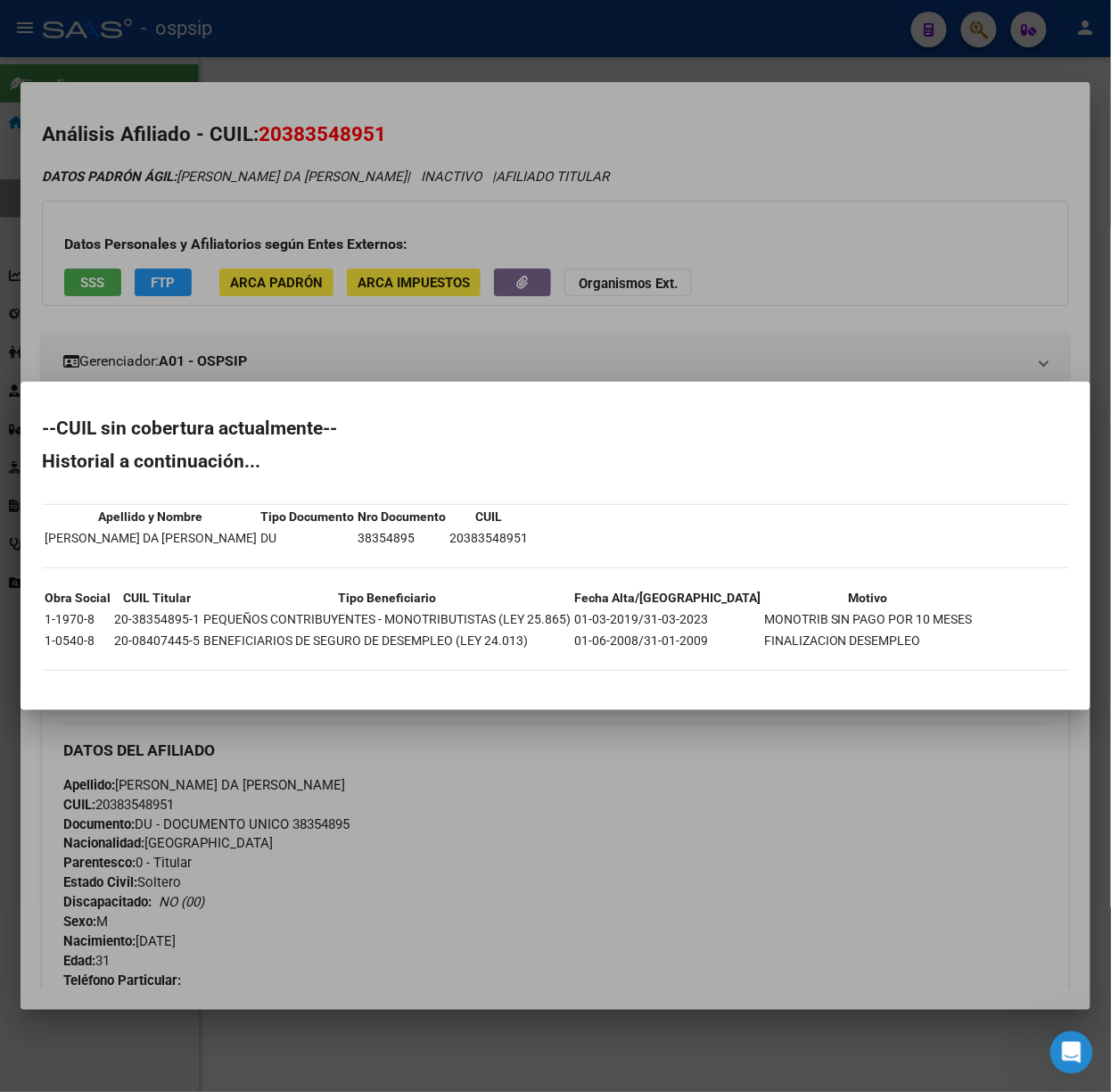
click at [176, 264] on div at bounding box center [555, 546] width 1111 height 1092
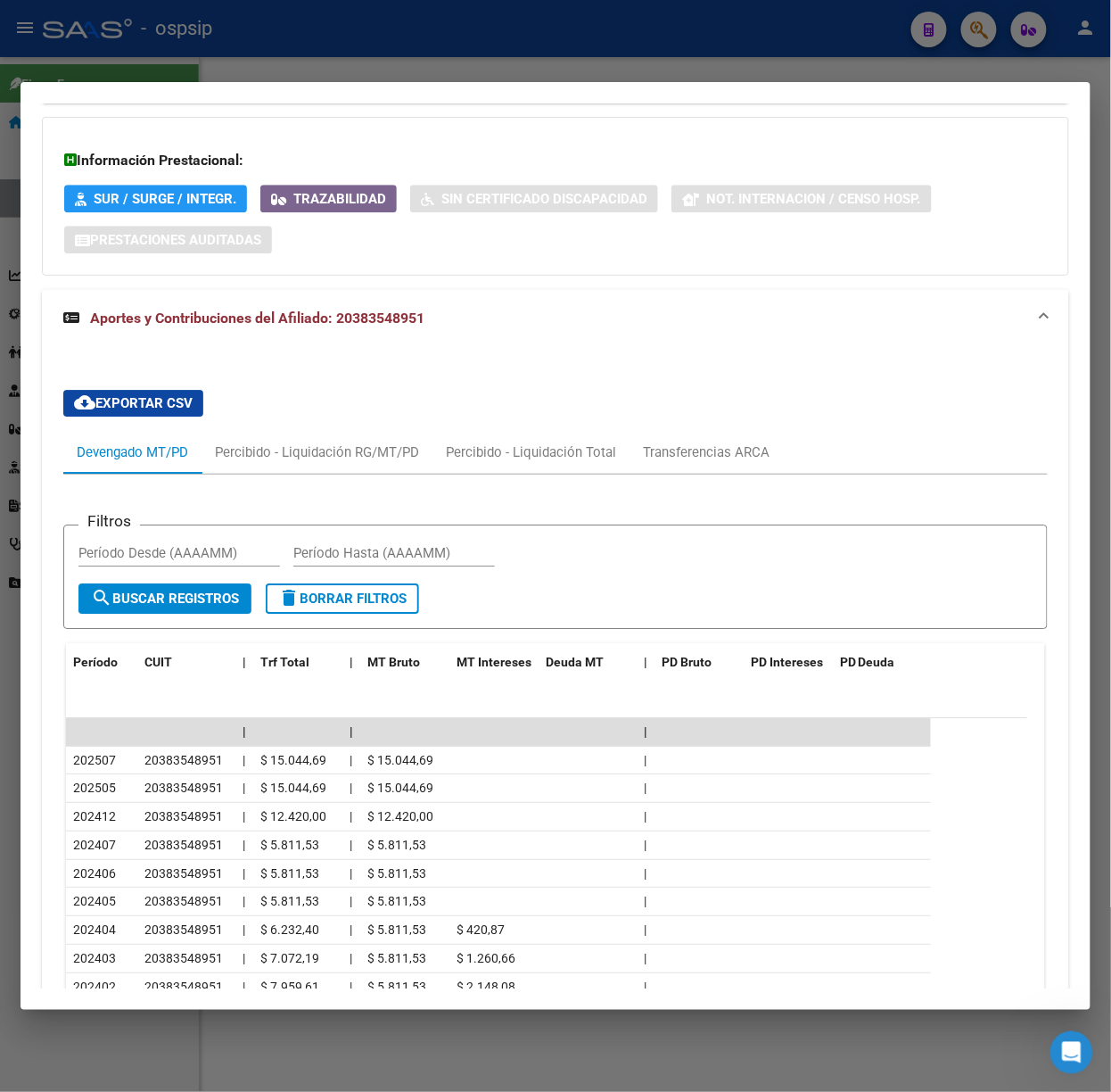
scroll to position [1390, 0]
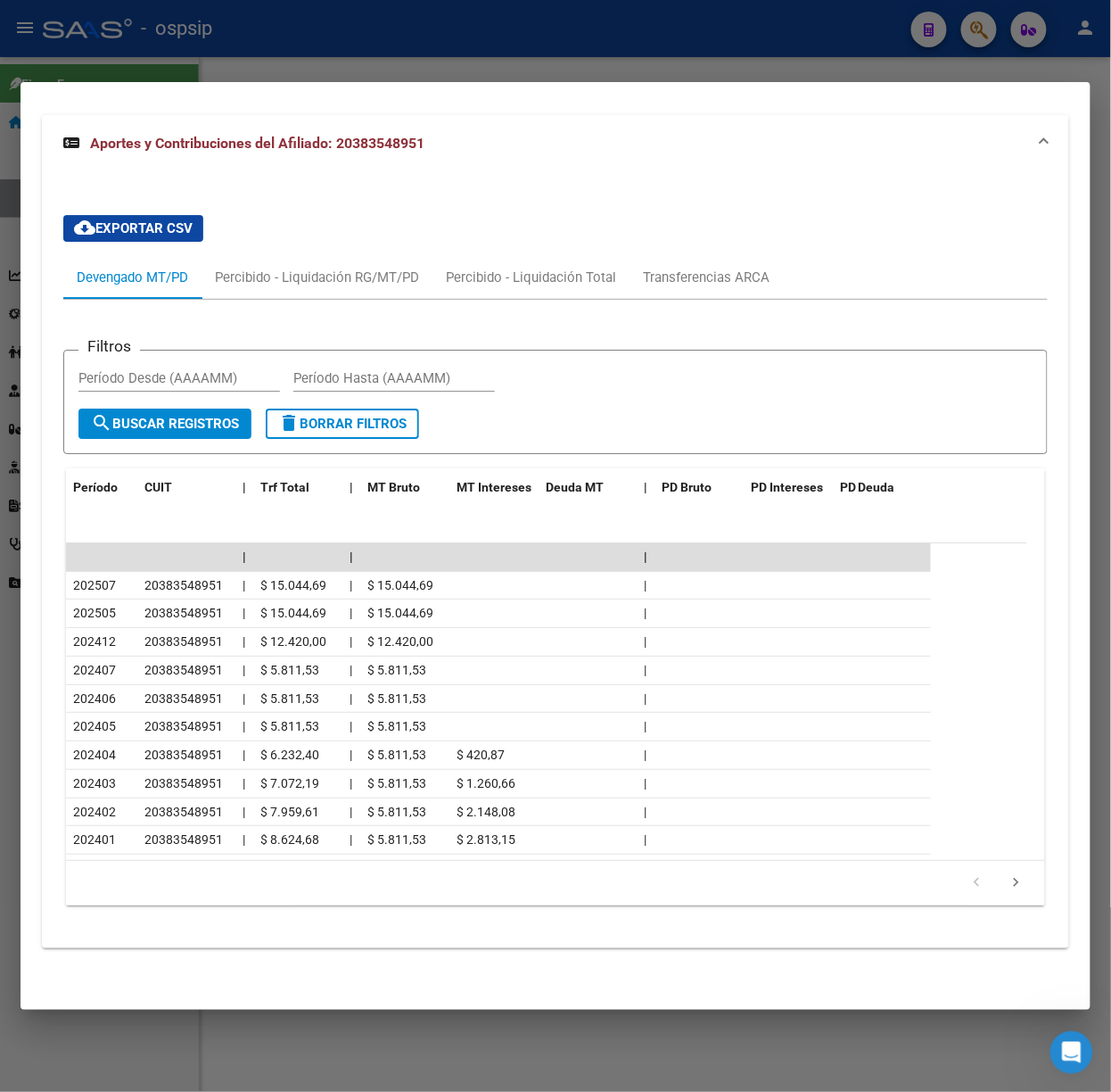
click at [346, 68] on div at bounding box center [555, 546] width 1111 height 1092
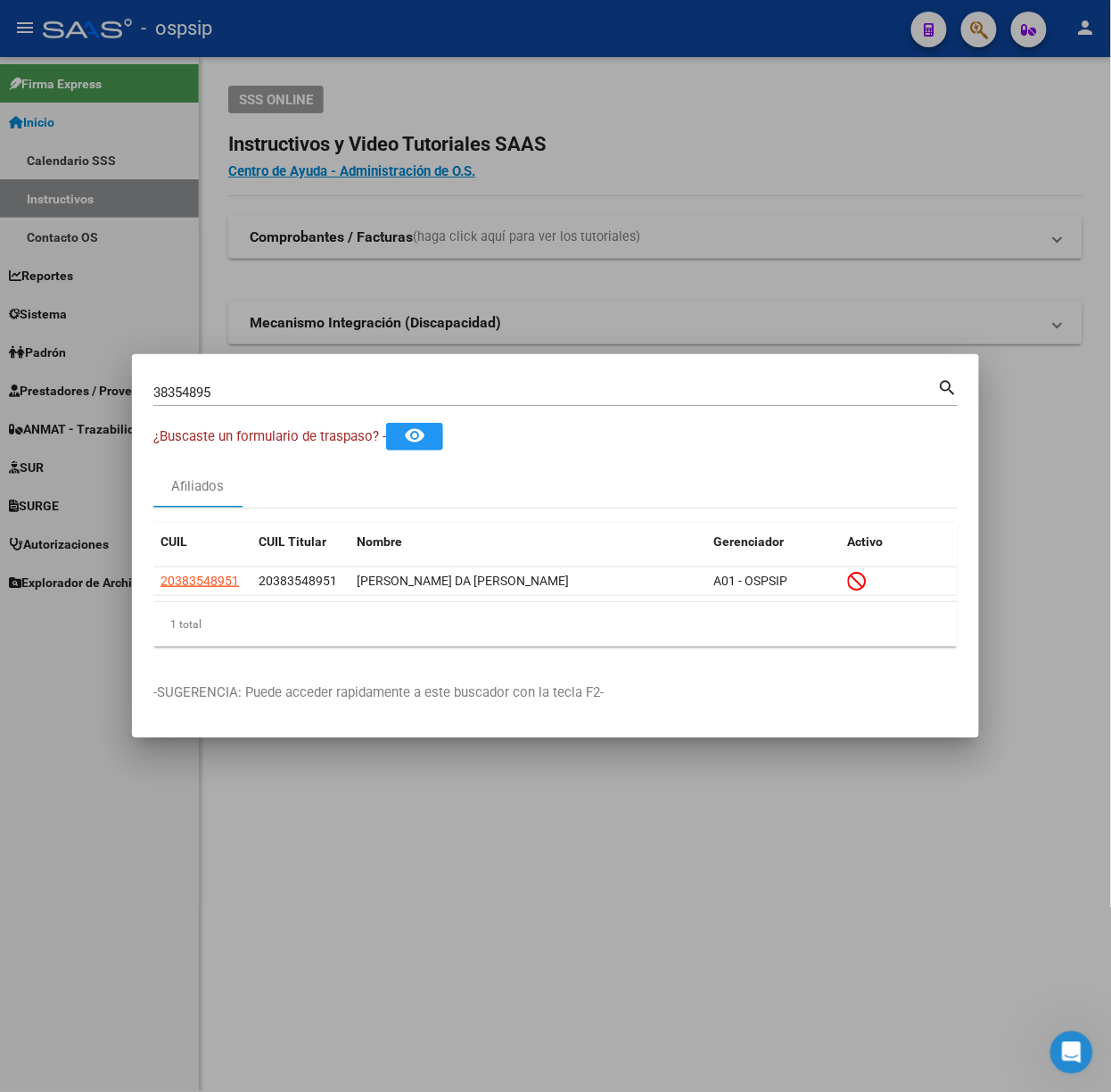
click at [337, 373] on mat-dialog-container "38354895 Buscar (apellido, dni, cuil, nro traspaso, cuit, obra social) search ¿…" at bounding box center [556, 545] width 847 height 383
click at [336, 385] on input "38354895" at bounding box center [546, 392] width 785 height 16
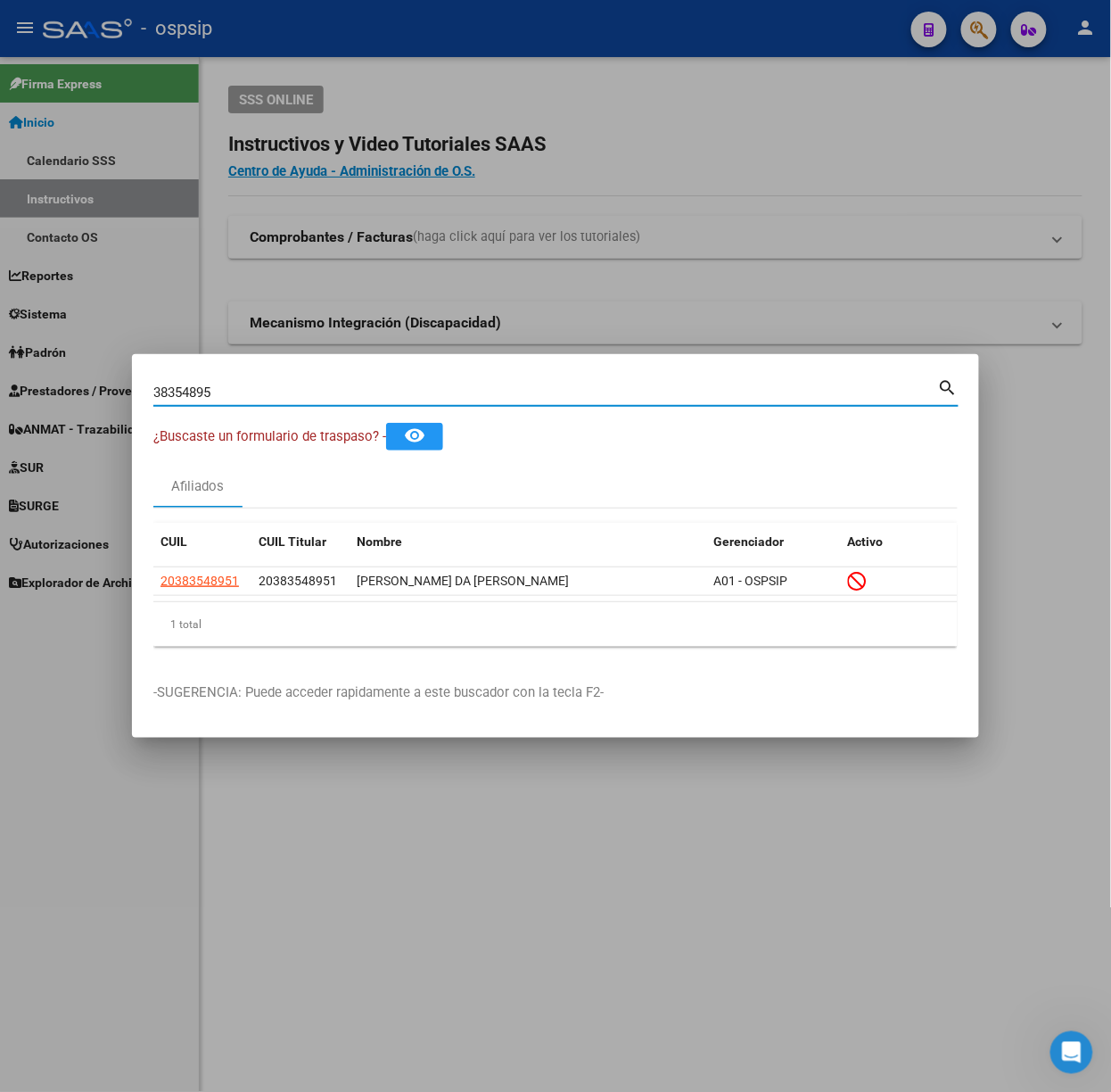
click at [336, 385] on input "38354895" at bounding box center [546, 392] width 785 height 16
type input "40008250"
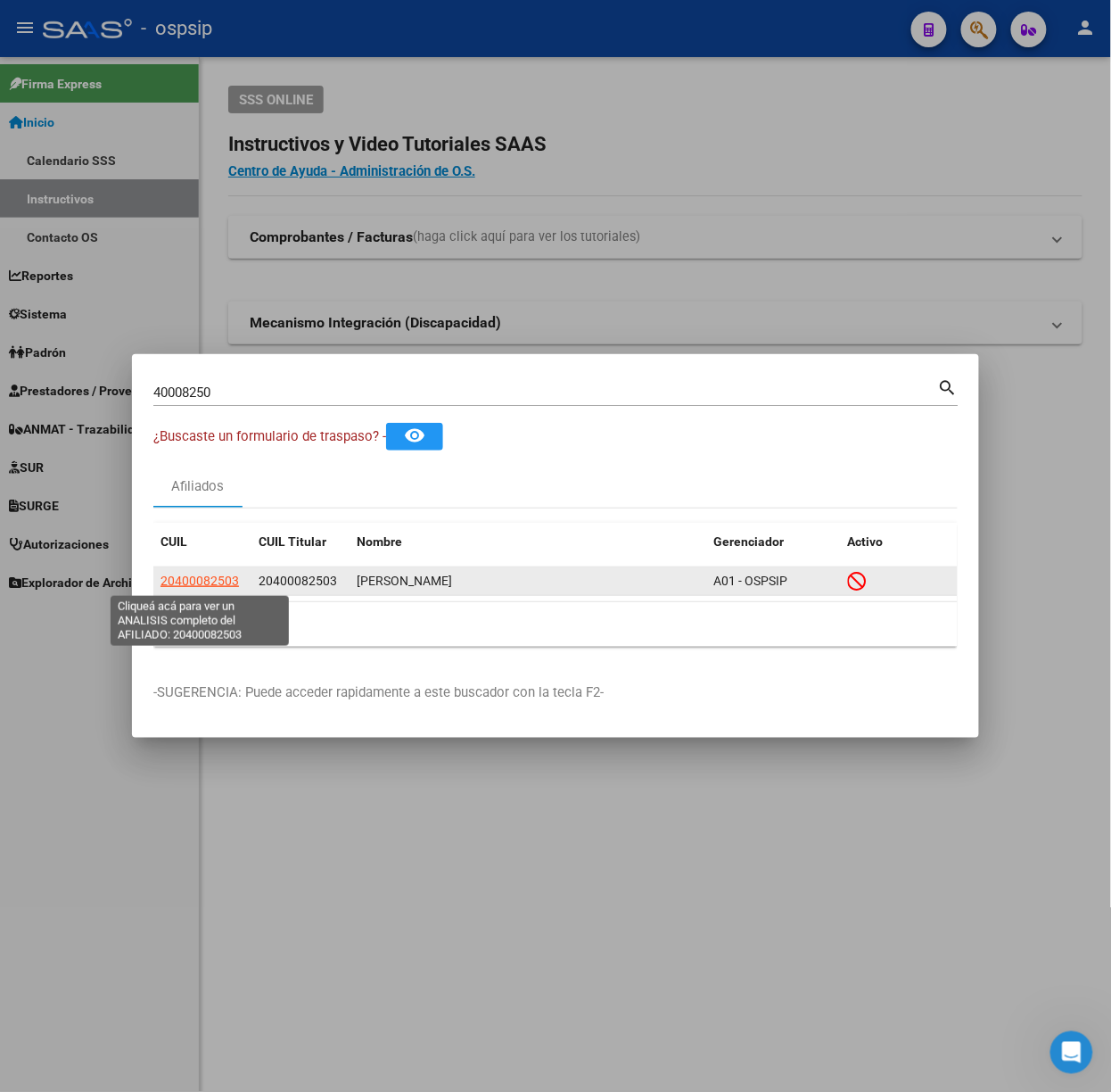
click at [189, 574] on span "20400082503" at bounding box center [199, 581] width 78 height 15
type textarea "20400082503"
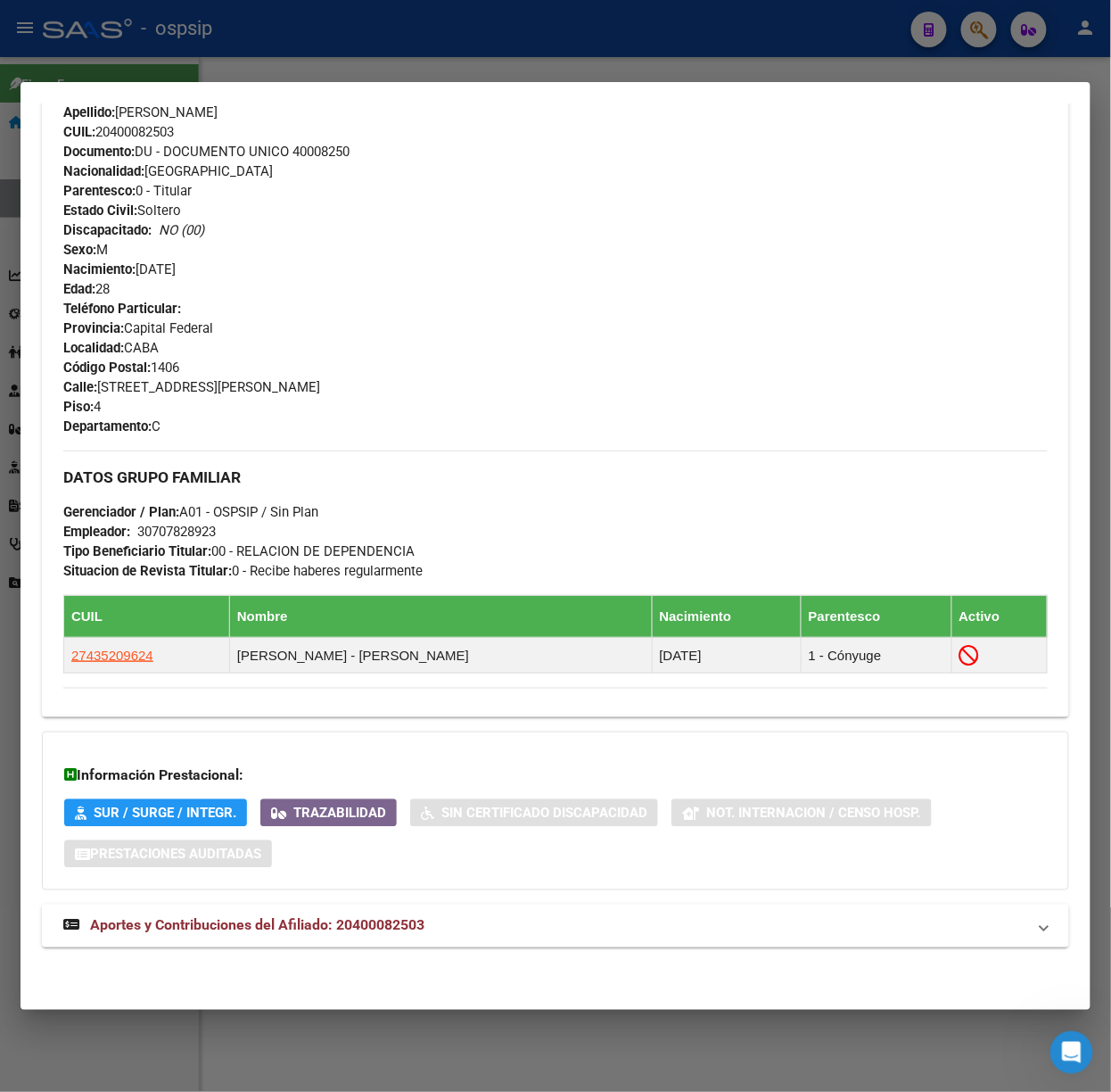
click at [451, 907] on mat-expansion-panel-header "Aportes y Contribuciones del Afiliado: 20400082503" at bounding box center [556, 926] width 1027 height 43
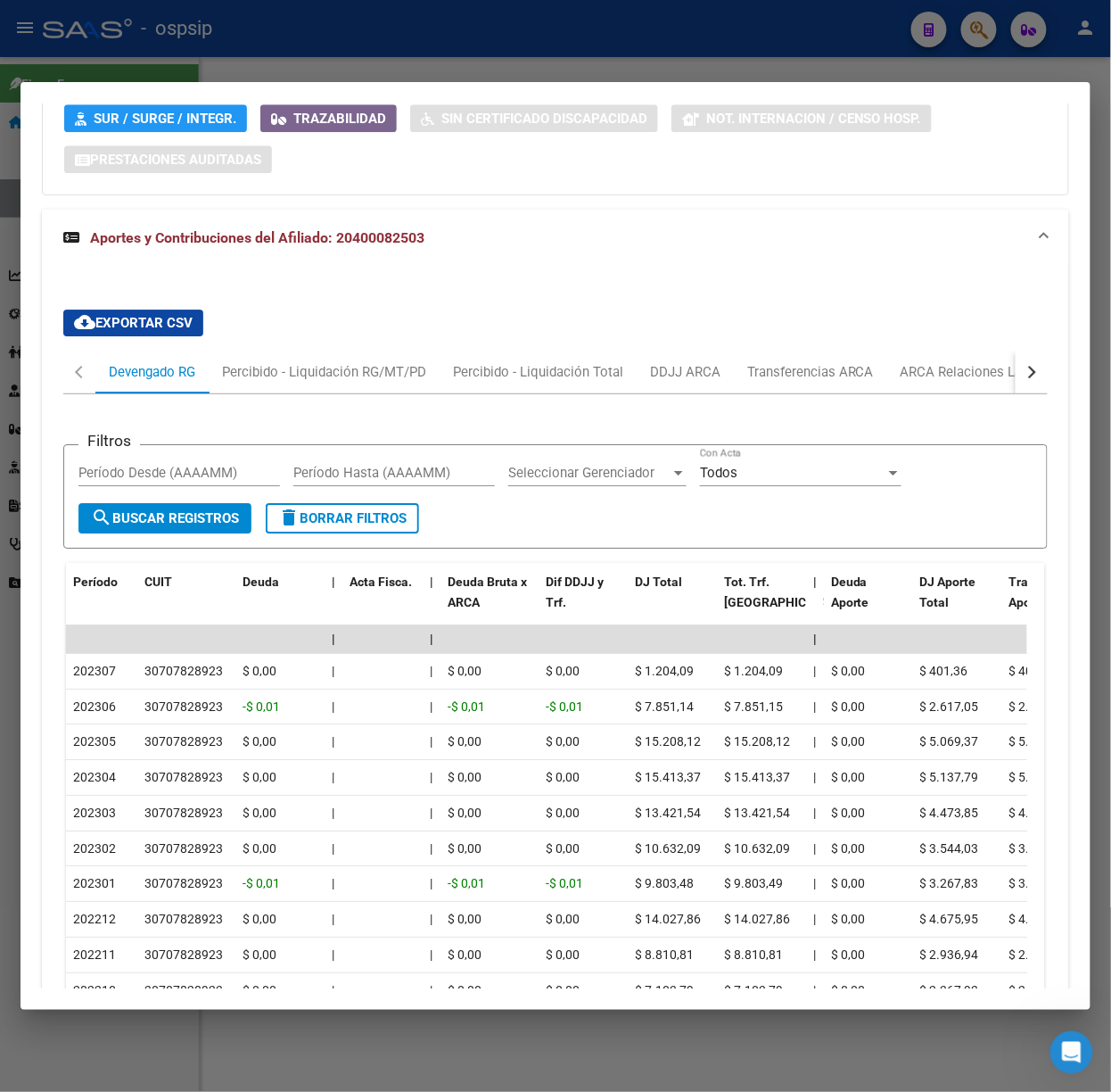
scroll to position [1506, 0]
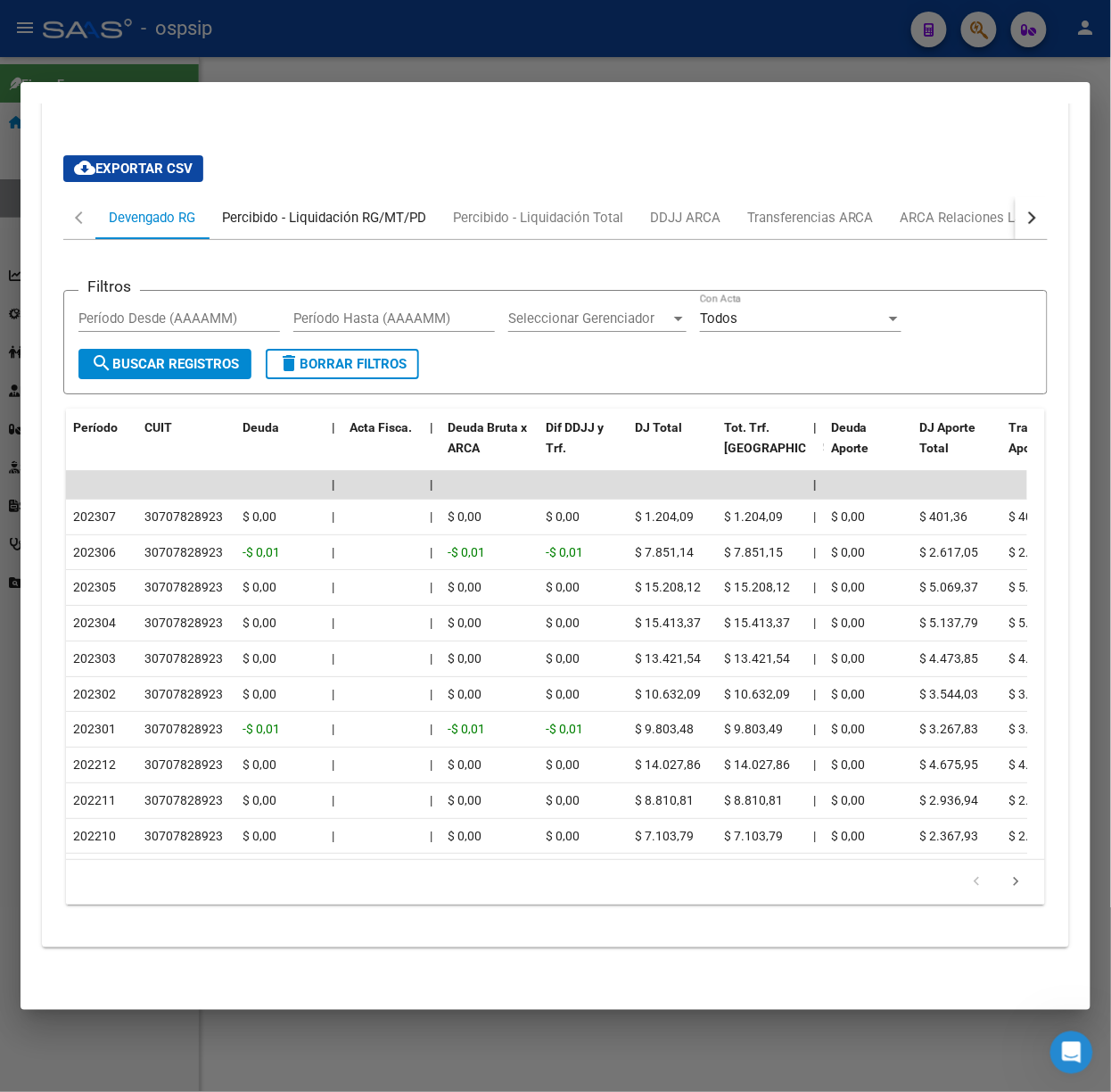
click at [252, 208] on div "Percibido - Liquidación RG/MT/PD" at bounding box center [324, 217] width 204 height 19
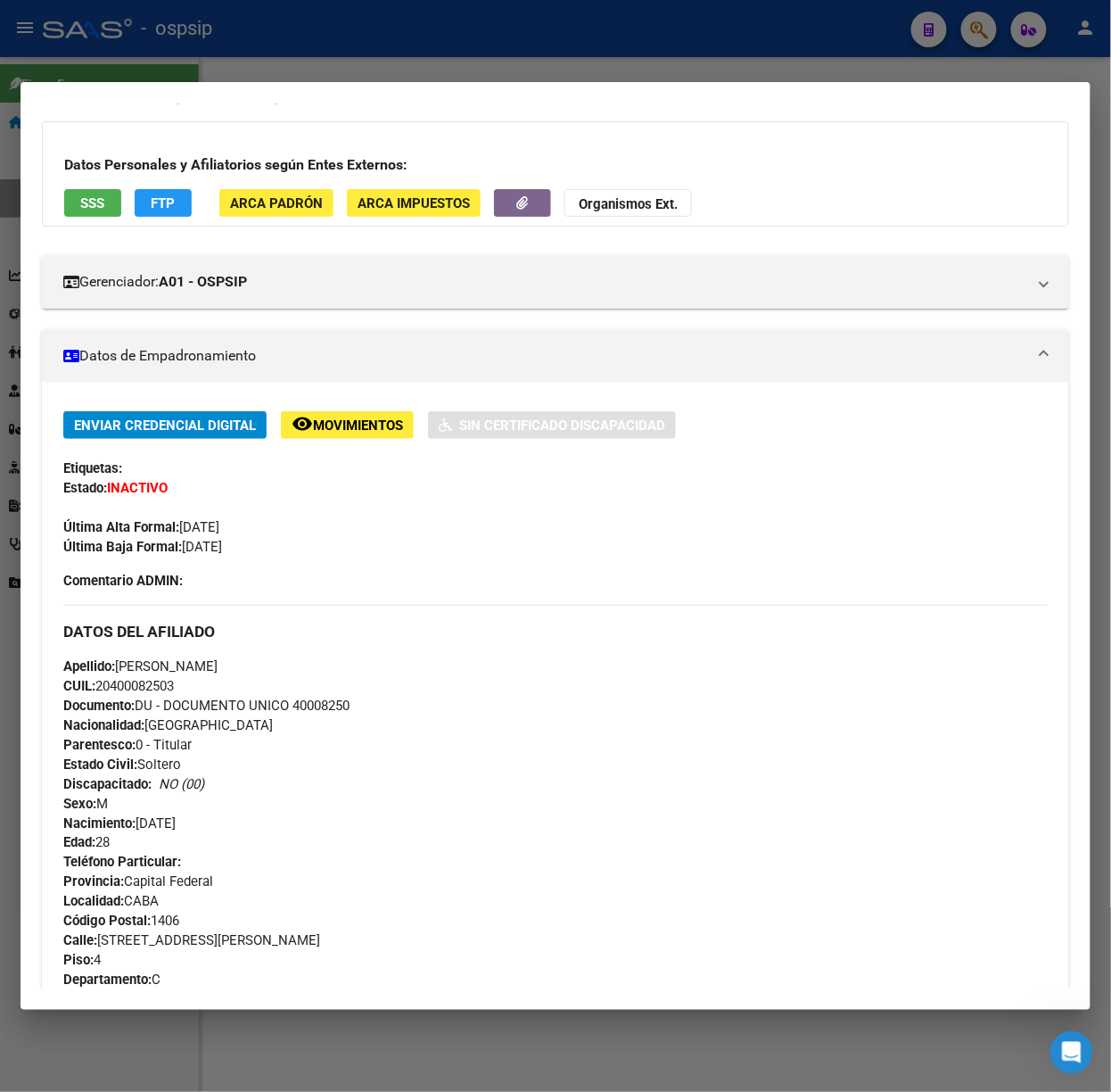
scroll to position [0, 0]
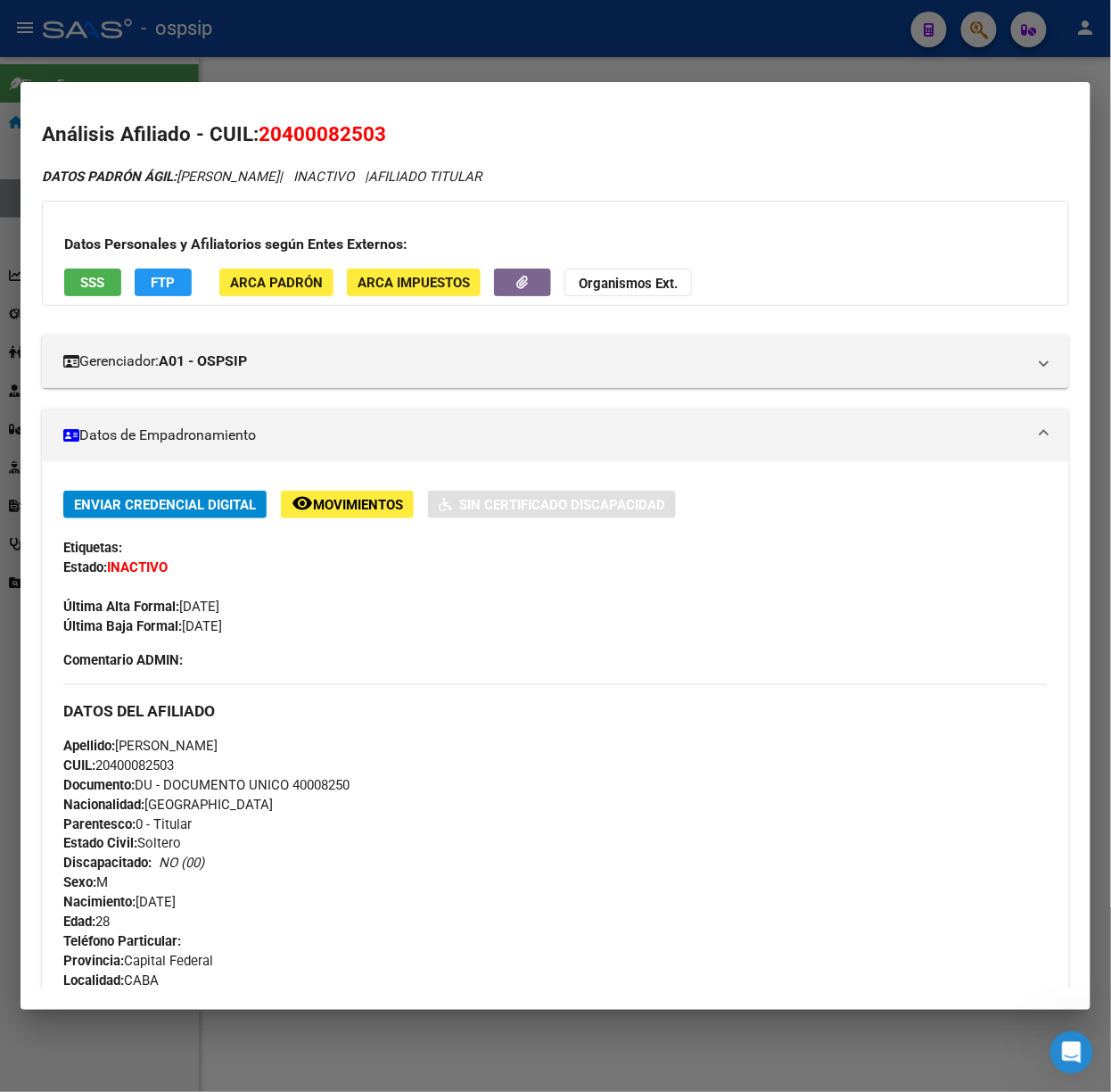
click at [112, 290] on button "SSS" at bounding box center [93, 282] width 57 height 28
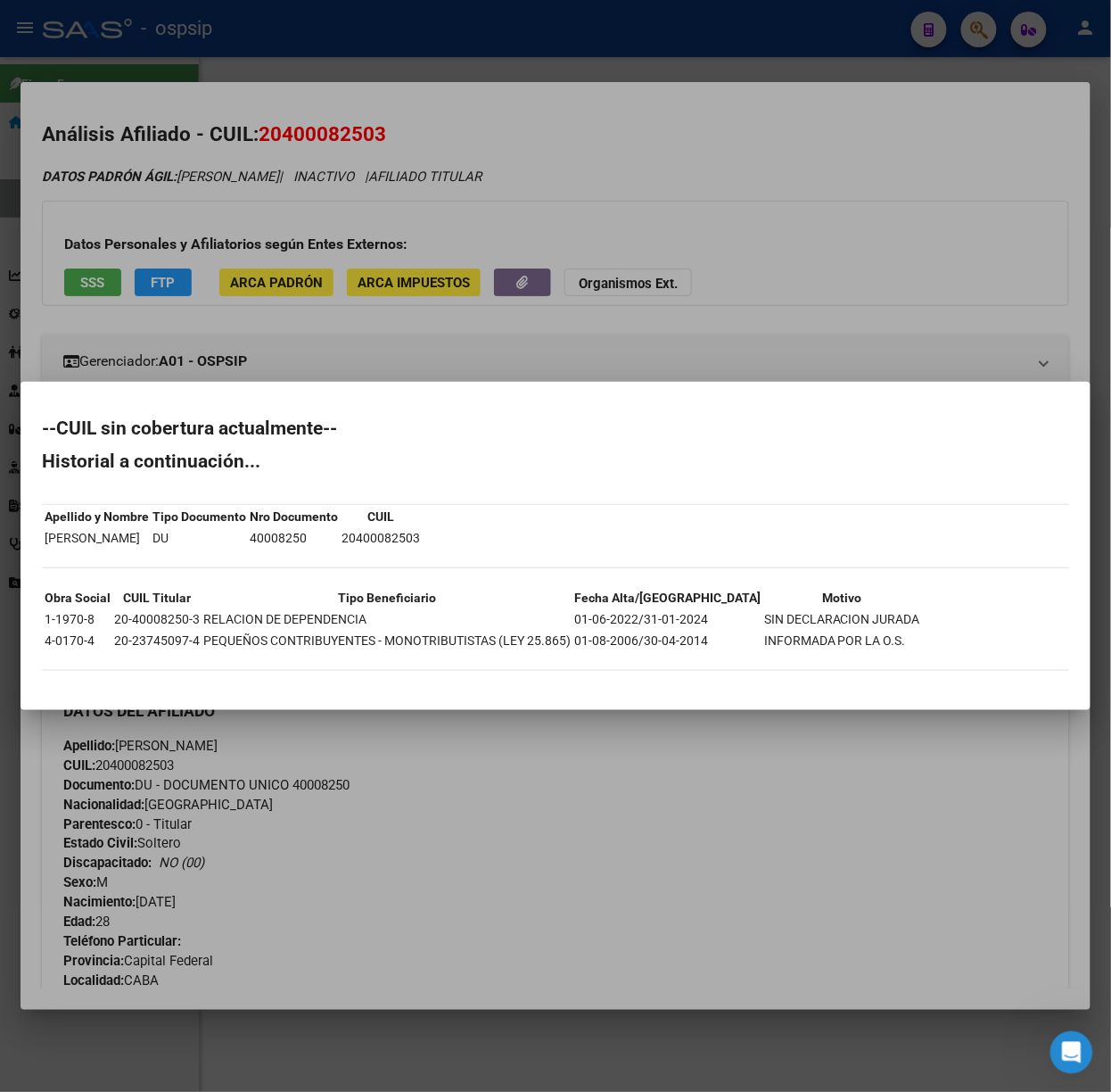
click at [255, 252] on div at bounding box center [555, 546] width 1111 height 1092
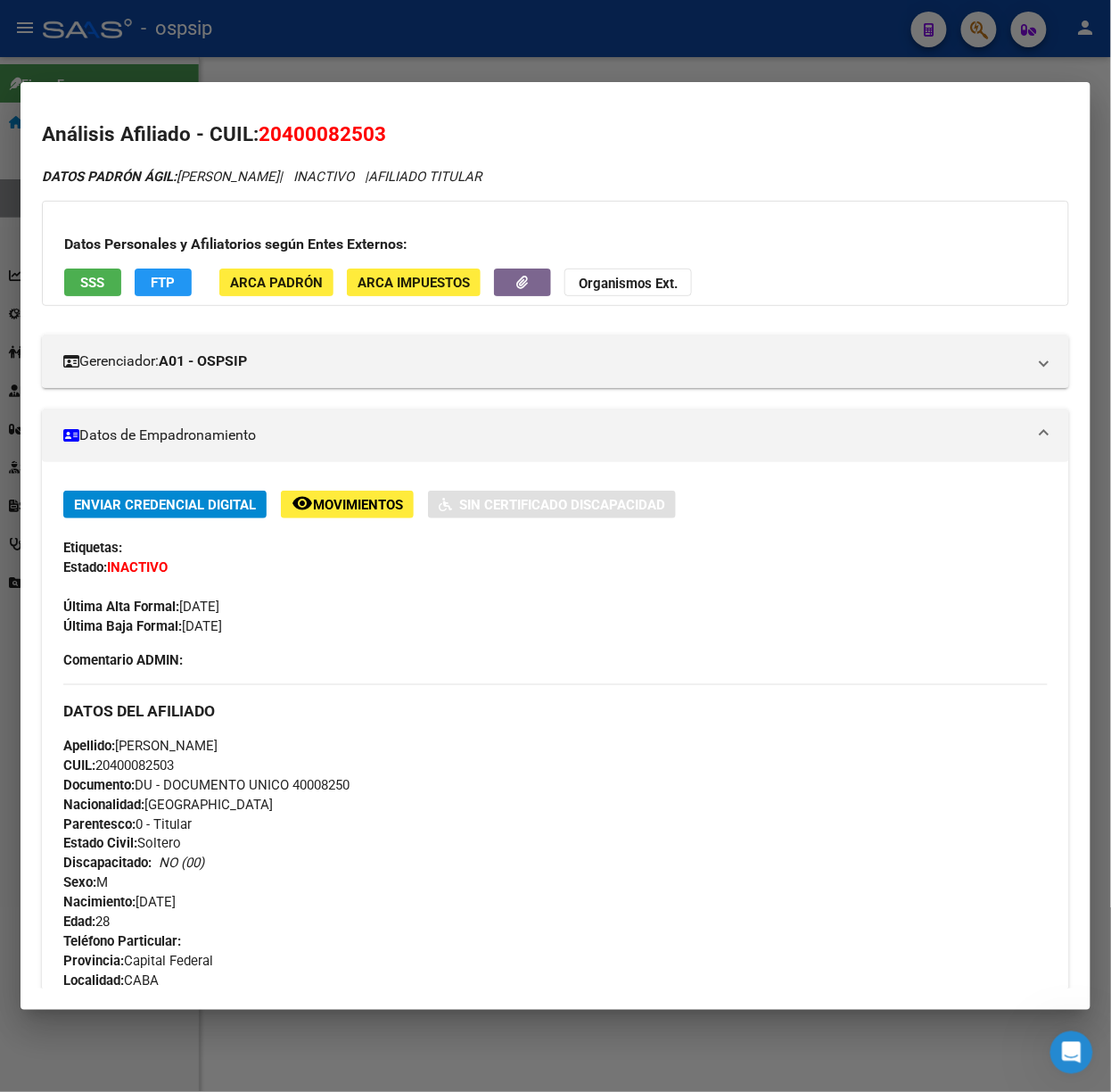
click at [190, 68] on div at bounding box center [555, 546] width 1111 height 1092
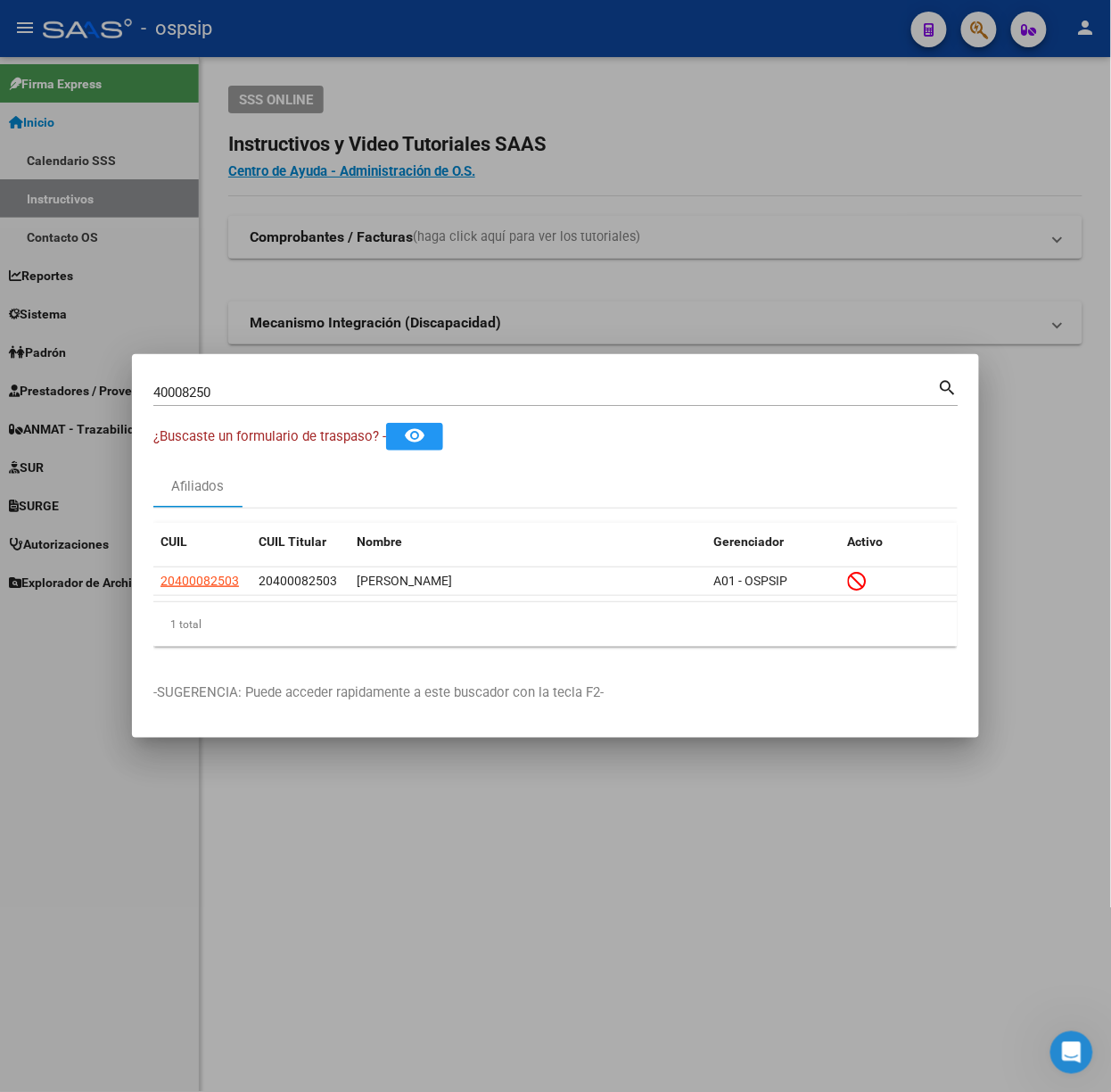
click at [215, 380] on div "40008250 Buscar (apellido, dni, cuil, nro traspaso, cuit, obra social)" at bounding box center [546, 392] width 785 height 27
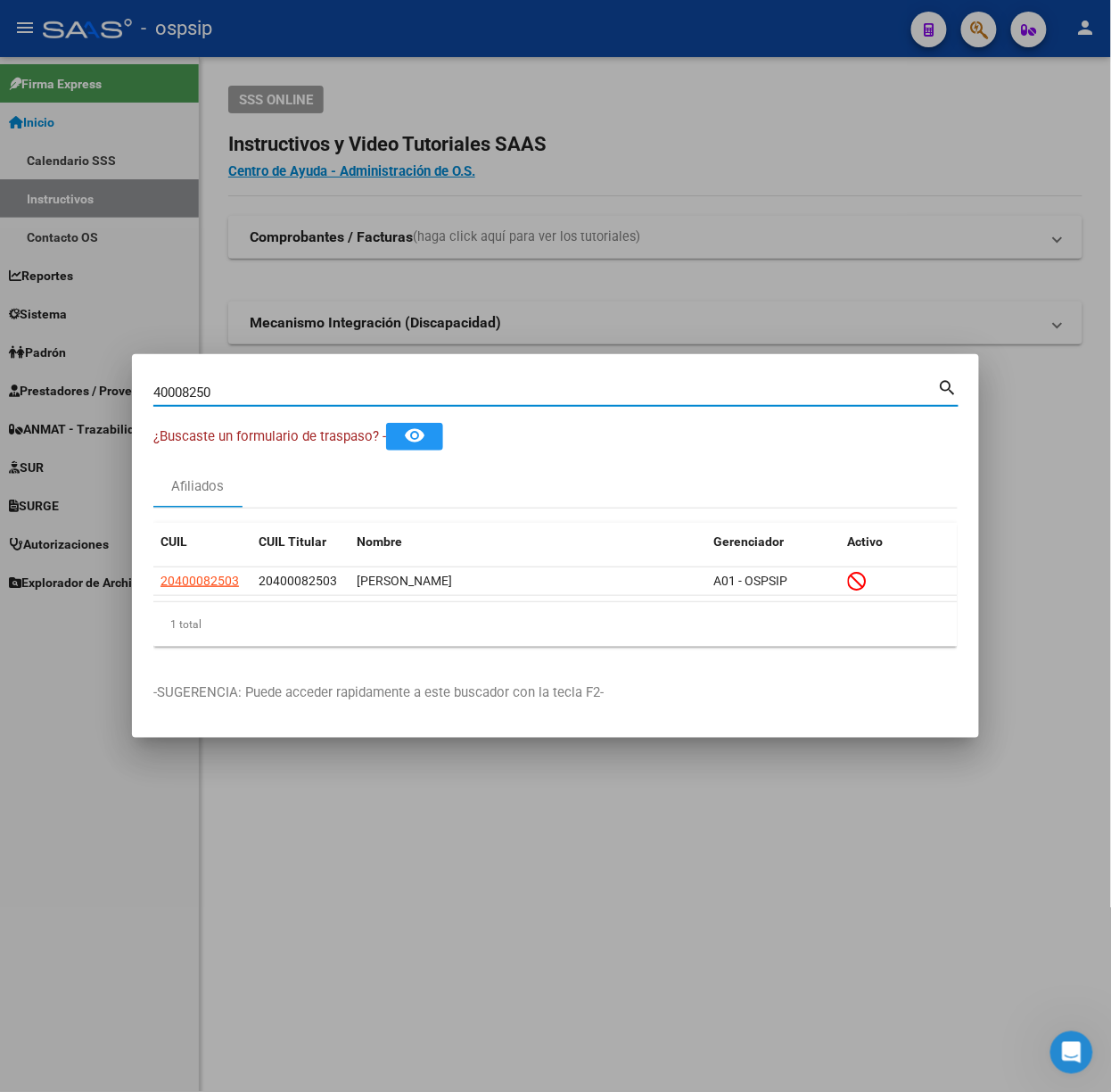
click at [230, 387] on input "40008250" at bounding box center [546, 392] width 785 height 16
type input "18140638"
drag, startPoint x: 164, startPoint y: 562, endPoint x: 180, endPoint y: 568, distance: 17.1
click at [164, 561] on datatable-header "CUIL CUIL Titular Nombre Gerenciador Activo" at bounding box center [555, 545] width 804 height 45
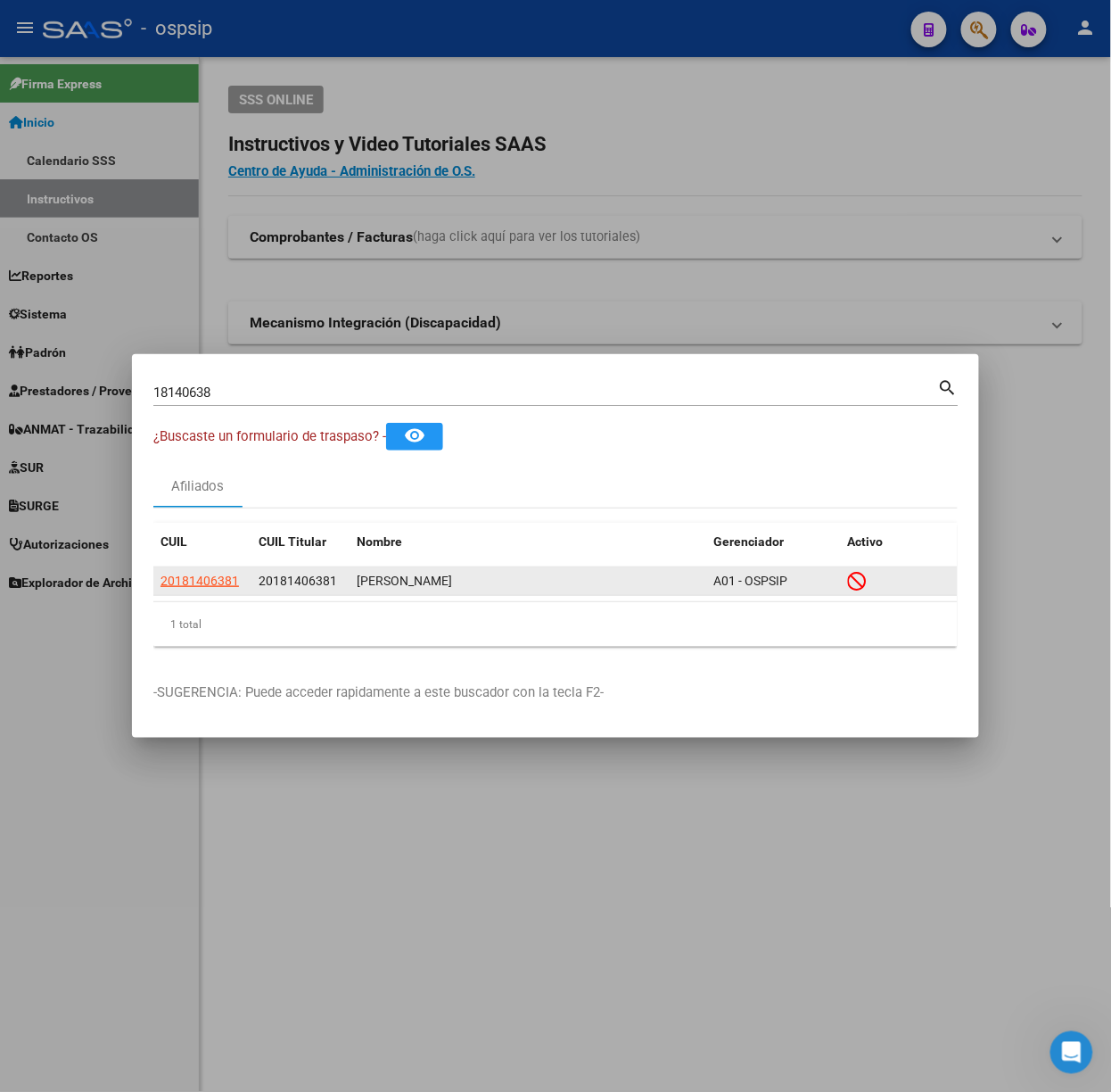
click at [186, 572] on app-link-go-to "20181406381" at bounding box center [199, 581] width 78 height 20
click at [186, 578] on span "20181406381" at bounding box center [199, 581] width 78 height 15
type textarea "20181406381"
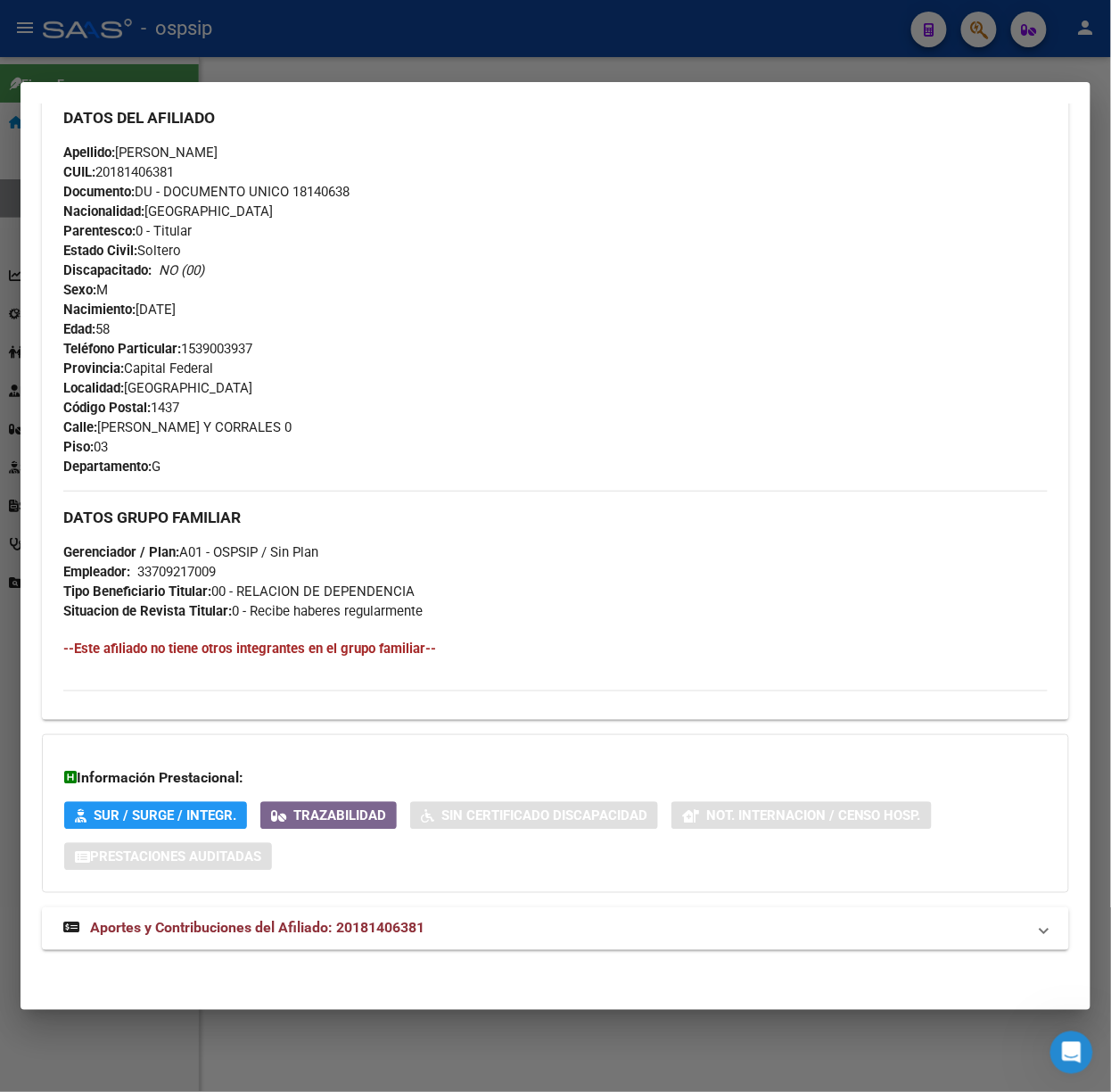
scroll to position [636, 0]
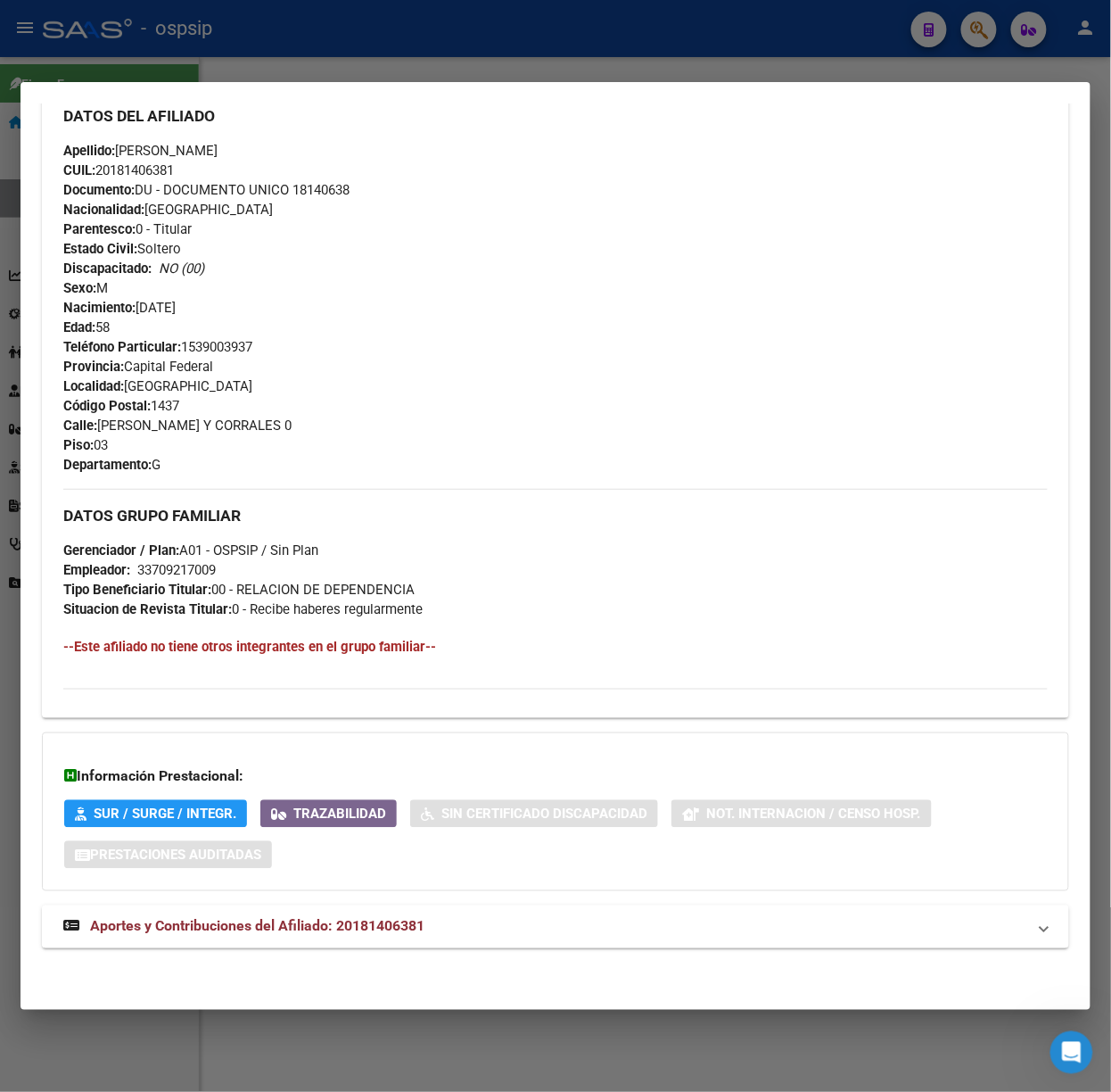
click at [381, 937] on strong "Aportes y Contribuciones del Afiliado: 20181406381" at bounding box center [244, 926] width 361 height 21
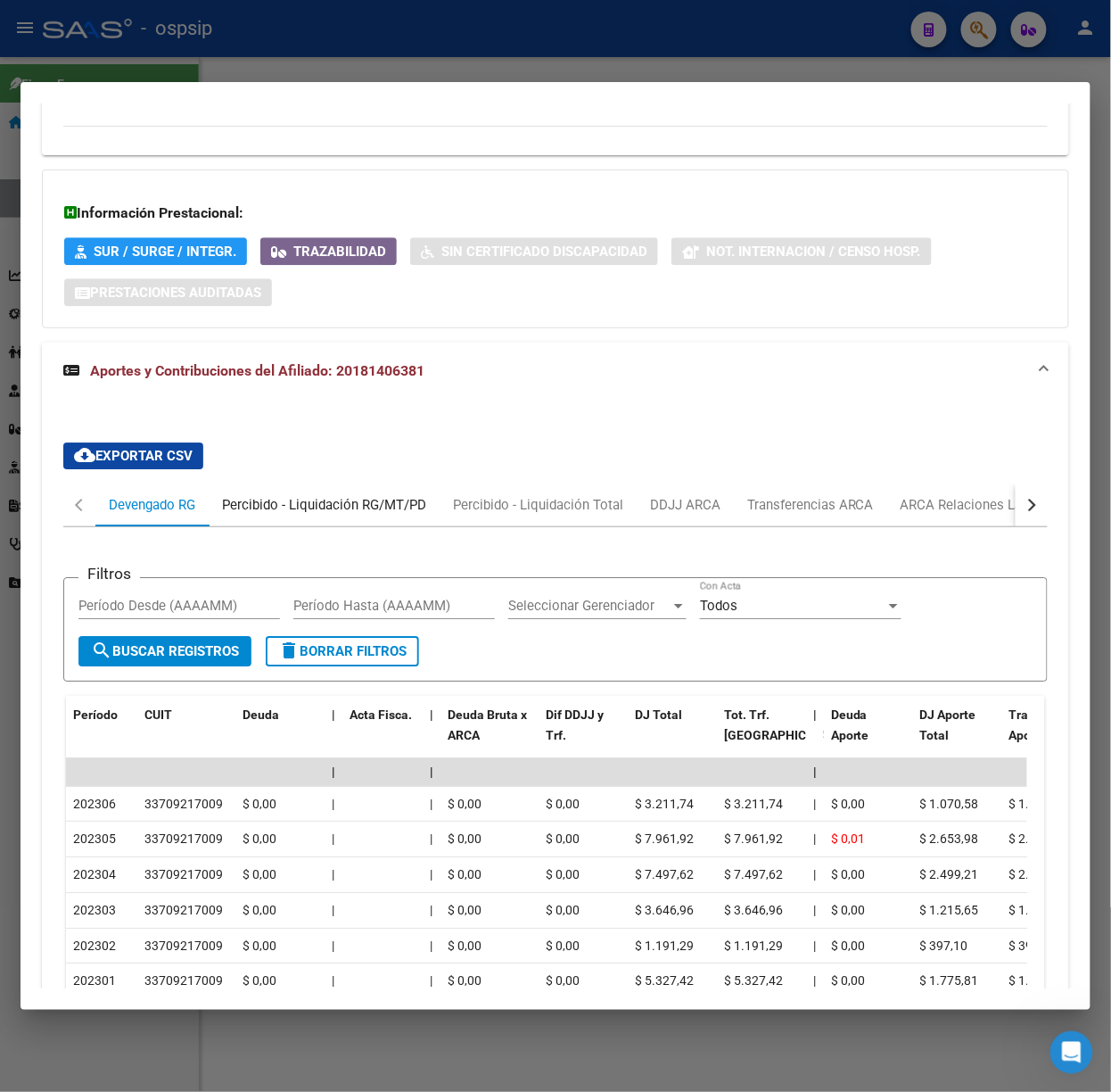
click at [312, 522] on div "Percibido - Liquidación RG/MT/PD" at bounding box center [323, 505] width 231 height 43
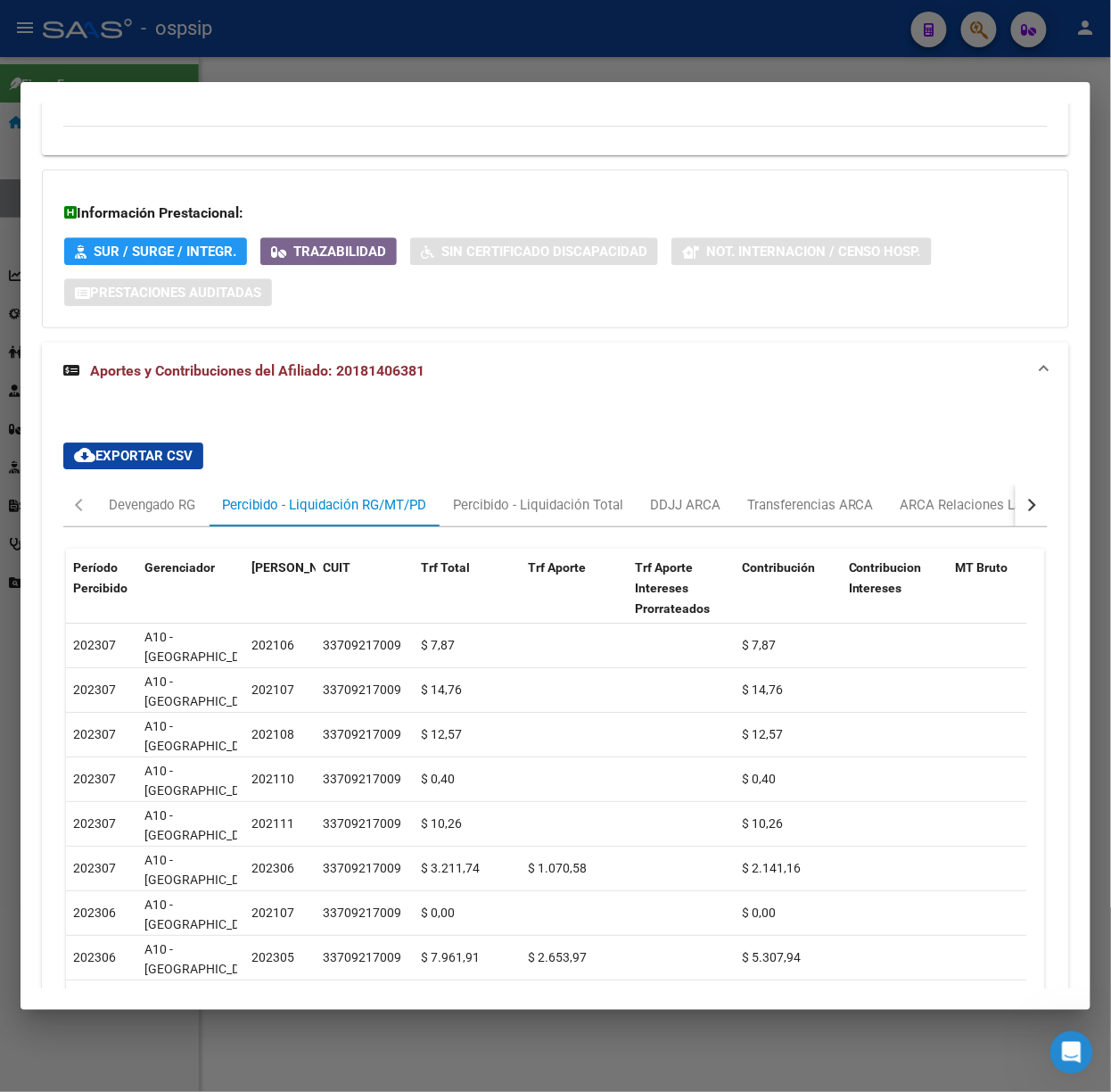
scroll to position [8, 0]
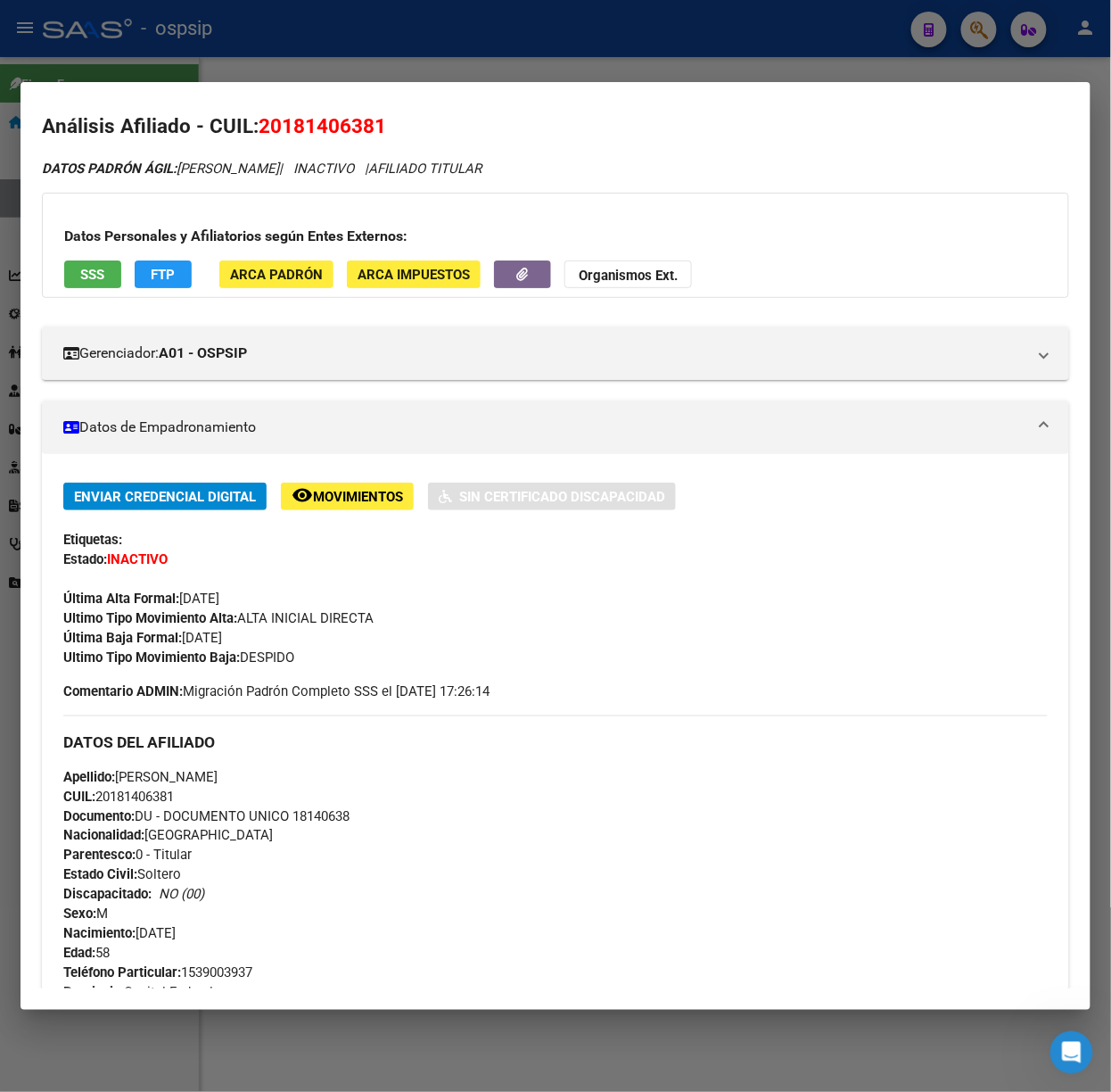
click at [105, 283] on span "SSS" at bounding box center [93, 274] width 24 height 16
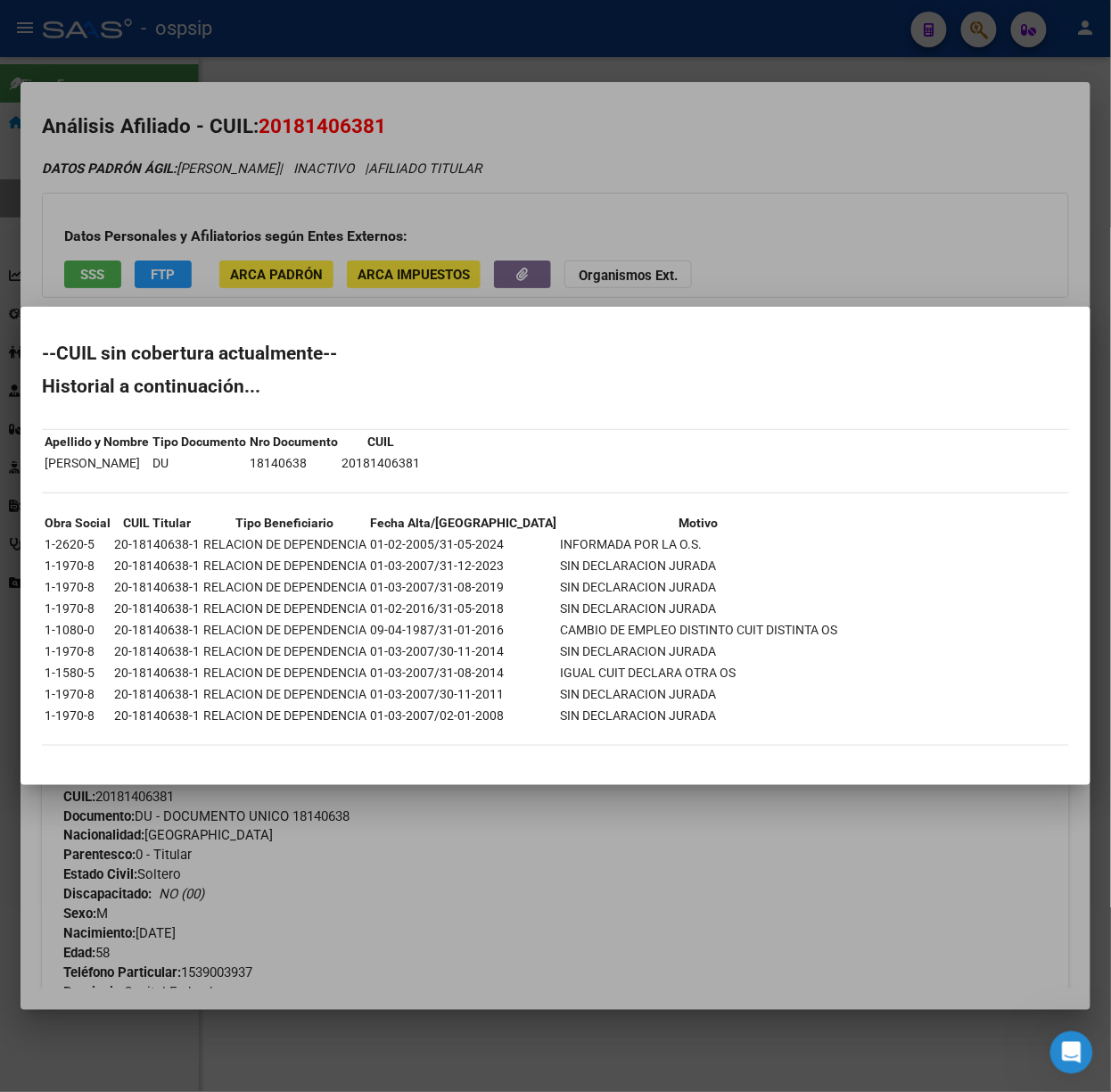
click at [151, 266] on div at bounding box center [555, 546] width 1111 height 1092
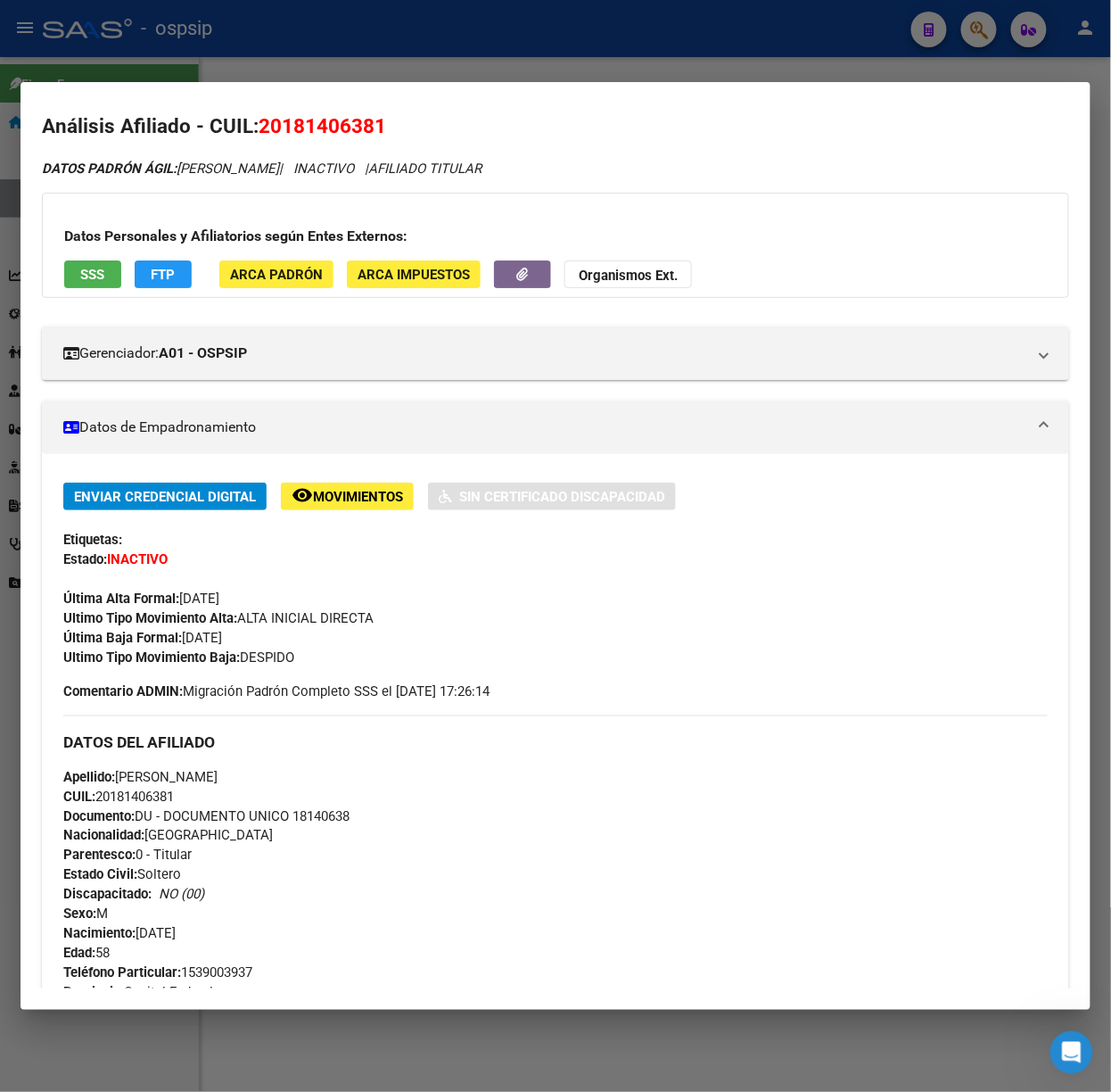
drag, startPoint x: 504, startPoint y: 26, endPoint x: 412, endPoint y: 87, distance: 110.4
click at [504, 26] on div at bounding box center [555, 546] width 1111 height 1092
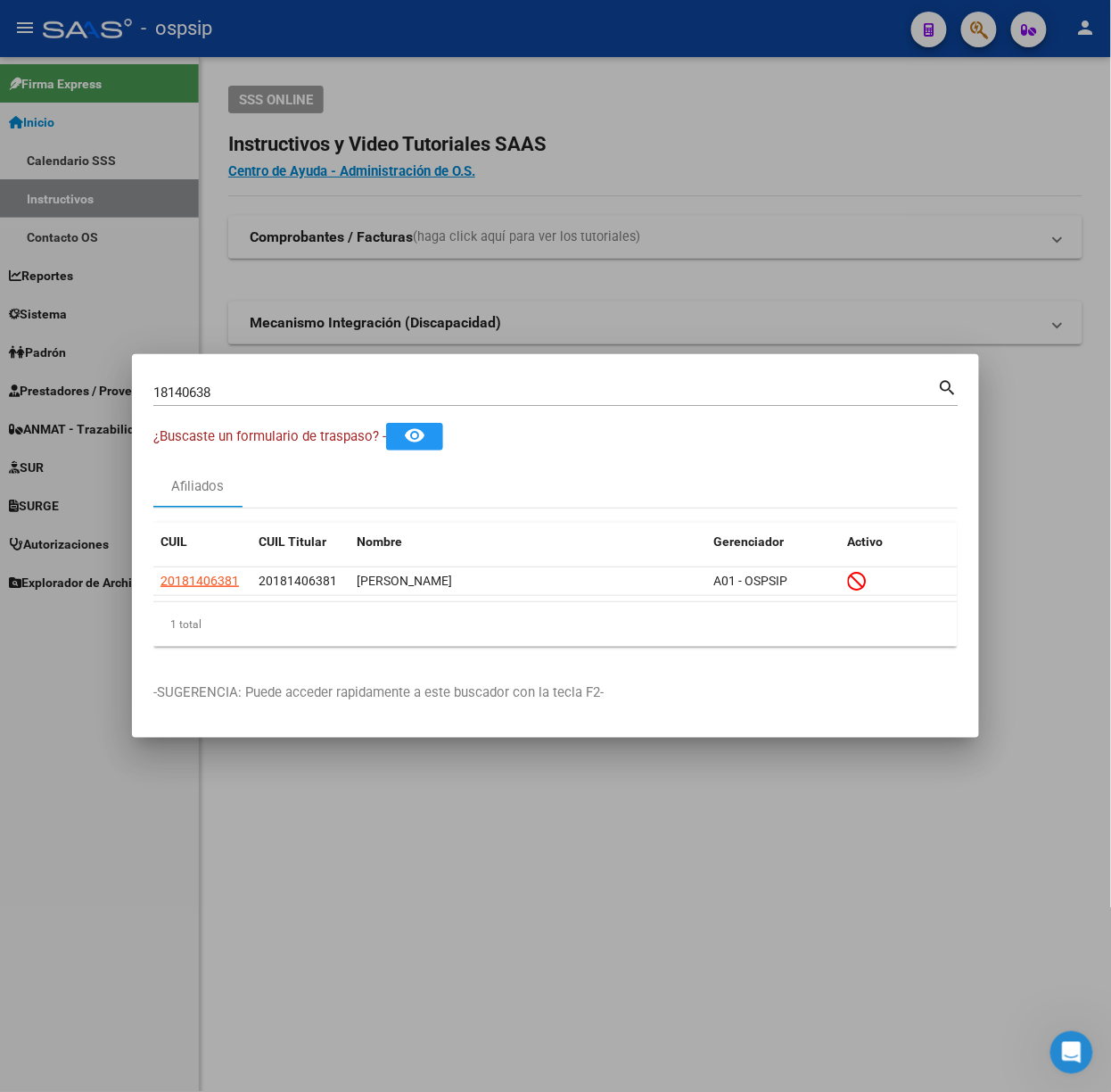
click at [228, 386] on input "18140638" at bounding box center [546, 392] width 785 height 16
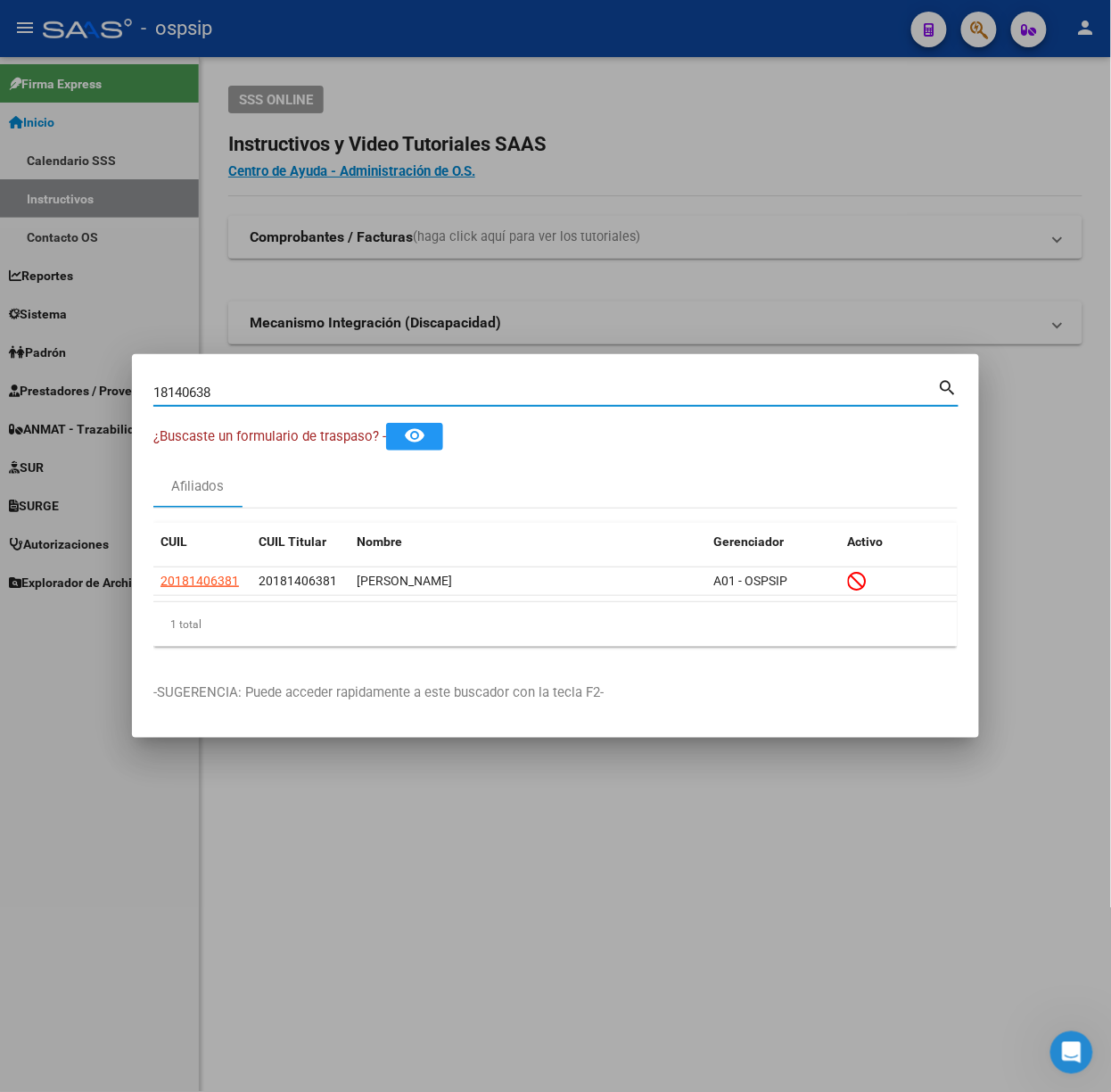
click at [228, 386] on input "18140638" at bounding box center [546, 392] width 785 height 16
type input "20840925"
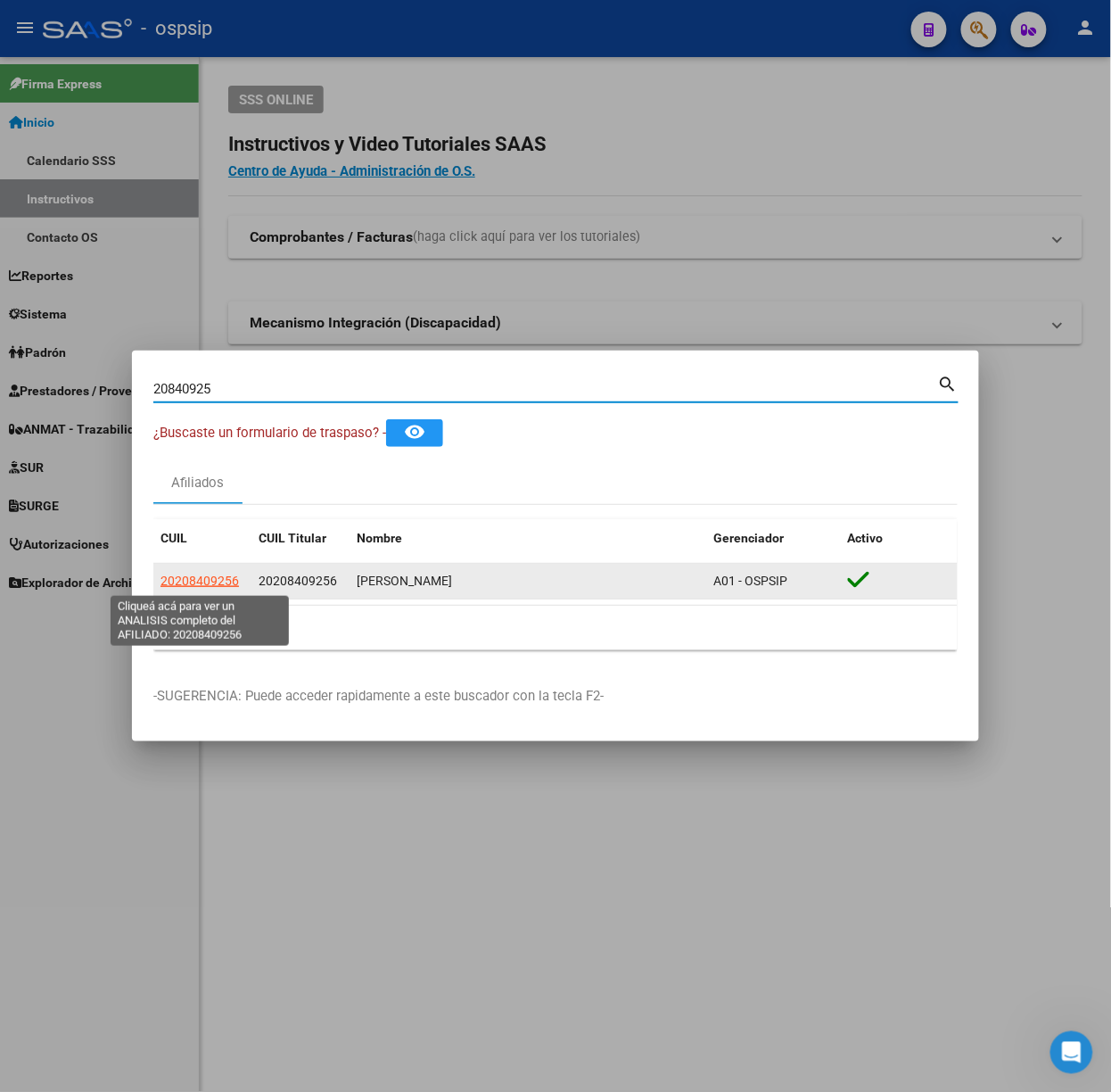
click at [184, 580] on span "20208409256" at bounding box center [199, 581] width 78 height 15
type textarea "20208409256"
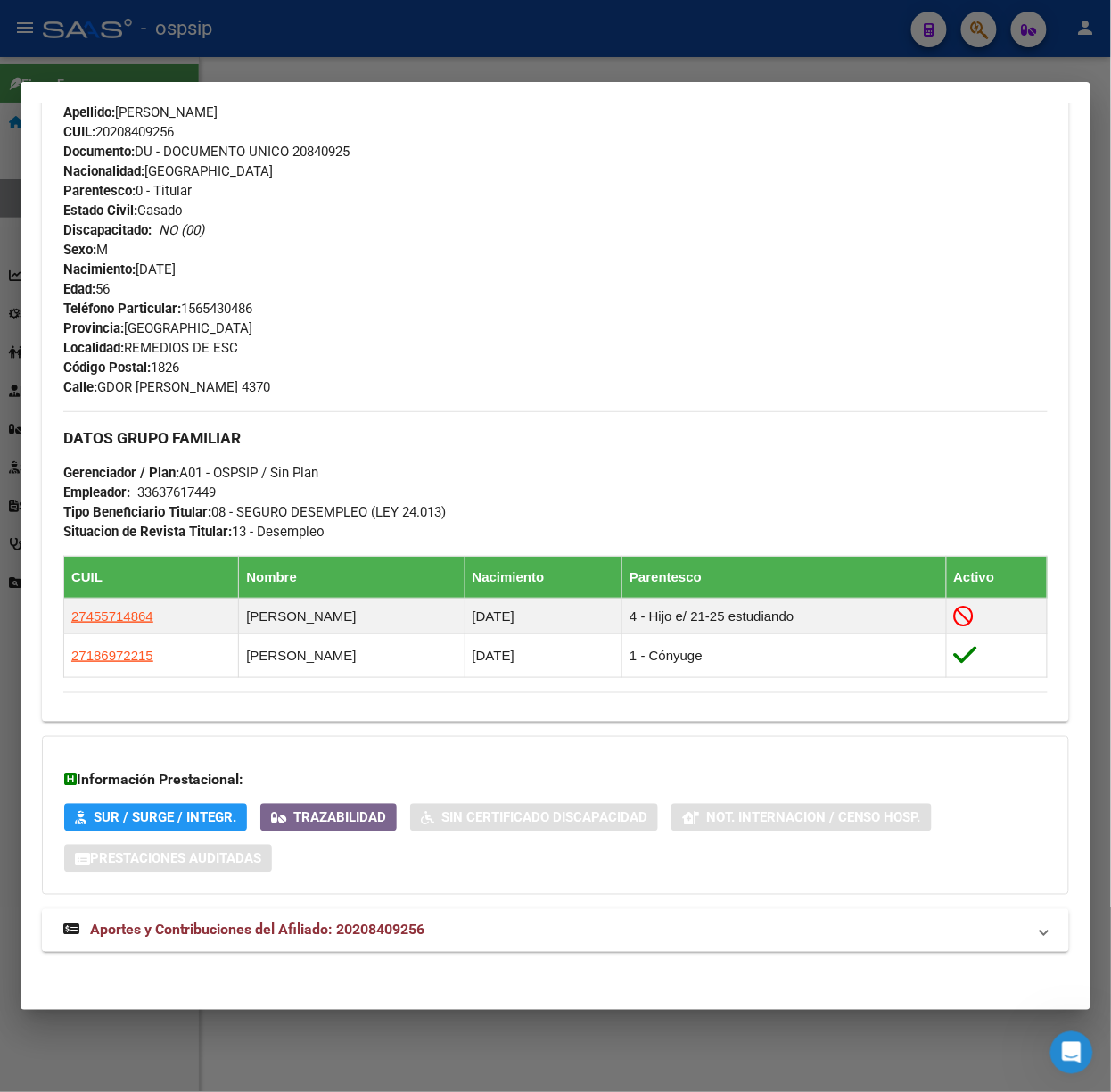
scroll to position [620, 0]
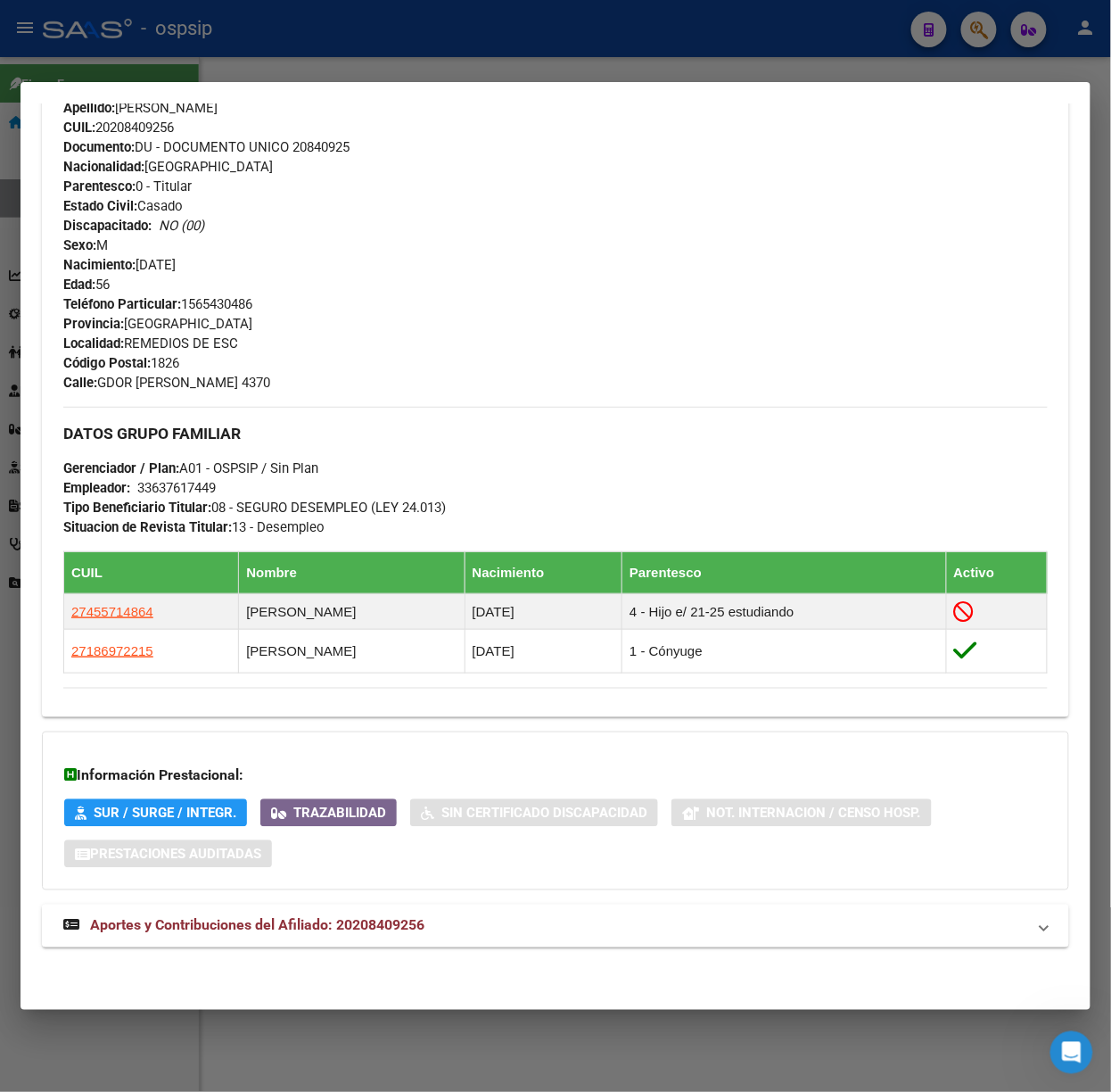
click at [369, 950] on div "DATOS PADRÓN ÁGIL: [PERSON_NAME] | ACTIVO | AFILIADO TITULAR Datos Personales y…" at bounding box center [556, 258] width 1027 height 1419
drag, startPoint x: 542, startPoint y: 922, endPoint x: 527, endPoint y: 875, distance: 49.3
click at [527, 931] on mat-panel-title "Aportes y Contribuciones del Afiliado: 20208409256" at bounding box center [545, 925] width 963 height 21
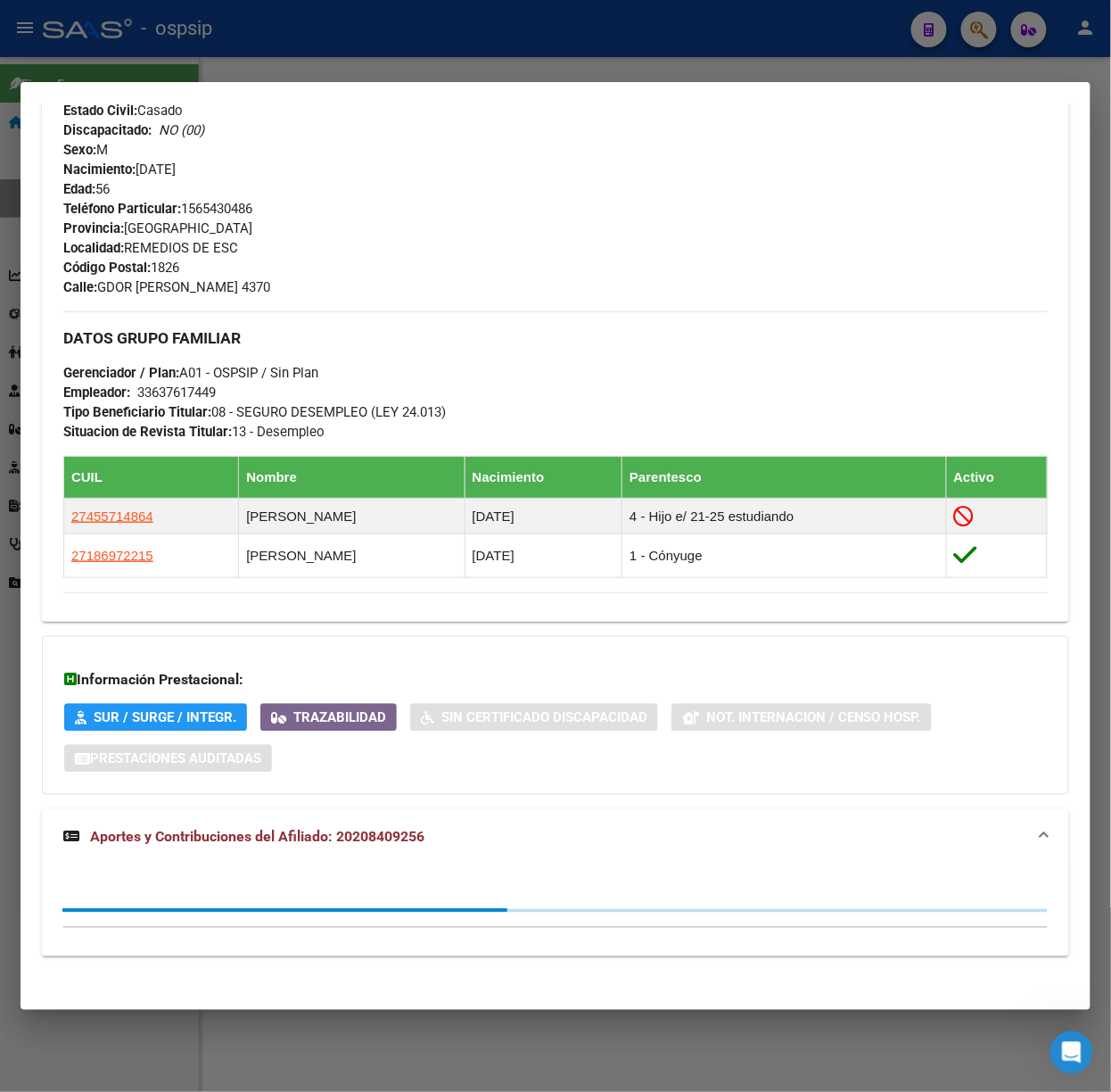
scroll to position [1062, 0]
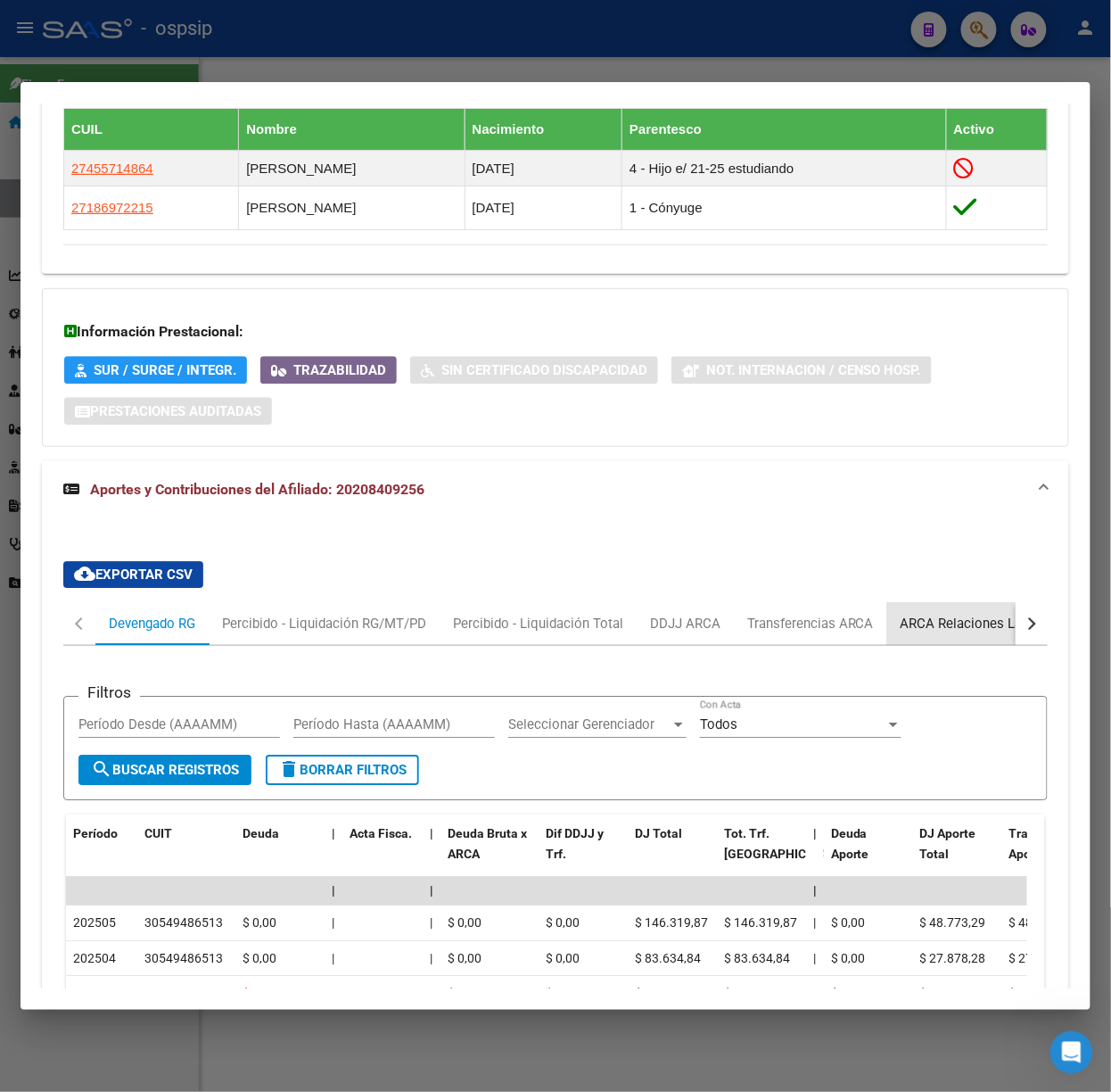
click at [916, 640] on div "ARCA Relaciones Laborales" at bounding box center [983, 623] width 194 height 43
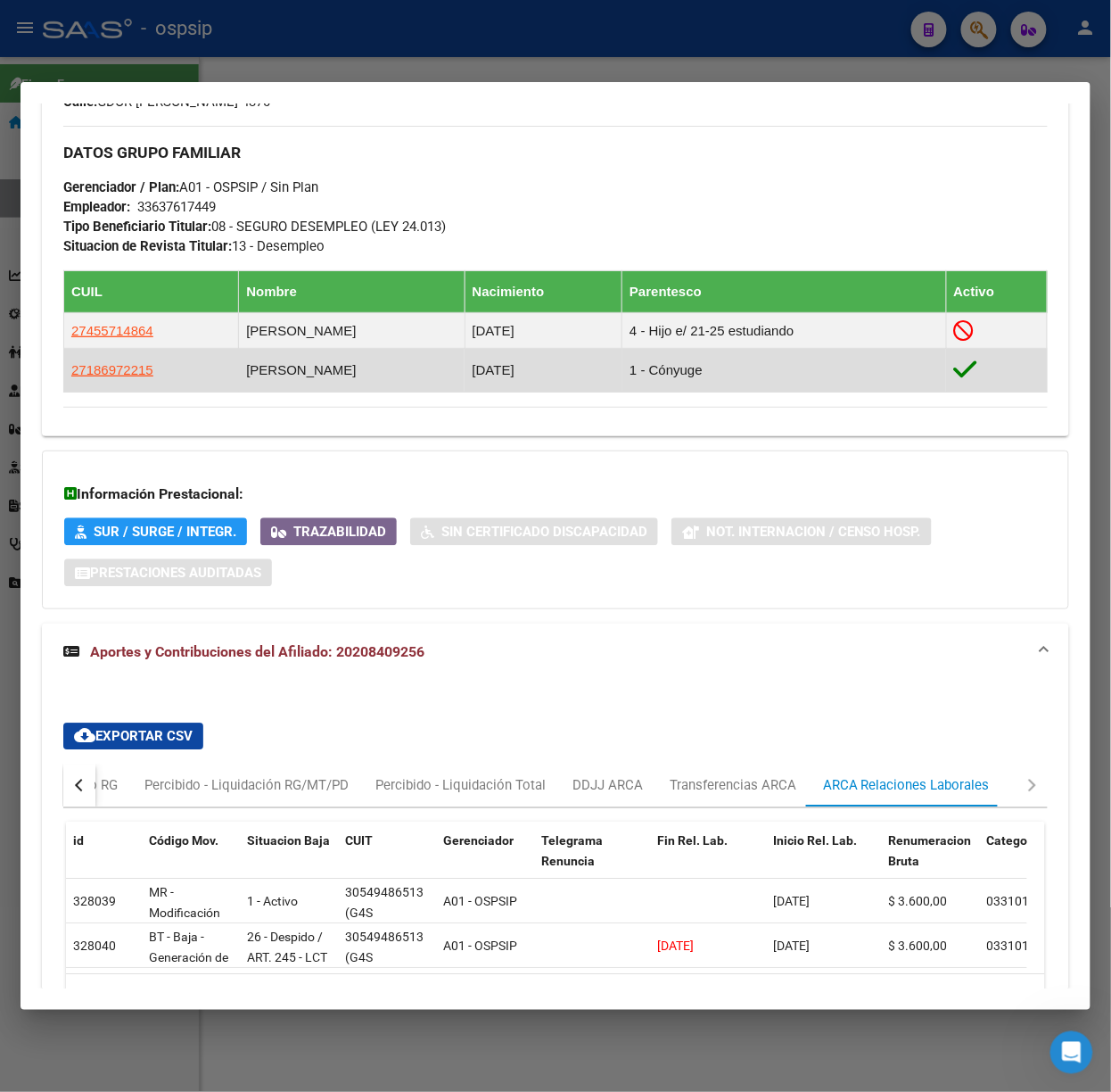
scroll to position [83, 0]
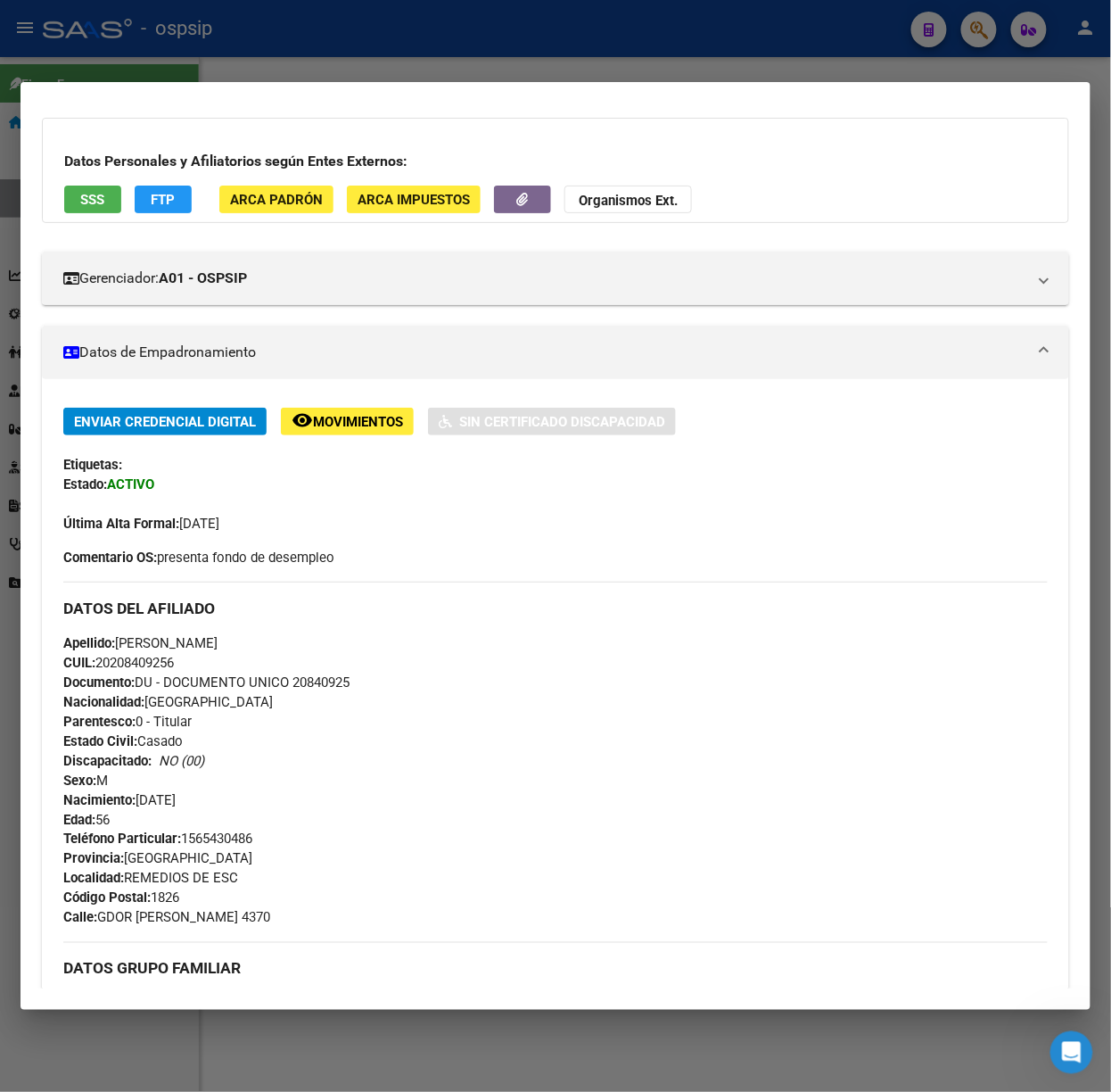
click at [98, 224] on div "DATOS PADRÓN ÁGIL: [PERSON_NAME] | ACTIVO | AFILIADO TITULAR Datos Personales y…" at bounding box center [556, 991] width 1027 height 1814
click at [91, 212] on button "SSS" at bounding box center [93, 199] width 57 height 28
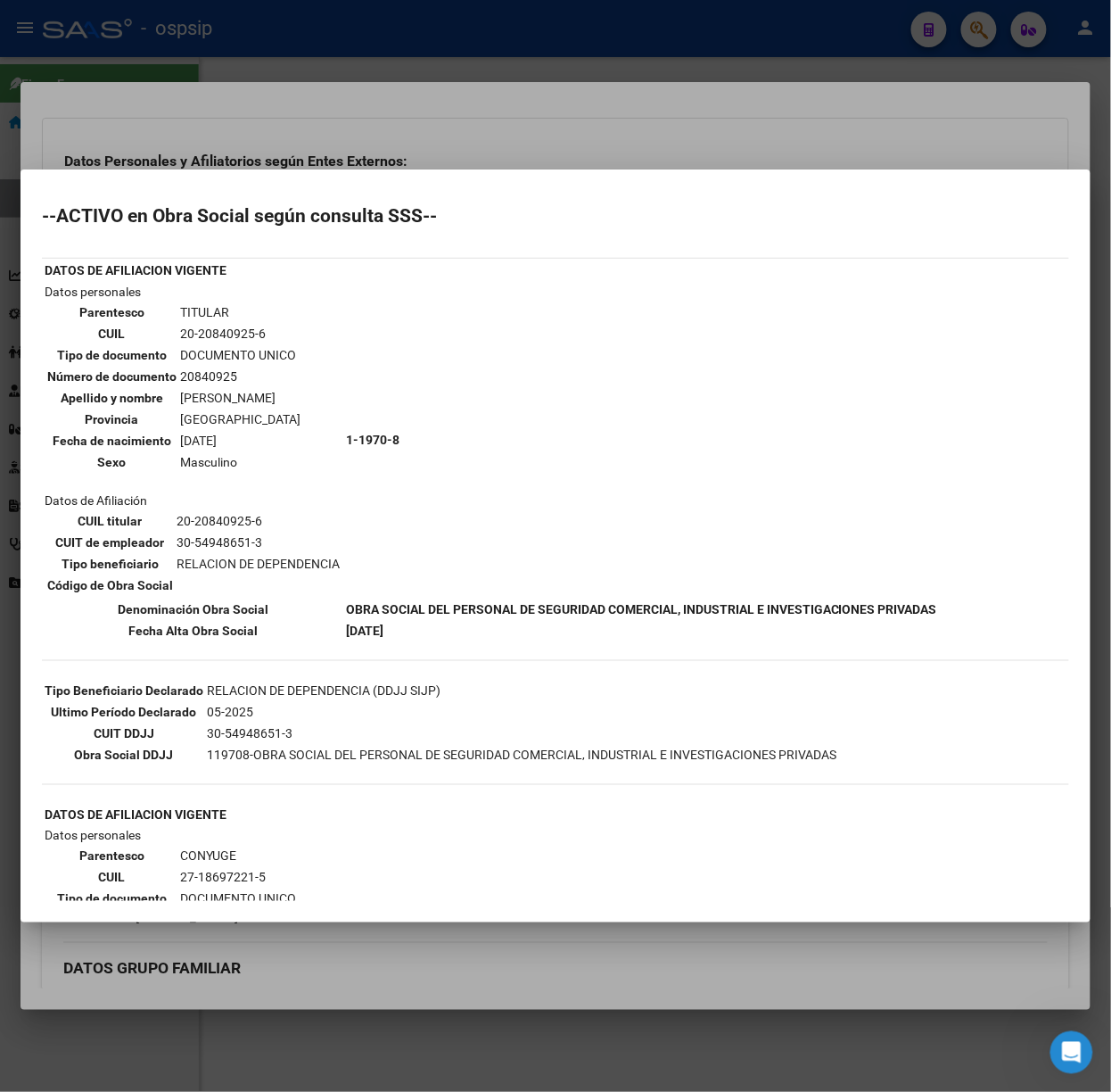
click at [239, 151] on div at bounding box center [555, 546] width 1111 height 1092
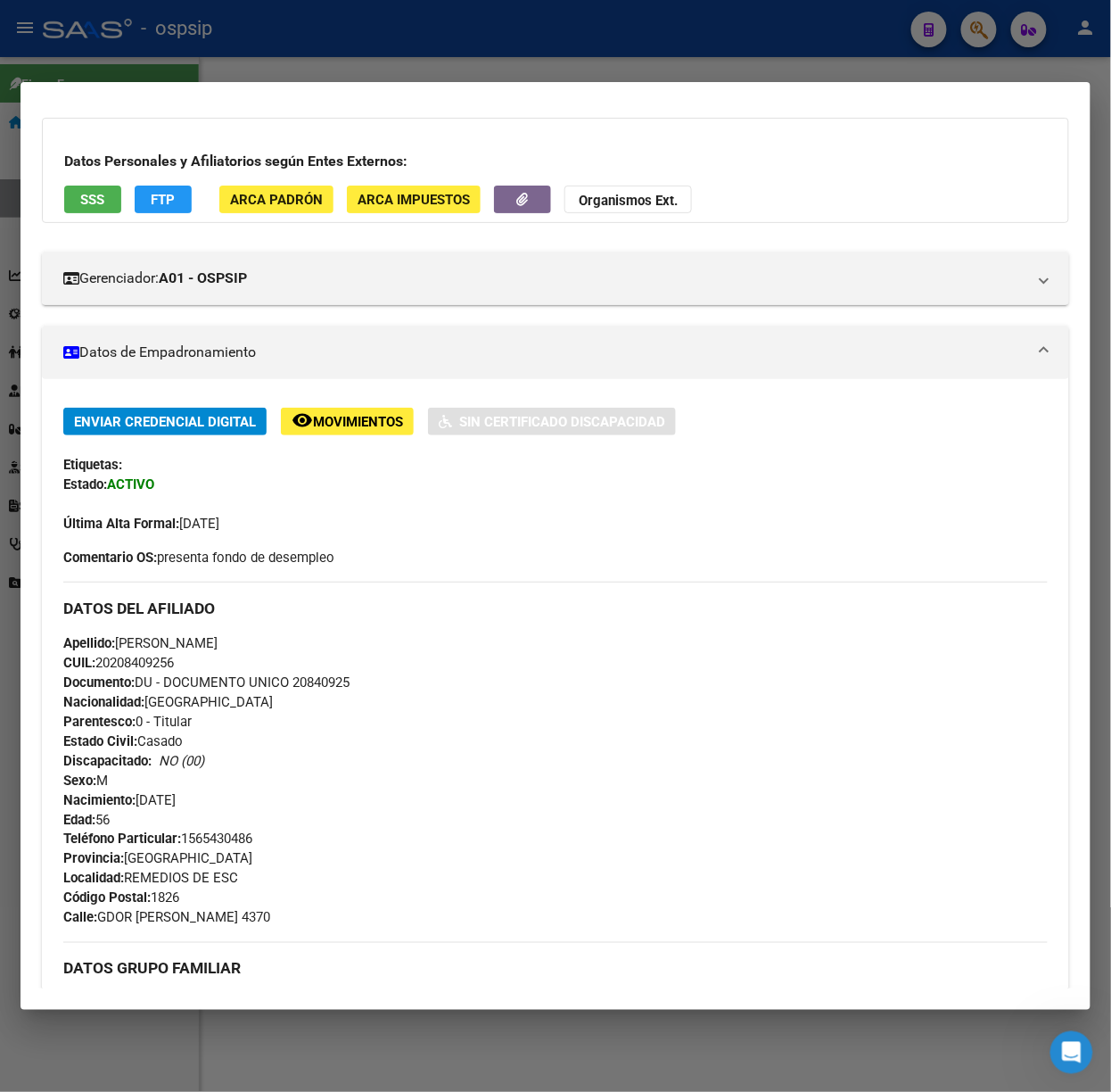
click at [114, 47] on div at bounding box center [555, 546] width 1111 height 1092
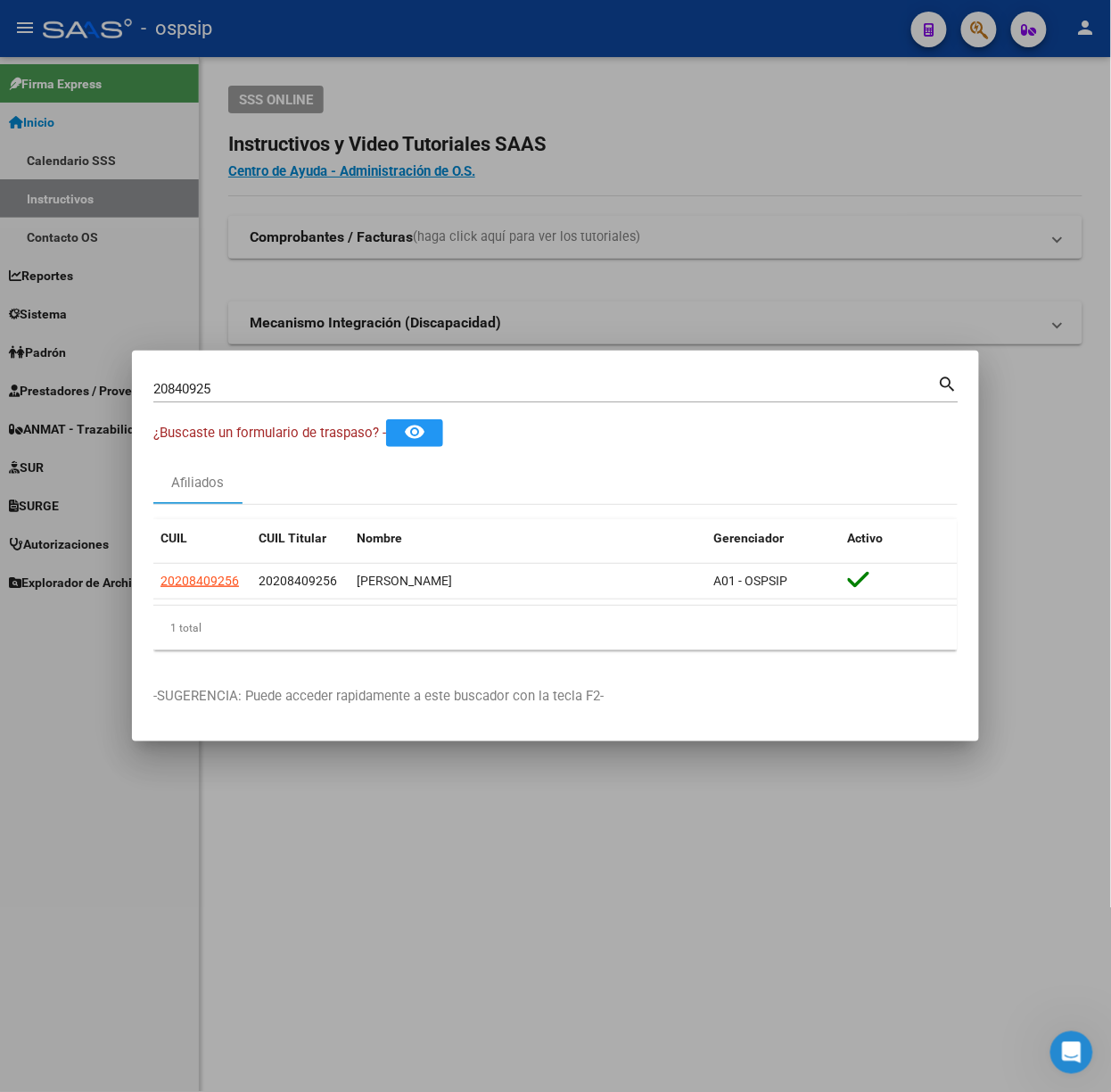
click at [322, 396] on input "20840925" at bounding box center [546, 388] width 785 height 16
type input "51066880"
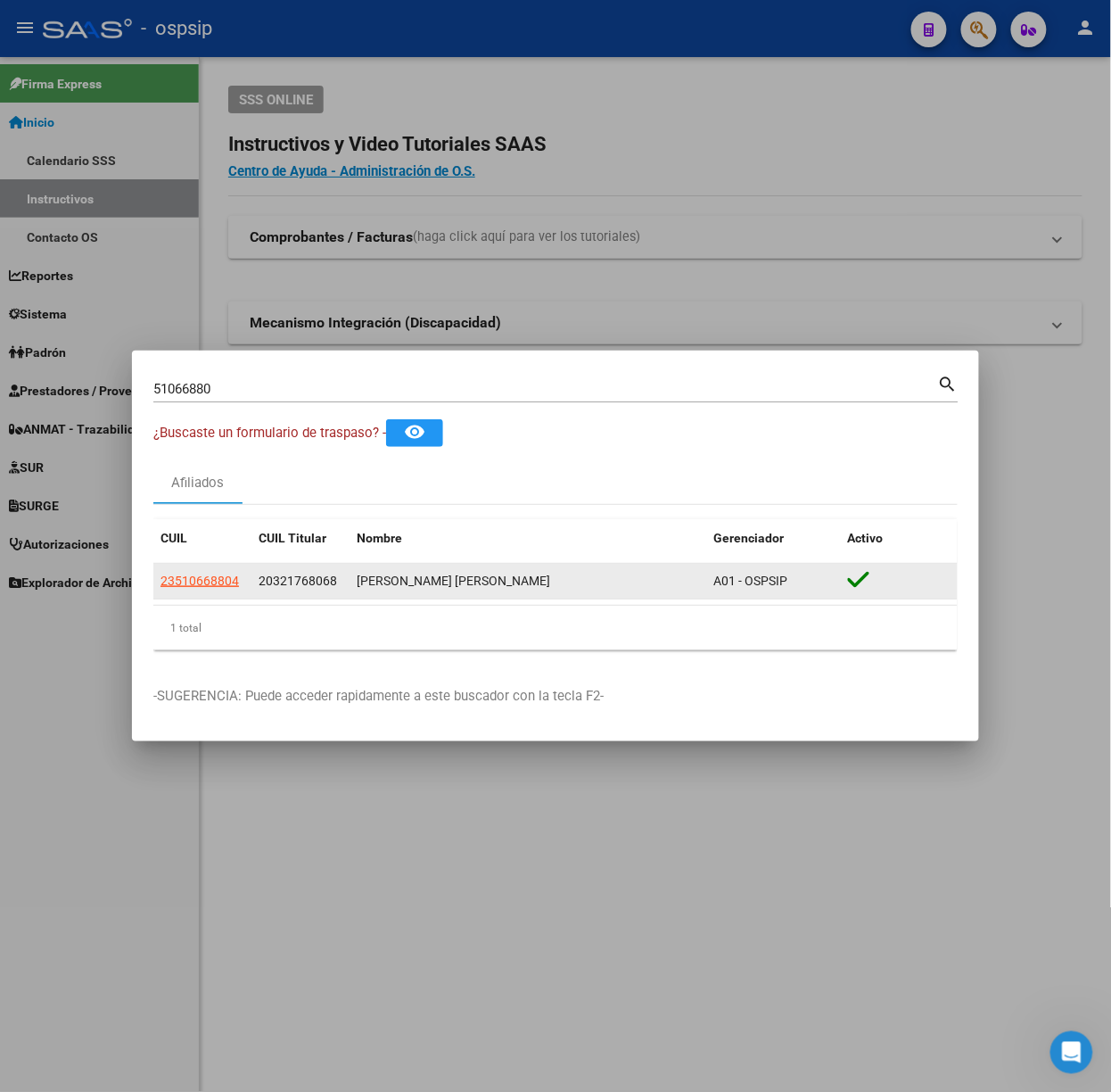
click at [228, 597] on datatable-body-cell "23510668804" at bounding box center [202, 581] width 98 height 35
click at [223, 587] on span "23510668804" at bounding box center [199, 581] width 78 height 15
type textarea "23510668804"
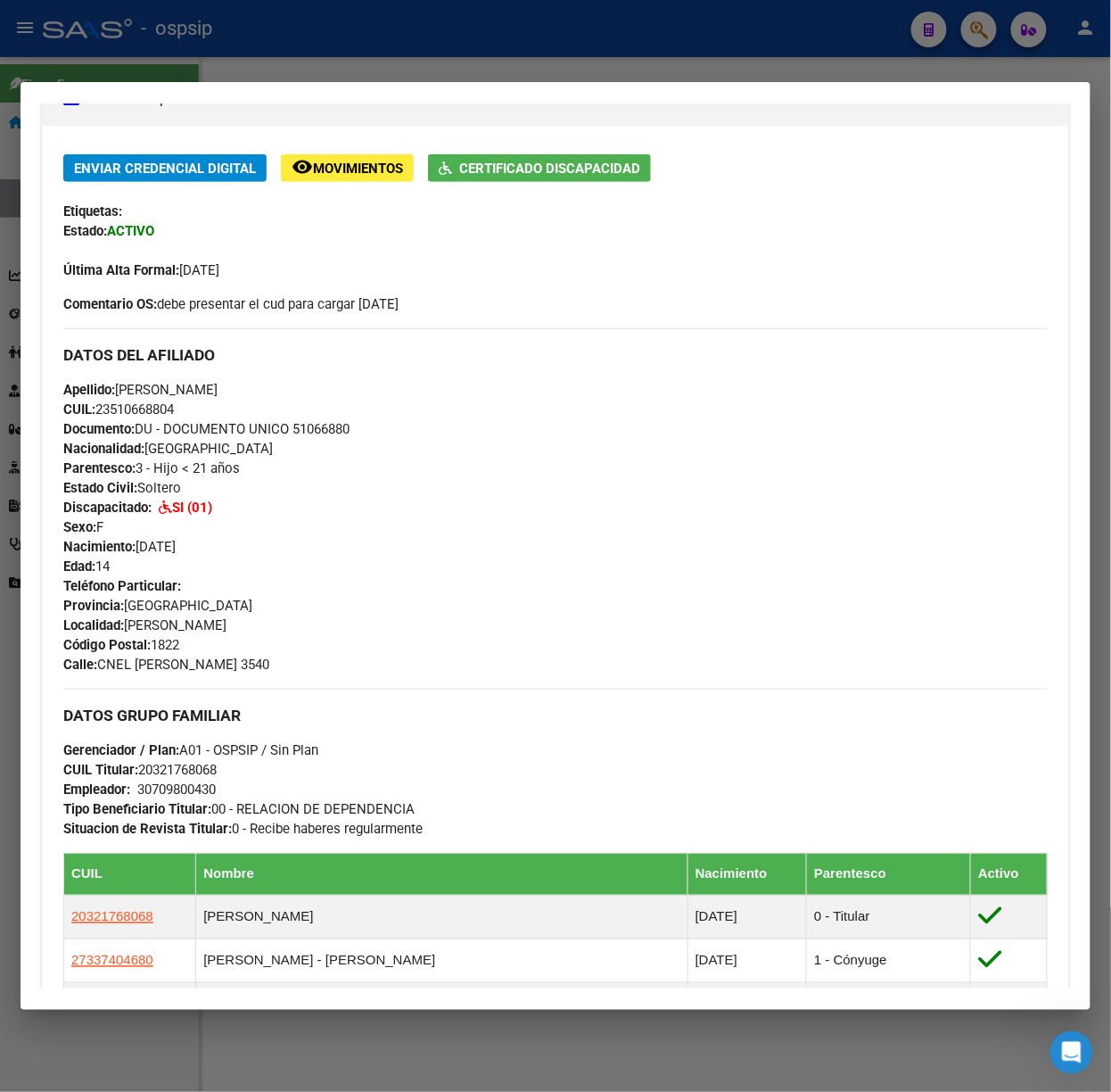
scroll to position [781, 0]
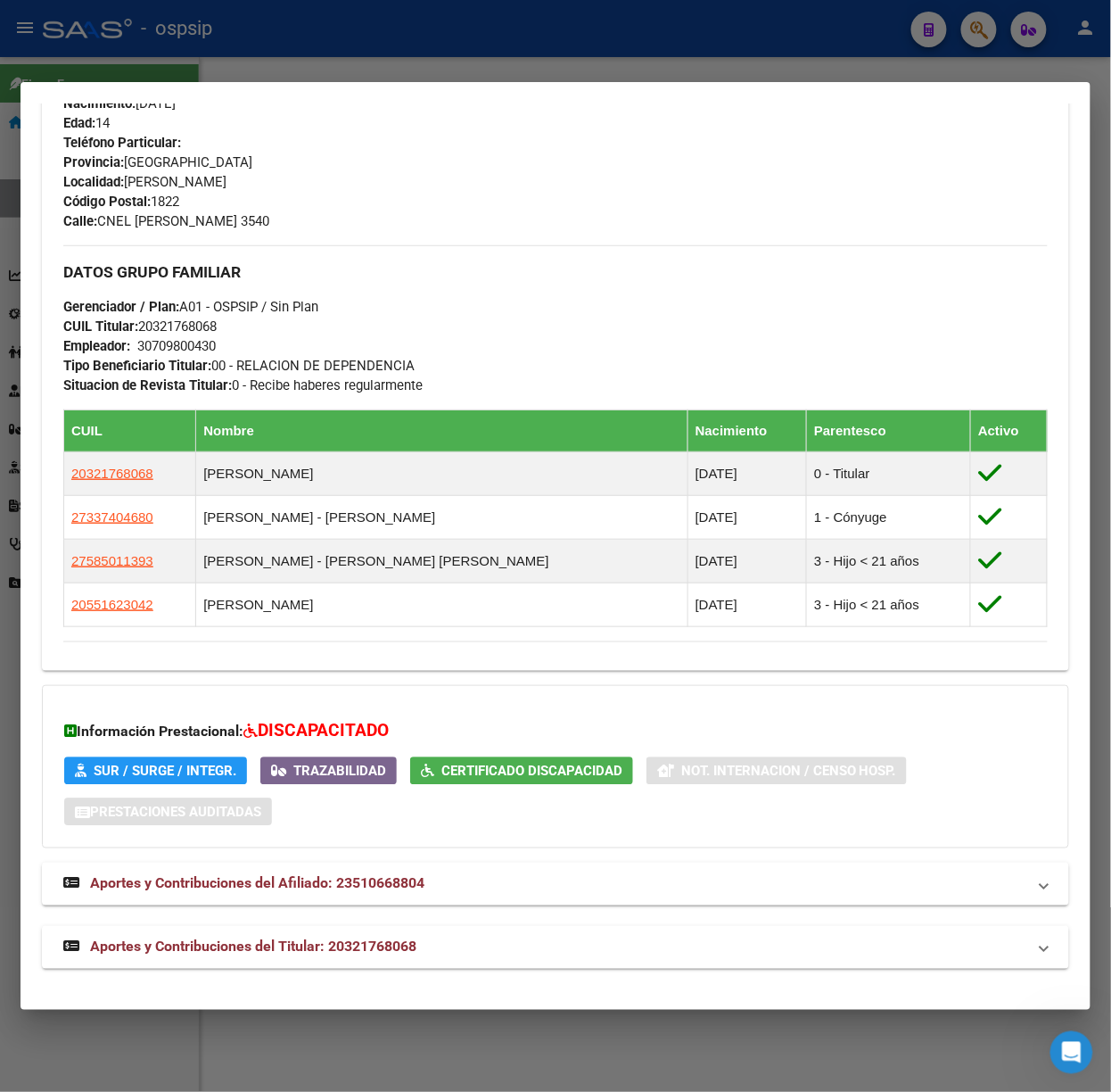
click at [436, 968] on div "Análisis Afiliado - CUIL: 23510668804 DATOS PADRÓN ÁGIL: [PERSON_NAME] [PERSON_…" at bounding box center [556, 164] width 1027 height 1648
click at [432, 950] on mat-panel-title "Aportes y Contribuciones del Titular: 20321768068" at bounding box center [545, 947] width 963 height 21
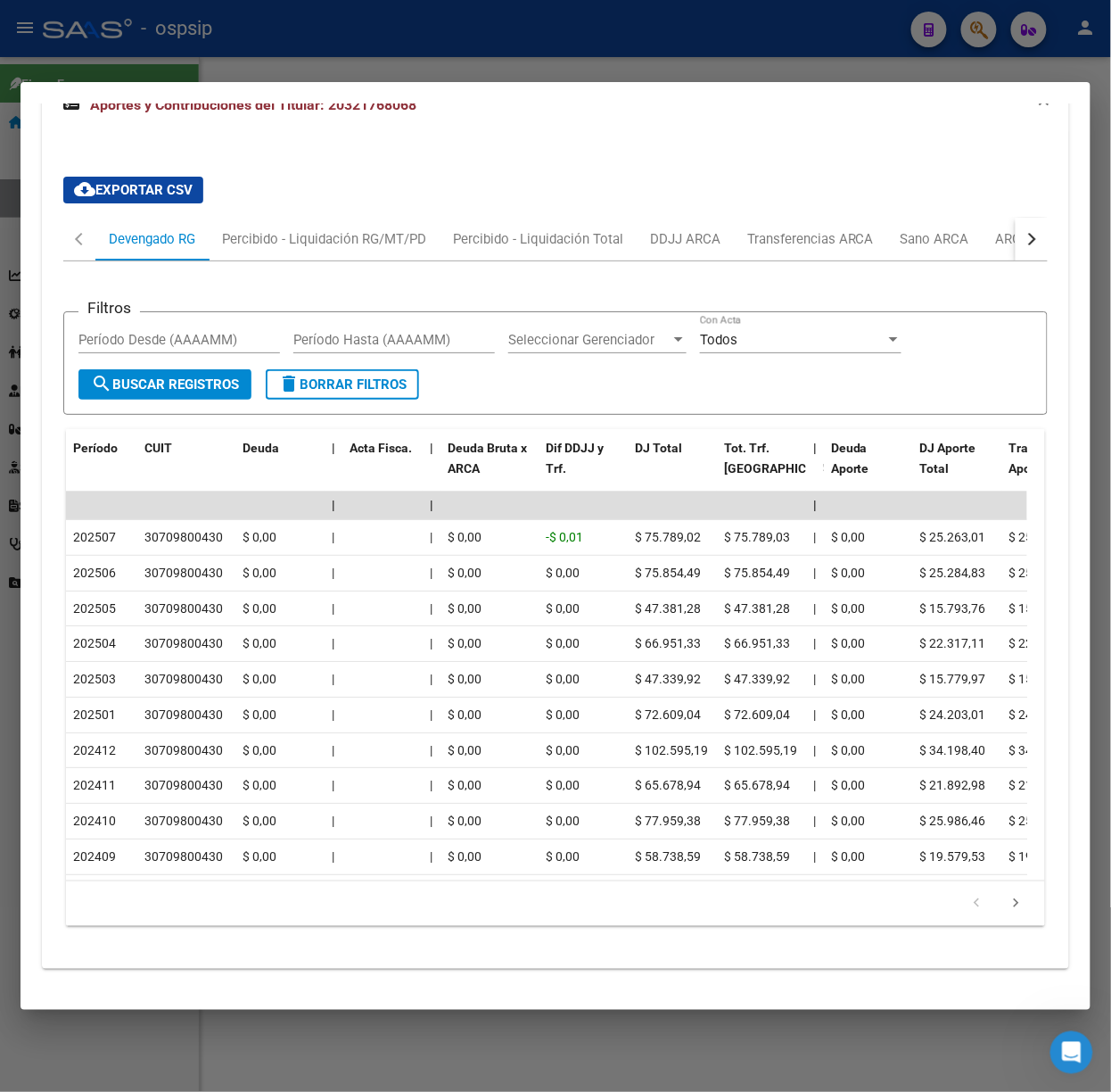
scroll to position [1652, 0]
click at [1015, 218] on button "button" at bounding box center [1031, 239] width 32 height 43
click at [969, 229] on div "ARCA Relaciones Laborales" at bounding box center [906, 238] width 166 height 19
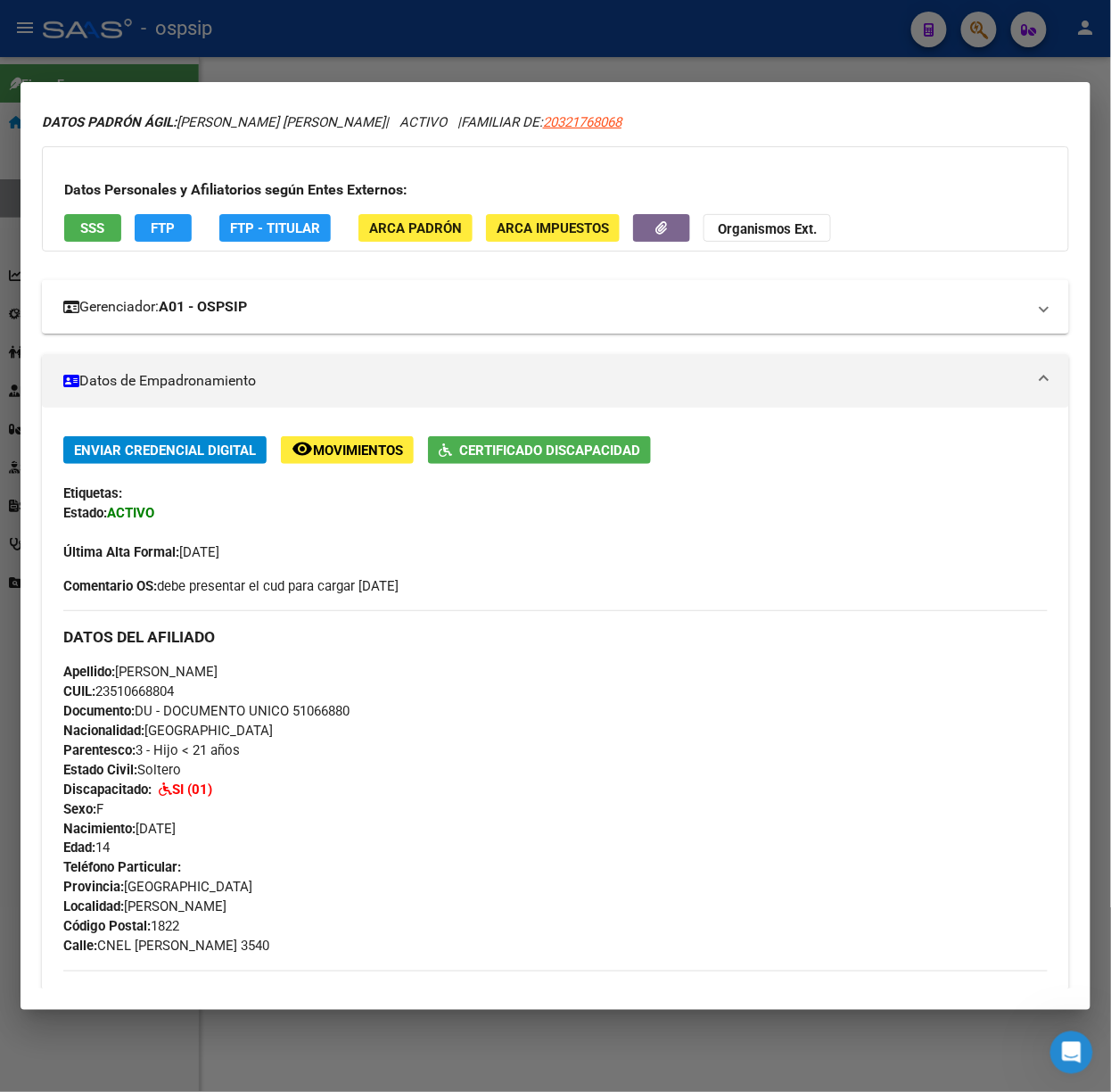
scroll to position [0, 0]
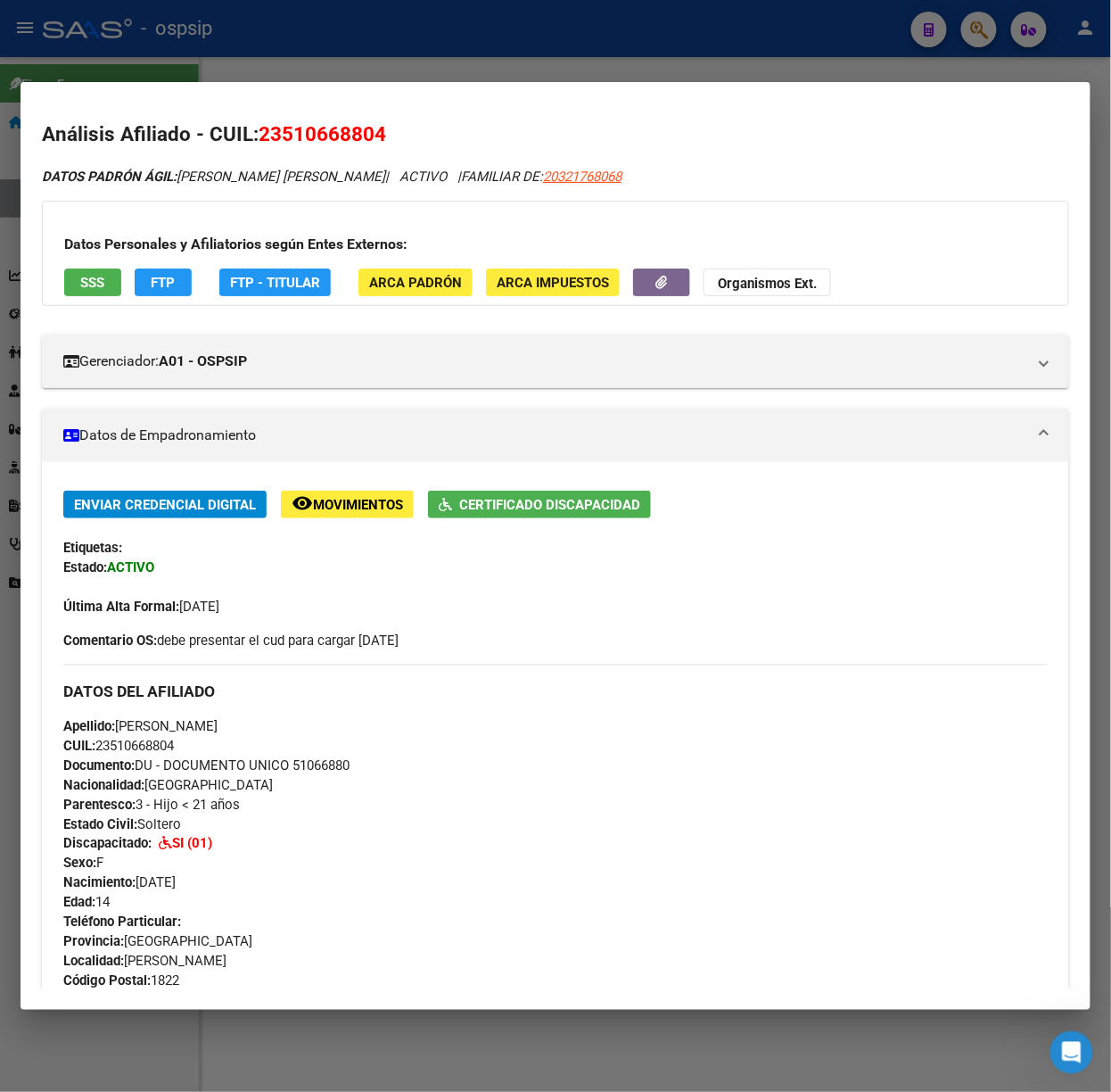
click at [100, 305] on div "Datos Personales y Afiliatorios según Entes Externos: SSS FTP FTP - Titular ARC…" at bounding box center [556, 253] width 1027 height 105
click at [97, 301] on div "Datos Personales y Afiliatorios según Entes Externos: SSS FTP FTP - Titular ARC…" at bounding box center [556, 253] width 1027 height 105
click at [94, 292] on button "SSS" at bounding box center [93, 282] width 57 height 28
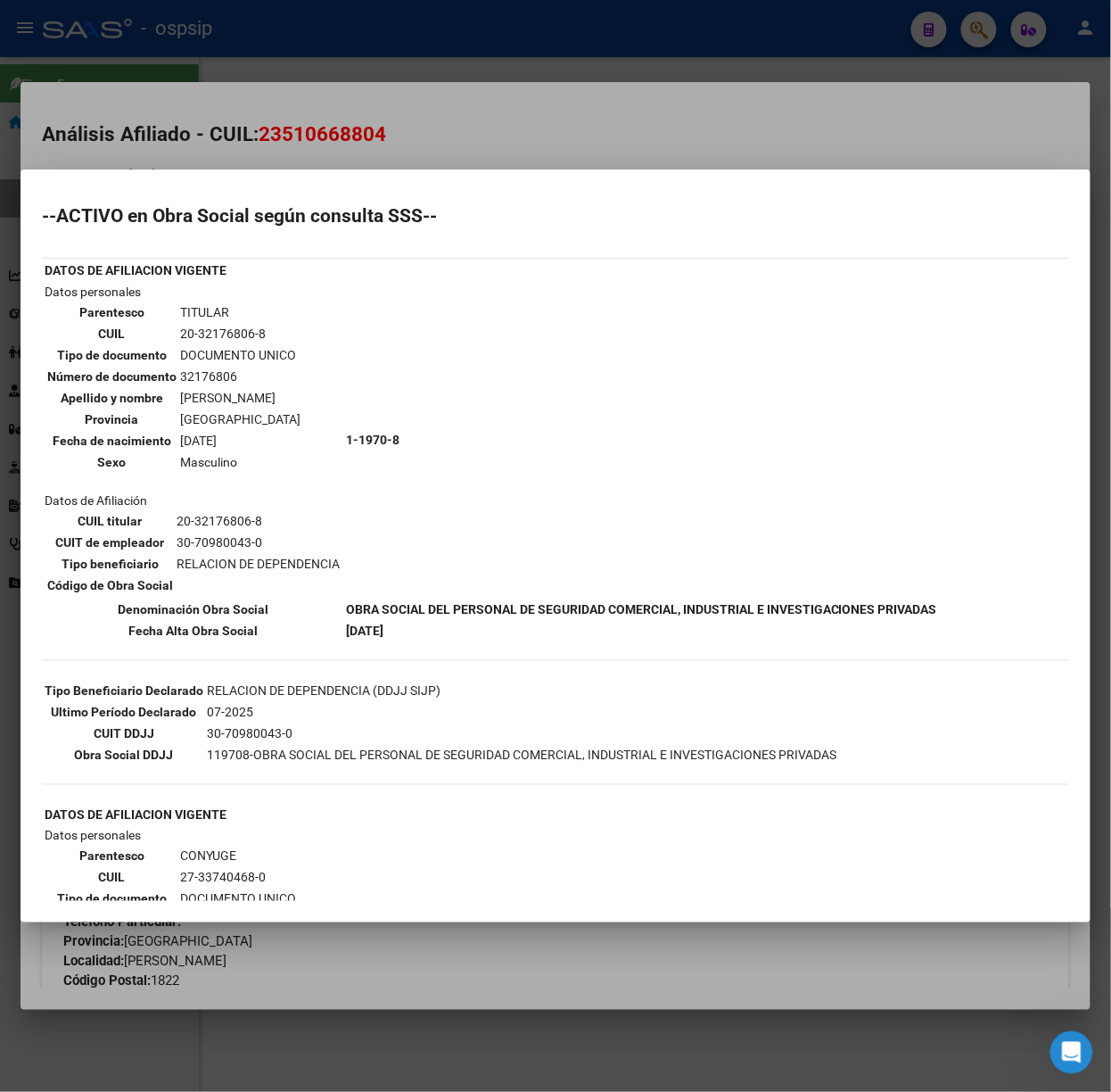
click at [280, 125] on div at bounding box center [555, 546] width 1111 height 1092
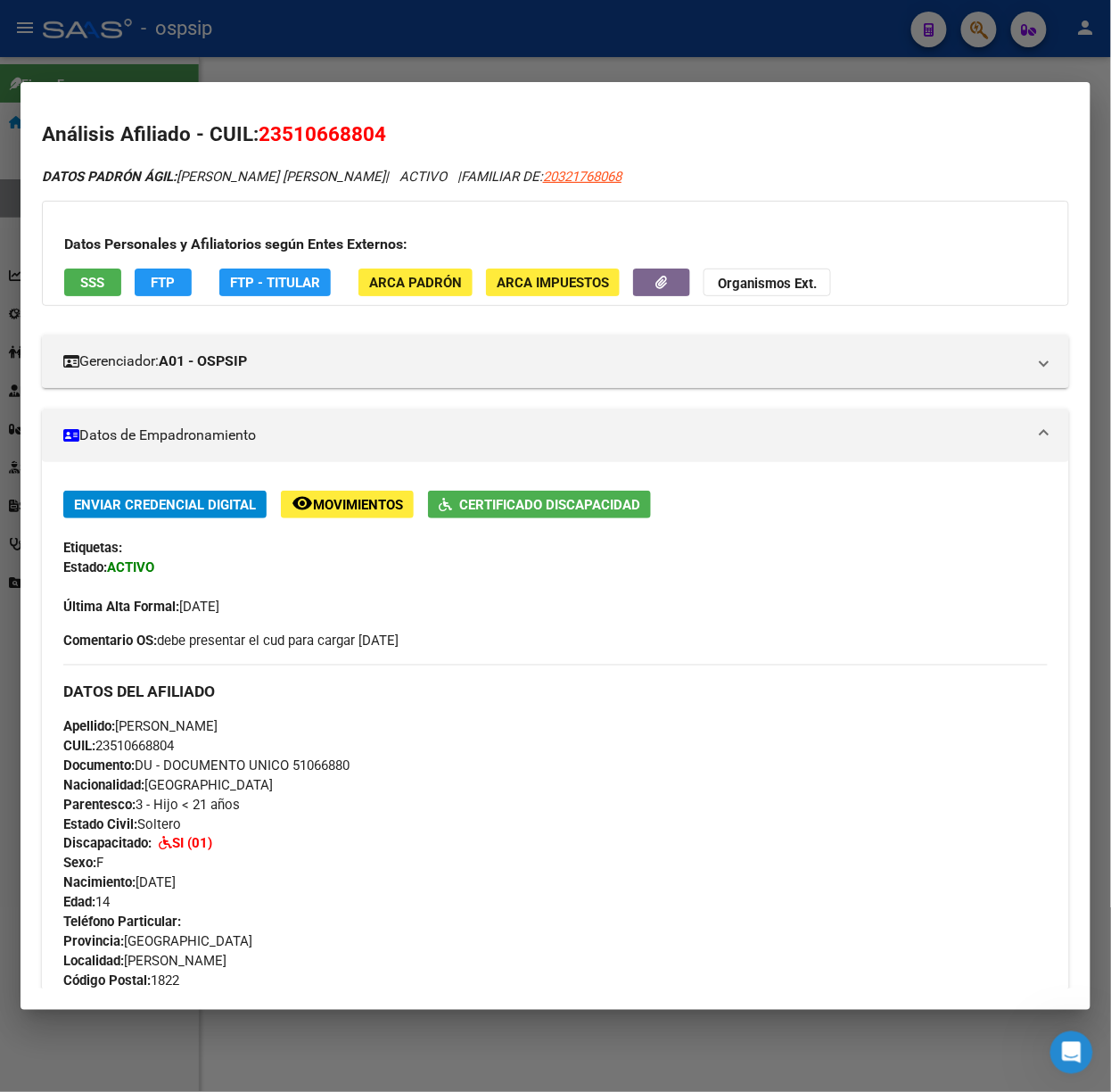
click at [277, 66] on div at bounding box center [555, 546] width 1111 height 1092
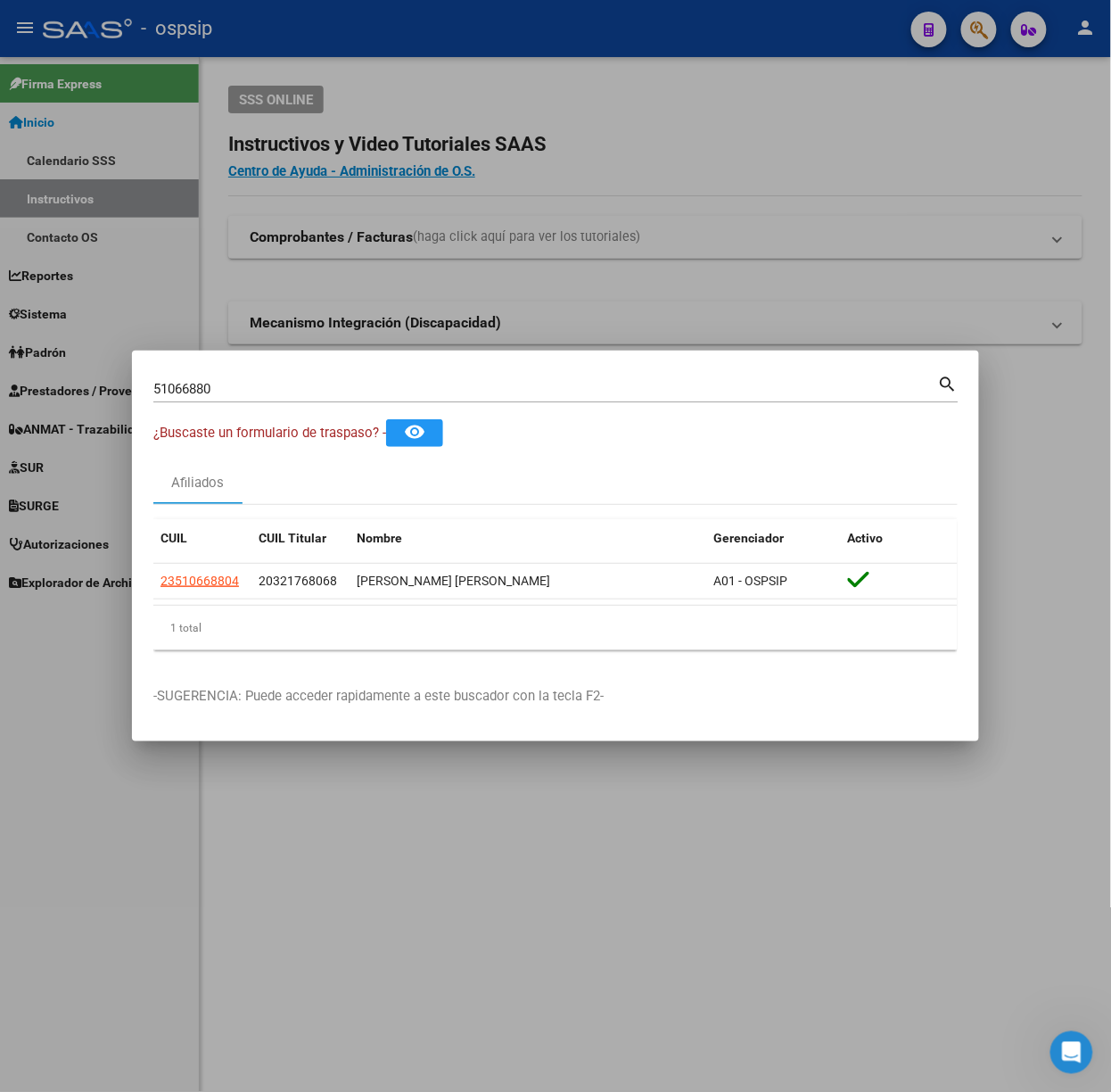
click at [207, 381] on input "51066880" at bounding box center [546, 388] width 785 height 16
type input "18771736"
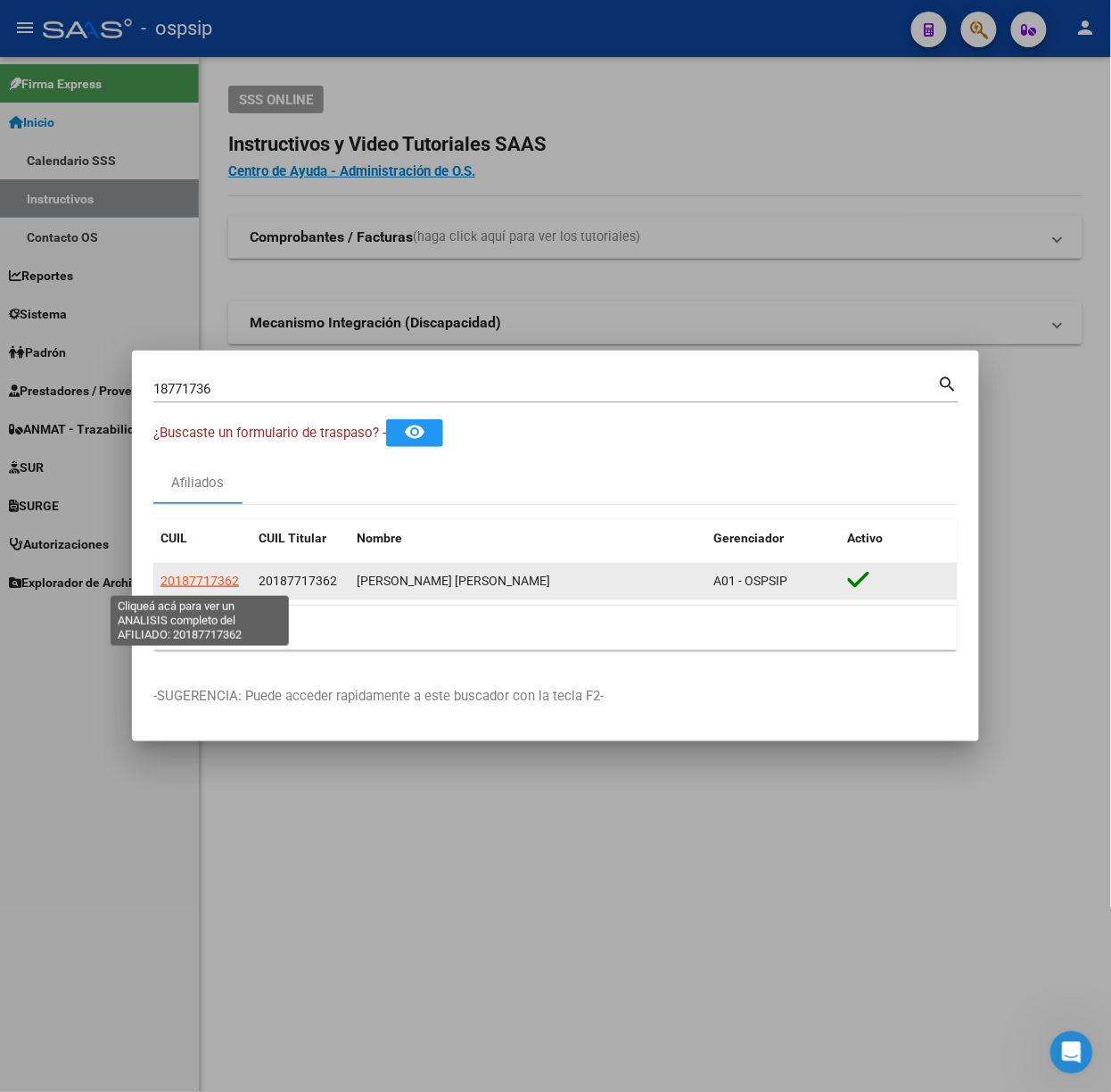
click at [165, 586] on span "20187717362" at bounding box center [199, 581] width 78 height 15
type textarea "20187717362"
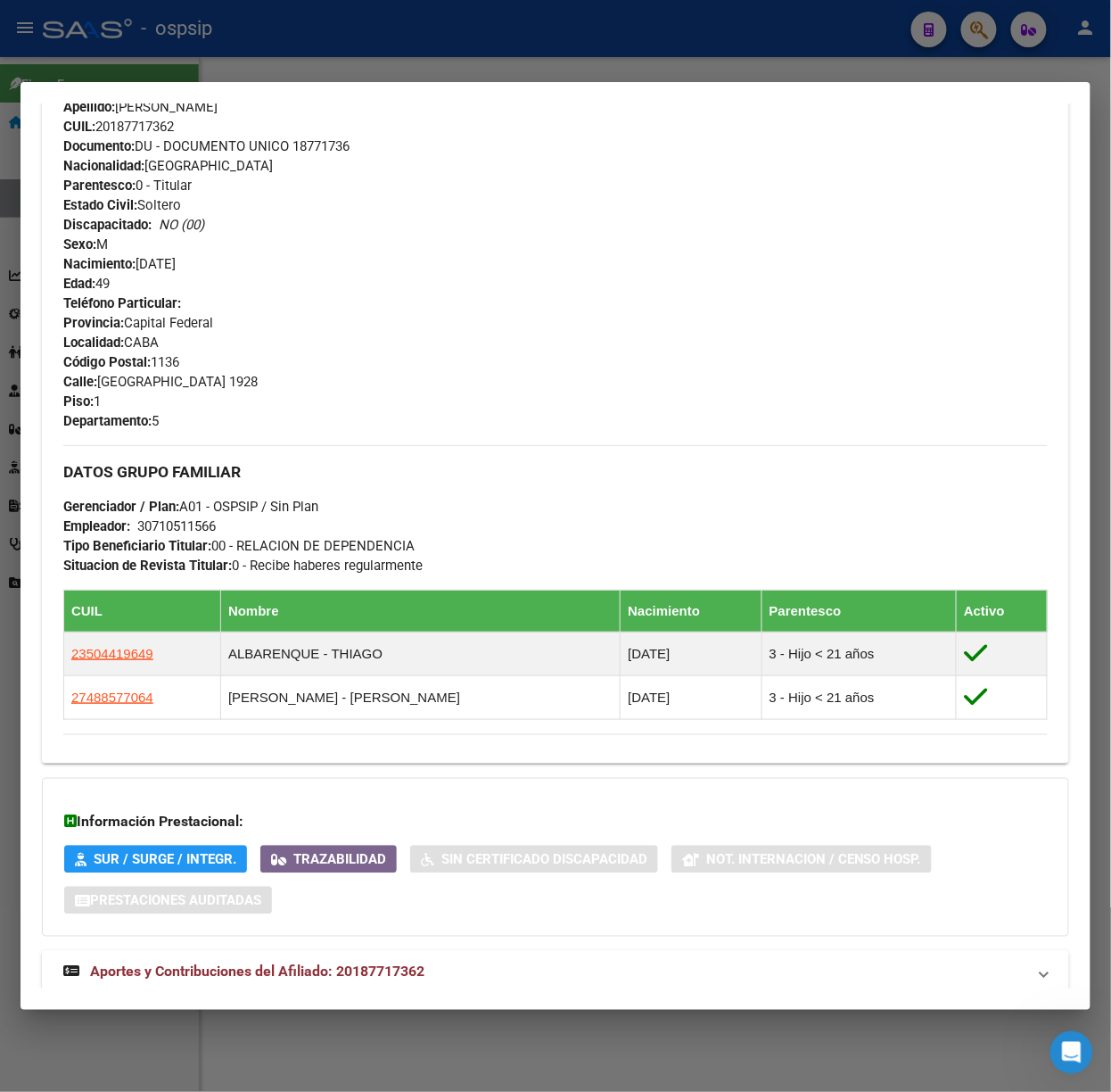
scroll to position [632, 0]
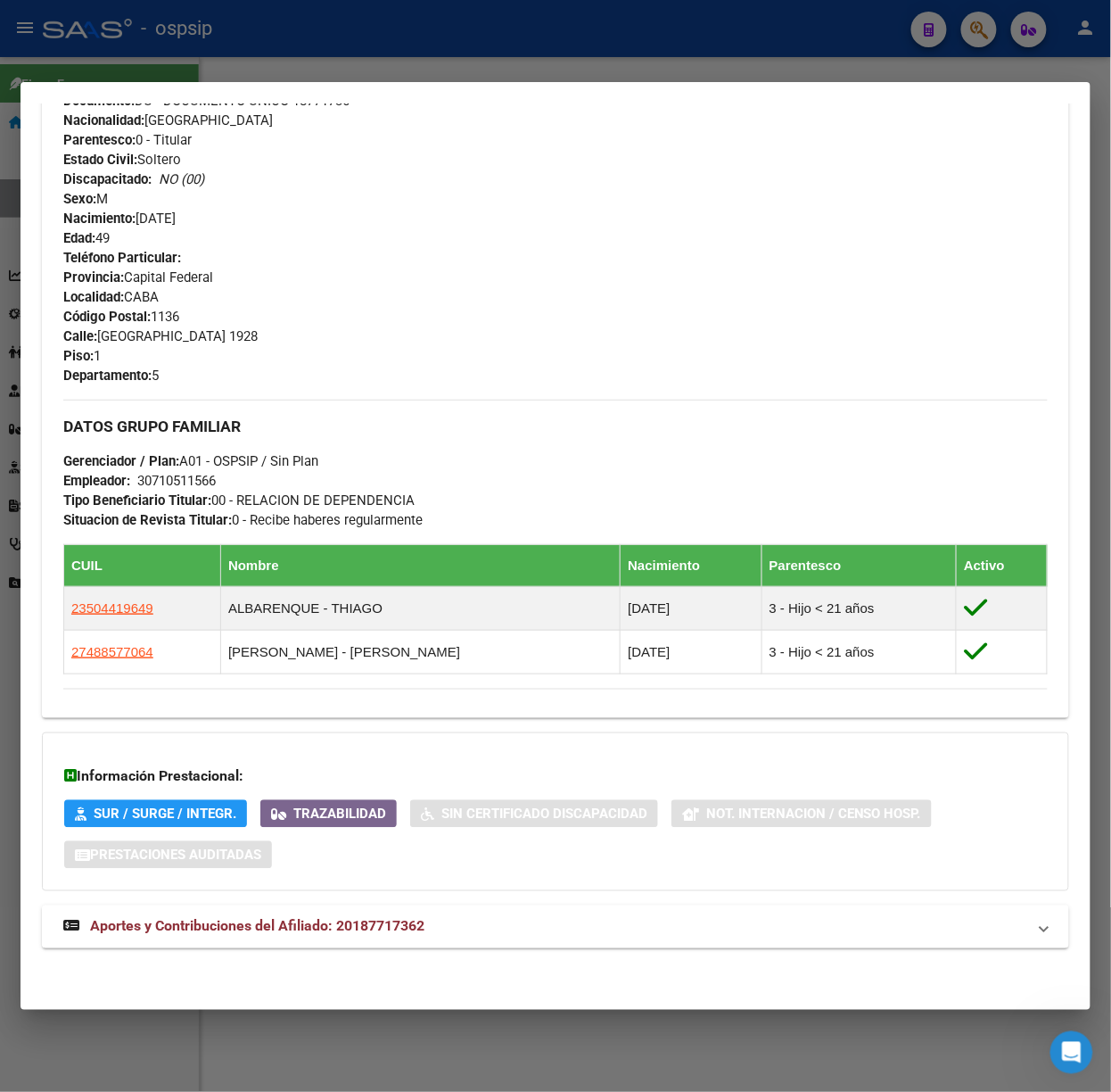
click at [312, 918] on span "Aportes y Contribuciones del Afiliado: 20187717362" at bounding box center [257, 926] width 334 height 17
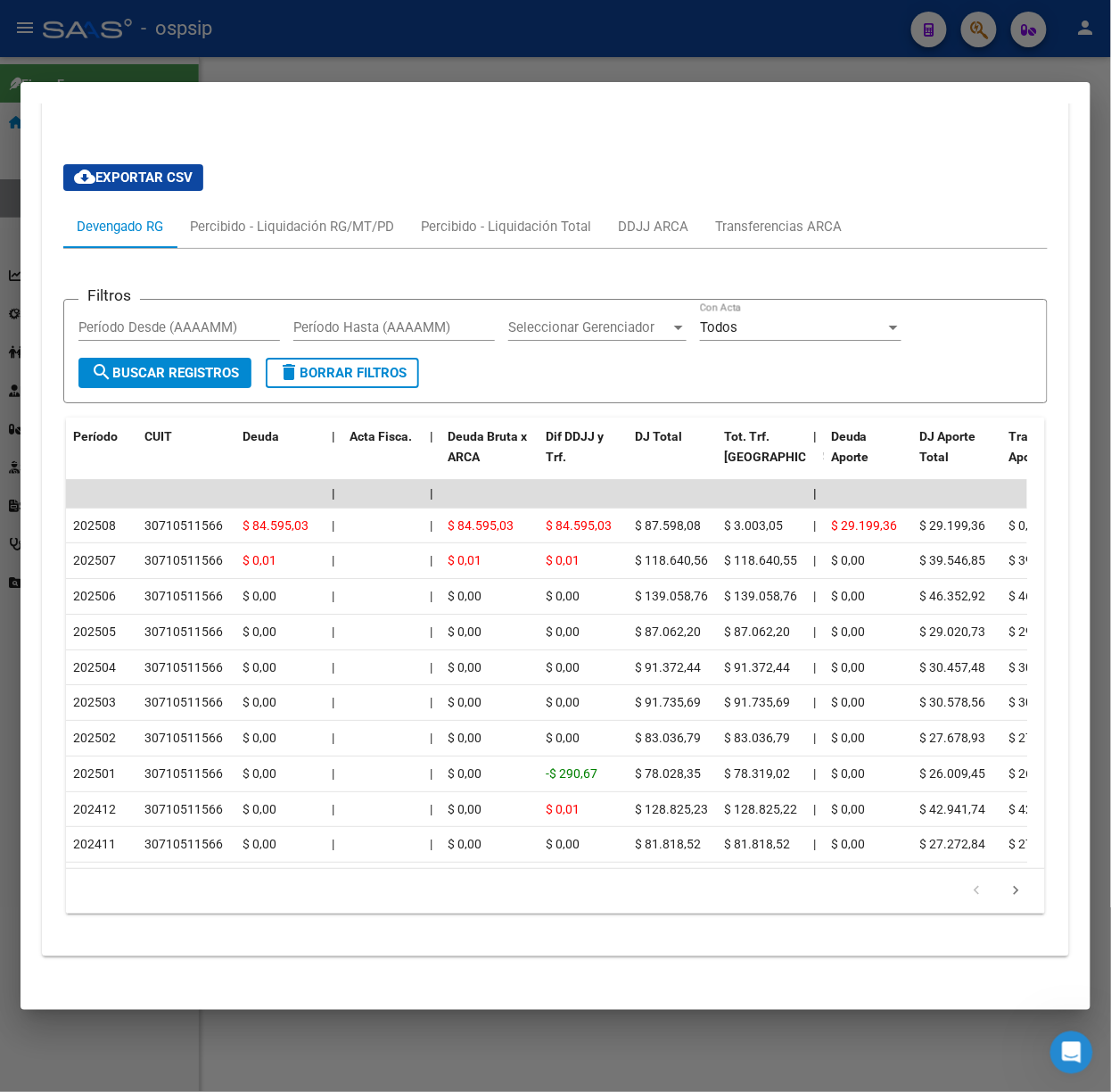
scroll to position [1503, 0]
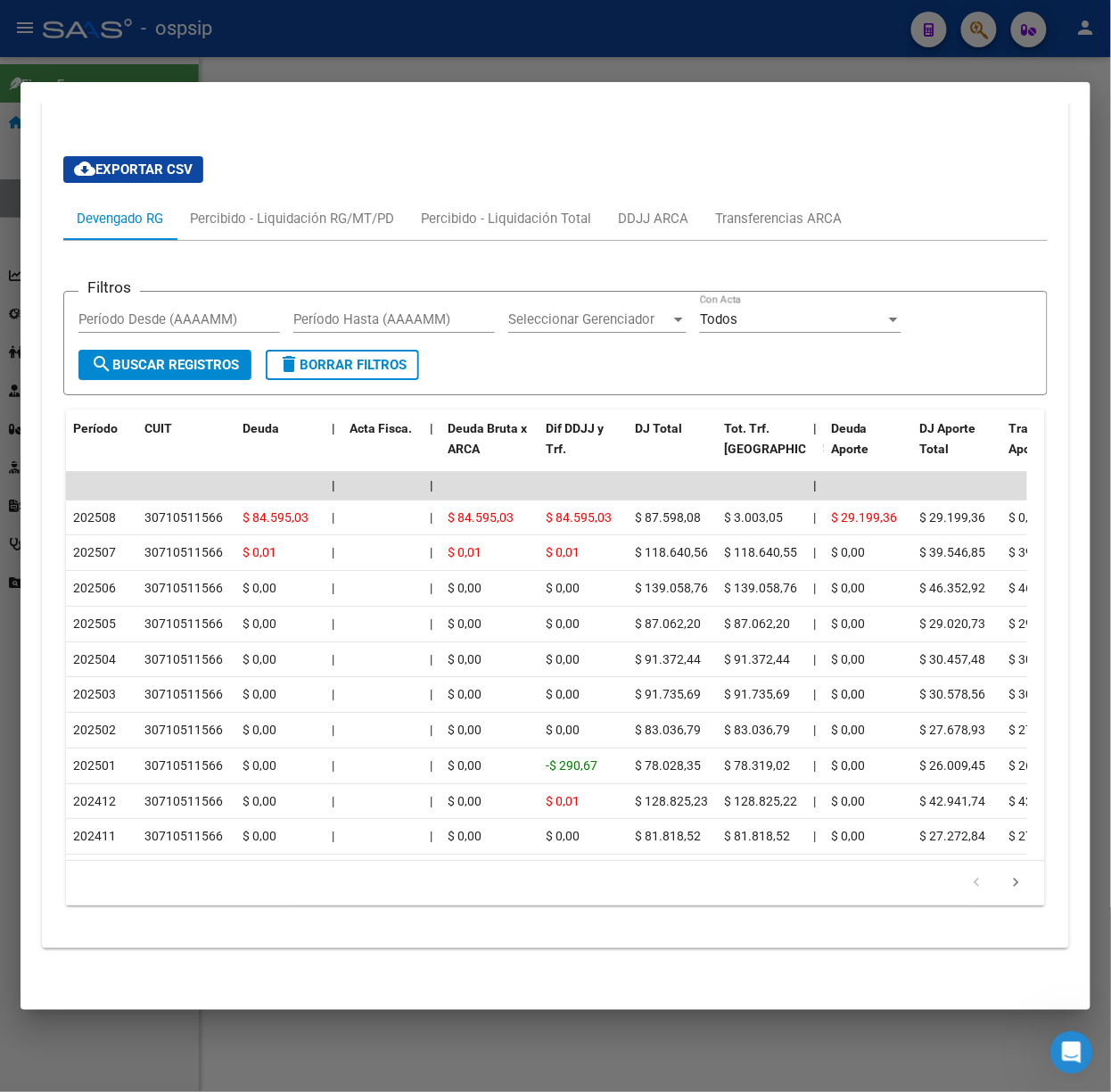
click at [200, 69] on div at bounding box center [555, 546] width 1111 height 1092
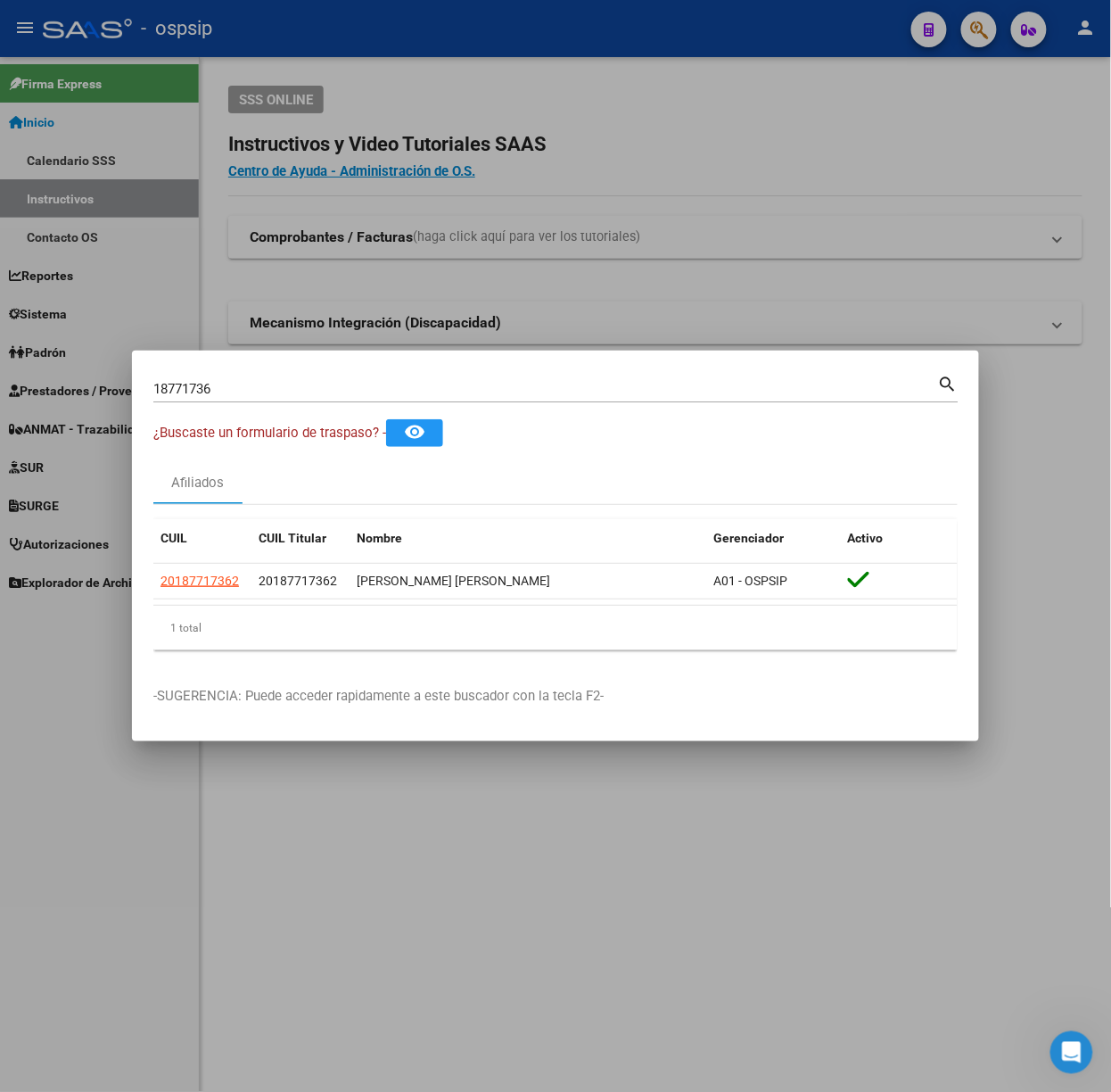
click at [262, 390] on input "18771736" at bounding box center [546, 388] width 785 height 16
type input "93268837"
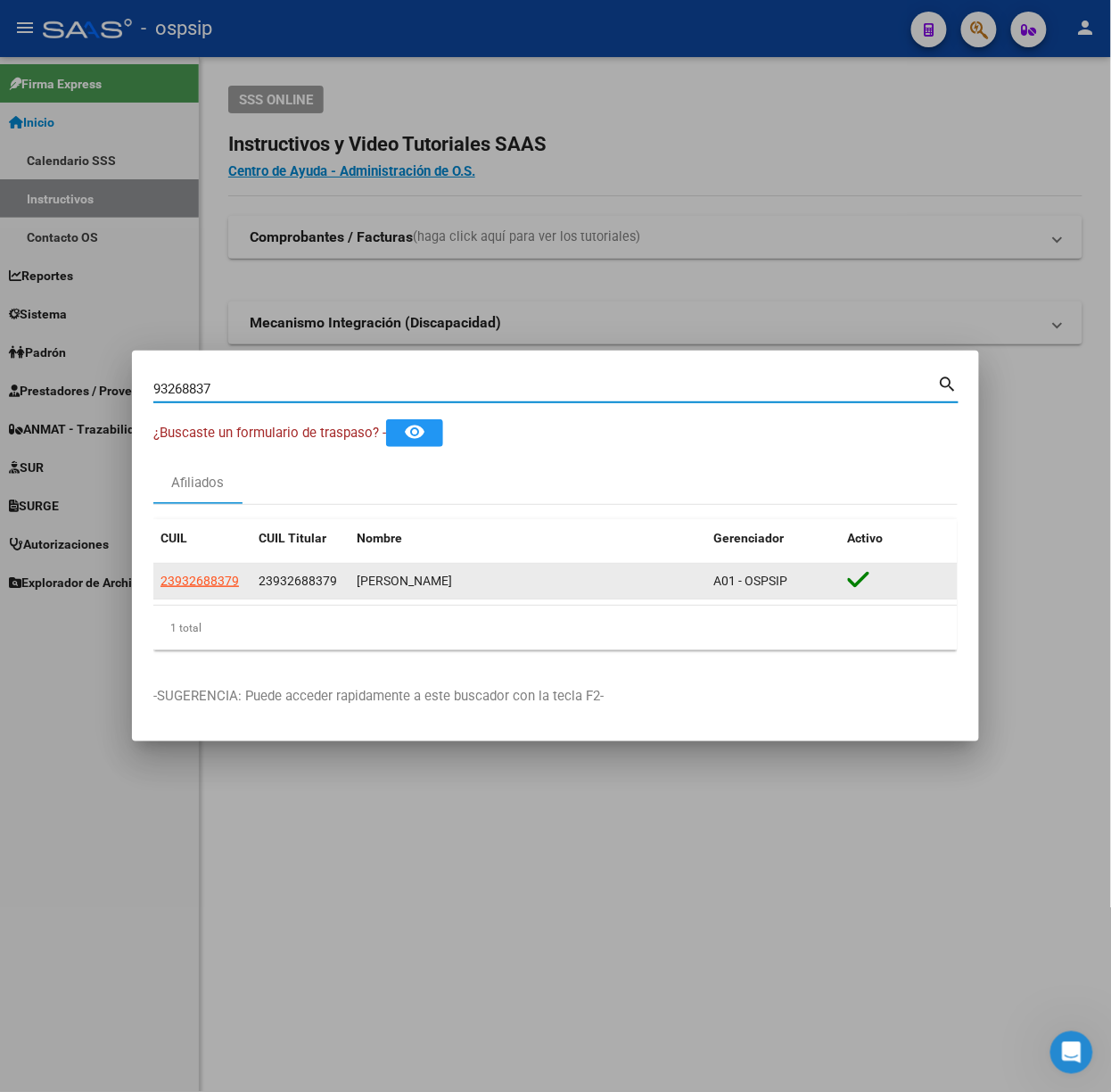
click at [223, 578] on span "23932688379" at bounding box center [199, 581] width 78 height 15
type textarea "23932688379"
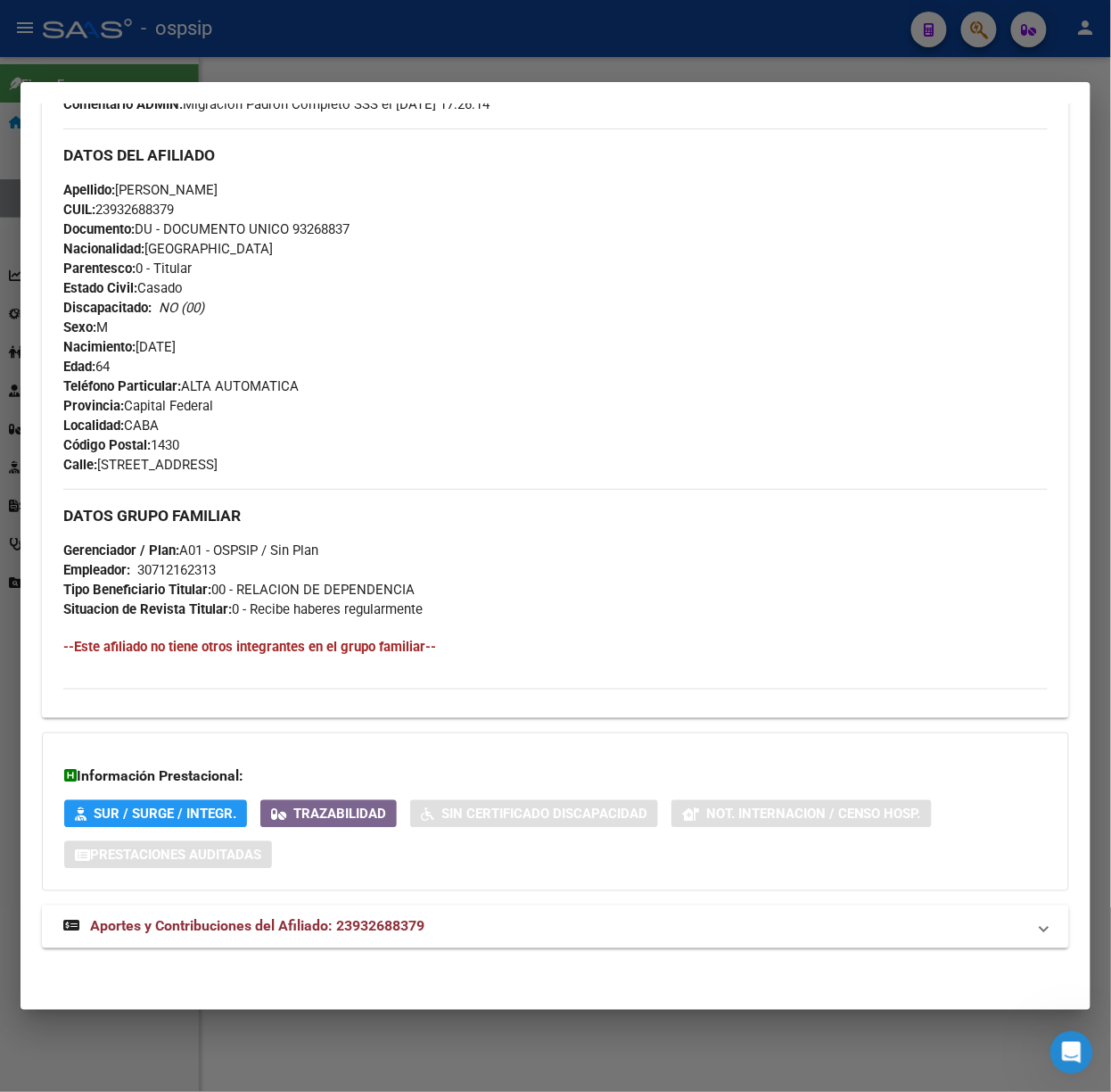
click at [368, 910] on mat-expansion-panel-header "Aportes y Contribuciones del Afiliado: 23932688379" at bounding box center [556, 927] width 1027 height 43
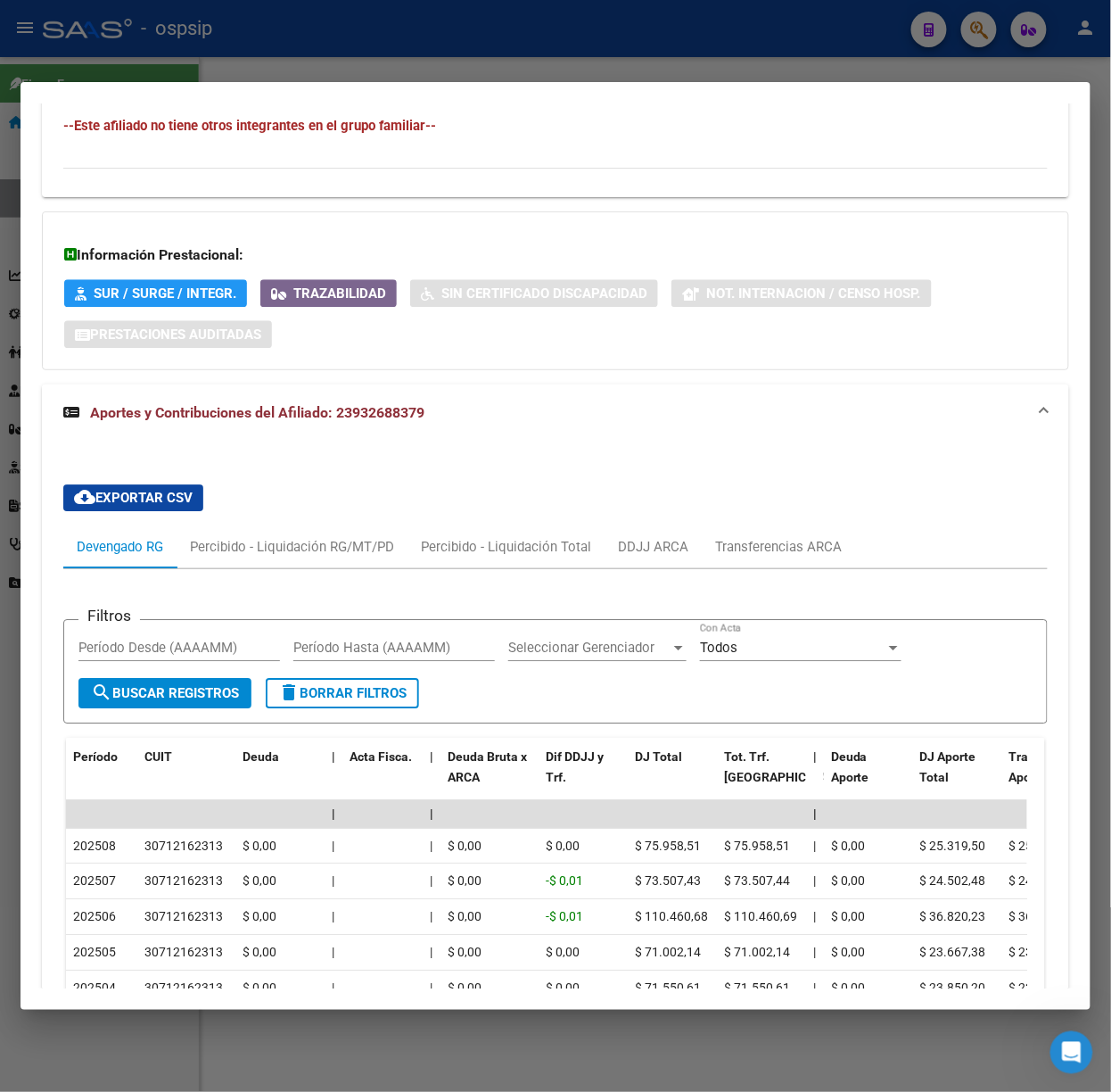
scroll to position [1138, 0]
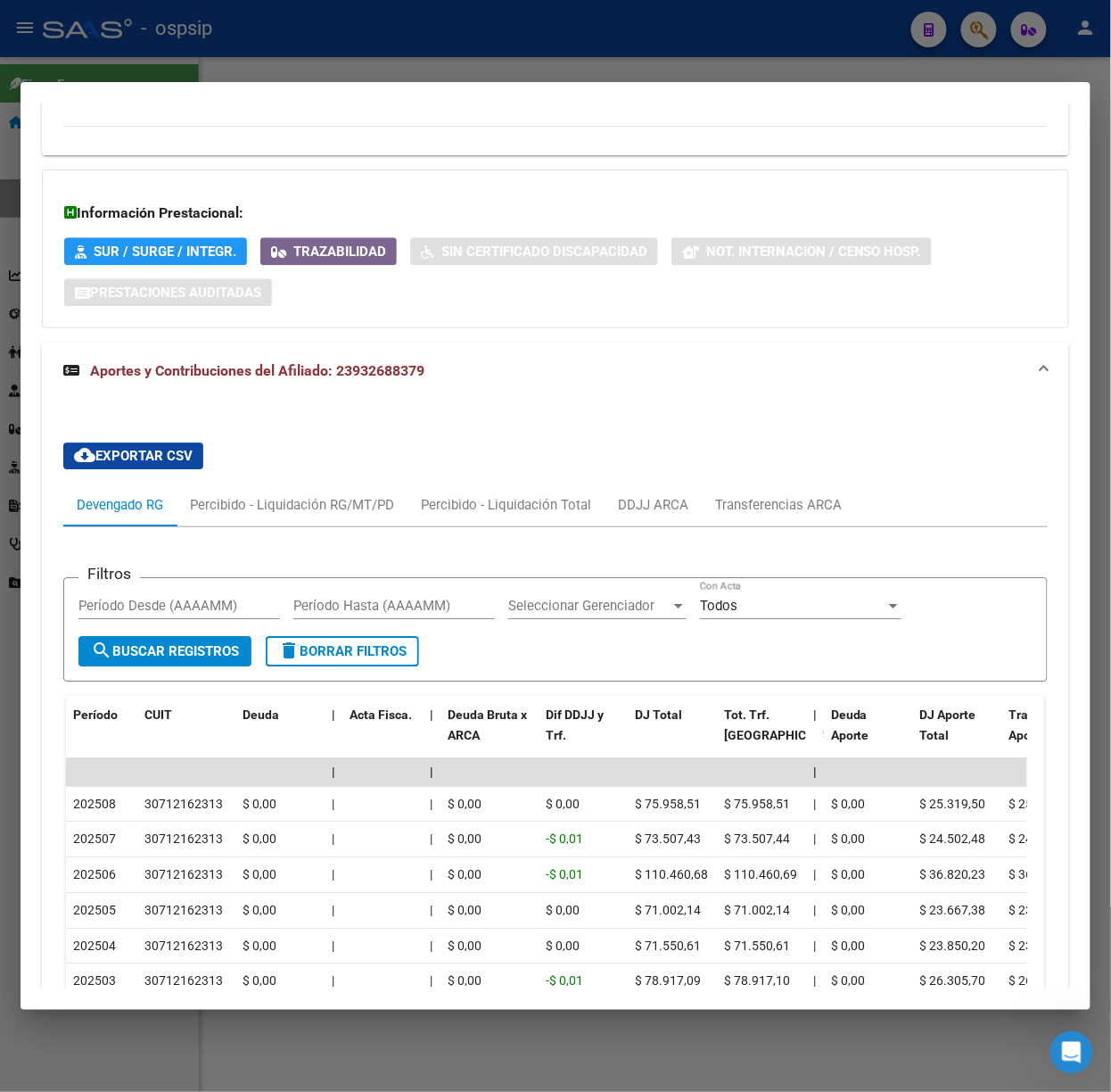
click at [290, 38] on div at bounding box center [555, 546] width 1111 height 1092
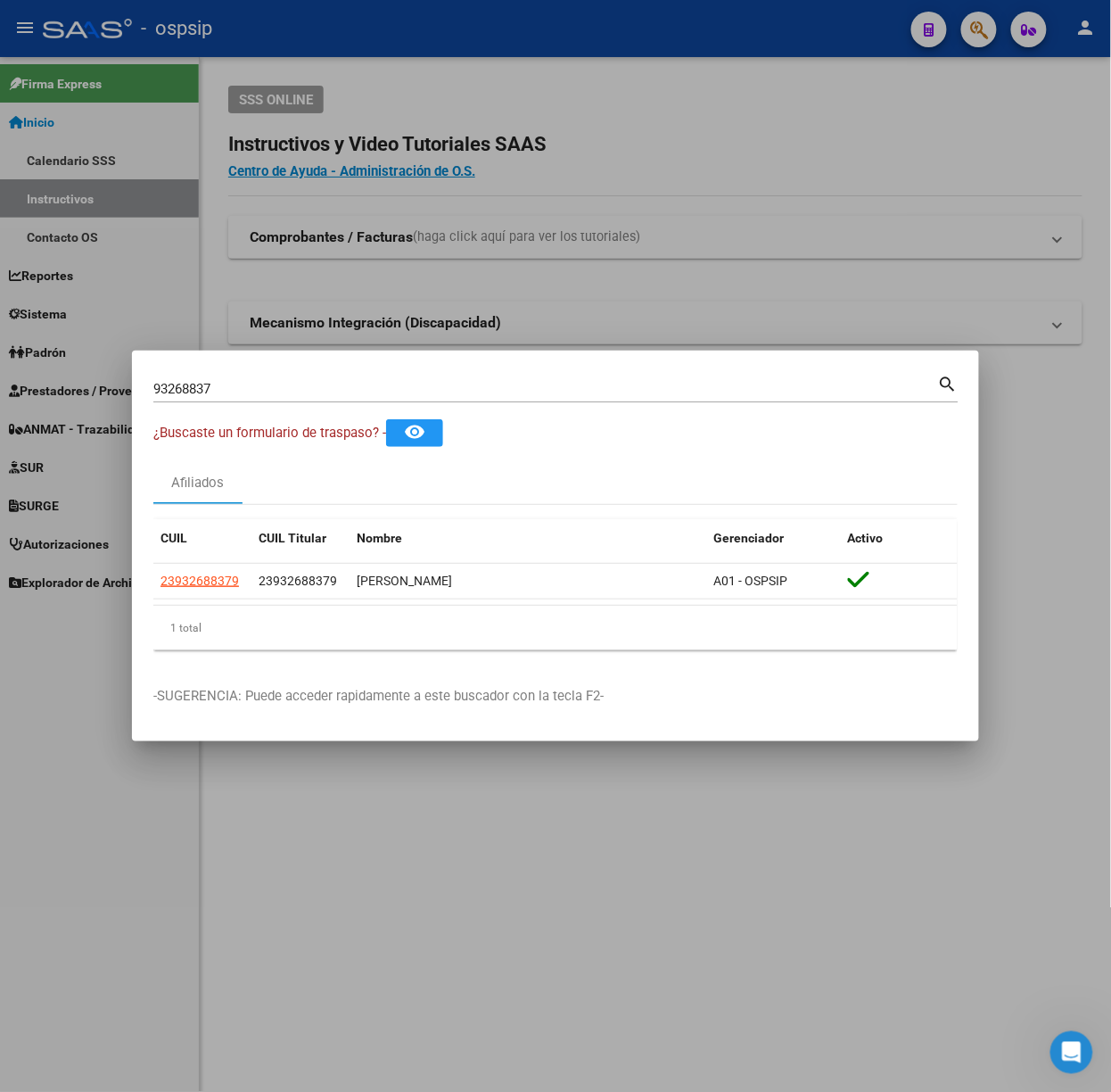
click at [232, 373] on div "93268837 Buscar (apellido, dni, [PERSON_NAME], [PERSON_NAME], cuit, obra social…" at bounding box center [556, 387] width 805 height 30
click at [246, 397] on div "93268837 Buscar (apellido, dni, [PERSON_NAME], [PERSON_NAME], cuit, obra social)" at bounding box center [546, 388] width 785 height 27
click at [232, 389] on input "93268837" at bounding box center [546, 388] width 785 height 16
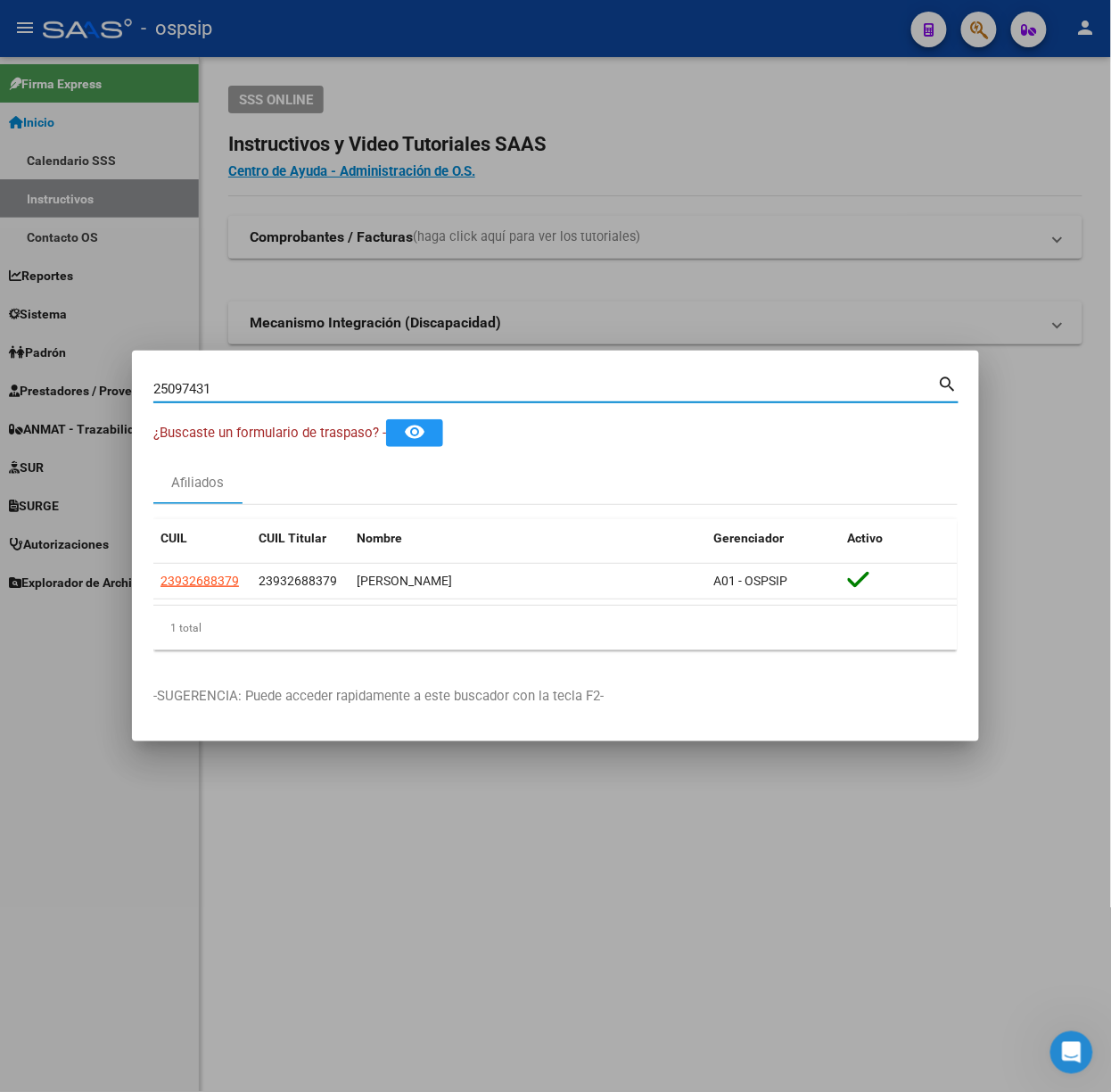
type input "25097431"
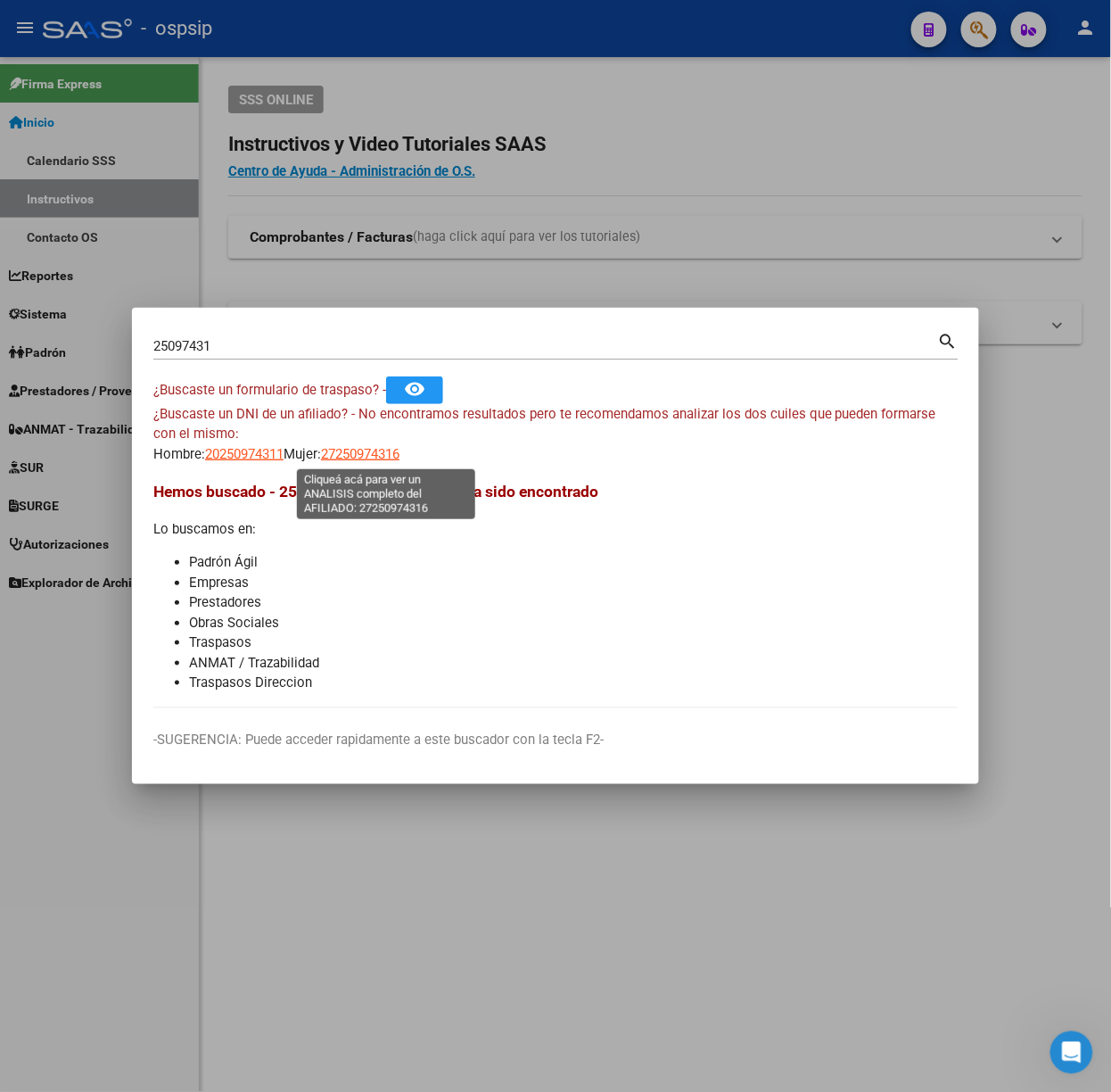
click at [349, 446] on span "27250974316" at bounding box center [359, 453] width 78 height 16
type textarea "27250974316"
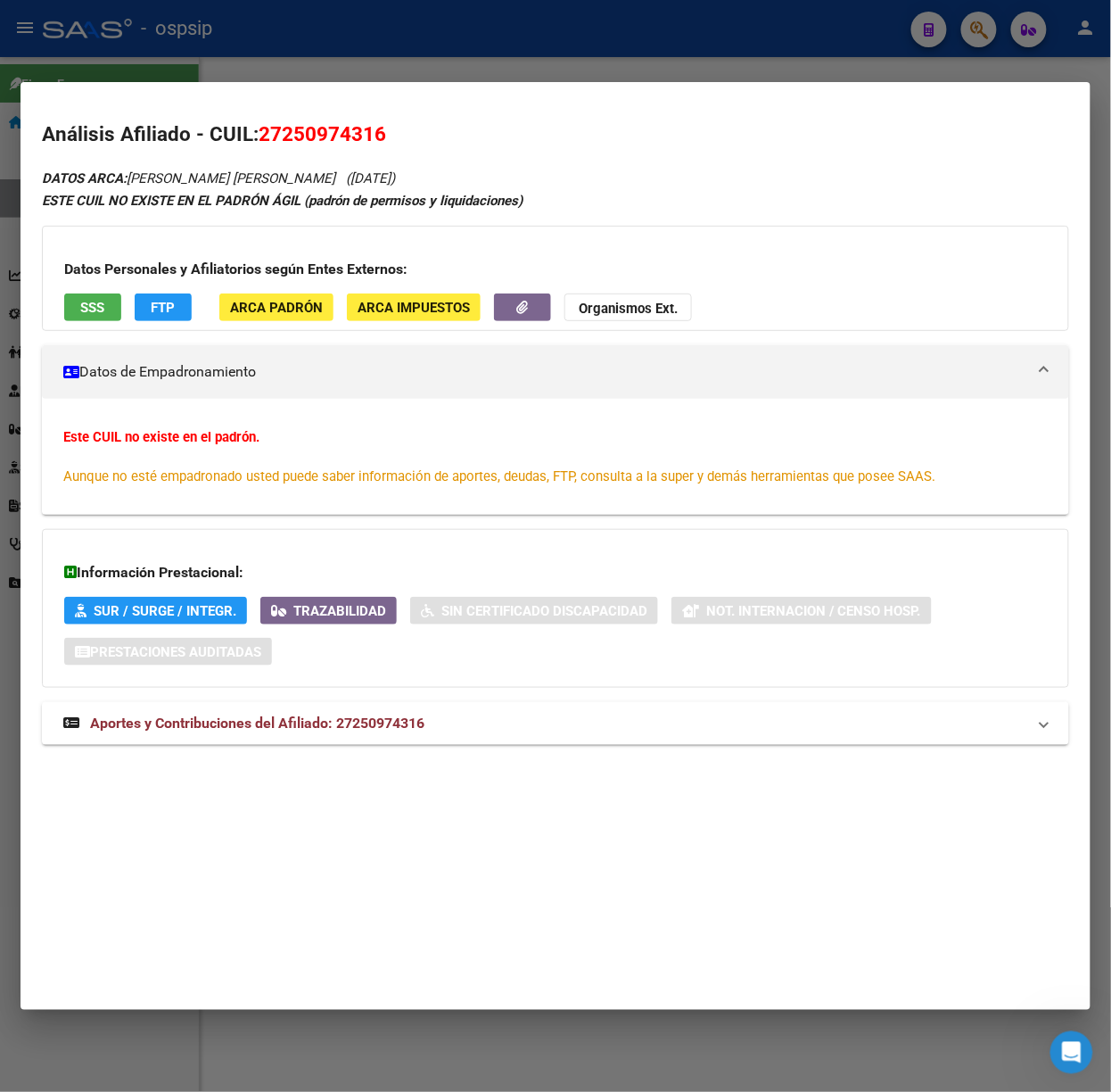
click at [375, 758] on div "DATOS ARCA: [PERSON_NAME] [PERSON_NAME] ([DATE]) ESTE CUIL NO EXISTE EN EL PADR…" at bounding box center [556, 465] width 1027 height 597
click at [364, 734] on strong "Aportes y Contribuciones del Afiliado: 27250974316" at bounding box center [244, 722] width 361 height 21
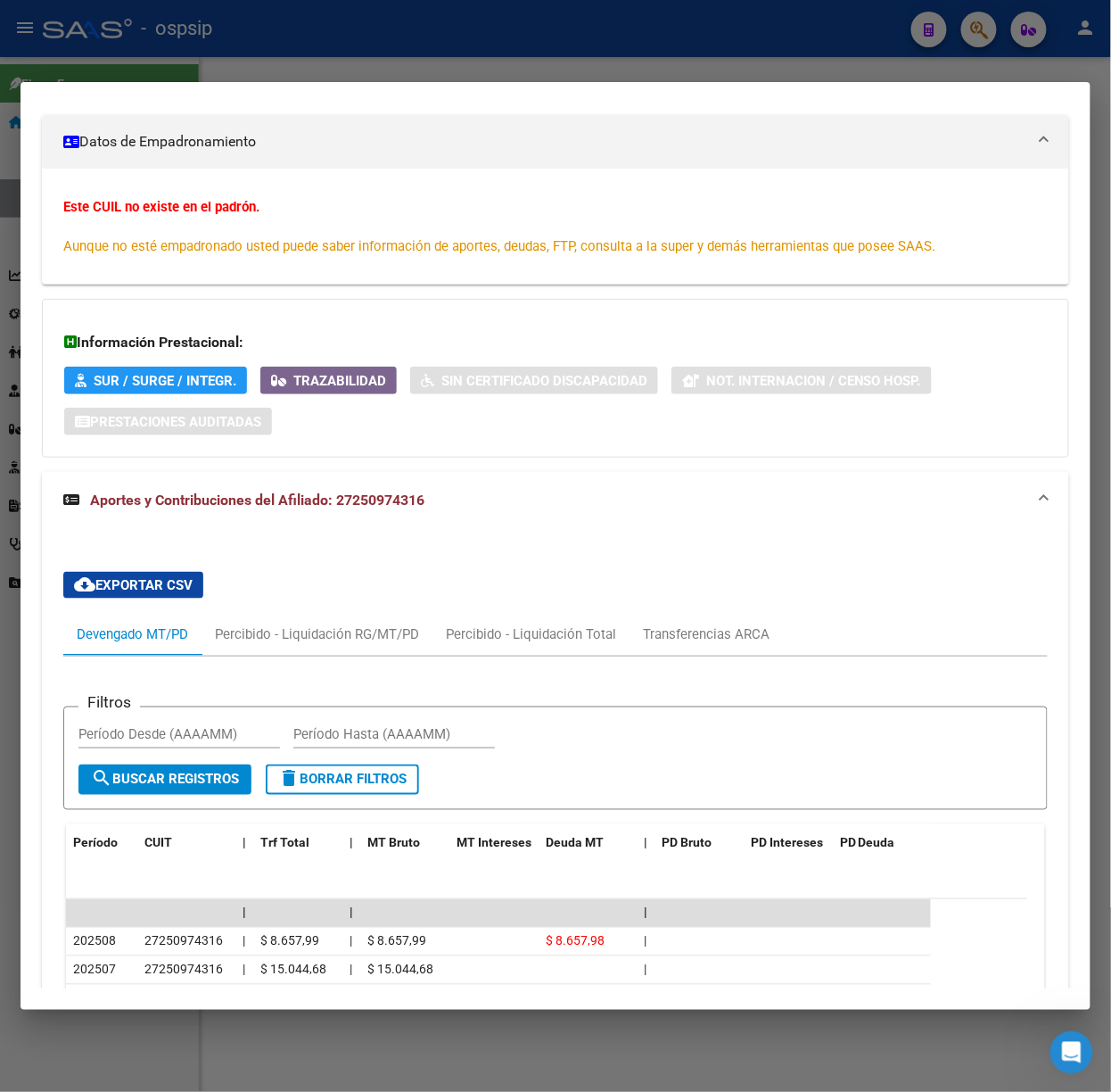
scroll to position [590, 0]
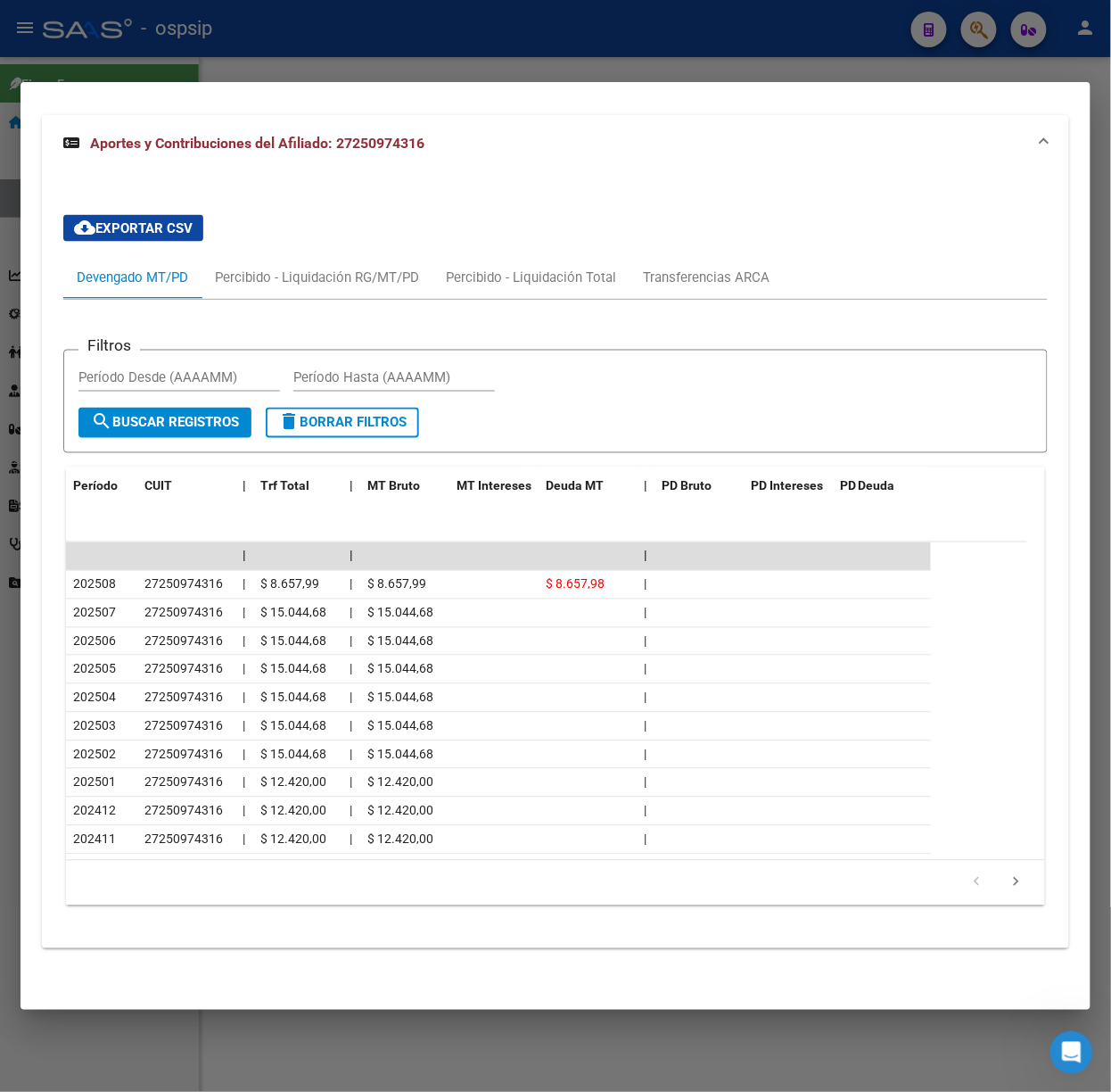
click at [510, 48] on div at bounding box center [555, 546] width 1111 height 1092
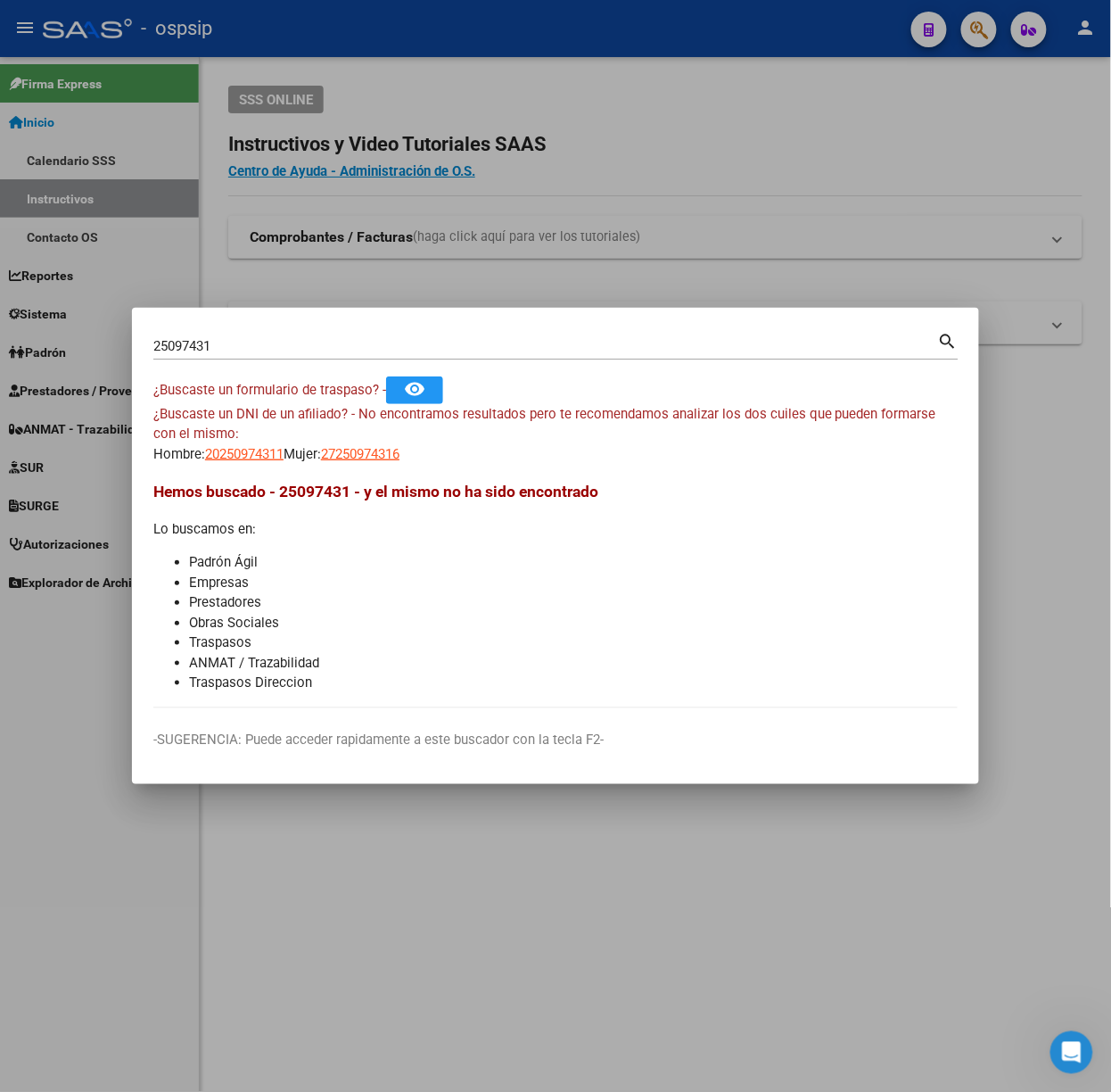
click at [324, 354] on div "25097431 Buscar (apellido, dni, [PERSON_NAME], [PERSON_NAME], cuit, obra social)" at bounding box center [546, 346] width 785 height 27
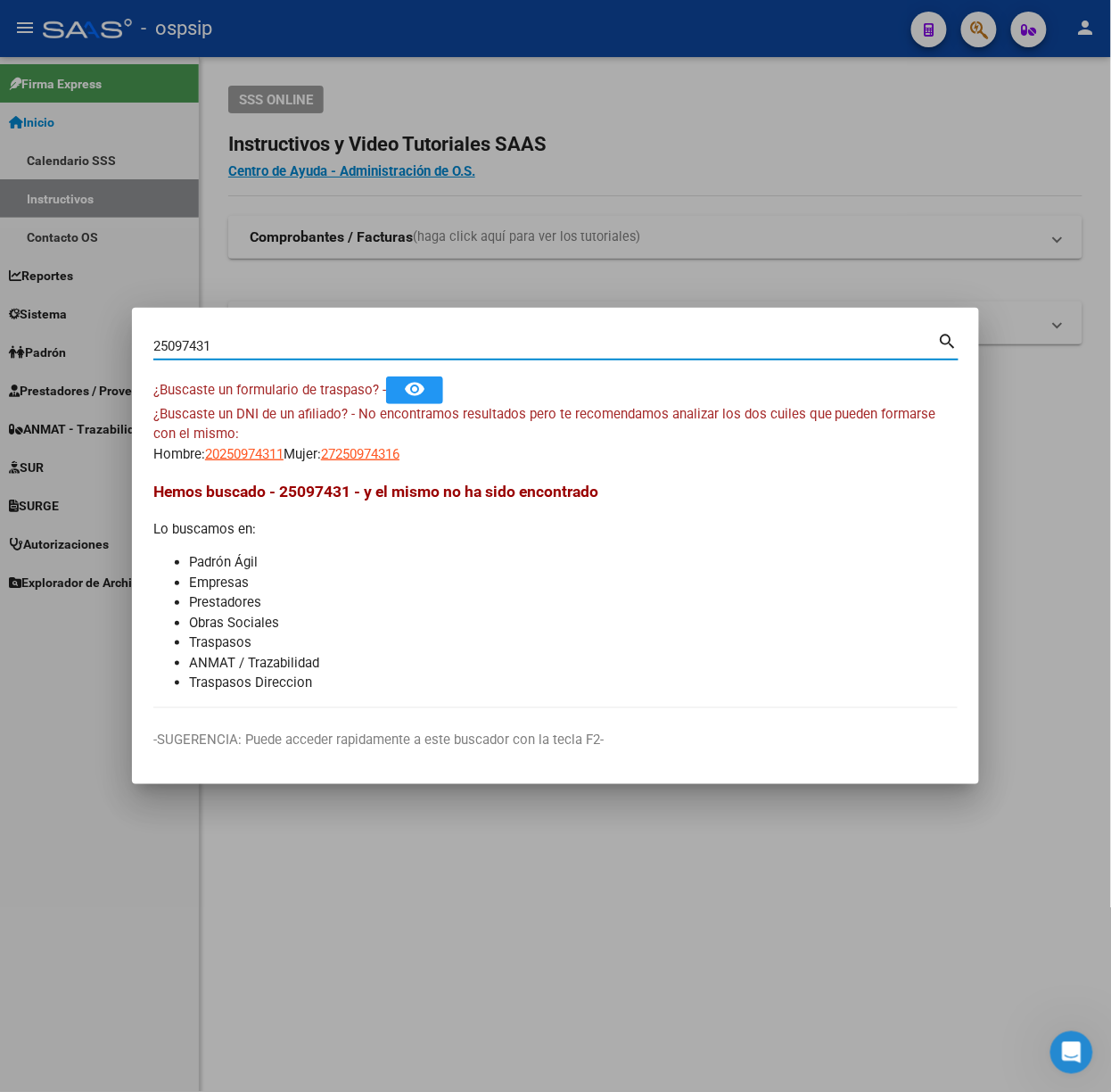
click at [314, 346] on input "25097431" at bounding box center [546, 346] width 785 height 16
type input "25028211"
click at [223, 451] on span "20250282118" at bounding box center [244, 453] width 78 height 16
type textarea "20250282118"
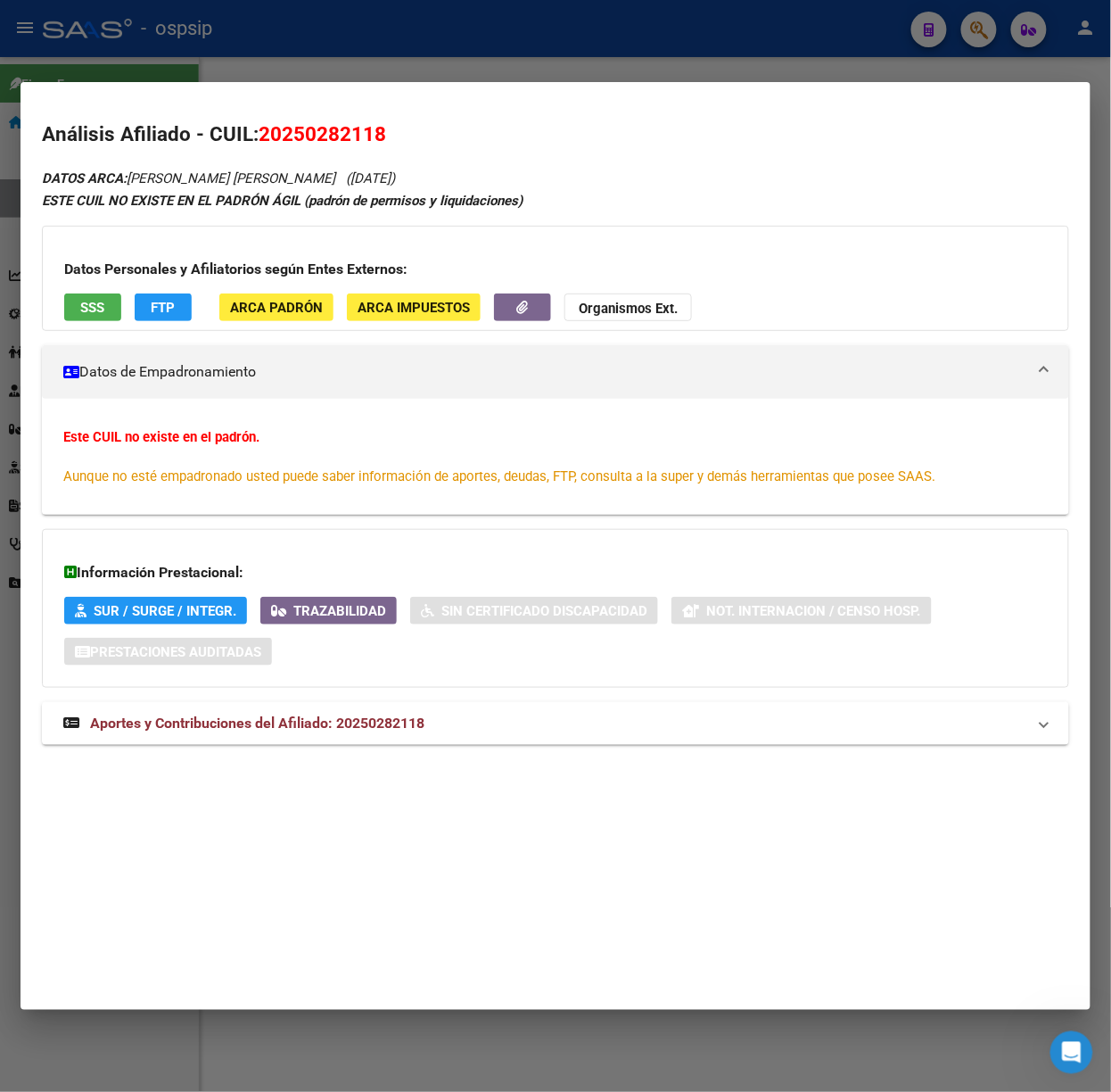
click at [94, 61] on div at bounding box center [555, 546] width 1111 height 1092
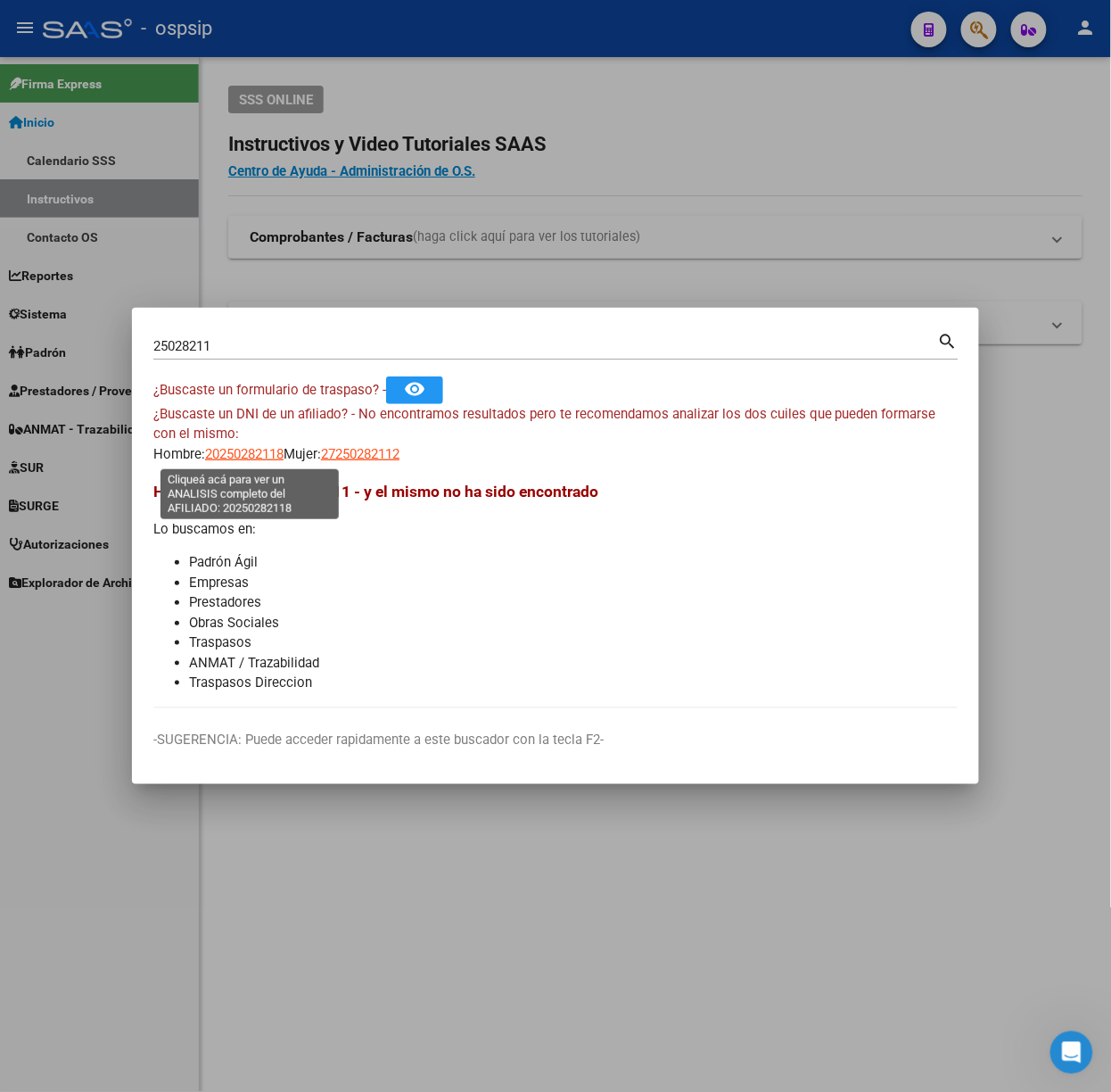
click at [235, 457] on span "20250282118" at bounding box center [244, 453] width 78 height 16
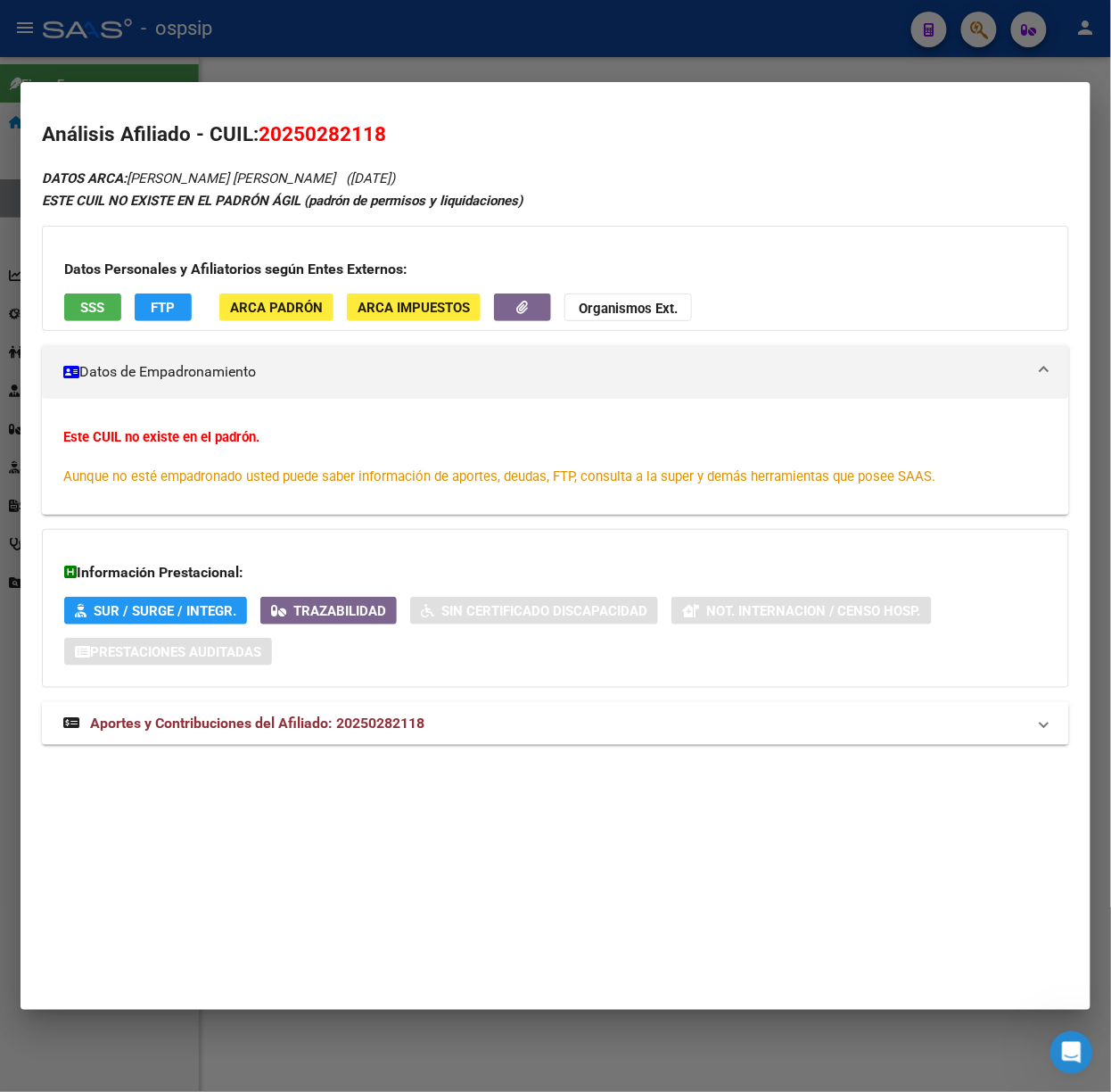
click at [355, 747] on div "DATOS ARCA: [PERSON_NAME] [PERSON_NAME] ([DATE]) ESTE CUIL NO EXISTE EN EL PADR…" at bounding box center [556, 465] width 1027 height 597
click at [362, 729] on span "Aportes y Contribuciones del Afiliado: 20250282118" at bounding box center [257, 722] width 334 height 17
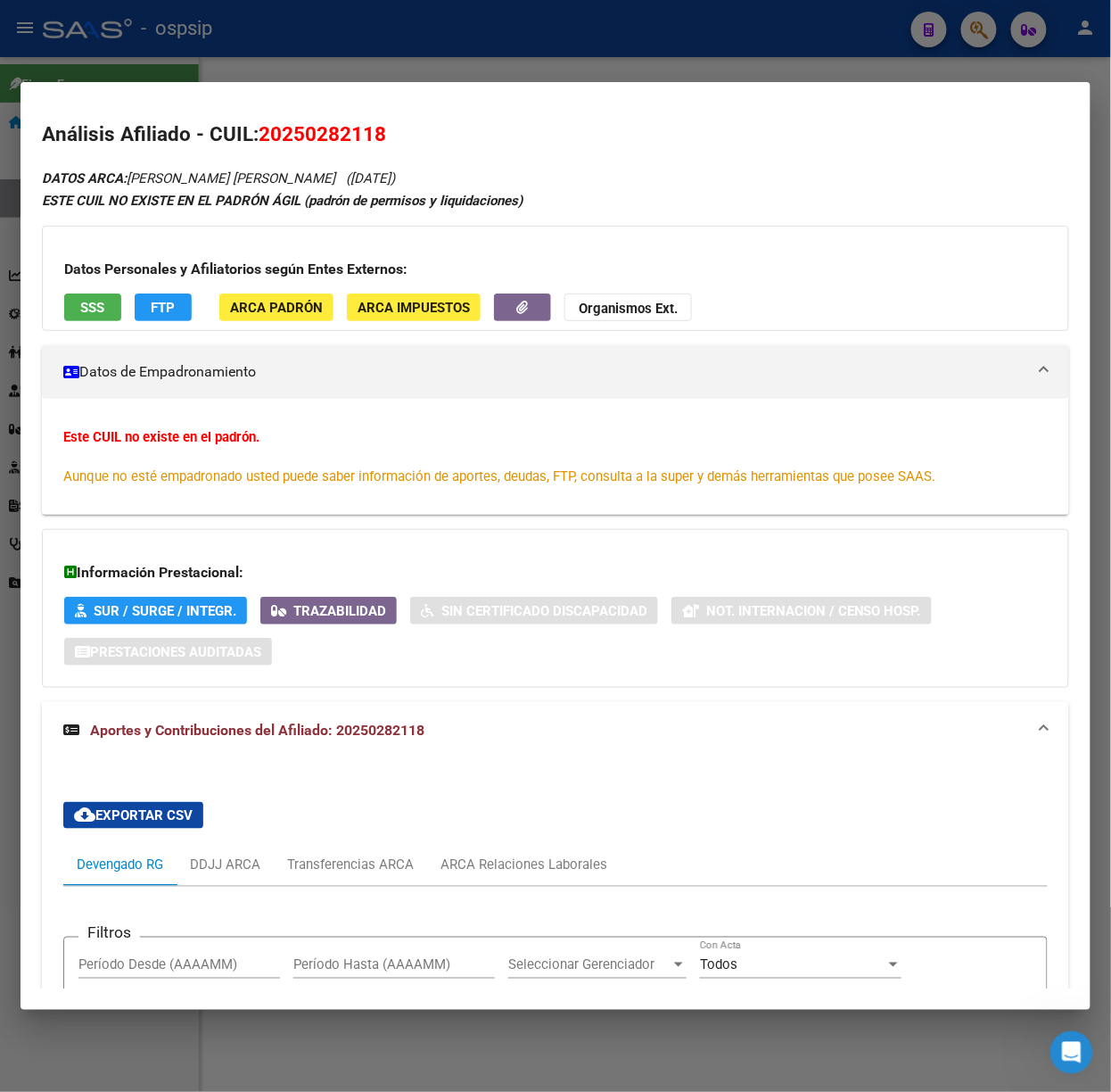
scroll to position [240, 0]
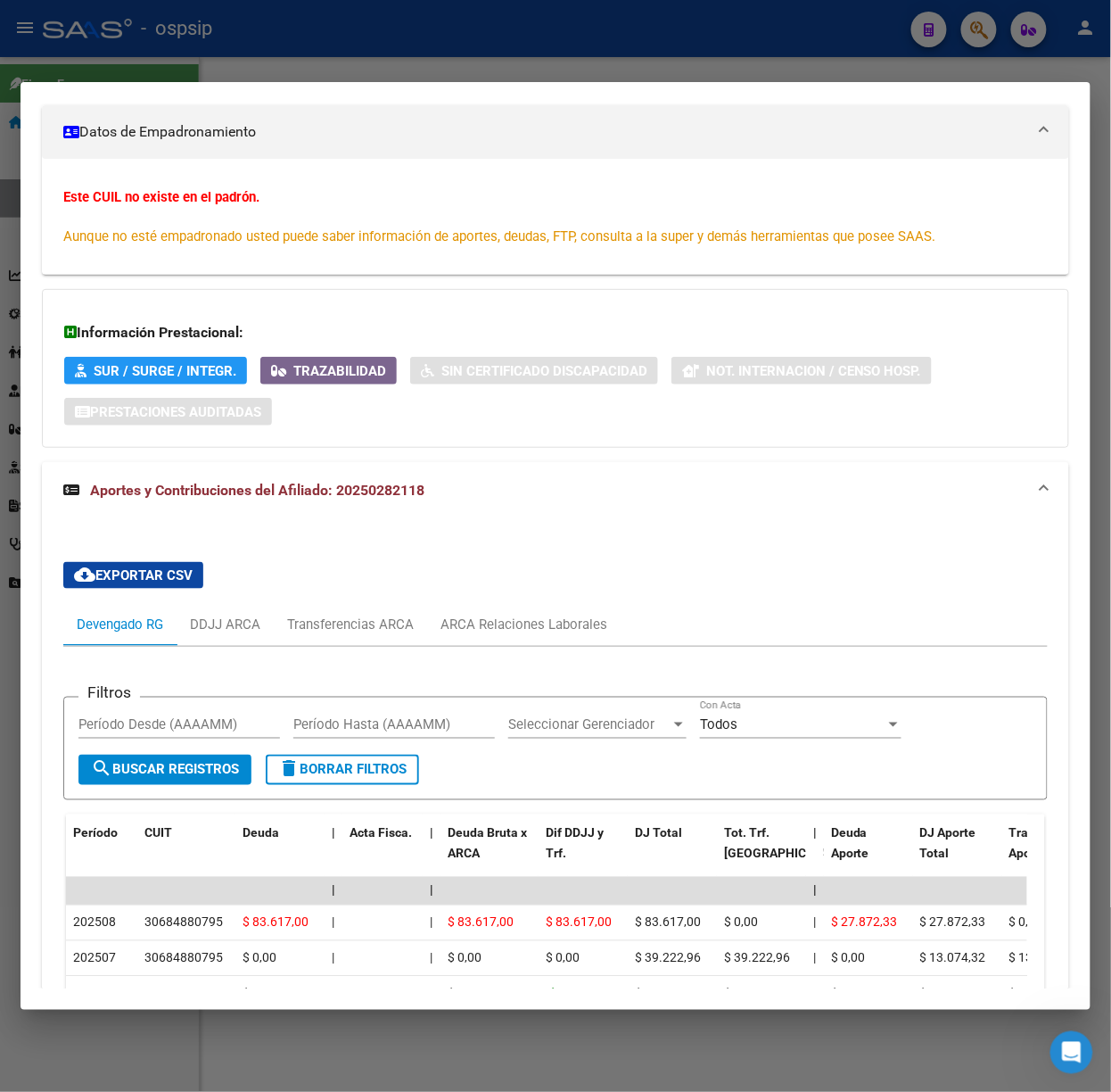
click at [184, 105] on mat-expansion-panel-header "Datos de Empadronamiento" at bounding box center [556, 131] width 1027 height 53
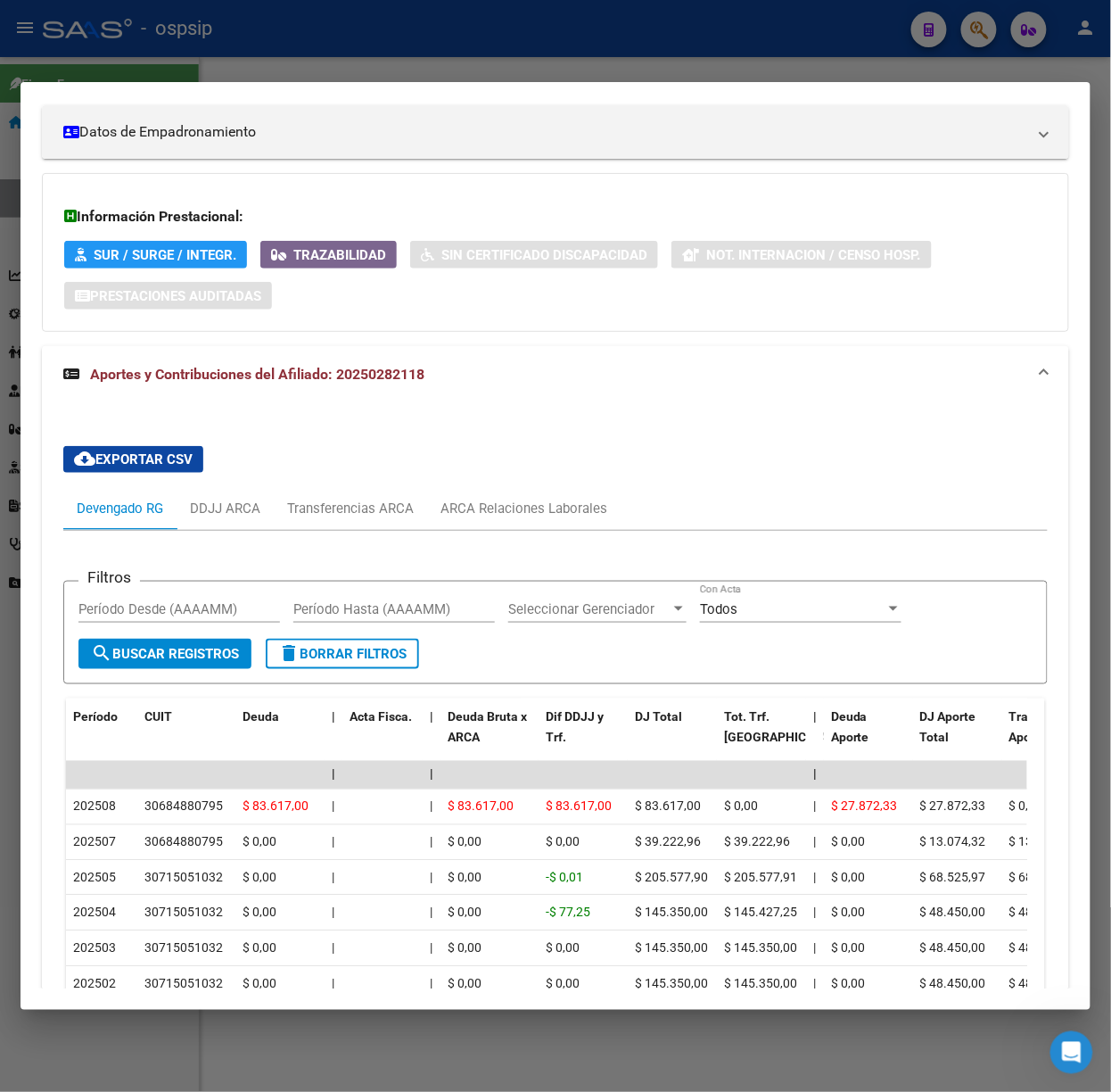
click at [224, 75] on div at bounding box center [555, 546] width 1111 height 1092
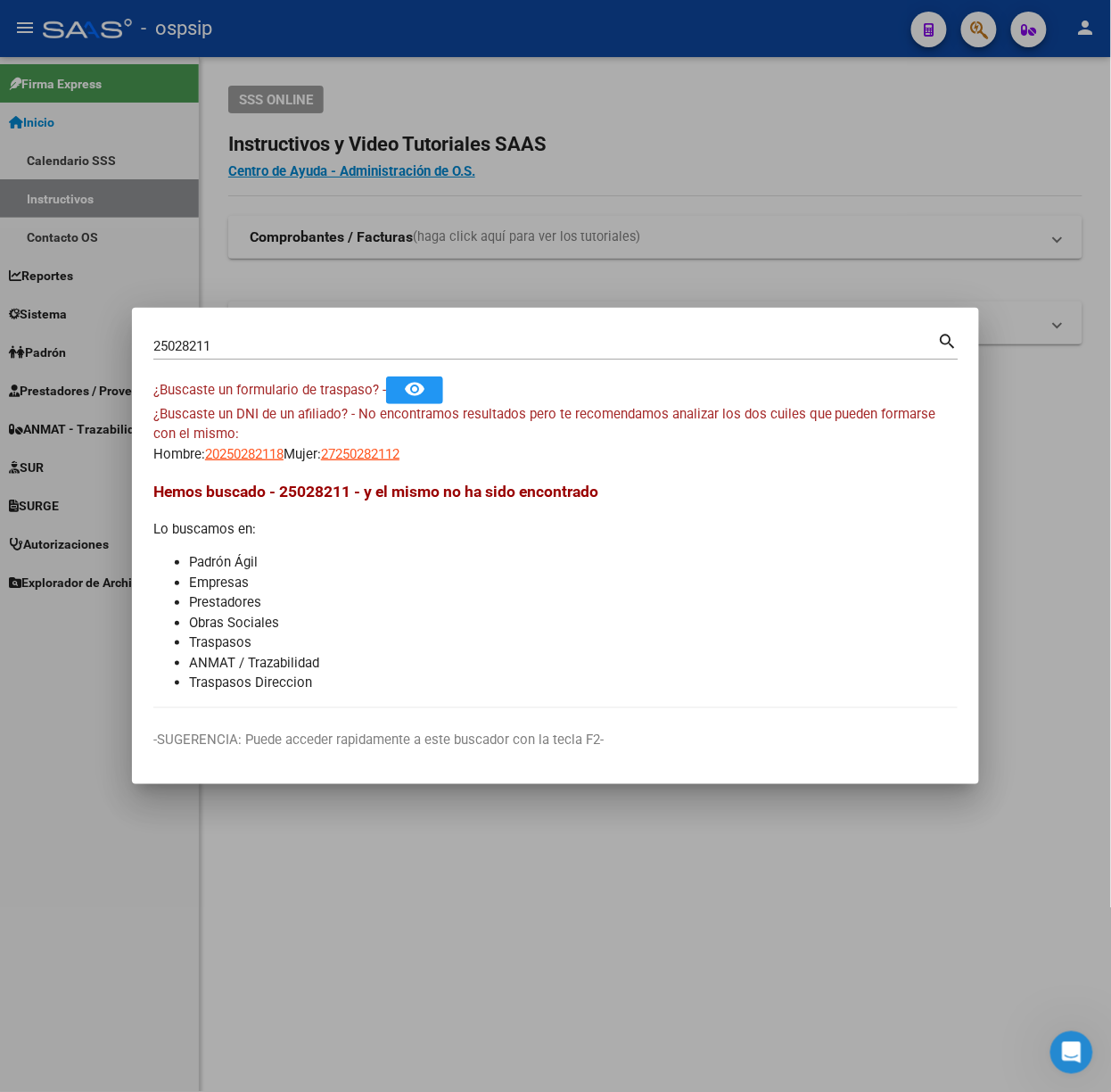
click at [267, 336] on div "25028211 Buscar (apellido, dni, [PERSON_NAME], [PERSON_NAME], cuit, obra social)" at bounding box center [546, 346] width 785 height 27
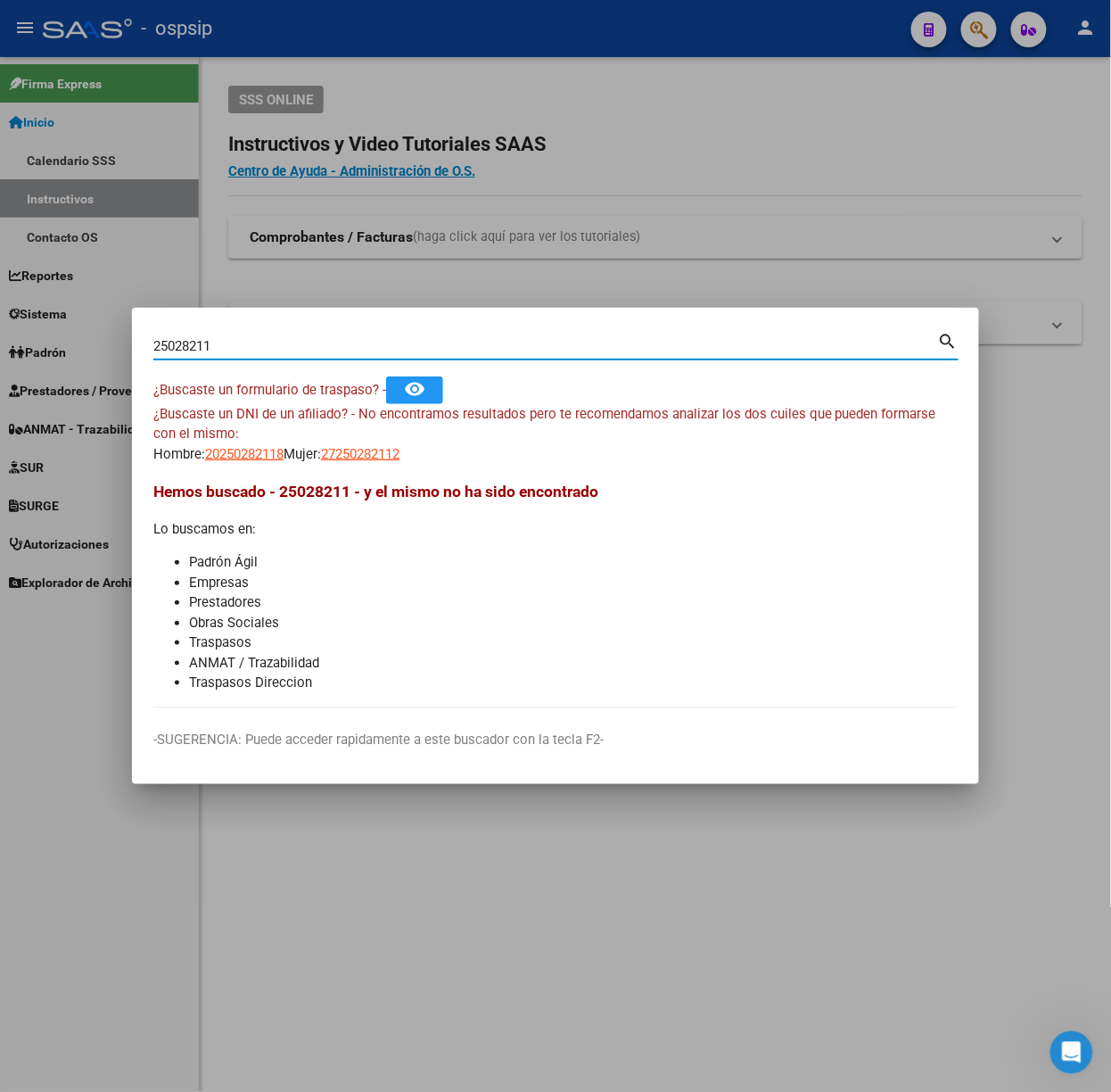
click at [273, 344] on input "25028211" at bounding box center [546, 346] width 785 height 16
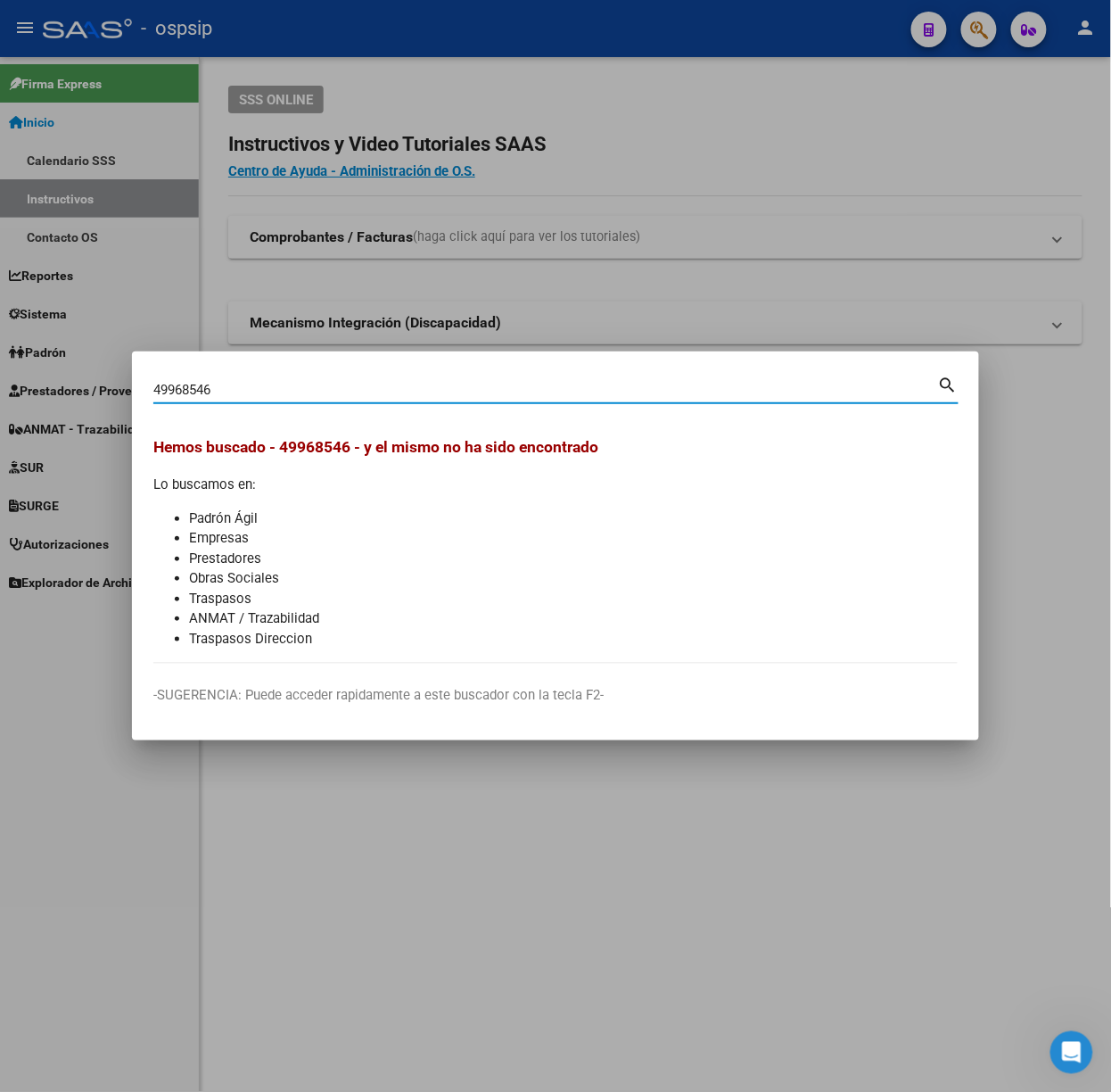
type input "49968546"
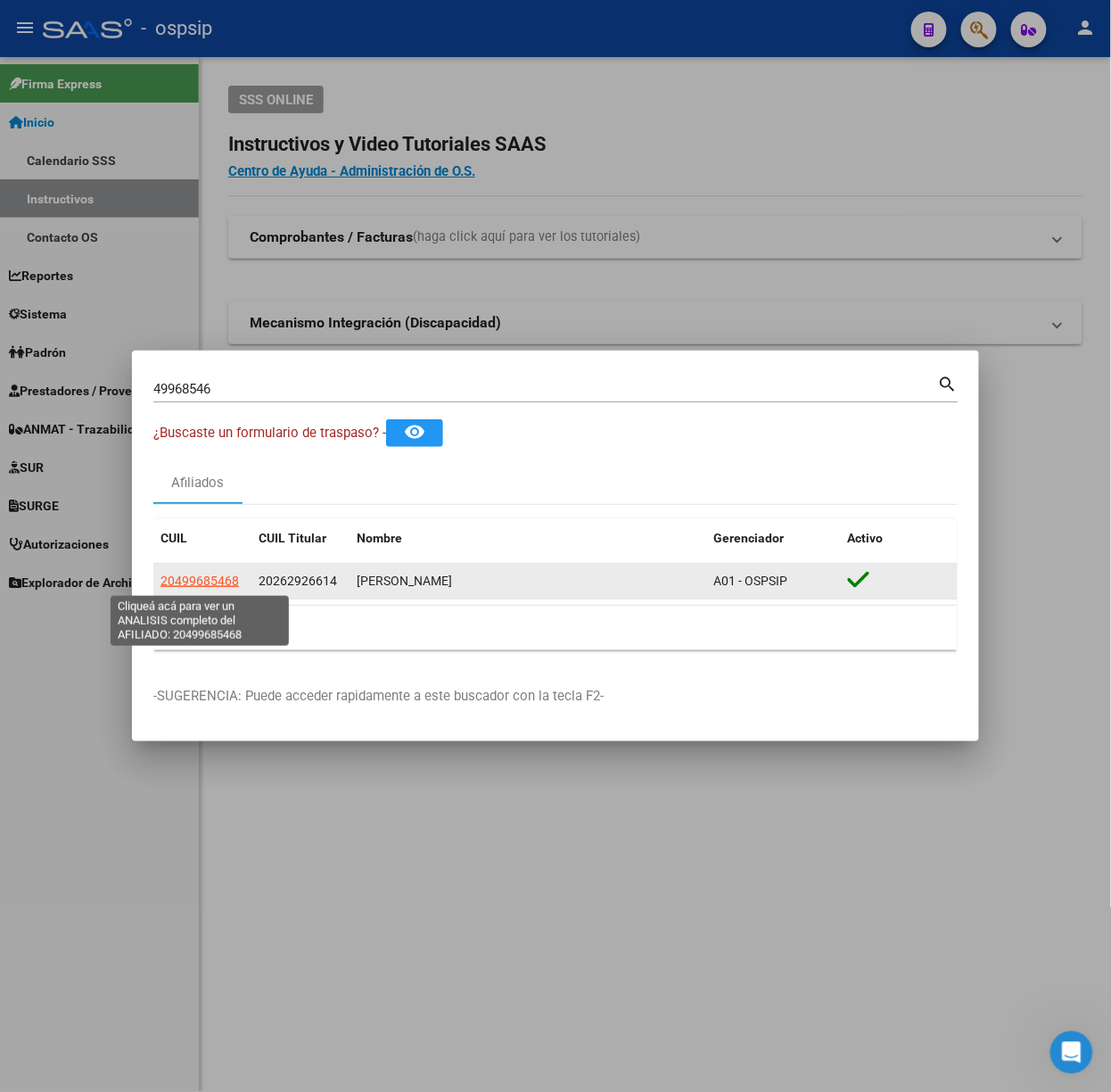
click at [208, 576] on span "20499685468" at bounding box center [199, 581] width 78 height 15
type textarea "20499685468"
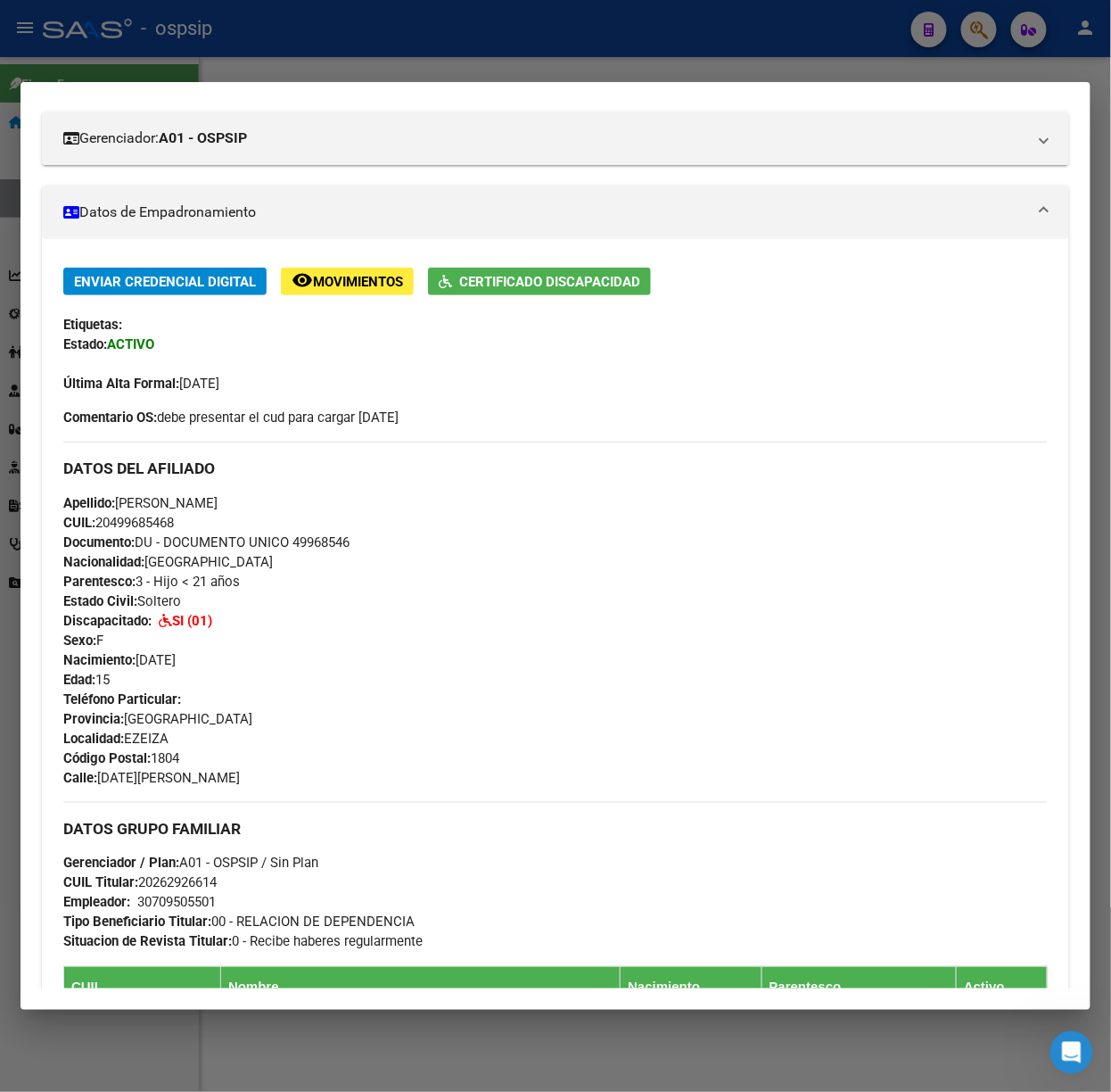
scroll to position [736, 0]
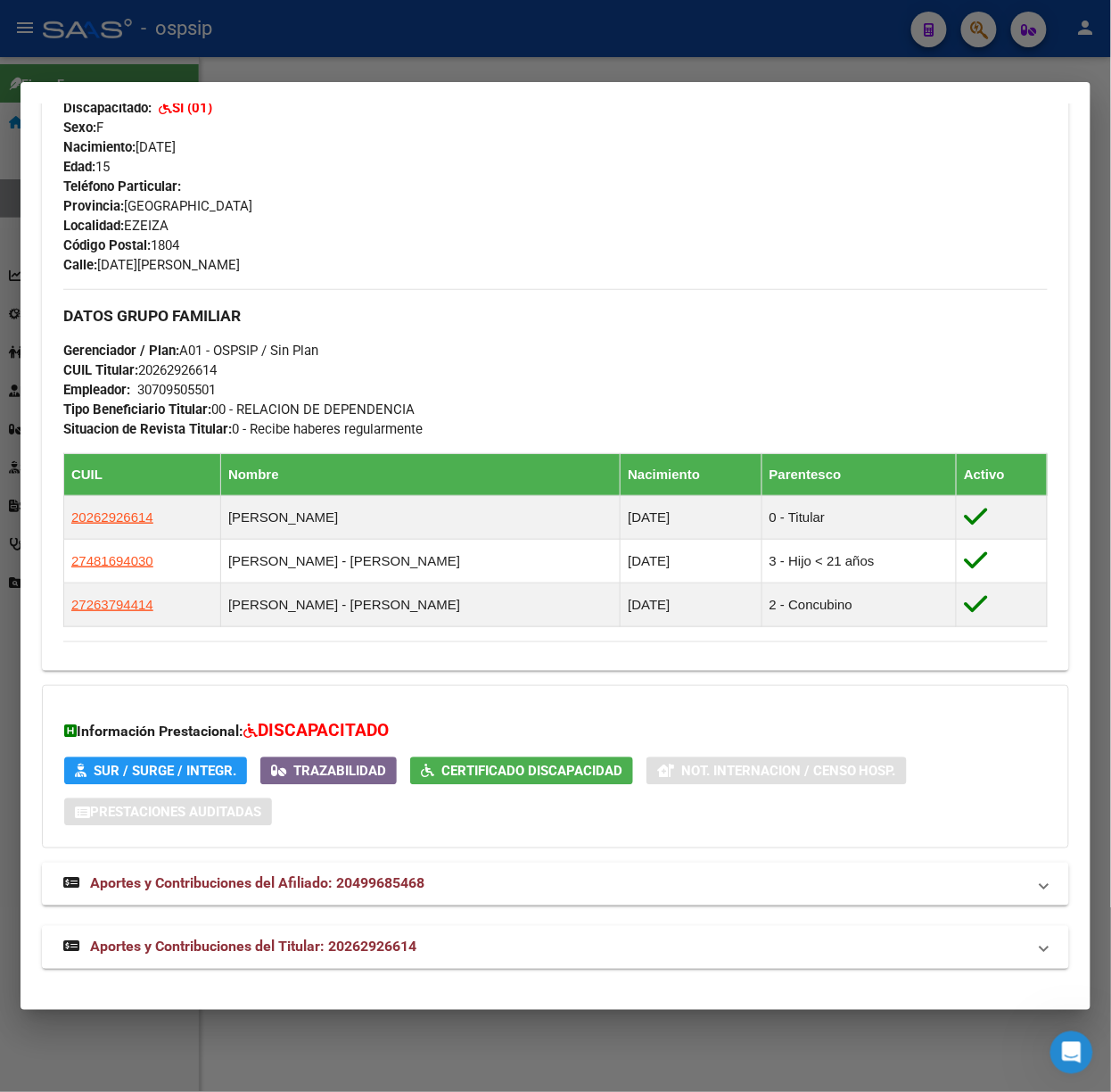
click at [252, 950] on span "Aportes y Contribuciones del Titular: 20262926614" at bounding box center [253, 947] width 326 height 17
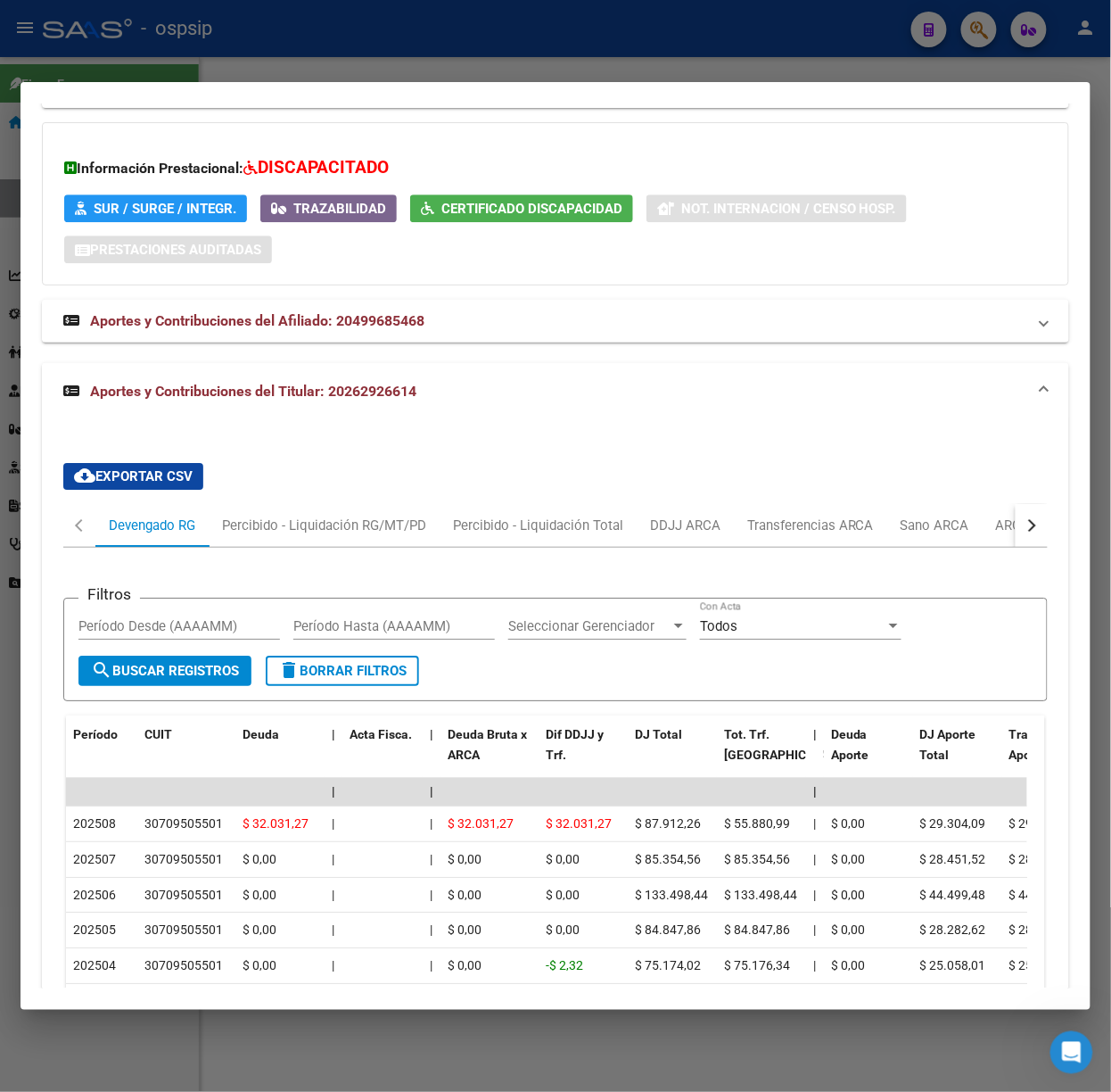
scroll to position [1417, 0]
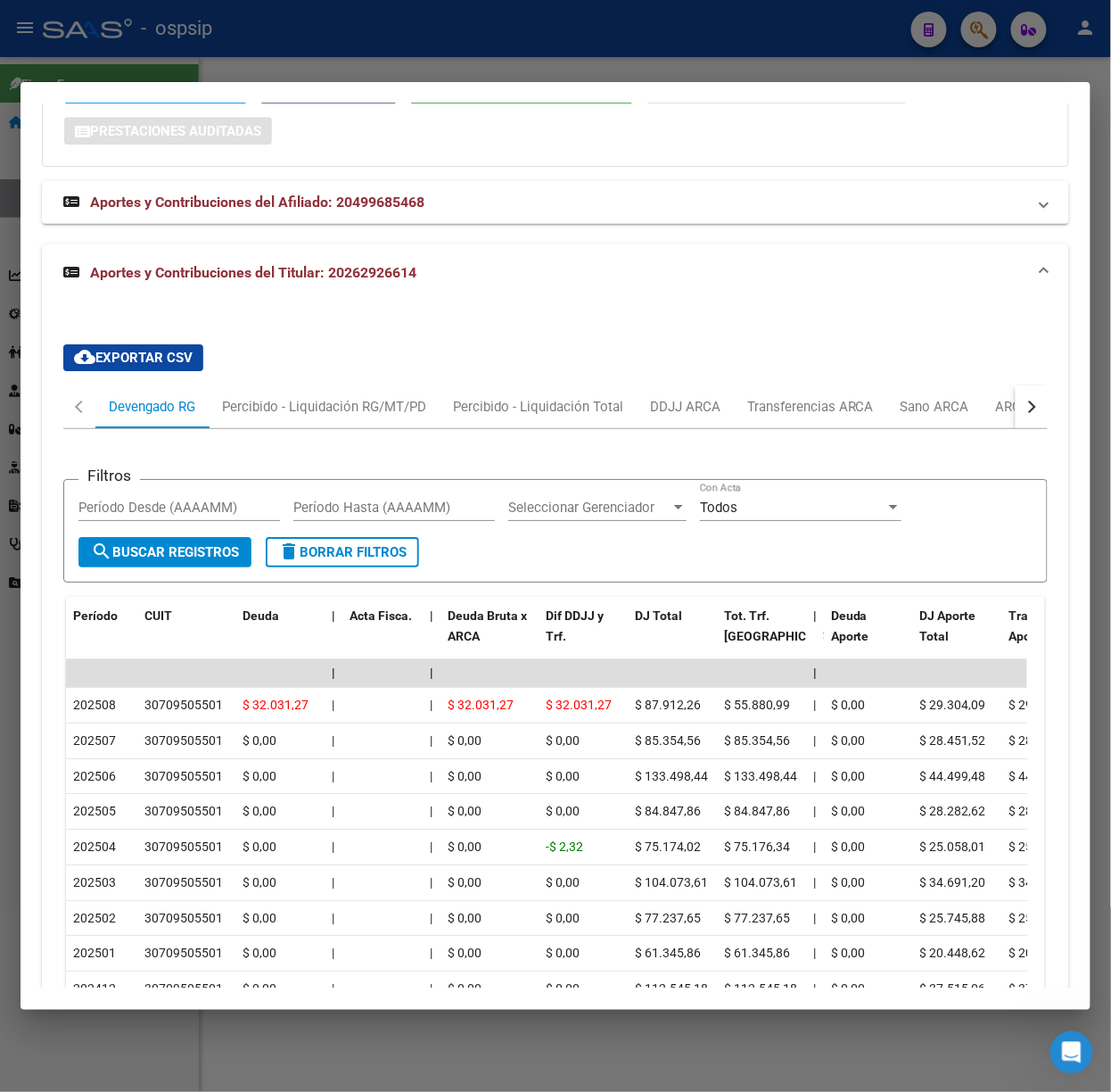
click at [244, 74] on div at bounding box center [555, 546] width 1111 height 1092
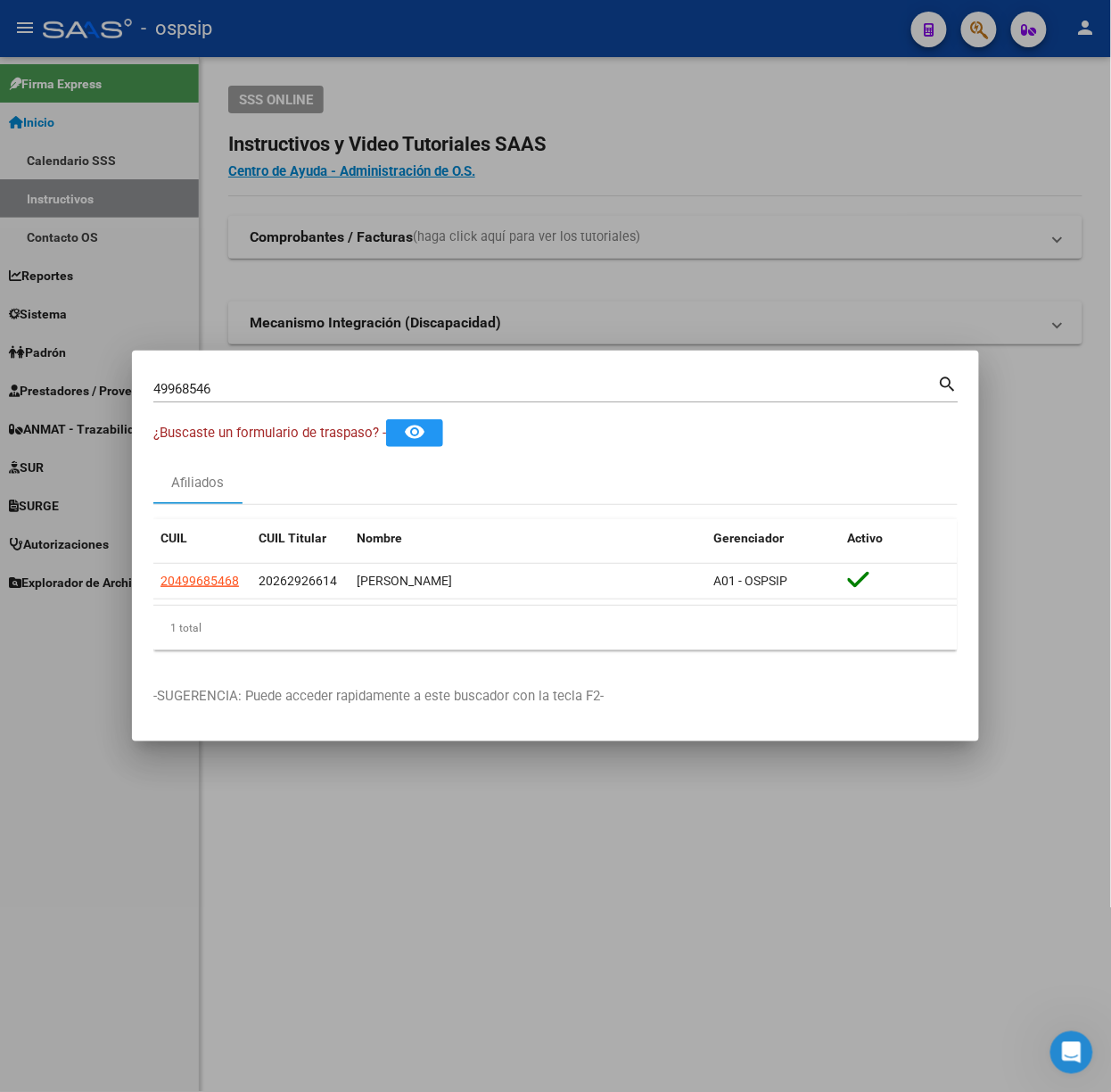
click at [307, 382] on input "49968546" at bounding box center [546, 388] width 785 height 16
type input "52666636"
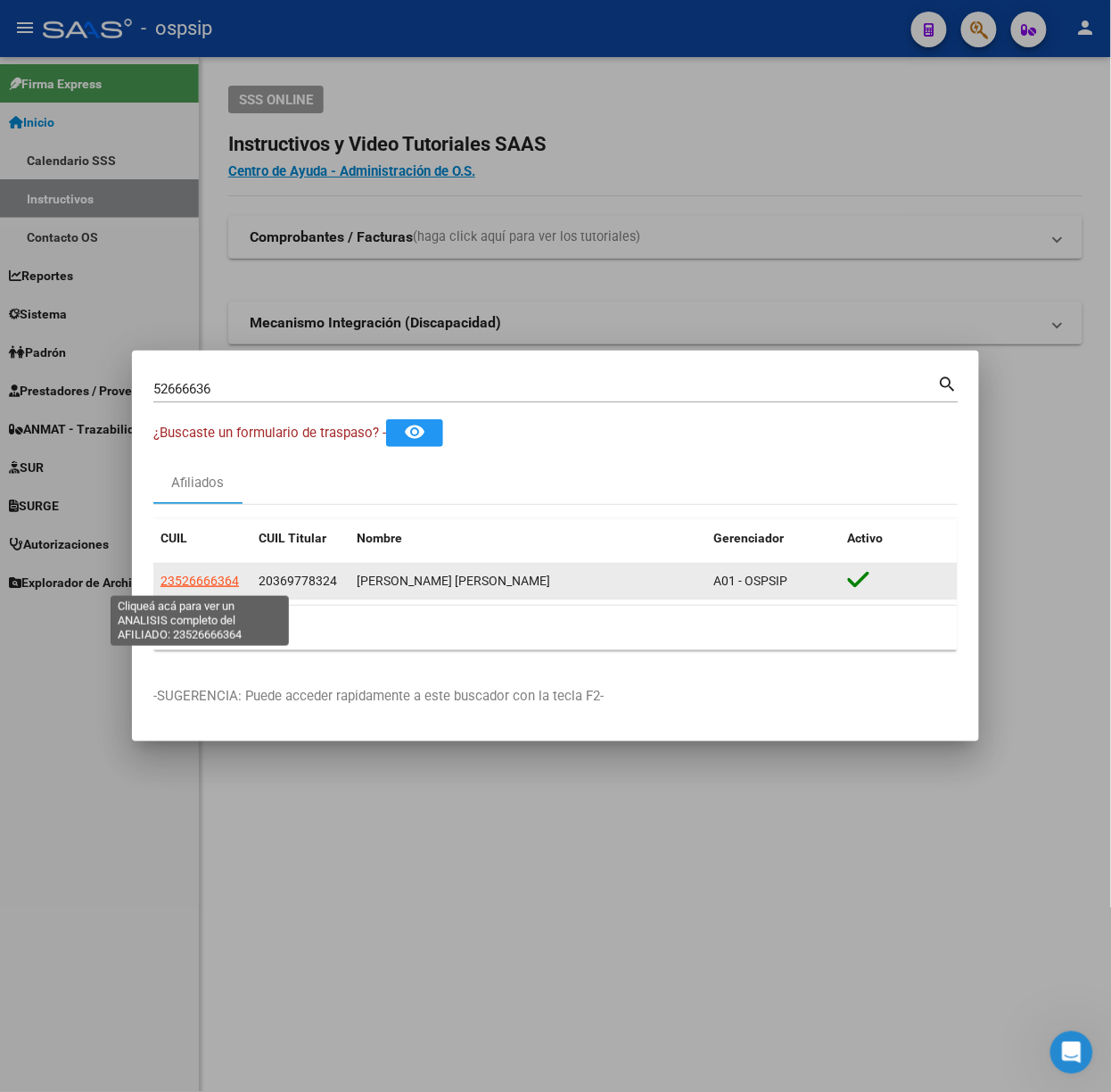
click at [212, 580] on span "23526666364" at bounding box center [199, 581] width 78 height 15
type textarea "23526666364"
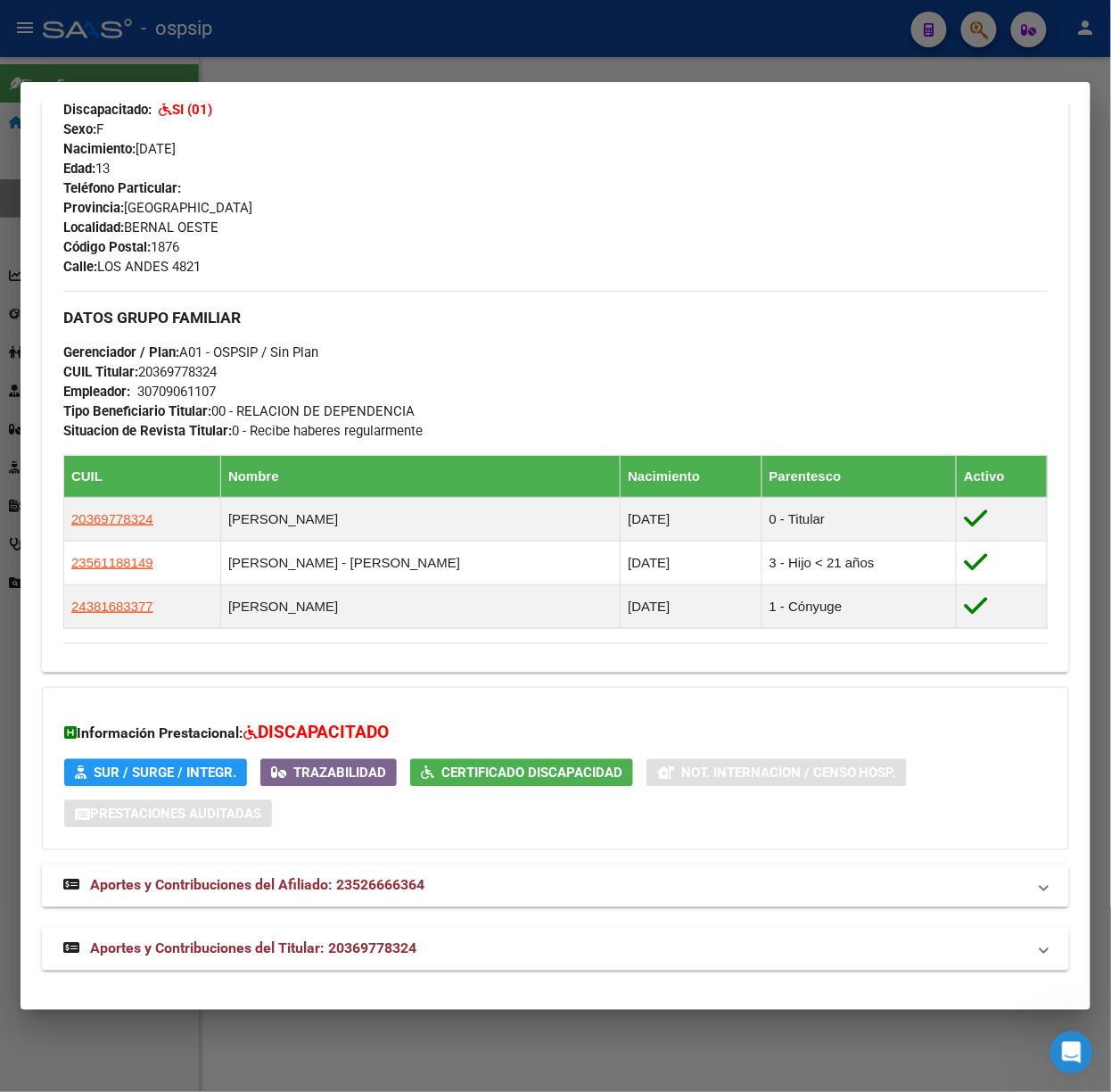
scroll to position [703, 0]
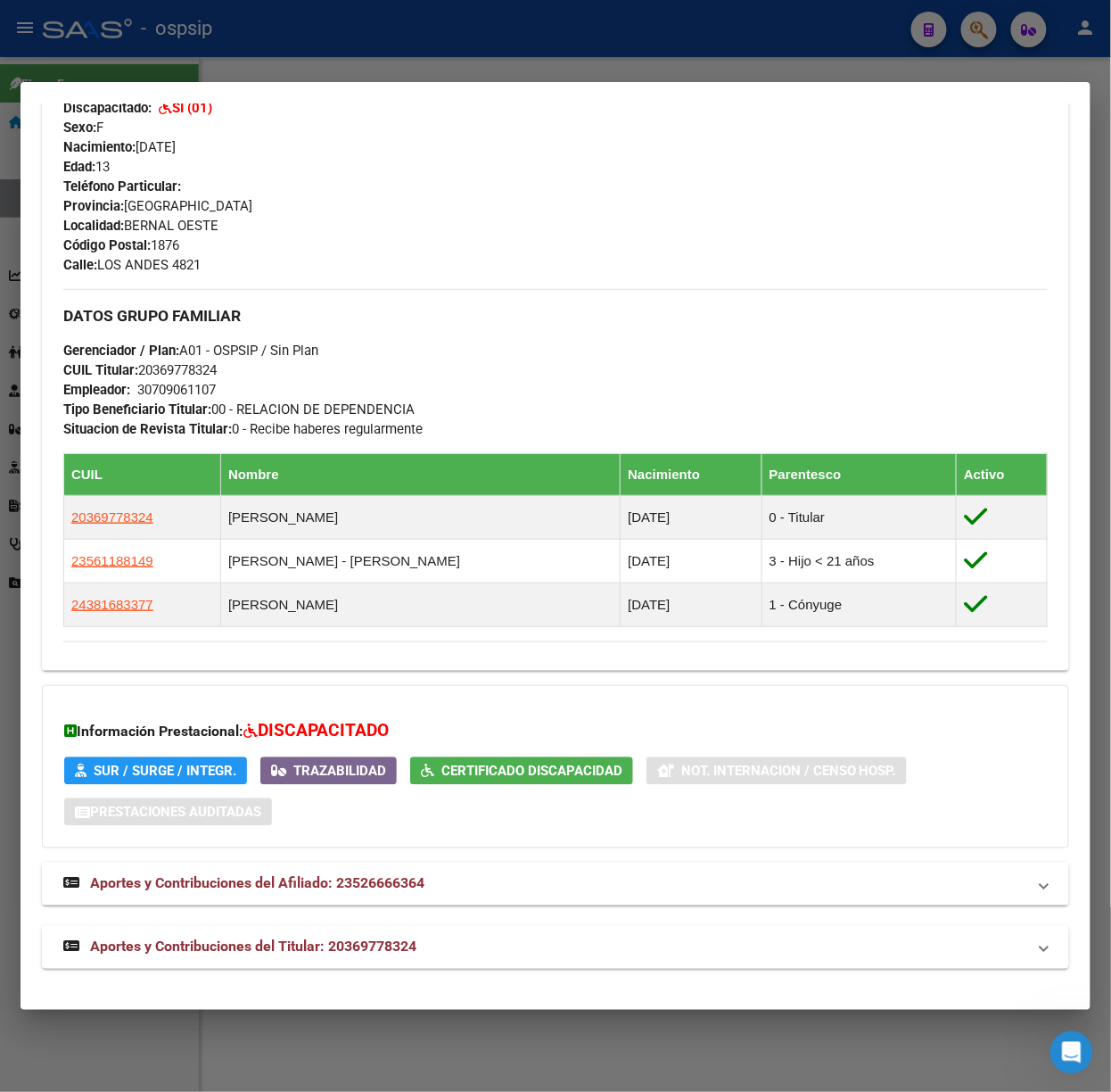
click at [461, 918] on div "DATOS PADRÓN ÁGIL: [PERSON_NAME] [PERSON_NAME] | ACTIVO | FAMILIAR DE: 20369778…" at bounding box center [556, 217] width 1027 height 1504
click at [464, 937] on mat-panel-title "Aportes y Contribuciones del Titular: 20369778324" at bounding box center [545, 947] width 963 height 21
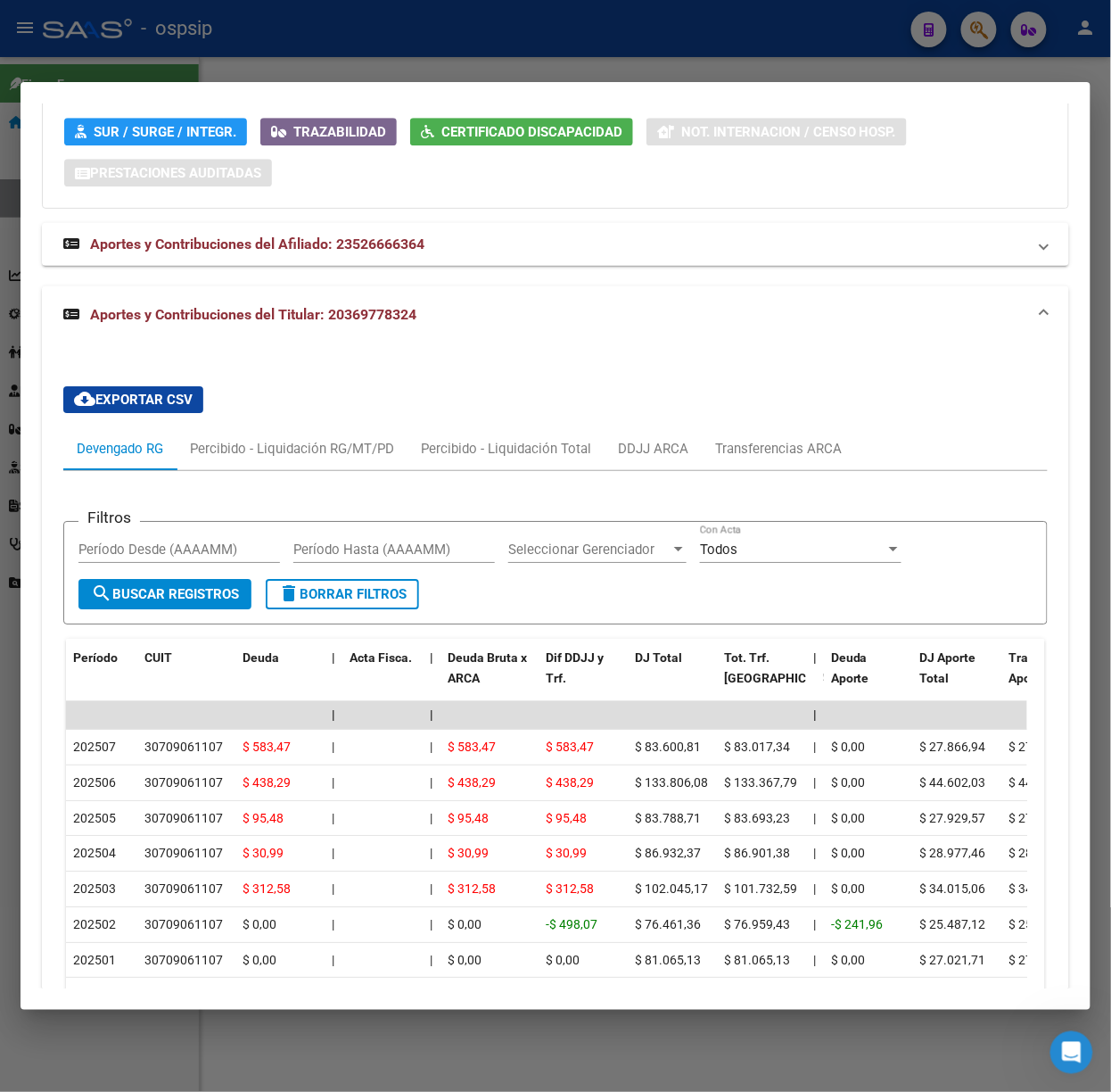
scroll to position [1384, 0]
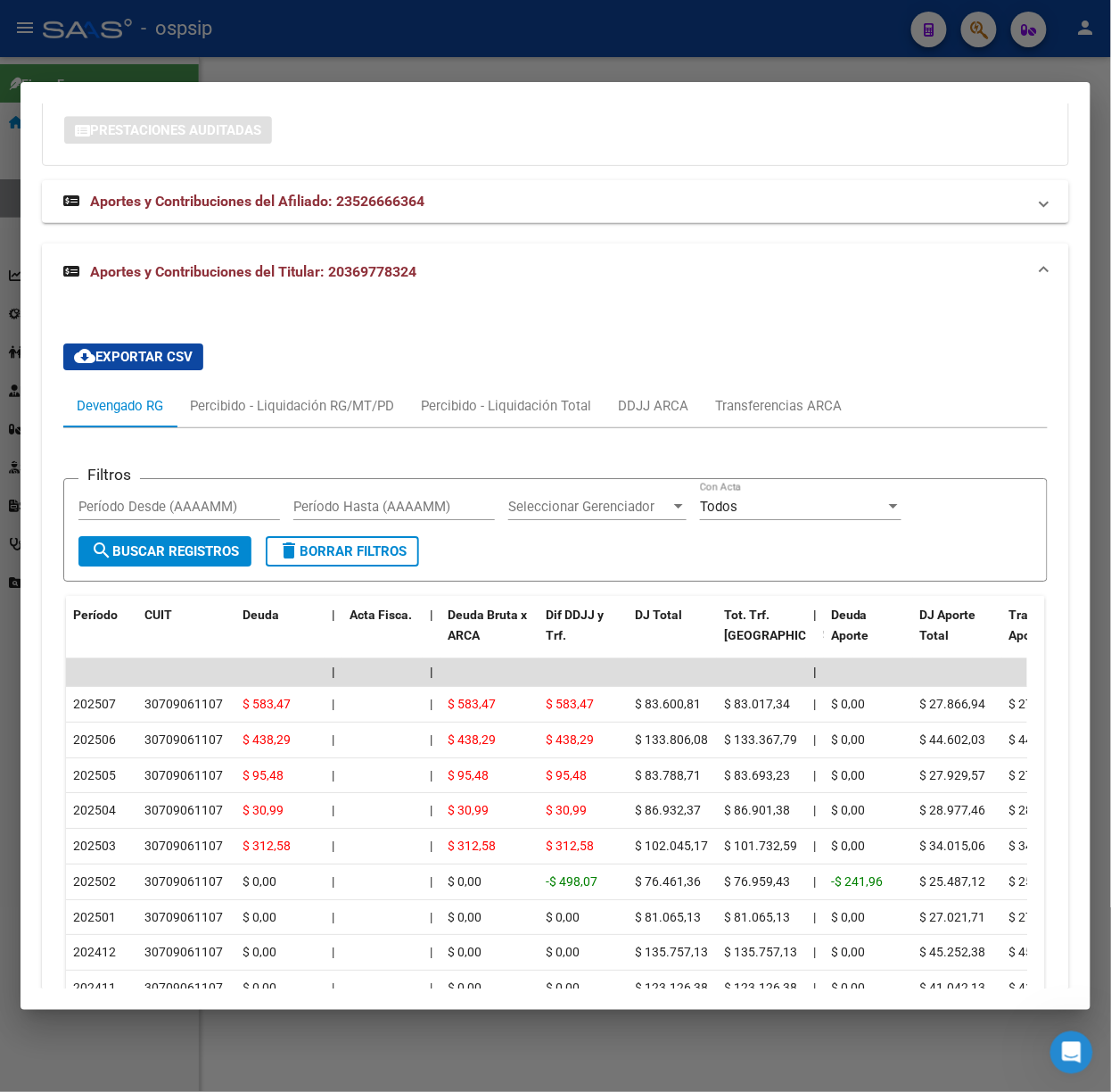
click at [357, 58] on div at bounding box center [555, 546] width 1111 height 1092
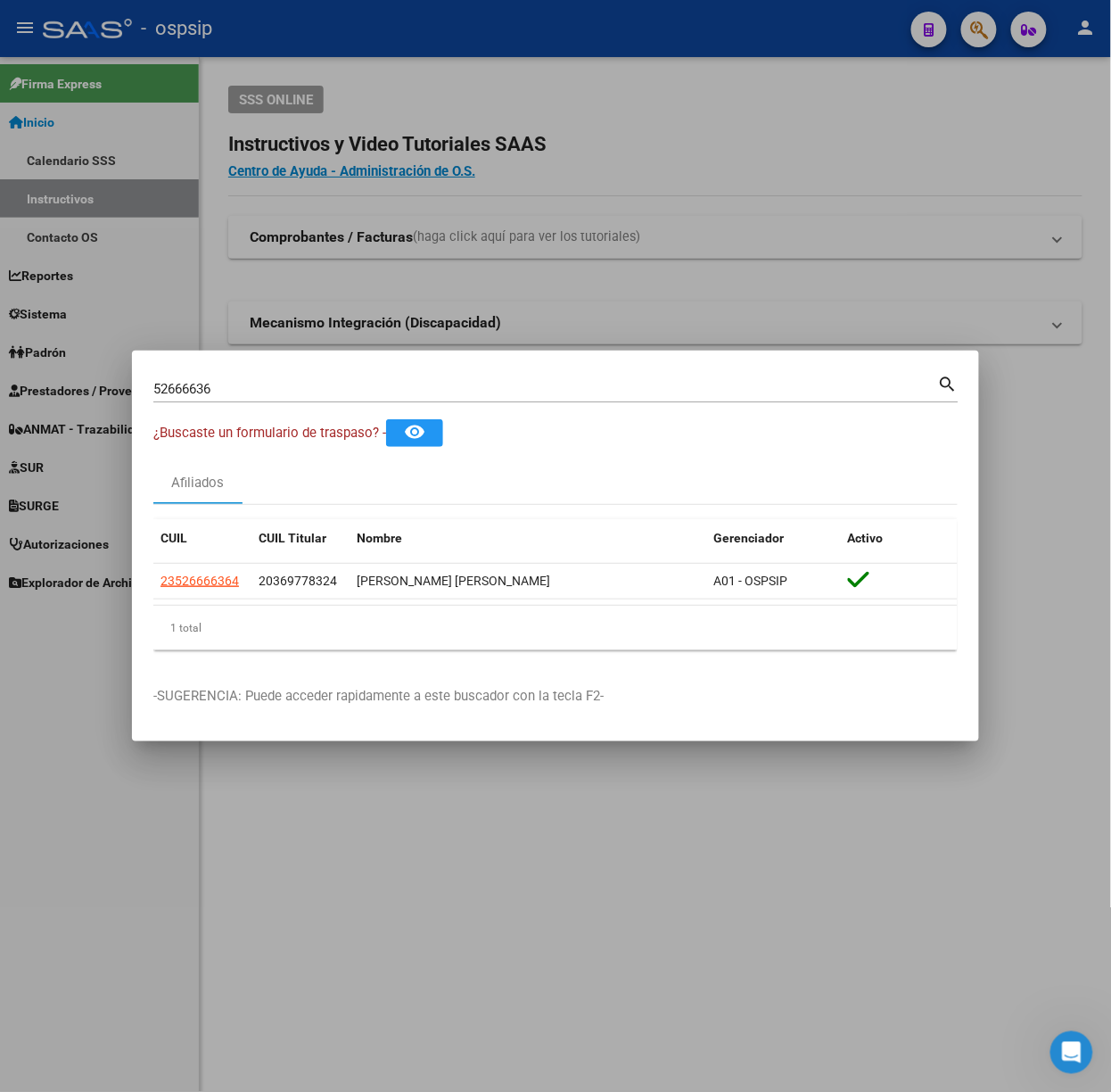
click at [239, 396] on input "52666636" at bounding box center [546, 388] width 785 height 16
type input "50896139"
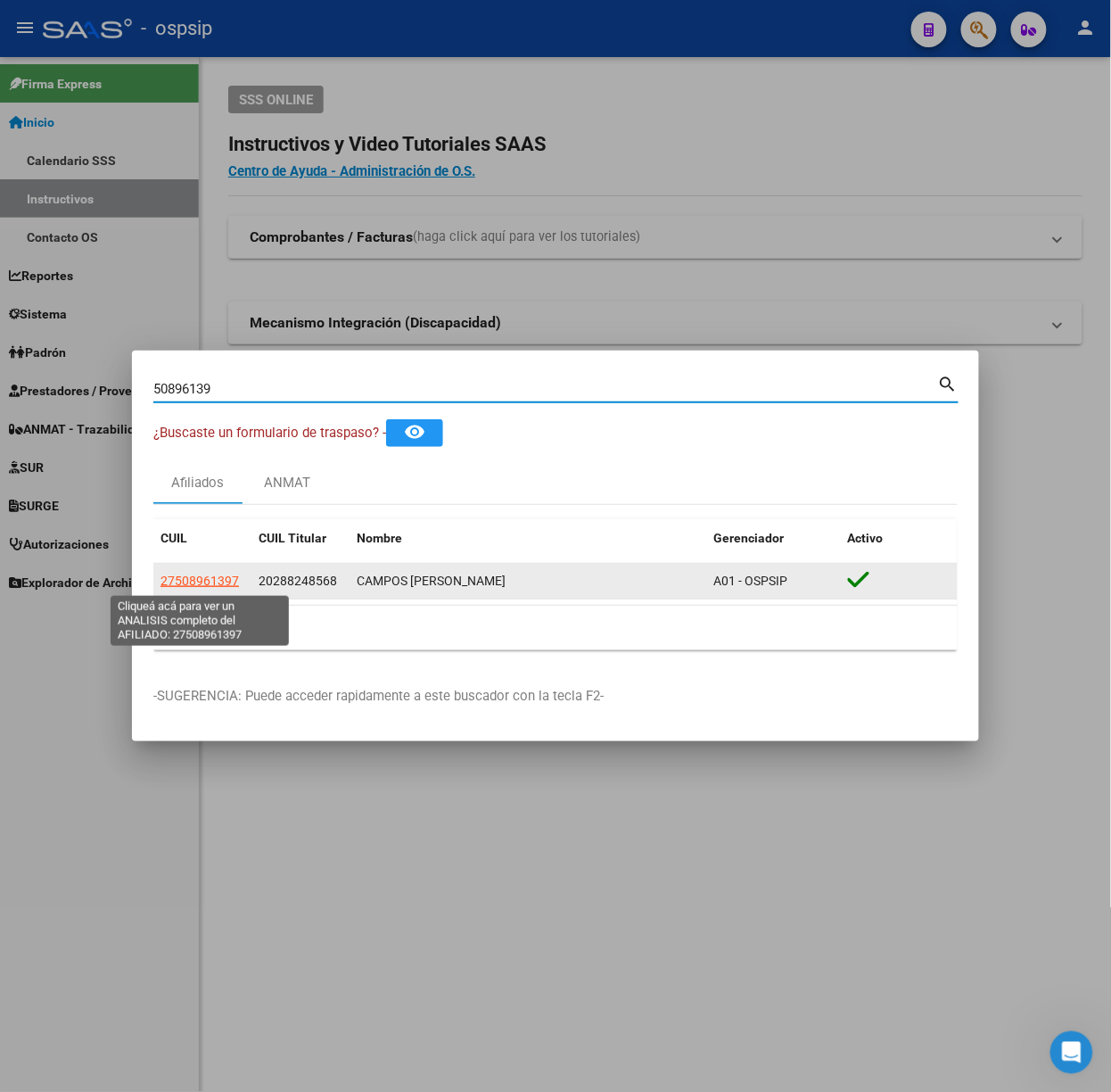
click at [215, 583] on span "27508961397" at bounding box center [199, 581] width 78 height 15
type textarea "27508961397"
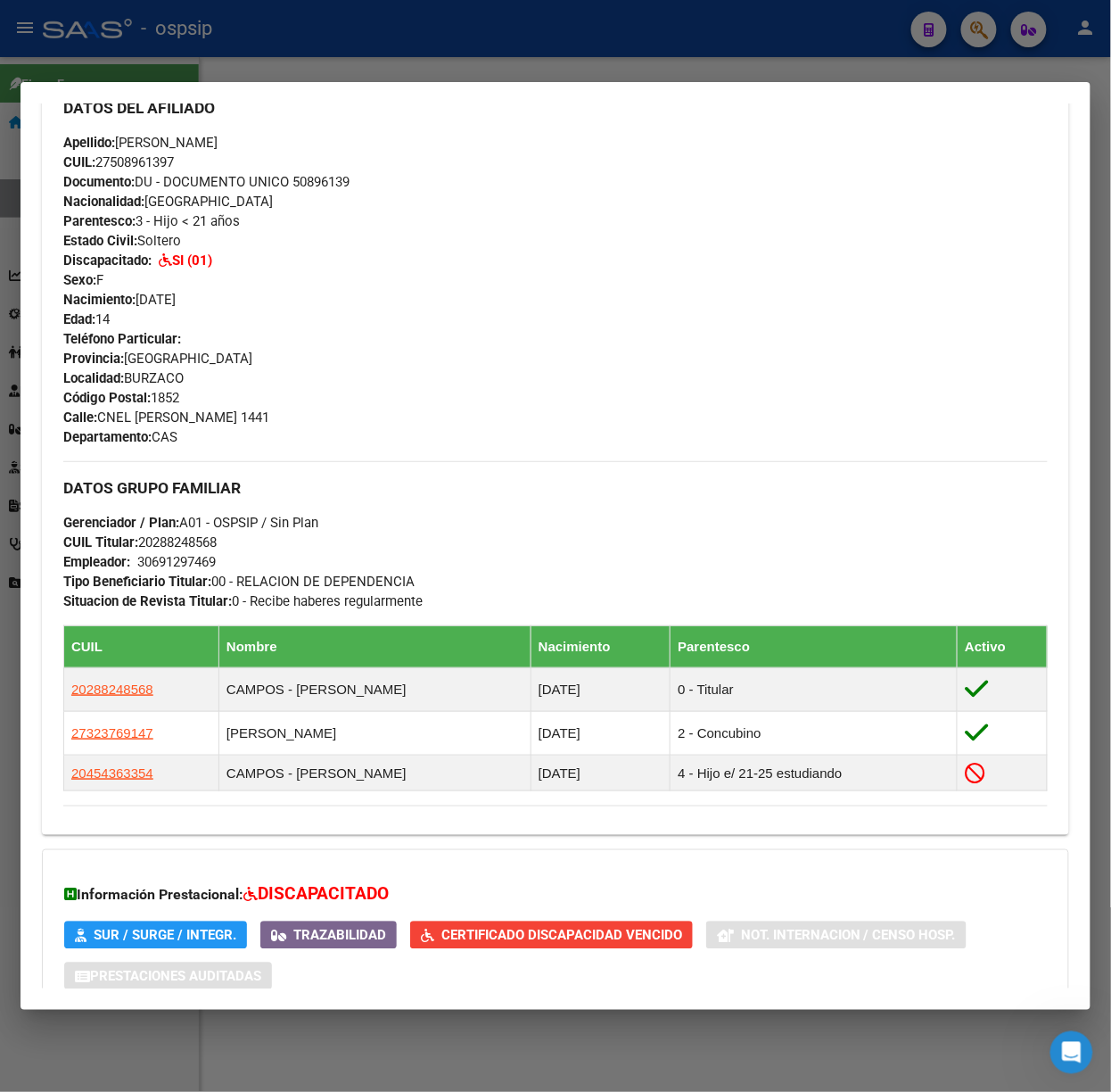
scroll to position [750, 0]
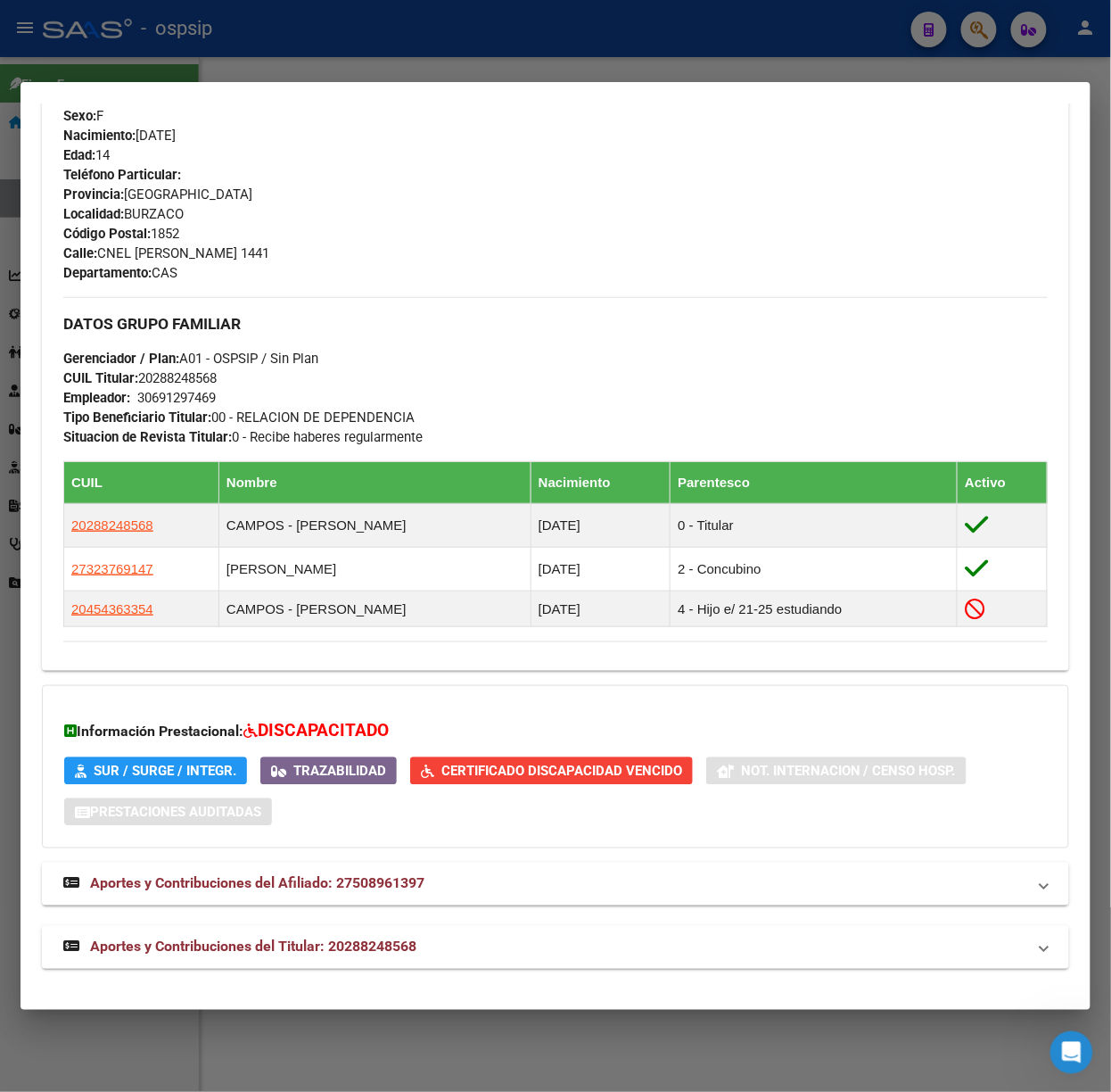
click at [411, 967] on mat-expansion-panel-header "Aportes y Contribuciones del Titular: 20288248568" at bounding box center [556, 947] width 1027 height 43
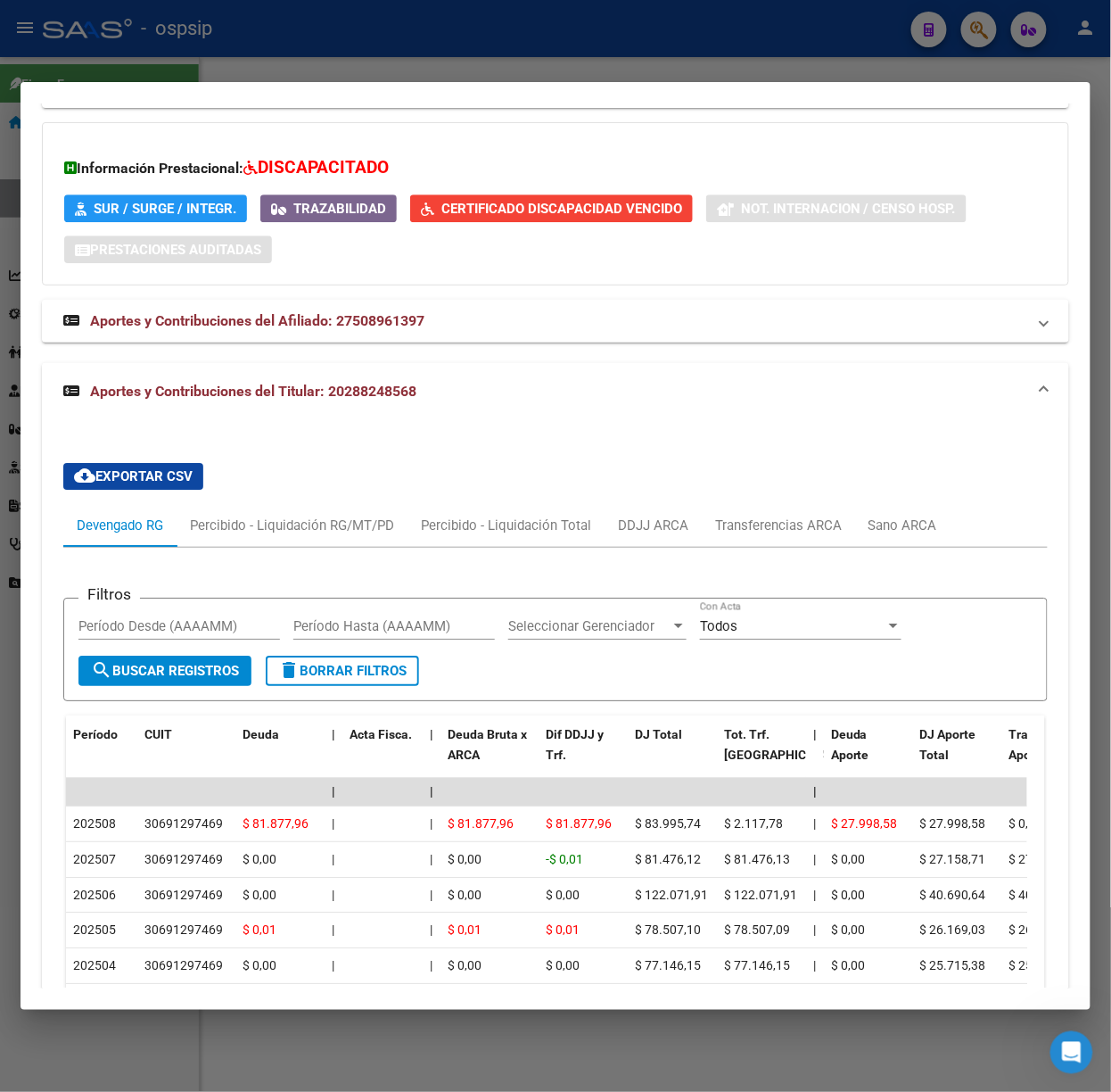
scroll to position [1428, 0]
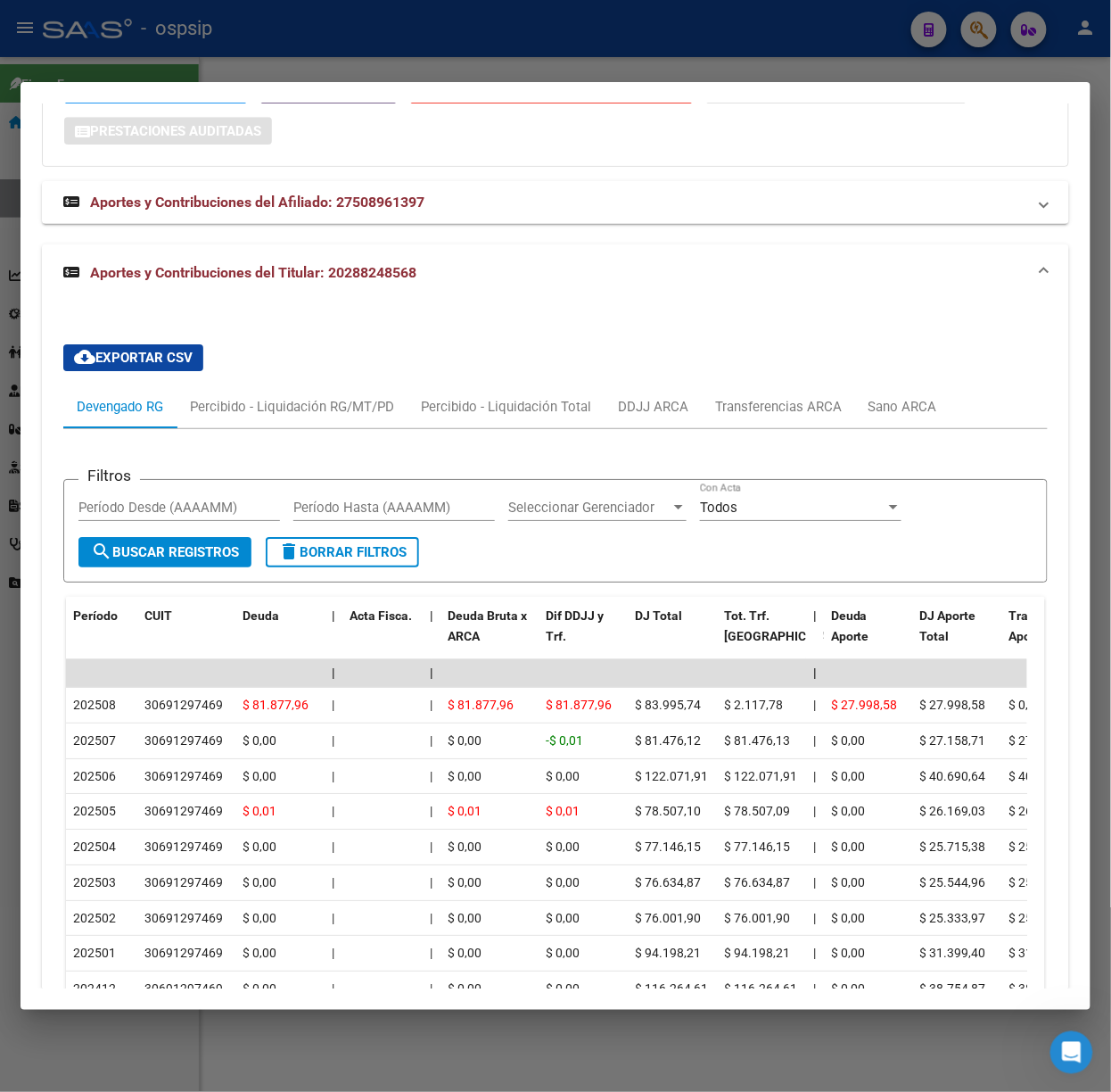
click at [210, 69] on div at bounding box center [555, 546] width 1111 height 1092
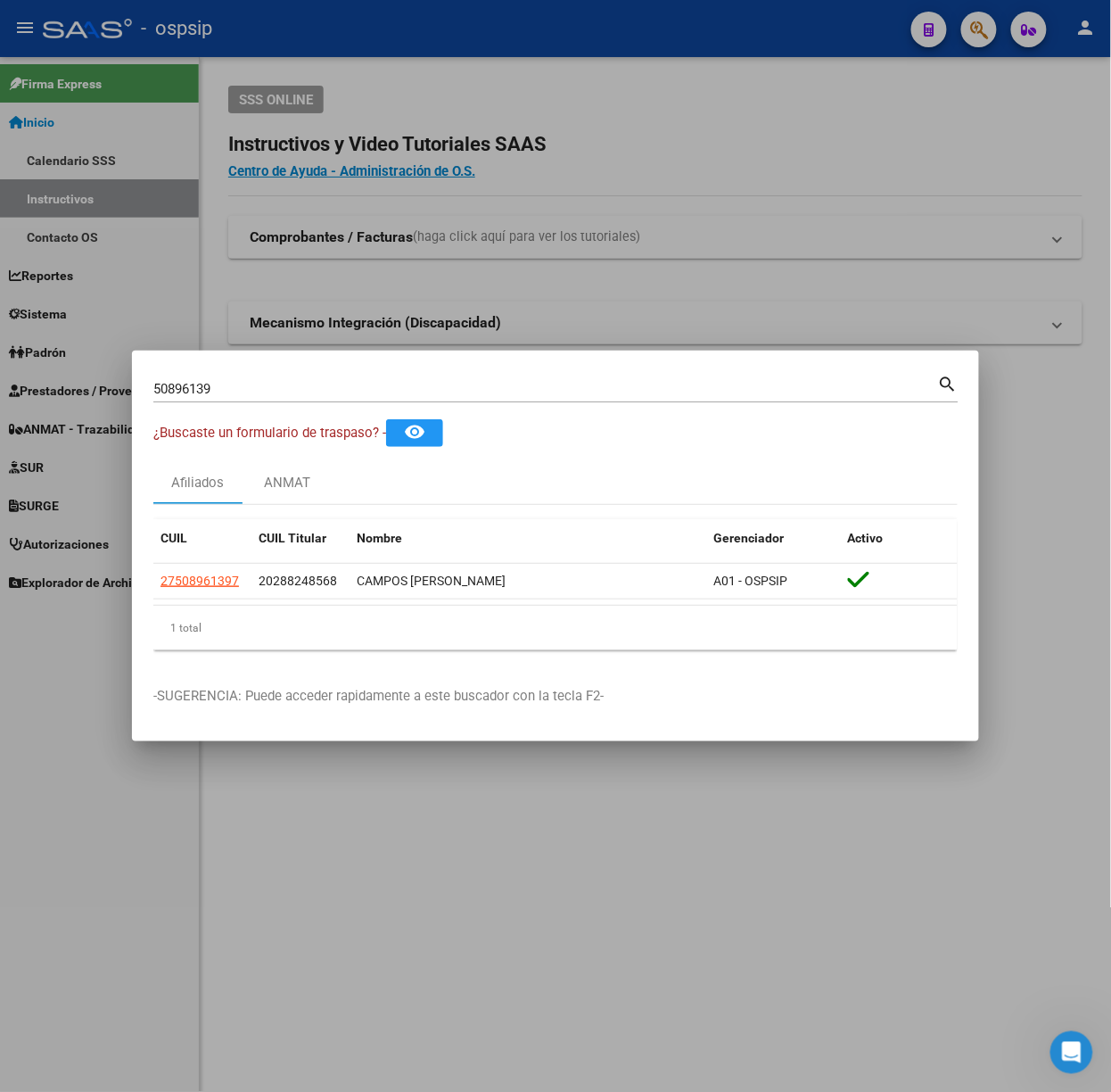
click at [250, 390] on input "50896139" at bounding box center [546, 388] width 785 height 16
type input "55885355"
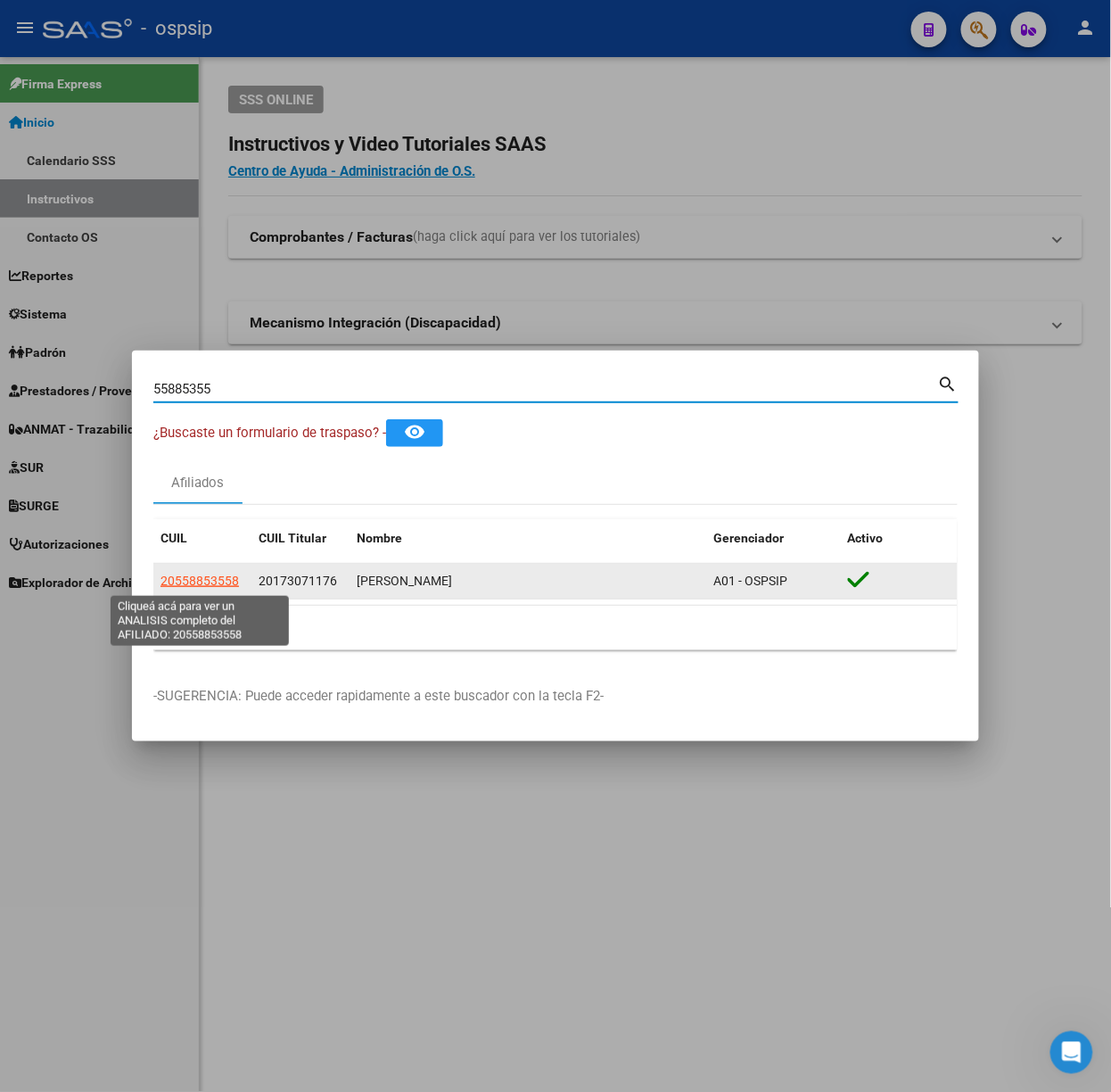
click at [229, 578] on span "20558853558" at bounding box center [199, 581] width 78 height 15
type textarea "20558853558"
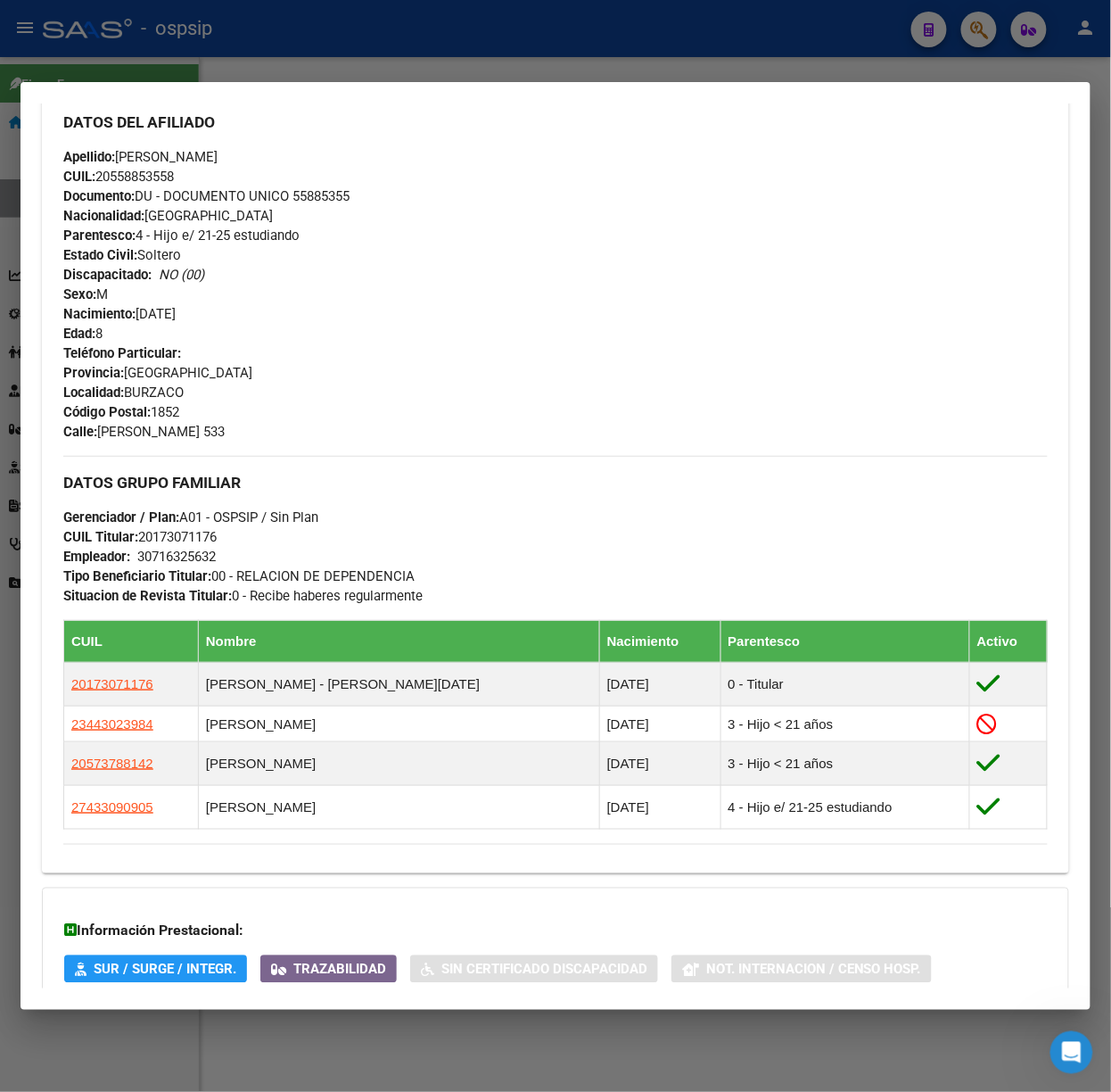
scroll to position [755, 0]
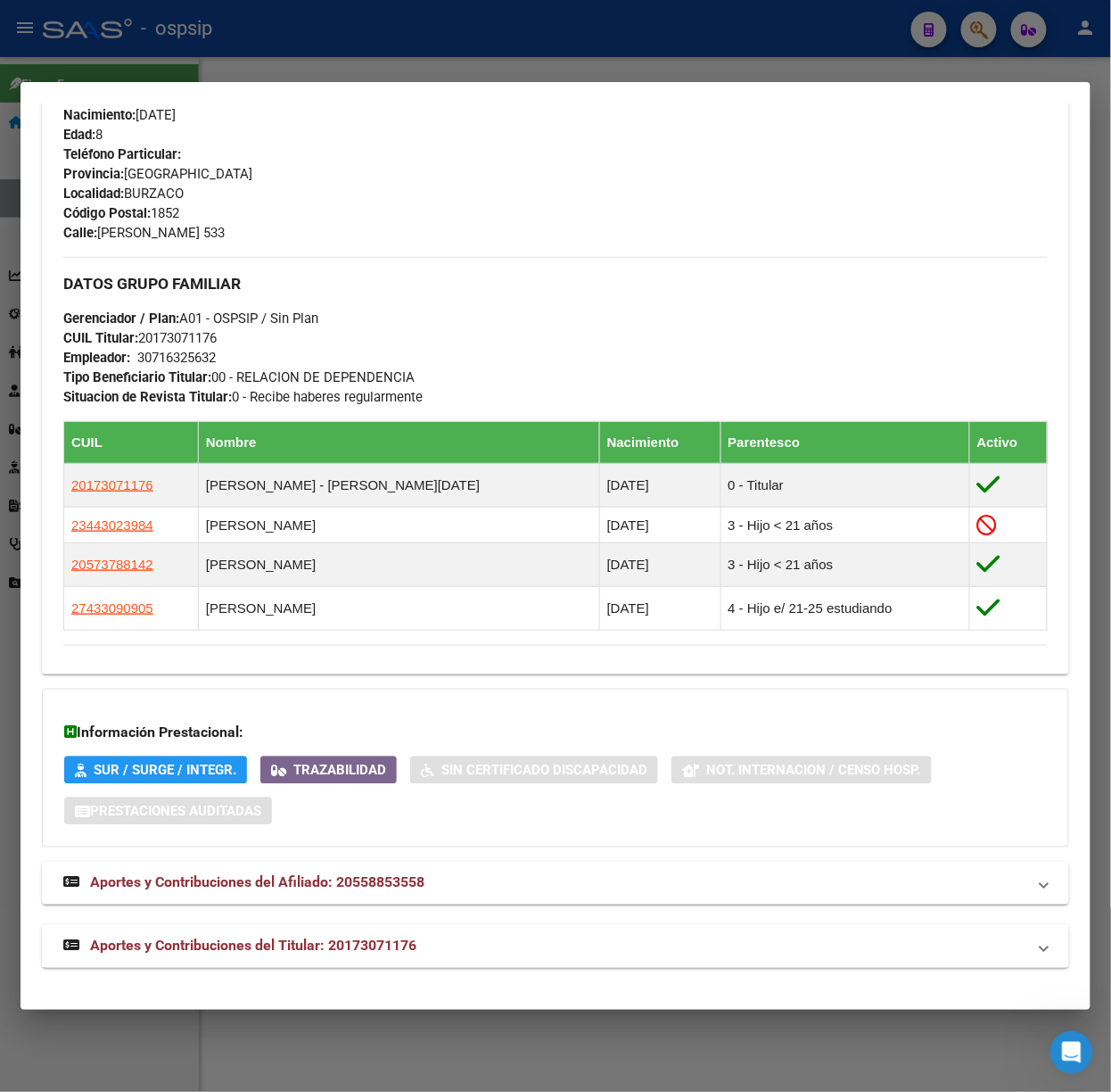
click at [329, 957] on strong "Aportes y Contribuciones del Titular: 20173071176" at bounding box center [240, 946] width 353 height 21
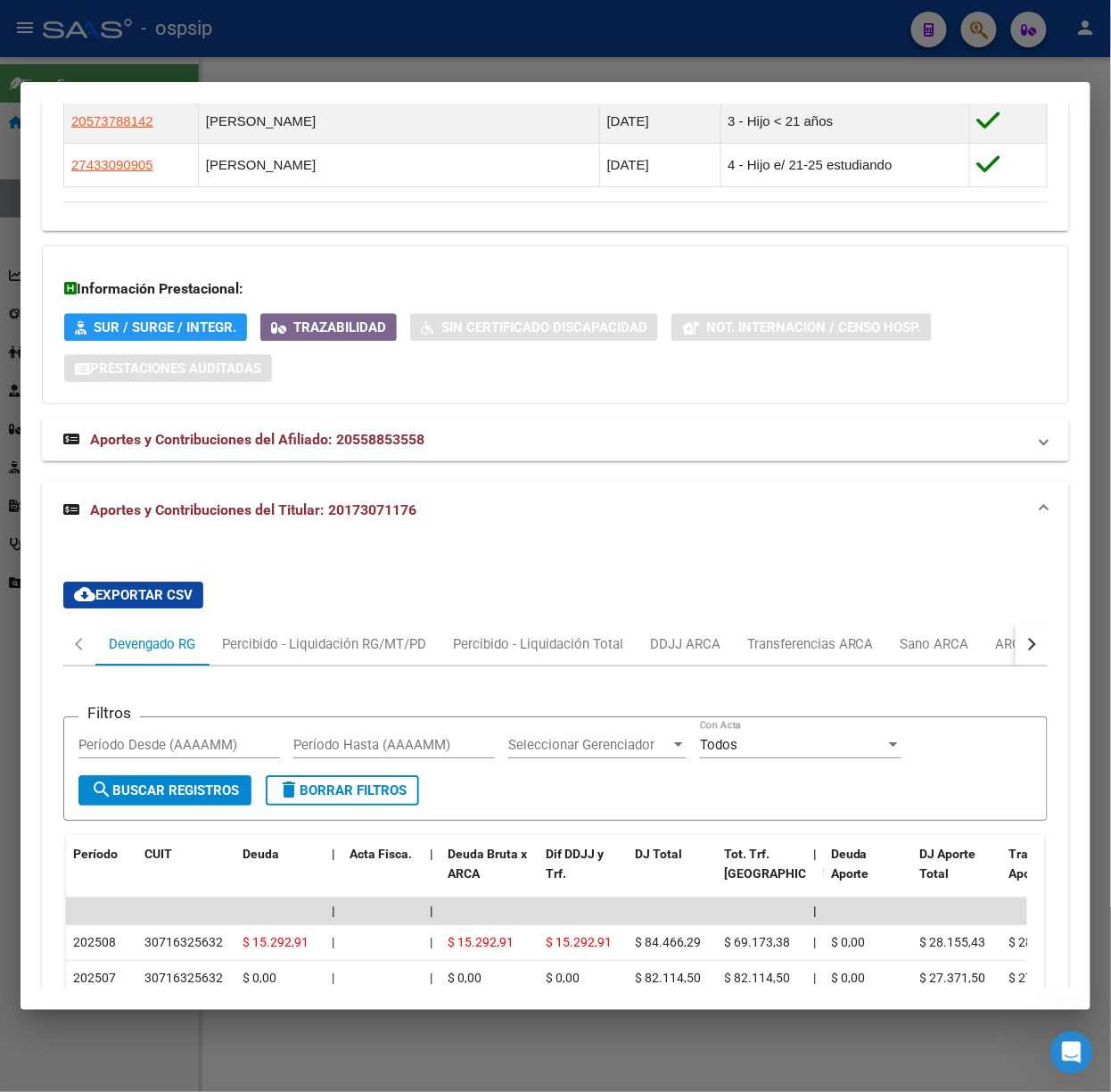
scroll to position [1625, 0]
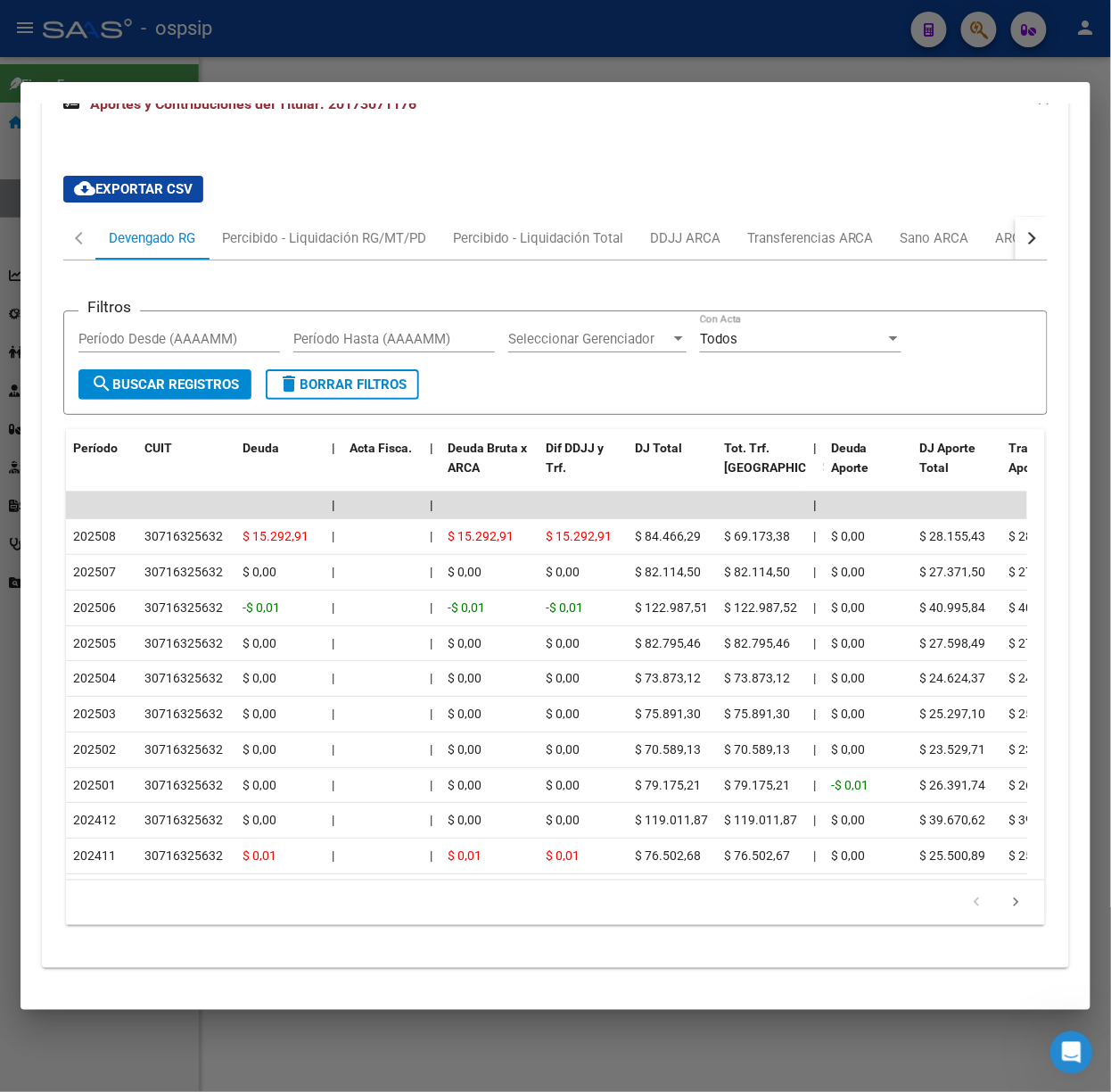
click at [265, 70] on div at bounding box center [555, 546] width 1111 height 1092
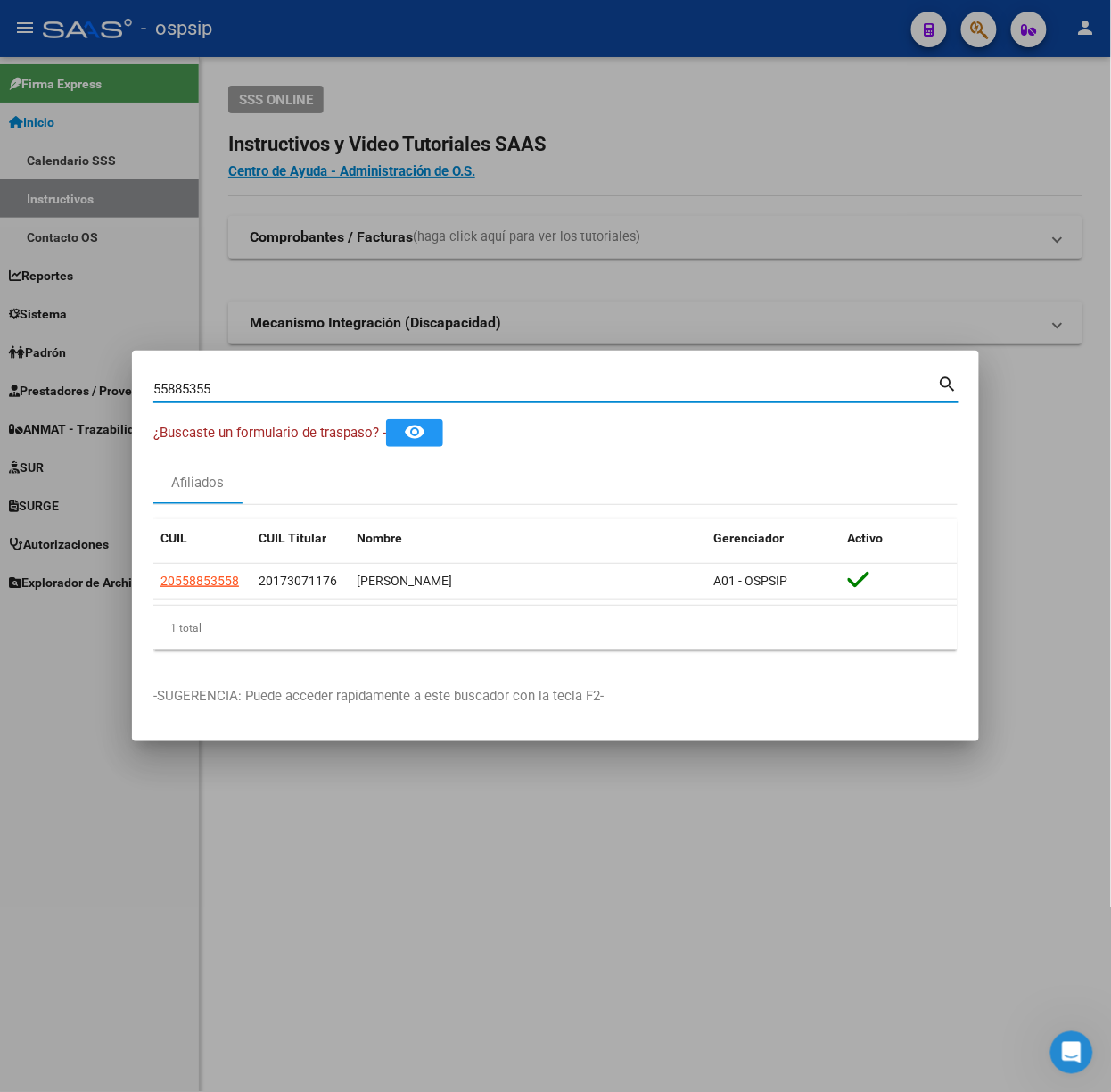
click at [309, 382] on input "55885355" at bounding box center [546, 388] width 785 height 16
type input "59799613"
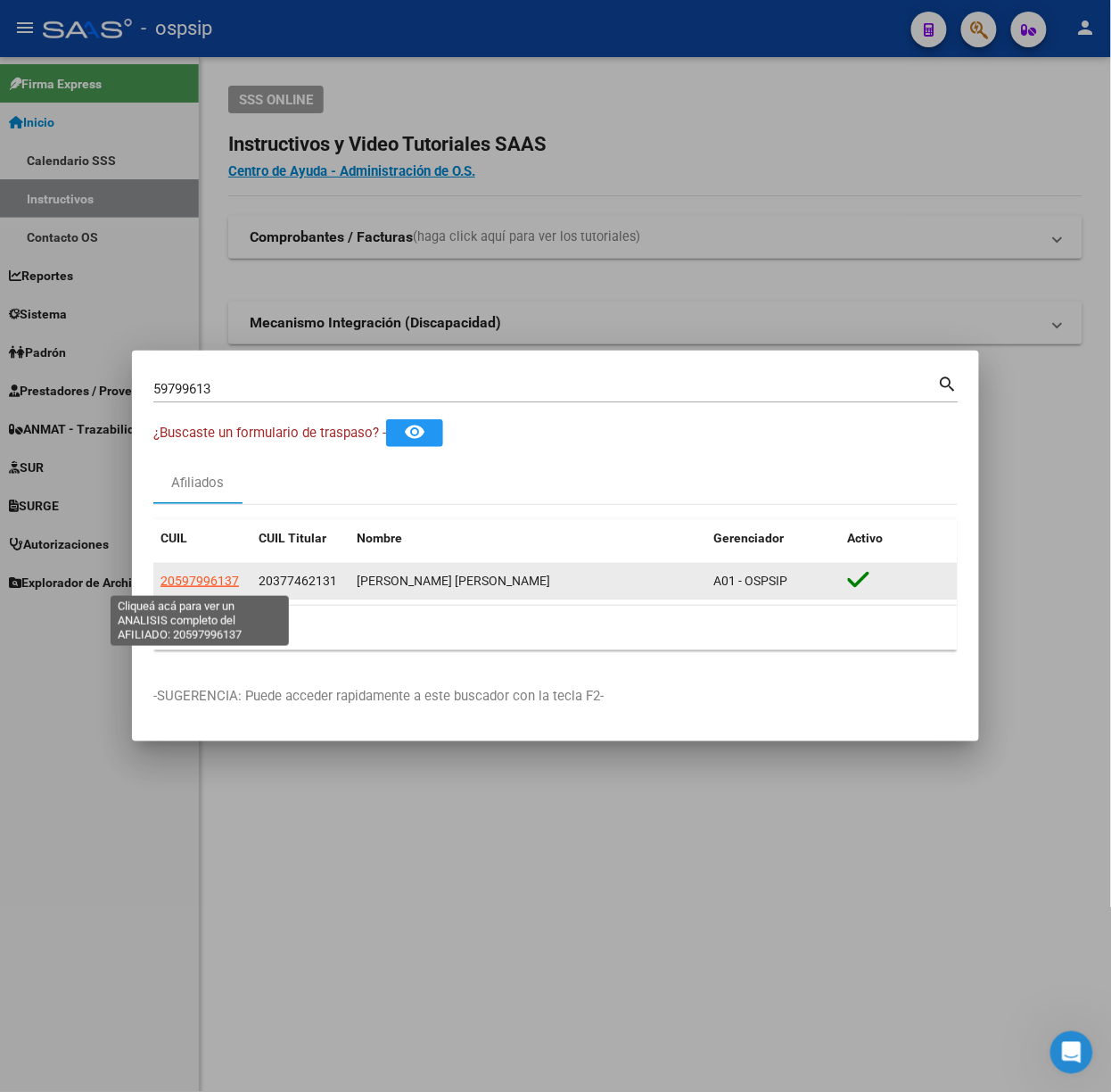
click at [184, 574] on span "20597996137" at bounding box center [199, 581] width 78 height 15
type textarea "20597996137"
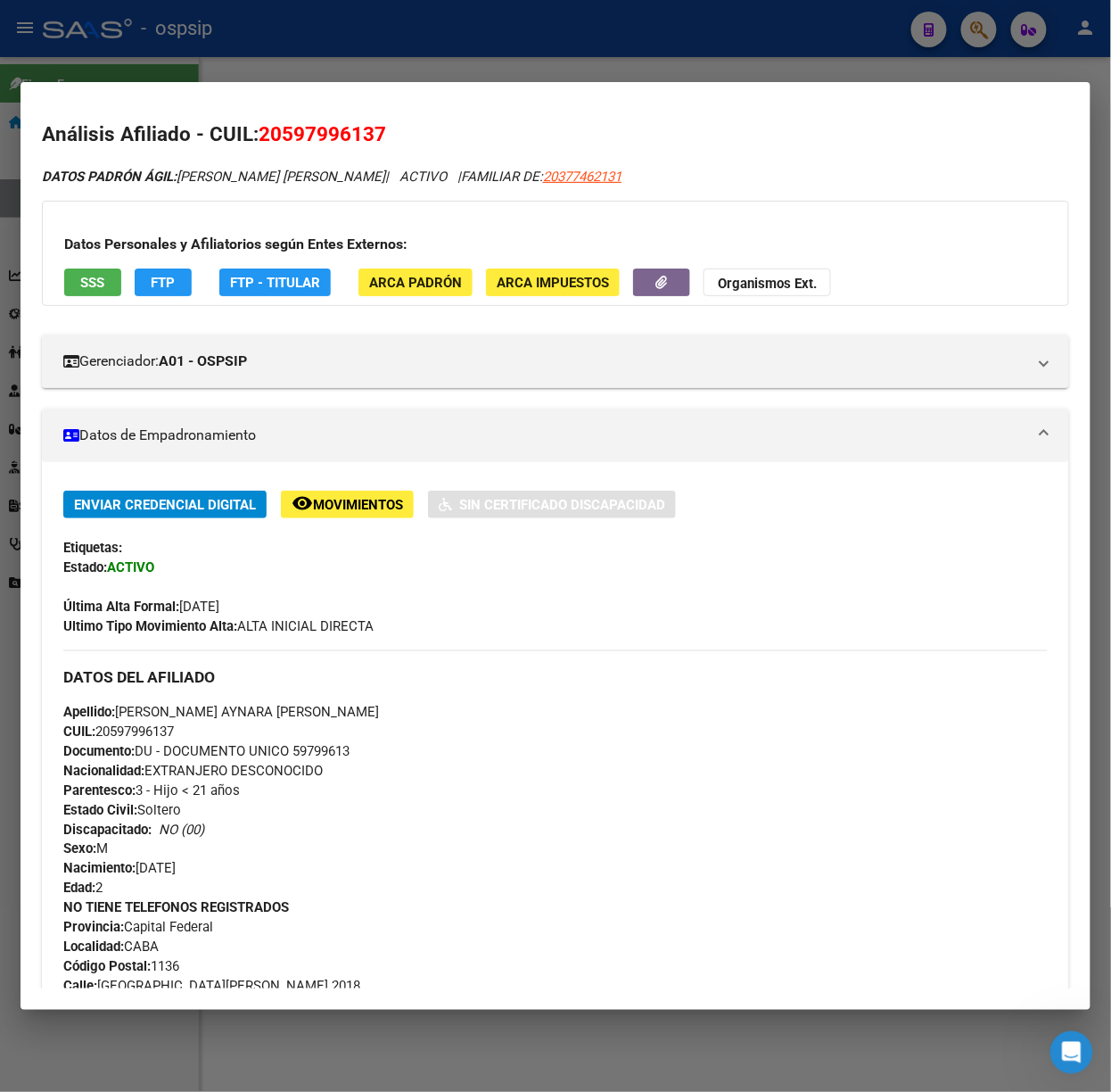
scroll to position [632, 0]
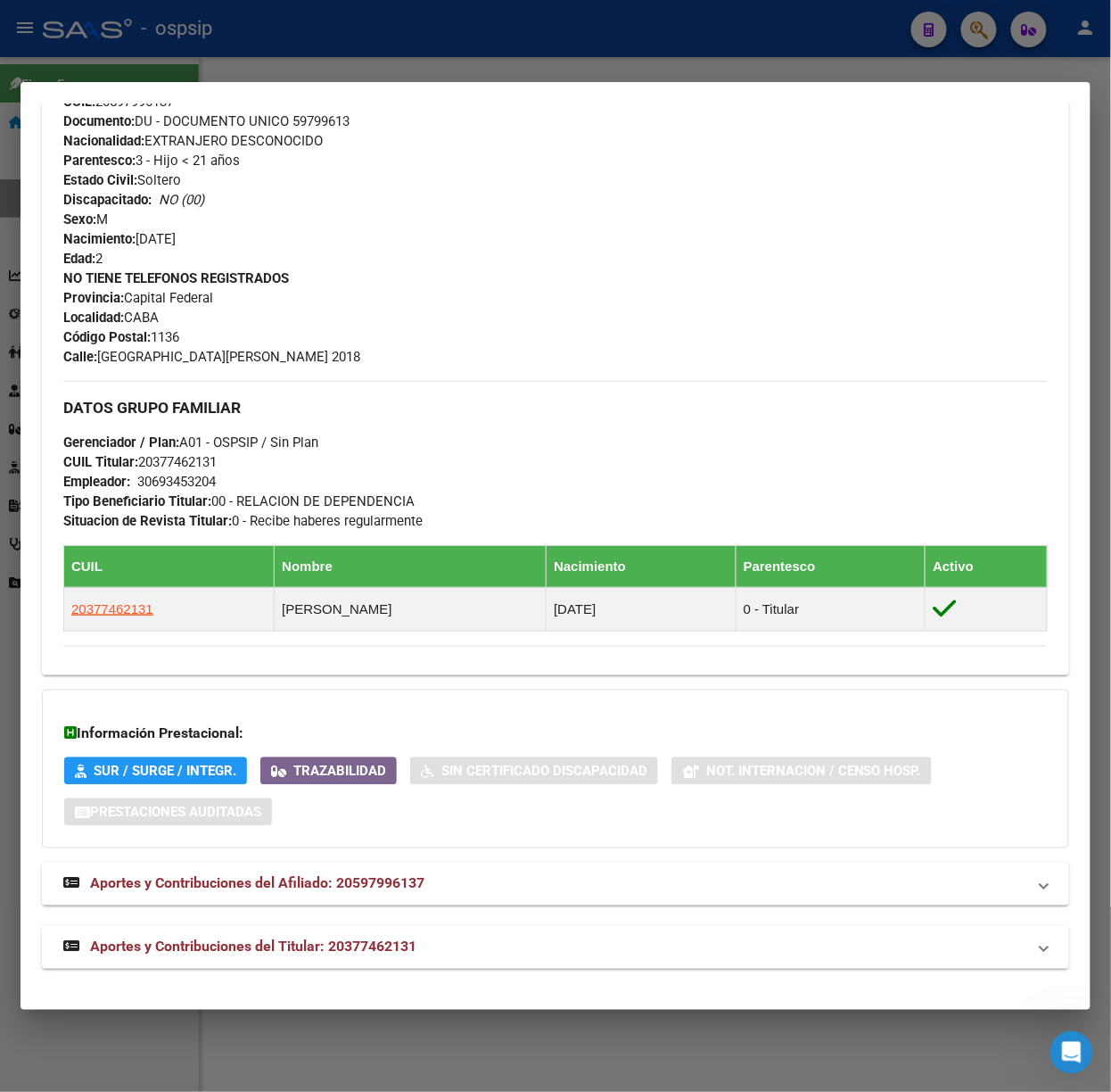
click at [375, 931] on mat-expansion-panel-header "Aportes y Contribuciones del Titular: 20377462131" at bounding box center [556, 947] width 1027 height 43
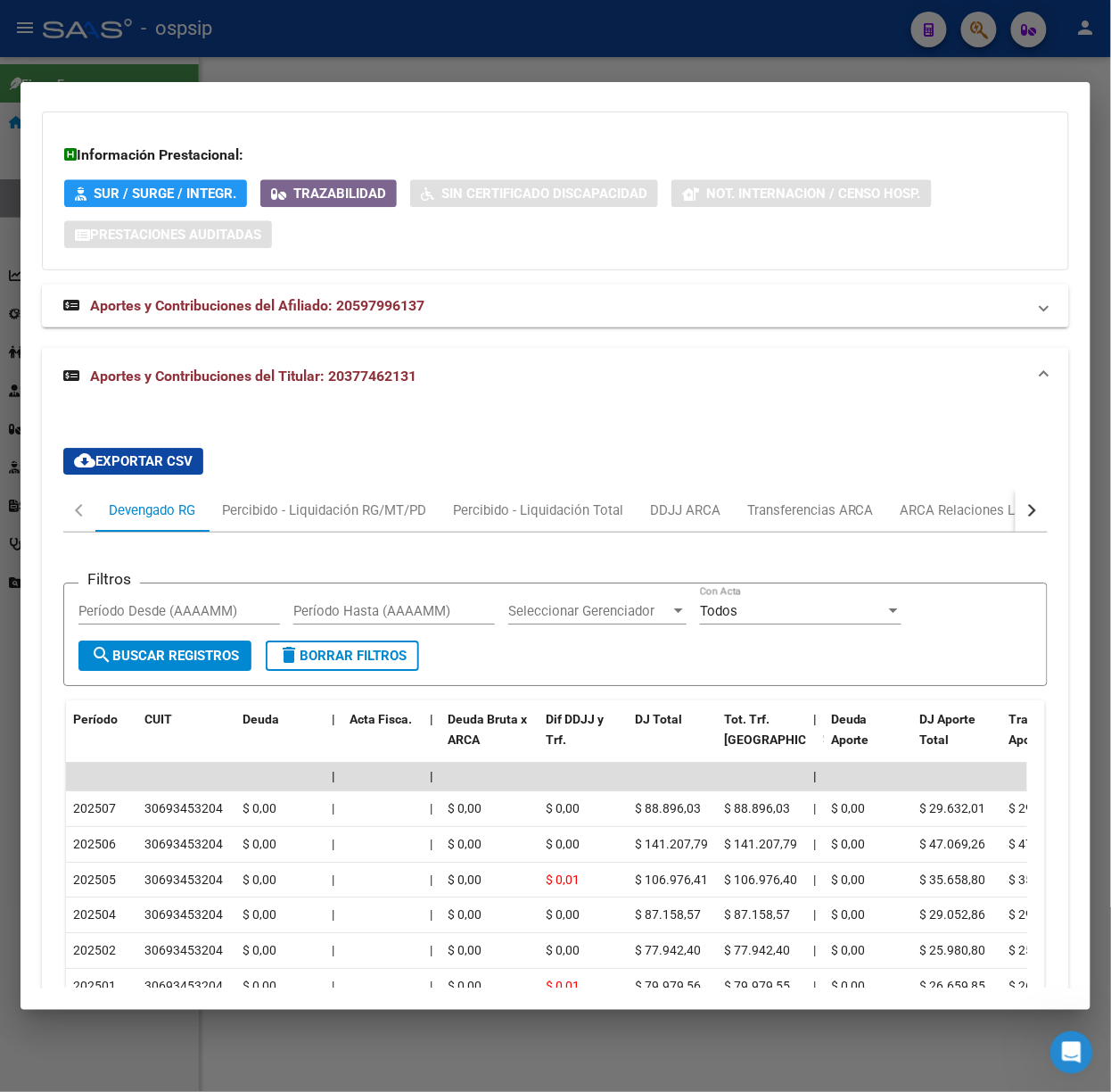
scroll to position [1311, 0]
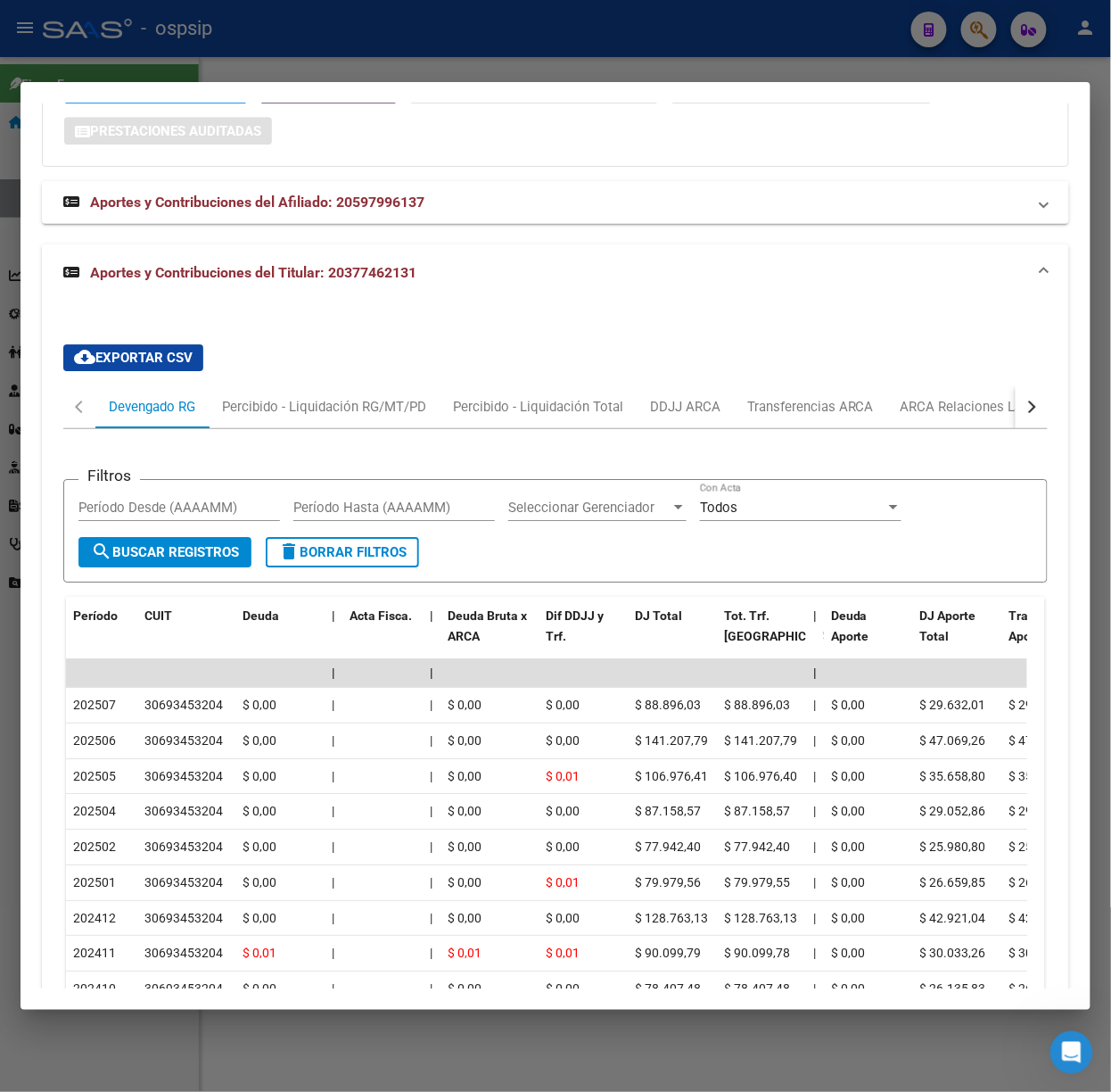
click at [297, 75] on div at bounding box center [555, 546] width 1111 height 1092
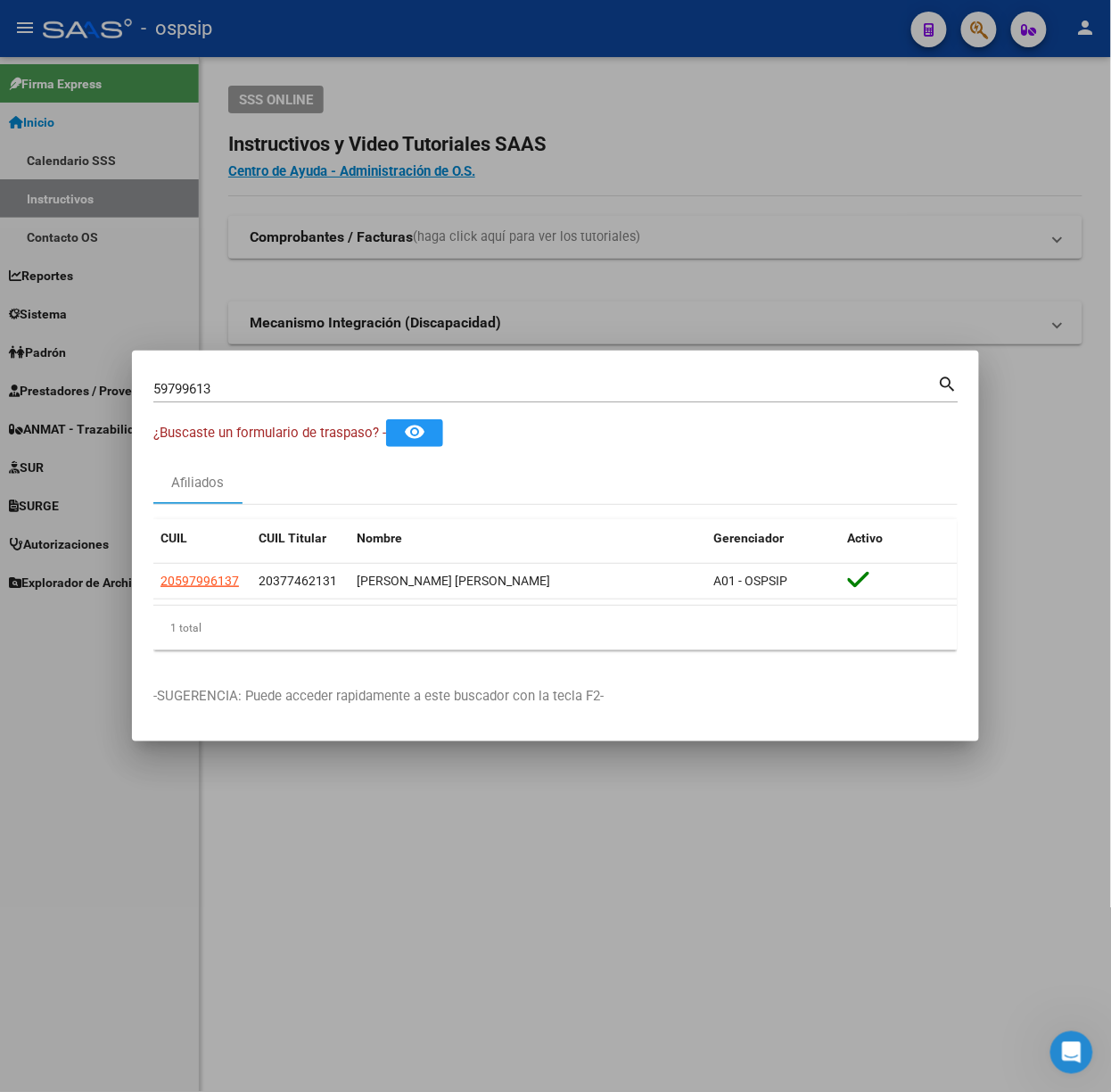
click at [280, 408] on div "59799613 Buscar (apellido, dni, [PERSON_NAME], nro traspaso, cuit, obra social)…" at bounding box center [556, 395] width 805 height 47
click at [268, 376] on div "59799613 Buscar (apellido, dni, [PERSON_NAME], nro traspaso, cuit, obra social)" at bounding box center [546, 388] width 785 height 27
click at [272, 378] on div "59799613 Buscar (apellido, dni, [PERSON_NAME], nro traspaso, cuit, obra social)" at bounding box center [546, 388] width 785 height 27
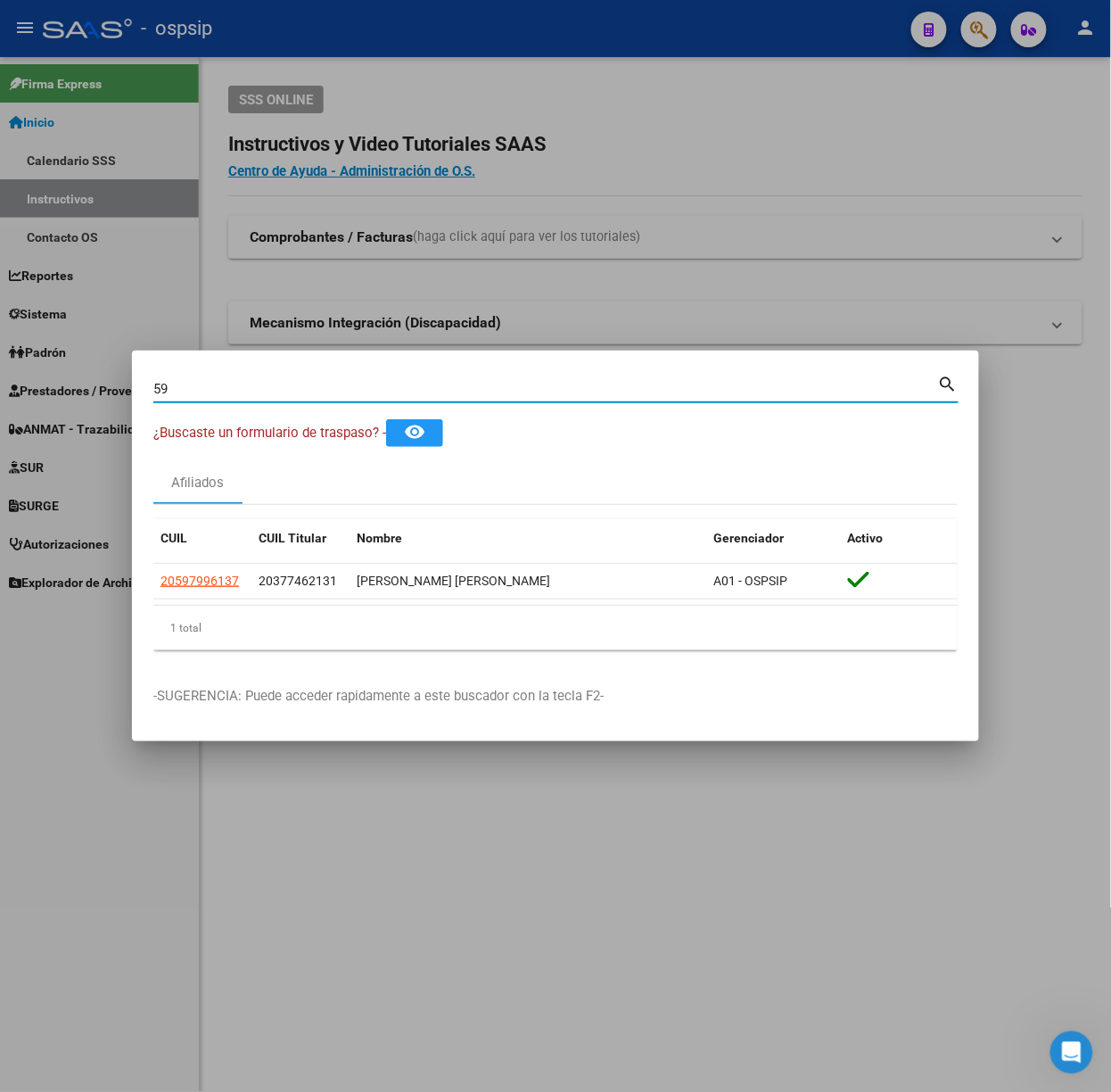
type input "5"
type input "50896139"
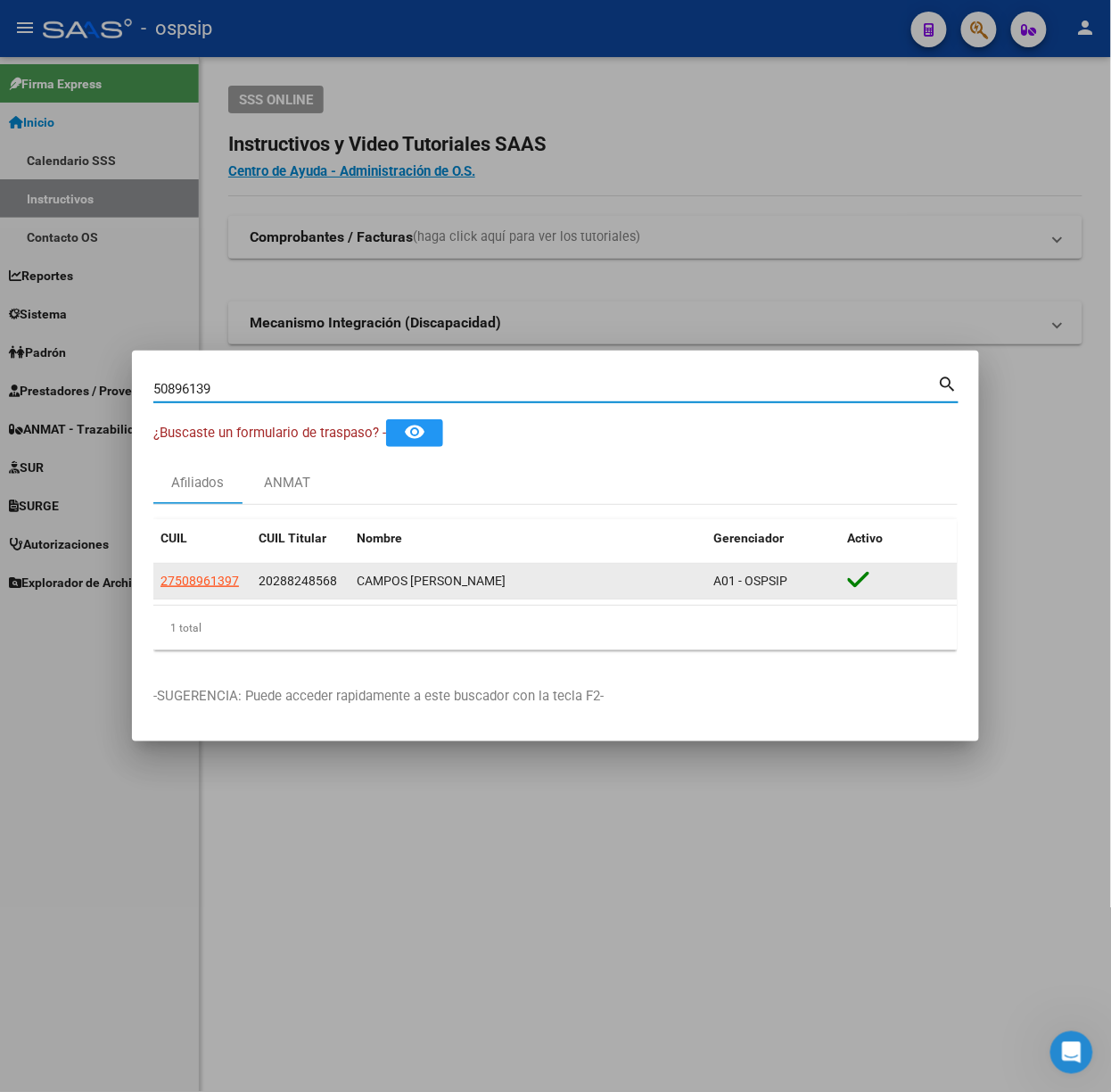
click at [221, 578] on span "27508961397" at bounding box center [199, 581] width 78 height 15
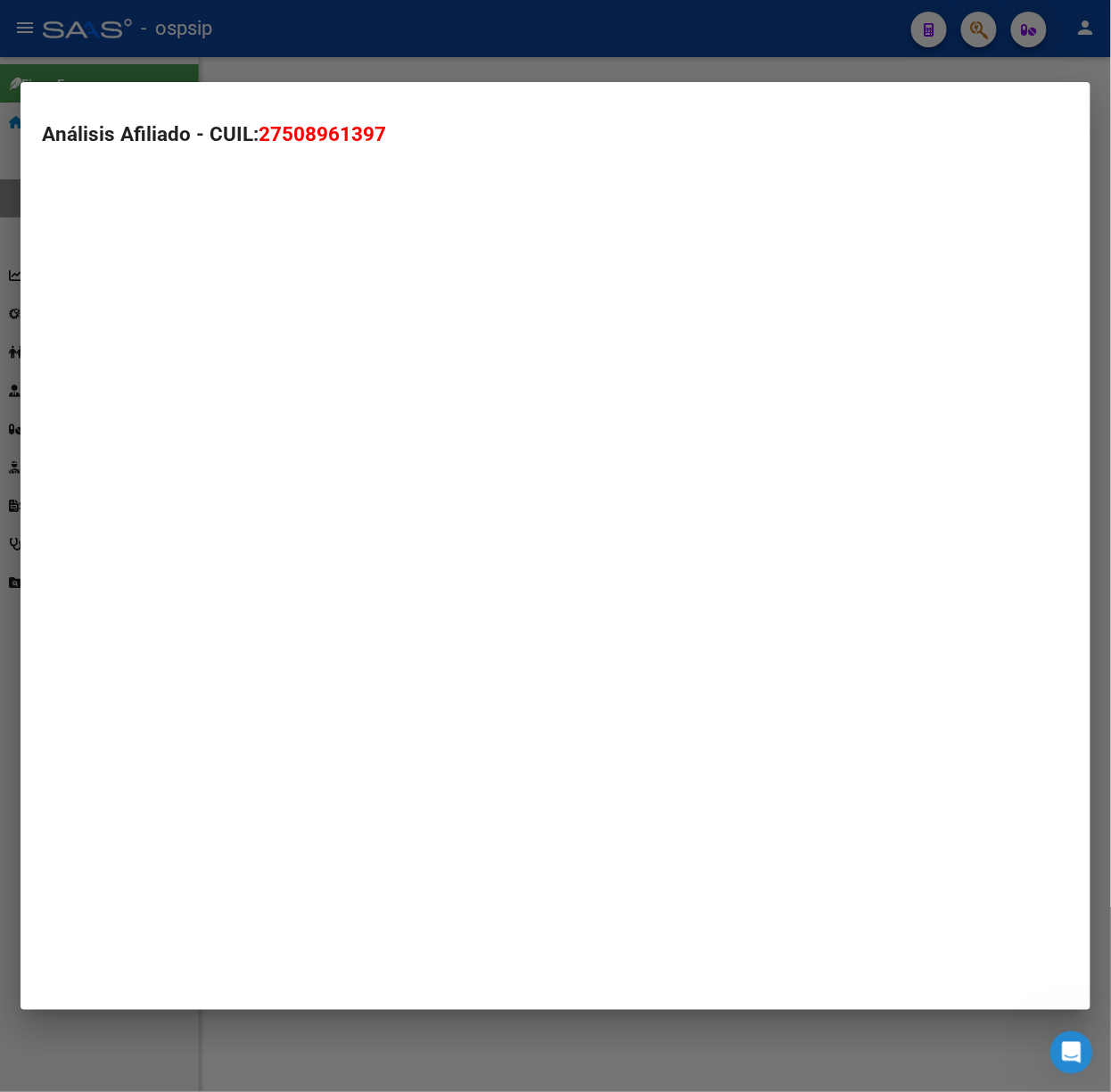
type textarea "27508961397"
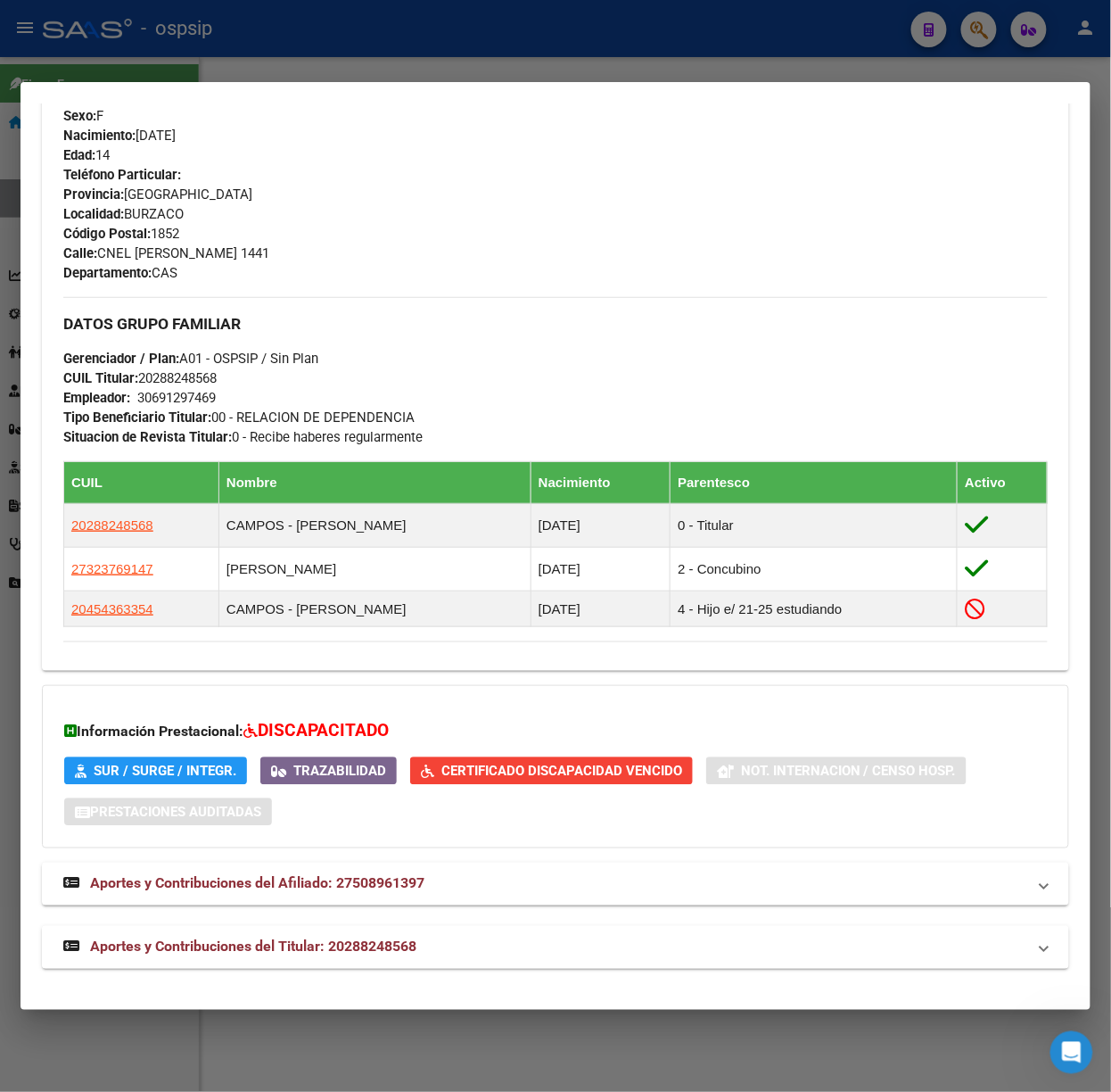
click at [321, 928] on mat-expansion-panel-header "Aportes y Contribuciones del Titular: 20288248568" at bounding box center [556, 947] width 1027 height 43
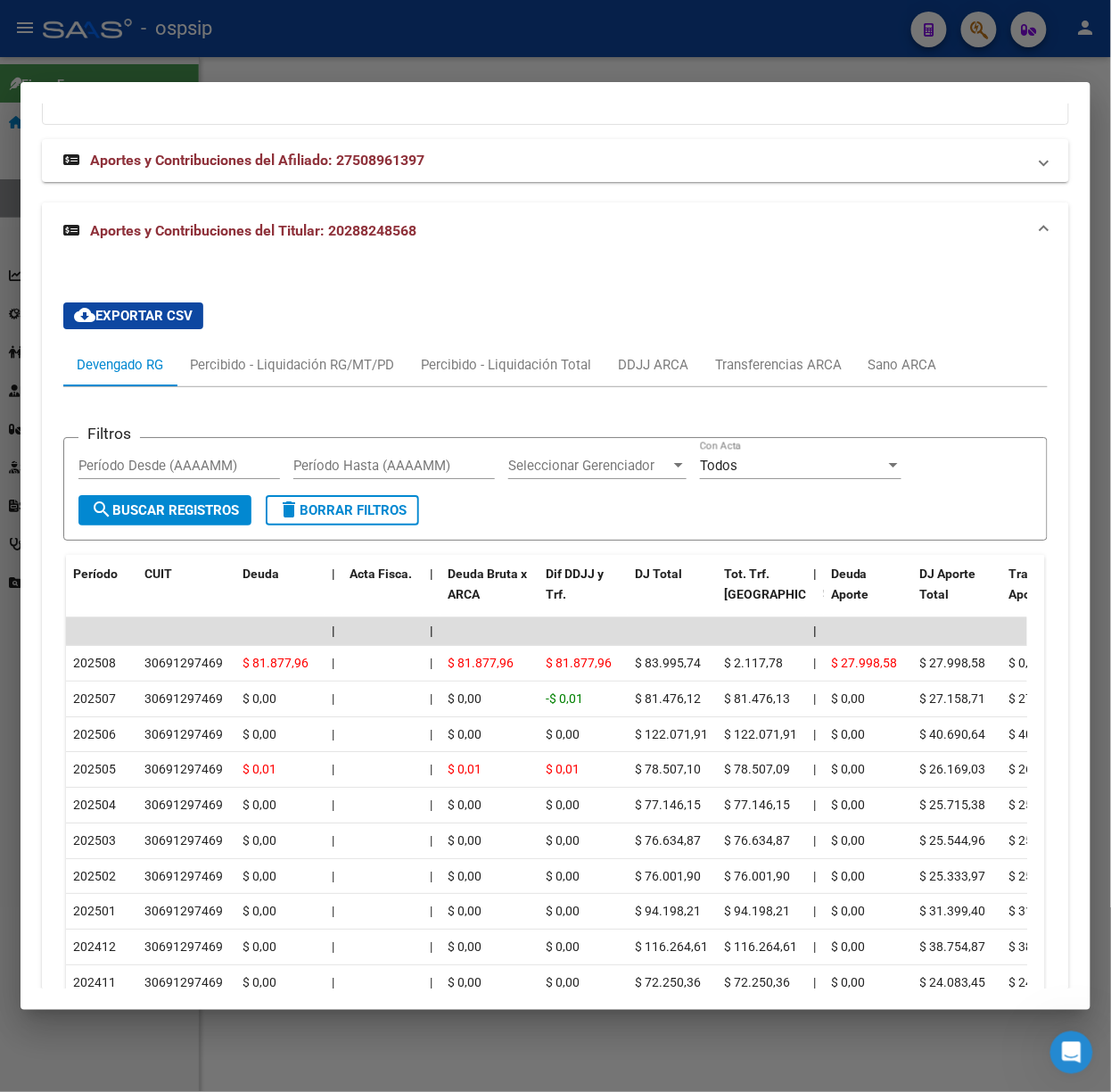
scroll to position [1620, 0]
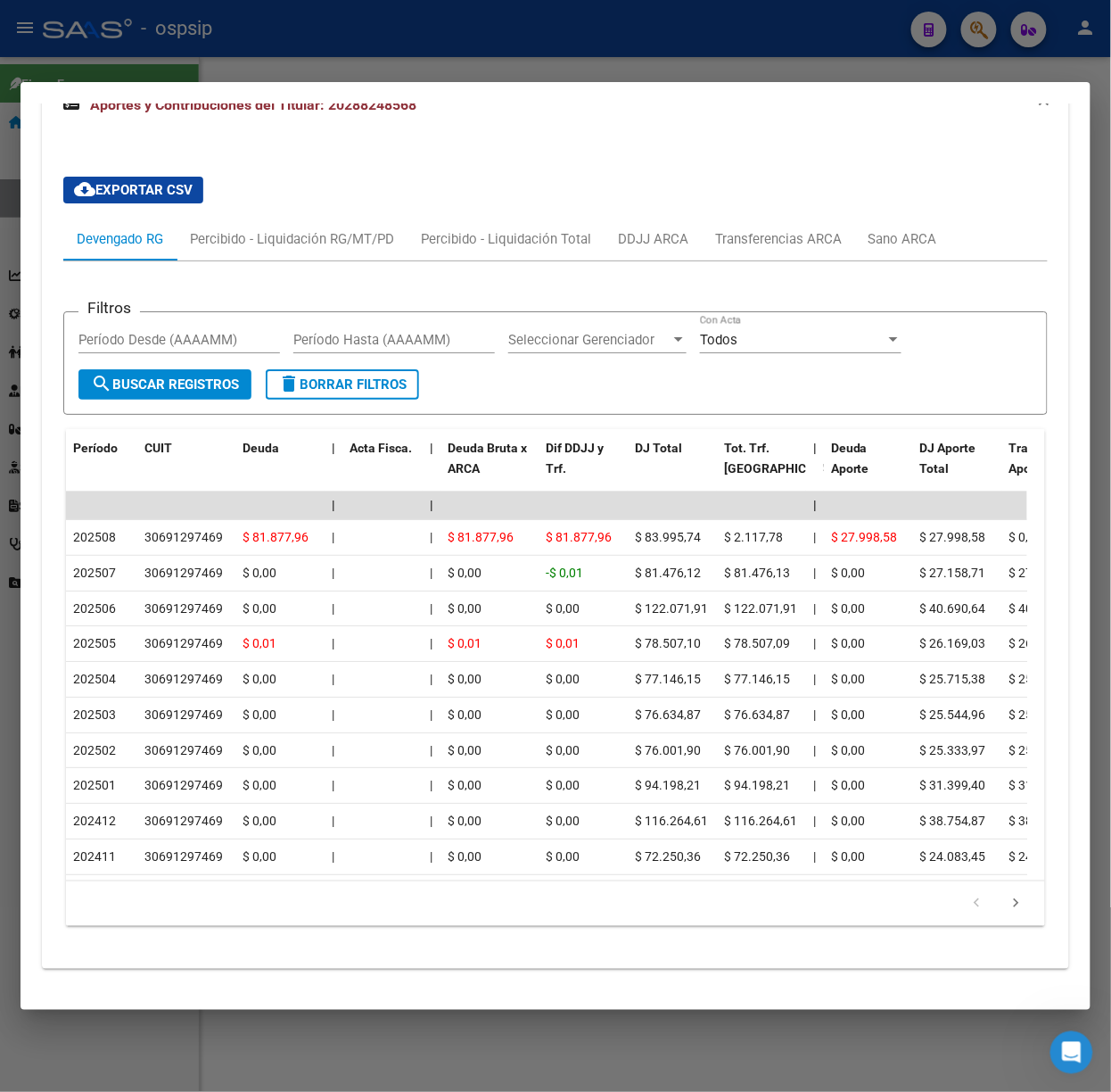
click at [201, 55] on div at bounding box center [555, 546] width 1111 height 1092
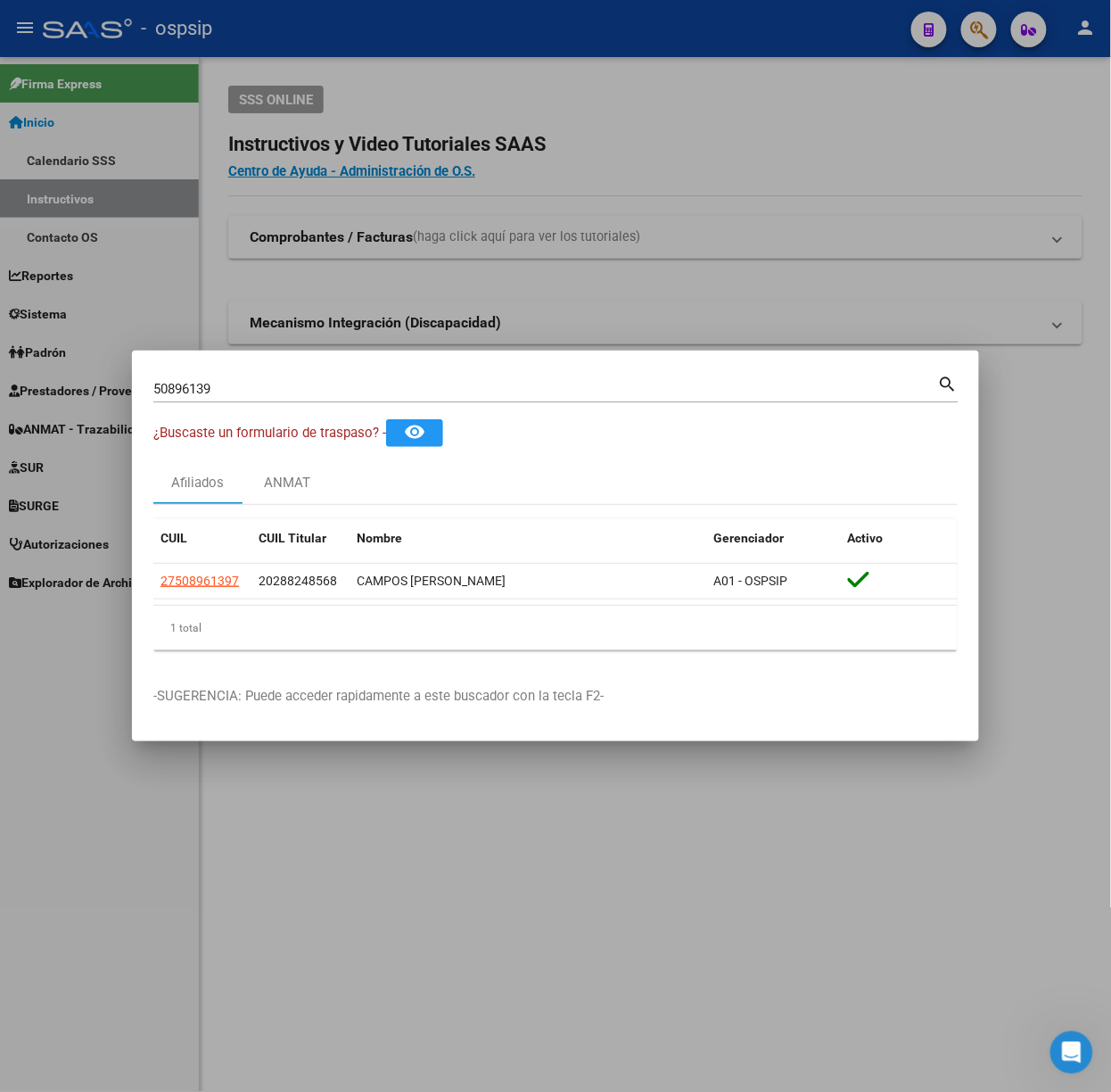
click at [244, 392] on input "50896139" at bounding box center [546, 388] width 785 height 16
type input "5"
type input "50499968"
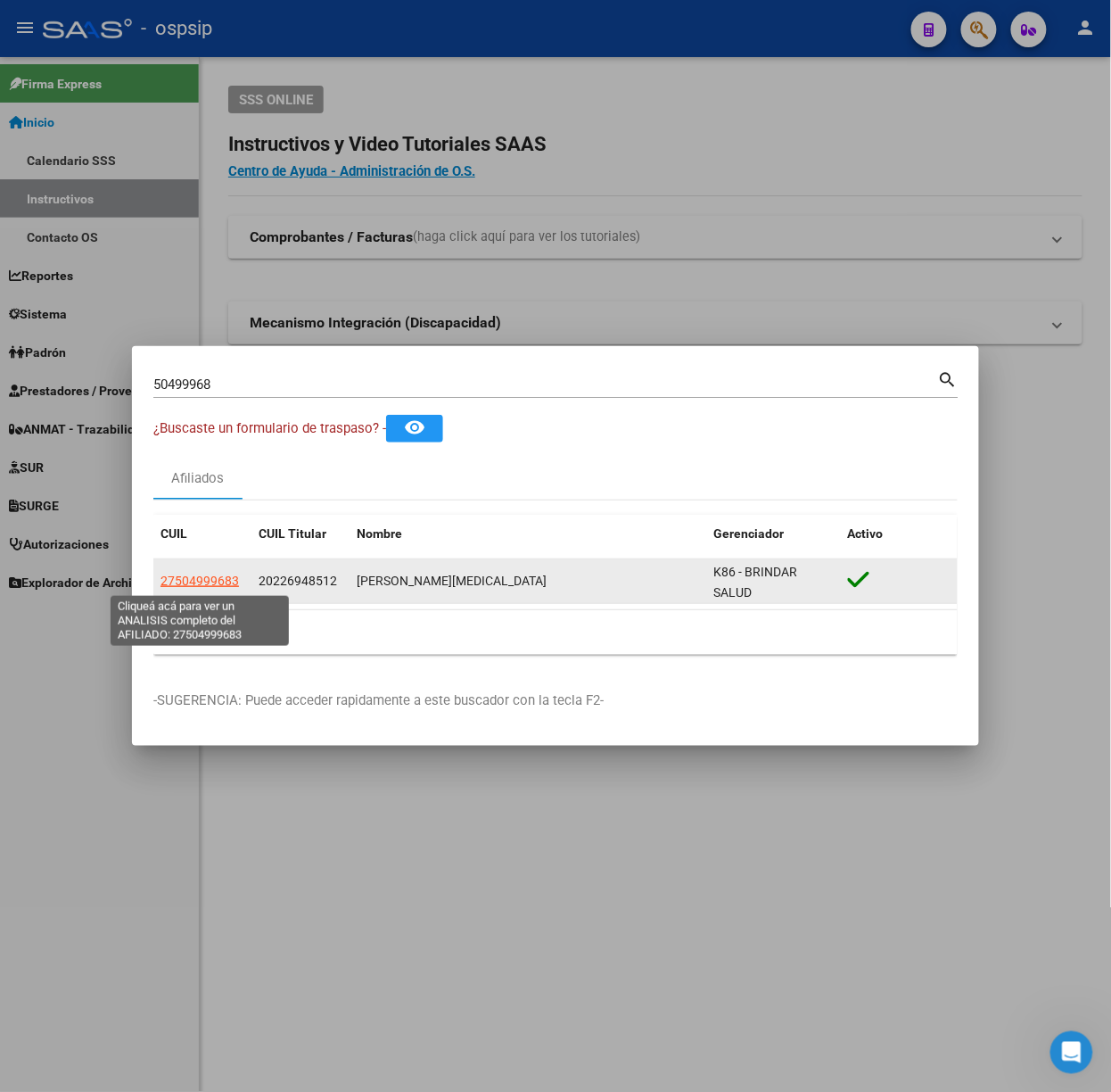
click at [179, 583] on span "27504999683" at bounding box center [199, 581] width 78 height 15
type textarea "27504999683"
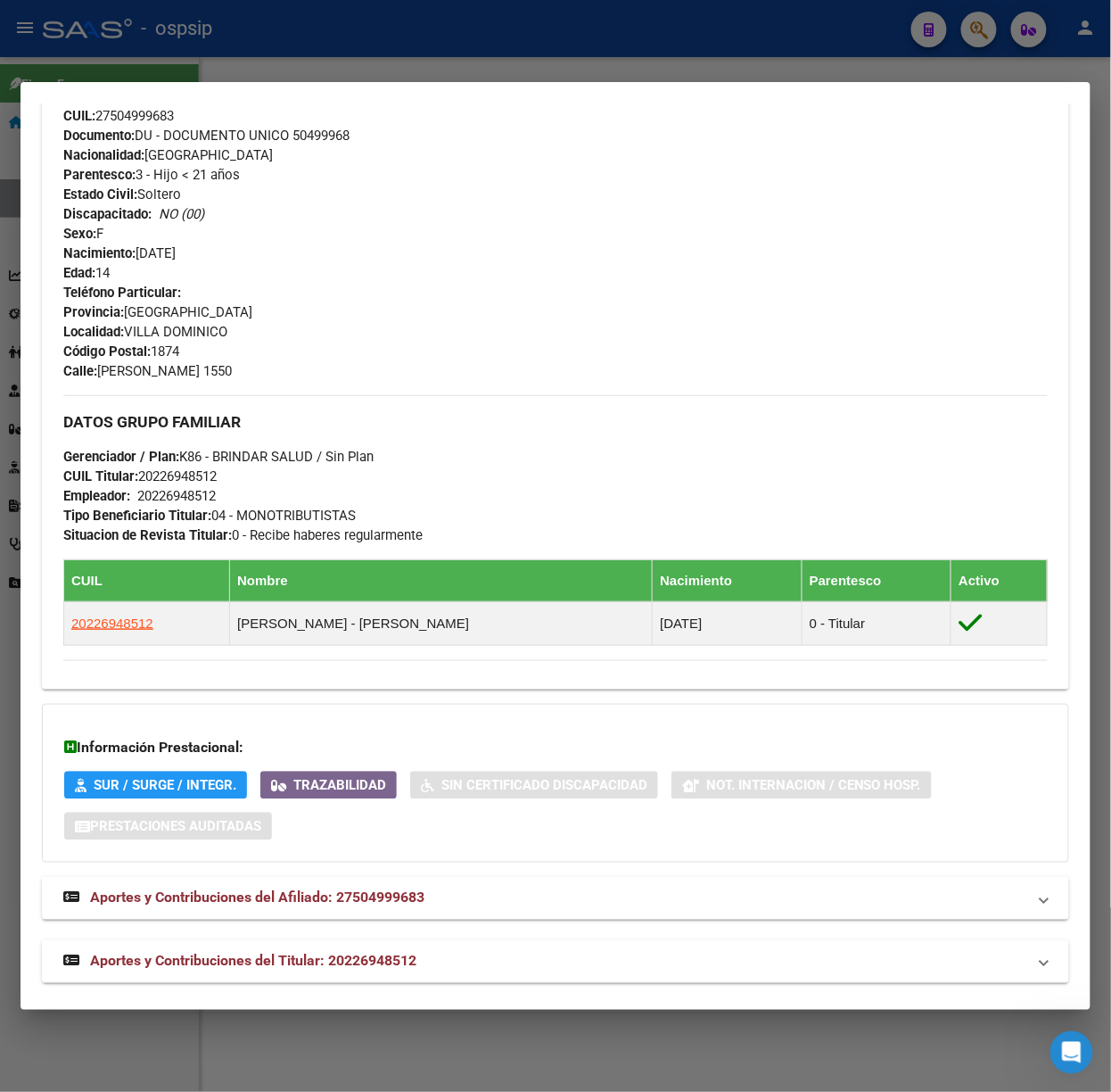
scroll to position [646, 0]
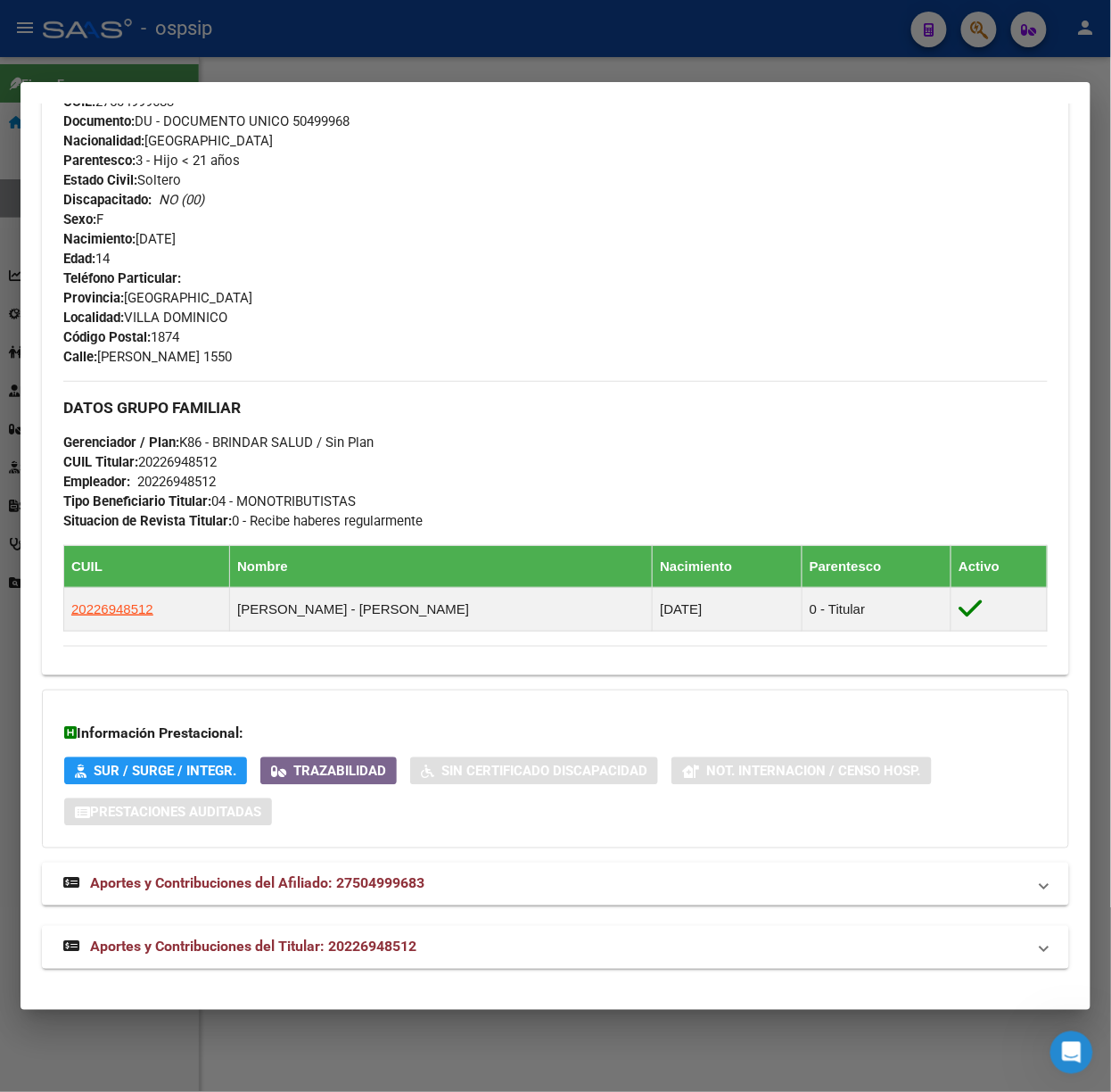
click at [378, 950] on span "Aportes y Contribuciones del Titular: 20226948512" at bounding box center [253, 947] width 326 height 17
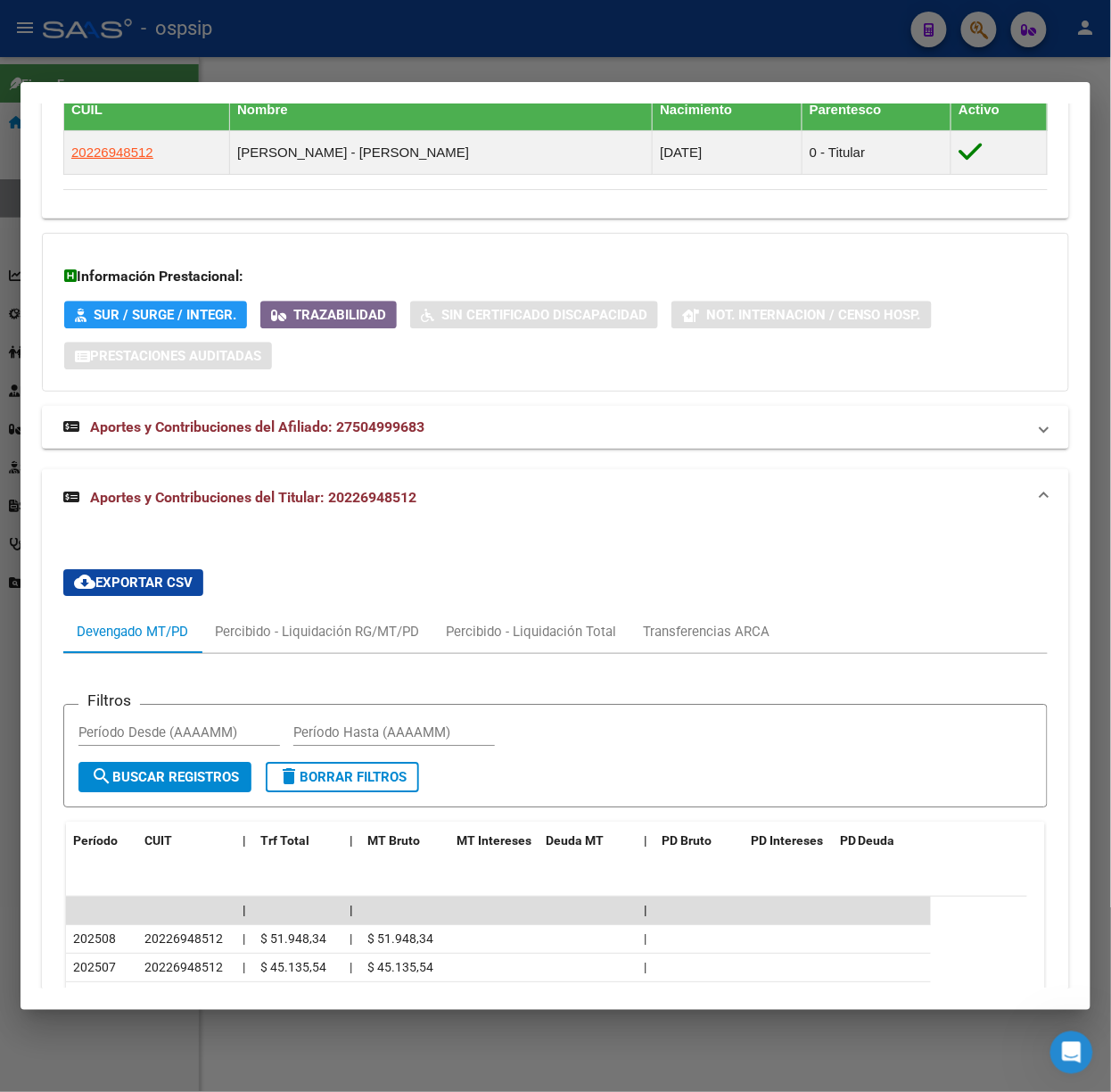
scroll to position [1220, 0]
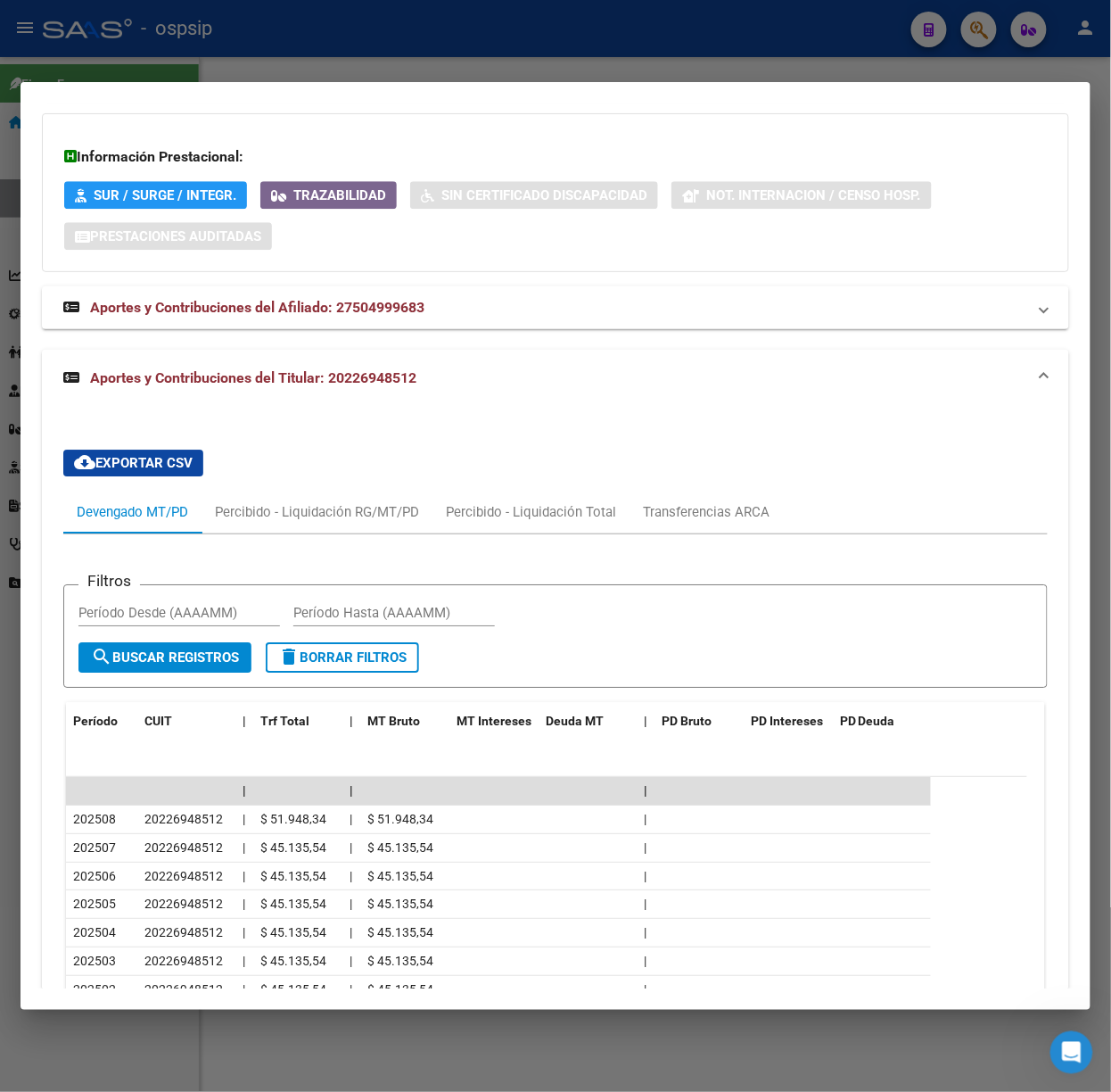
click at [361, 58] on div at bounding box center [555, 546] width 1111 height 1092
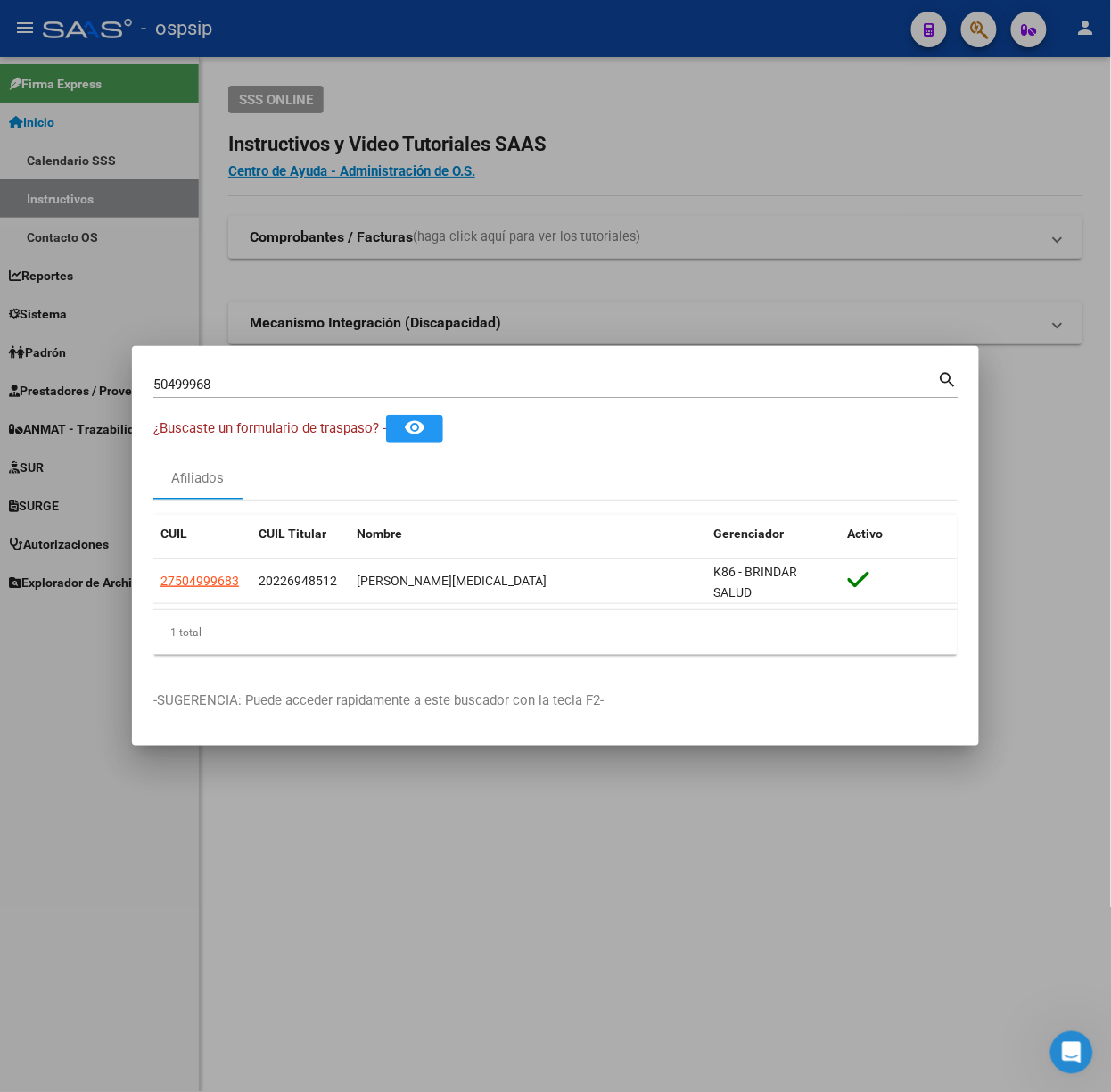
click at [296, 402] on div "50499968 Buscar (apellido, dni, [PERSON_NAME], [PERSON_NAME], cuit, obra social…" at bounding box center [556, 391] width 805 height 47
click at [300, 392] on input "50499968" at bounding box center [546, 383] width 785 height 16
type input "56816989"
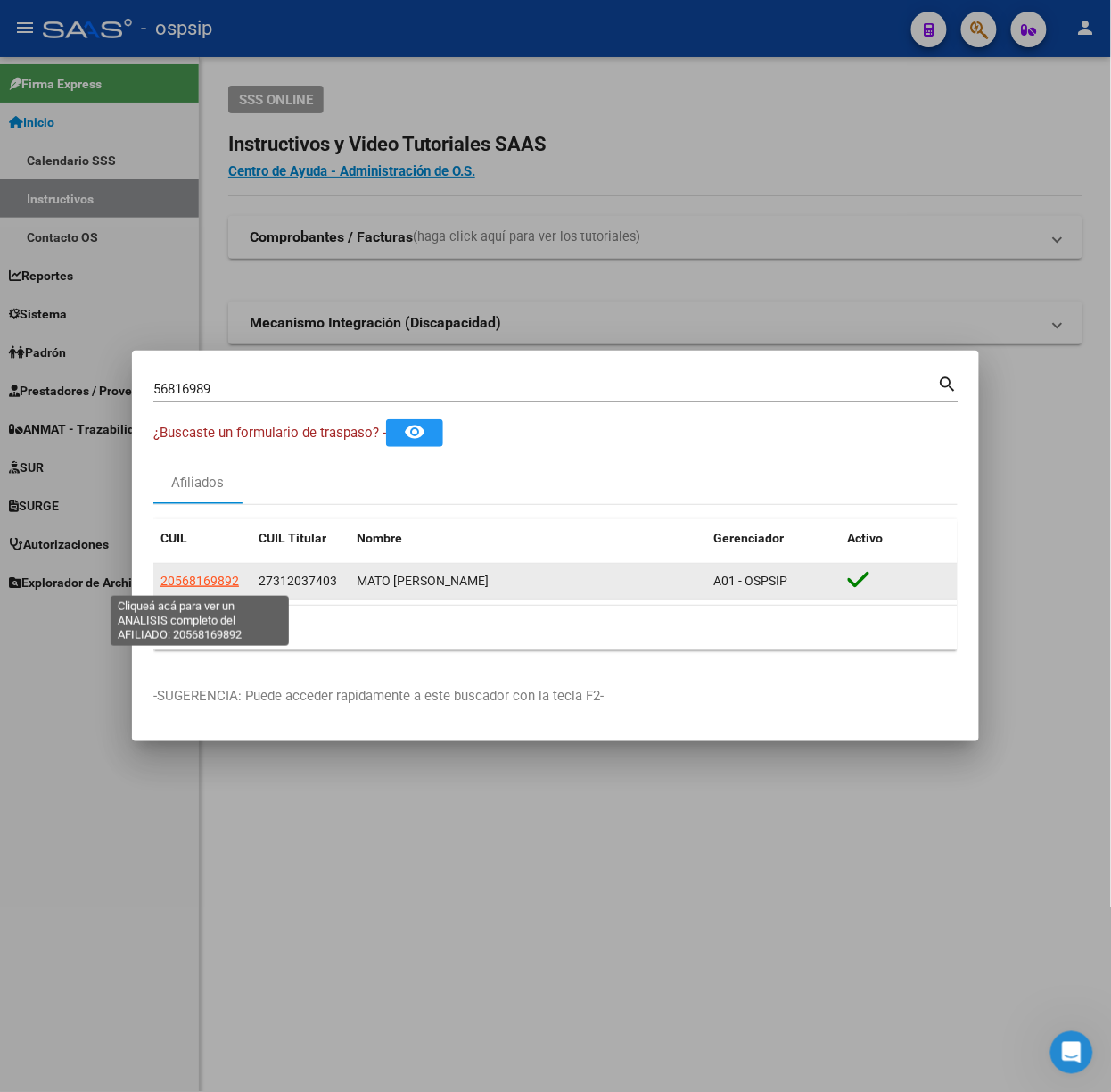
click at [235, 574] on span "20568169892" at bounding box center [199, 581] width 78 height 15
type textarea "20568169892"
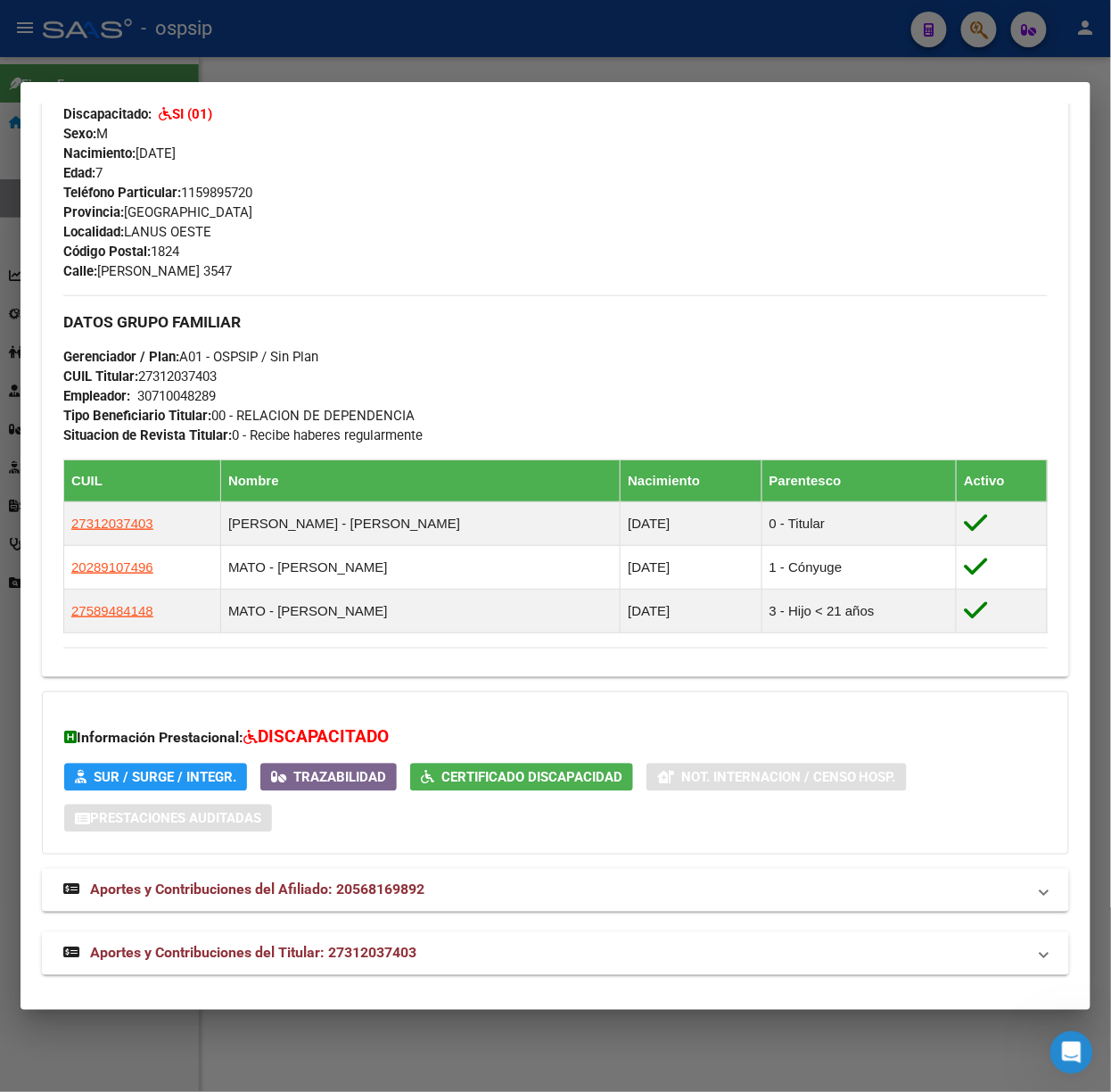
scroll to position [736, 0]
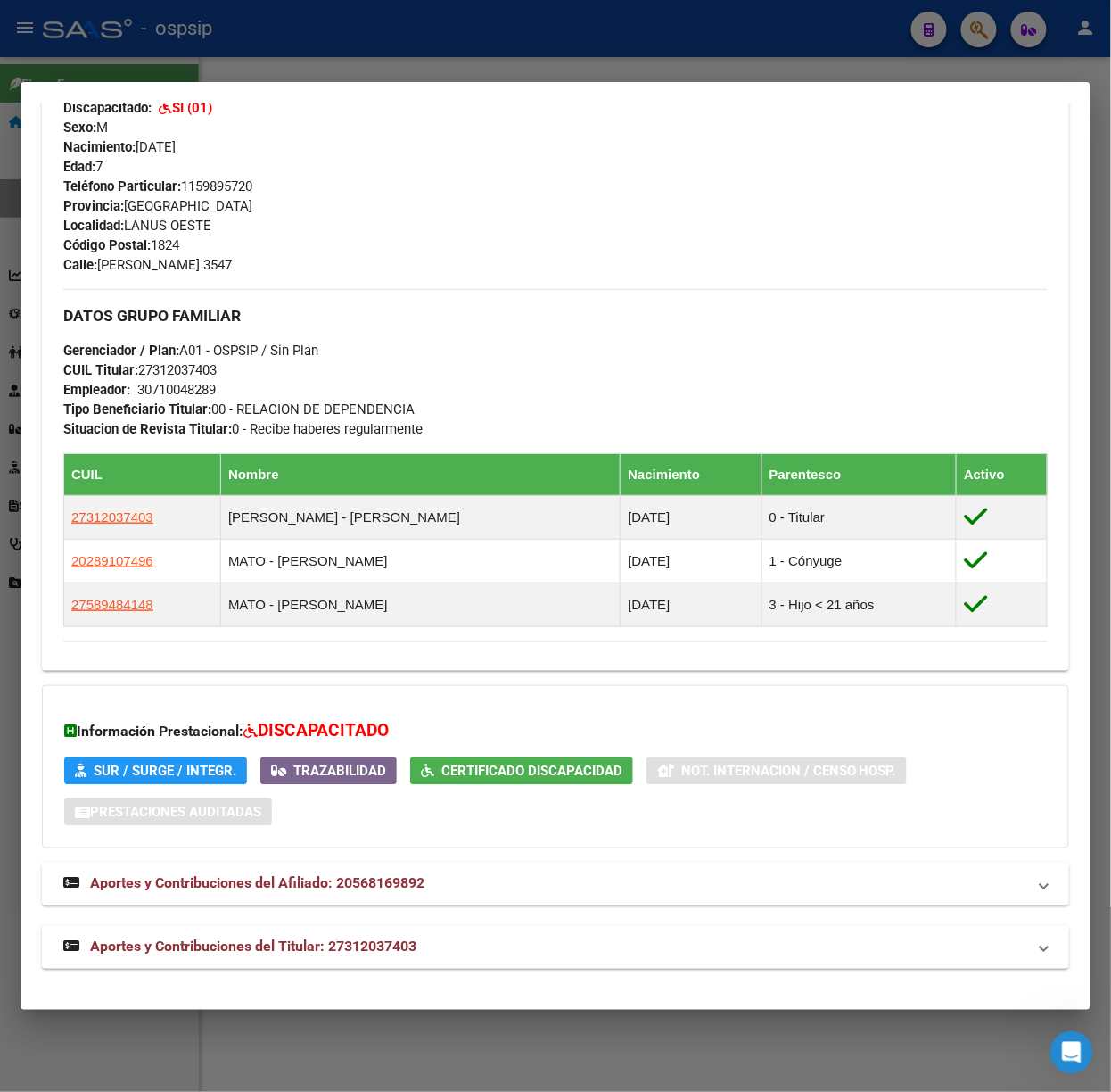
click at [382, 949] on span "Aportes y Contribuciones del Titular: 27312037403" at bounding box center [253, 947] width 326 height 17
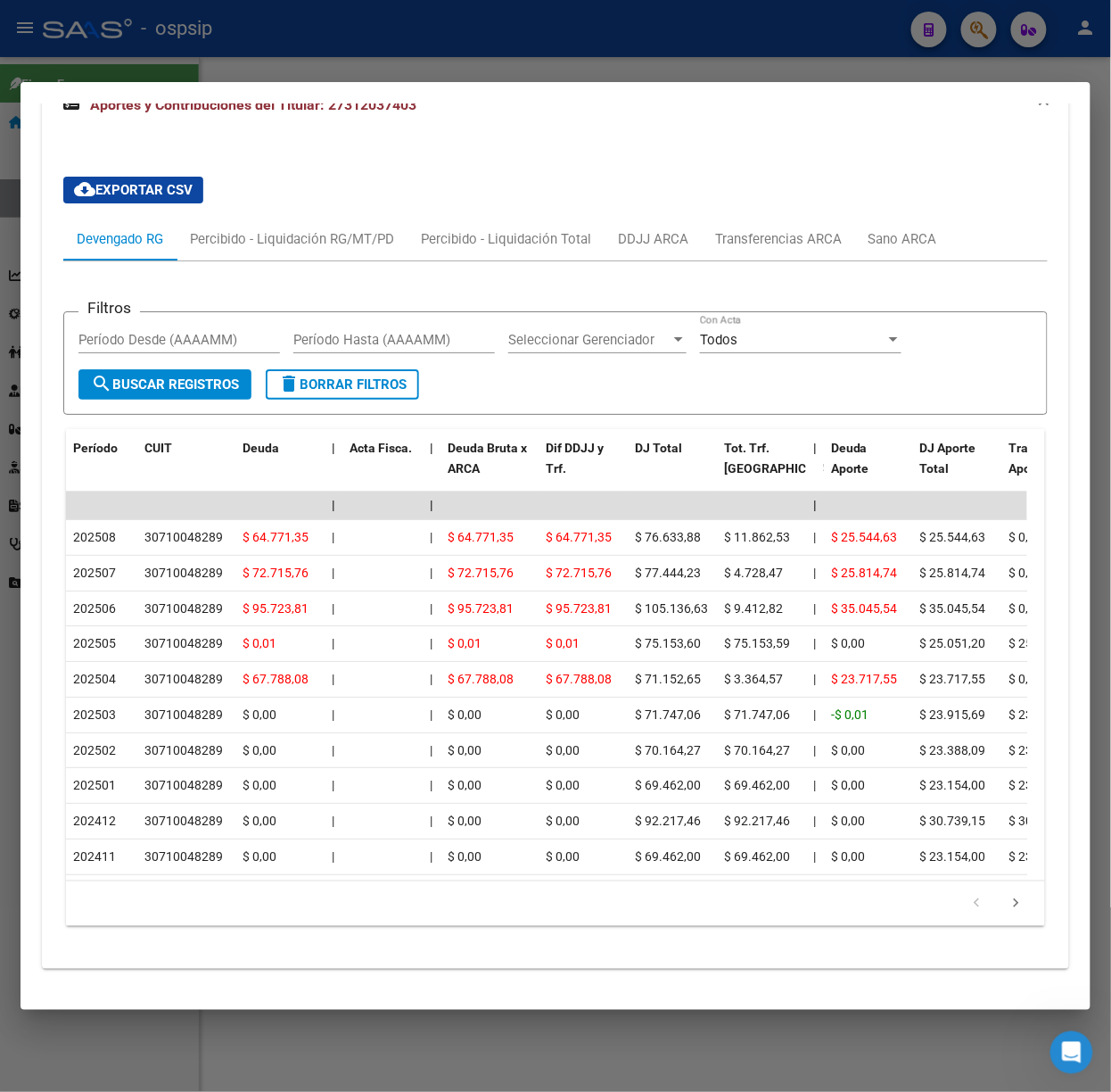
scroll to position [1607, 0]
click at [300, 70] on div at bounding box center [555, 546] width 1111 height 1092
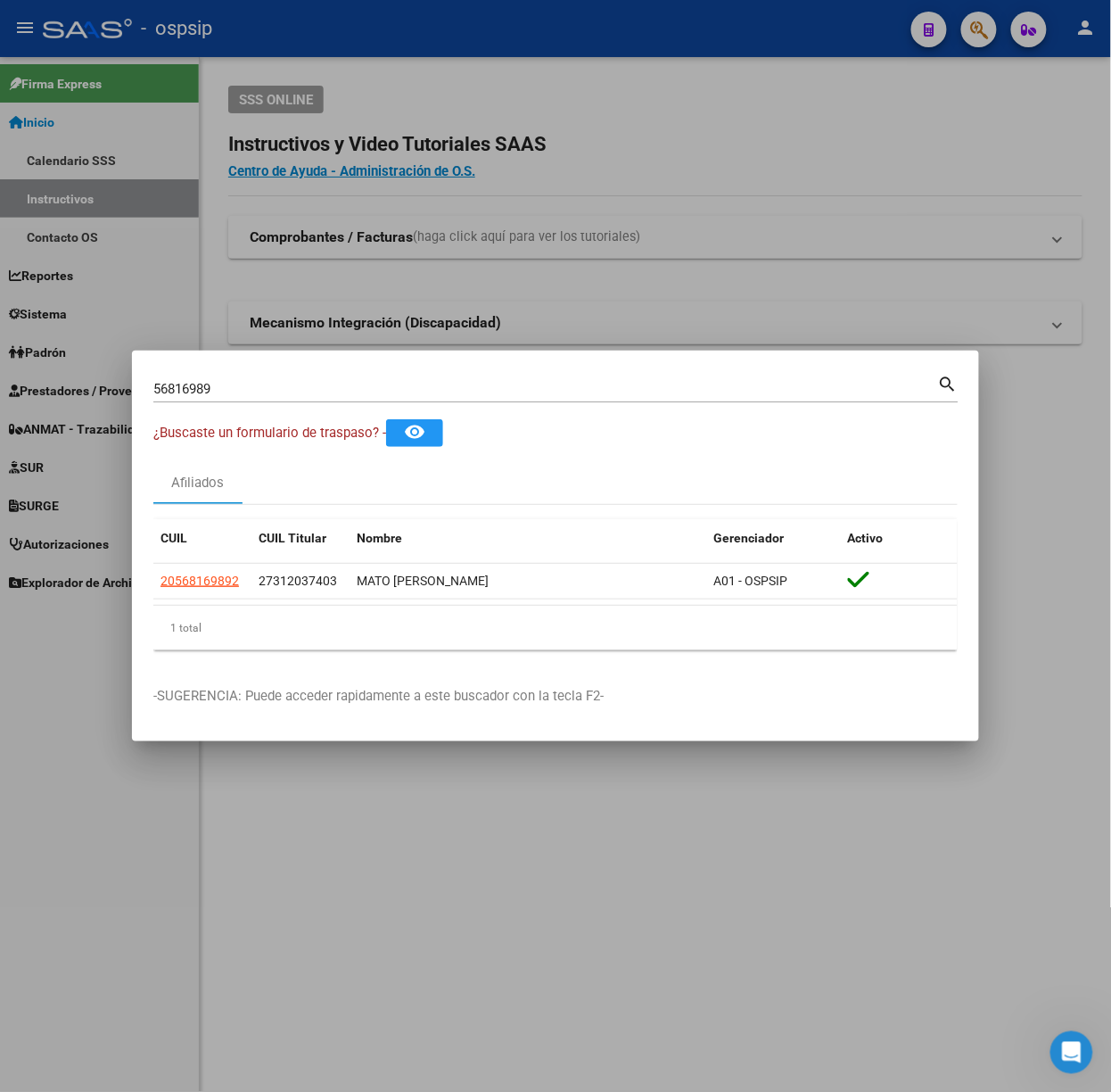
click at [282, 391] on input "56816989" at bounding box center [546, 388] width 785 height 16
type input "50989775"
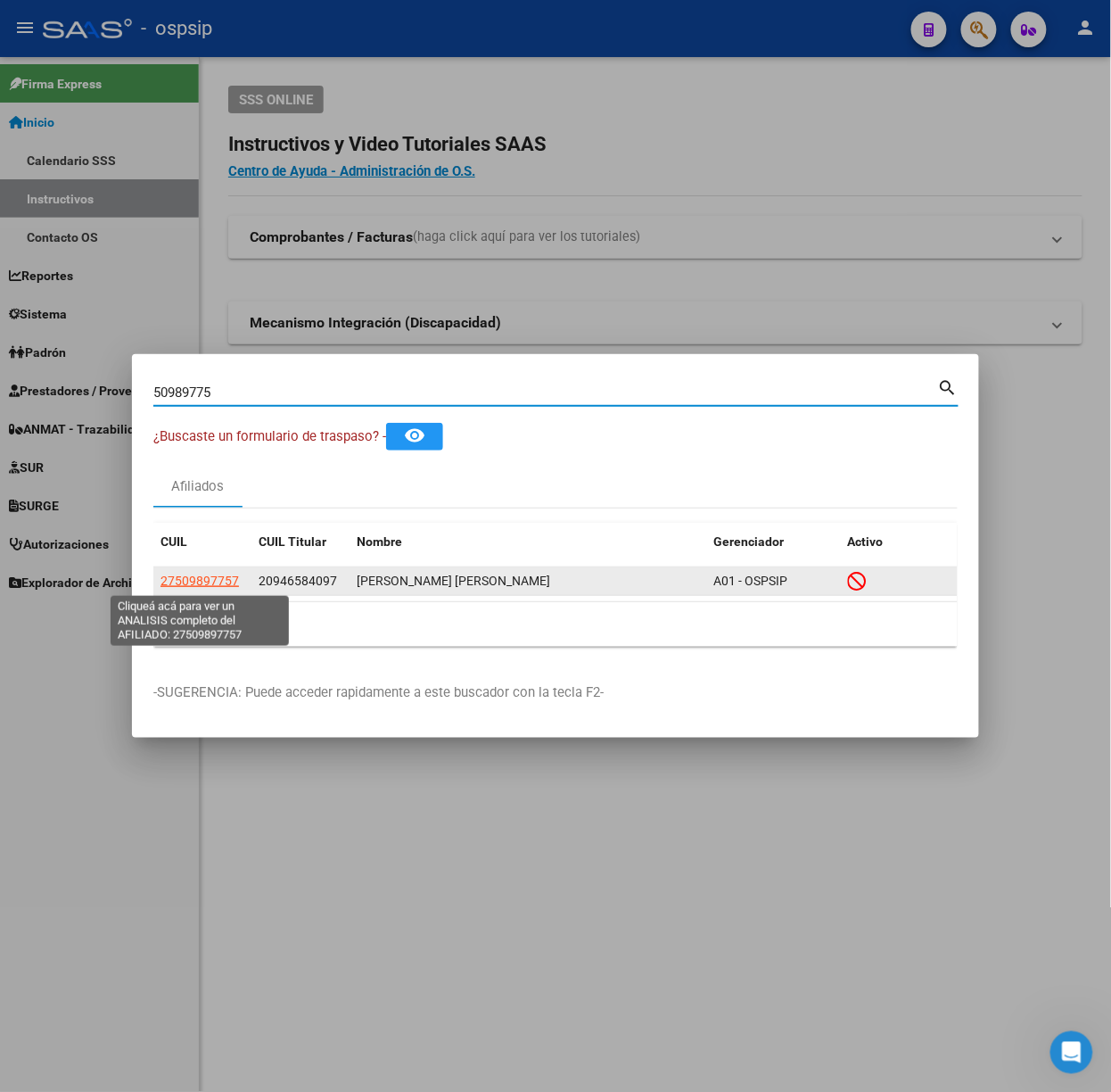
click at [200, 586] on span "27509897757" at bounding box center [199, 581] width 78 height 15
type textarea "27509897757"
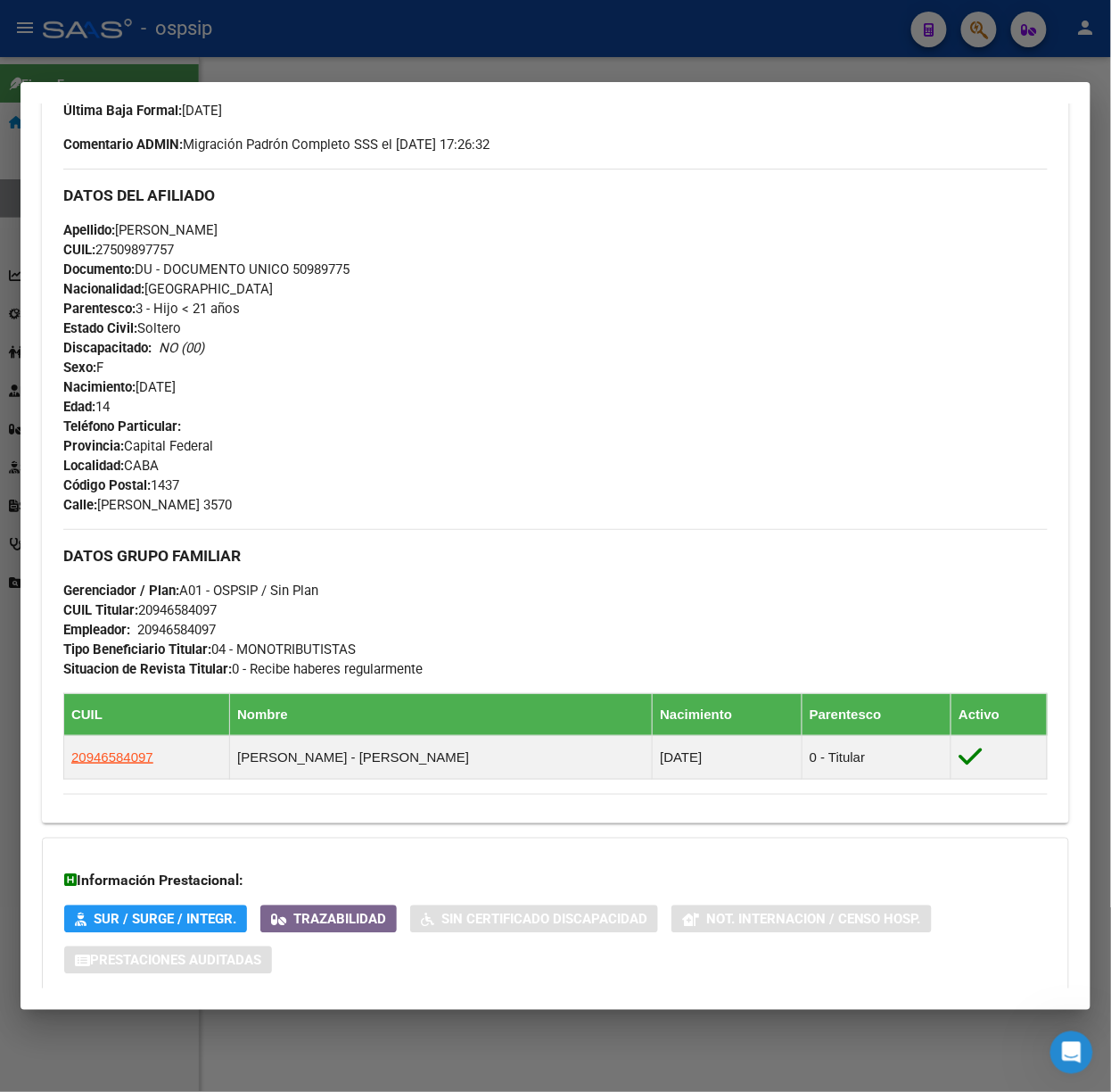
scroll to position [665, 0]
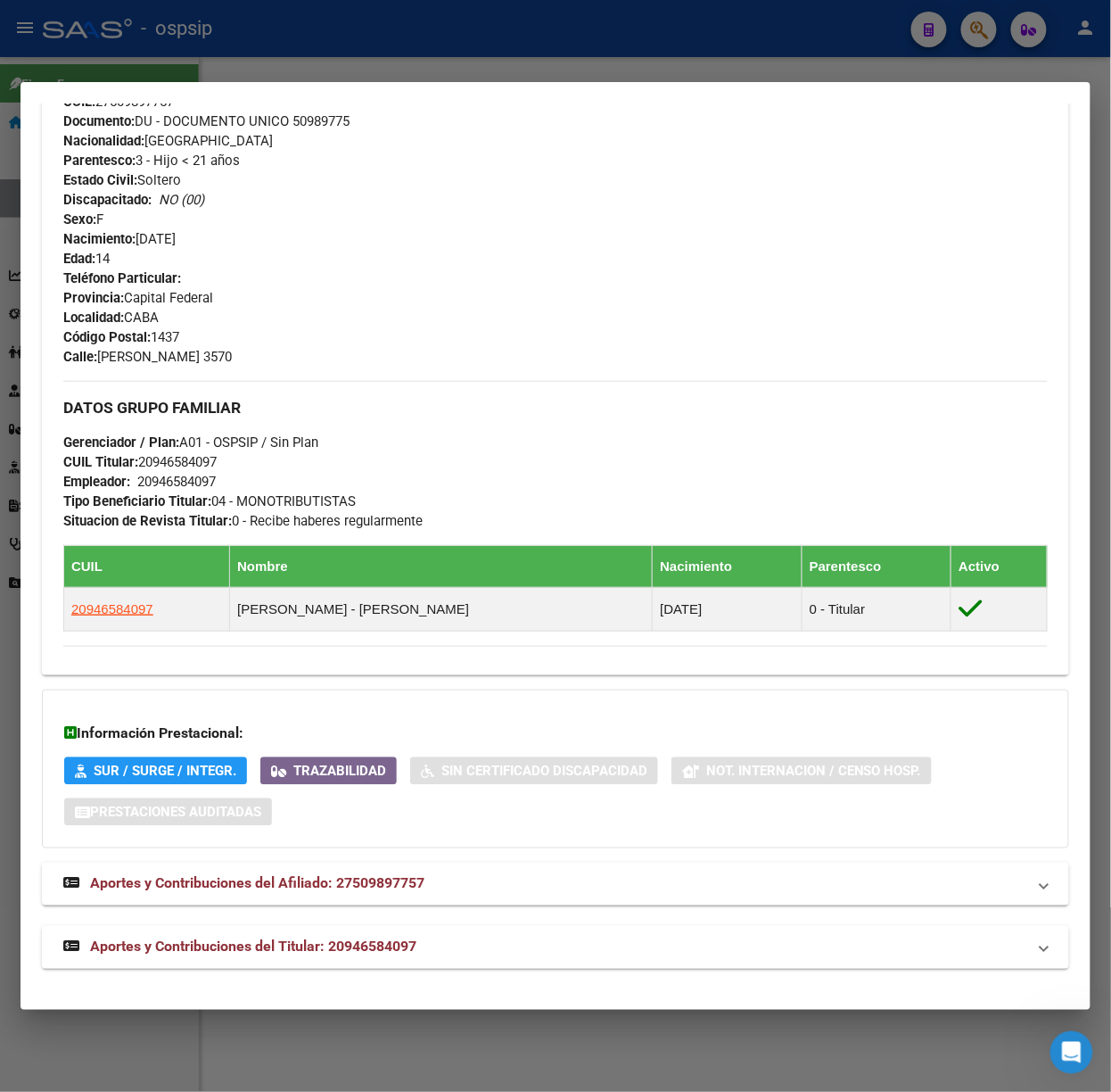
click at [305, 932] on mat-expansion-panel-header "Aportes y Contribuciones del Titular: 20946584097" at bounding box center [556, 947] width 1027 height 43
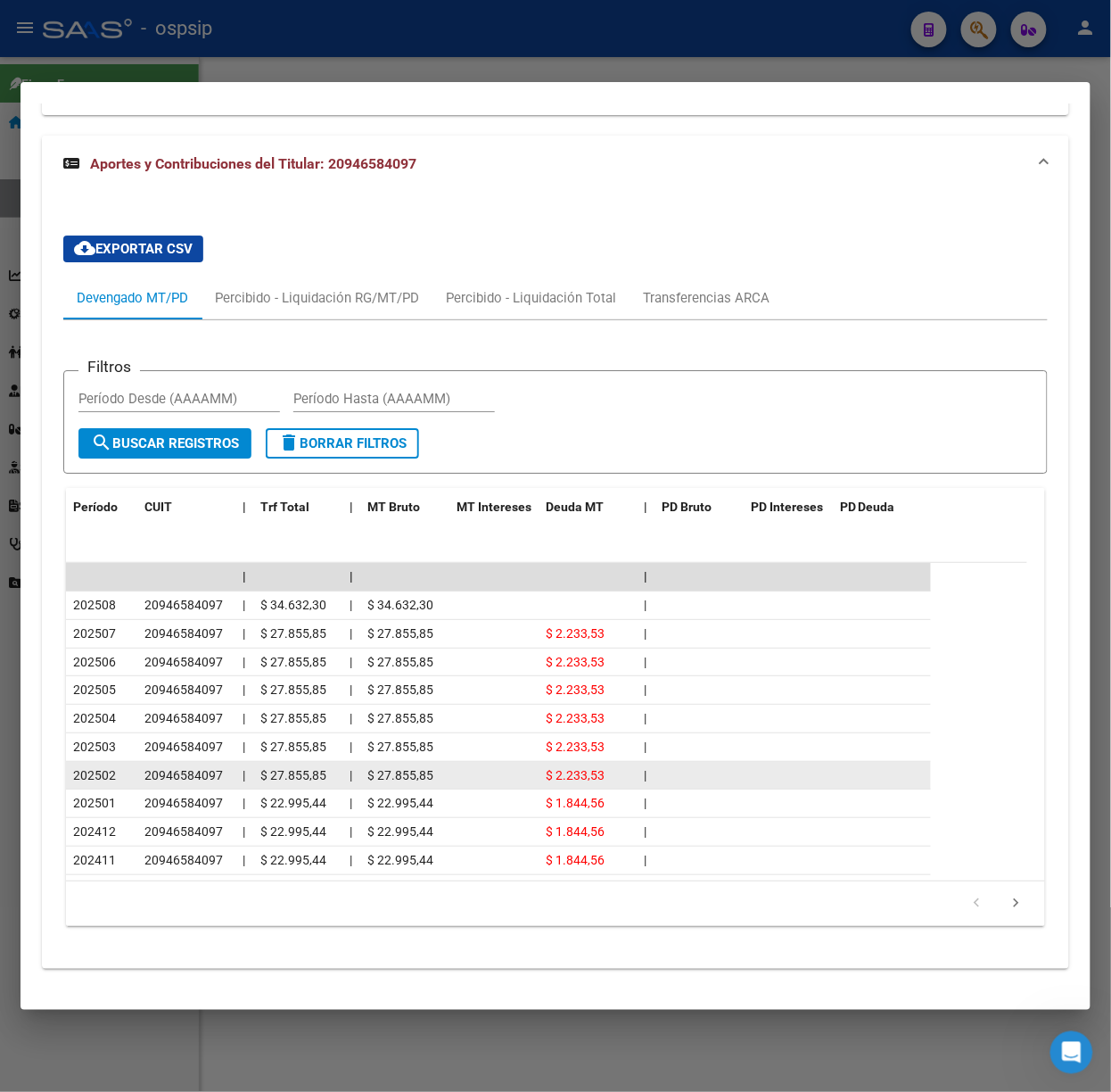
scroll to position [983, 0]
